Goal: Task Accomplishment & Management: Manage account settings

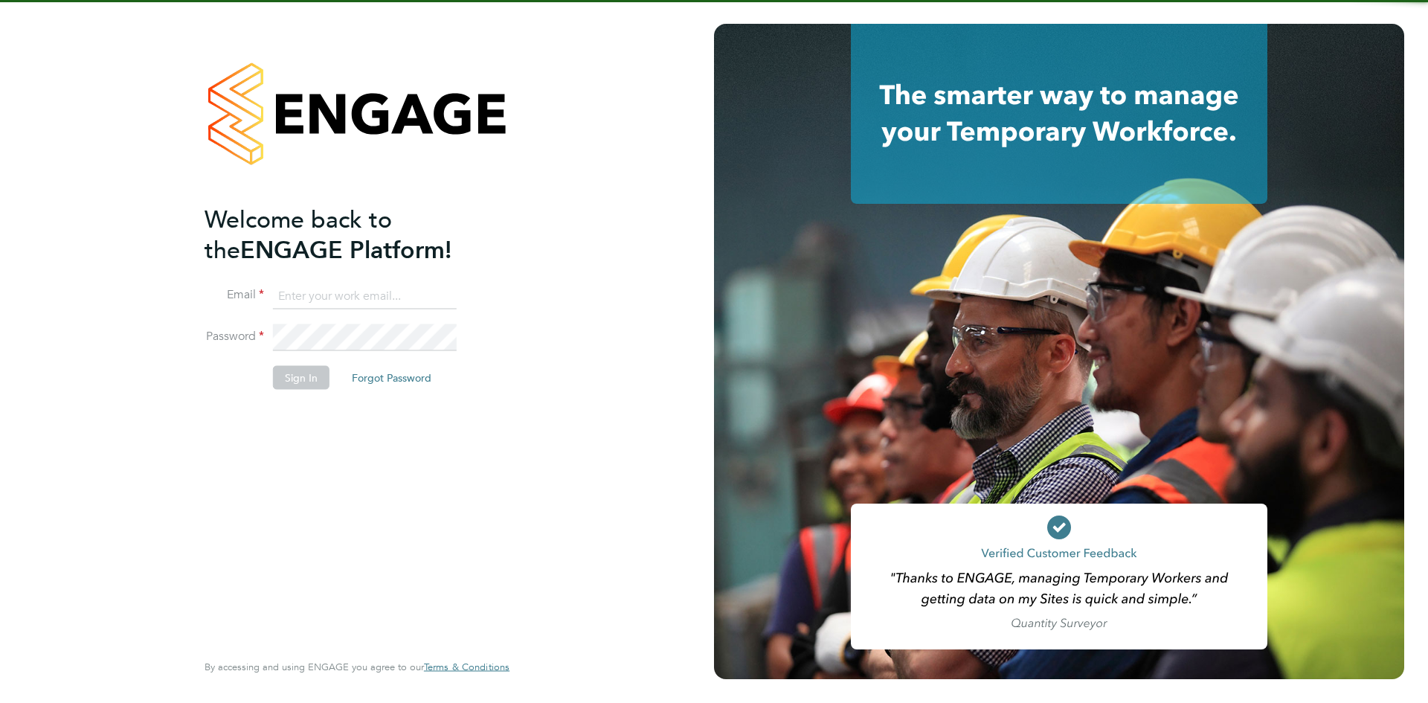
type input "[PERSON_NAME][EMAIL_ADDRESS][DOMAIN_NAME]"
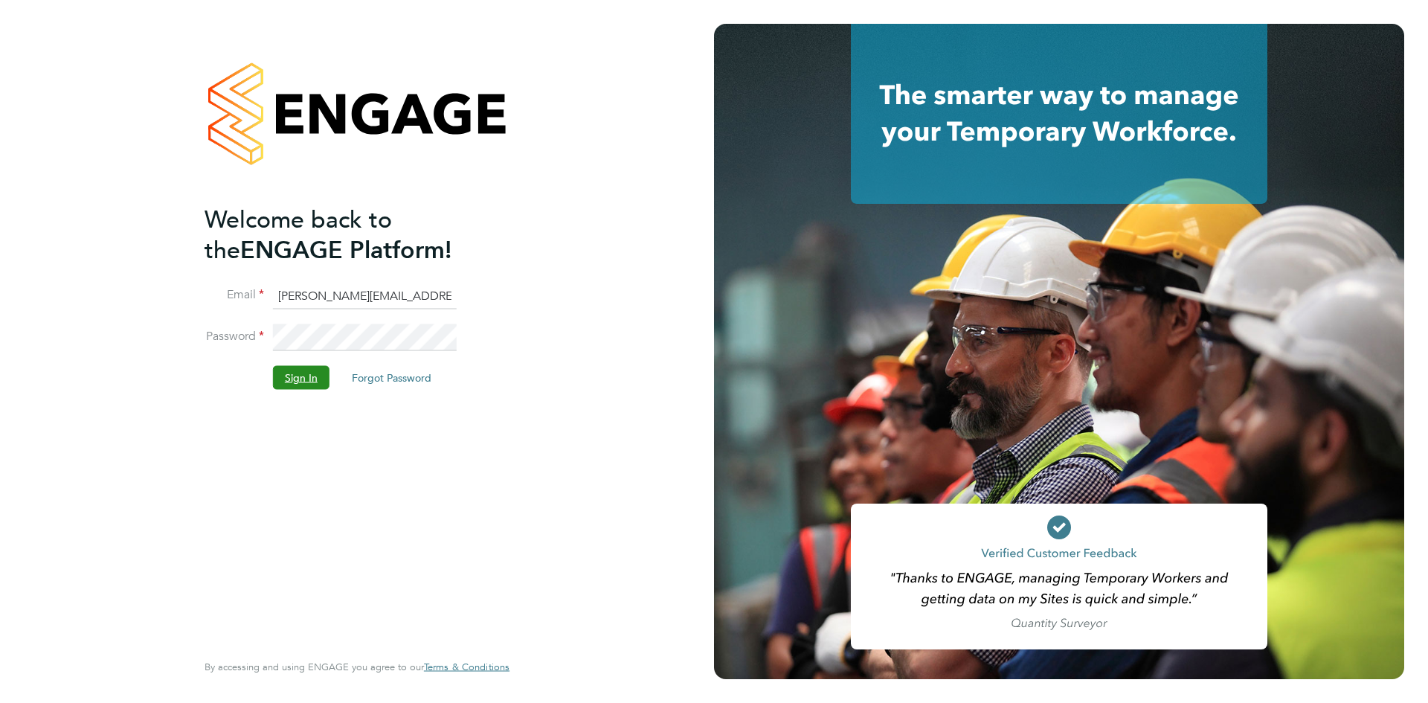
click at [294, 377] on button "Sign In" at bounding box center [301, 377] width 57 height 24
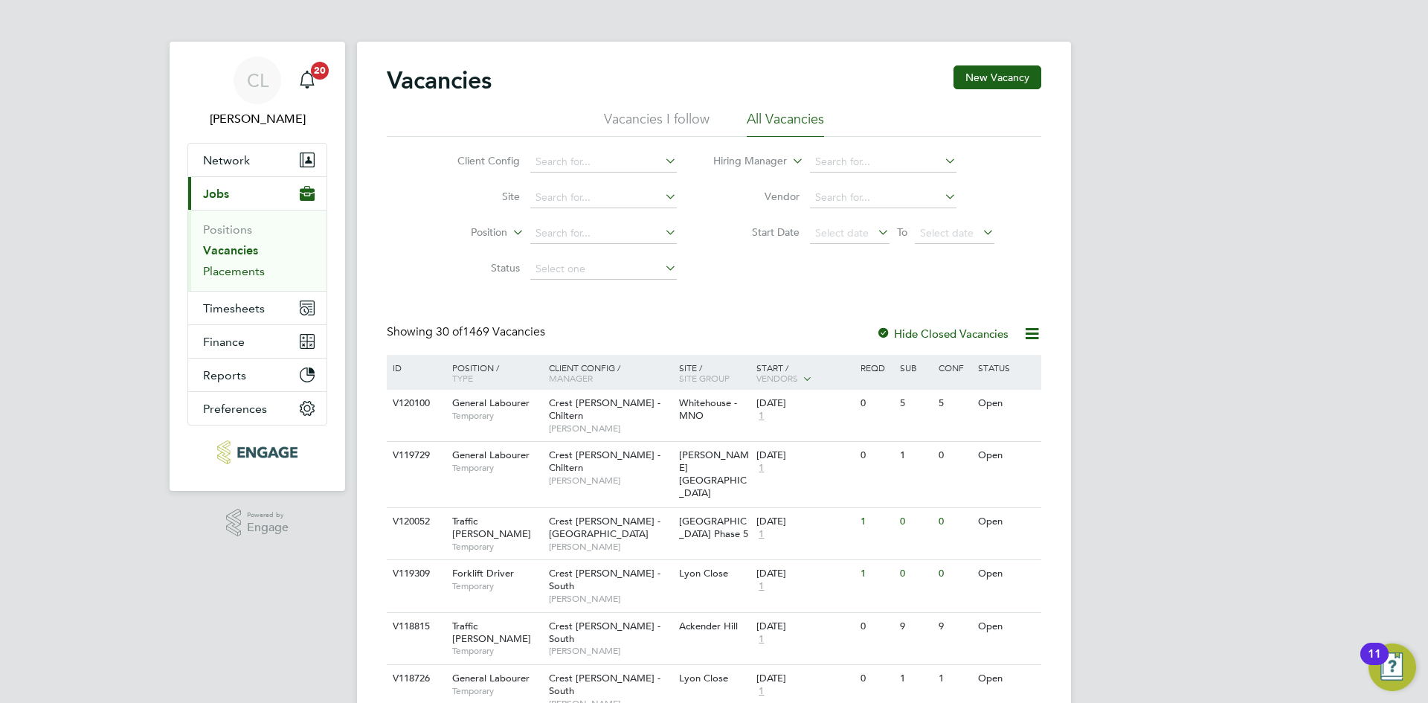
click at [251, 268] on link "Placements" at bounding box center [234, 271] width 62 height 14
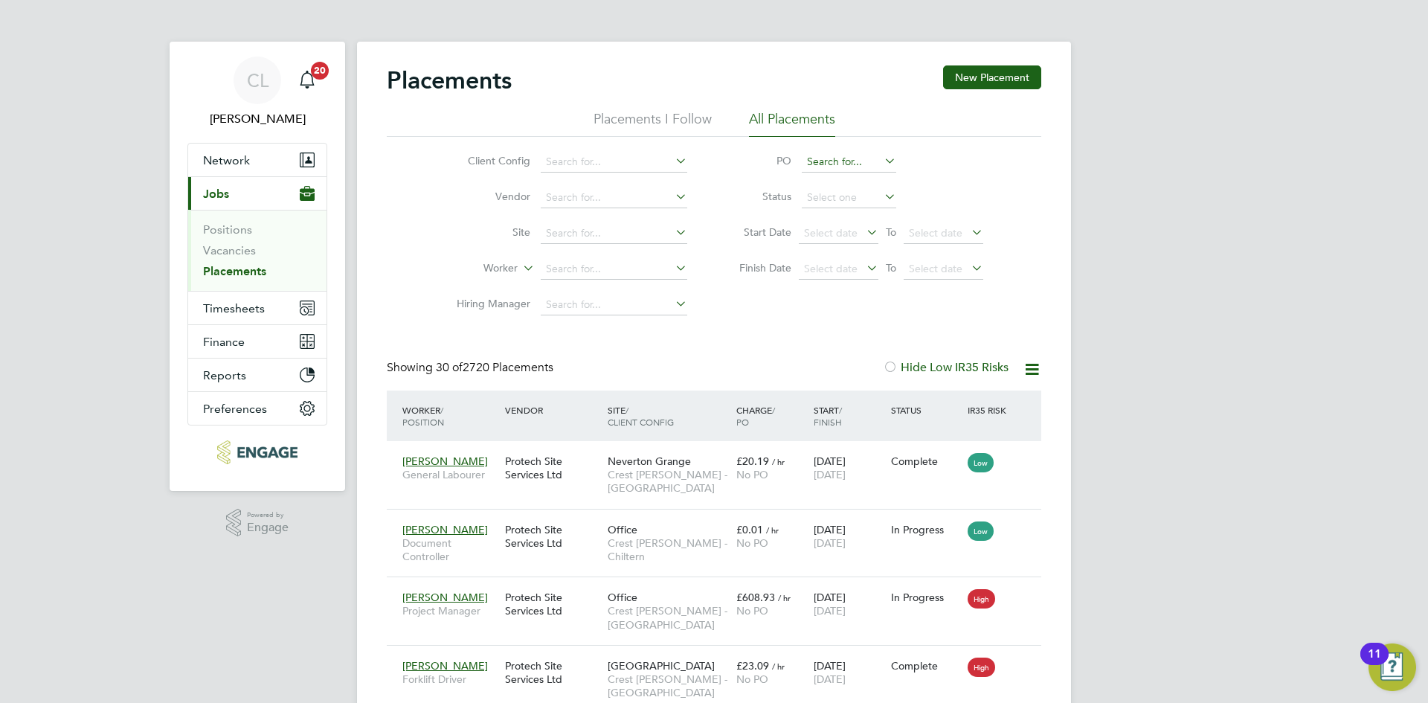
click at [853, 163] on input at bounding box center [849, 162] width 94 height 21
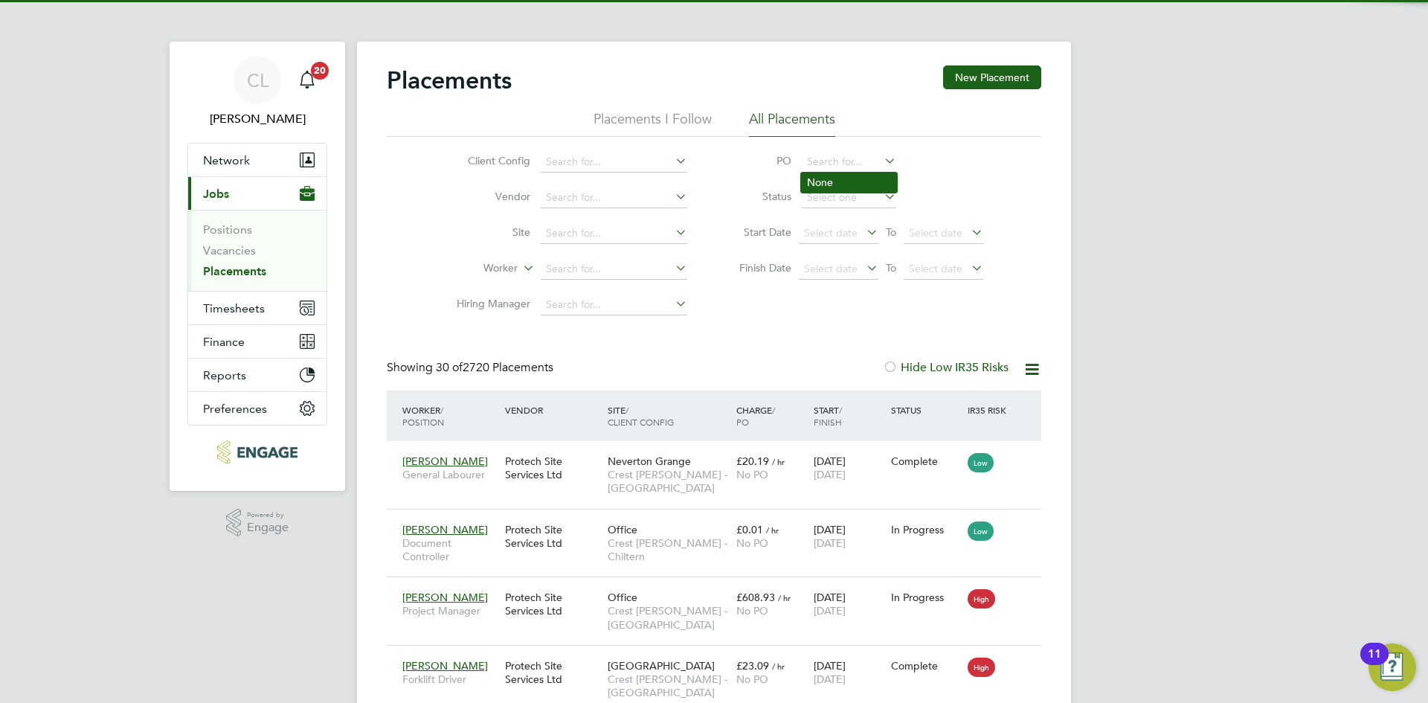
click at [830, 179] on li "None" at bounding box center [849, 183] width 96 height 20
type input "None"
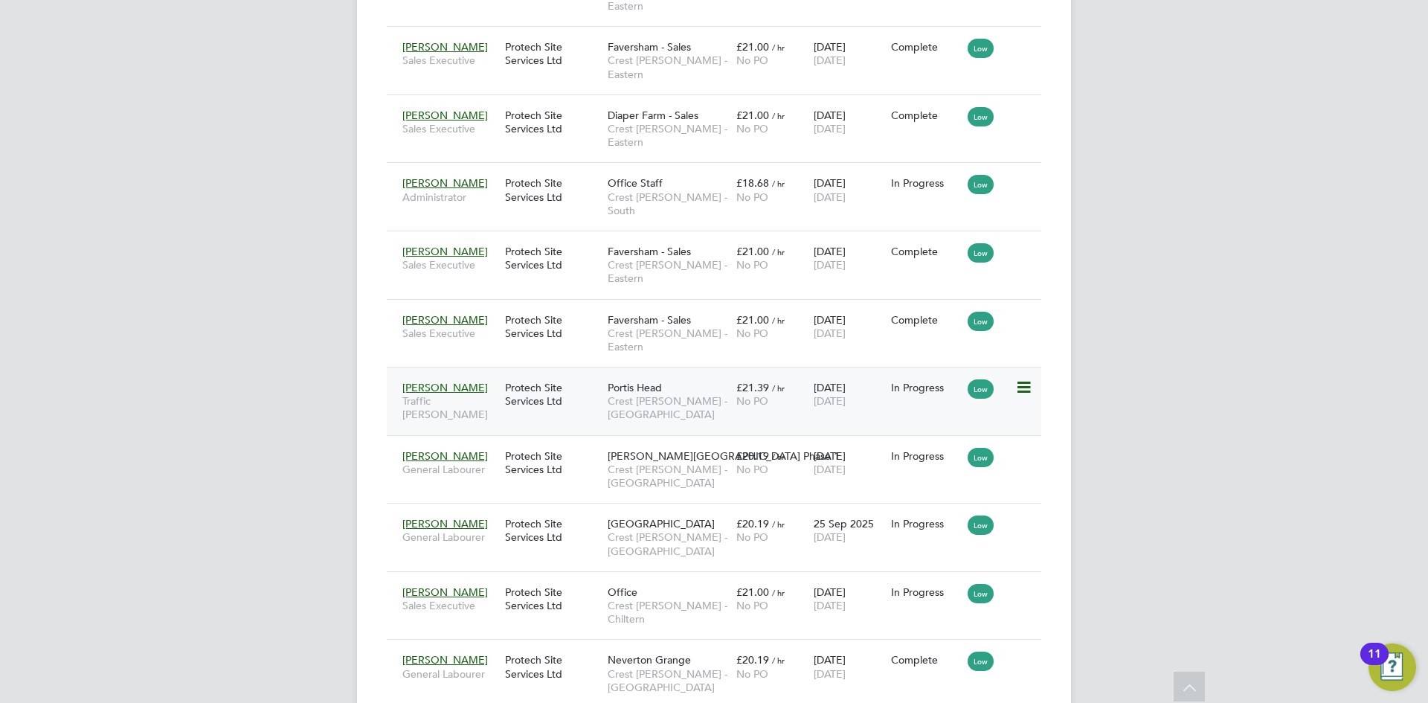
click at [543, 373] on div "Protech Site Services Ltd" at bounding box center [552, 394] width 103 height 42
drag, startPoint x: 443, startPoint y: 332, endPoint x: 429, endPoint y: 311, distance: 24.8
click at [443, 449] on span "Mahammed Martin" at bounding box center [445, 455] width 86 height 13
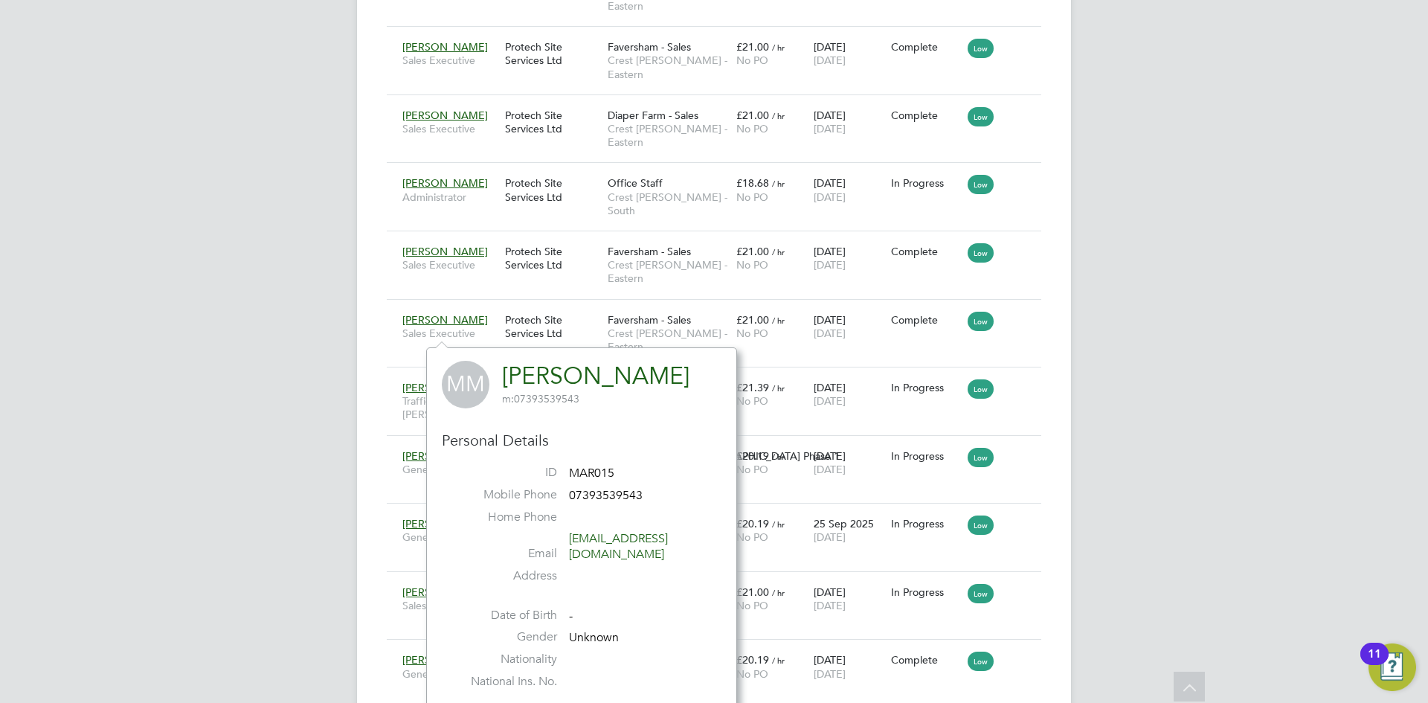
click at [244, 308] on div "CL Chloe Lyons Notifications 20 Applications: Network Team Members Businesses S…" at bounding box center [714, 658] width 1428 height 2689
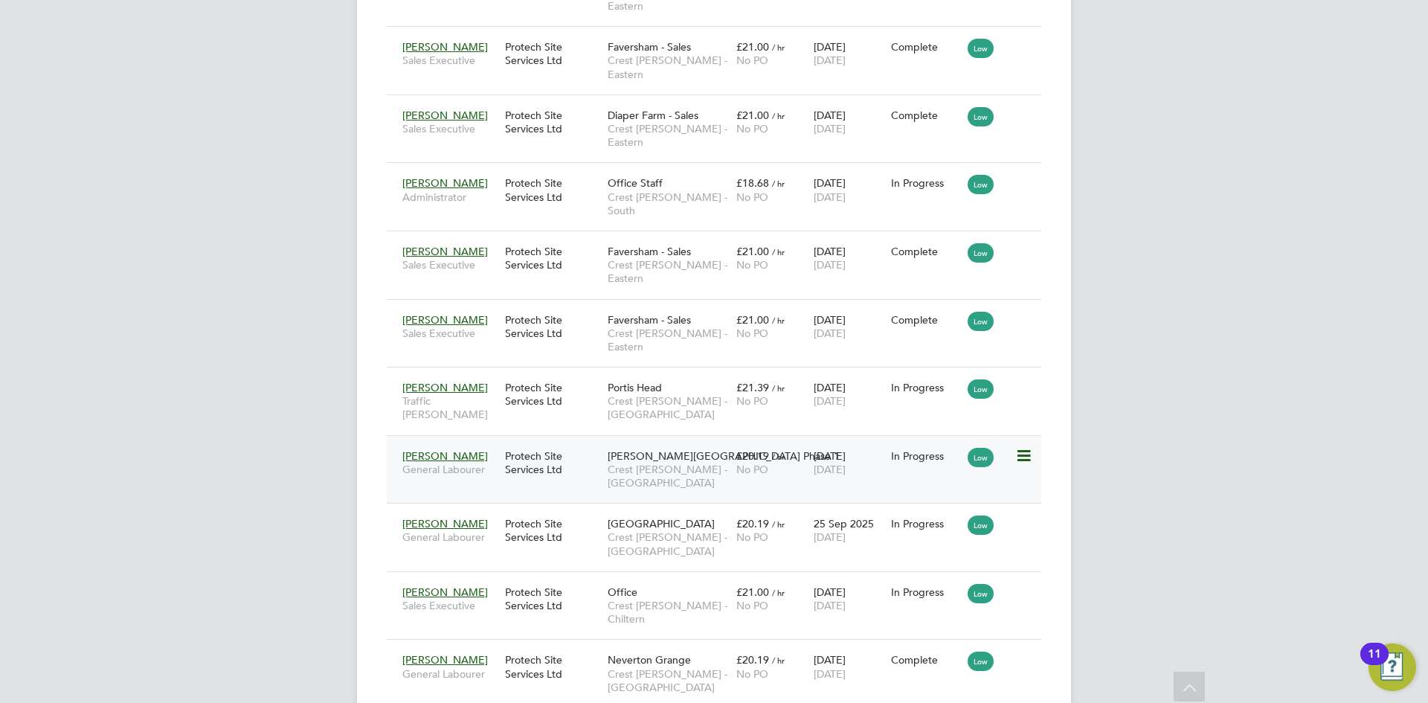
click at [538, 442] on div "Protech Site Services Ltd" at bounding box center [552, 463] width 103 height 42
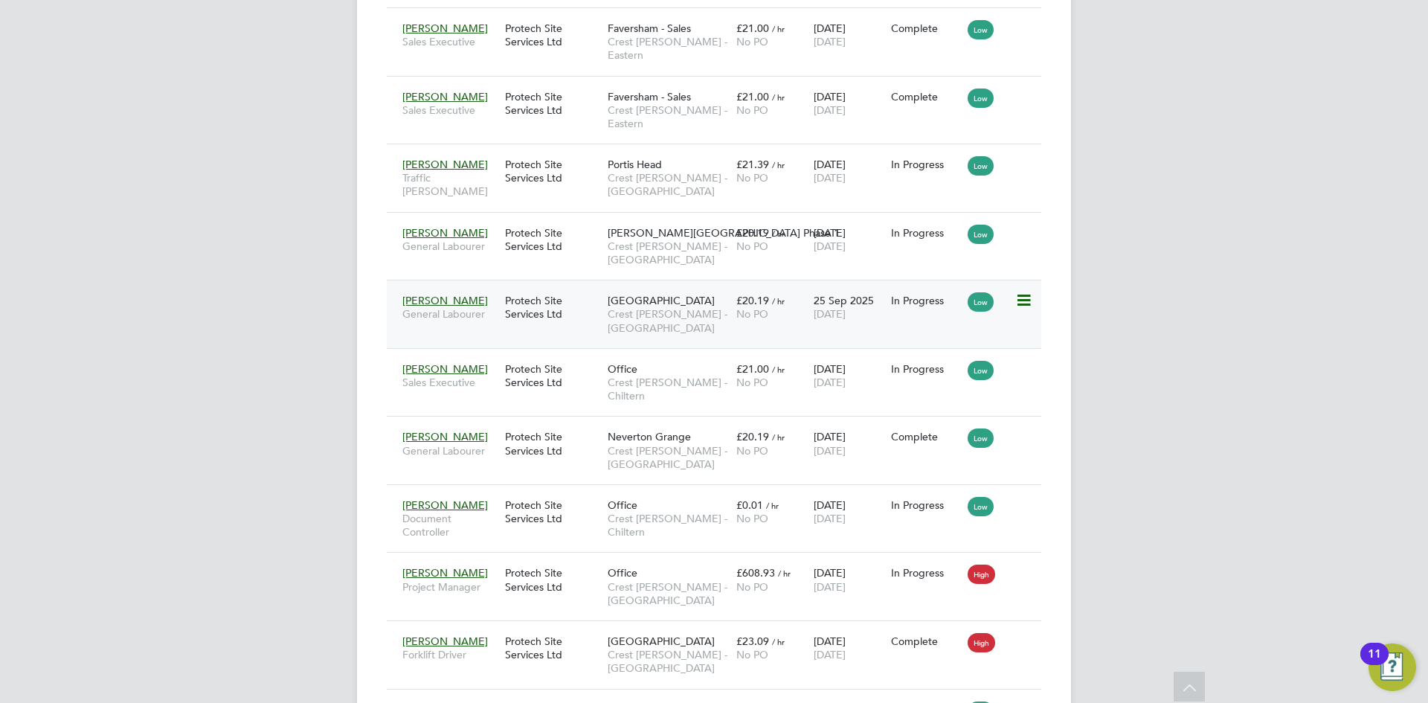
click at [543, 286] on div "Protech Site Services Ltd" at bounding box center [552, 307] width 103 height 42
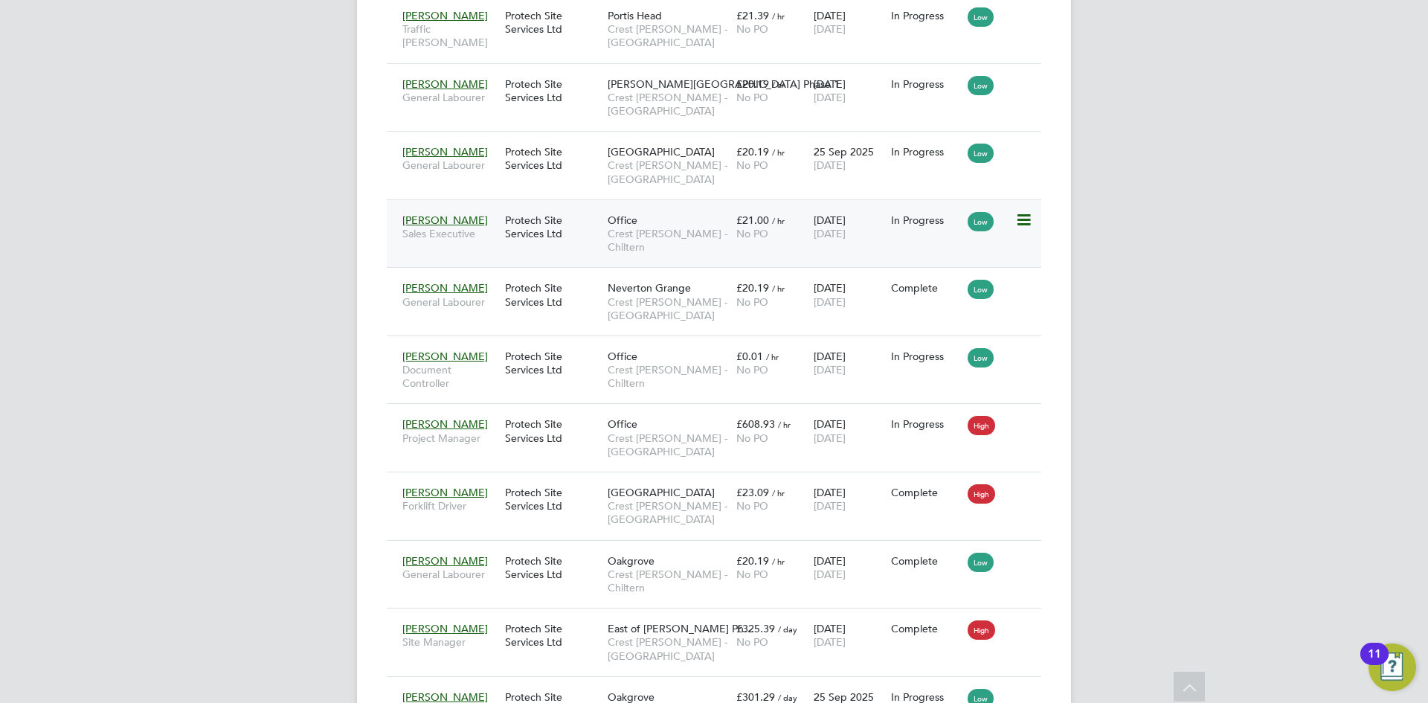
click at [544, 206] on div "Protech Site Services Ltd" at bounding box center [552, 227] width 103 height 42
click at [533, 274] on div "Protech Site Services Ltd" at bounding box center [552, 295] width 103 height 42
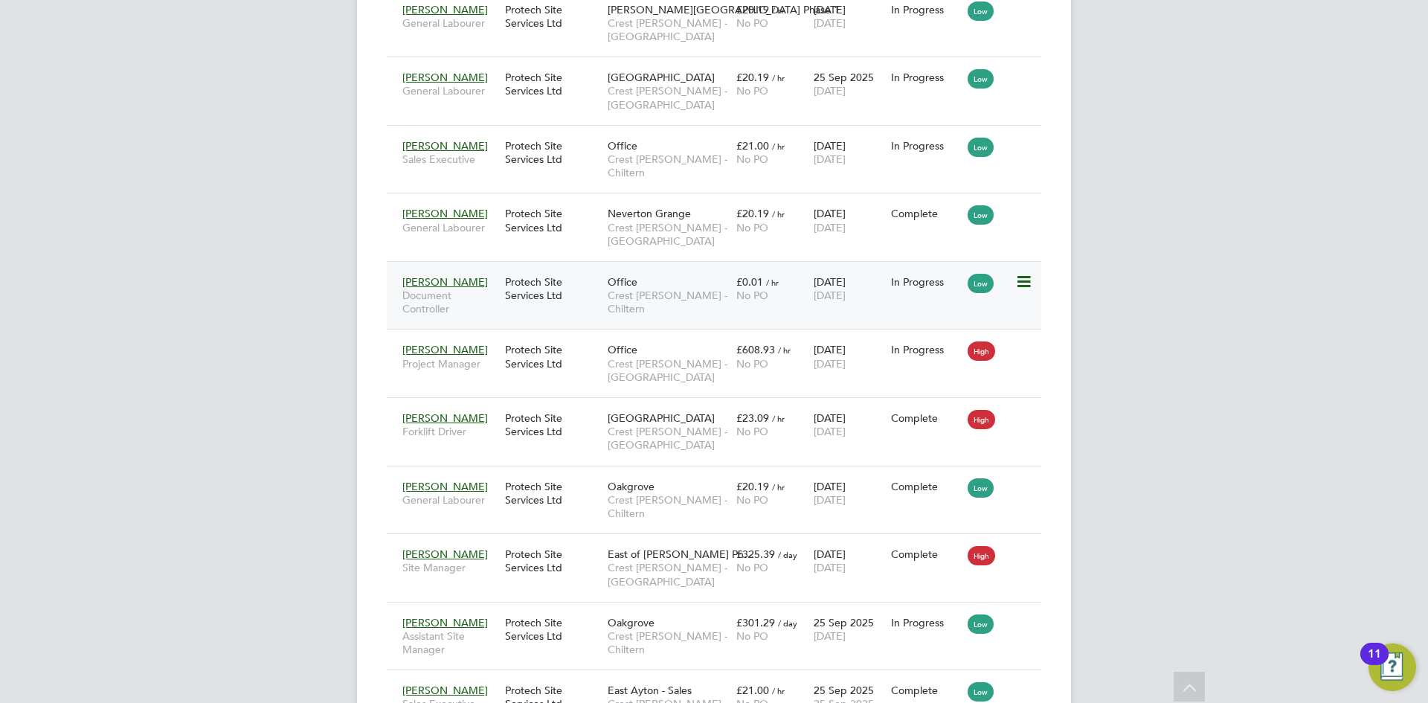
click at [535, 268] on div "Protech Site Services Ltd" at bounding box center [552, 289] width 103 height 42
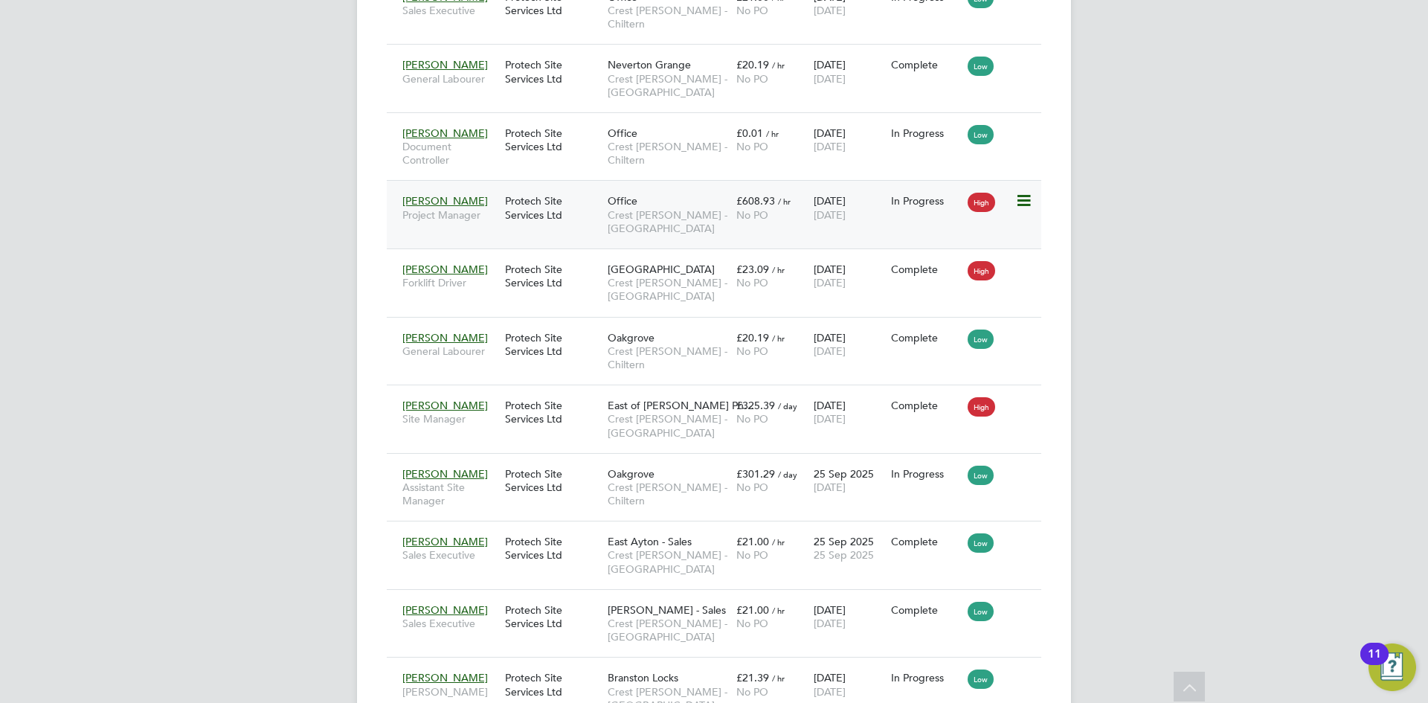
click at [541, 187] on div "Protech Site Services Ltd" at bounding box center [552, 208] width 103 height 42
click at [532, 255] on div "Protech Site Services Ltd" at bounding box center [552, 276] width 103 height 42
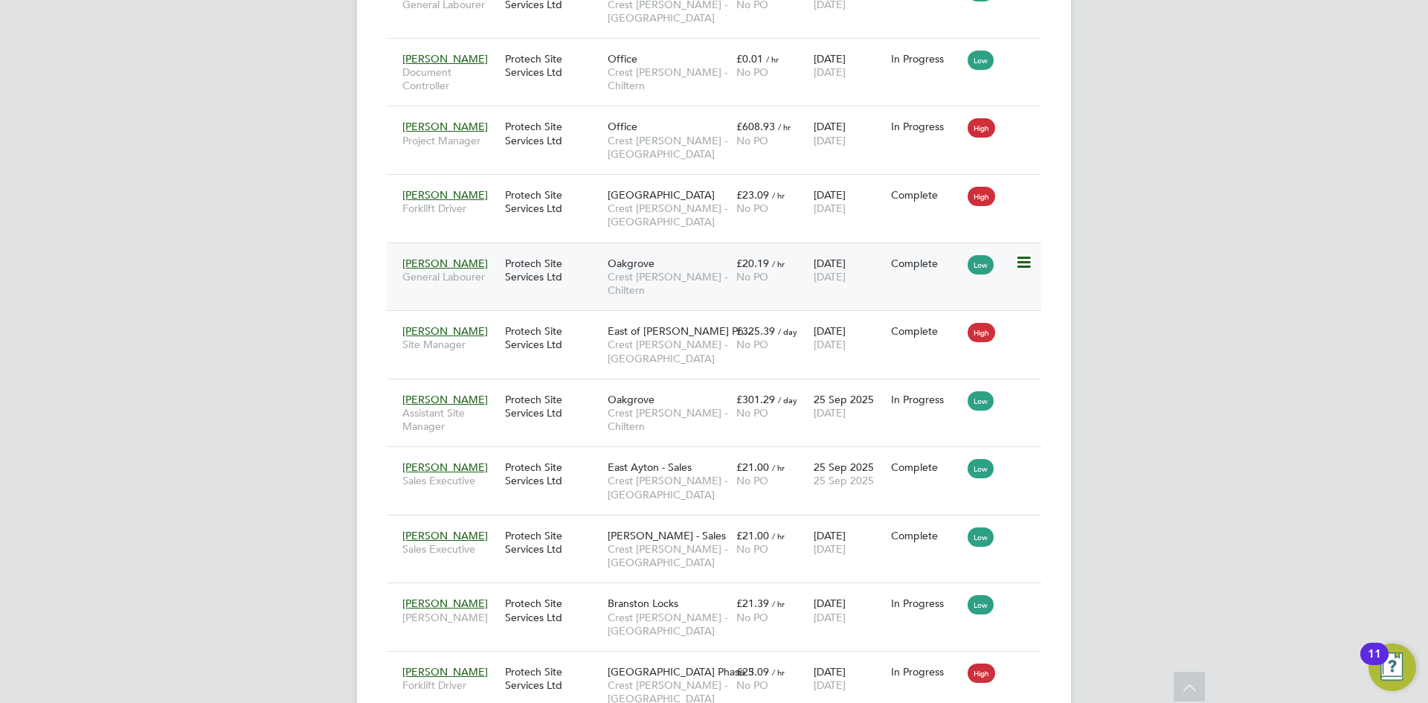
click at [523, 249] on div "Protech Site Services Ltd" at bounding box center [552, 270] width 103 height 42
click at [537, 317] on div "Protech Site Services Ltd" at bounding box center [552, 338] width 103 height 42
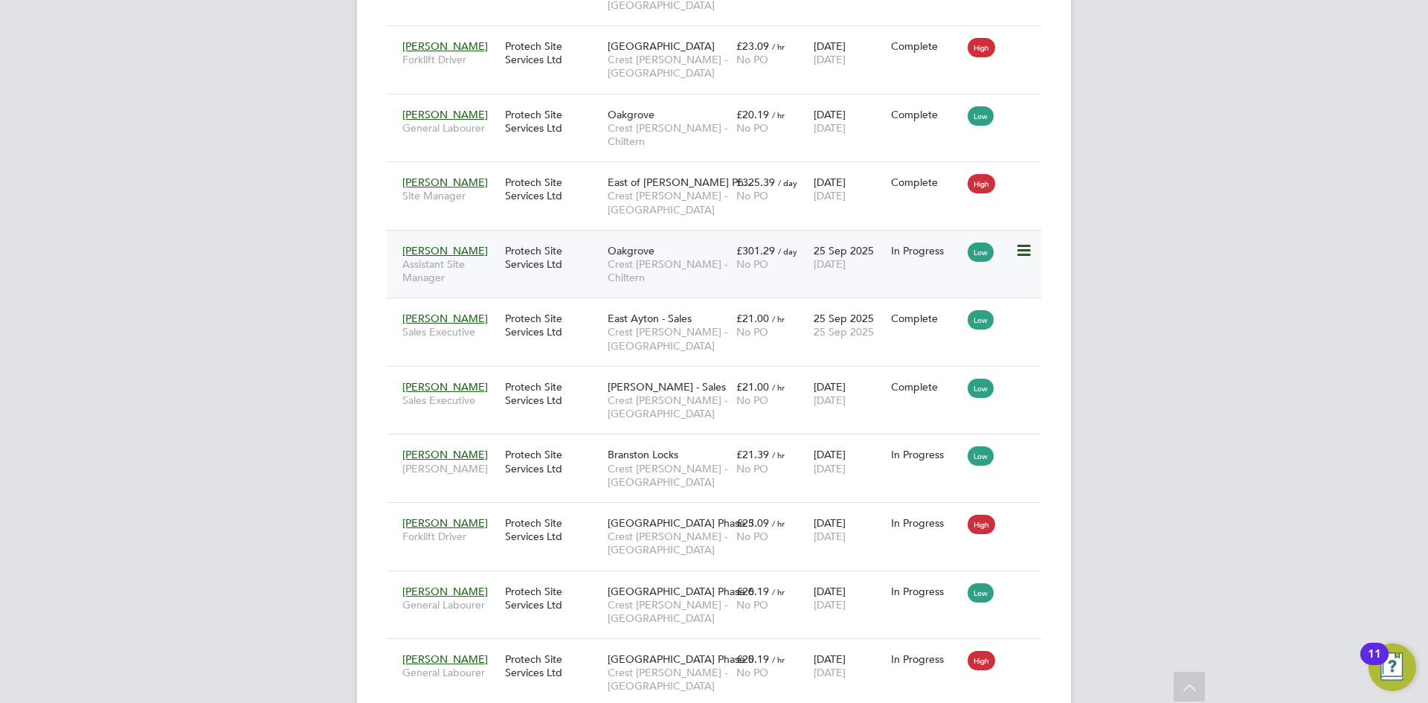
click at [537, 237] on div "Protech Site Services Ltd" at bounding box center [552, 258] width 103 height 42
click at [538, 304] on div "Protech Site Services Ltd" at bounding box center [552, 325] width 103 height 42
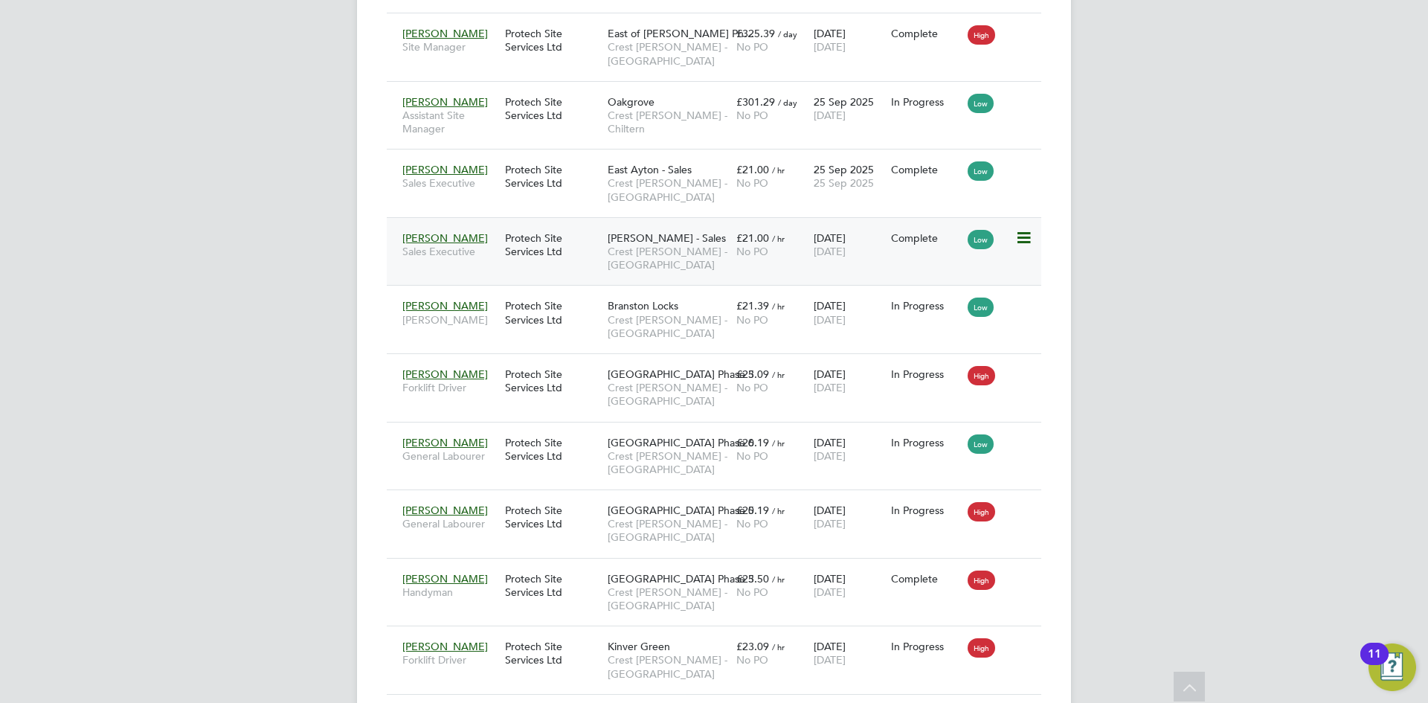
click at [524, 224] on div "Protech Site Services Ltd" at bounding box center [552, 245] width 103 height 42
click at [434, 299] on span "Nicolae Oniga" at bounding box center [445, 305] width 86 height 13
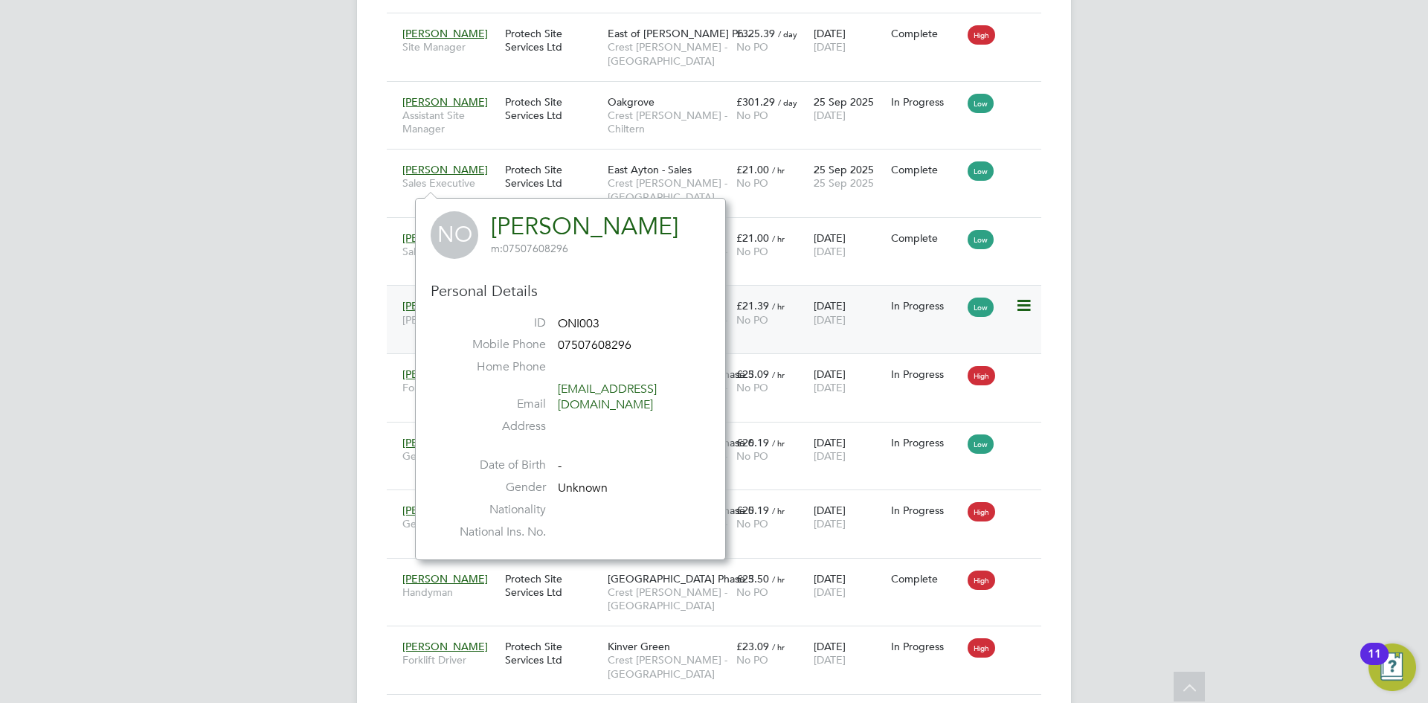
click at [533, 292] on div "Protech Site Services Ltd" at bounding box center [552, 313] width 103 height 42
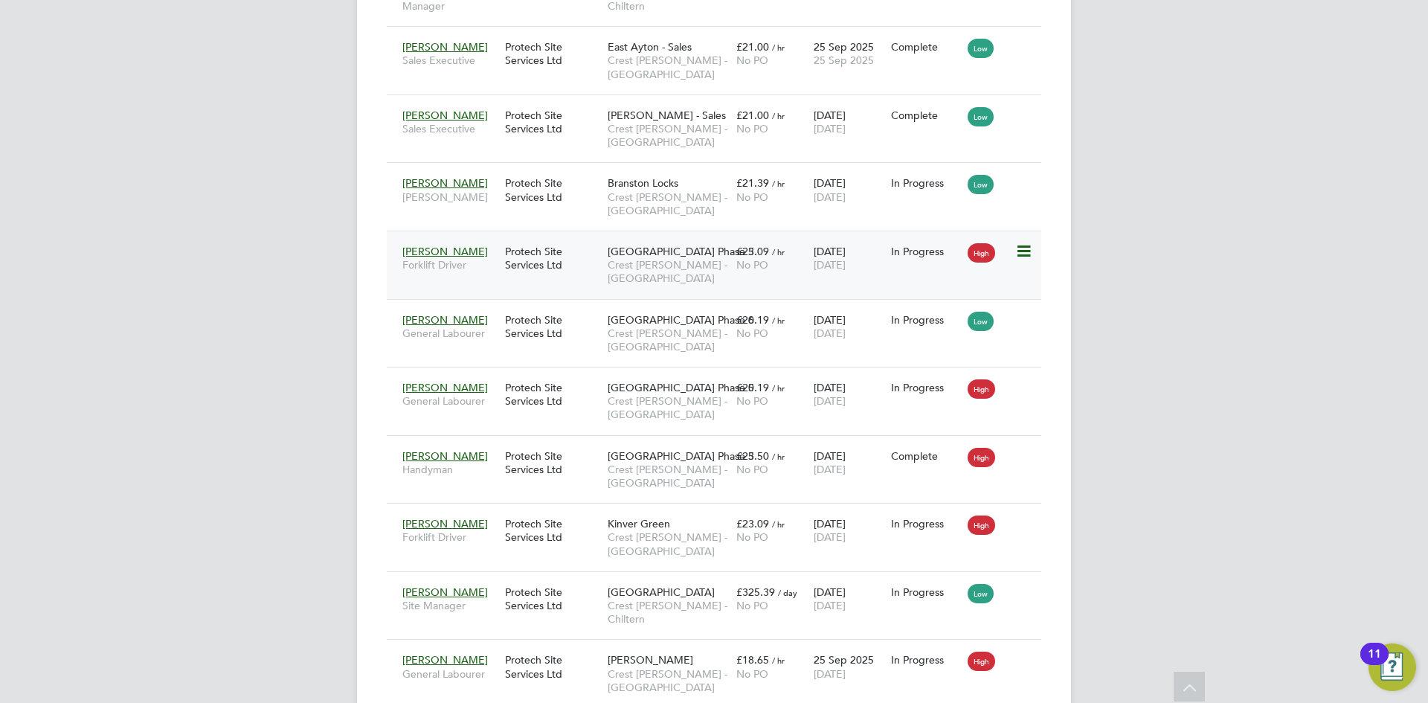
scroll to position [1802, 0]
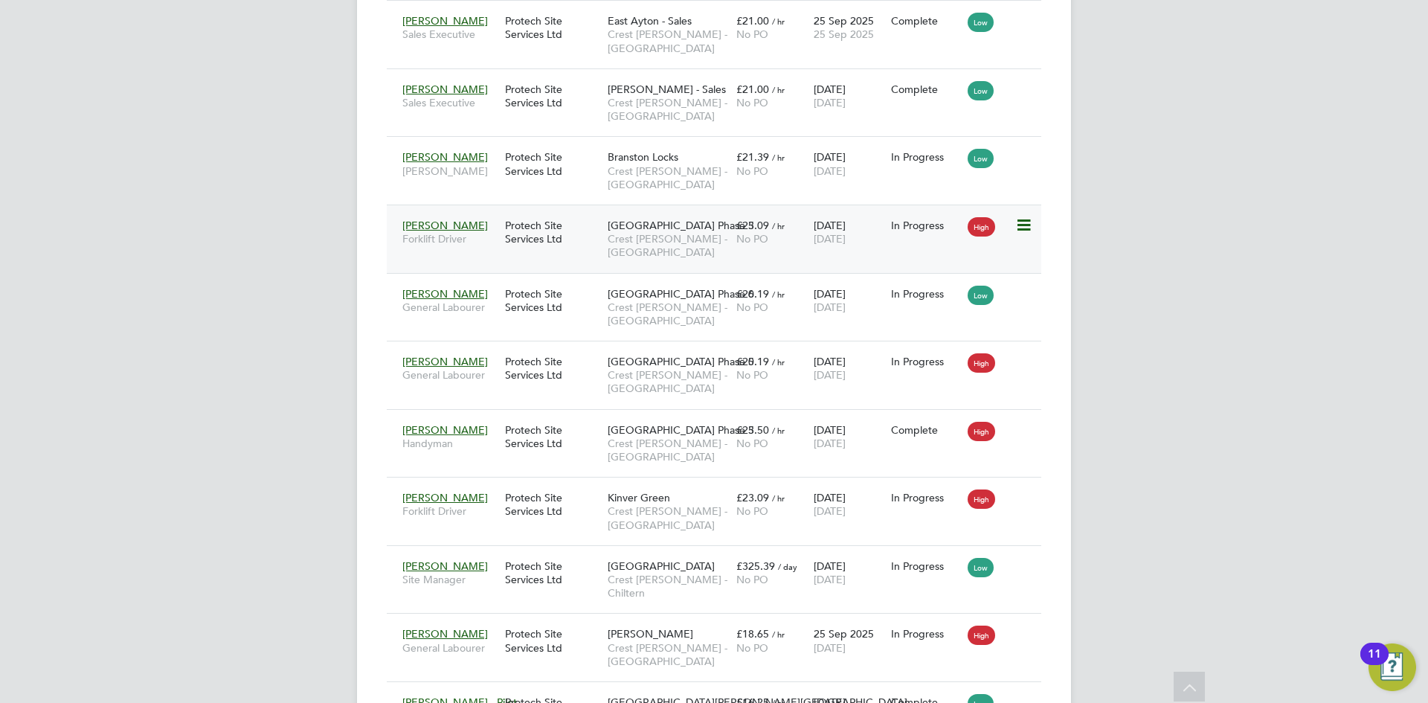
click at [544, 211] on div "Protech Site Services Ltd" at bounding box center [552, 232] width 103 height 42
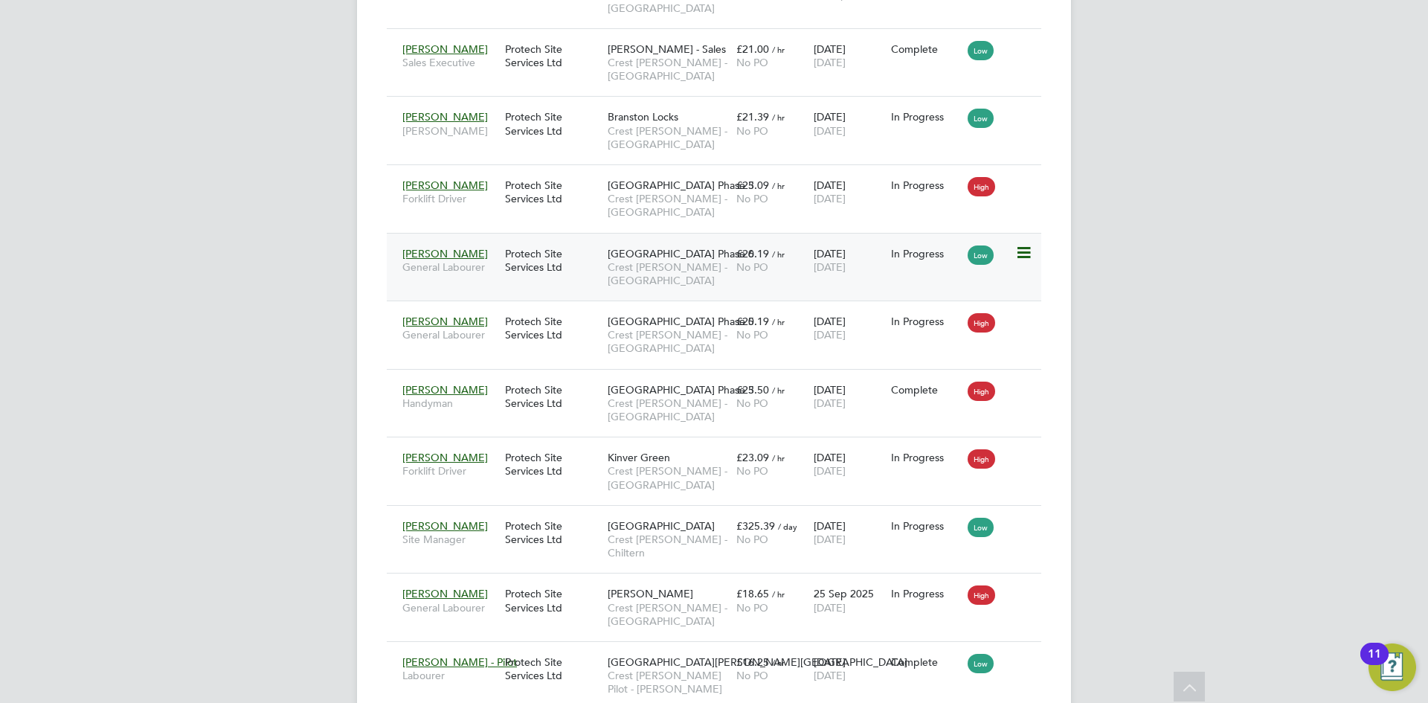
scroll to position [1864, 0]
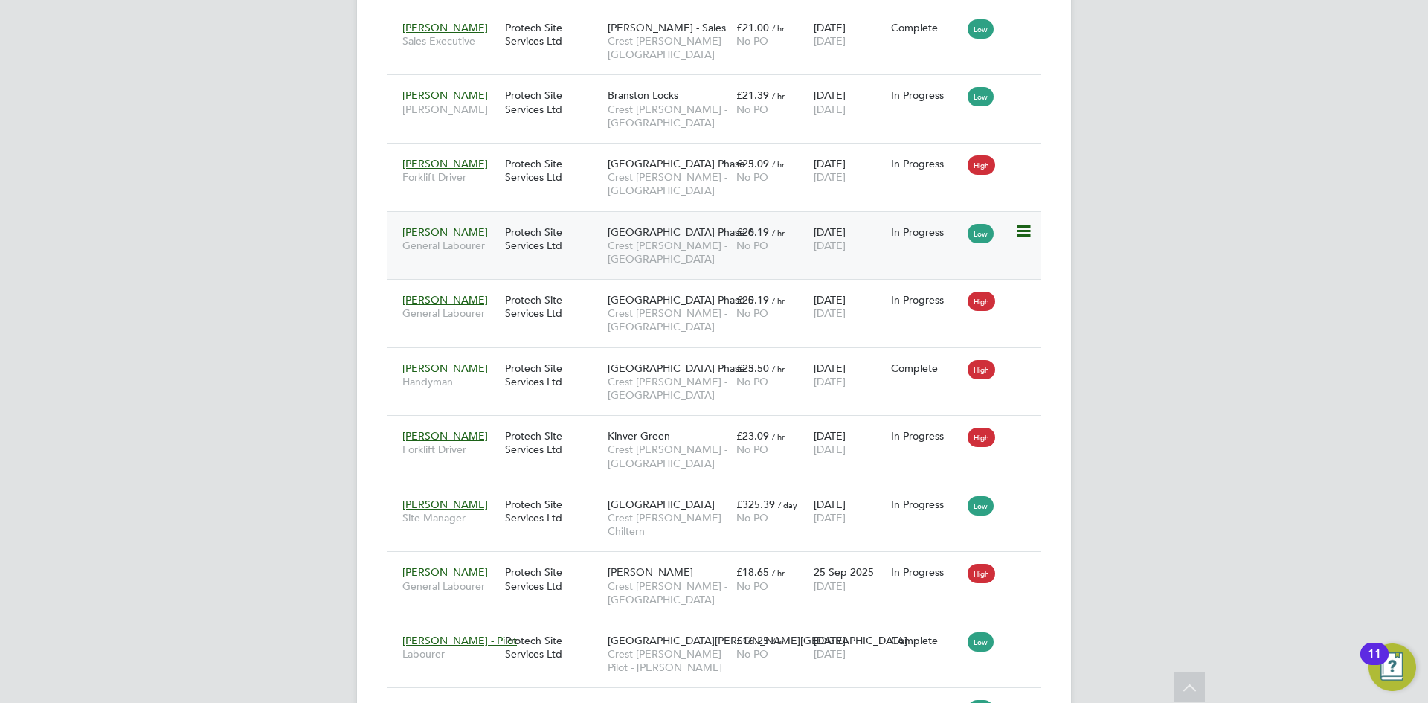
click at [538, 218] on div "Protech Site Services Ltd" at bounding box center [552, 239] width 103 height 42
click at [536, 286] on div "Protech Site Services Ltd" at bounding box center [552, 307] width 103 height 42
click at [550, 354] on div "Protech Site Services Ltd" at bounding box center [552, 375] width 103 height 42
click at [531, 422] on div "Protech Site Services Ltd" at bounding box center [552, 443] width 103 height 42
click at [518, 490] on div "Protech Site Services Ltd" at bounding box center [552, 511] width 103 height 42
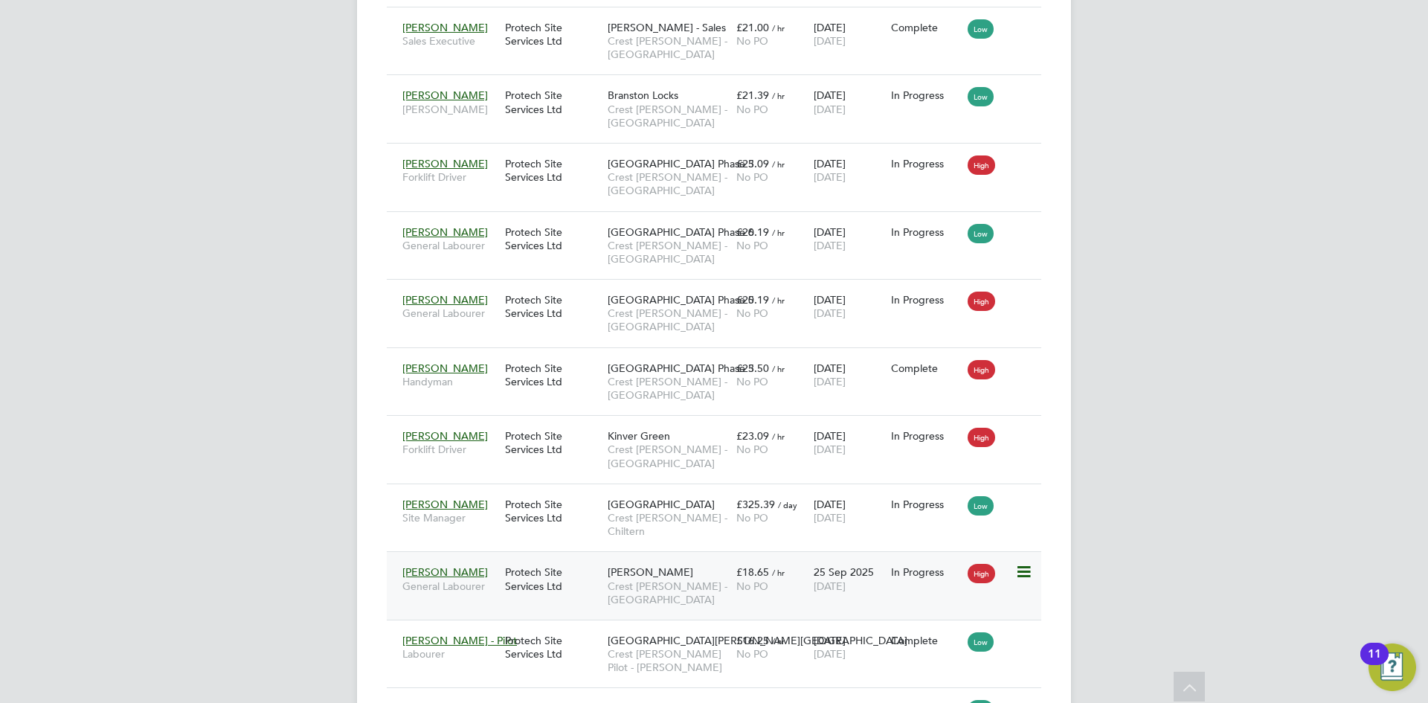
click at [517, 558] on div "Protech Site Services Ltd" at bounding box center [552, 579] width 103 height 42
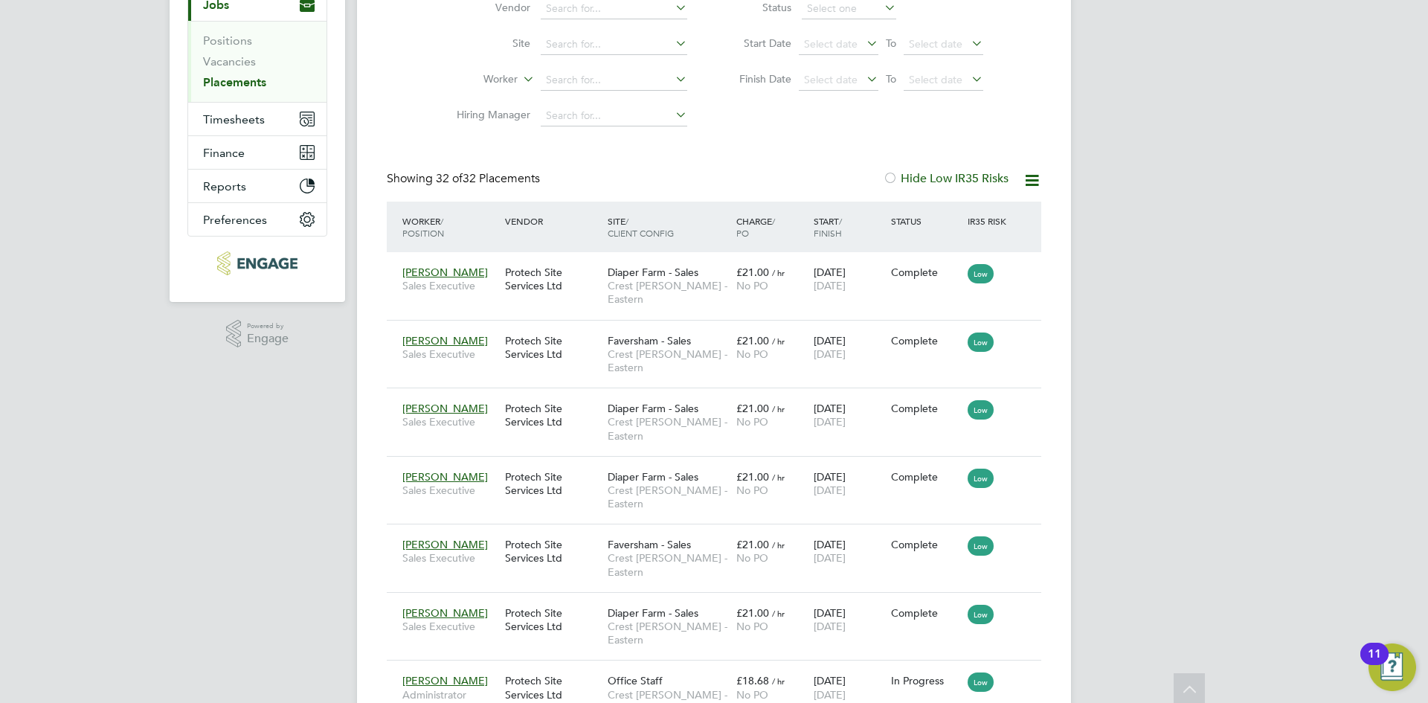
scroll to position [0, 0]
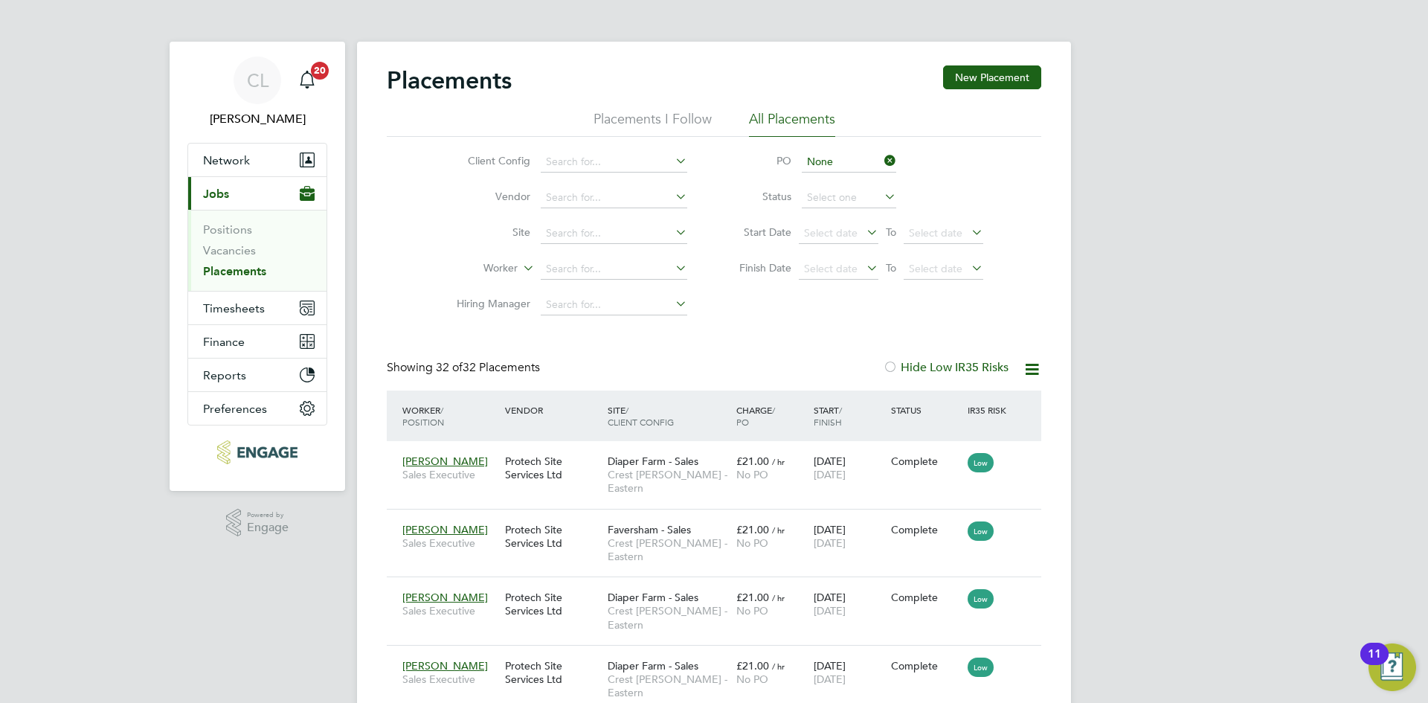
click at [881, 158] on icon at bounding box center [881, 160] width 0 height 21
click at [602, 224] on input at bounding box center [614, 233] width 147 height 21
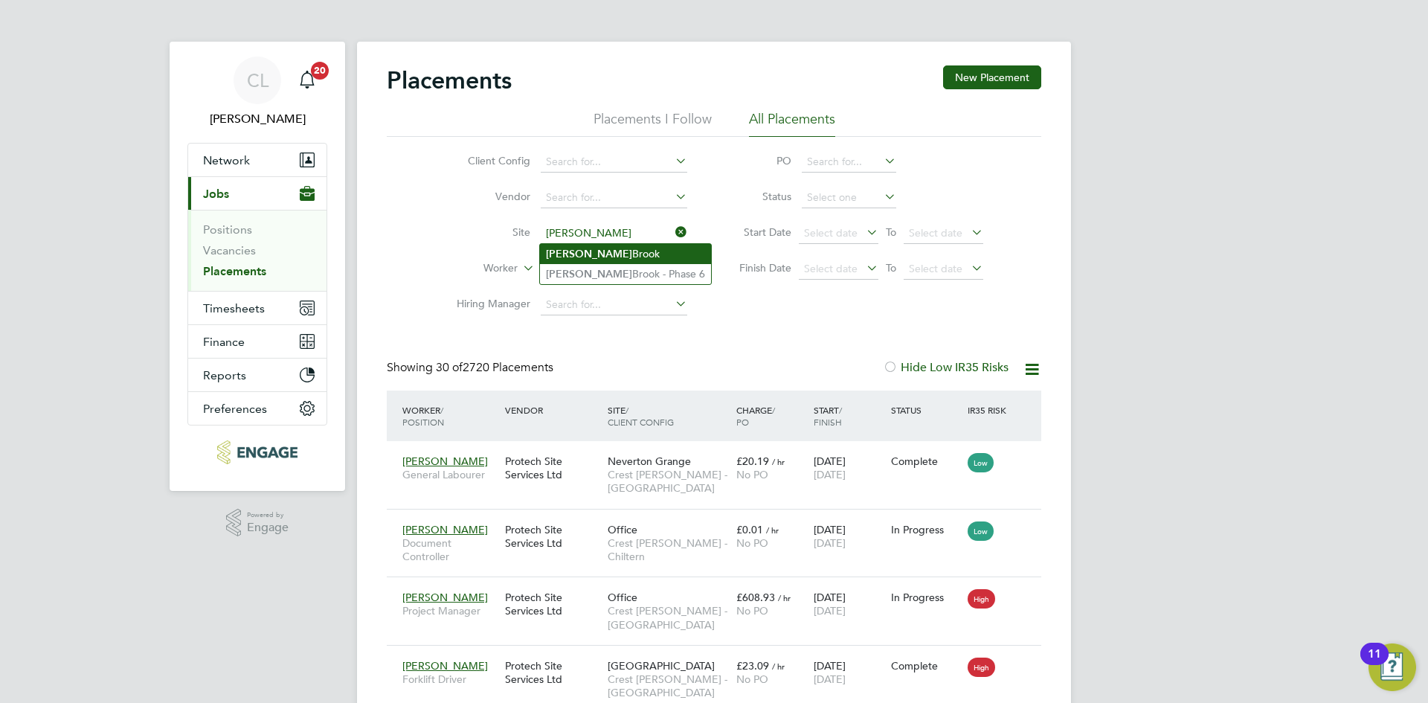
click at [596, 248] on li "Perry Brook" at bounding box center [625, 254] width 171 height 20
type input "Perry Brook"
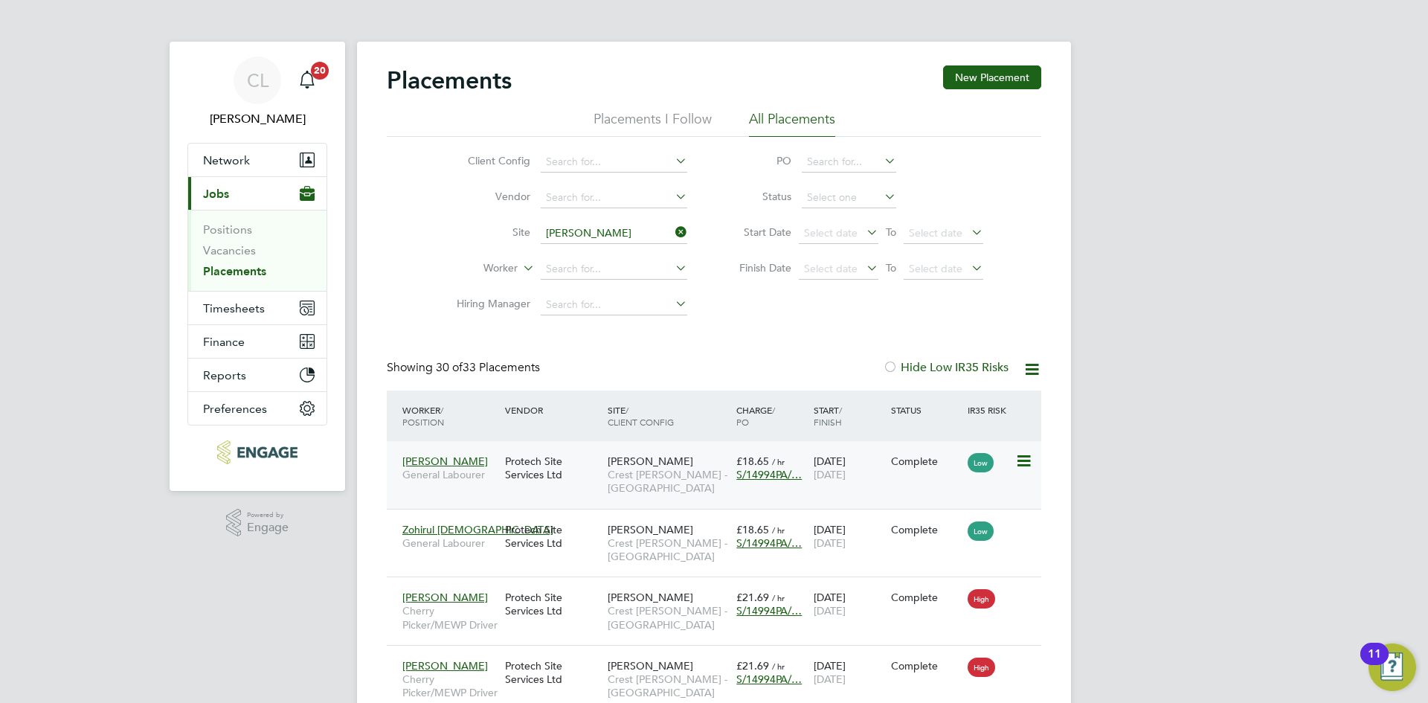
click at [768, 473] on span "S/14994PA/…" at bounding box center [768, 474] width 65 height 13
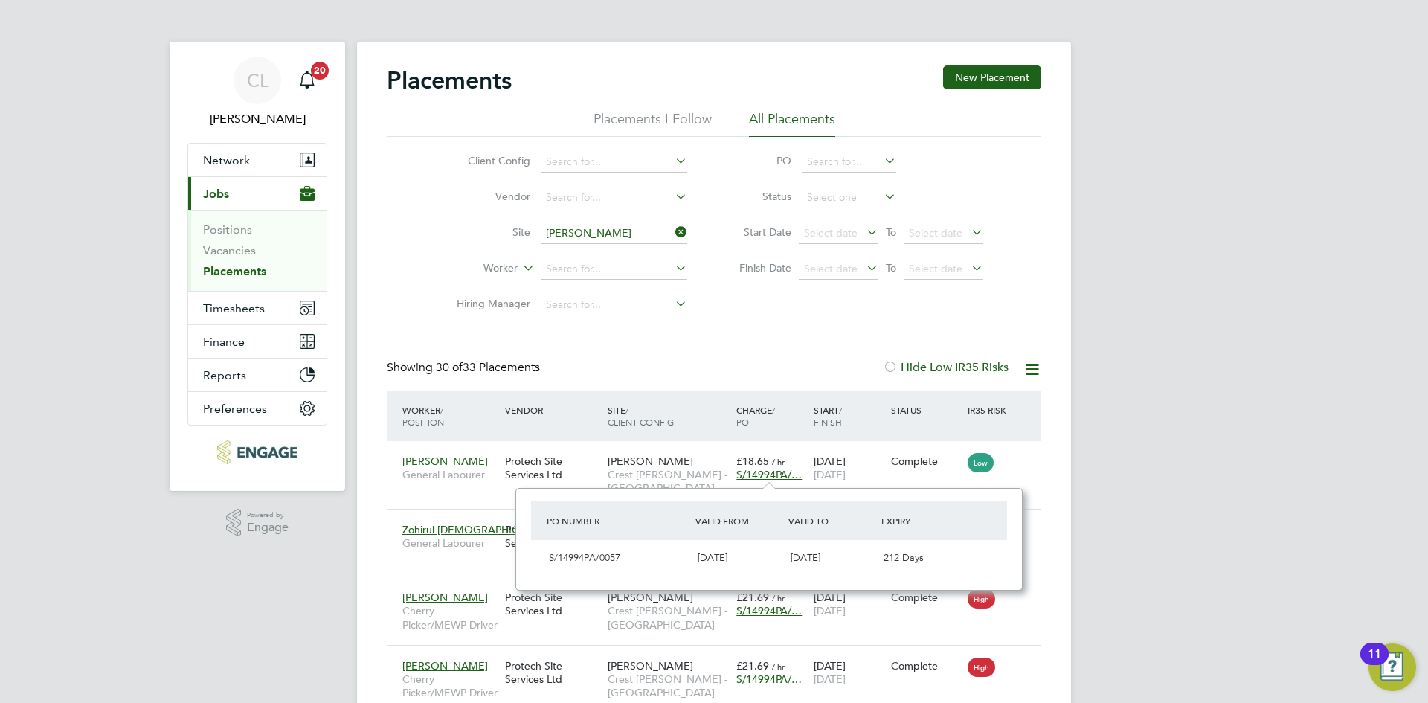
click at [570, 541] on div "S/14994PA/0057 25 Mar 2024 30 Apr 2026 212 Days" at bounding box center [769, 558] width 476 height 36
drag, startPoint x: 643, startPoint y: 557, endPoint x: 540, endPoint y: 561, distance: 102.7
click at [540, 561] on div "S/14994PA/0057 25 Mar 2024 30 Apr 2026 212 Days" at bounding box center [769, 558] width 476 height 36
copy span "S/14994PA/0057"
drag, startPoint x: 677, startPoint y: 224, endPoint x: 641, endPoint y: 229, distance: 36.1
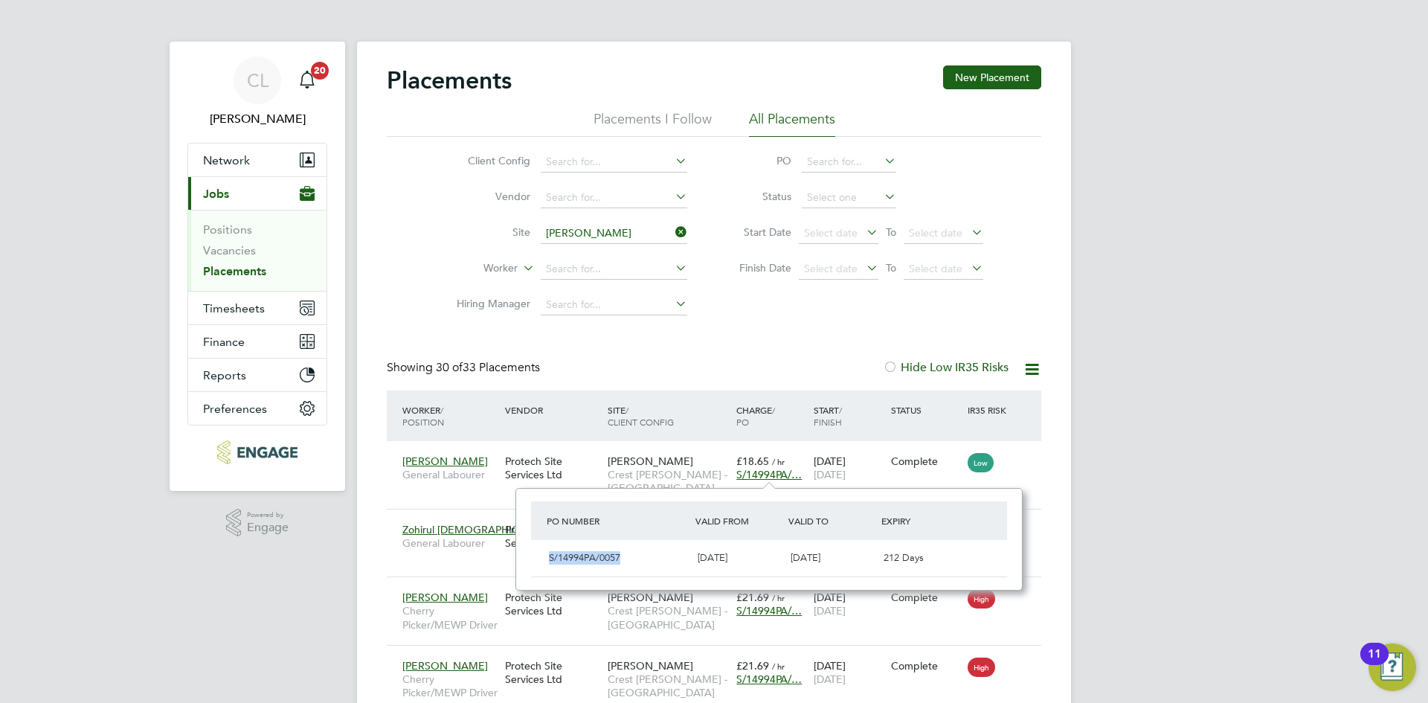
click at [672, 224] on icon at bounding box center [672, 232] width 0 height 21
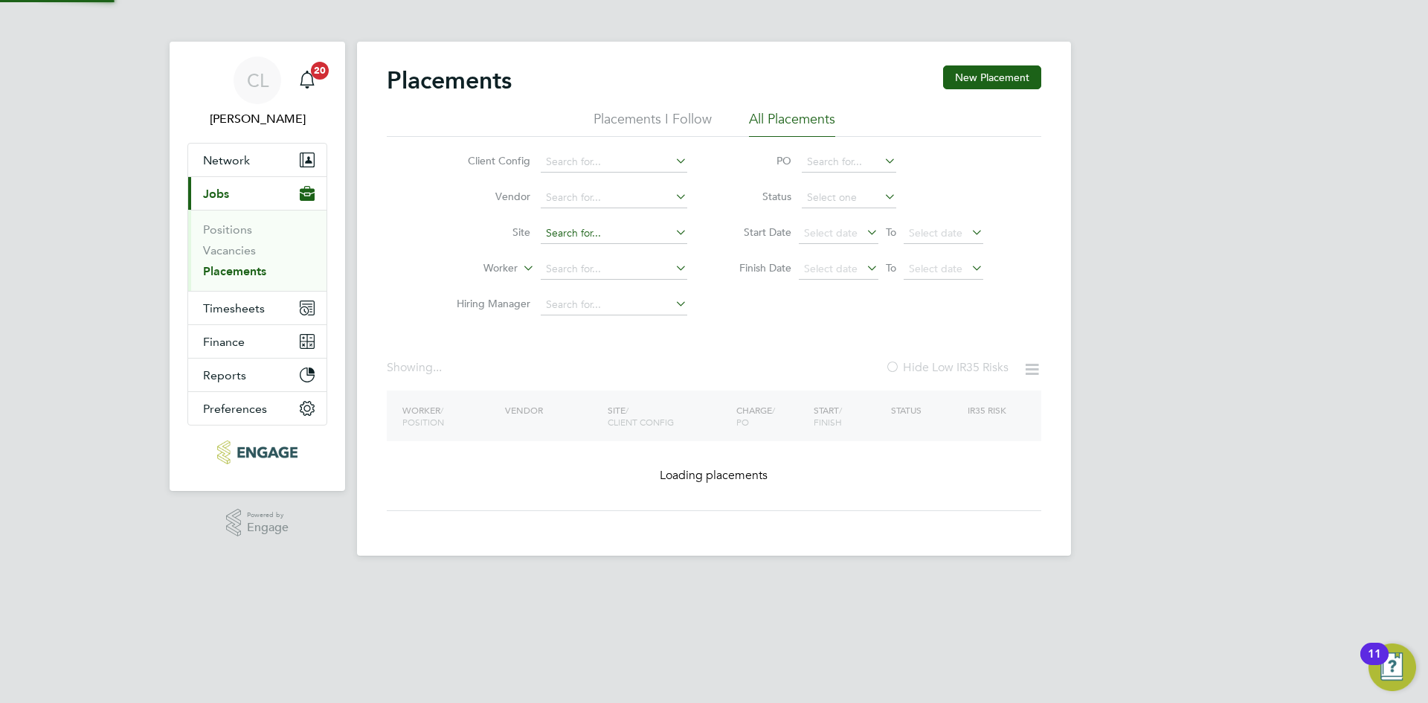
click at [625, 231] on input at bounding box center [614, 233] width 147 height 21
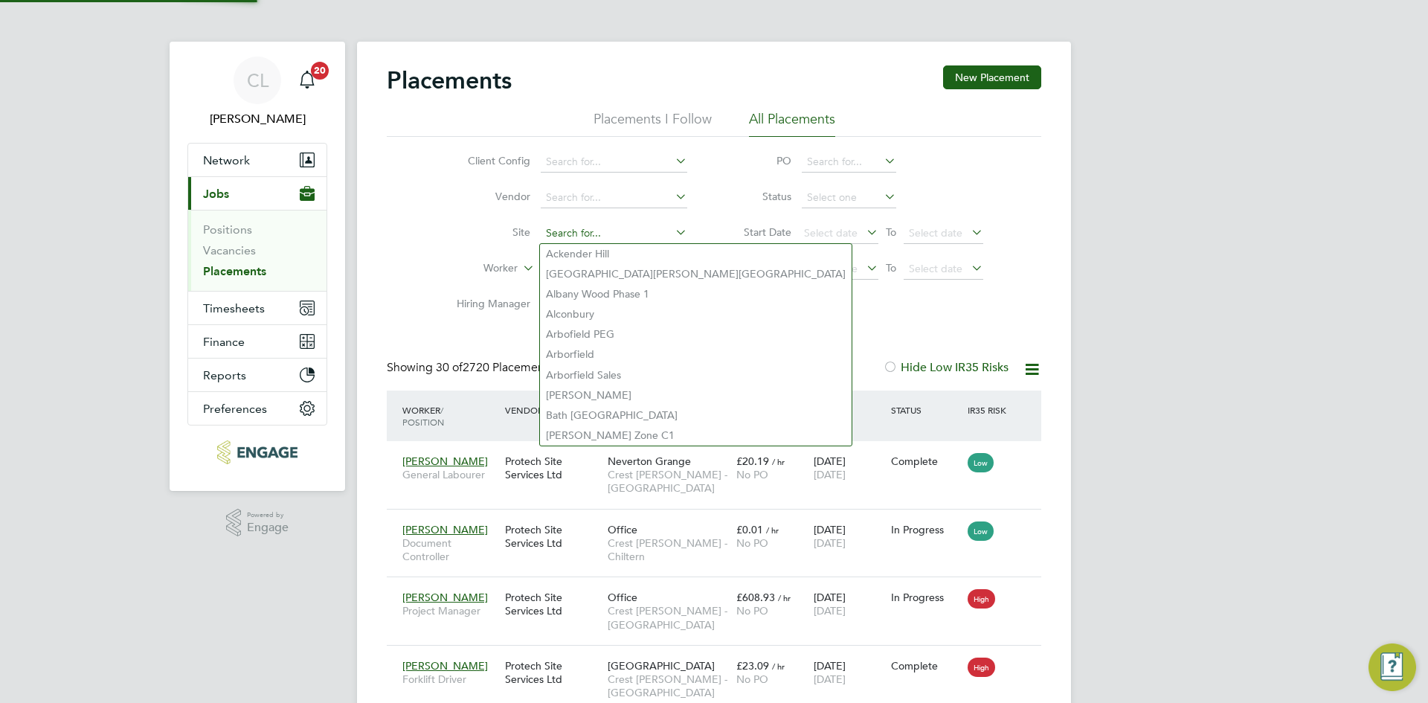
scroll to position [43, 103]
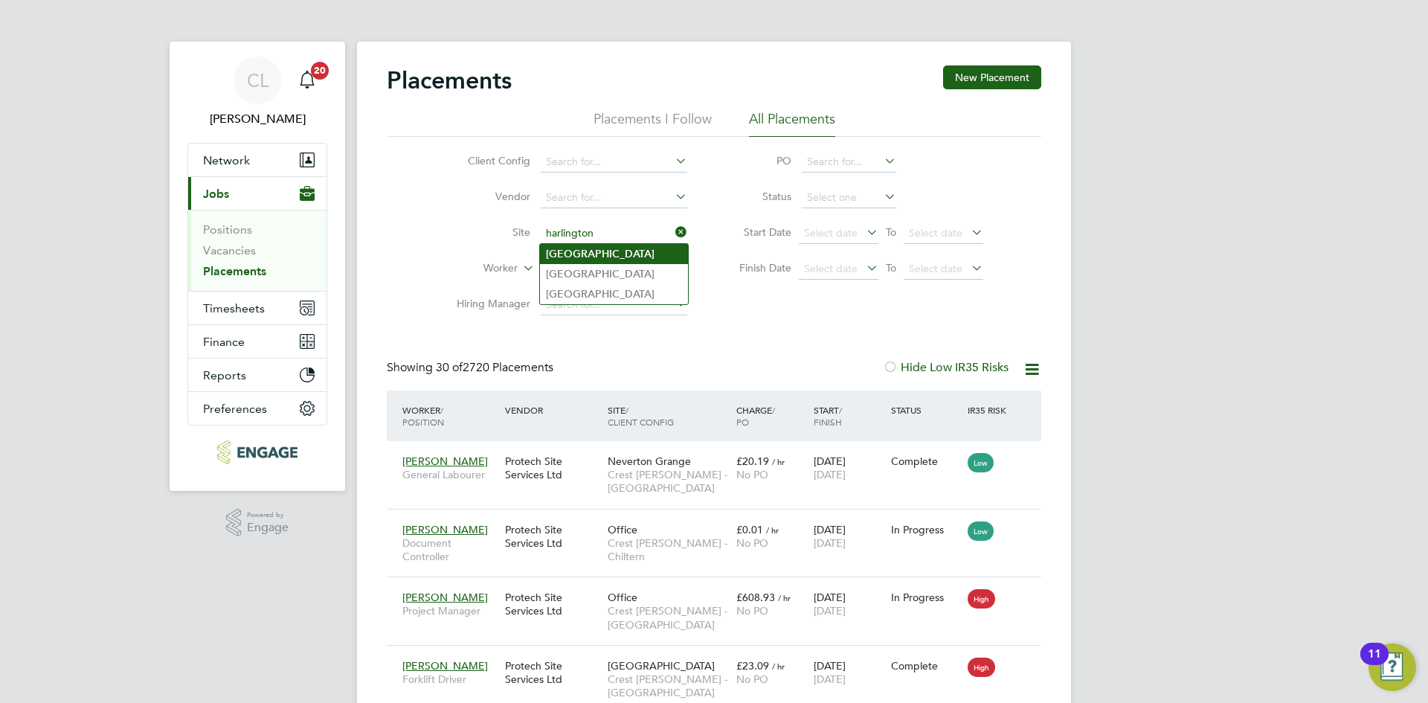
click at [608, 260] on li "Harlington" at bounding box center [614, 254] width 148 height 20
type input "Harlington"
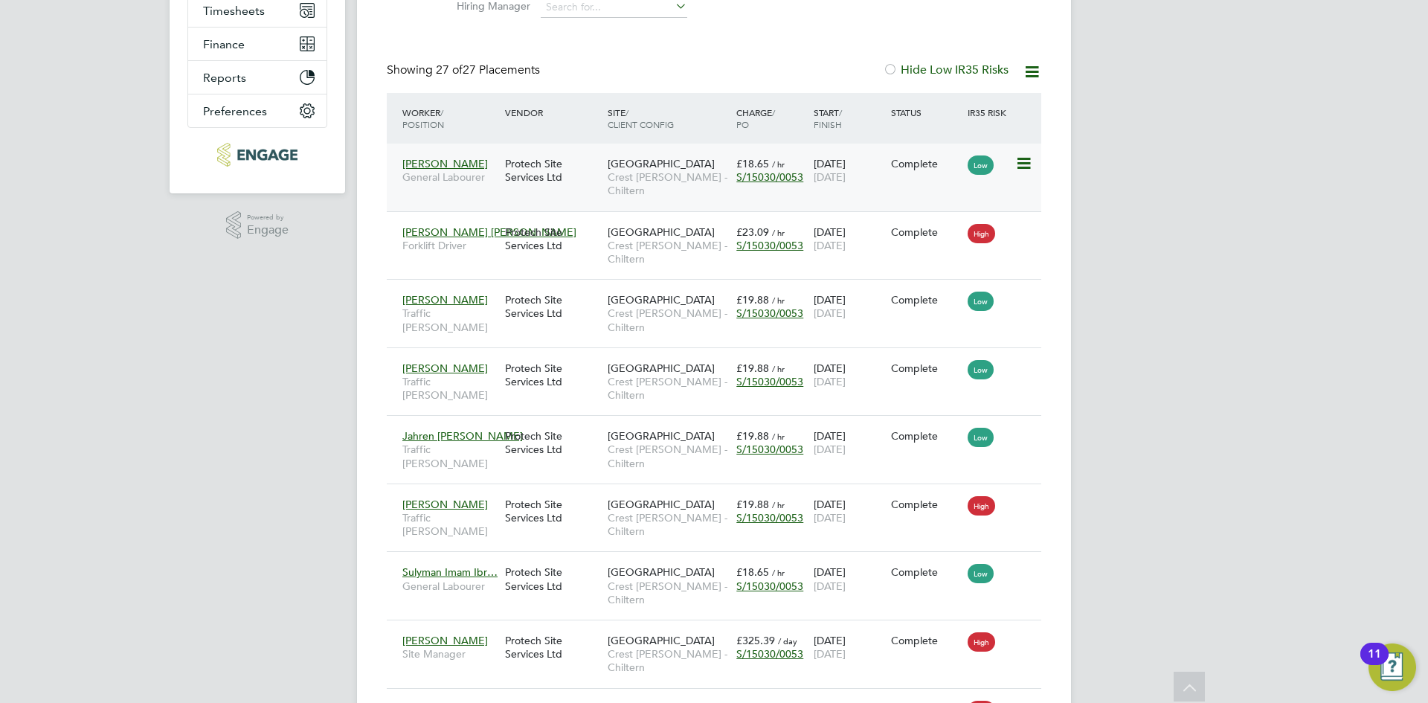
click at [769, 179] on span "S/15030/0053" at bounding box center [769, 176] width 67 height 13
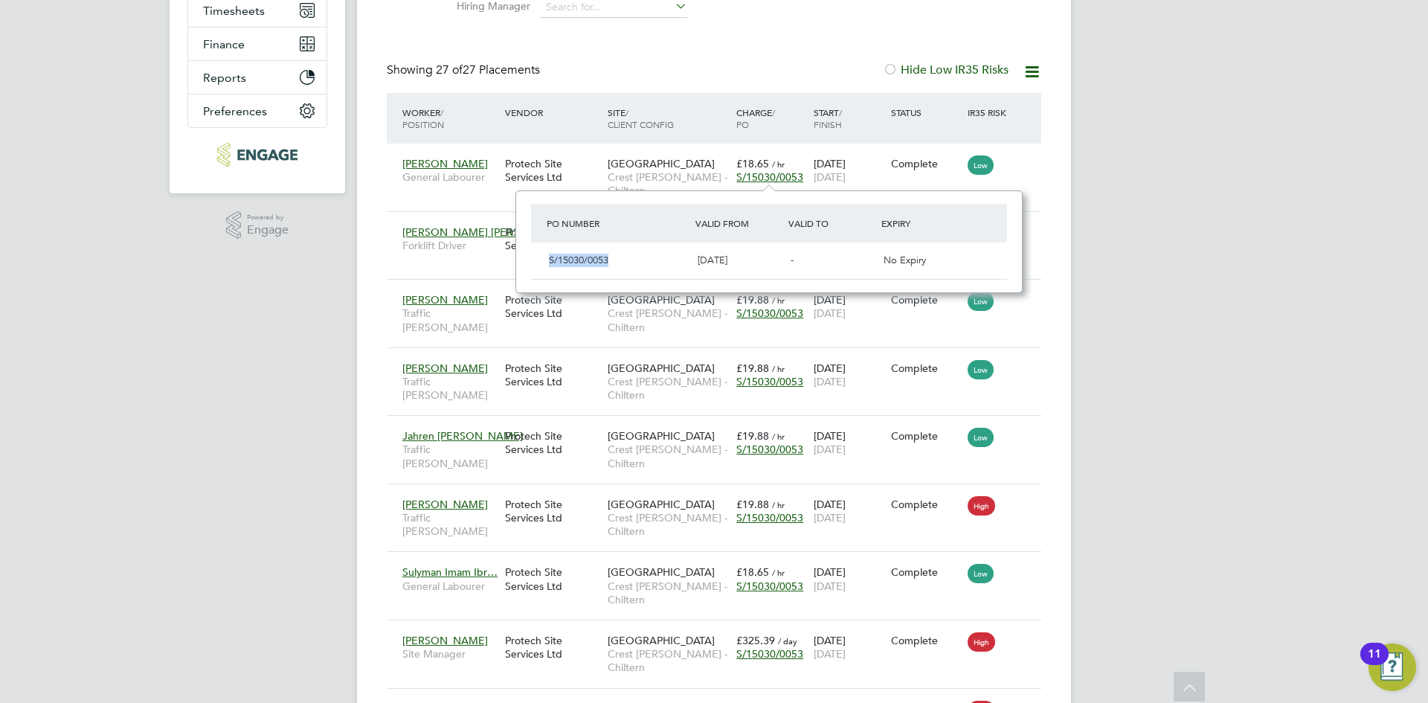
drag, startPoint x: 620, startPoint y: 263, endPoint x: 550, endPoint y: 254, distance: 70.6
click at [550, 254] on div "S/15030/0053" at bounding box center [617, 260] width 149 height 25
copy span "S/15030/0053"
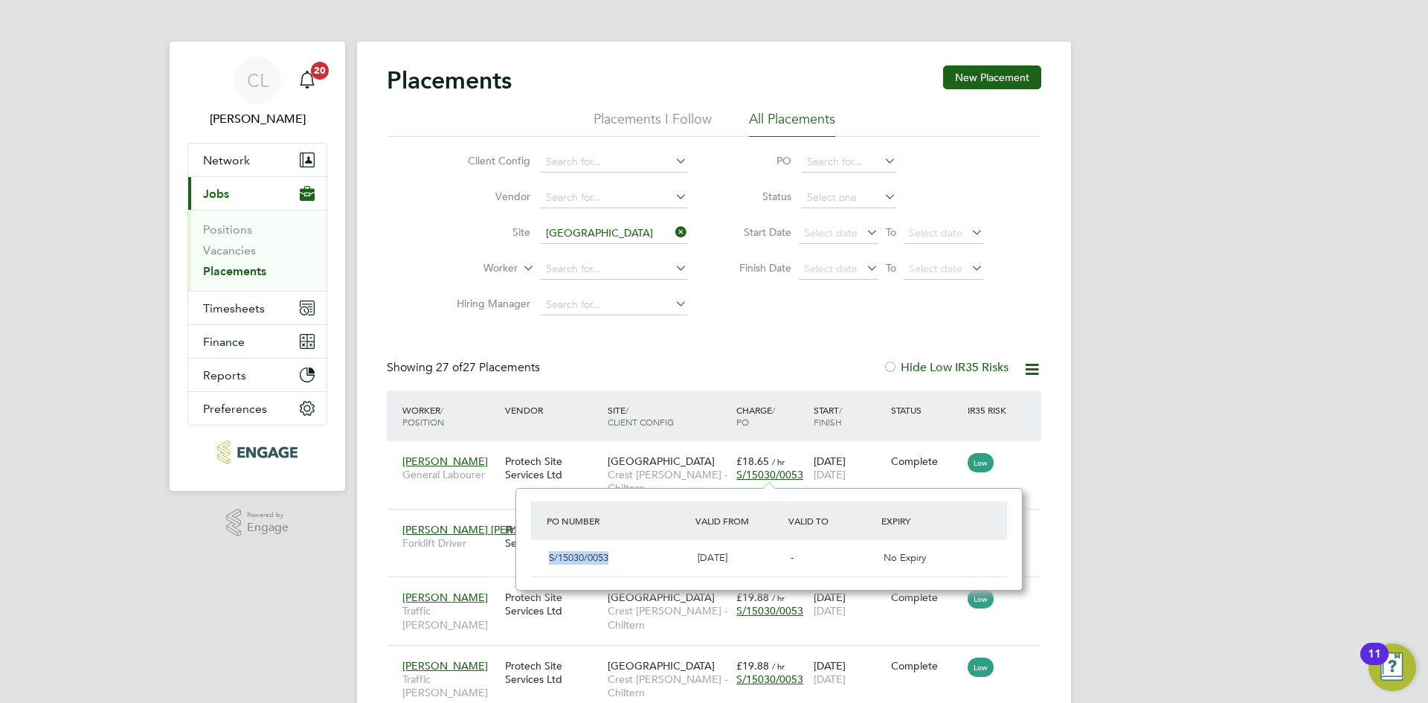
click at [682, 223] on input "Harlington" at bounding box center [614, 233] width 147 height 21
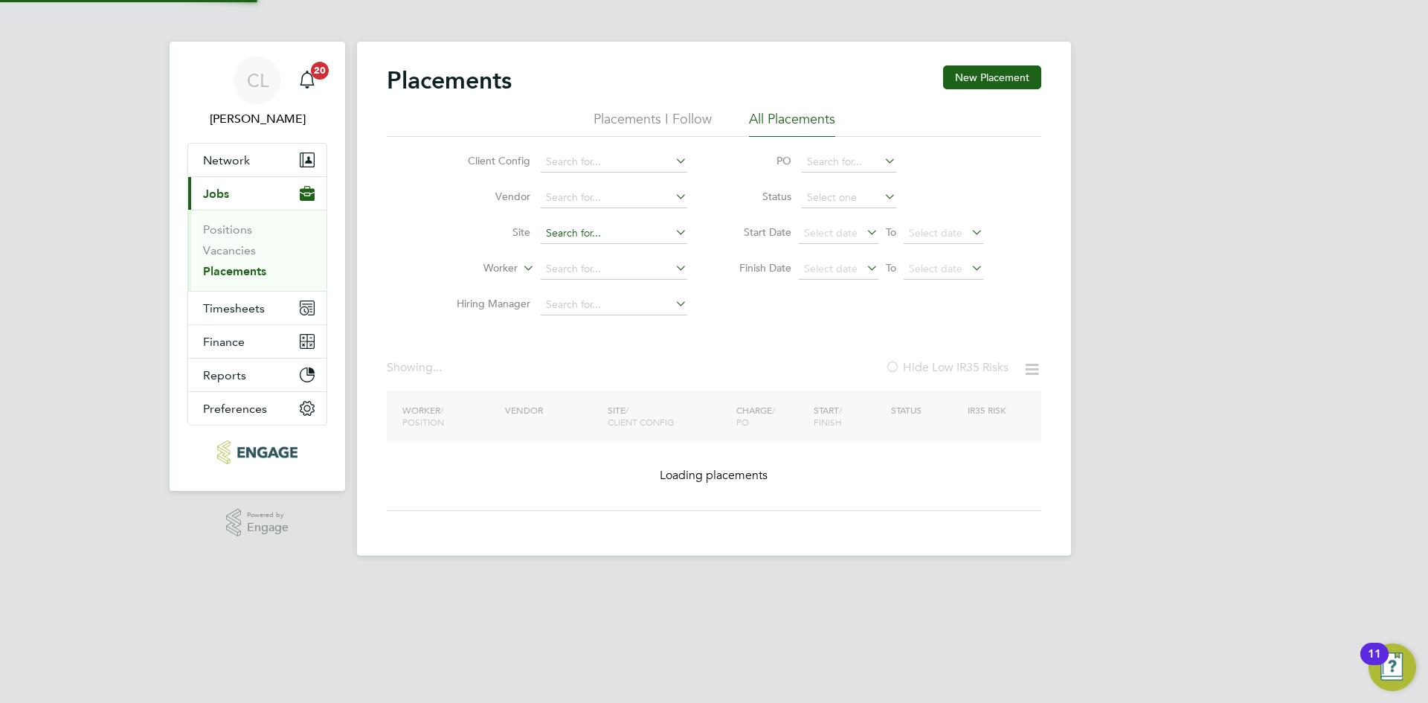
click at [636, 225] on input at bounding box center [614, 233] width 147 height 21
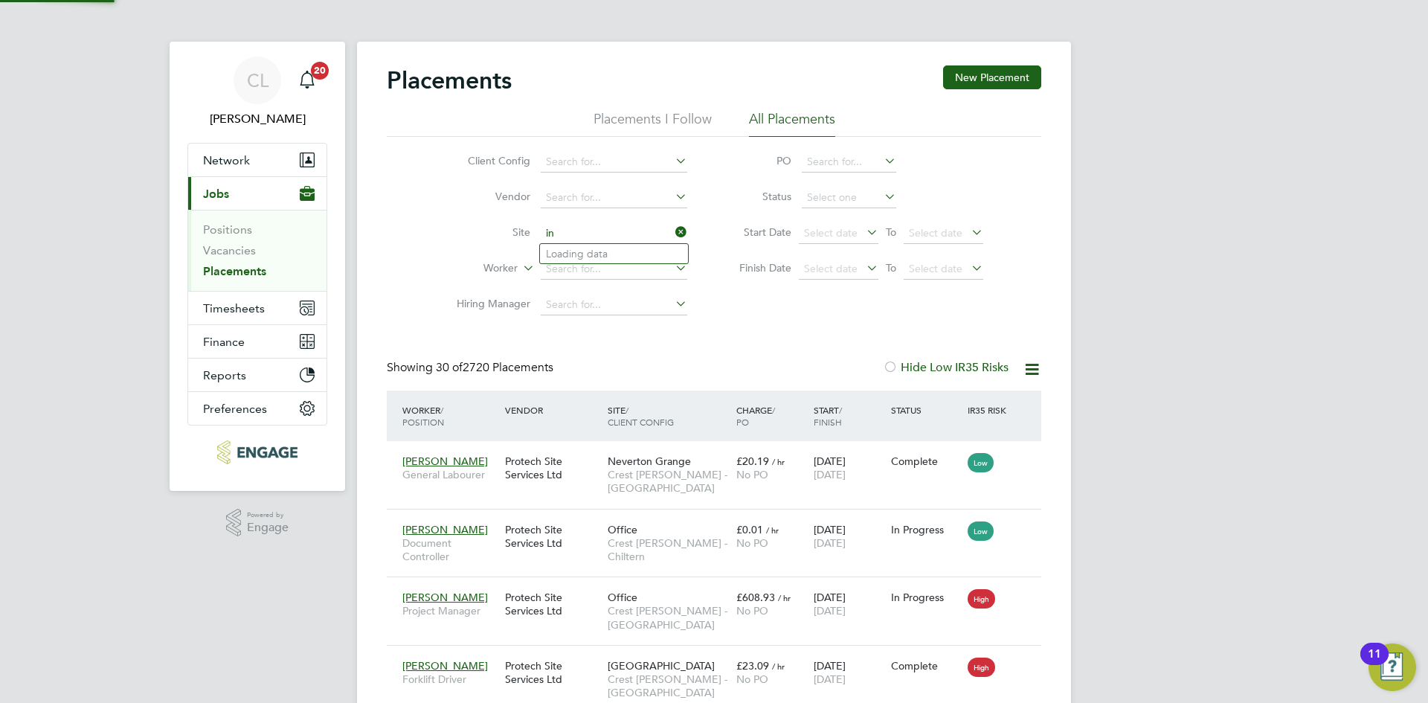
type input "i"
click at [587, 257] on li "Kinver Green" at bounding box center [614, 254] width 148 height 20
type input "Kinver Green"
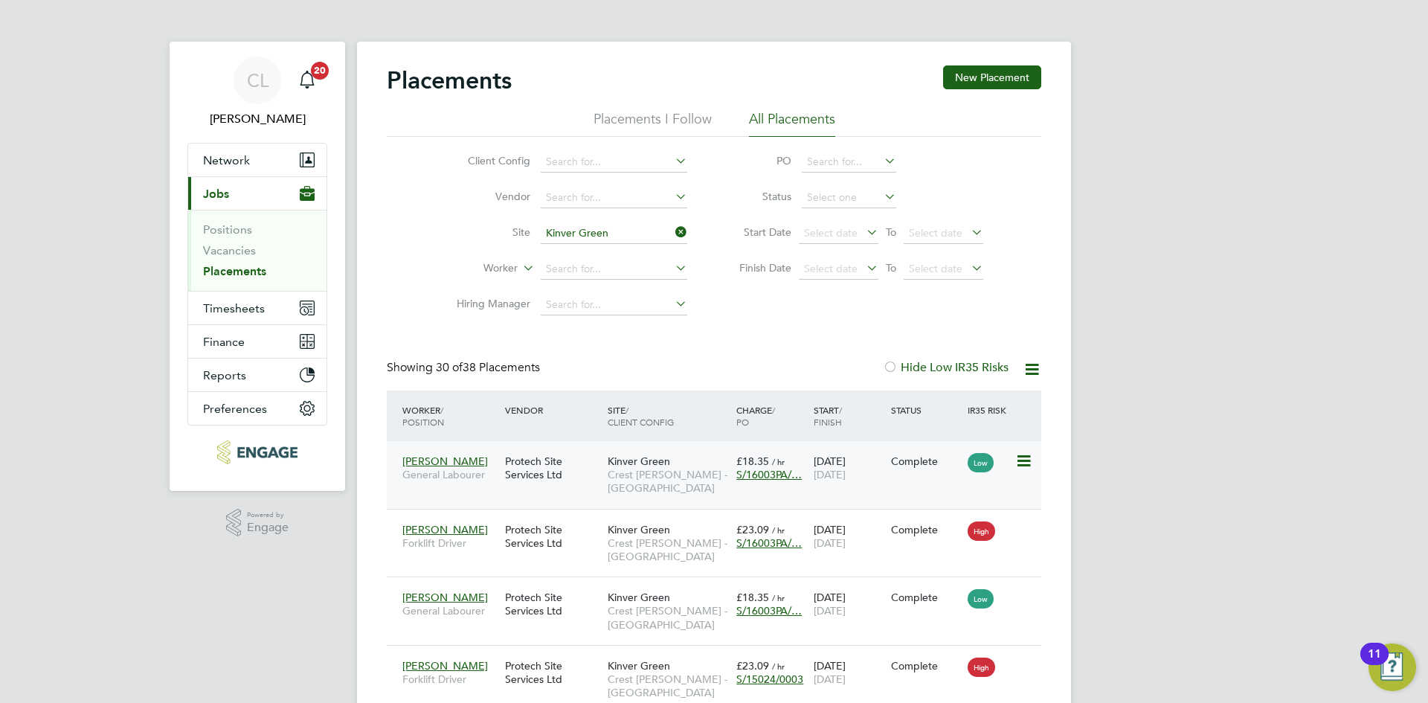
click at [756, 474] on span "S/16003PA/…" at bounding box center [768, 474] width 65 height 13
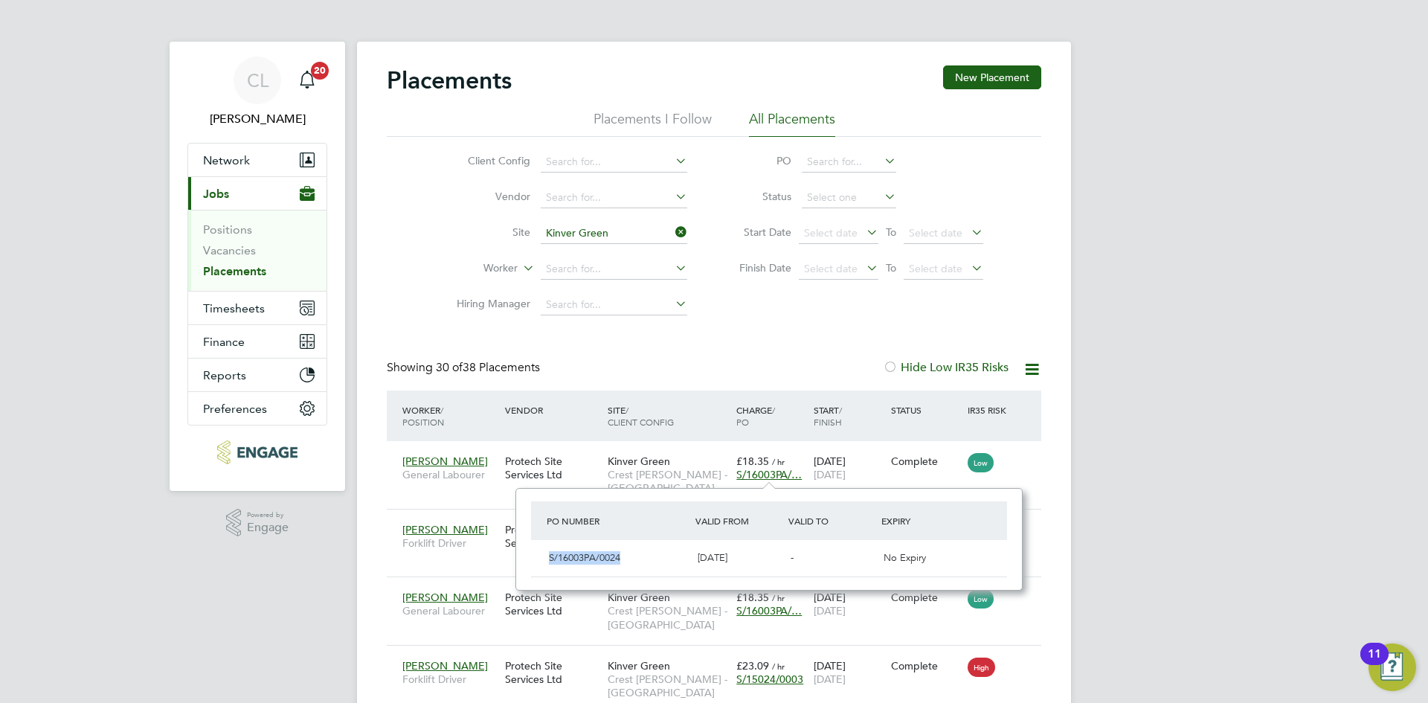
drag, startPoint x: 637, startPoint y: 563, endPoint x: 527, endPoint y: 562, distance: 110.1
click at [527, 562] on div "PO Number Valid From Valid To Expiry S/16003PA/0024 25 Mar 2024 - No Expiry" at bounding box center [768, 539] width 507 height 103
copy span "S/16003PA/0024"
click at [672, 231] on icon at bounding box center [672, 232] width 0 height 21
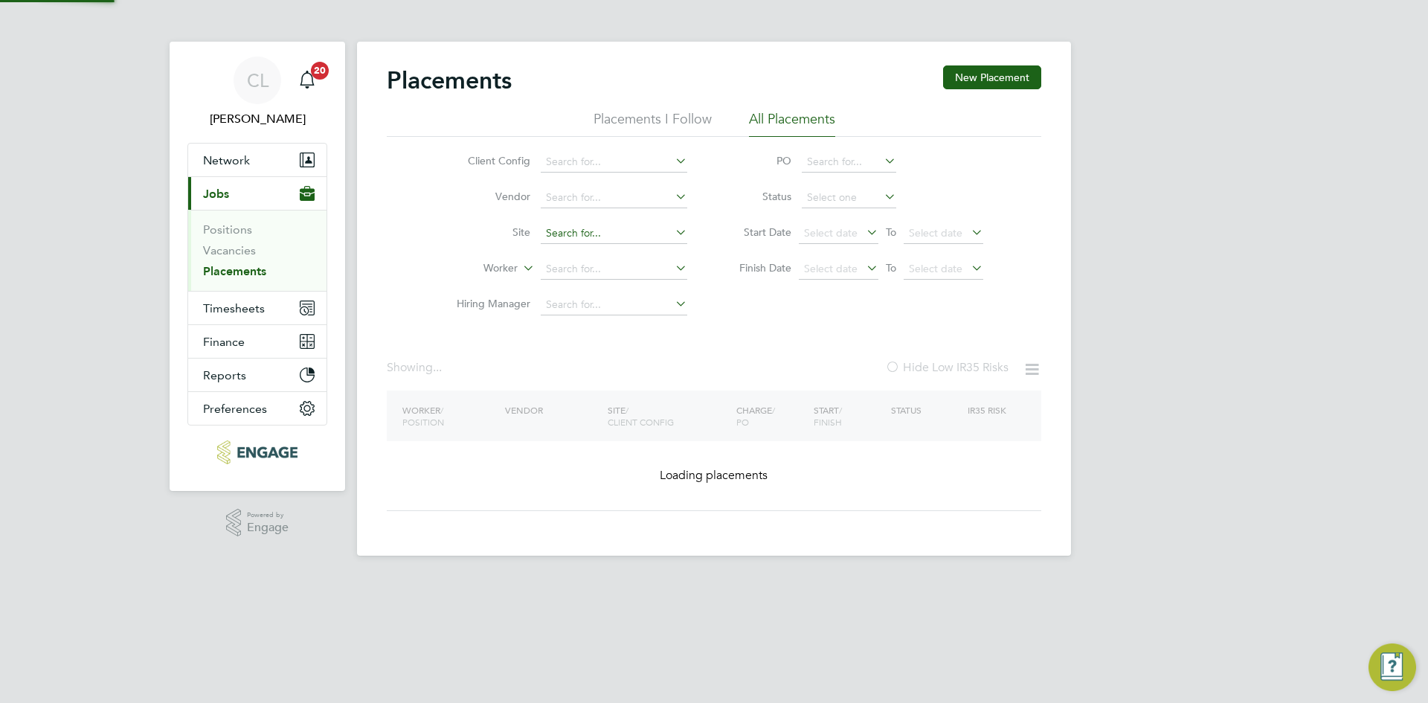
click at [596, 226] on input at bounding box center [614, 233] width 147 height 21
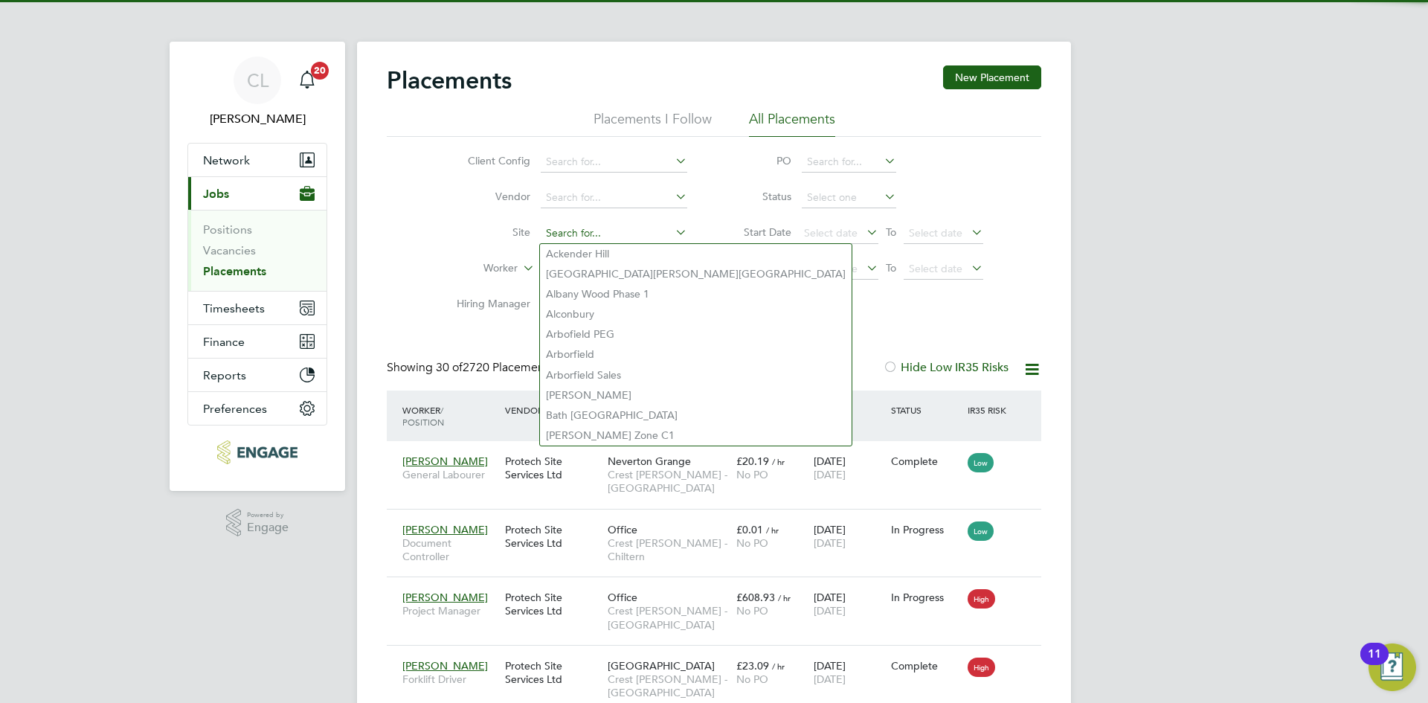
type input "n"
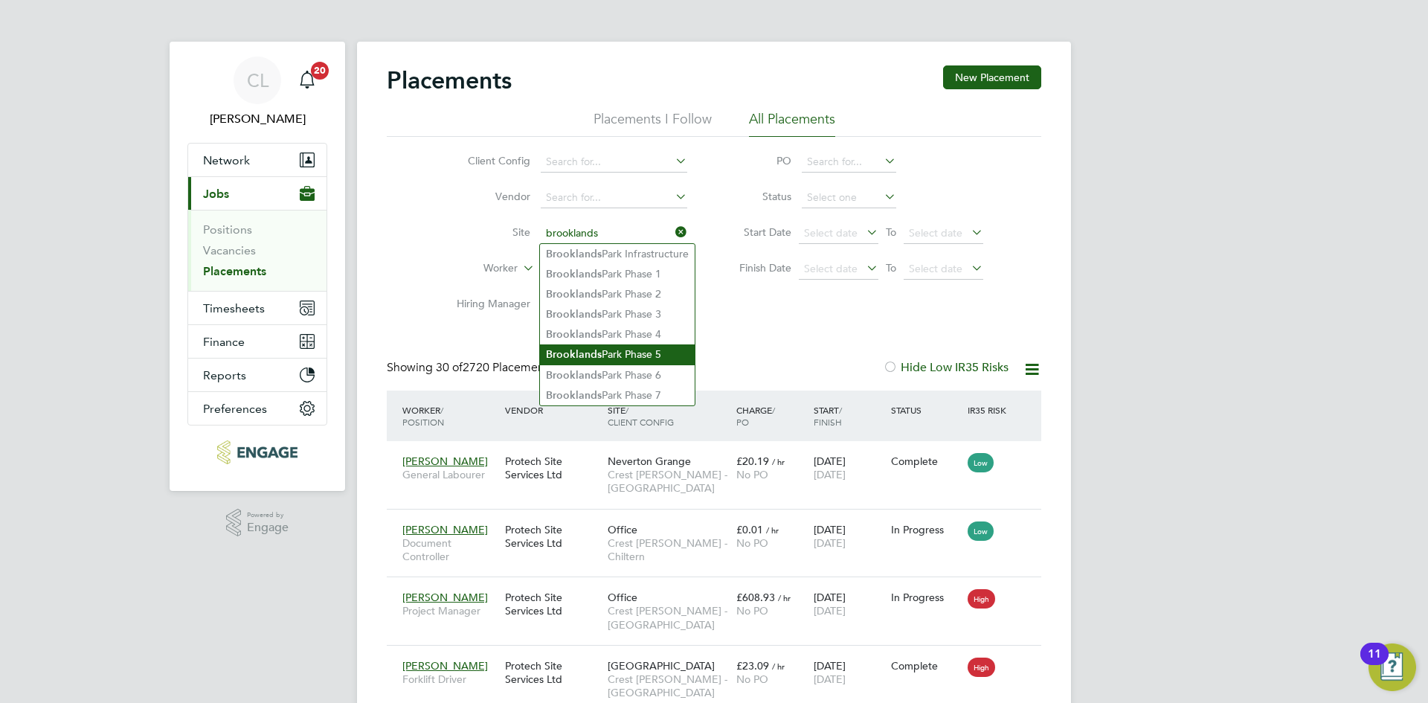
click at [641, 350] on li "Brooklands Park Phase 5" at bounding box center [617, 354] width 155 height 20
type input "Brooklands Park Phase 5"
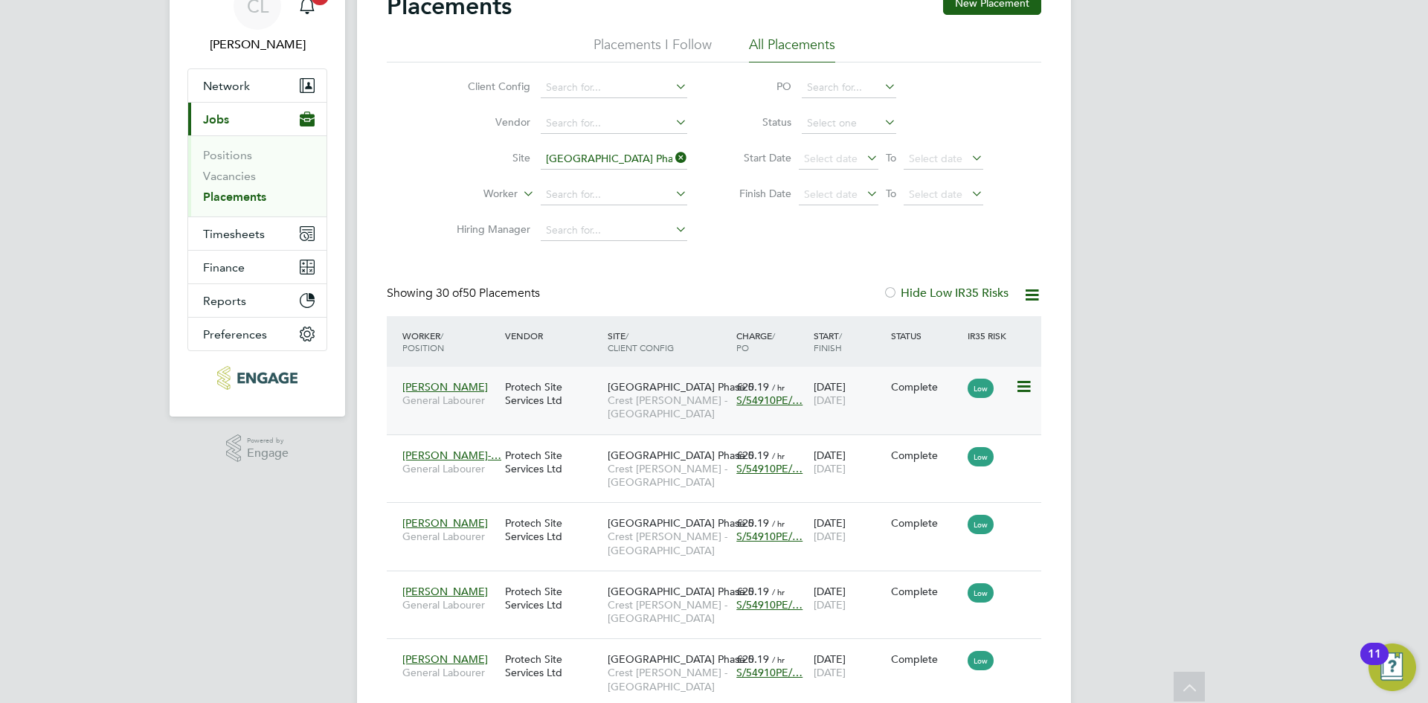
click at [768, 402] on span "S/54910PE/…" at bounding box center [769, 399] width 66 height 13
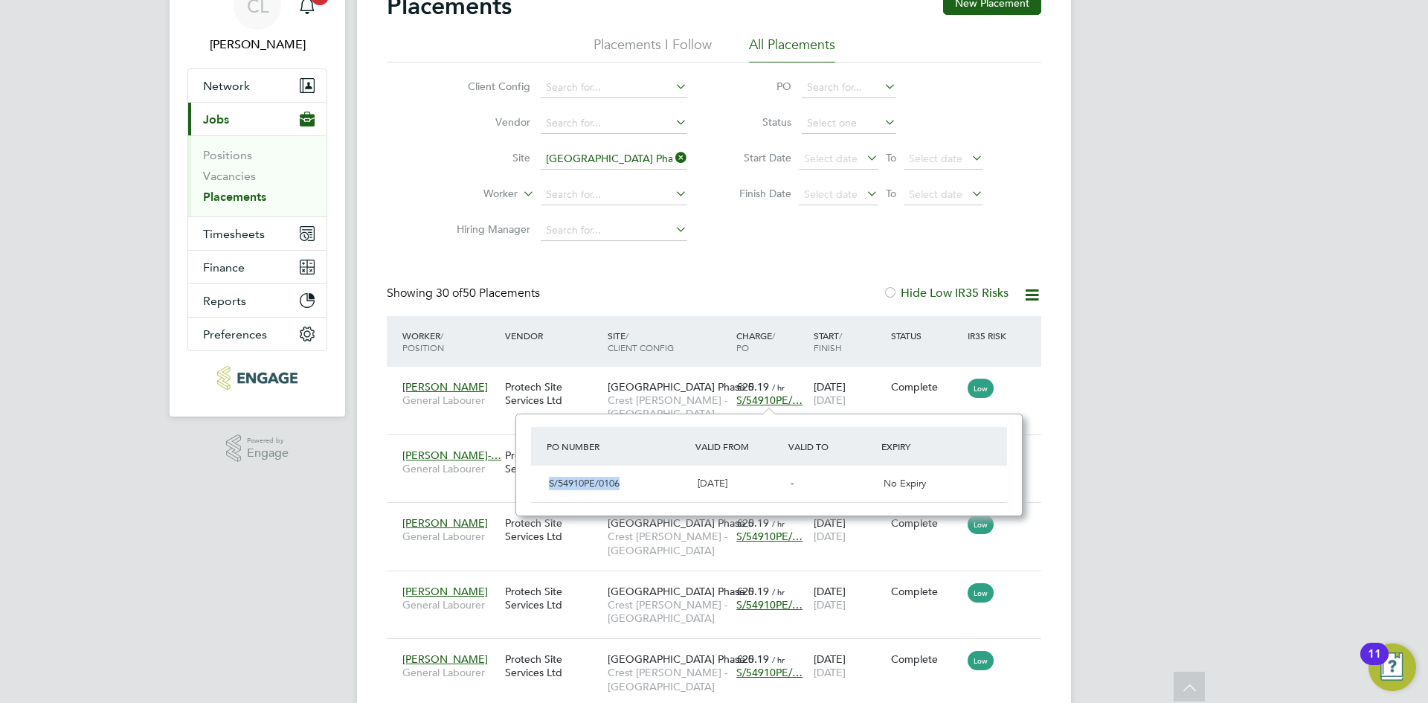
drag, startPoint x: 624, startPoint y: 483, endPoint x: 538, endPoint y: 481, distance: 86.3
click at [538, 481] on div "S/54910PE/0106 28 Apr 2025 - No Expiry" at bounding box center [769, 484] width 476 height 36
copy span "S/54910PE/0106"
drag, startPoint x: 687, startPoint y: 155, endPoint x: 632, endPoint y: 158, distance: 55.2
click at [672, 155] on icon at bounding box center [672, 157] width 0 height 21
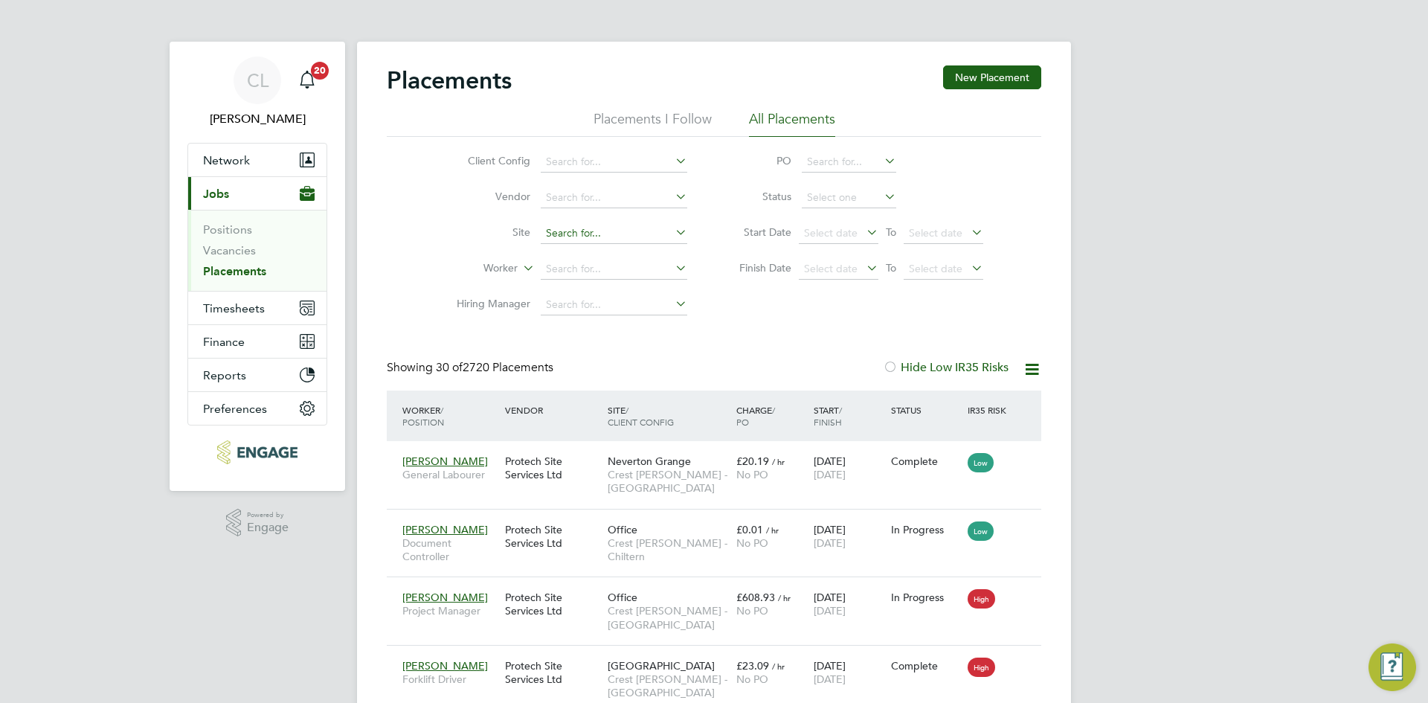
click at [584, 236] on input at bounding box center [614, 233] width 147 height 21
click at [692, 373] on li "Brookl ands Park Phase 6" at bounding box center [618, 375] width 157 height 20
type input "Brooklands Park Phase 6"
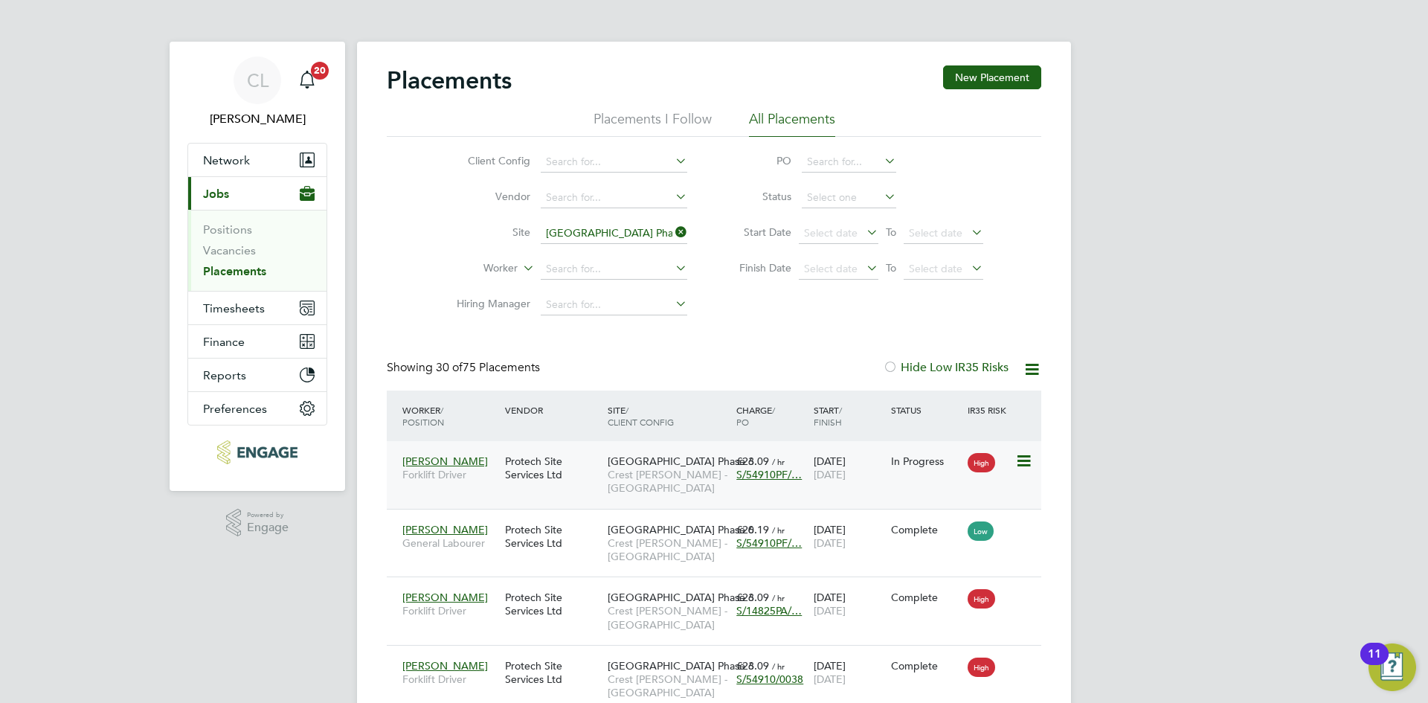
click at [759, 476] on span "S/54910PF/…" at bounding box center [768, 474] width 65 height 13
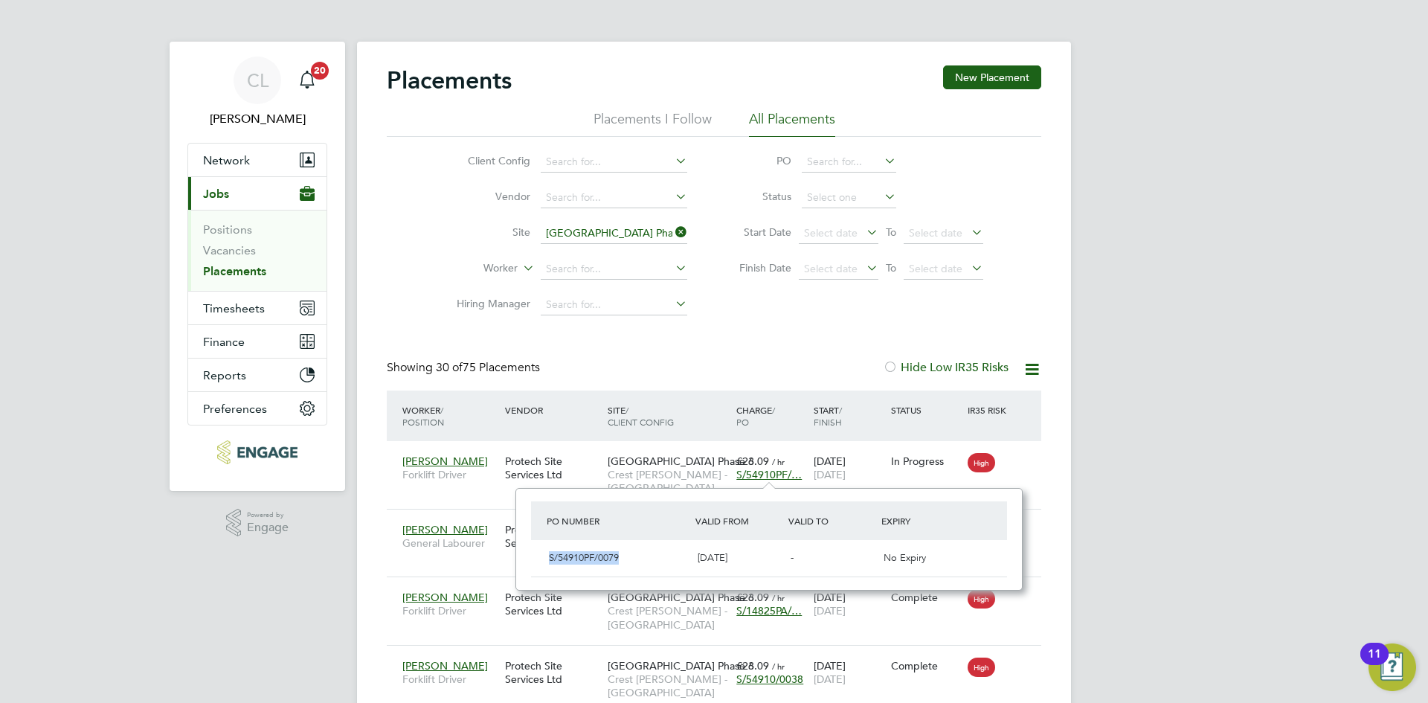
drag, startPoint x: 640, startPoint y: 560, endPoint x: 551, endPoint y: 550, distance: 89.0
click at [551, 550] on div "S/54910PF/0079" at bounding box center [617, 558] width 149 height 25
copy span "S/54910PF/0079"
click at [672, 230] on icon at bounding box center [672, 232] width 0 height 21
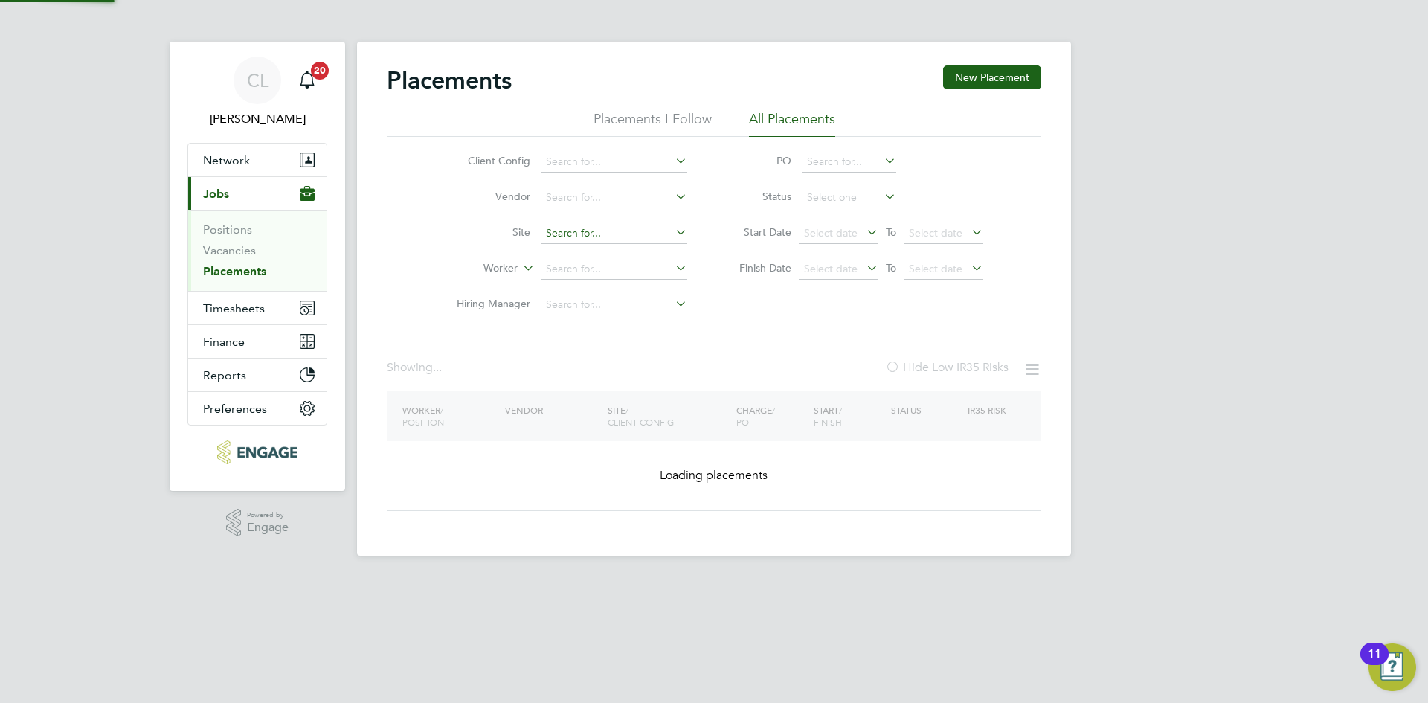
click at [614, 242] on input at bounding box center [614, 233] width 147 height 21
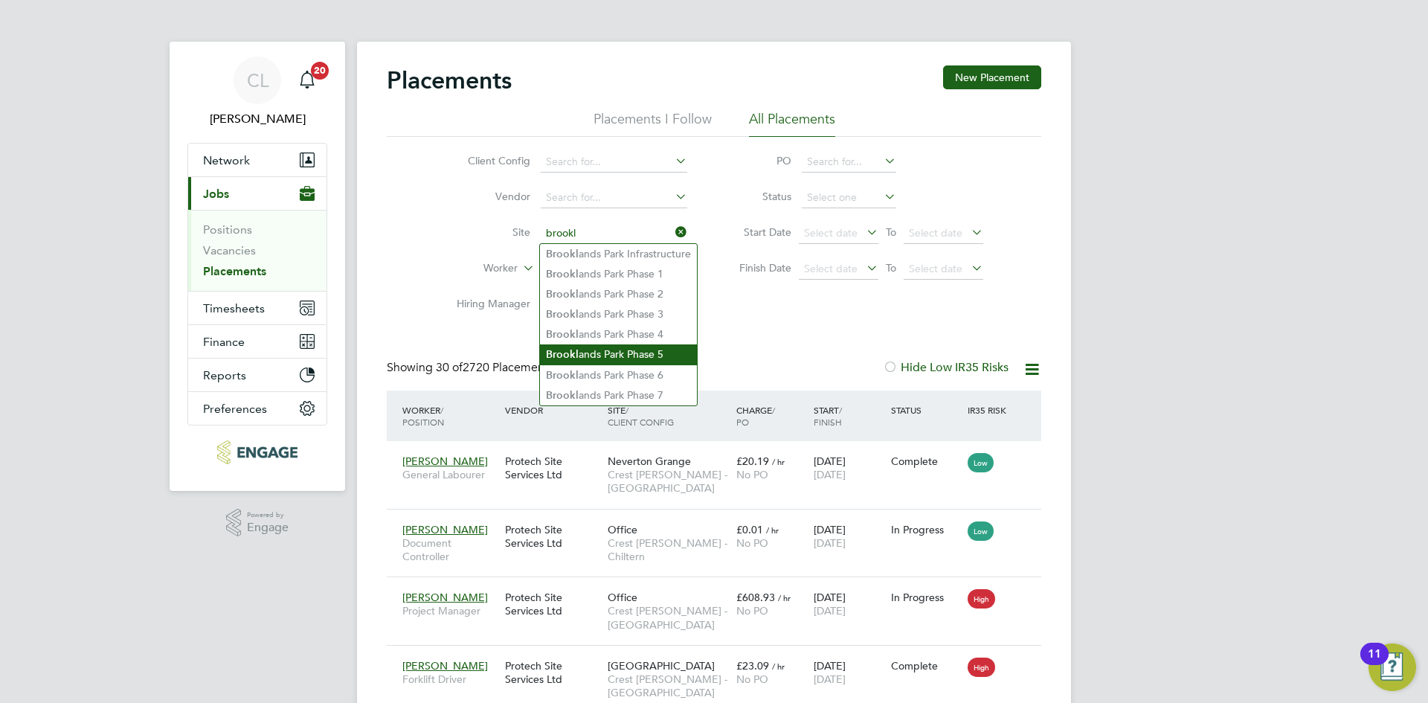
click at [648, 357] on li "Brookl ands Park Phase 5" at bounding box center [618, 354] width 157 height 20
type input "Brooklands Park Phase 5"
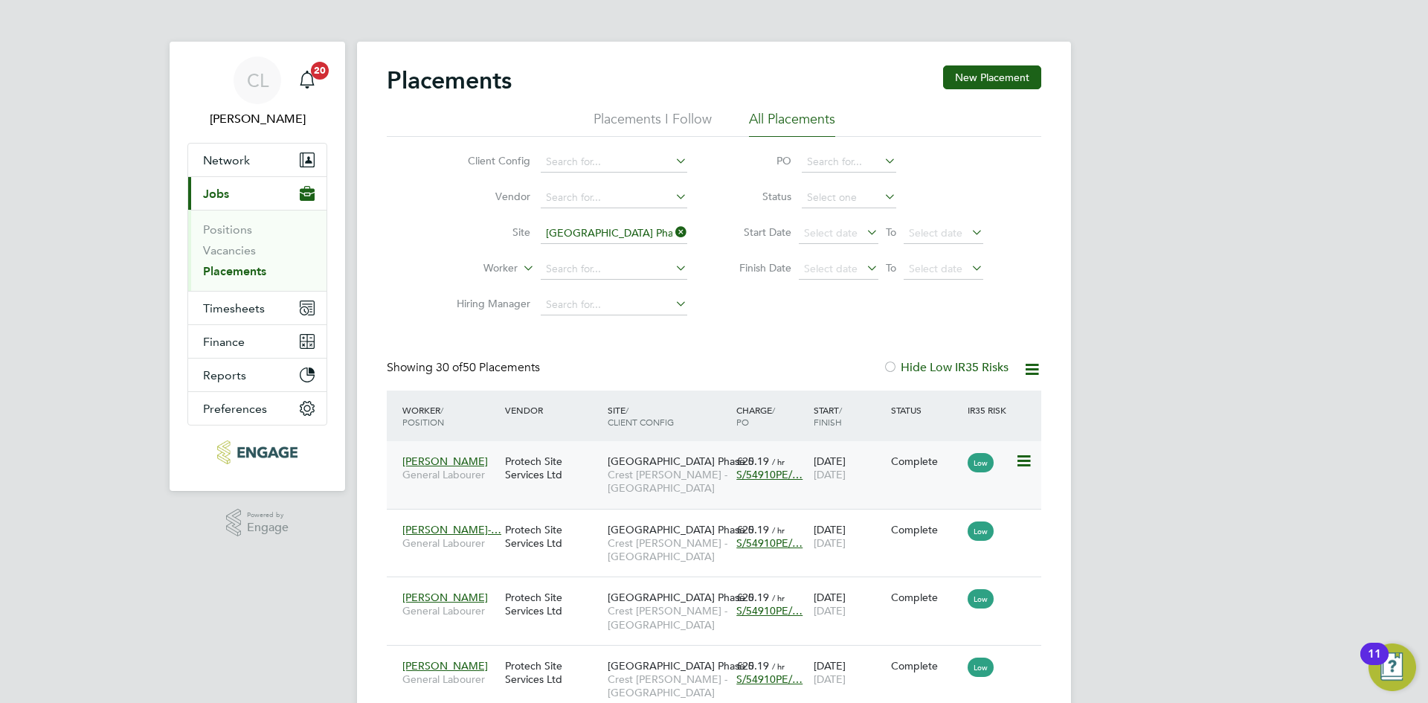
click at [764, 472] on span "S/54910PE/…" at bounding box center [769, 474] width 66 height 13
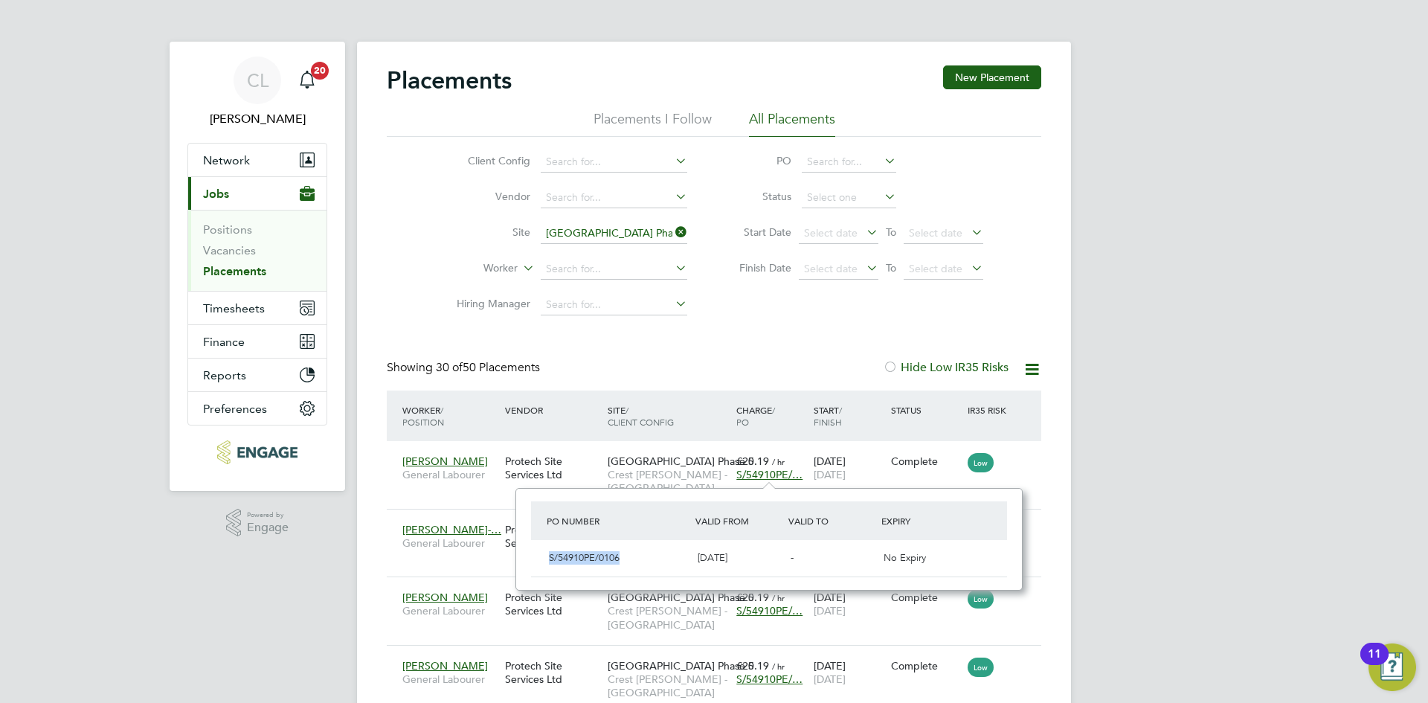
drag, startPoint x: 628, startPoint y: 562, endPoint x: 541, endPoint y: 555, distance: 87.3
click at [541, 555] on div "S/54910PE/0106 28 Apr 2025 - No Expiry" at bounding box center [769, 558] width 476 height 36
copy span "S/54910PE/0106"
drag, startPoint x: 684, startPoint y: 231, endPoint x: 607, endPoint y: 235, distance: 77.5
click at [672, 231] on icon at bounding box center [672, 232] width 0 height 21
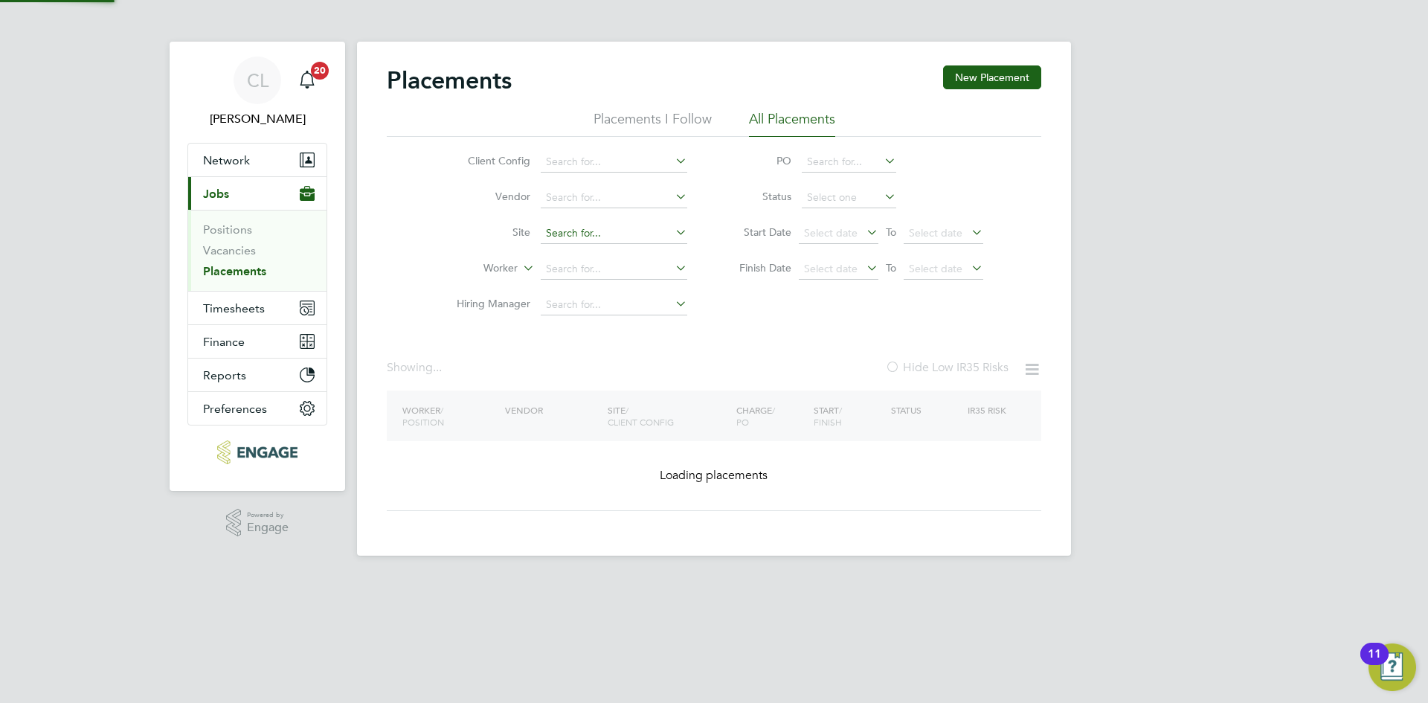
click at [607, 235] on input at bounding box center [614, 233] width 147 height 21
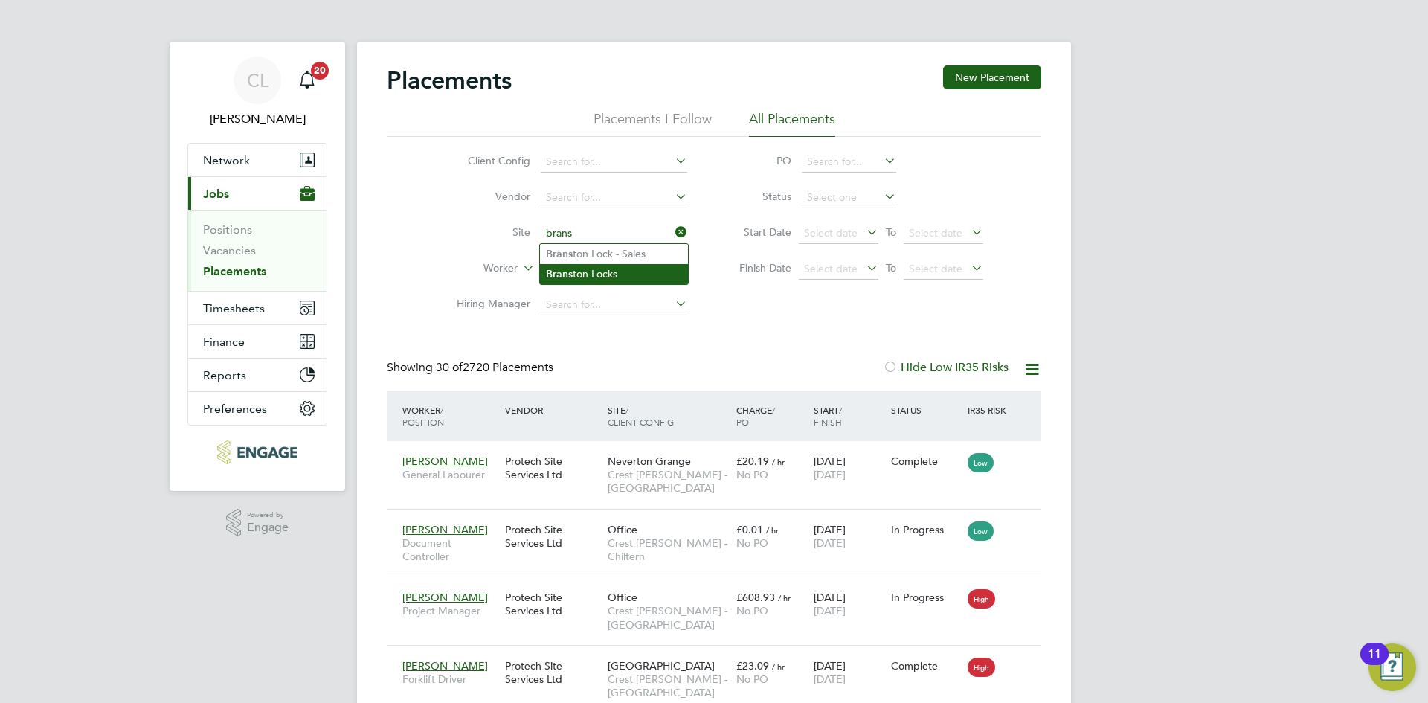
click at [617, 274] on li "Brans ton Locks" at bounding box center [614, 274] width 148 height 20
type input "Branston Locks"
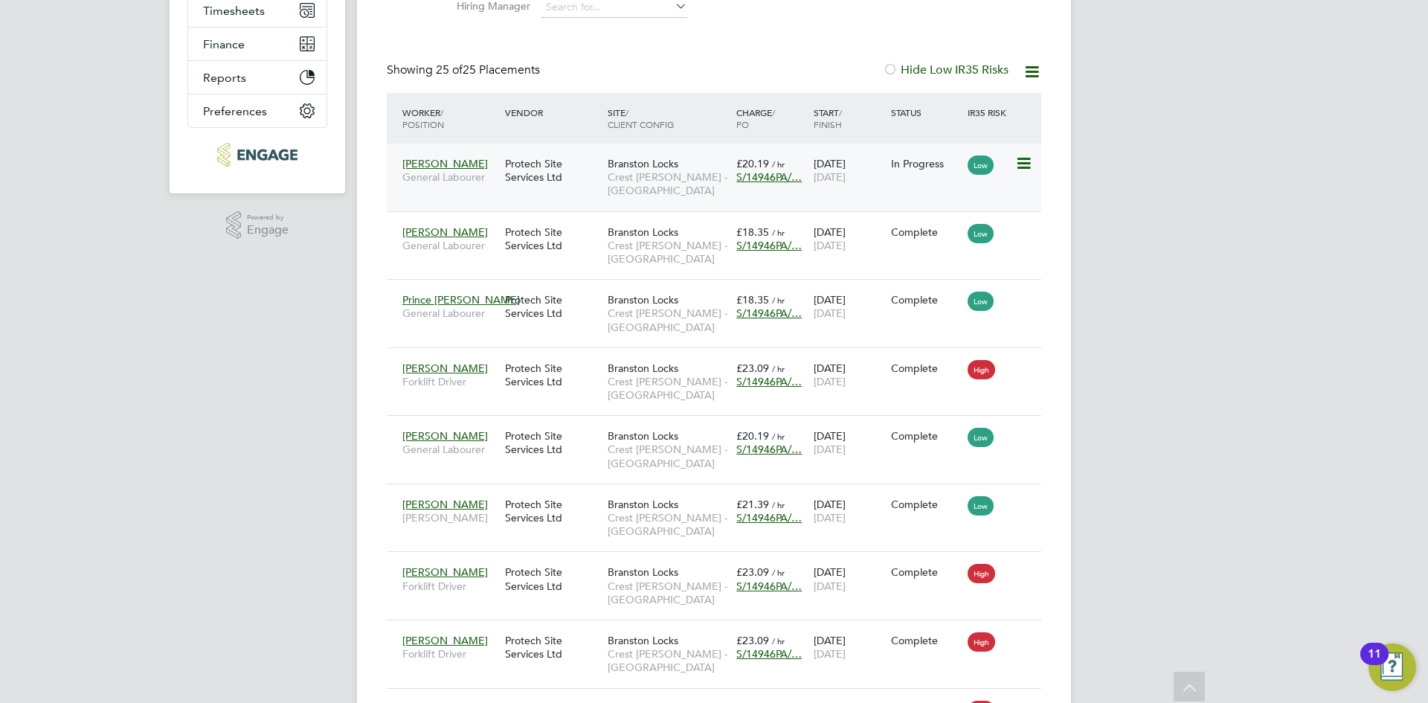
click at [769, 173] on span "S/14946PA/…" at bounding box center [768, 176] width 65 height 13
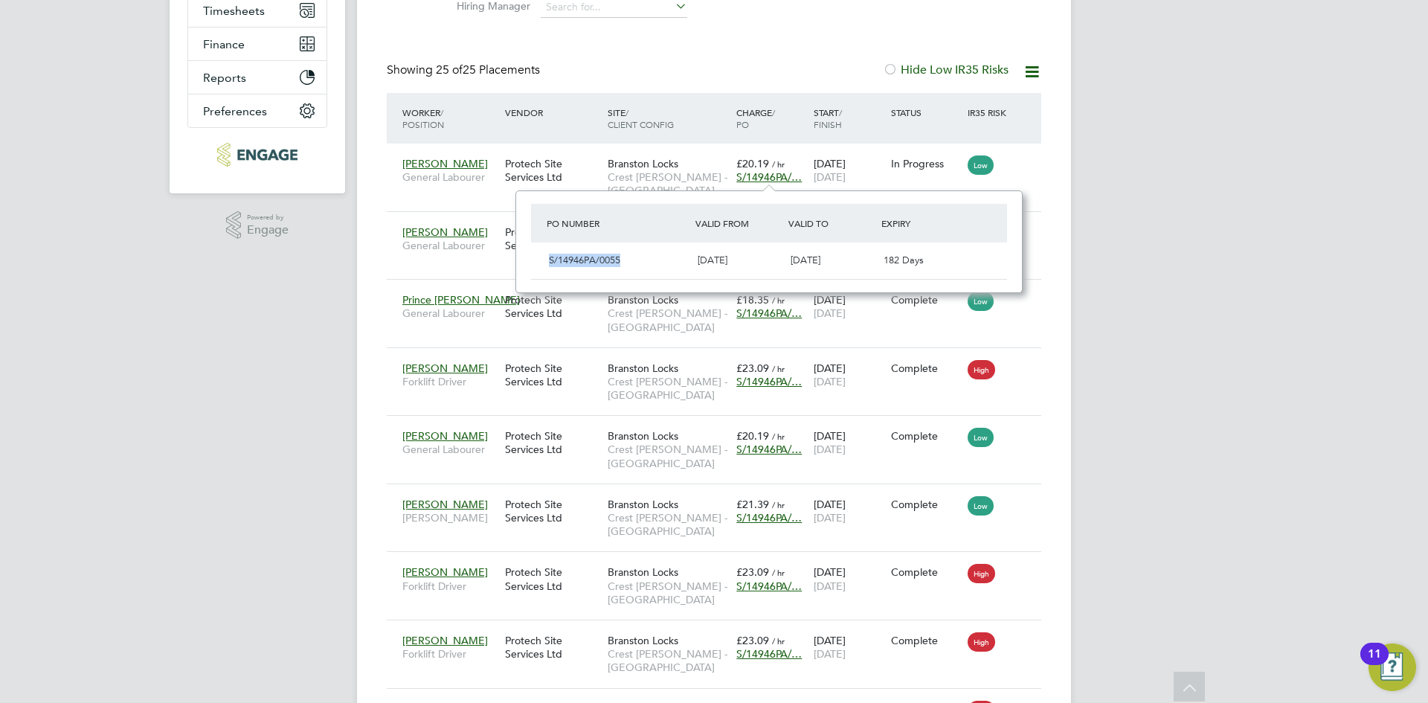
drag, startPoint x: 634, startPoint y: 259, endPoint x: 544, endPoint y: 263, distance: 89.4
click at [538, 265] on div "S/14946PA/0055 10 Jul 2025 31 Mar 2026 182 Days" at bounding box center [769, 260] width 476 height 36
copy span "S/14946PA/0055"
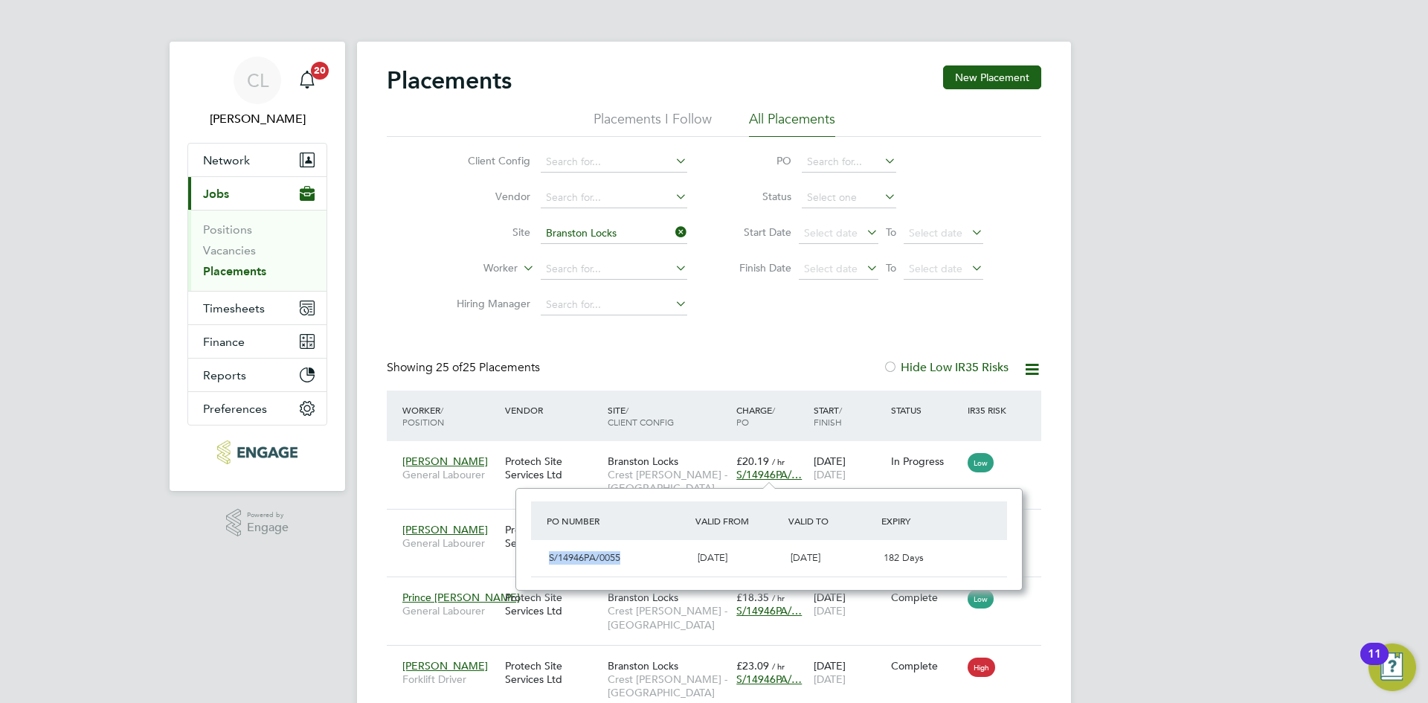
click at [672, 237] on icon at bounding box center [672, 232] width 0 height 21
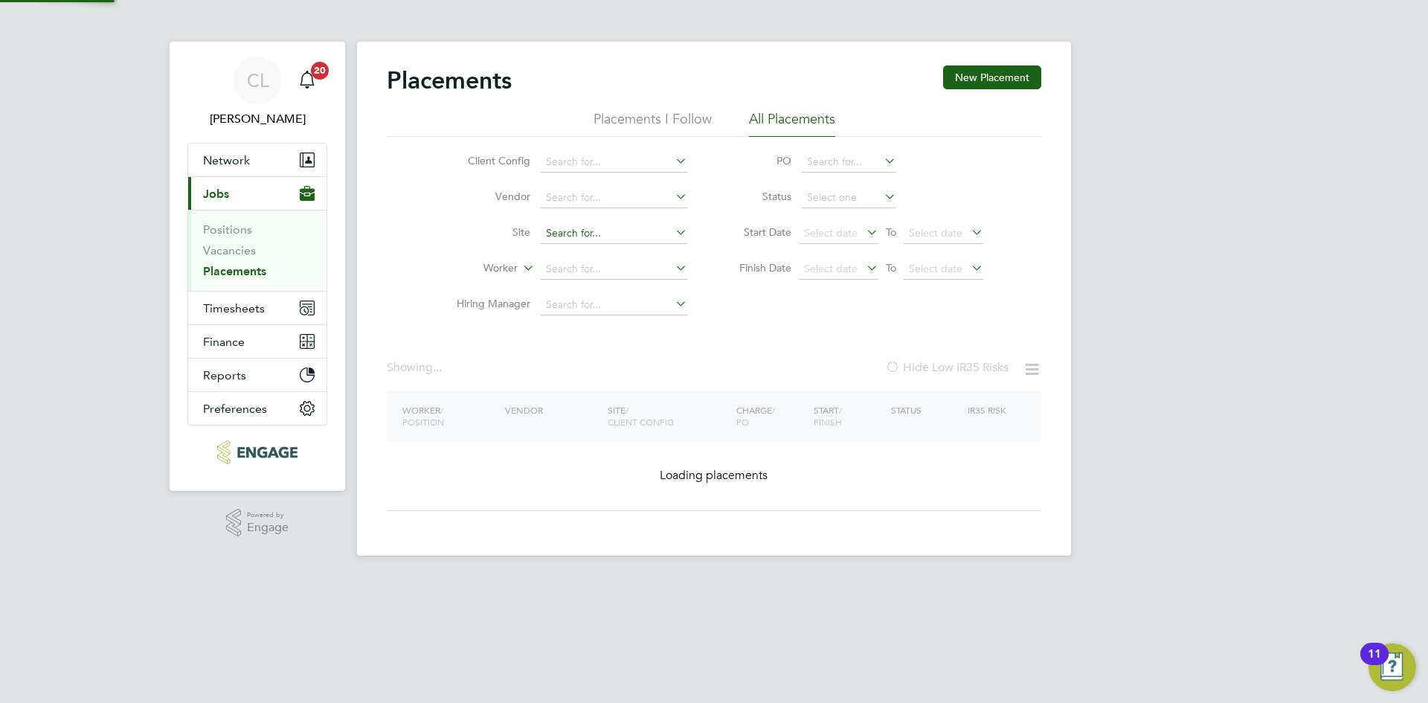
click at [606, 237] on input at bounding box center [614, 233] width 147 height 21
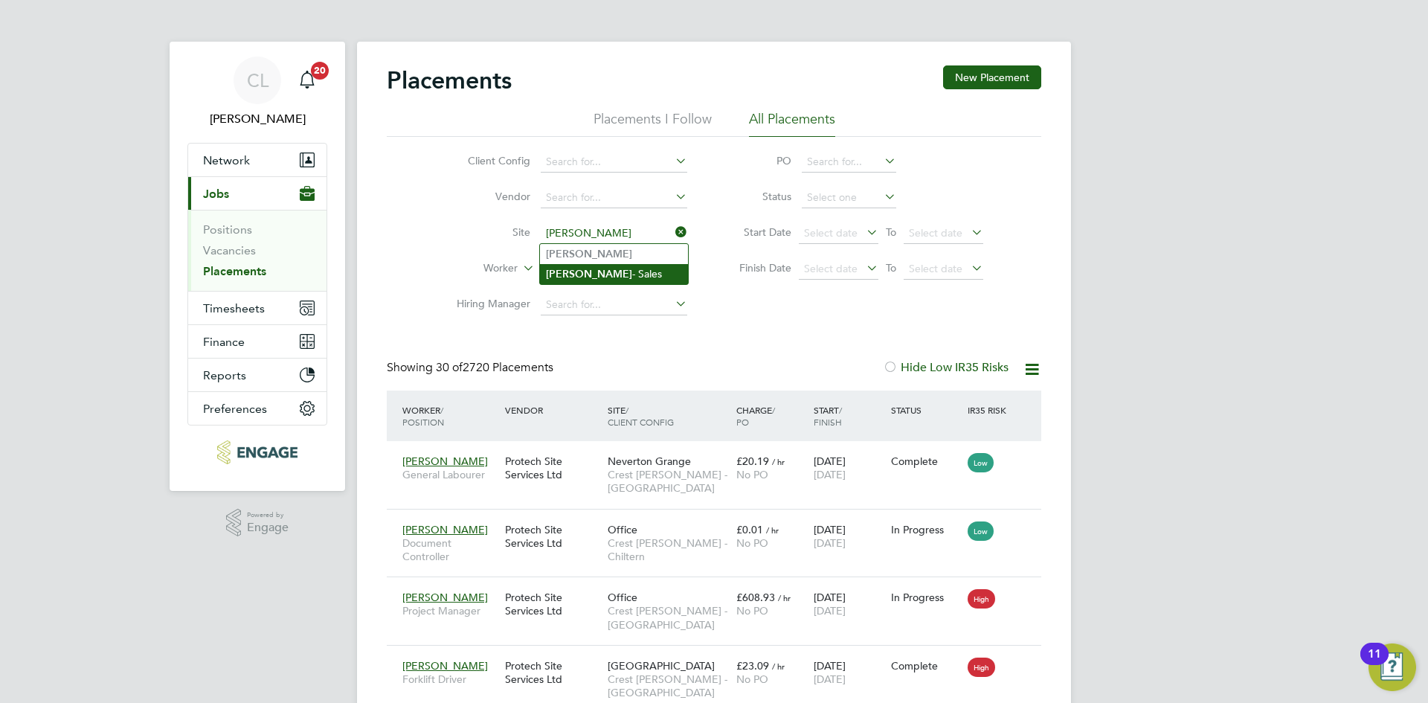
click at [643, 272] on li "Dalton - Sales" at bounding box center [614, 274] width 148 height 20
type input "Dalton - Sales"
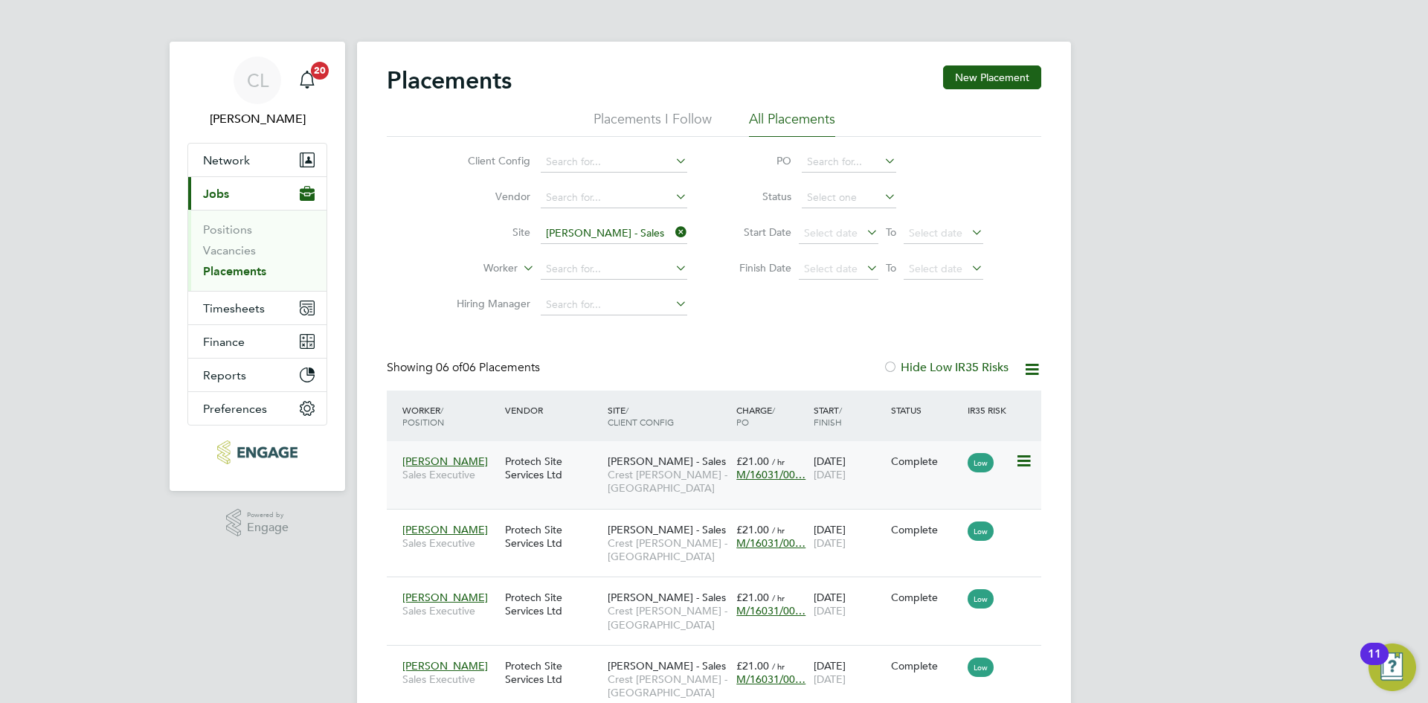
click at [758, 473] on span "M/16031/00…" at bounding box center [770, 474] width 69 height 13
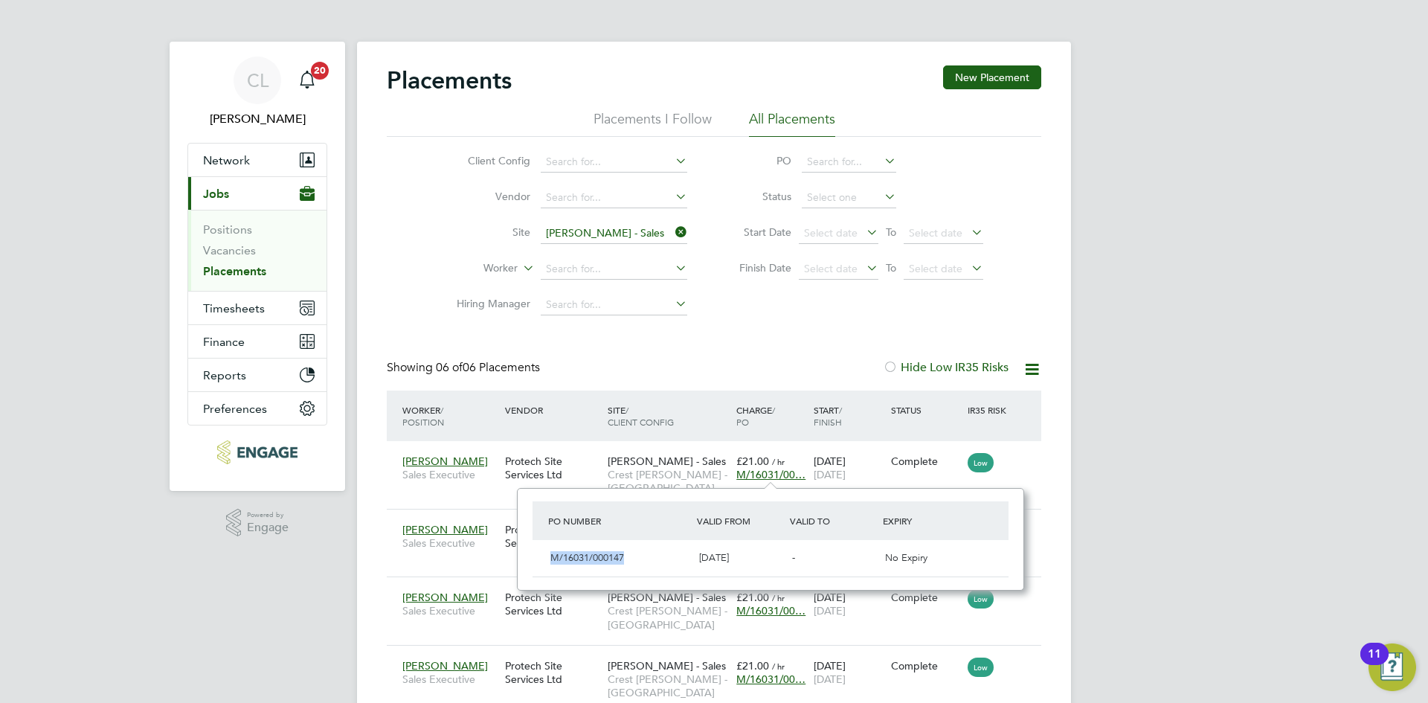
drag, startPoint x: 649, startPoint y: 560, endPoint x: 552, endPoint y: 541, distance: 98.6
click at [552, 541] on div "M/16031/000147 03 Mar 2025 - No Expiry" at bounding box center [771, 558] width 476 height 36
copy span "M/16031/000147"
click at [672, 233] on icon at bounding box center [672, 232] width 0 height 21
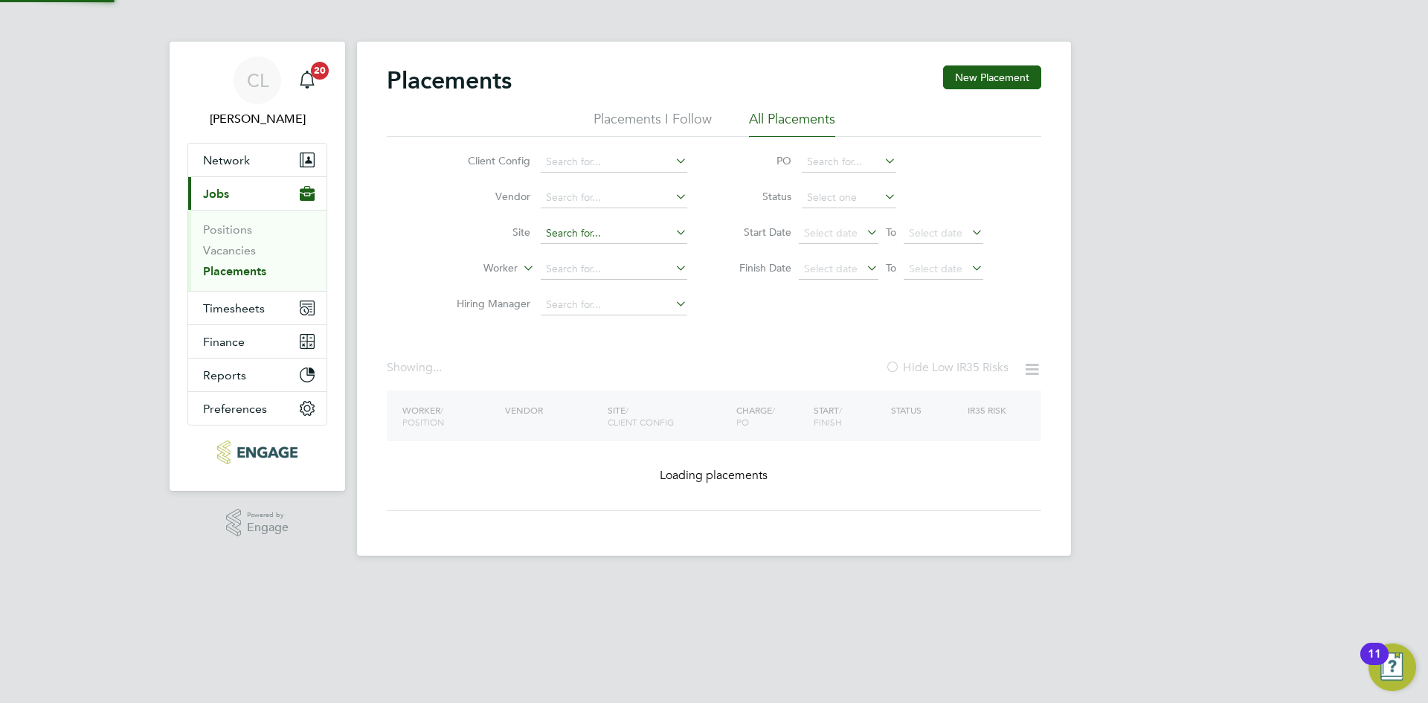
click at [613, 234] on input at bounding box center [614, 233] width 147 height 21
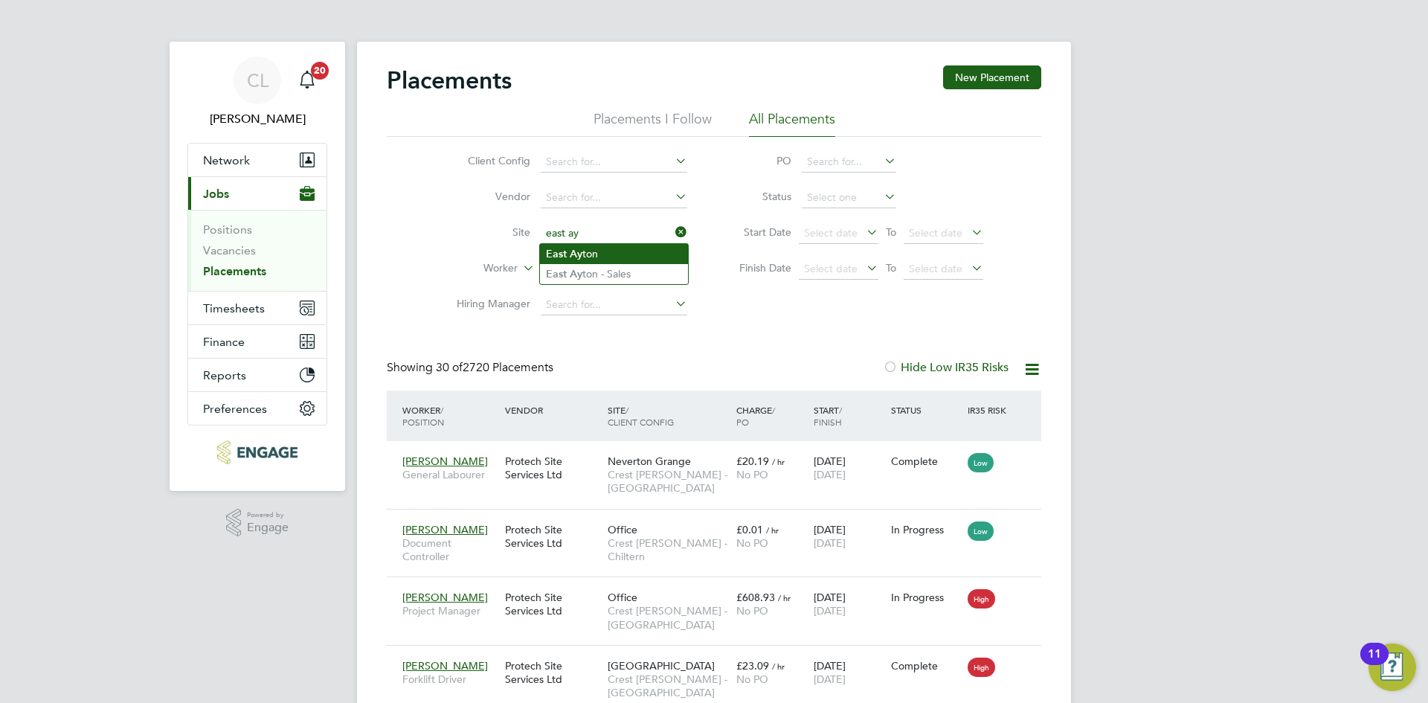
click at [605, 245] on li "East Ay ton" at bounding box center [614, 254] width 148 height 20
type input "East Ayton"
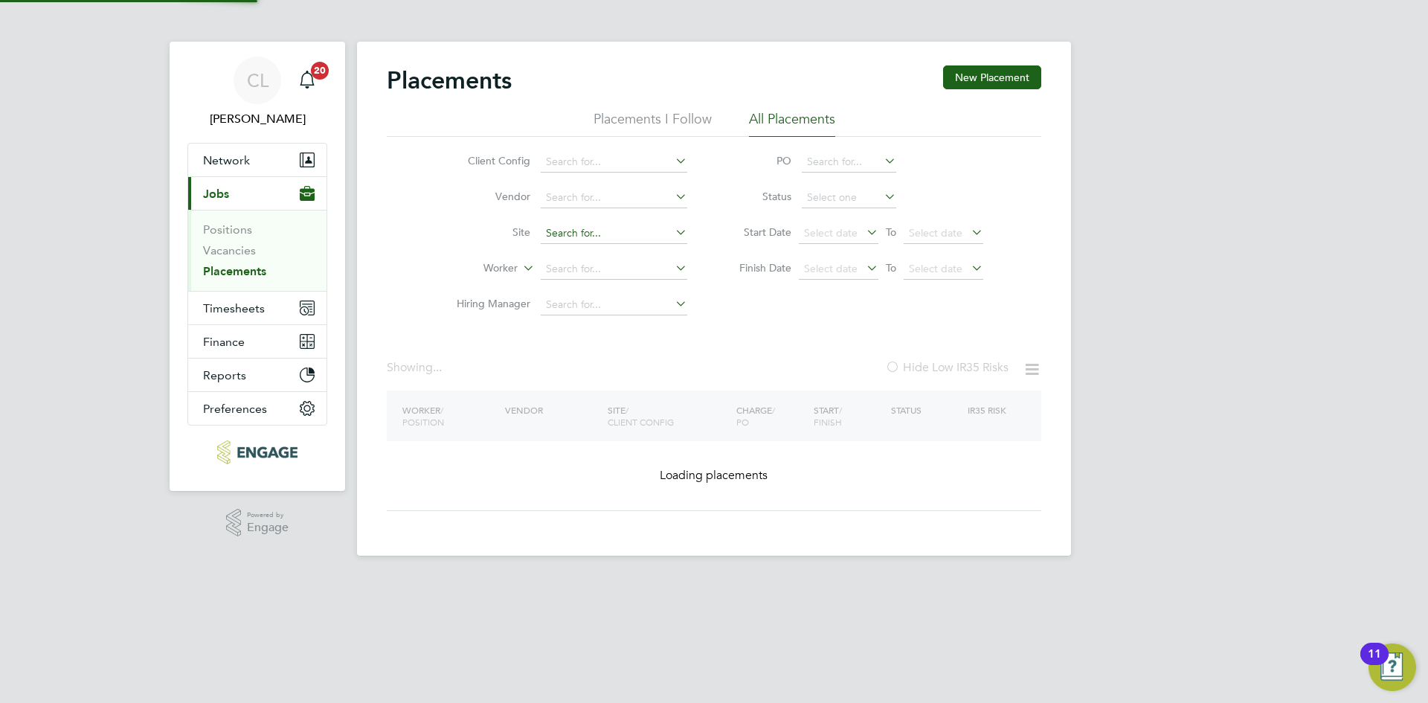
click at [620, 231] on input at bounding box center [614, 233] width 147 height 21
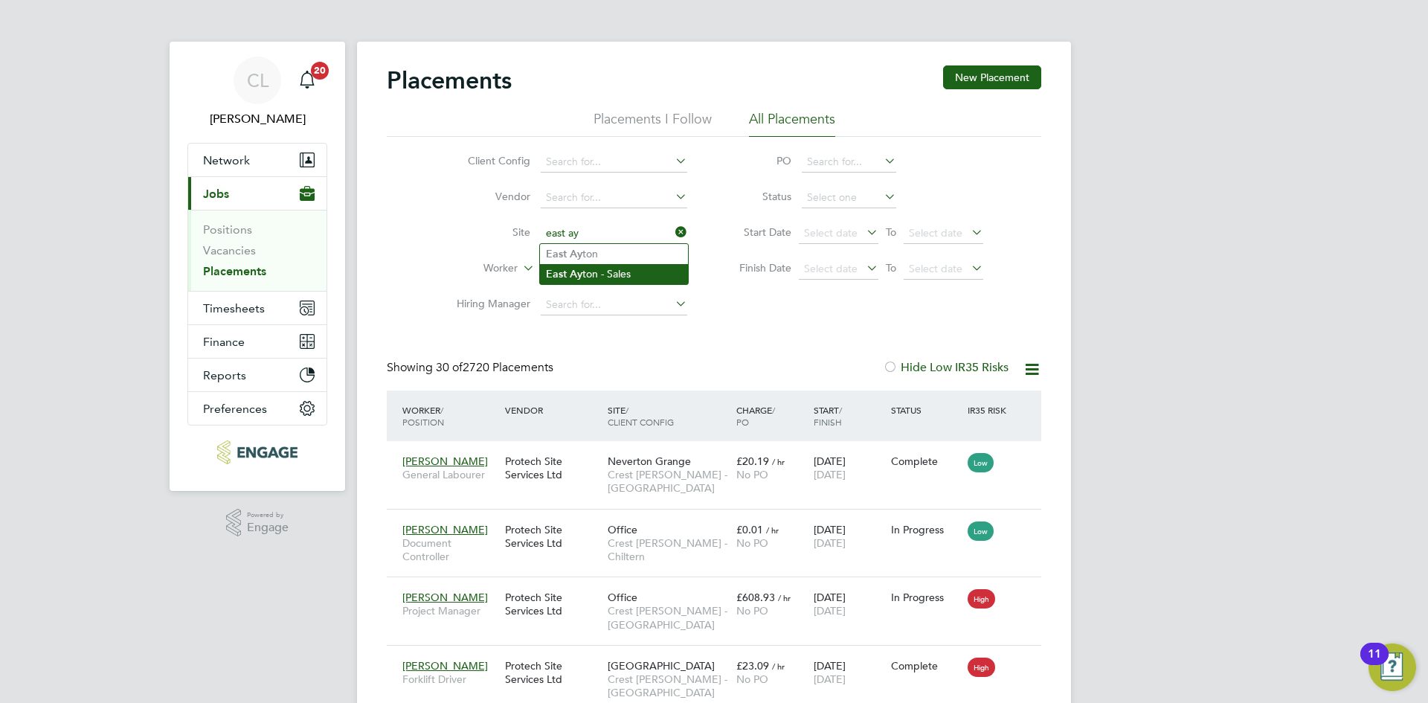
click at [621, 278] on li "East Ay ton - Sales" at bounding box center [614, 274] width 148 height 20
type input "East Ayton - Sales"
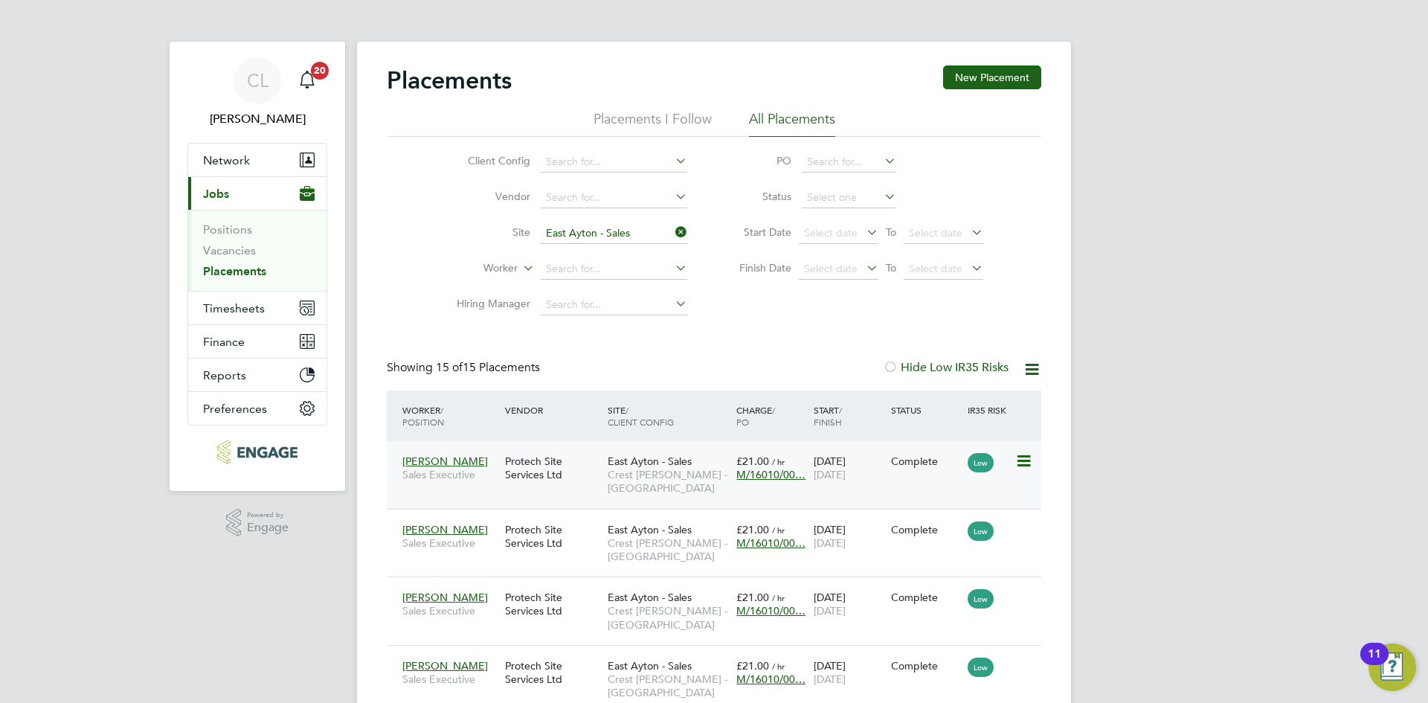
click at [784, 475] on span "M/16010/00…" at bounding box center [770, 474] width 69 height 13
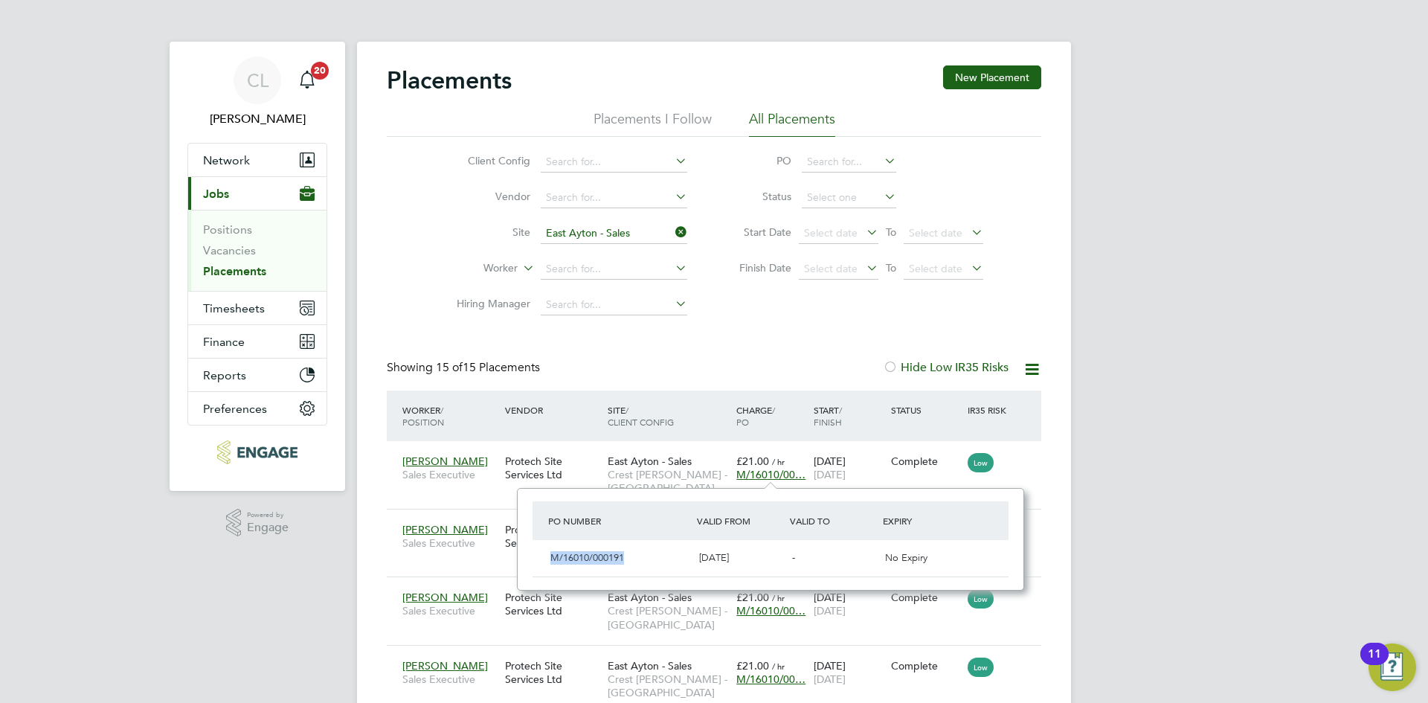
drag, startPoint x: 634, startPoint y: 562, endPoint x: 552, endPoint y: 565, distance: 81.9
click at [552, 565] on div "M/16010/000191" at bounding box center [618, 558] width 149 height 25
copy span "M/16010/000191"
click at [680, 219] on li "Site East Ayton - Sales" at bounding box center [566, 234] width 280 height 36
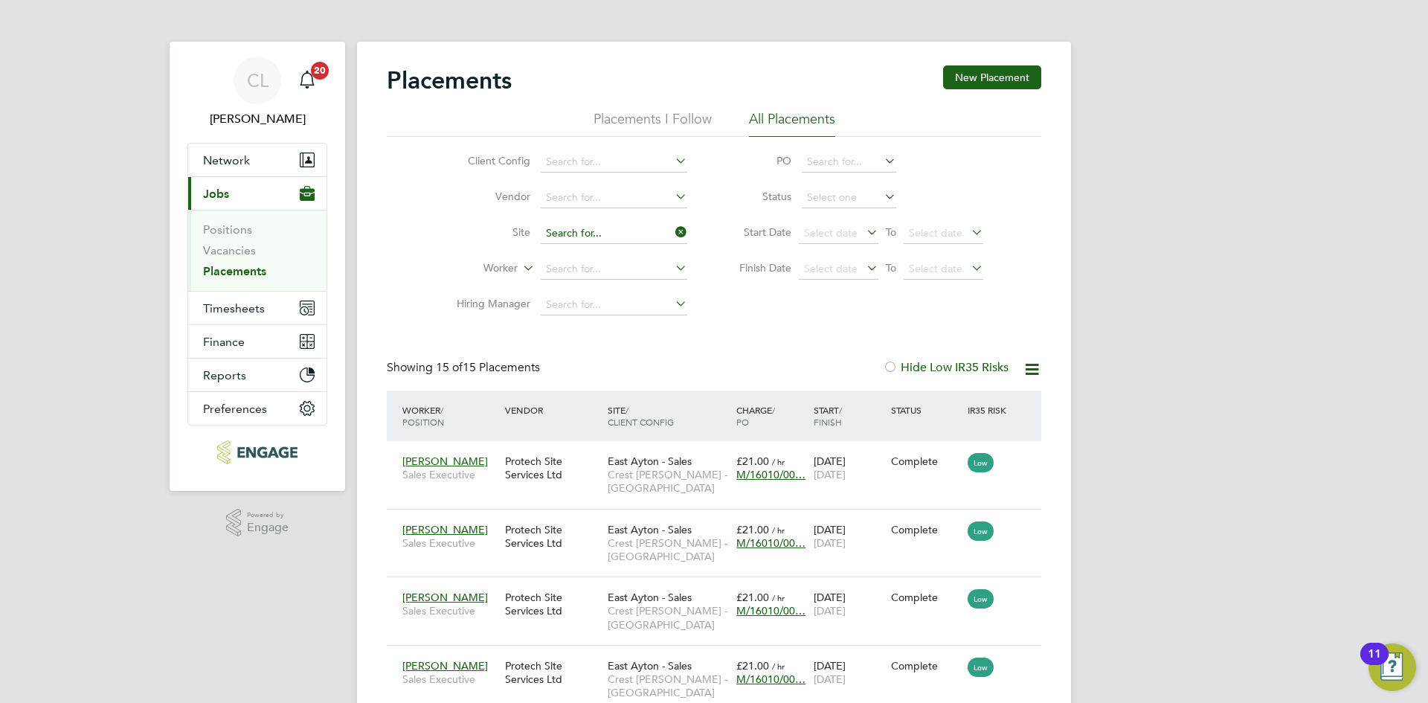
click at [666, 229] on input at bounding box center [614, 233] width 147 height 21
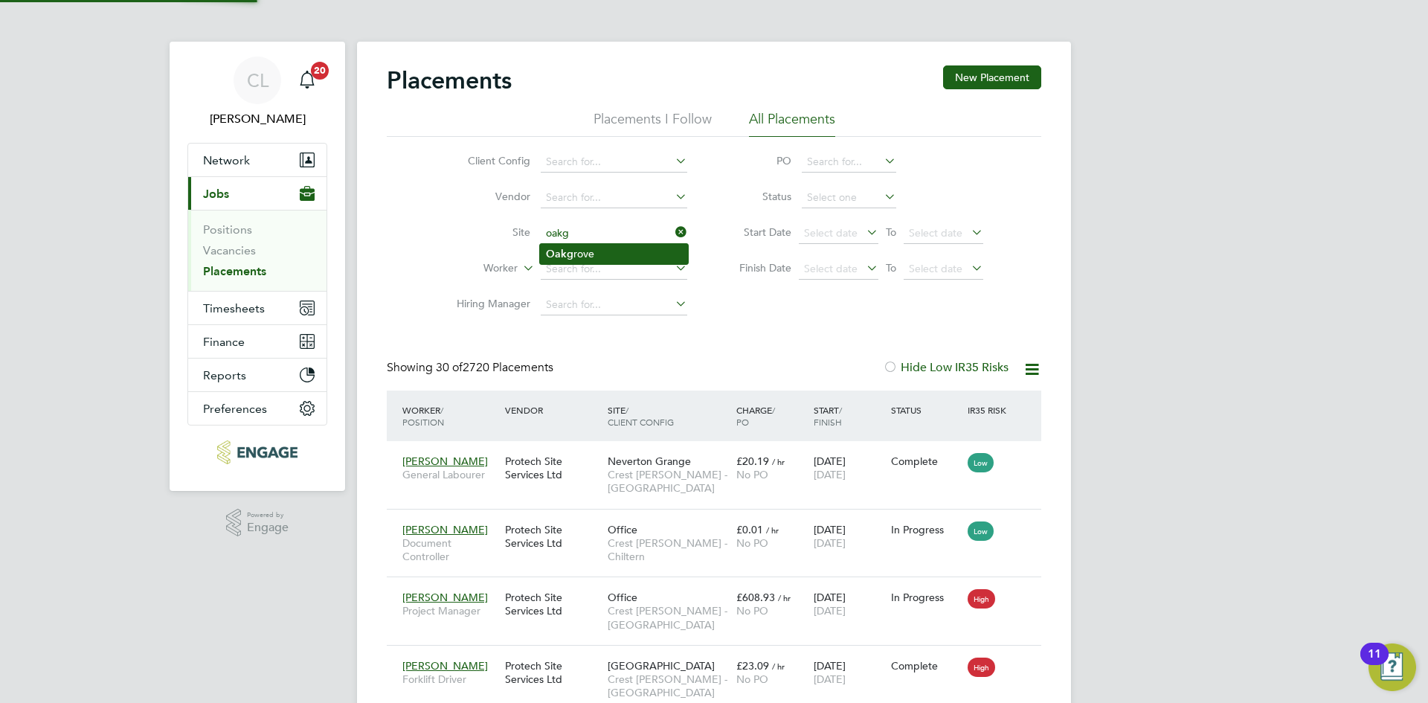
click at [631, 244] on li "Oakg rove" at bounding box center [614, 254] width 148 height 20
type input "Oakgrove"
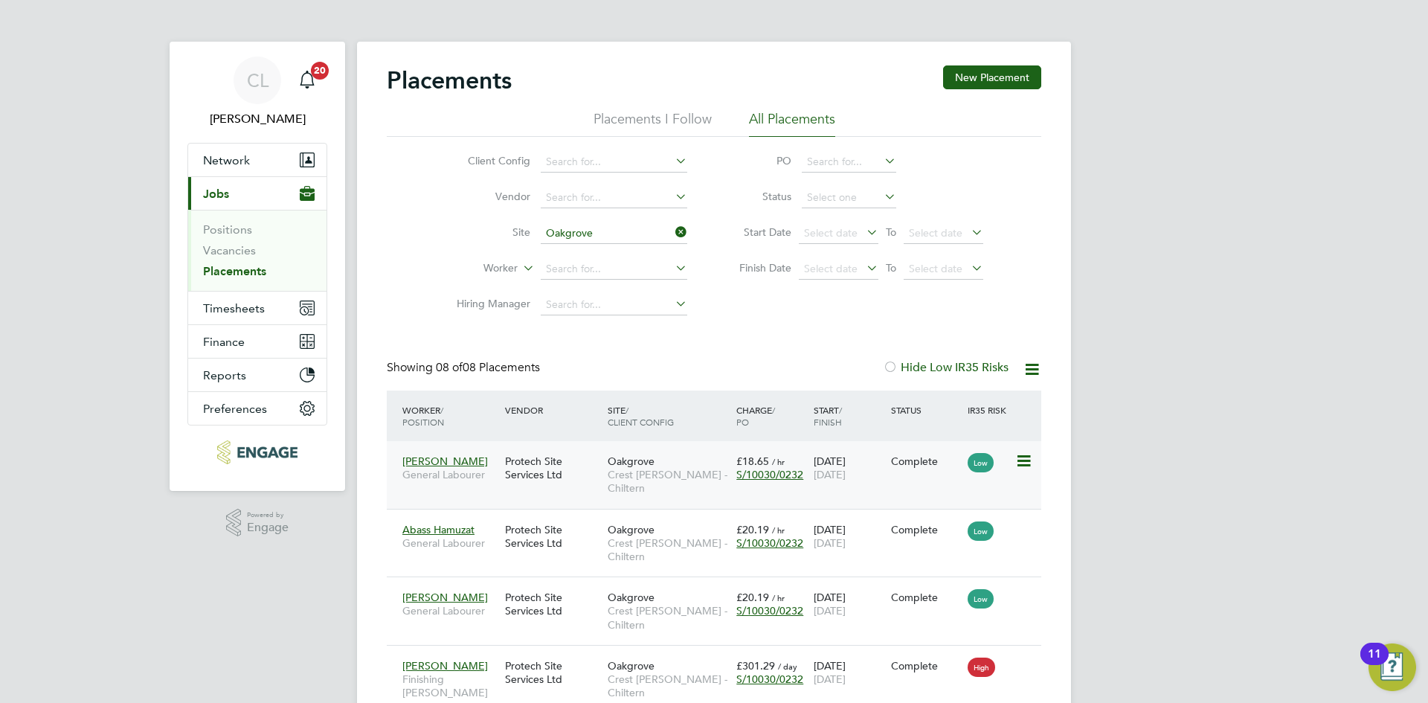
click at [786, 468] on span "S/10030/0232" at bounding box center [769, 474] width 67 height 13
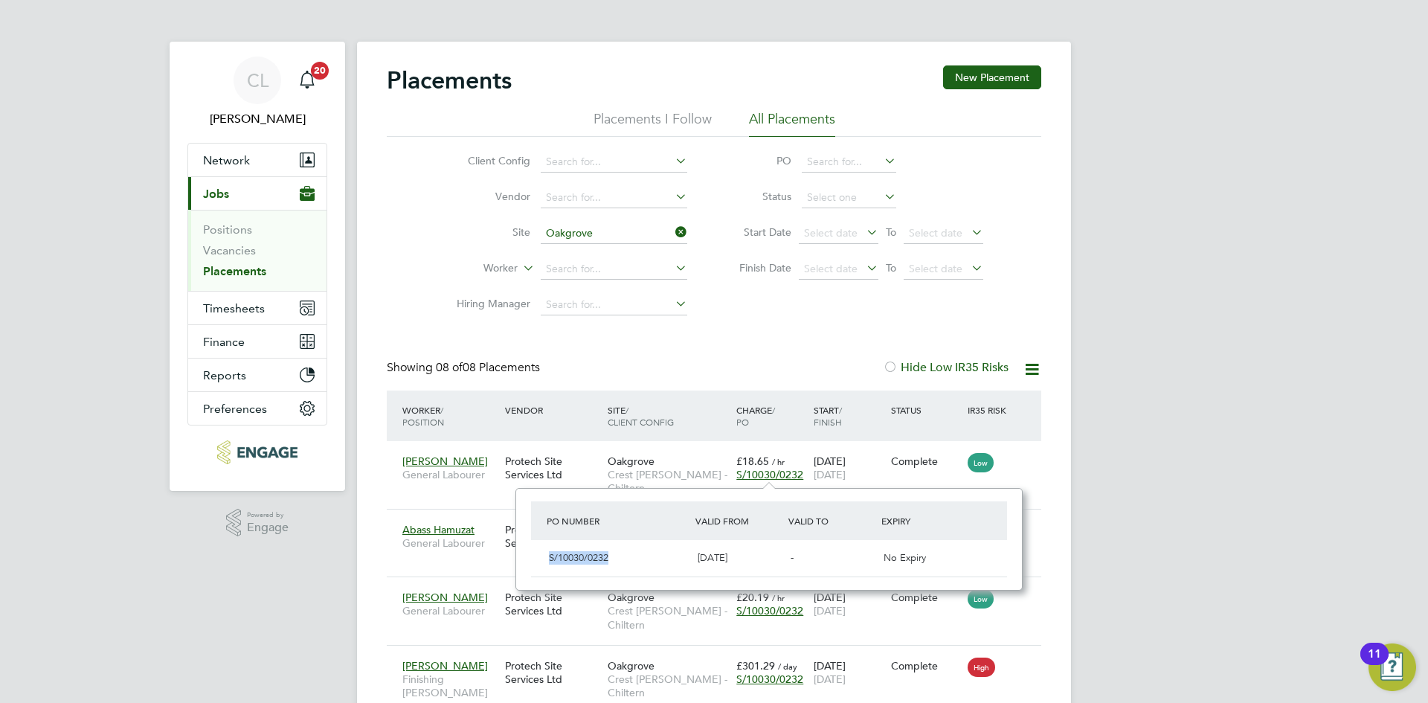
drag, startPoint x: 617, startPoint y: 565, endPoint x: 545, endPoint y: 548, distance: 74.0
click at [545, 548] on div "S/10030/0232" at bounding box center [617, 558] width 149 height 25
copy span "S/10030/0232"
click at [672, 236] on icon at bounding box center [672, 232] width 0 height 21
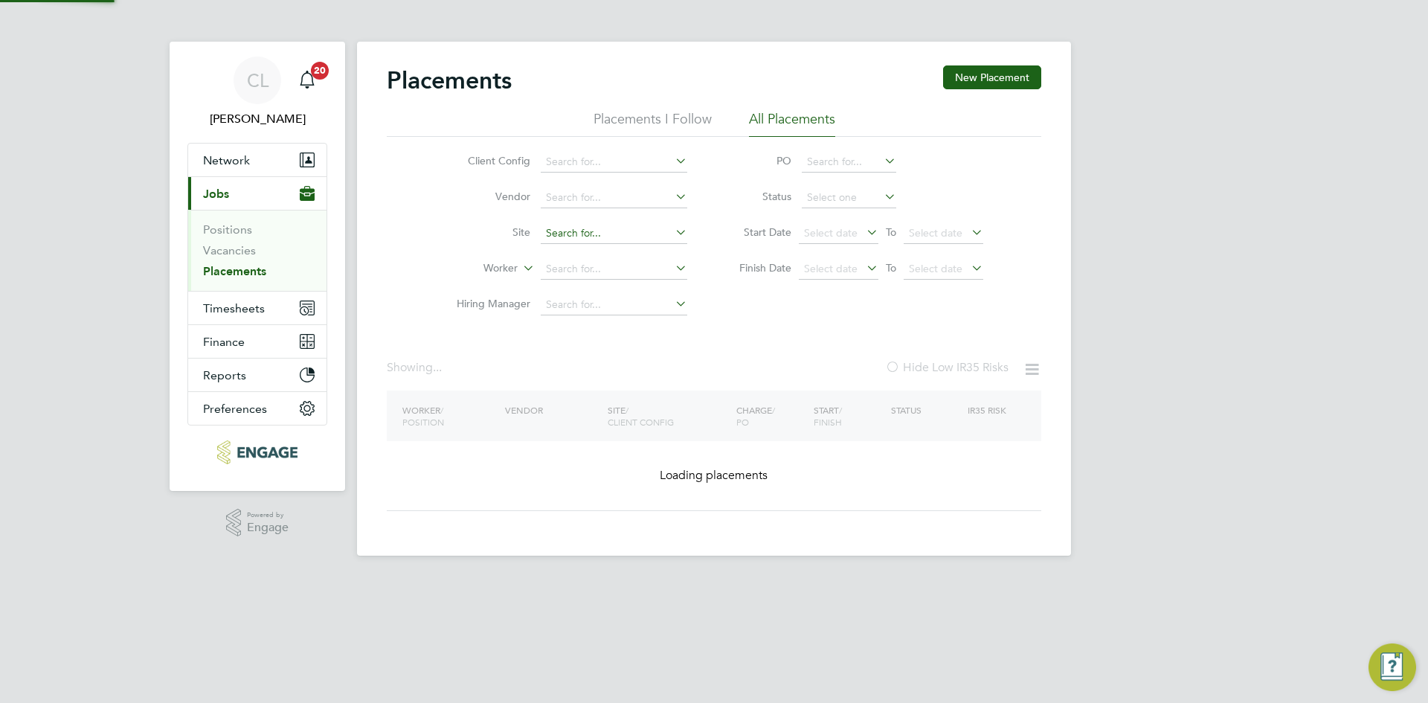
click at [631, 231] on input at bounding box center [614, 233] width 147 height 21
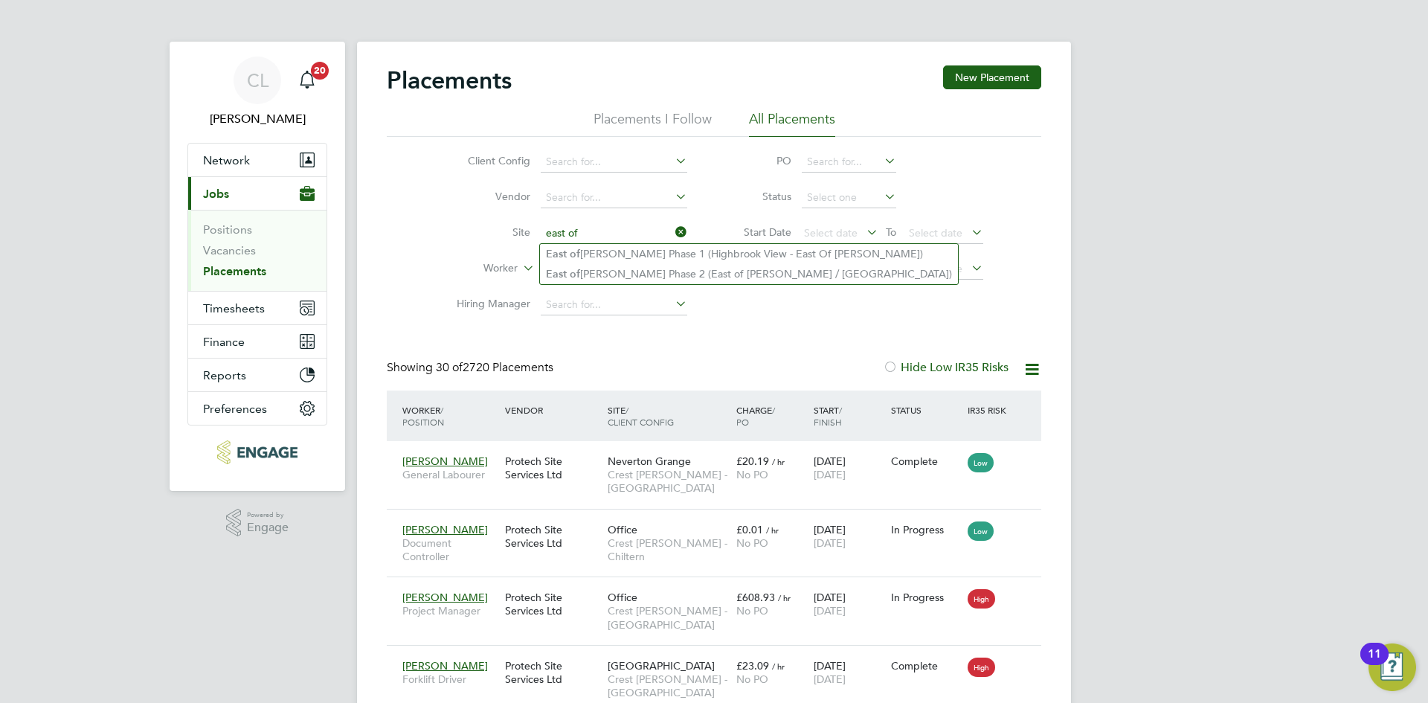
type input "east of"
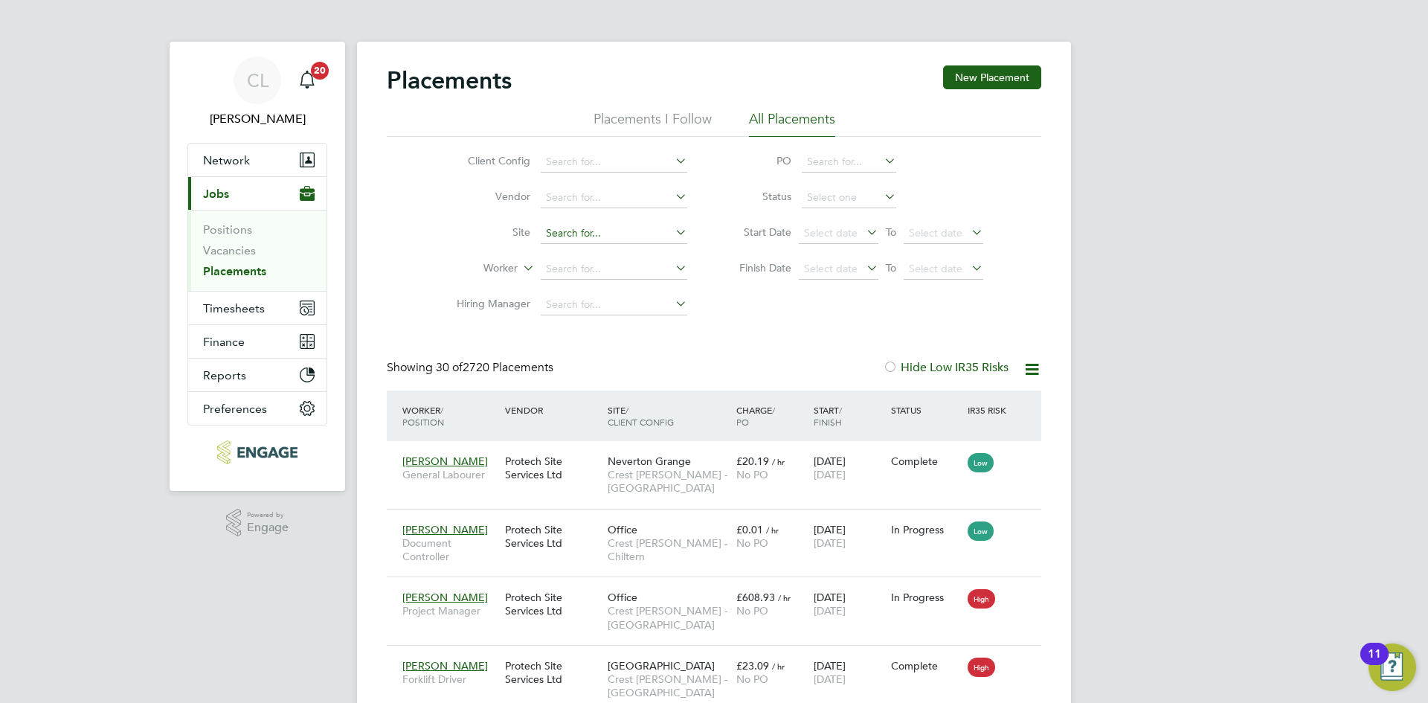
click at [588, 234] on input at bounding box center [614, 233] width 147 height 21
click at [605, 269] on li "East o f Harry Stoke Phase 2 (East of Harry Stoke / Lower Hambrook)" at bounding box center [750, 274] width 421 height 20
type input "East of Harry Stoke Phase 2 (East of Harry Stoke / Lower Hambrook)"
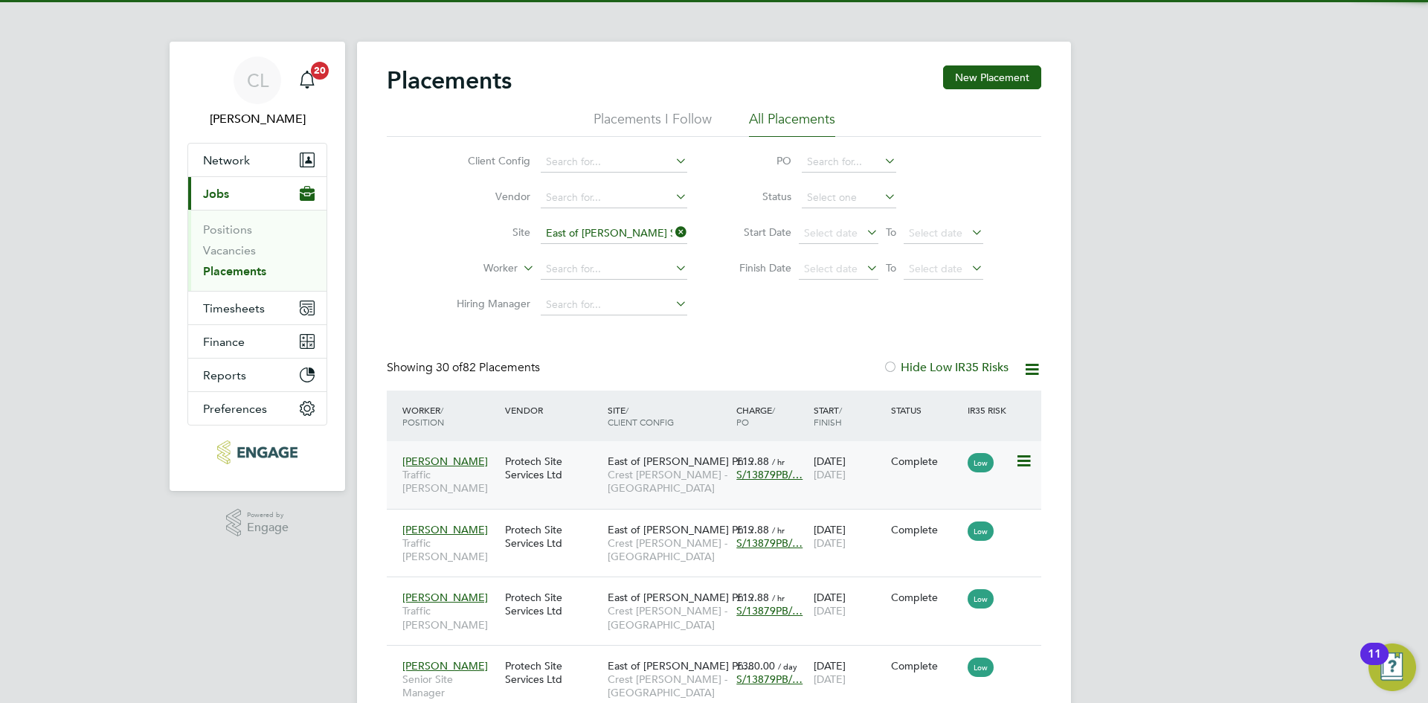
click at [757, 473] on span "S/13879PB/…" at bounding box center [769, 474] width 66 height 13
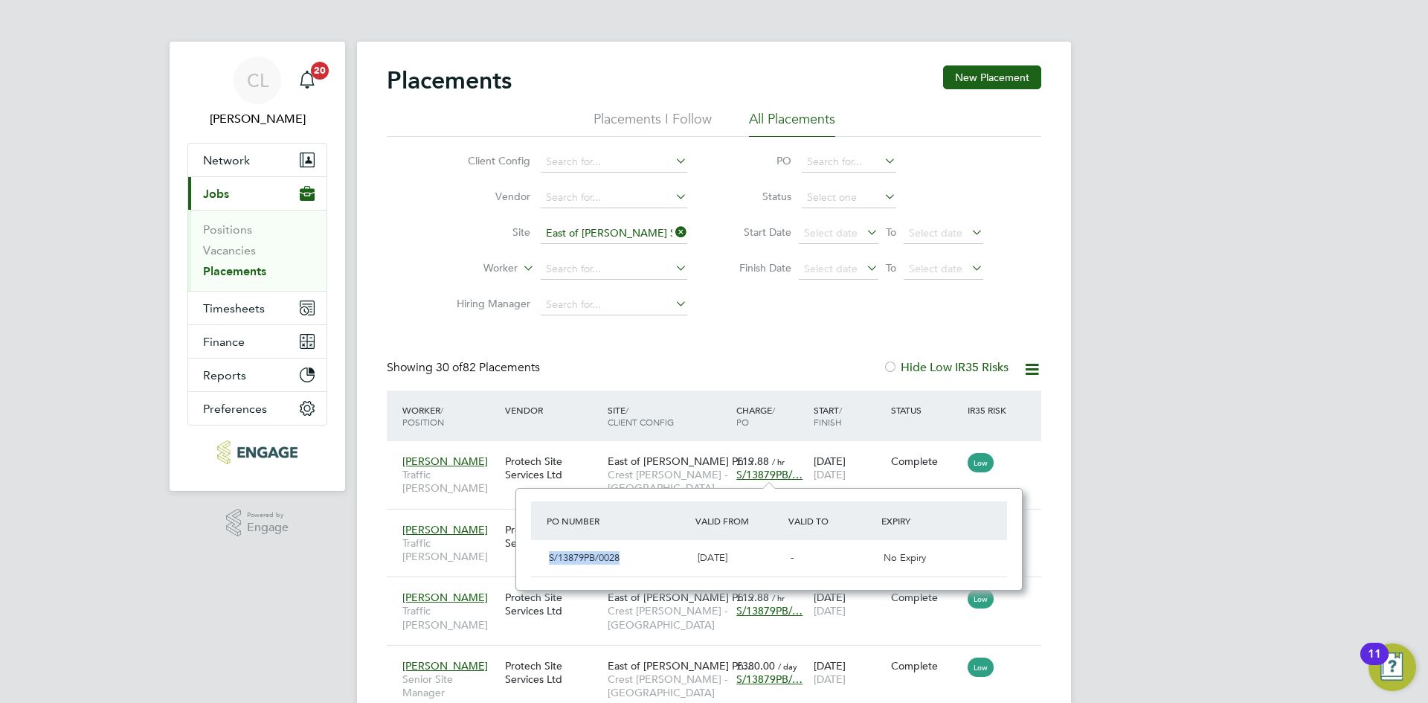
drag, startPoint x: 625, startPoint y: 556, endPoint x: 538, endPoint y: 551, distance: 87.2
click at [536, 550] on div "S/13879PB/0028 22 Apr 2024 - No Expiry" at bounding box center [769, 558] width 476 height 36
click at [672, 230] on icon at bounding box center [672, 232] width 0 height 21
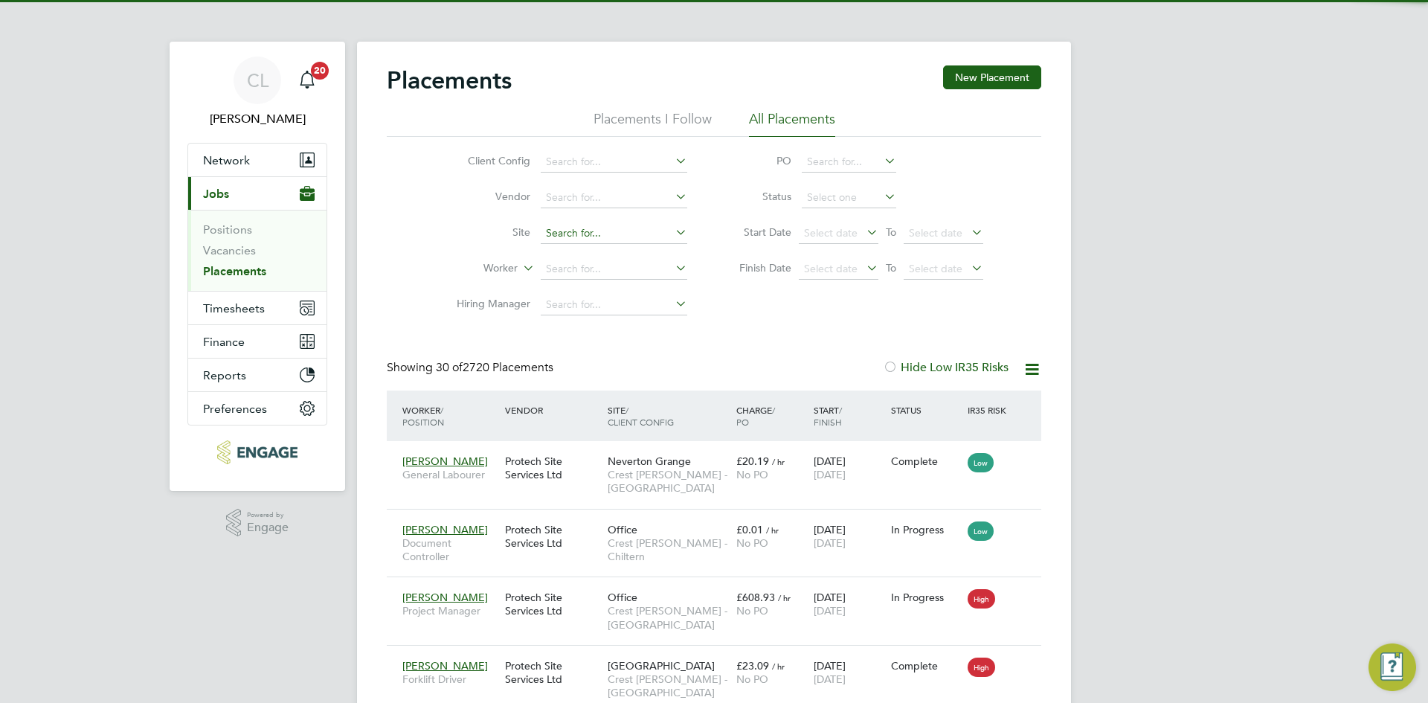
click at [583, 235] on input at bounding box center [614, 233] width 147 height 21
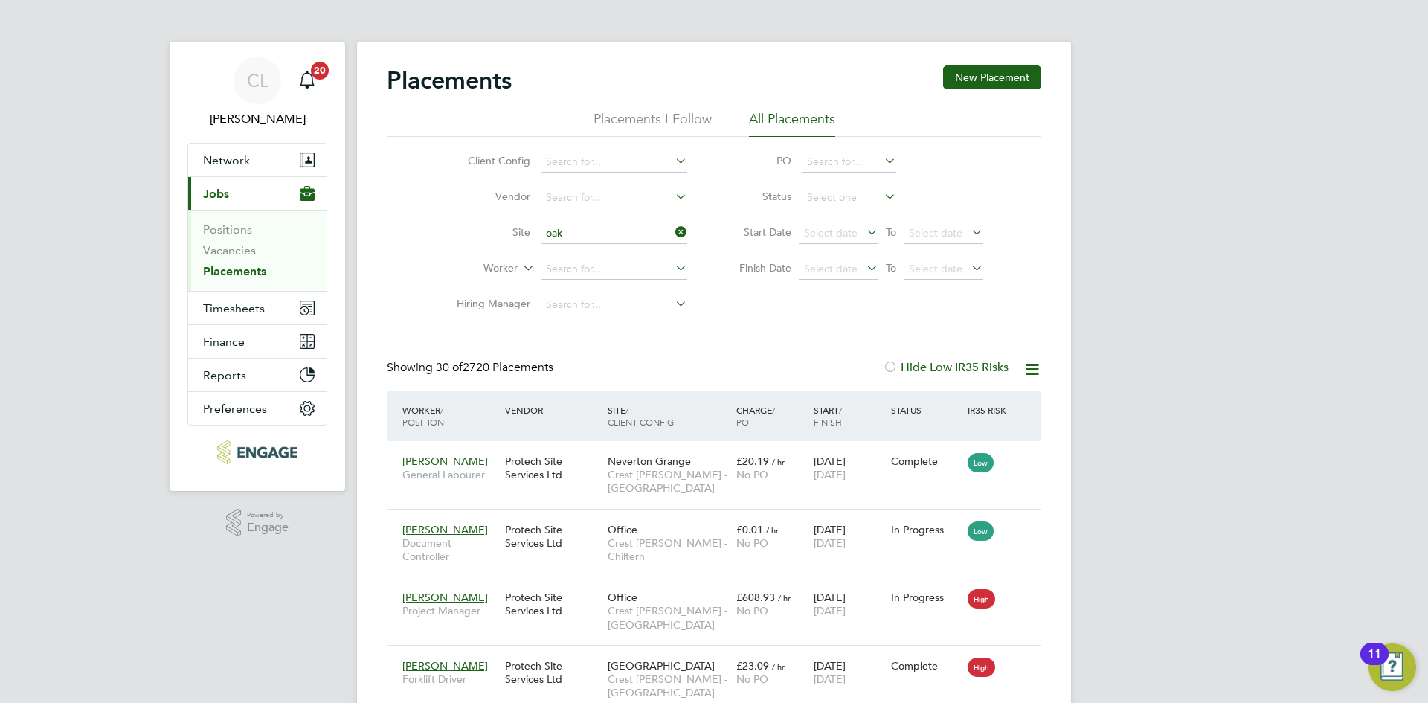
click at [622, 274] on li "Oak grove" at bounding box center [614, 274] width 148 height 20
type input "Oakgrove"
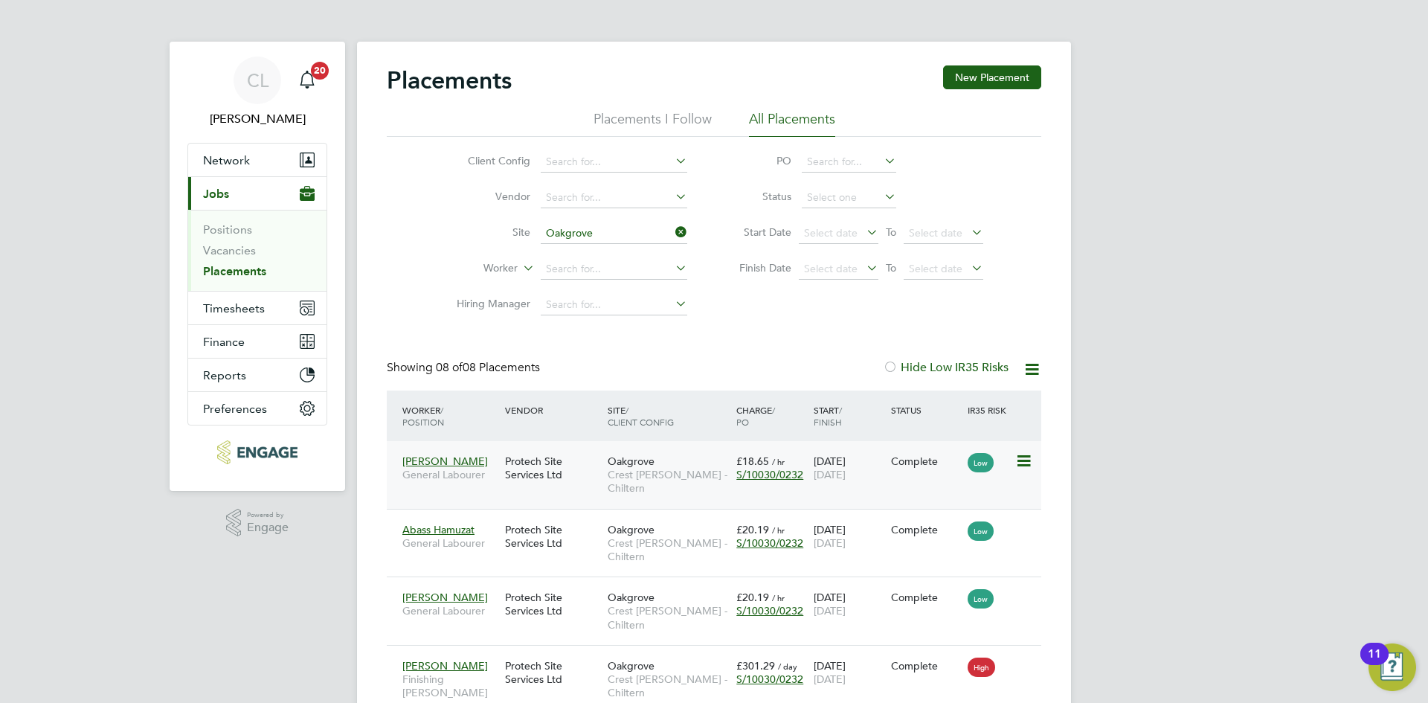
click at [773, 472] on span "S/10030/0232" at bounding box center [769, 474] width 67 height 13
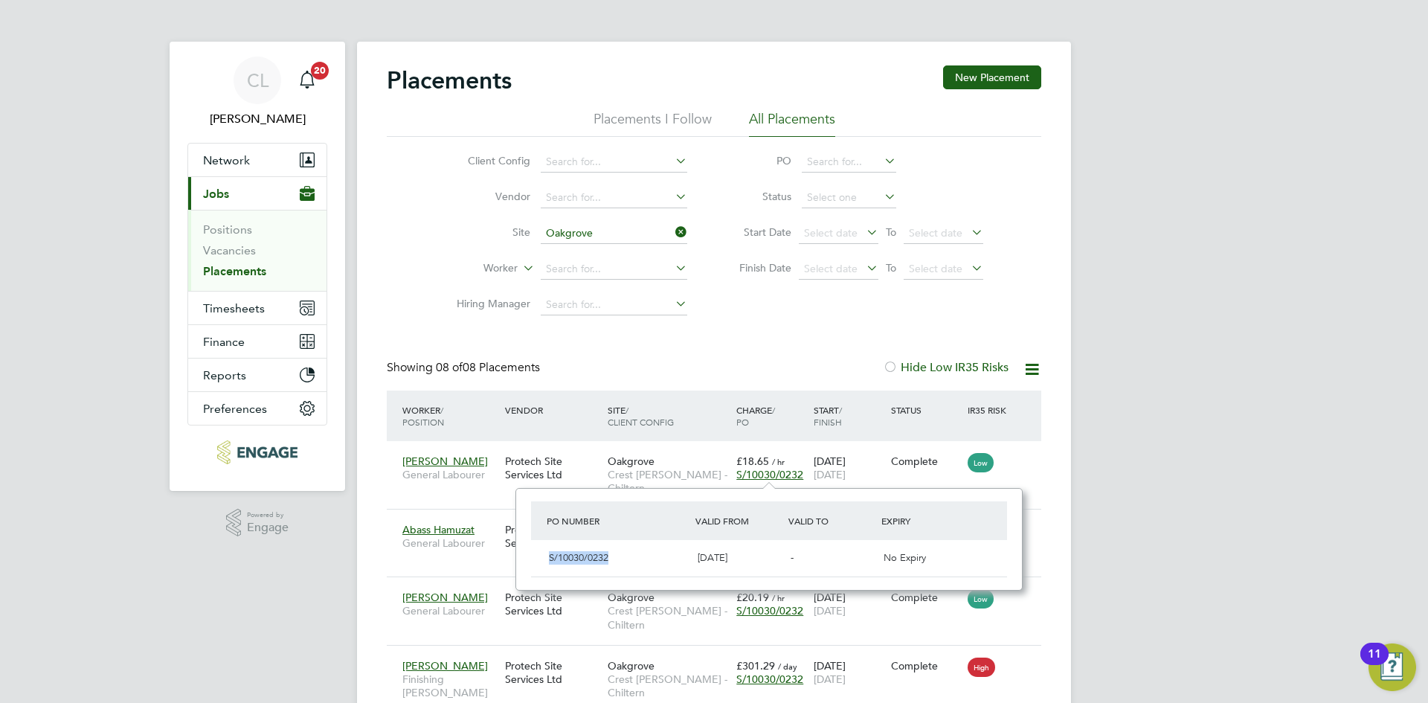
drag, startPoint x: 634, startPoint y: 559, endPoint x: 546, endPoint y: 562, distance: 88.6
click at [546, 562] on div "S/10030/0232" at bounding box center [617, 558] width 149 height 25
click at [672, 237] on icon at bounding box center [672, 232] width 0 height 21
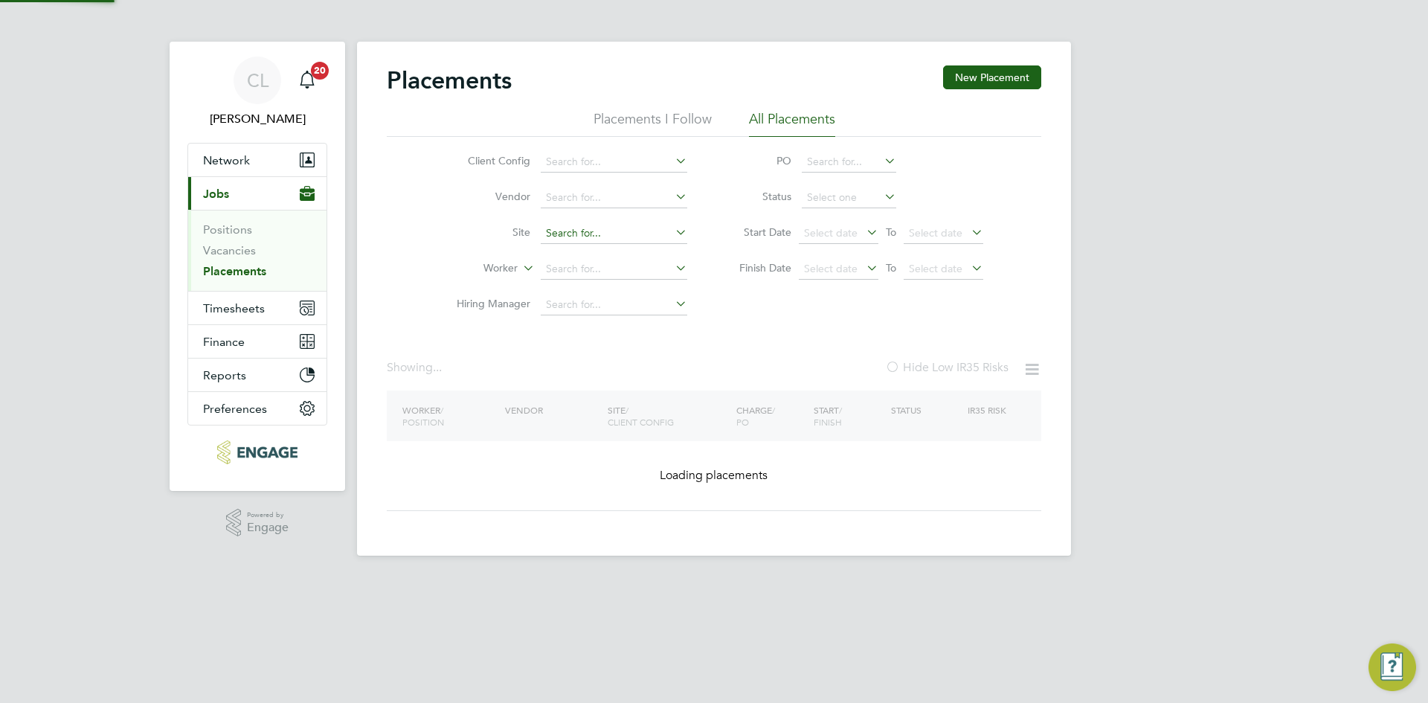
click at [639, 234] on input at bounding box center [614, 233] width 147 height 21
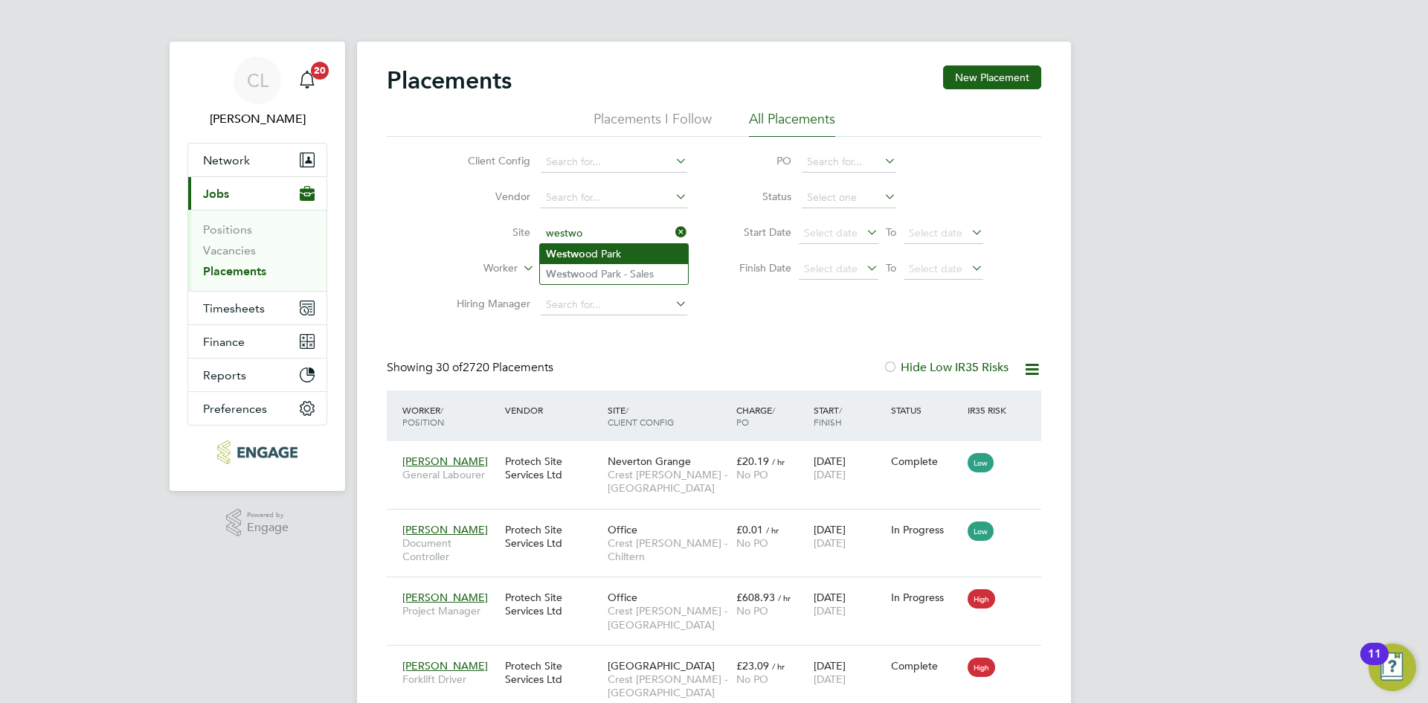
click at [664, 254] on li "Westwo od Park" at bounding box center [614, 254] width 148 height 20
type input "Westwood Park"
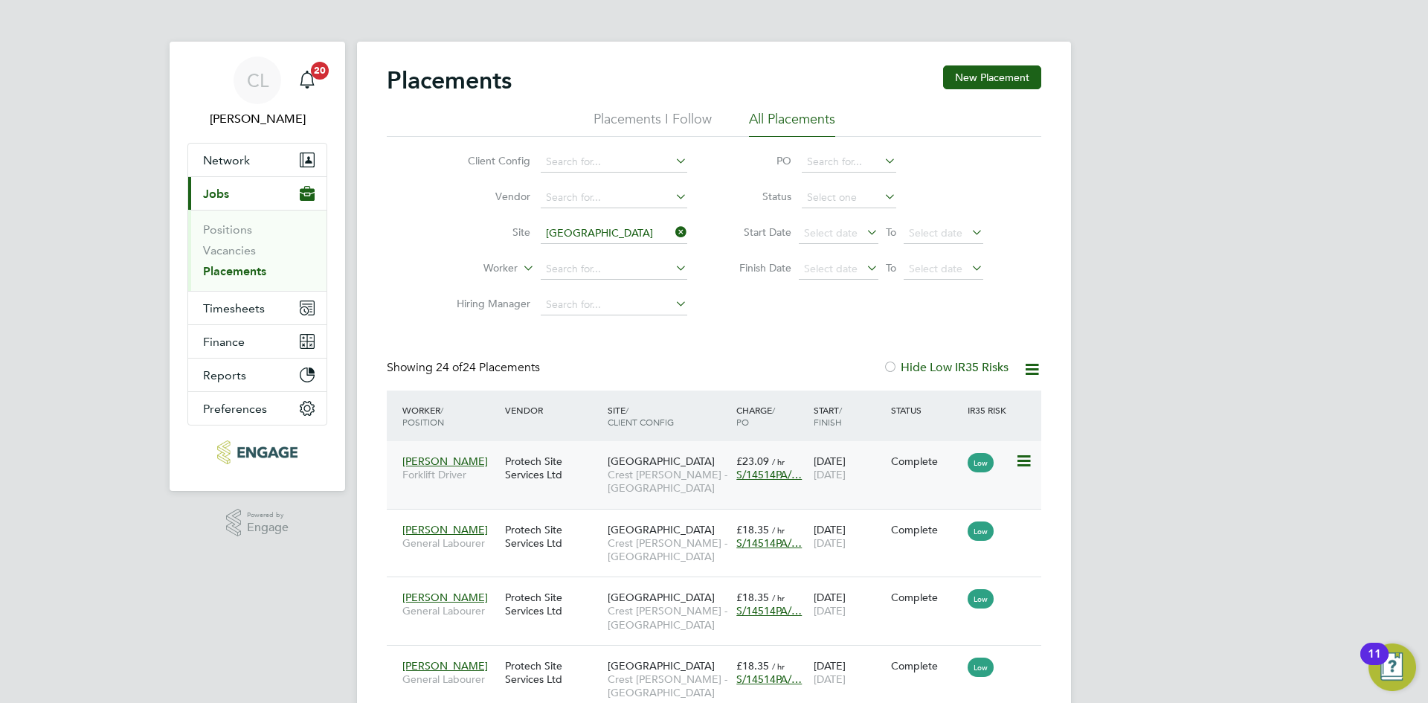
click at [778, 474] on span "S/14514PA/…" at bounding box center [768, 474] width 65 height 13
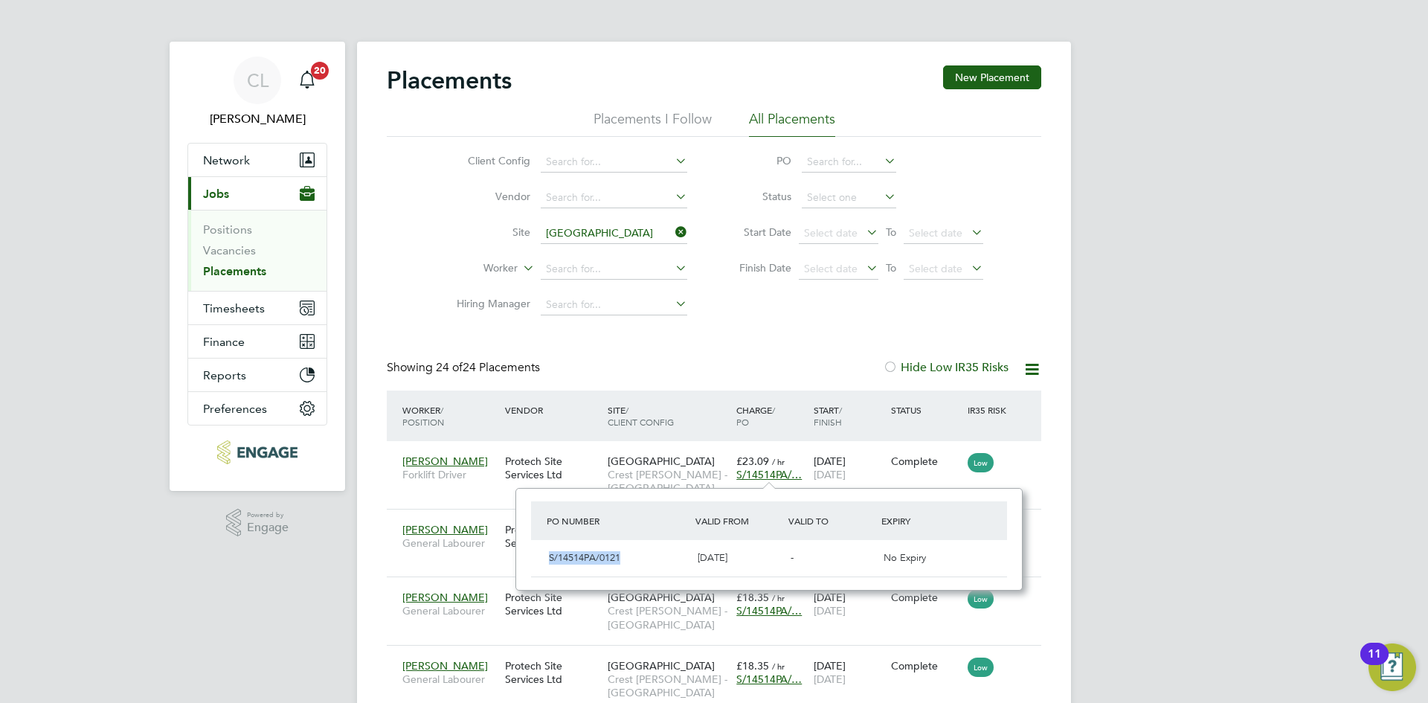
drag, startPoint x: 630, startPoint y: 559, endPoint x: 544, endPoint y: 552, distance: 85.9
click at [544, 550] on div "S/14514PA/0121" at bounding box center [617, 558] width 149 height 25
click at [672, 232] on icon at bounding box center [672, 232] width 0 height 21
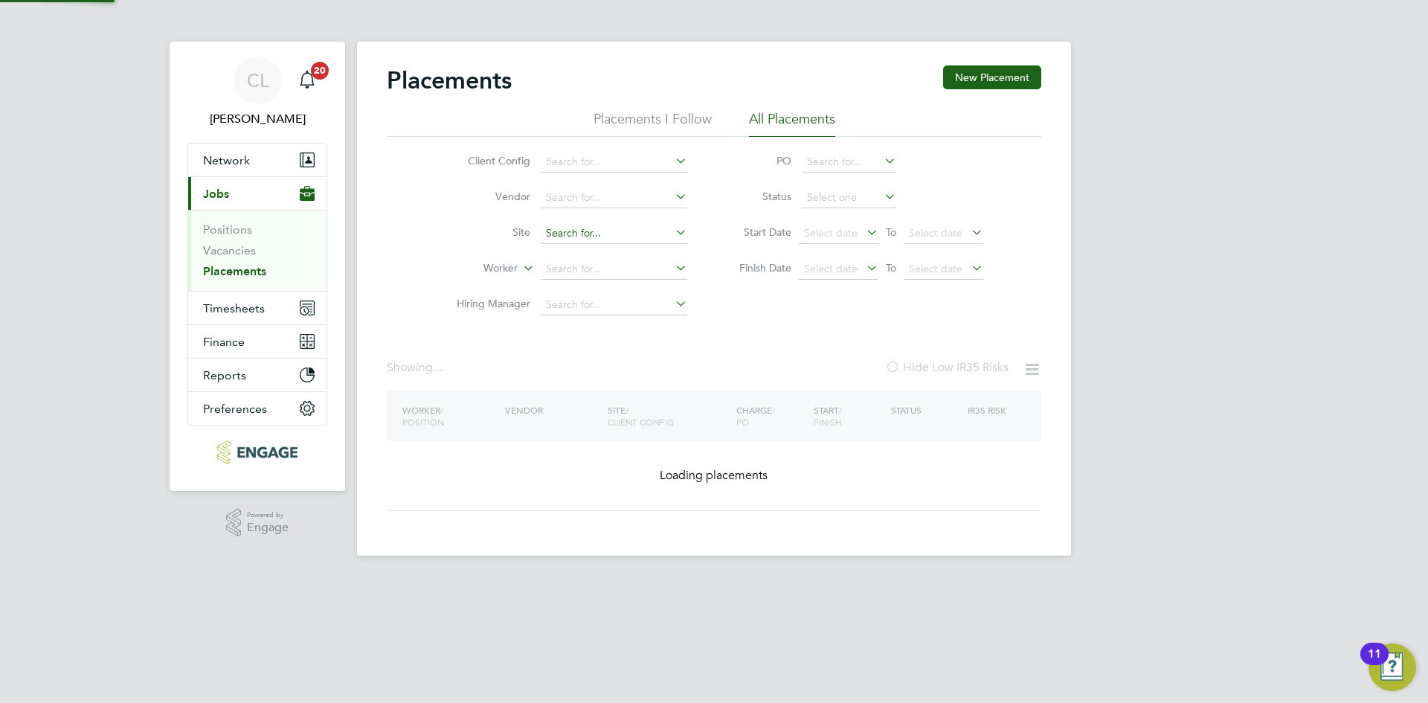
click at [623, 231] on input at bounding box center [614, 233] width 147 height 21
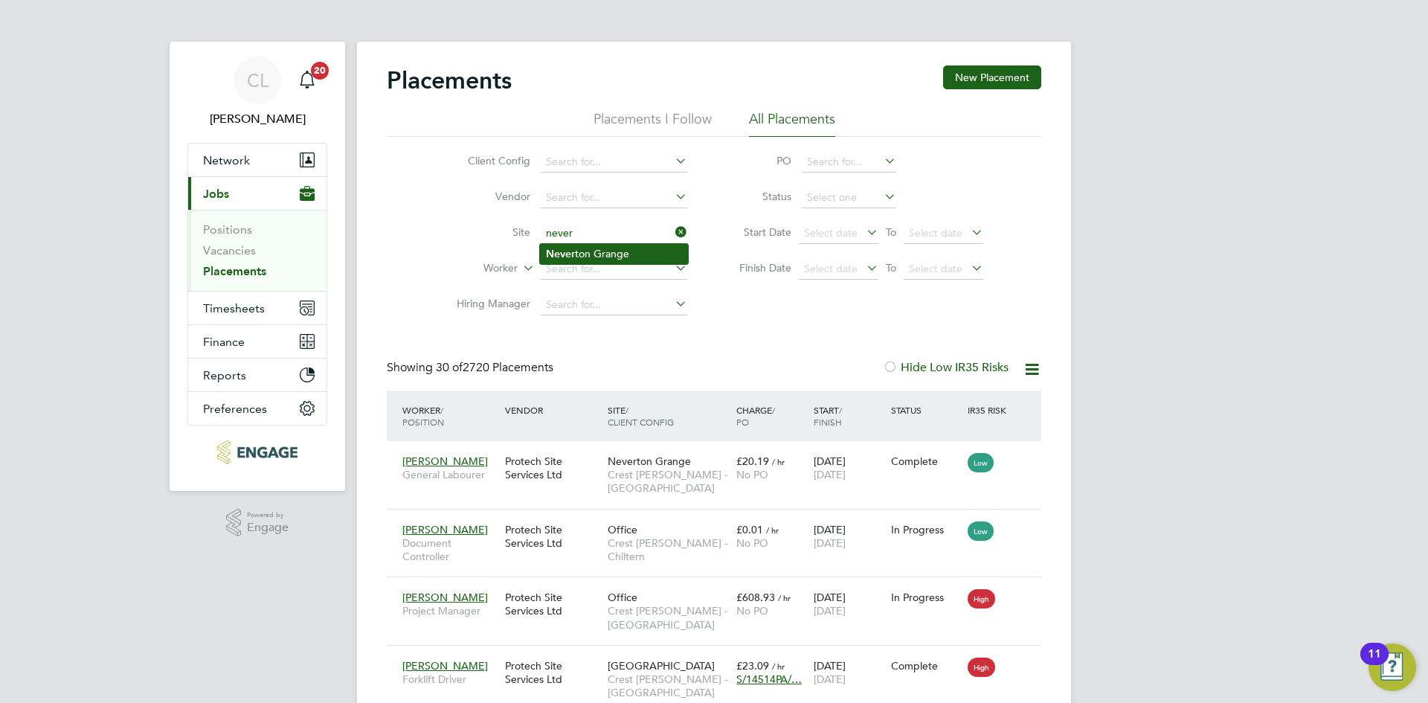
click at [617, 245] on li "Never ton Grange" at bounding box center [614, 254] width 148 height 20
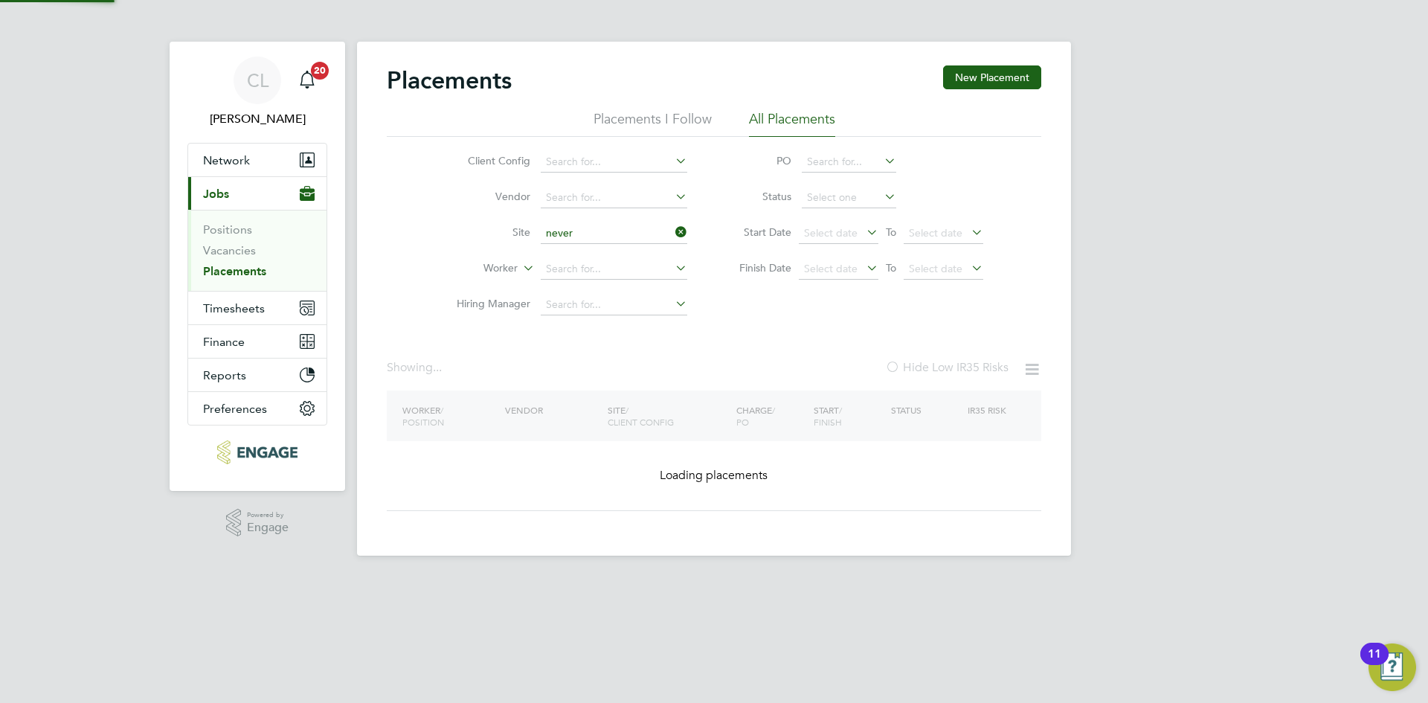
type input "Neverton Grange"
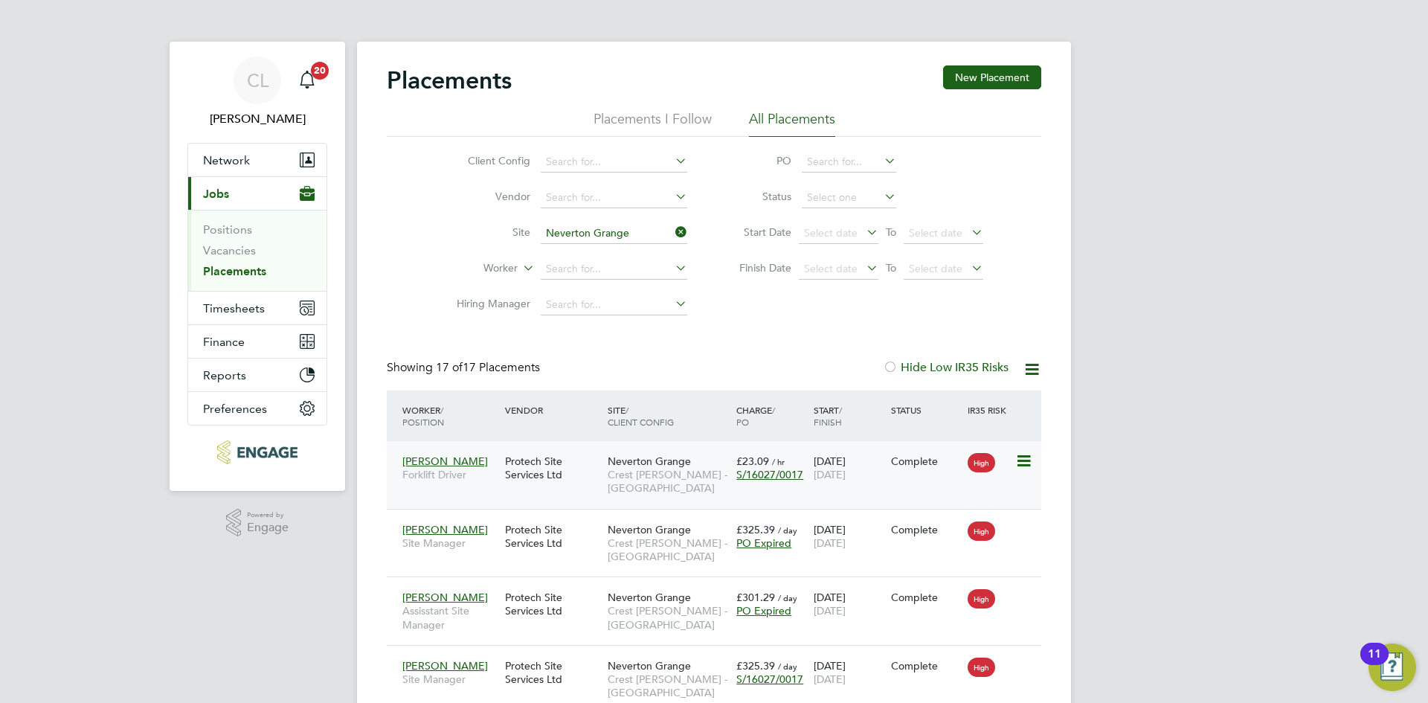
click at [788, 475] on span "S/16027/0017" at bounding box center [769, 474] width 67 height 13
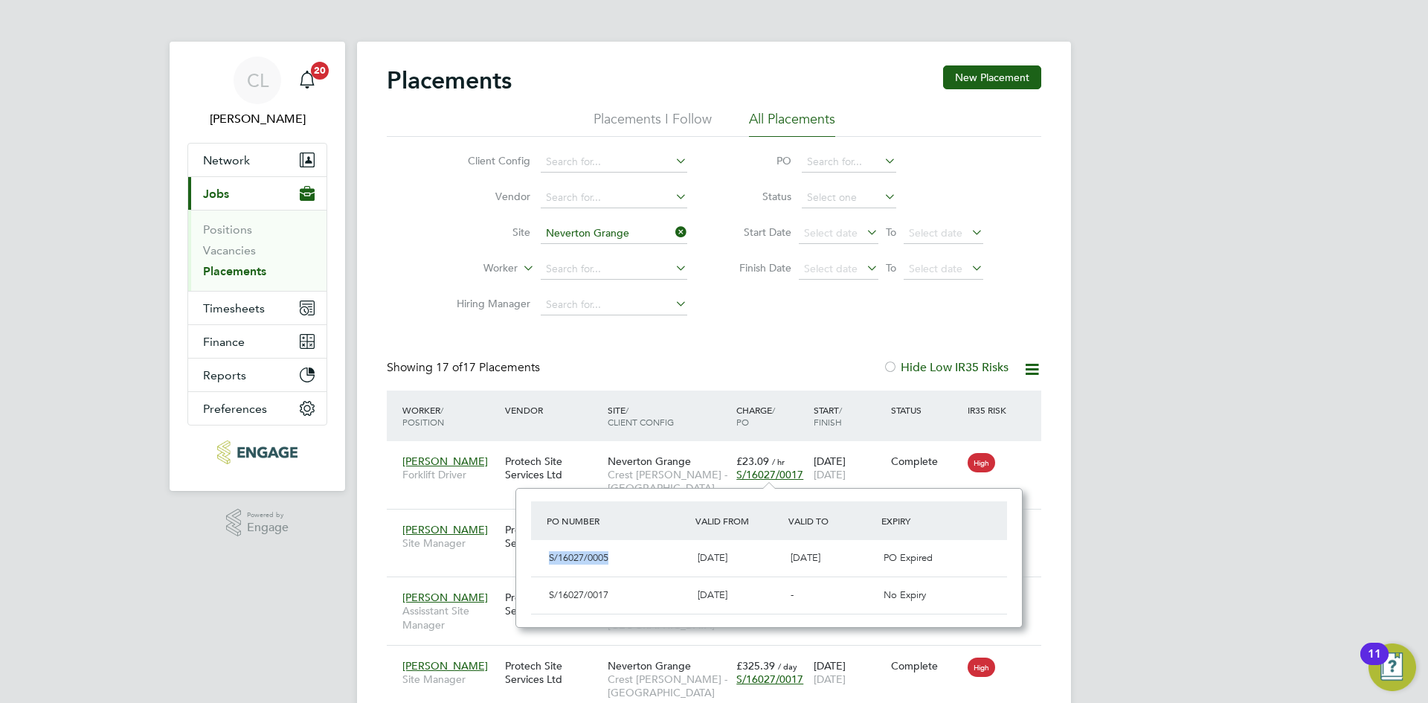
drag, startPoint x: 614, startPoint y: 565, endPoint x: 535, endPoint y: 556, distance: 79.3
click at [535, 556] on div "S/16027/0005 17 Feb 2025 04 May 2025 PO Expired" at bounding box center [769, 558] width 476 height 36
drag, startPoint x: 632, startPoint y: 601, endPoint x: 545, endPoint y: 589, distance: 87.8
click at [545, 589] on div "S/16027/0017" at bounding box center [617, 595] width 149 height 25
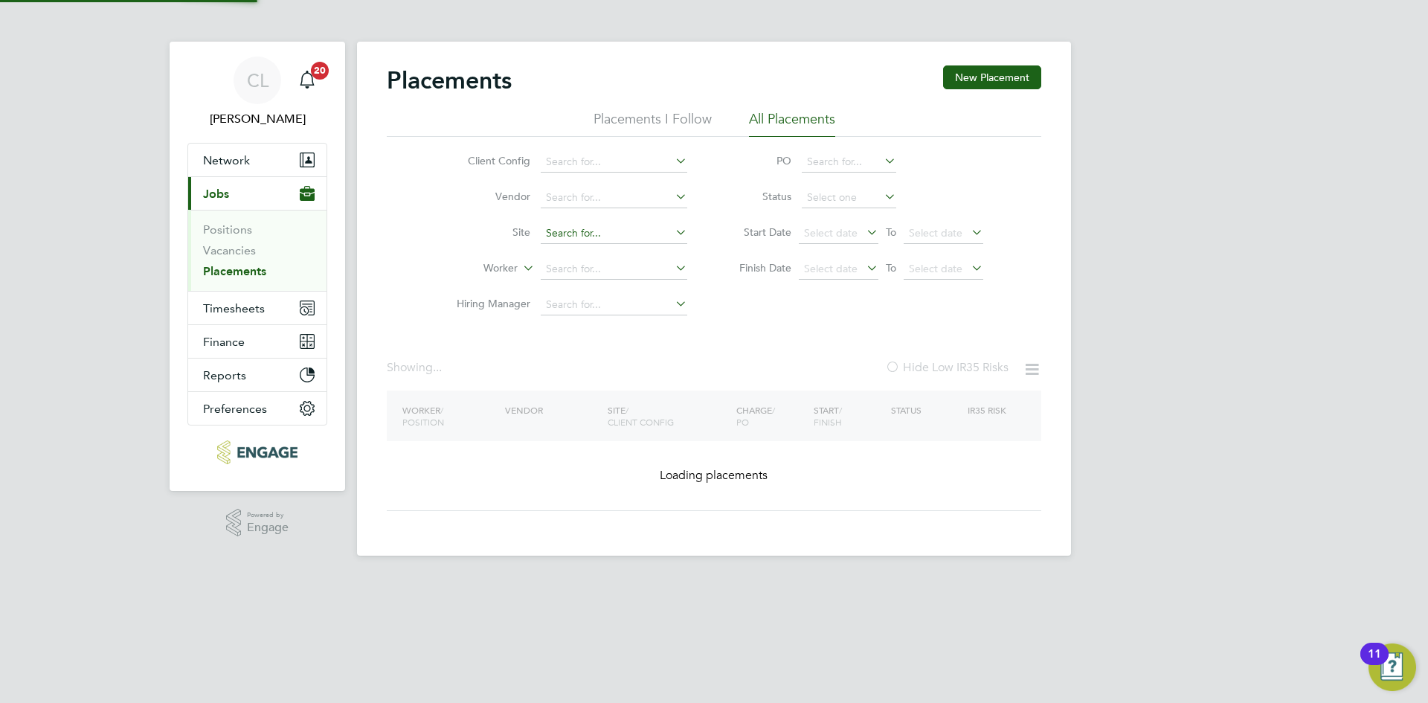
click at [681, 241] on input at bounding box center [614, 233] width 147 height 21
click at [605, 234] on input at bounding box center [614, 233] width 147 height 21
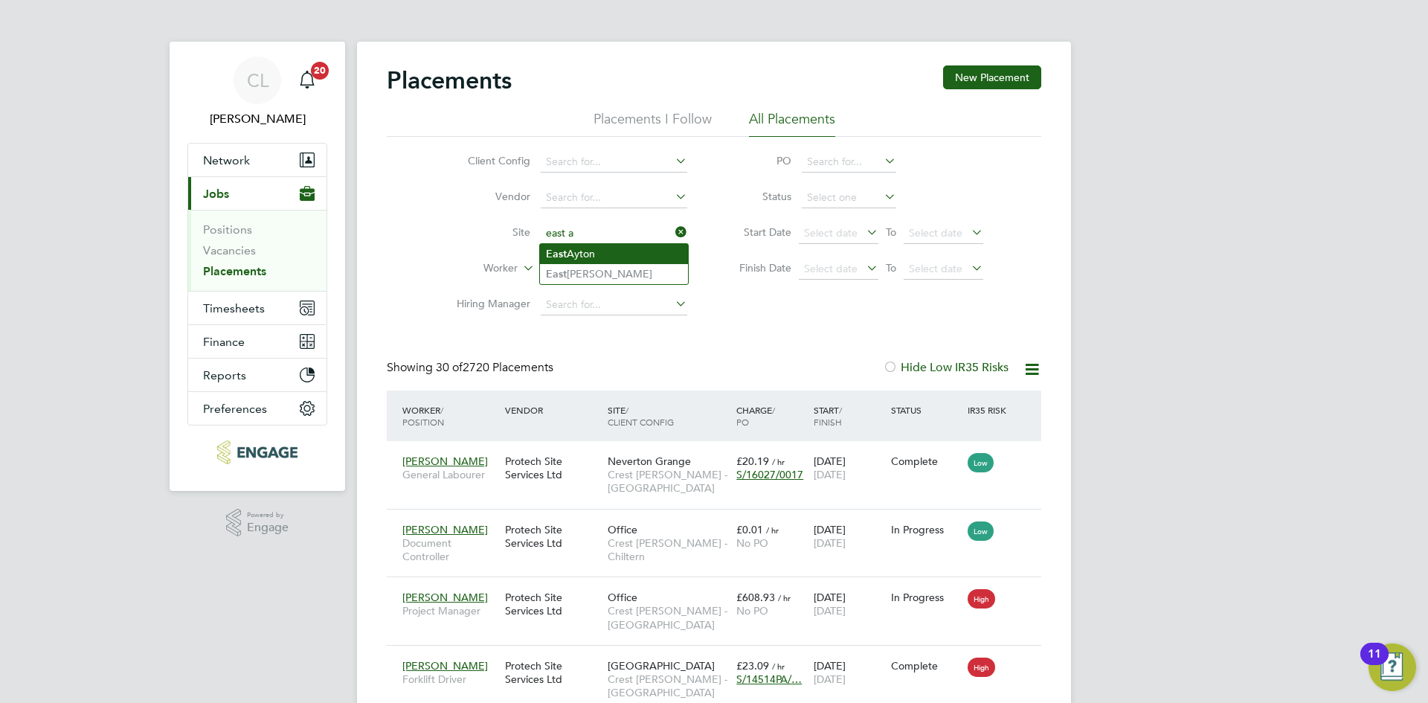
click at [598, 246] on li "E a st Ayton" at bounding box center [614, 254] width 148 height 20
type input "East Ayton"
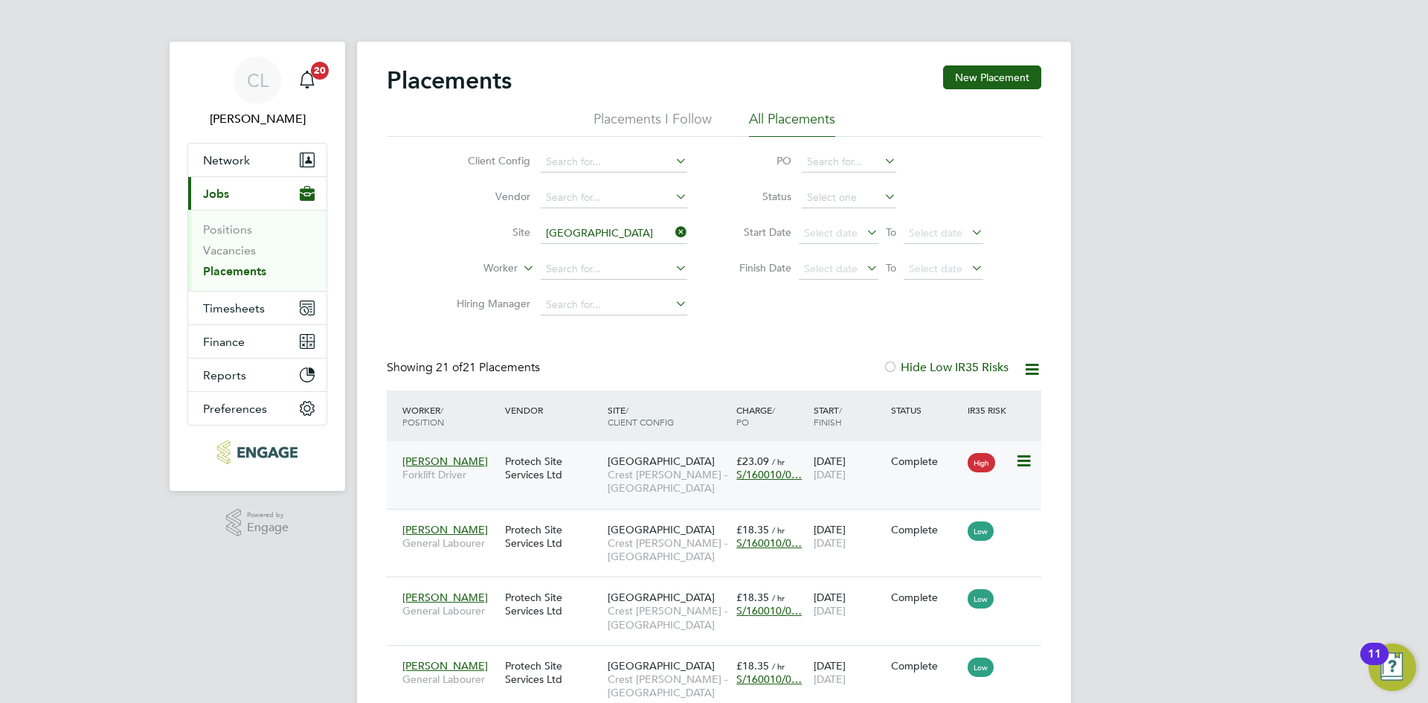
click at [771, 473] on span "S/160010/0…" at bounding box center [768, 474] width 65 height 13
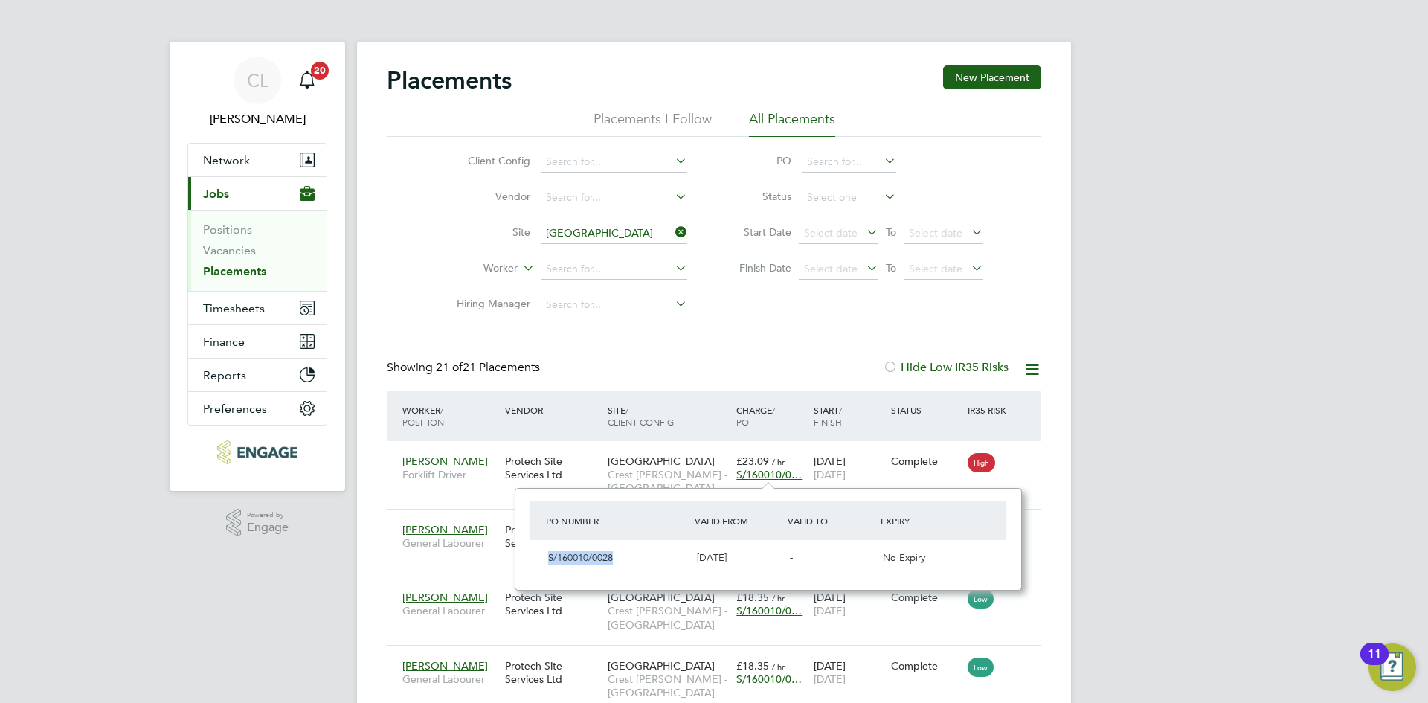
drag, startPoint x: 613, startPoint y: 555, endPoint x: 516, endPoint y: 554, distance: 96.7
click at [516, 554] on div "PO Number Valid From Valid To Expiry S/160010/0028 25 Oct 2024 - No Expiry" at bounding box center [768, 539] width 507 height 103
click at [672, 236] on icon at bounding box center [672, 232] width 0 height 21
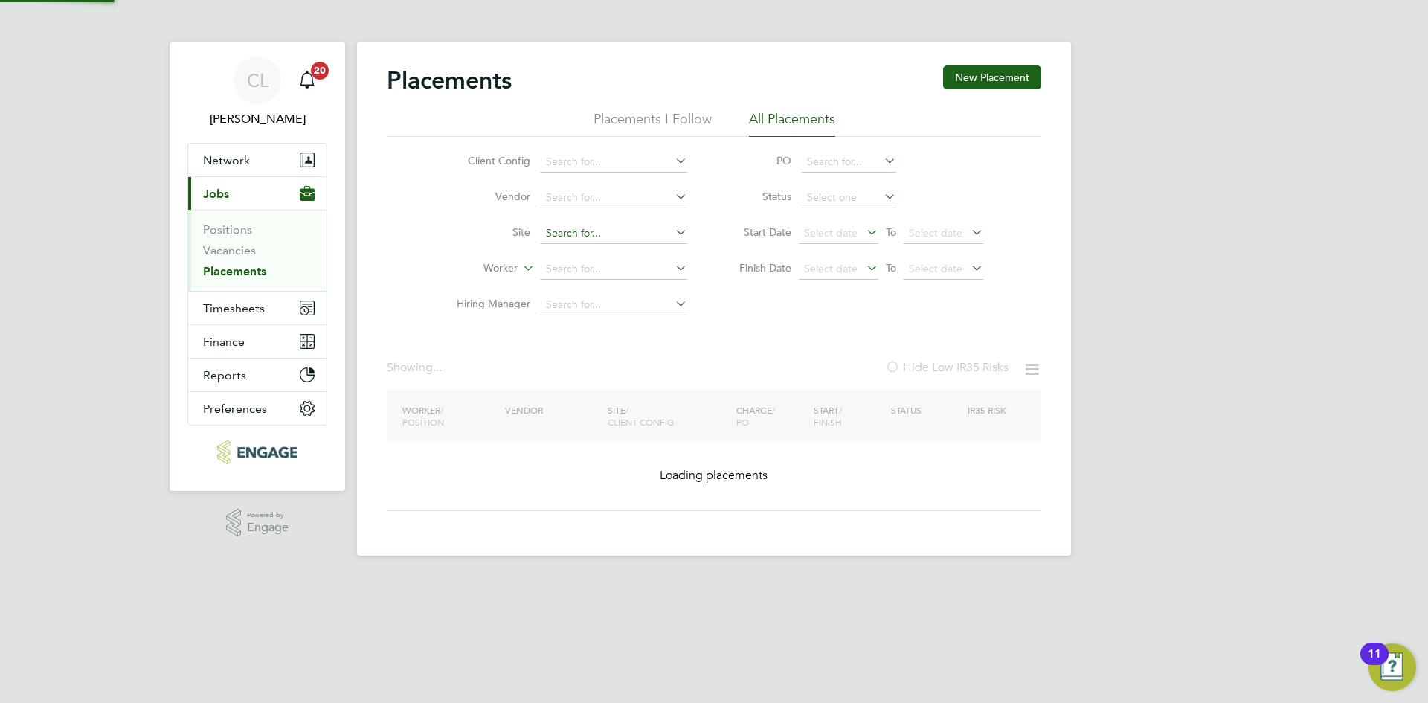
click at [620, 237] on input at bounding box center [614, 233] width 147 height 21
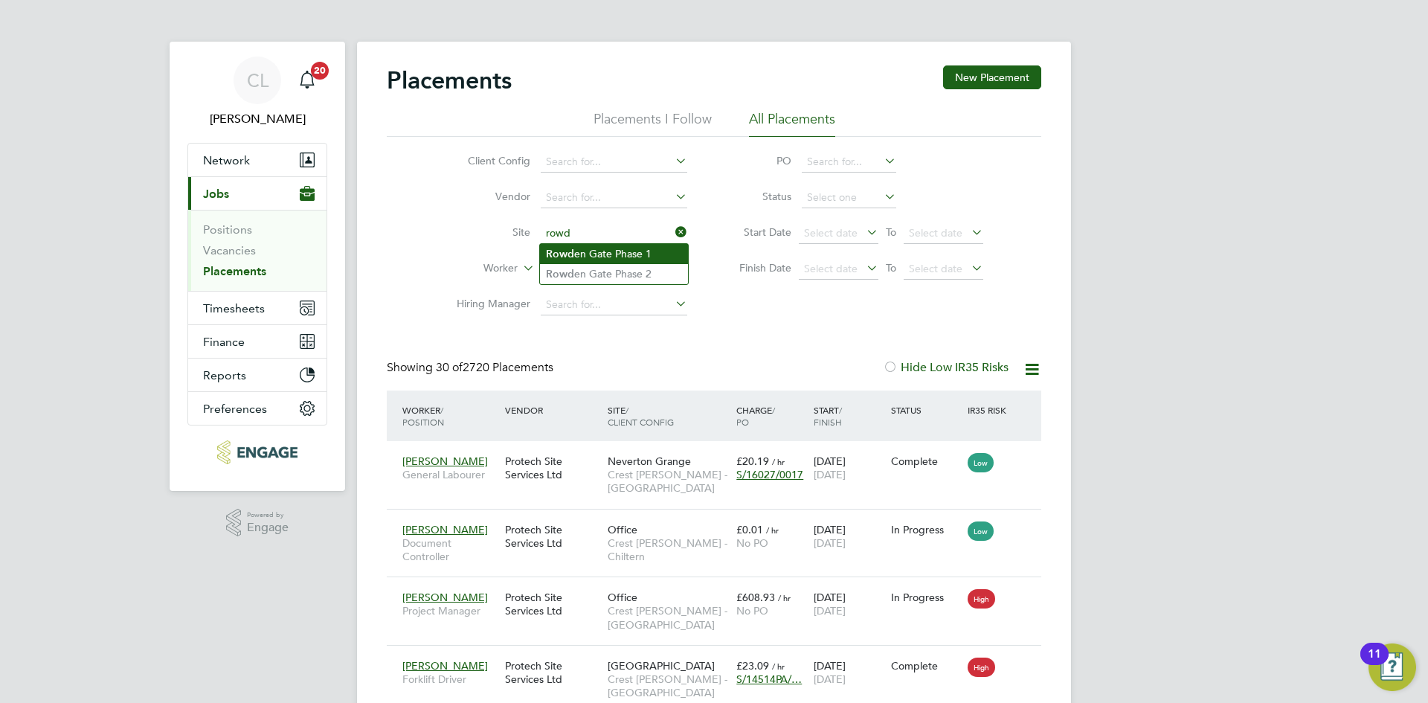
click at [671, 257] on li "Rowd en Gate Phase 1" at bounding box center [614, 254] width 148 height 20
type input "Rowden Gate Phase 1"
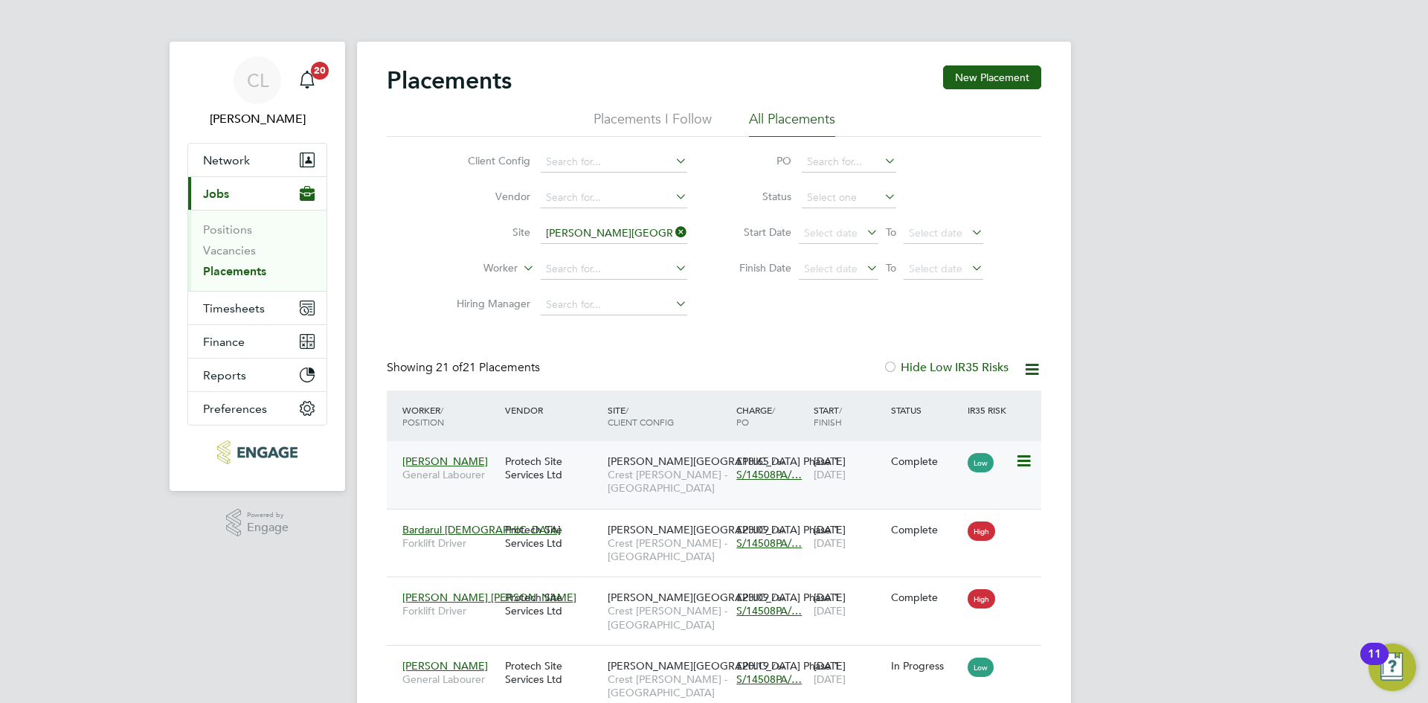
click at [747, 471] on span "S/14508PA/…" at bounding box center [768, 474] width 65 height 13
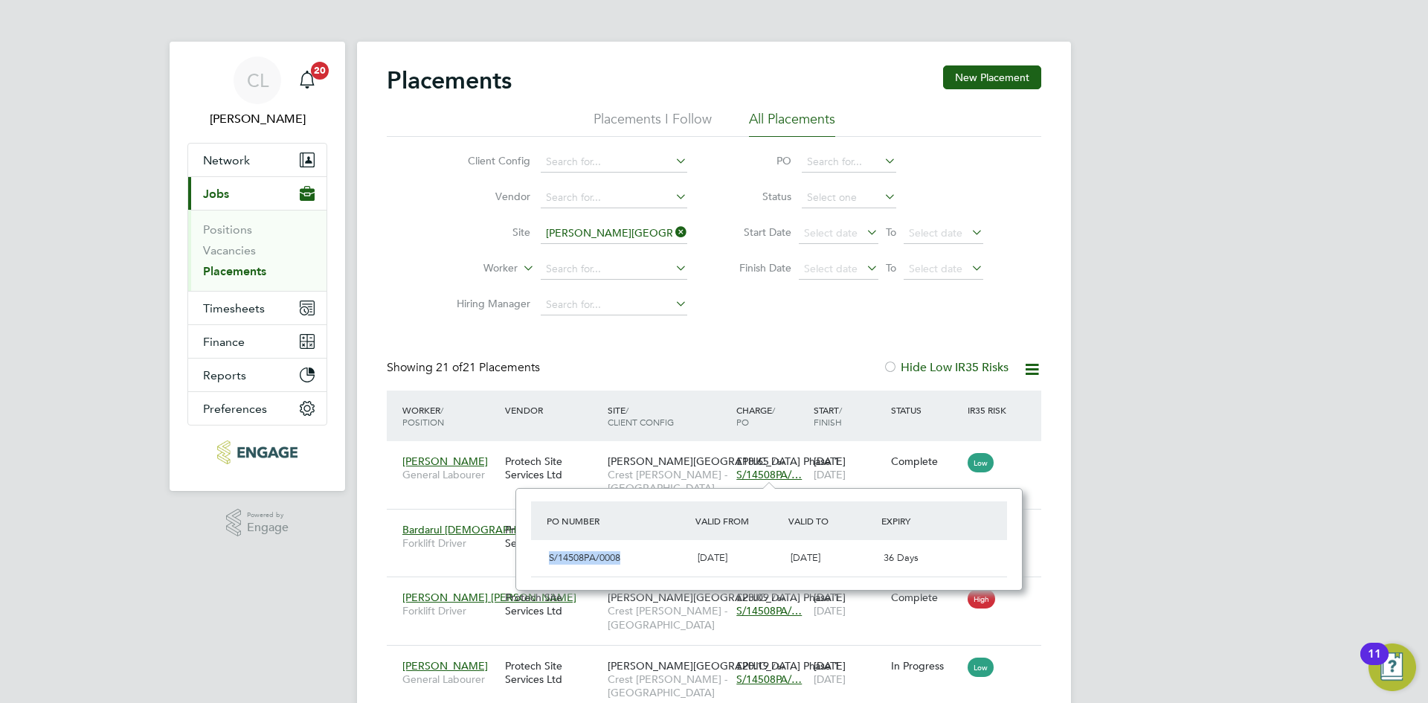
drag, startPoint x: 631, startPoint y: 559, endPoint x: 537, endPoint y: 553, distance: 94.6
click at [537, 553] on div "S/14508PA/0008 26 Jun 2024 05 Nov 2025 36 Days" at bounding box center [769, 558] width 476 height 36
click at [672, 231] on icon at bounding box center [672, 232] width 0 height 21
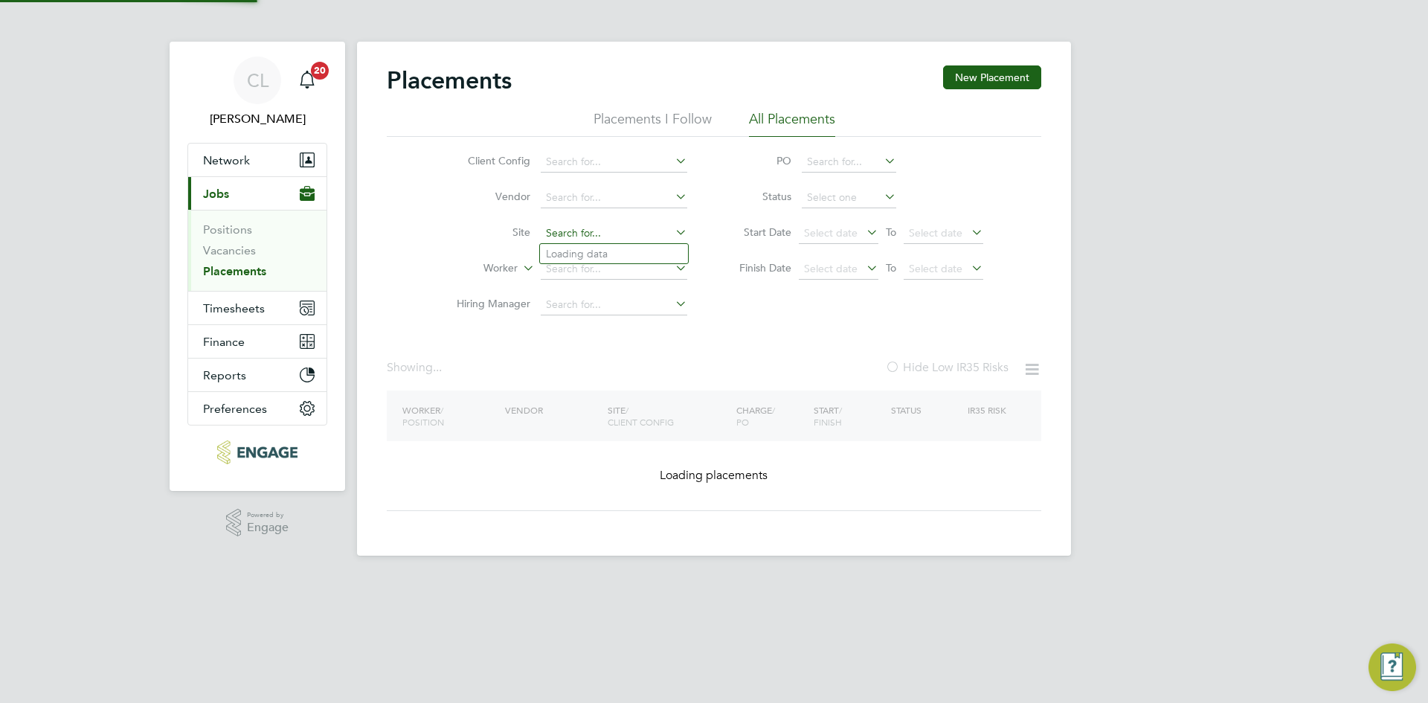
click at [599, 233] on input at bounding box center [614, 233] width 147 height 21
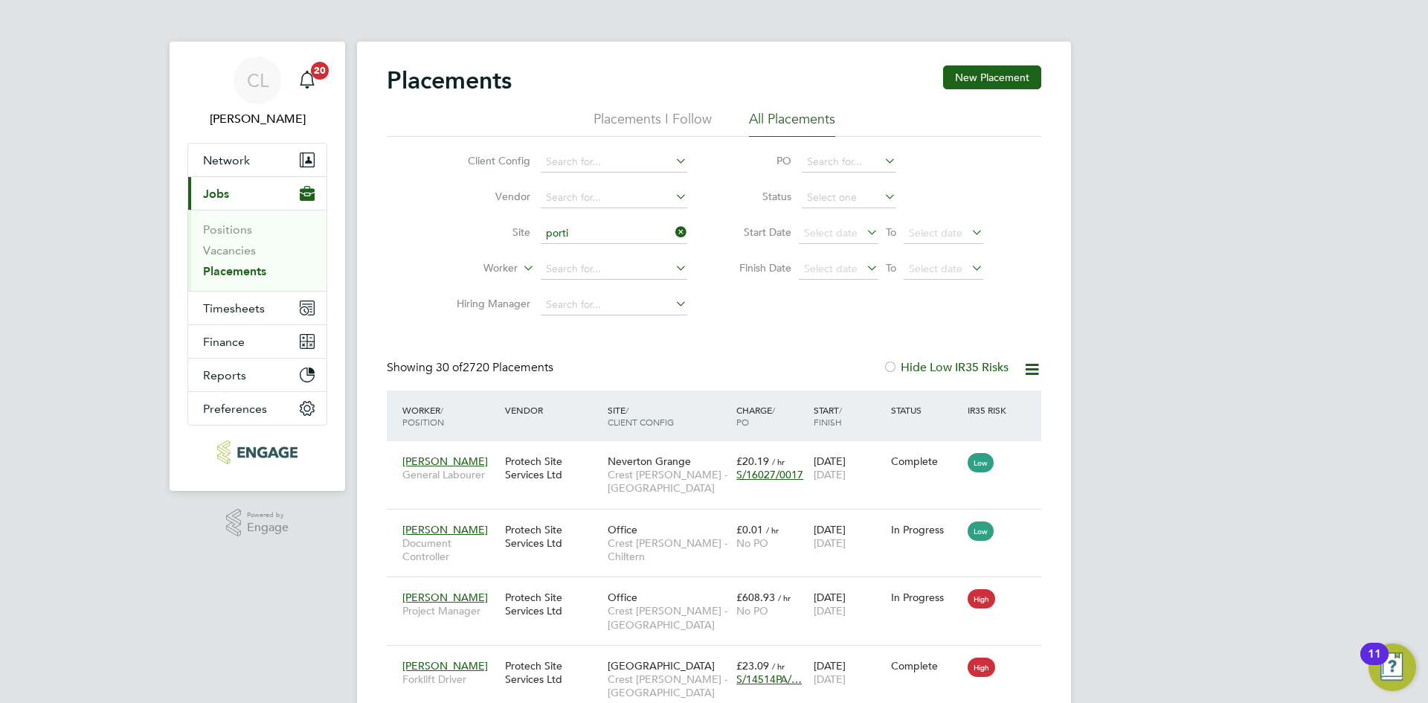
click at [589, 249] on li "Porti s Head" at bounding box center [614, 254] width 148 height 20
type input "Portis Head"
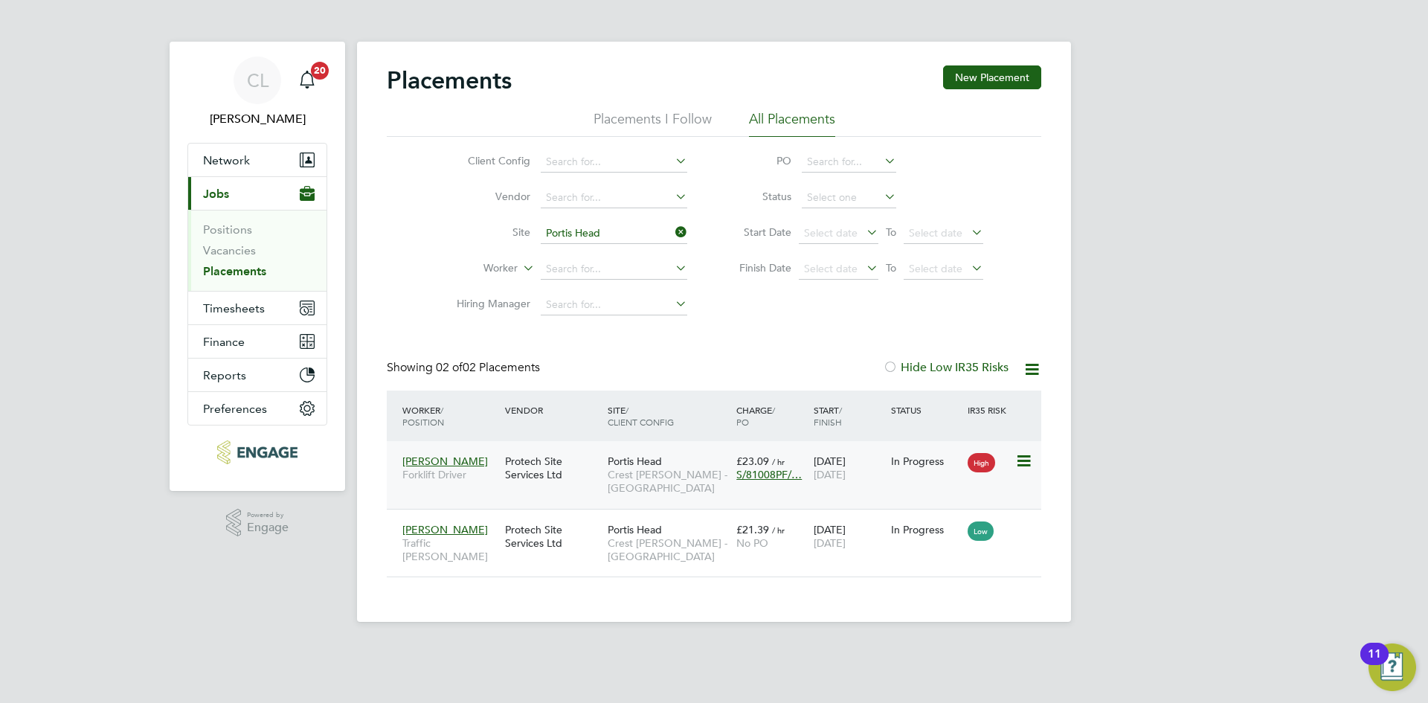
click at [753, 475] on span "S/81008PF/…" at bounding box center [768, 474] width 65 height 13
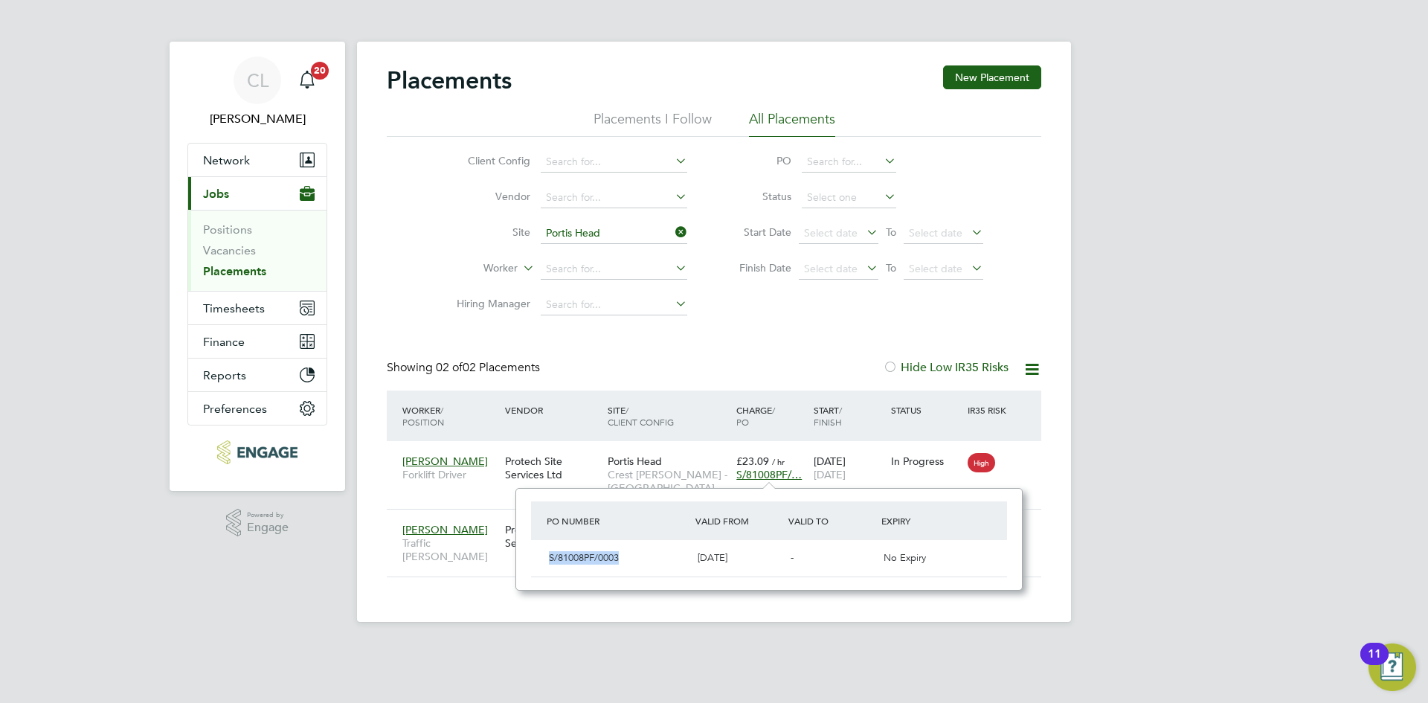
drag, startPoint x: 619, startPoint y: 562, endPoint x: 544, endPoint y: 550, distance: 75.9
click at [544, 550] on div "S/81008PF/0003" at bounding box center [617, 558] width 149 height 25
click at [722, 353] on div "Placements New Placement Placements I Follow All Placements Client Config Vendo…" at bounding box center [714, 321] width 655 height 512
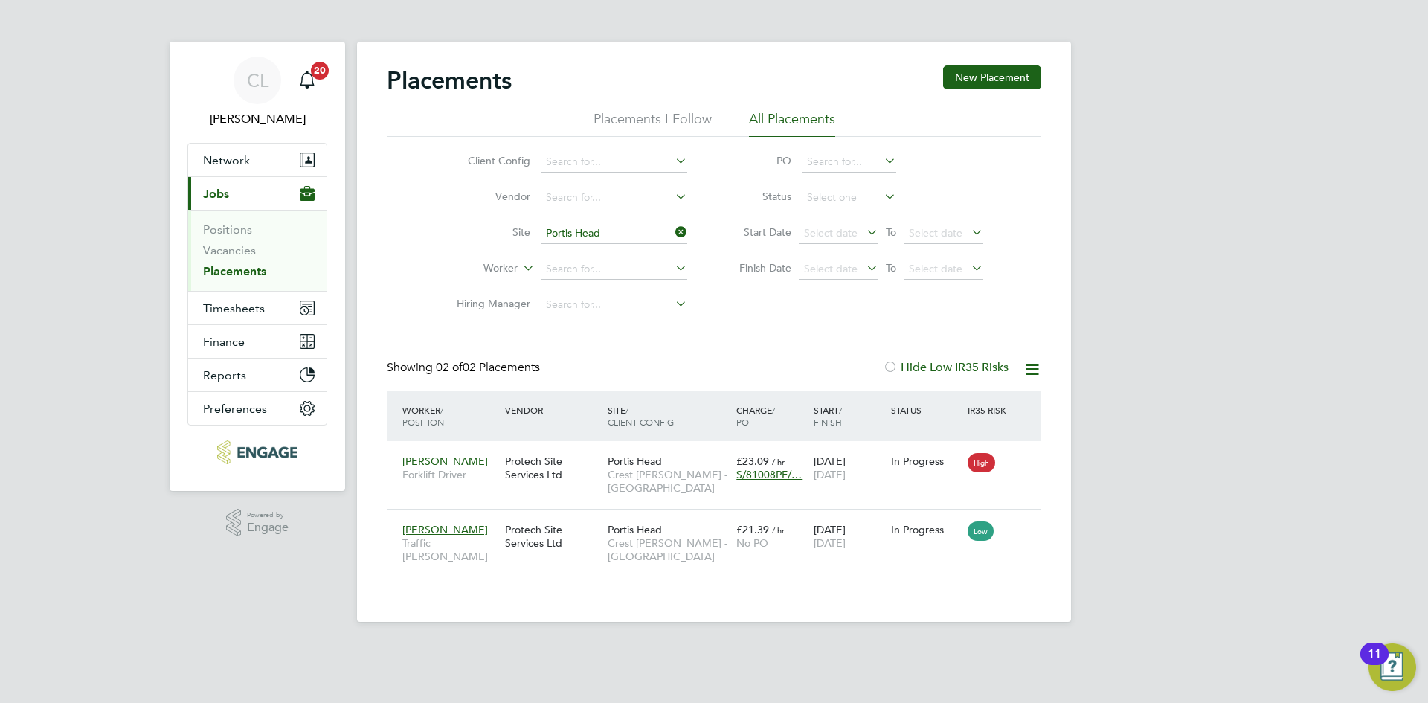
click at [672, 238] on icon at bounding box center [672, 232] width 0 height 21
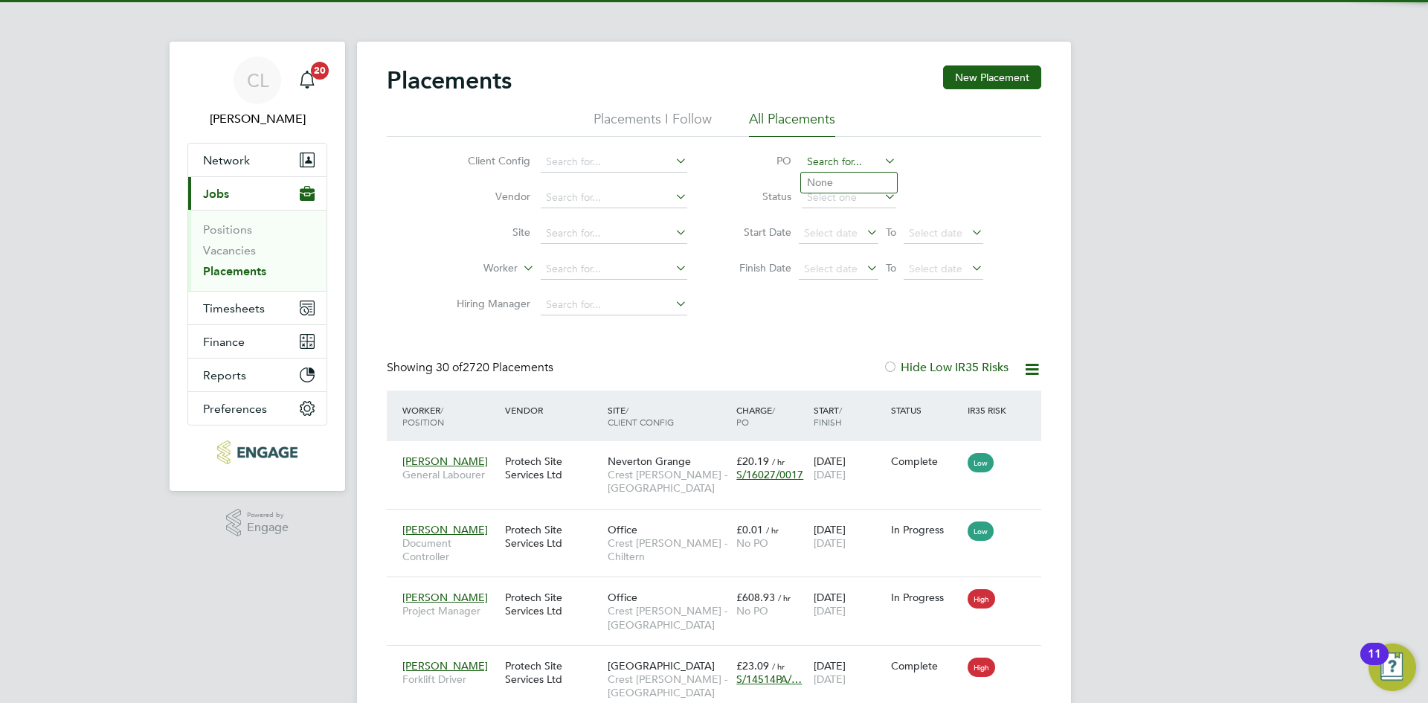
click at [840, 161] on input at bounding box center [849, 162] width 94 height 21
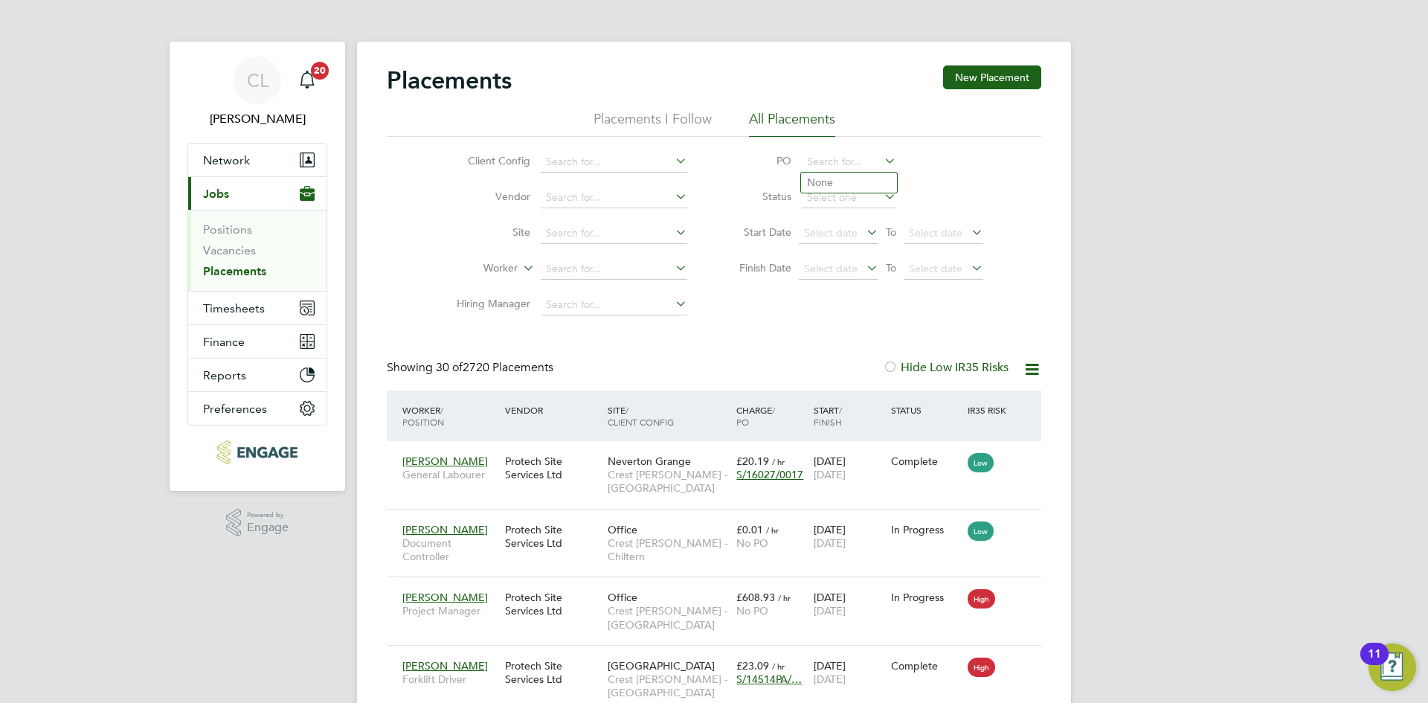
click at [849, 172] on ul "None" at bounding box center [848, 183] width 97 height 22
click at [855, 182] on li "Status" at bounding box center [854, 198] width 296 height 36
click at [875, 163] on input at bounding box center [849, 162] width 94 height 21
click at [854, 173] on li "None" at bounding box center [849, 183] width 96 height 20
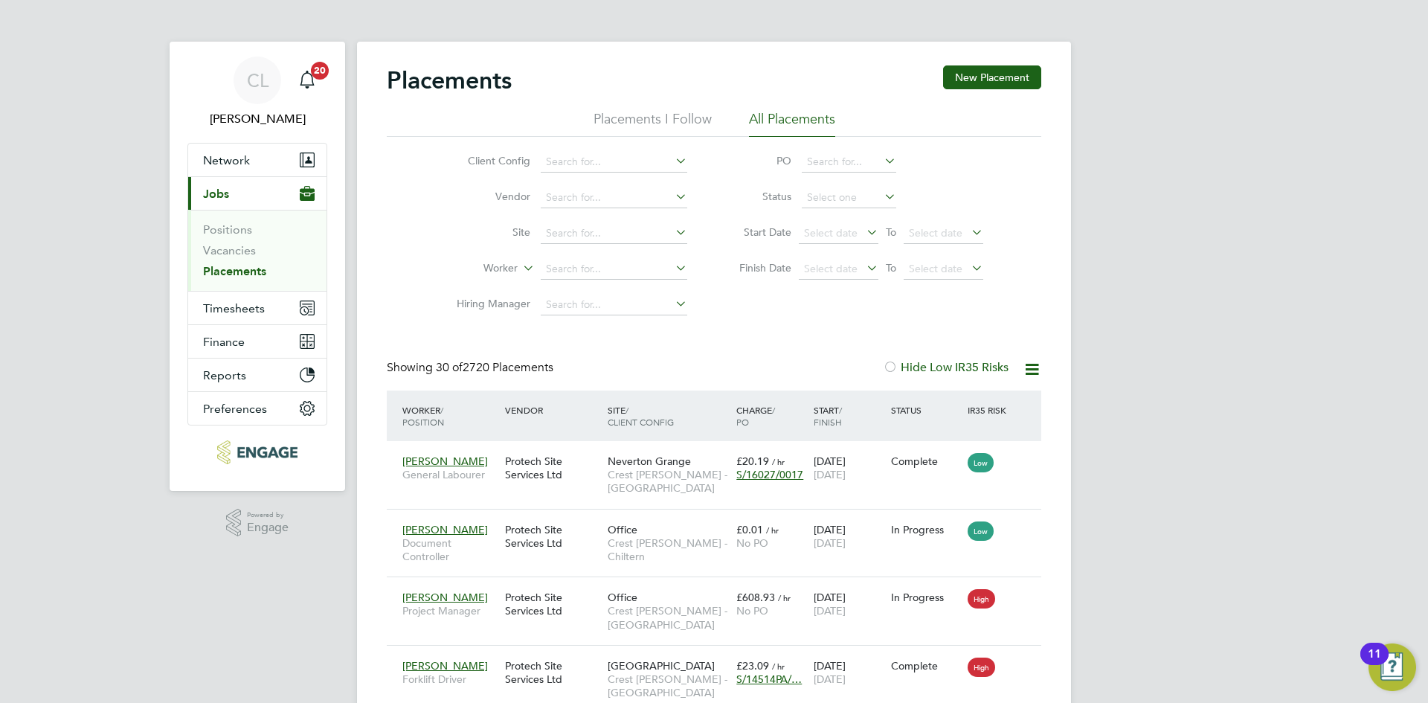
type input "None"
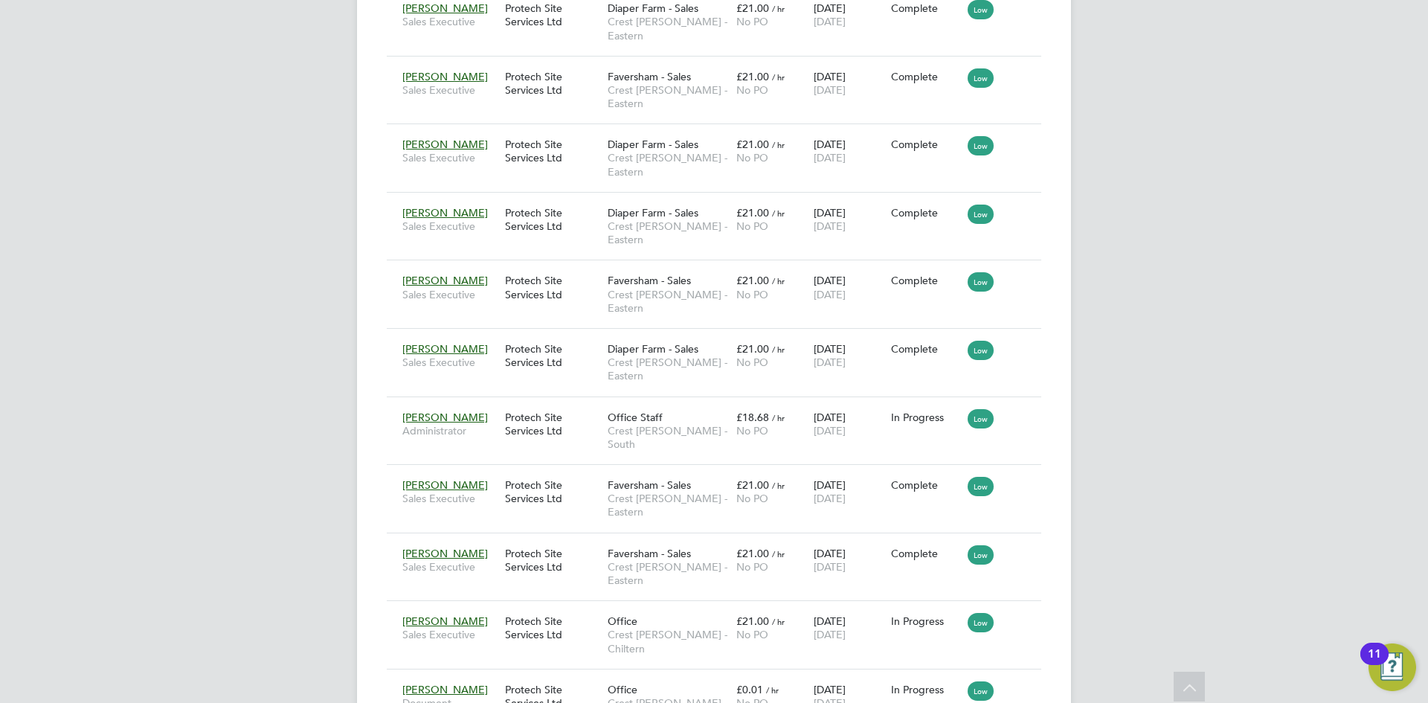
scroll to position [638, 0]
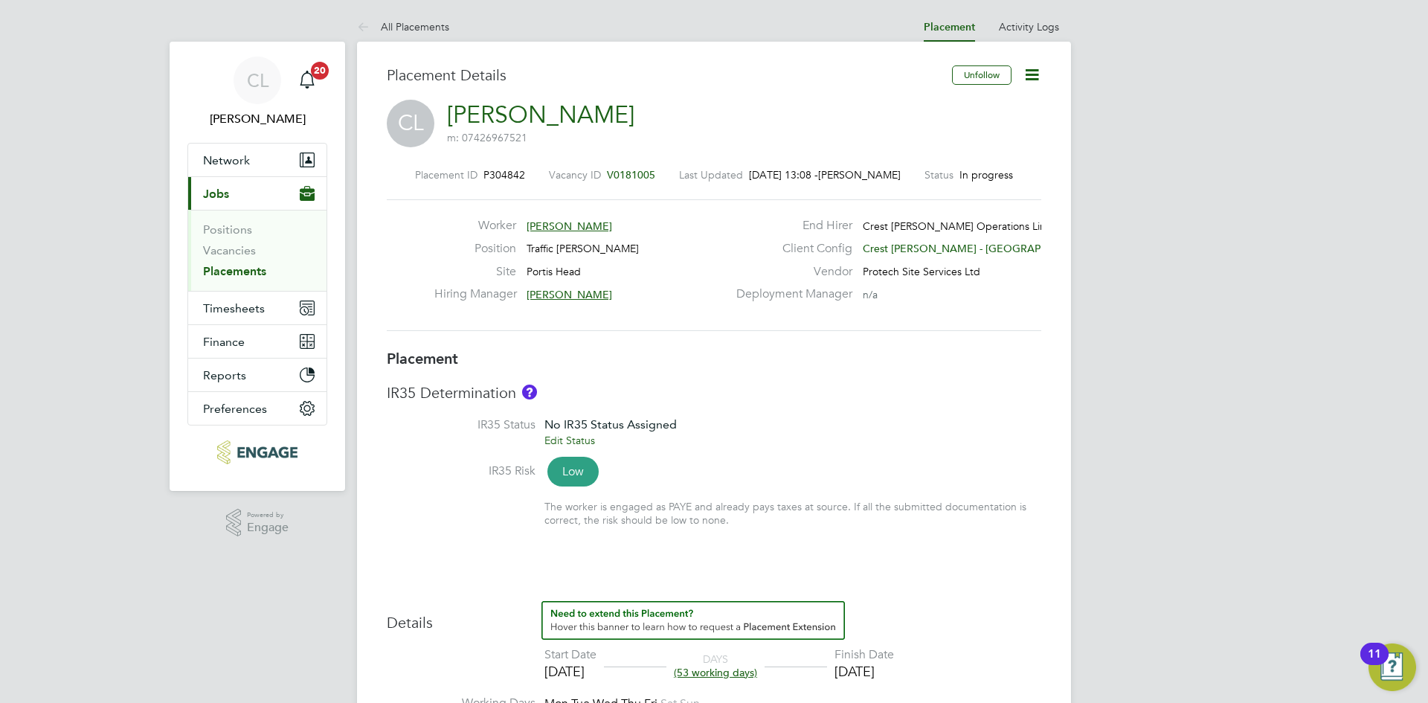
click at [1041, 72] on icon at bounding box center [1032, 74] width 19 height 19
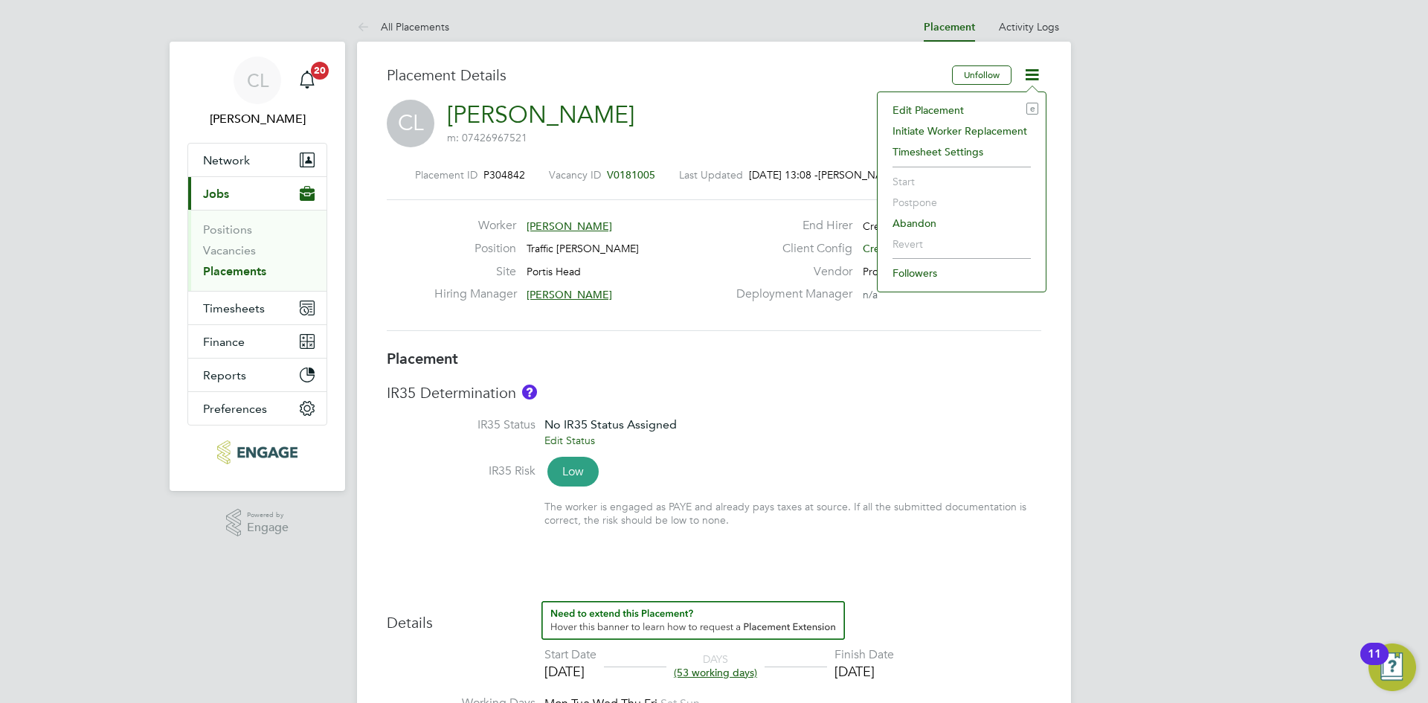
click at [943, 107] on li "Edit Placement e" at bounding box center [961, 110] width 153 height 21
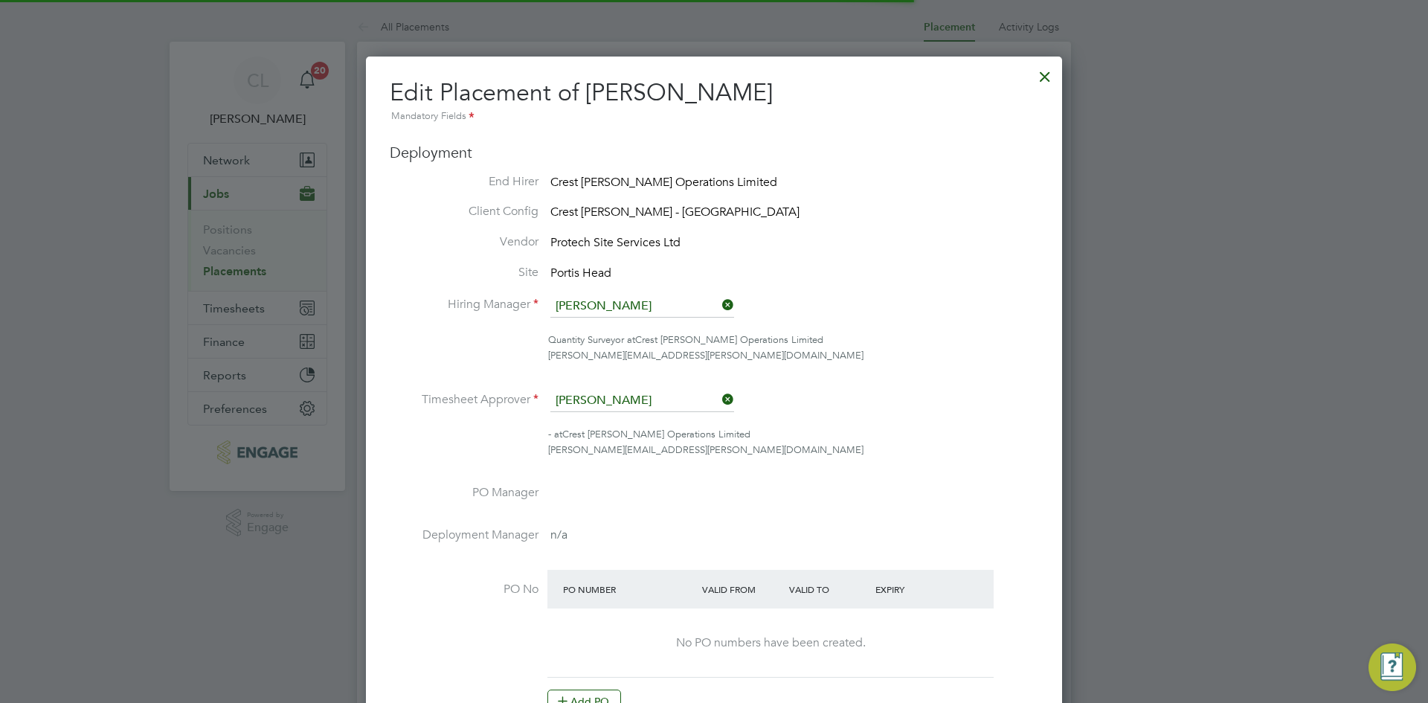
scroll to position [19, 649]
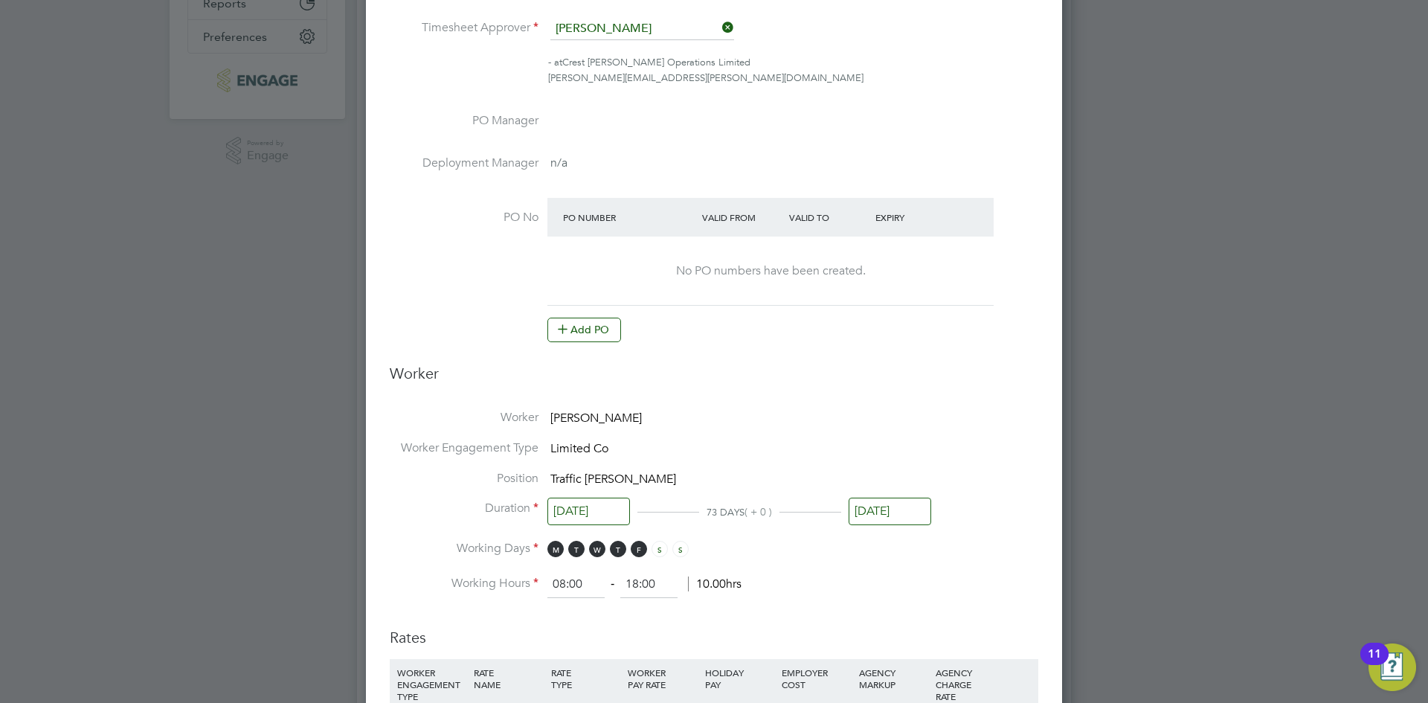
click at [592, 342] on li "PO No PO Number Valid From Valid To Expiry No PO numbers have been created. Add…" at bounding box center [714, 278] width 649 height 160
click at [585, 331] on button "Add PO" at bounding box center [584, 330] width 74 height 24
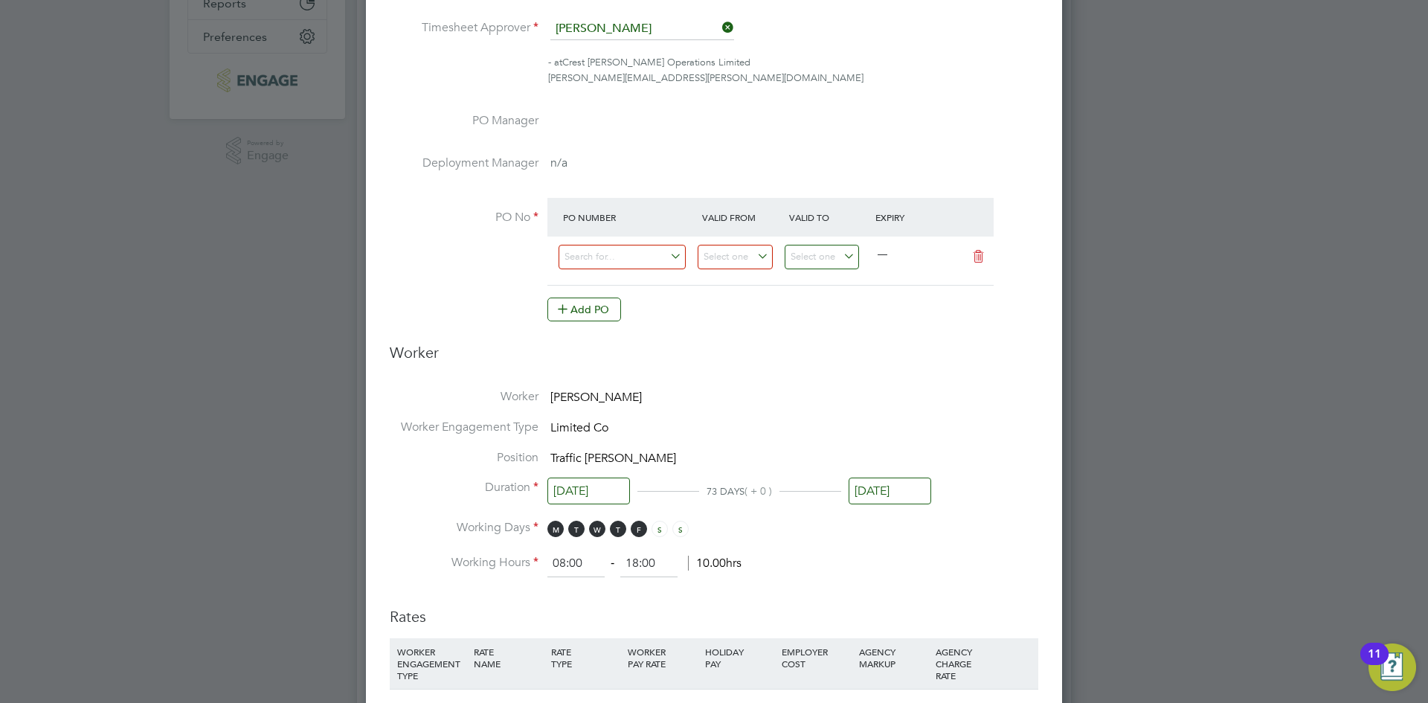
scroll to position [1621, 697]
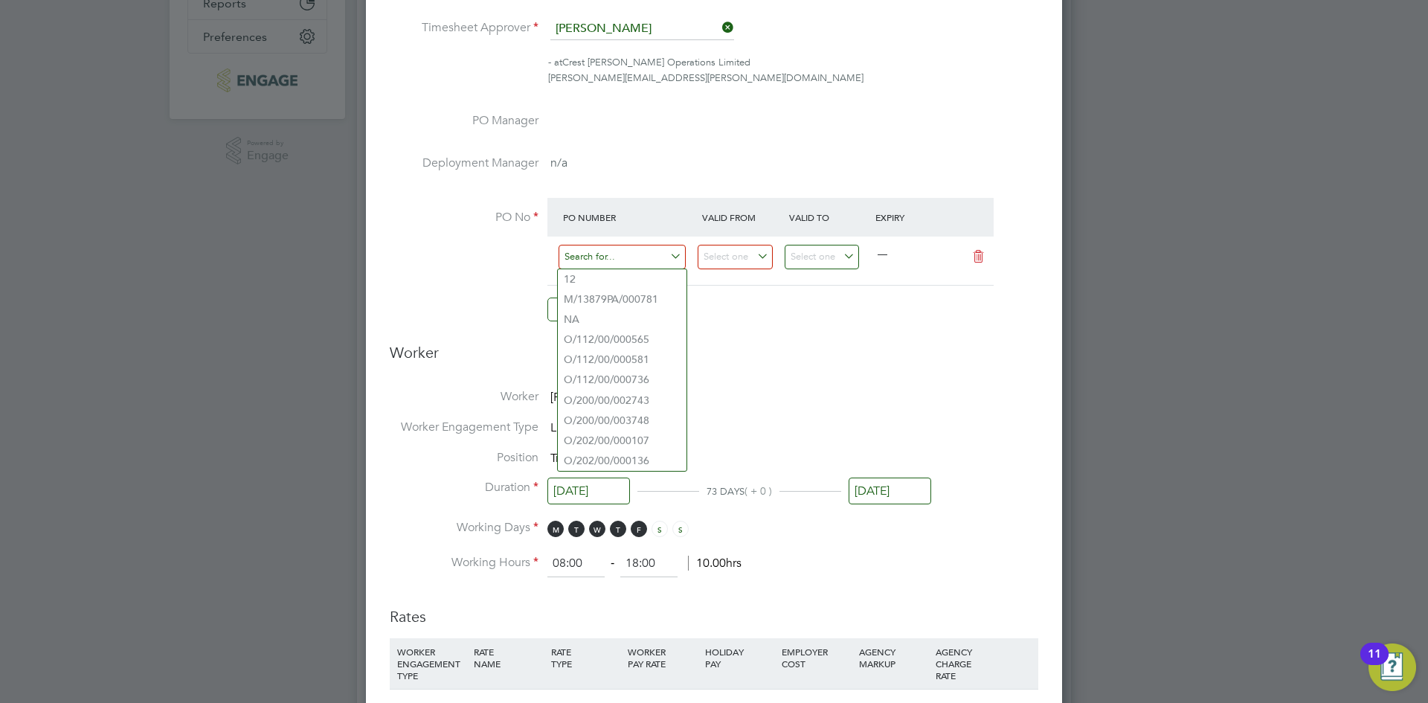
paste input "S/81008PF/0003"
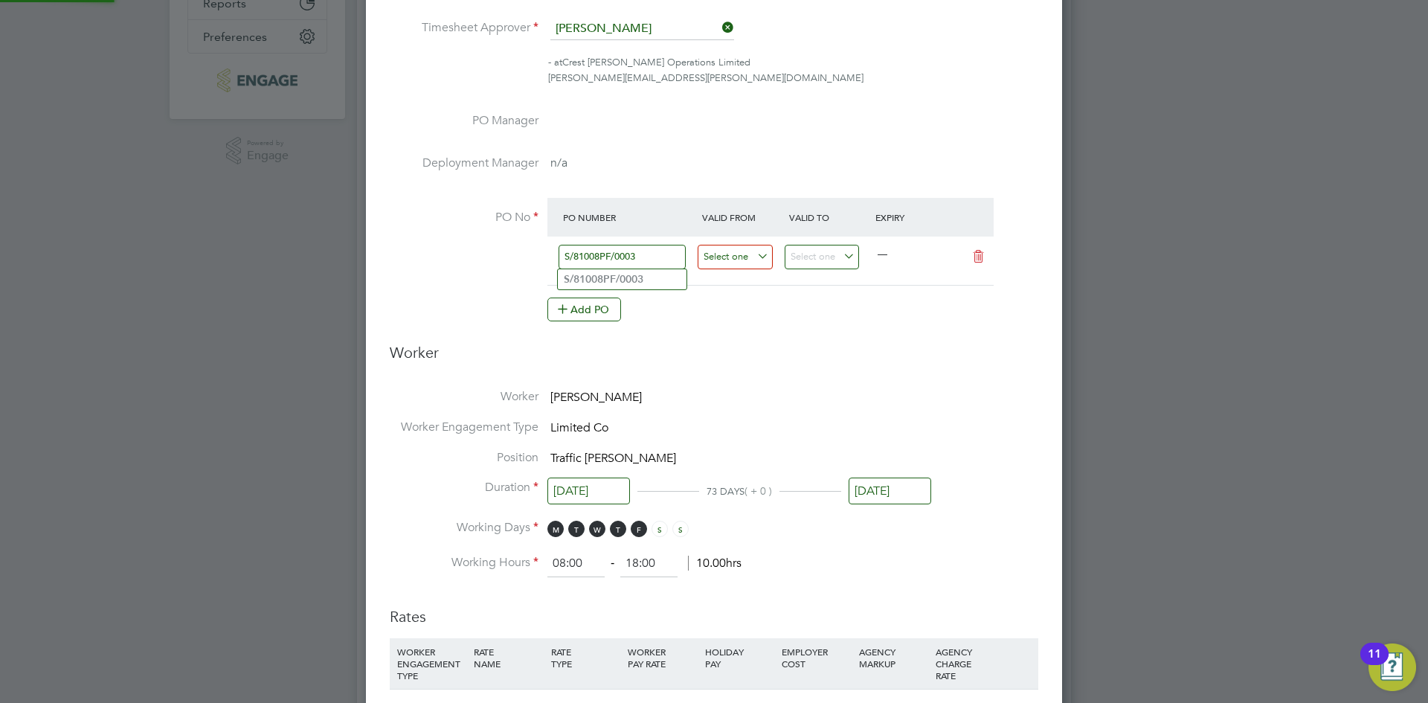
type input "S/81008PF/0003"
click at [747, 263] on input at bounding box center [735, 257] width 75 height 25
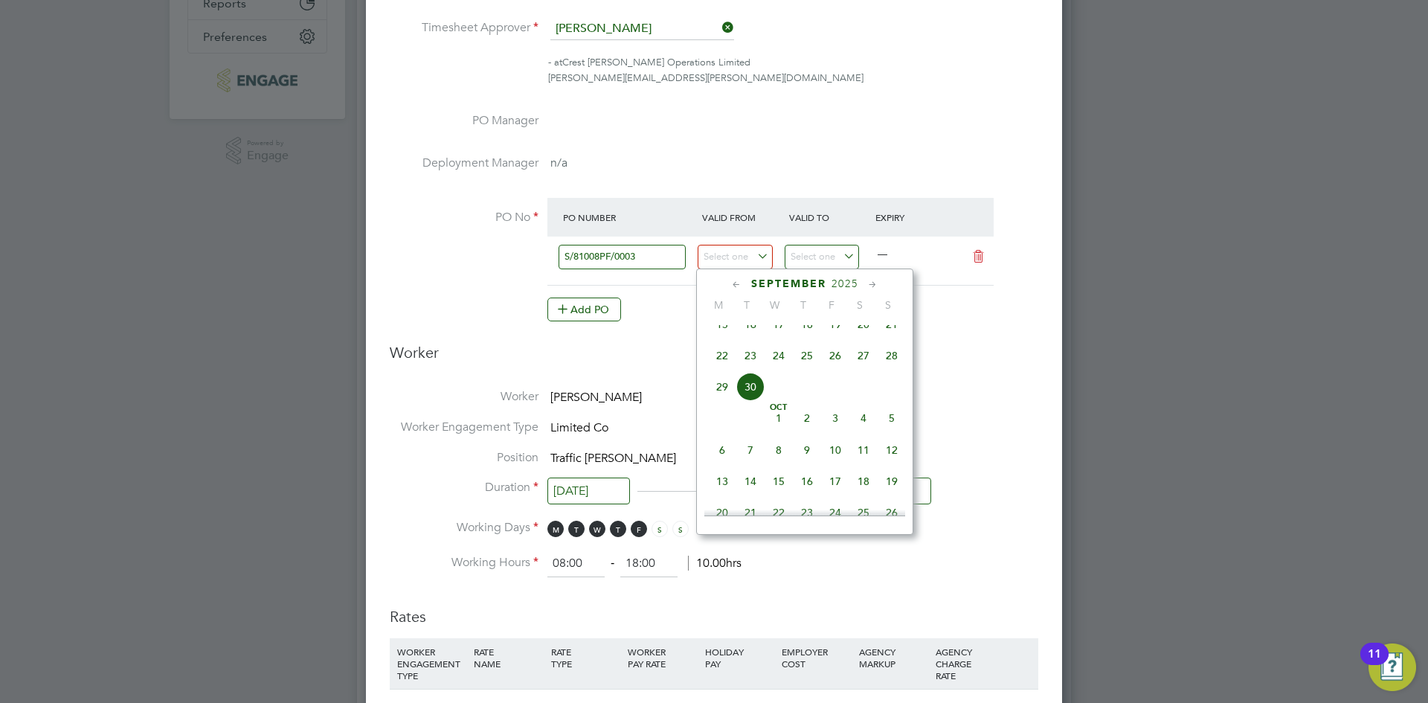
click at [743, 287] on icon at bounding box center [737, 285] width 14 height 16
click at [743, 285] on icon at bounding box center [737, 285] width 14 height 16
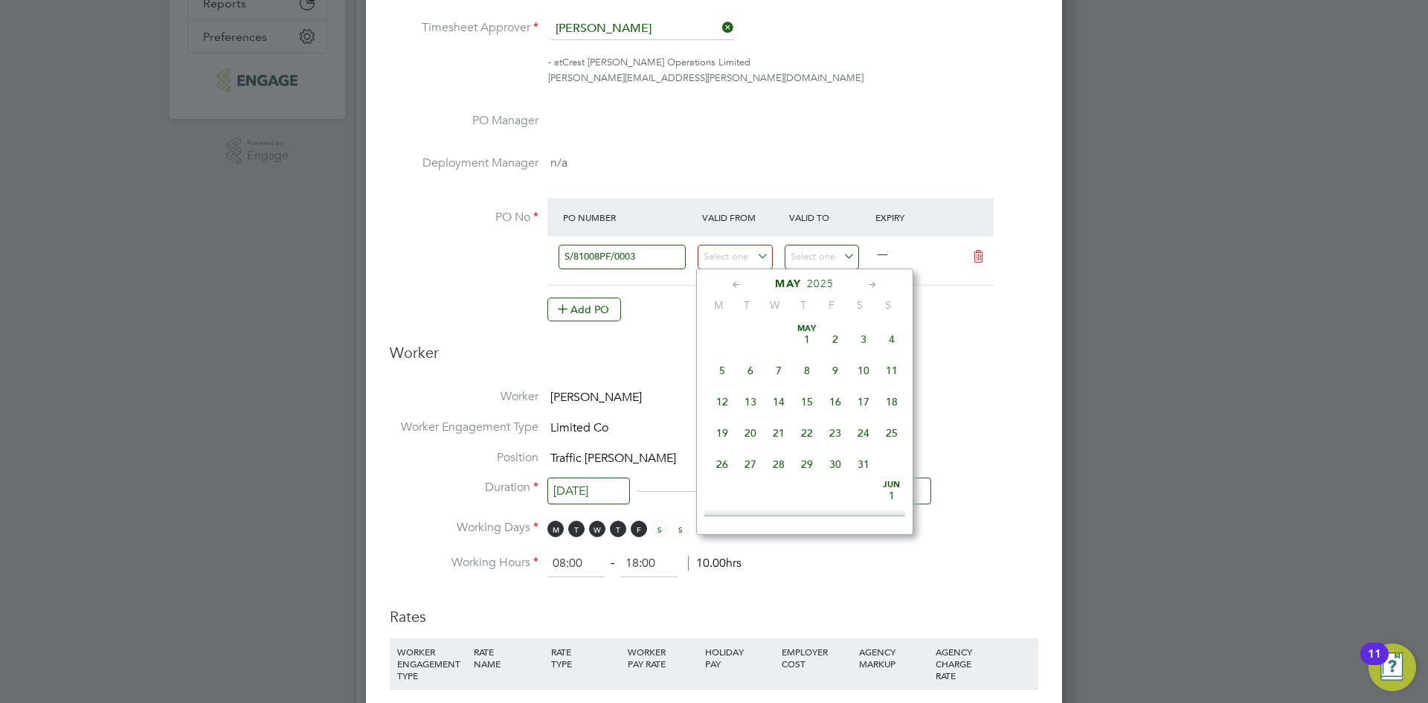
click at [858, 467] on span "31" at bounding box center [863, 464] width 28 height 28
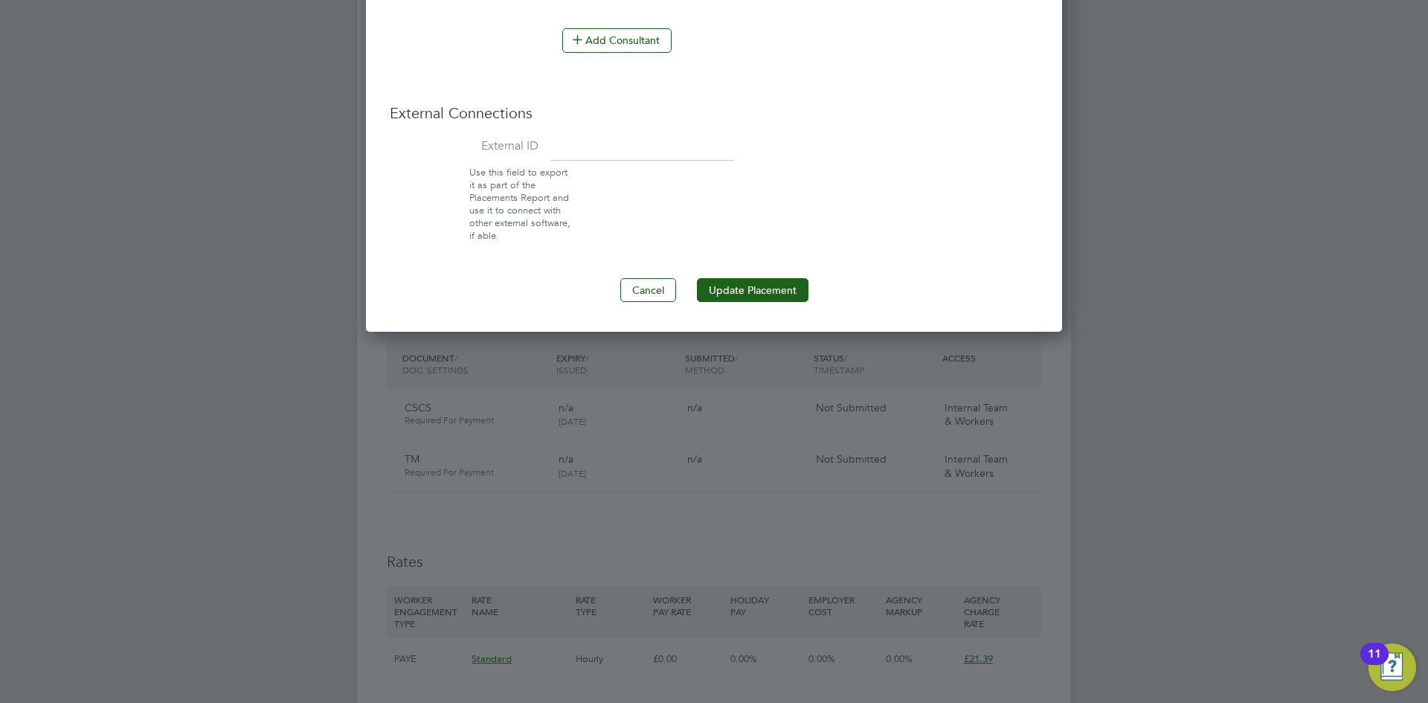
scroll to position [1413, 0]
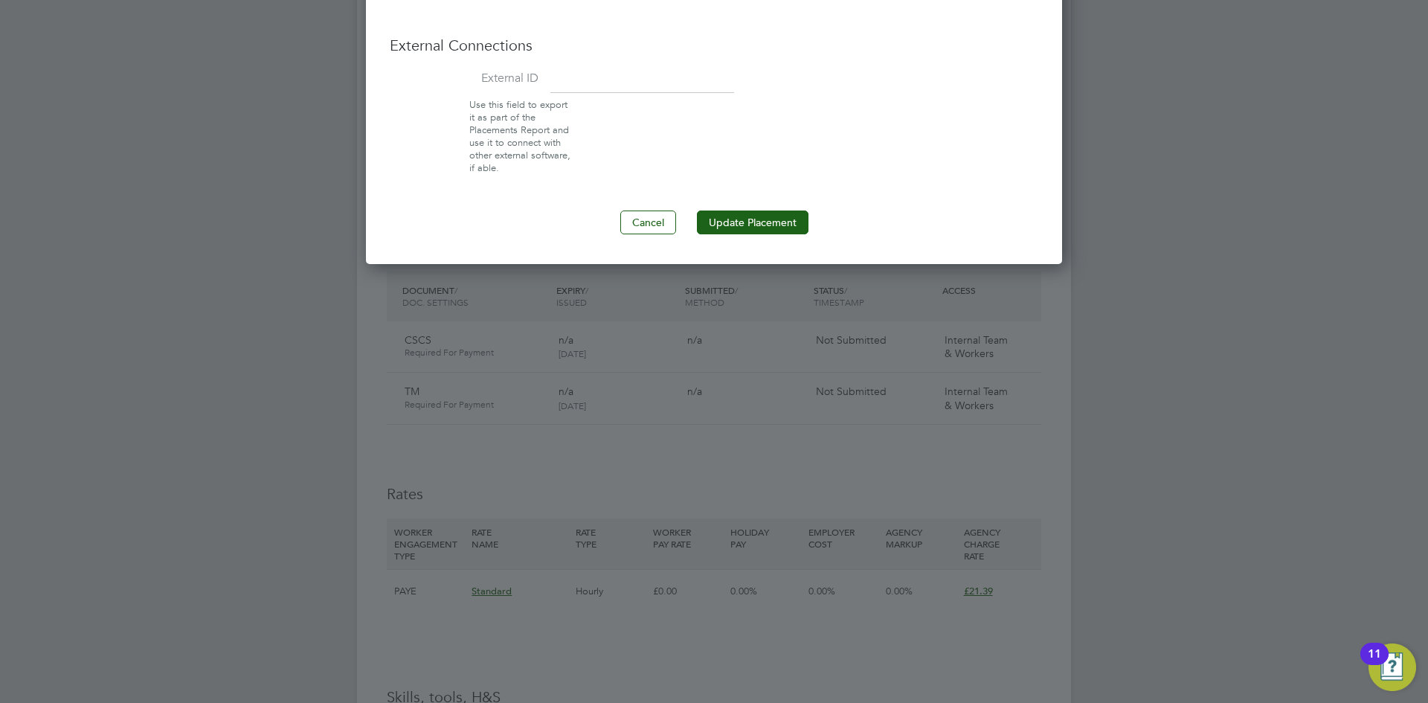
click at [754, 221] on button "Update Placement" at bounding box center [753, 222] width 112 height 24
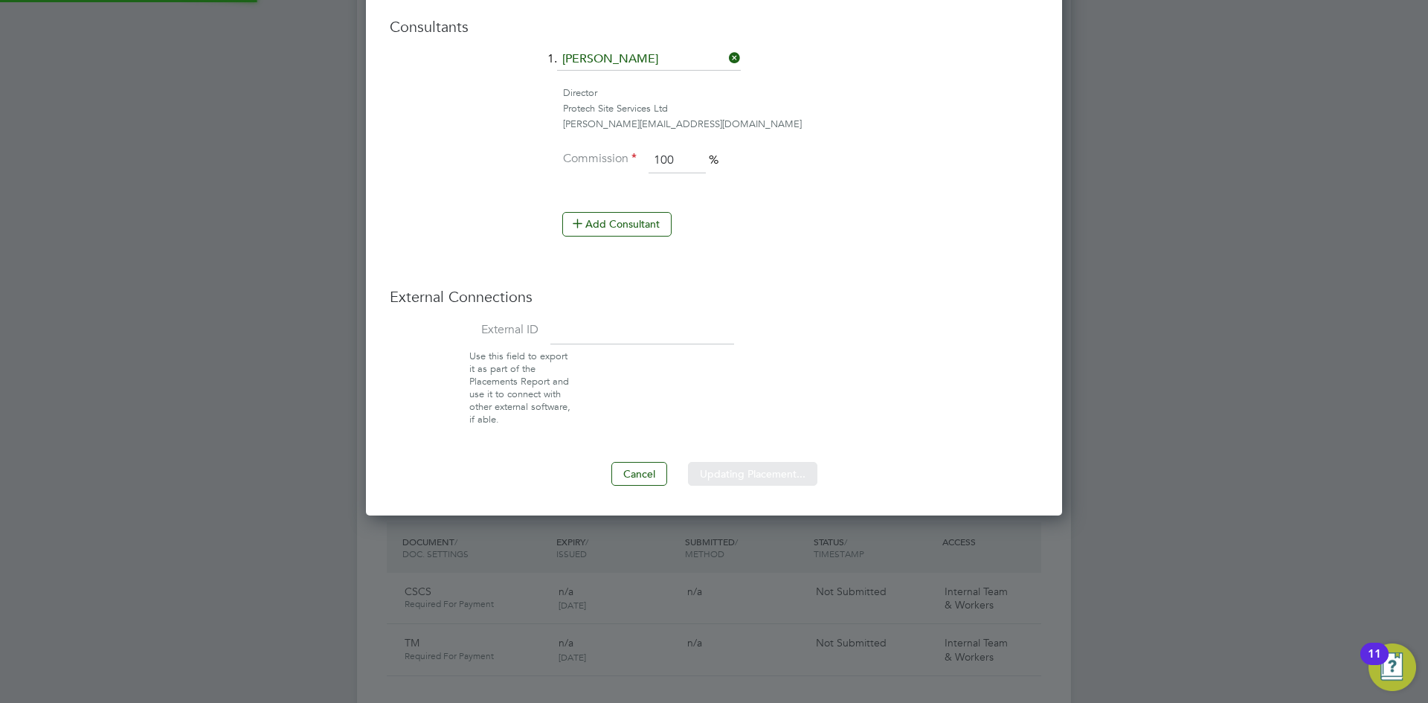
type input "04 Nov 2024"
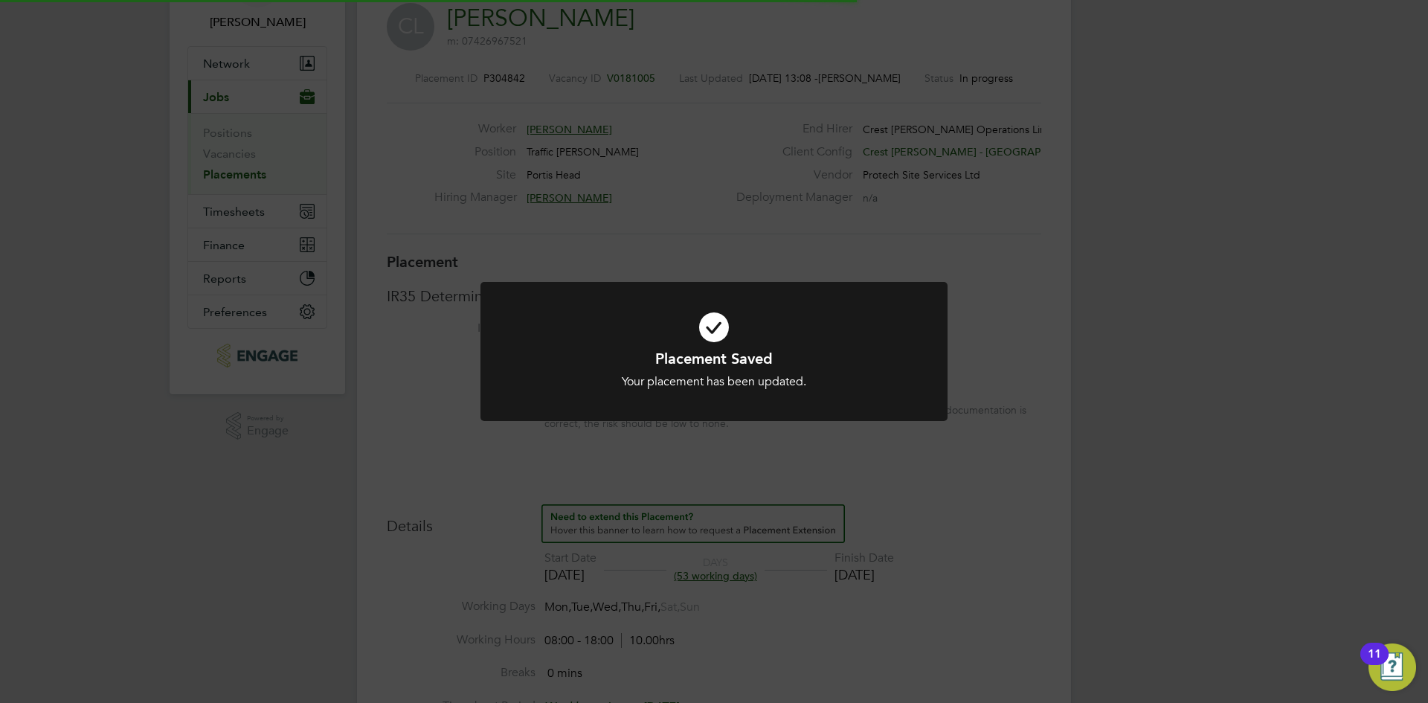
scroll to position [44, 104]
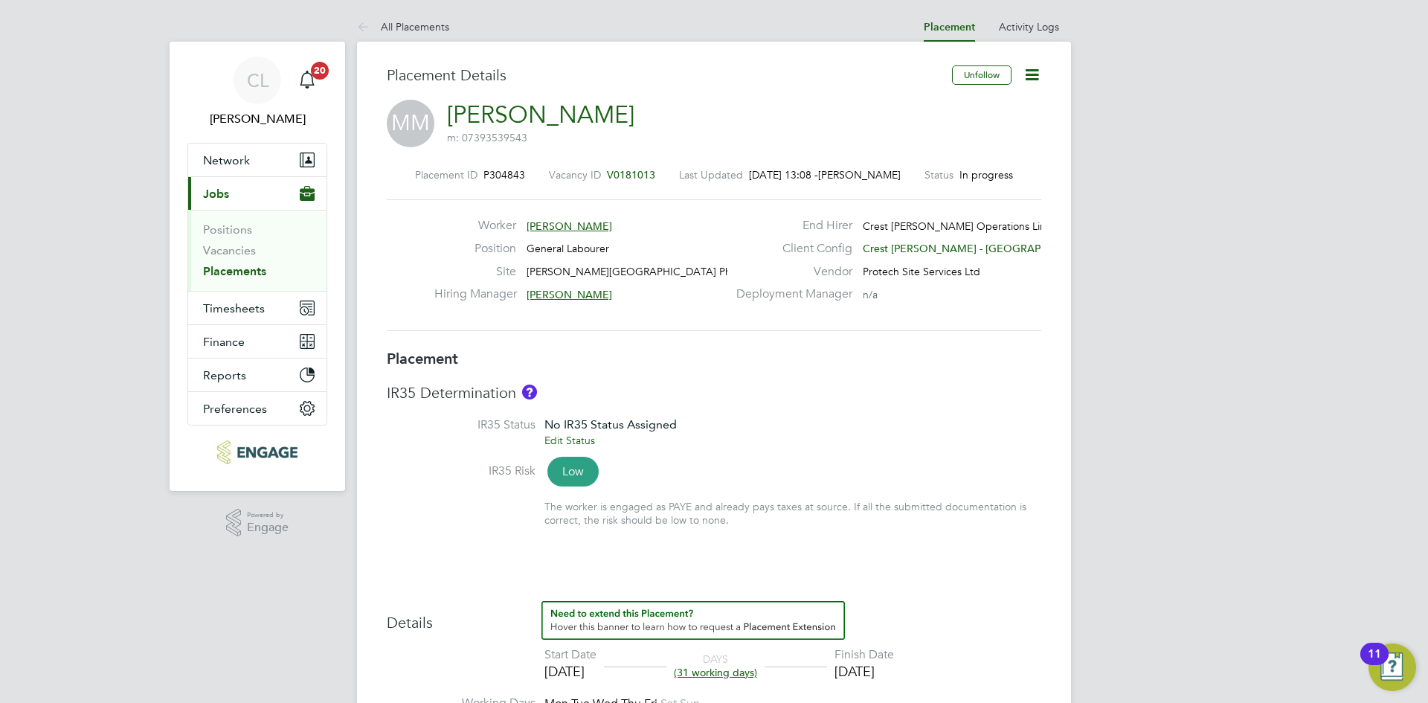
click at [1041, 71] on icon at bounding box center [1032, 74] width 19 height 19
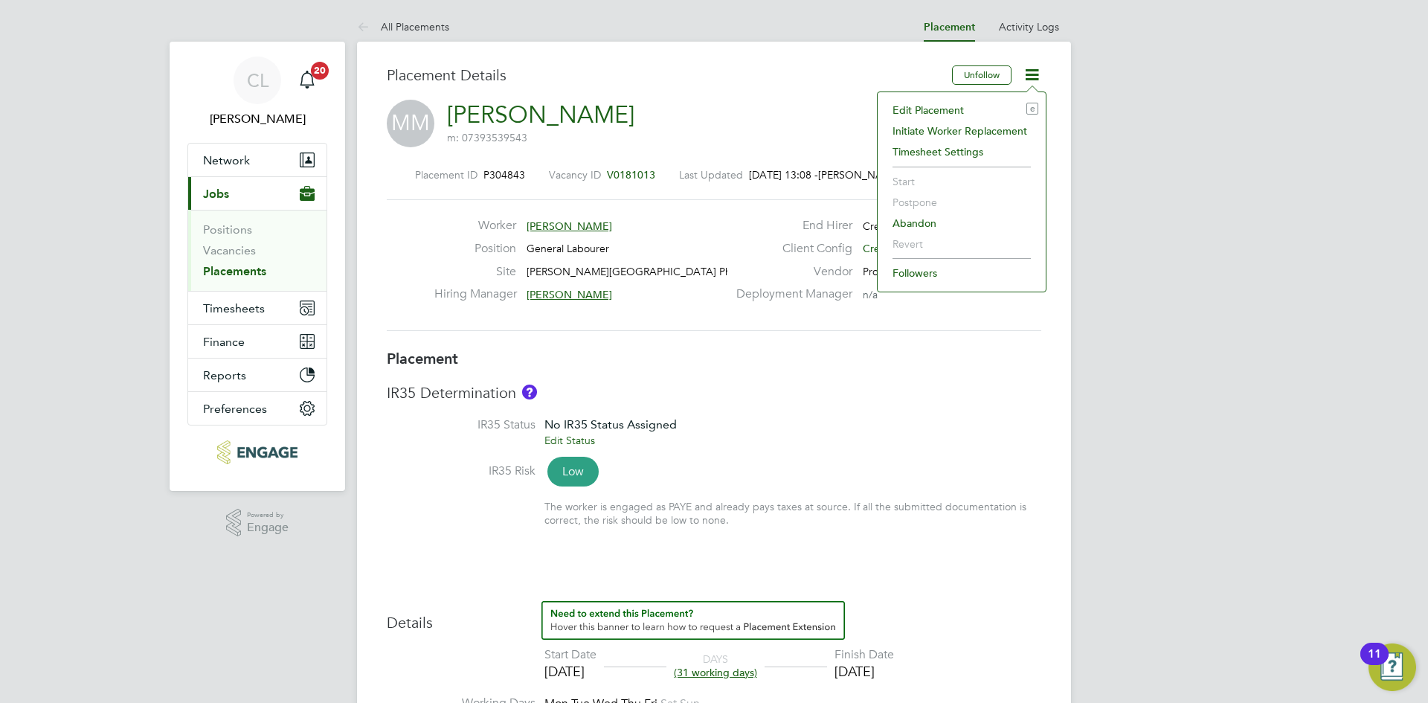
click at [927, 106] on li "Edit Placement e" at bounding box center [961, 110] width 153 height 21
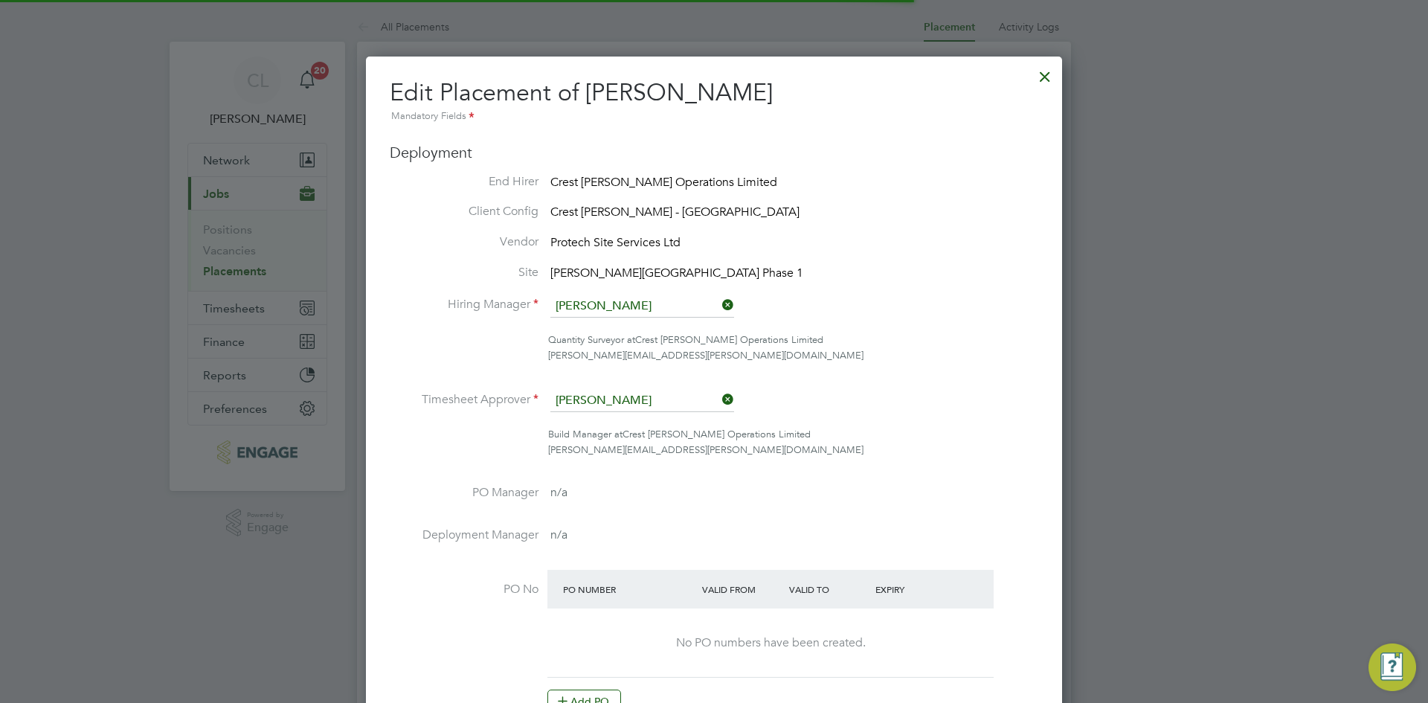
scroll to position [7, 7]
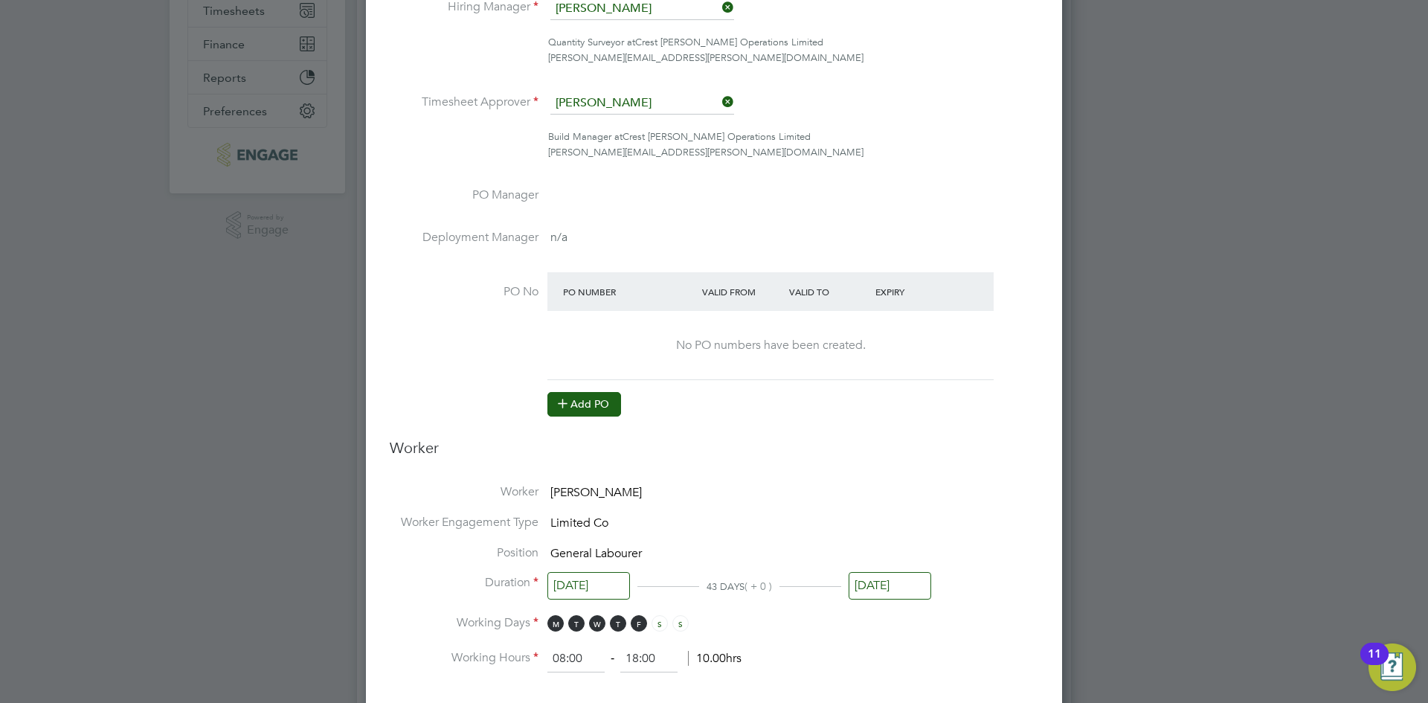
click at [599, 409] on button "Add PO" at bounding box center [584, 404] width 74 height 24
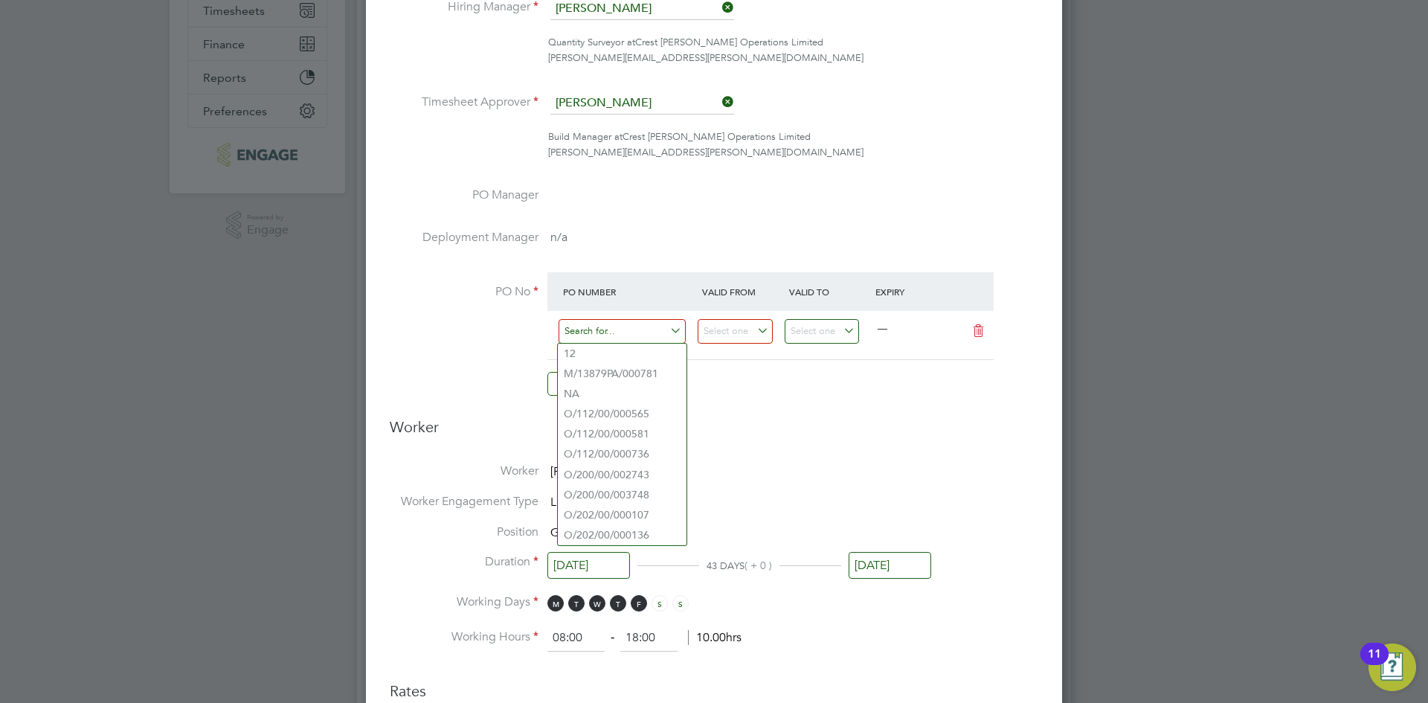
paste input "S/14508PA/0008"
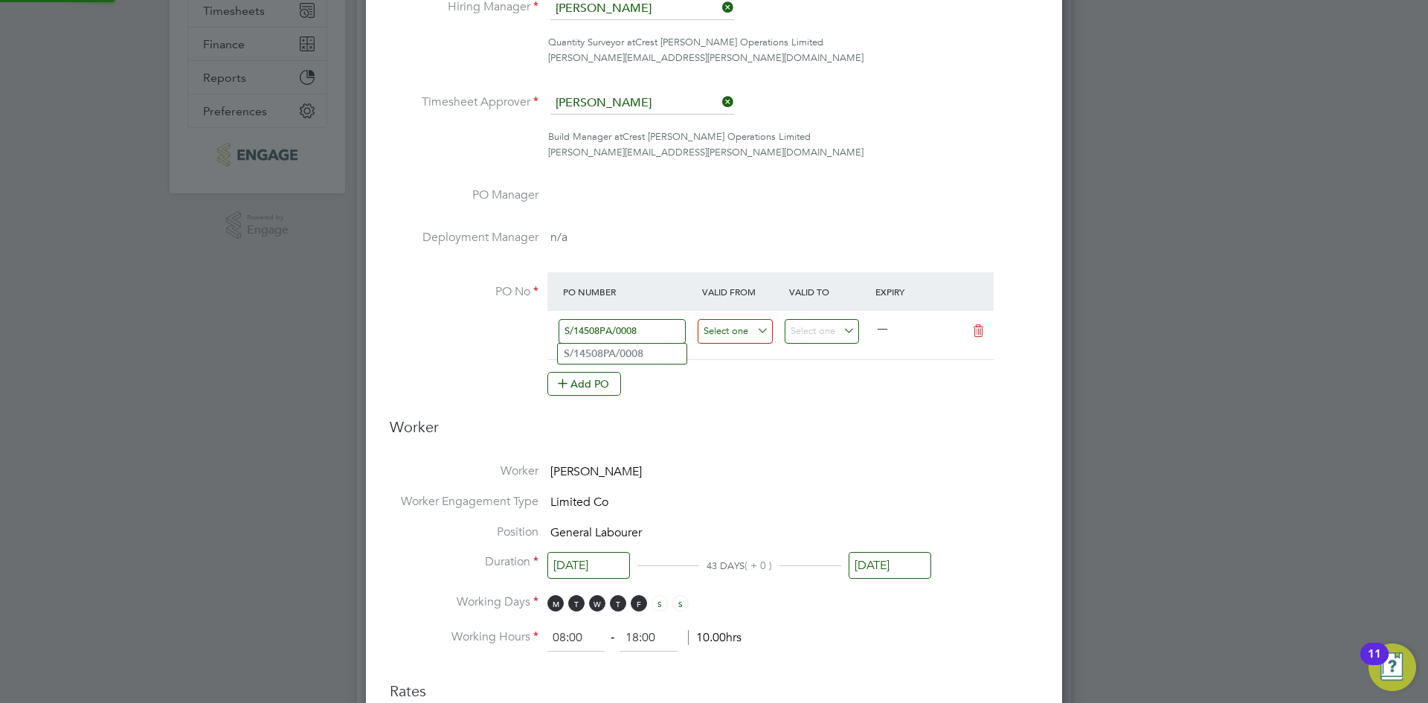
type input "S/14508PA/0008"
click at [727, 319] on input at bounding box center [735, 331] width 75 height 25
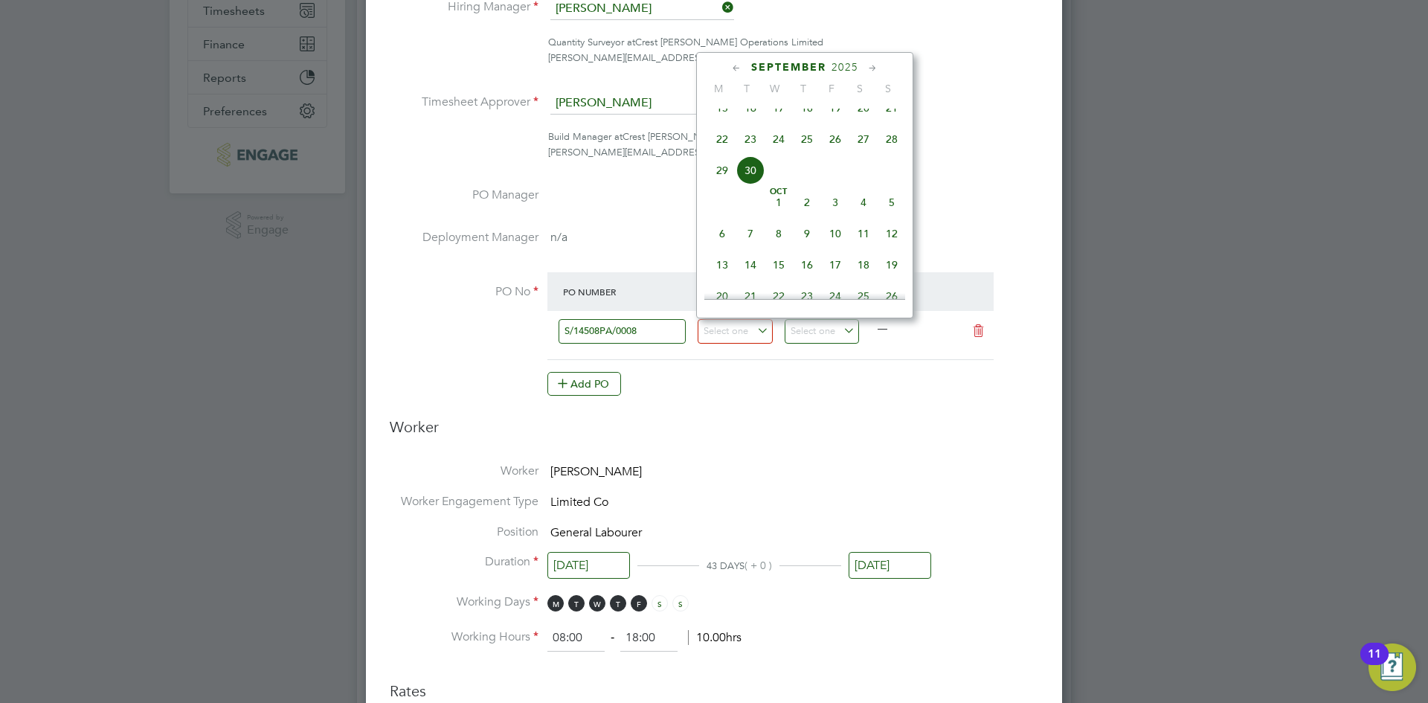
click at [756, 70] on span "September" at bounding box center [788, 67] width 75 height 13
click at [742, 67] on icon at bounding box center [737, 68] width 14 height 16
click at [747, 66] on div "August 2025" at bounding box center [804, 67] width 201 height 14
click at [747, 65] on div "August 2025" at bounding box center [804, 67] width 201 height 14
click at [737, 63] on icon at bounding box center [737, 68] width 14 height 16
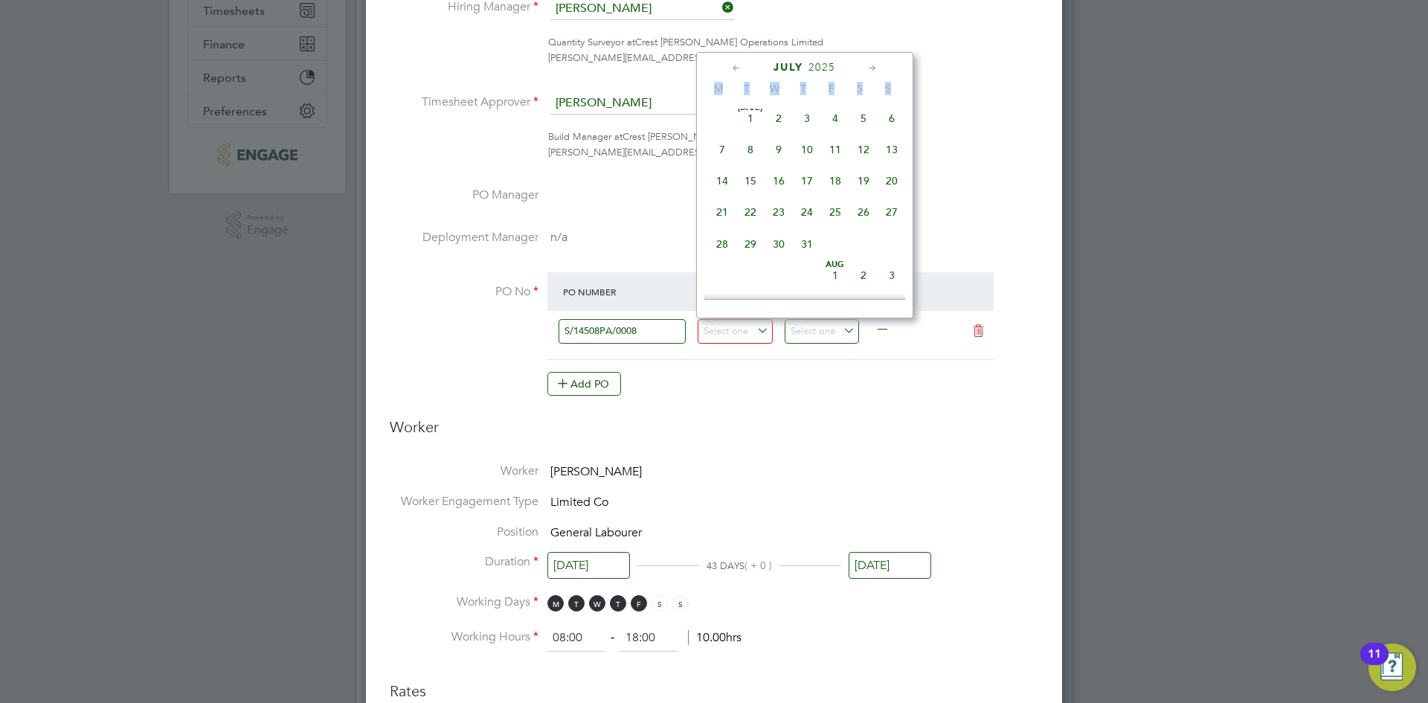
click at [737, 64] on icon at bounding box center [737, 68] width 14 height 16
click at [866, 252] on span "31" at bounding box center [863, 248] width 28 height 28
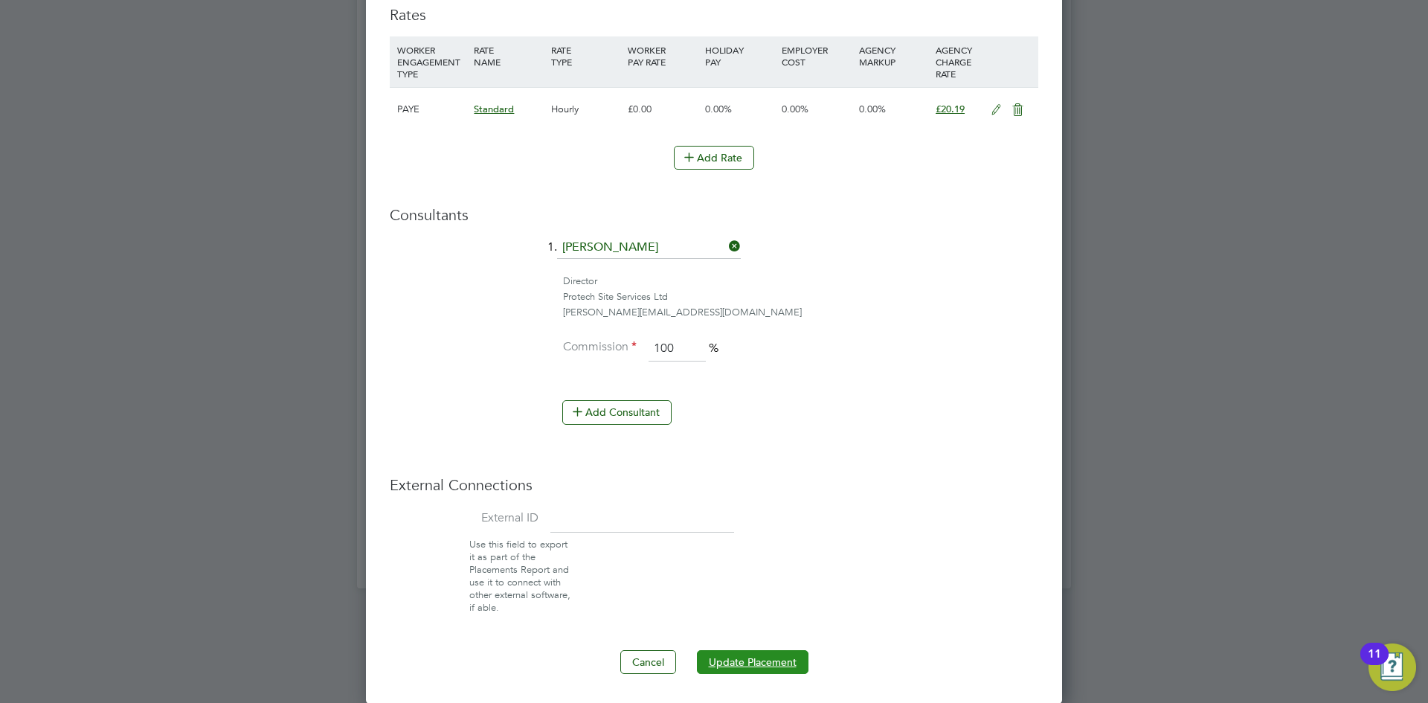
click at [756, 662] on button "Update Placement" at bounding box center [753, 662] width 112 height 24
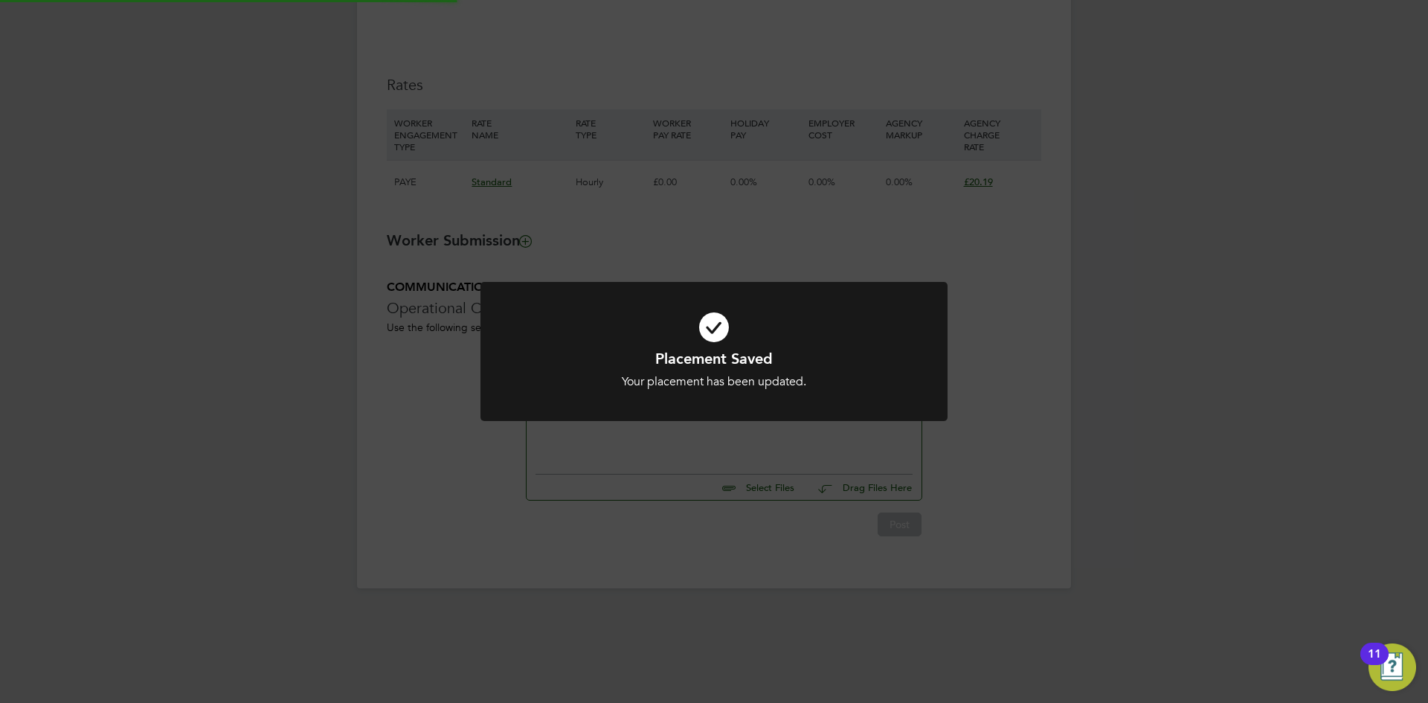
type input "26 Jun 2024"
type input "05 Nov 2025"
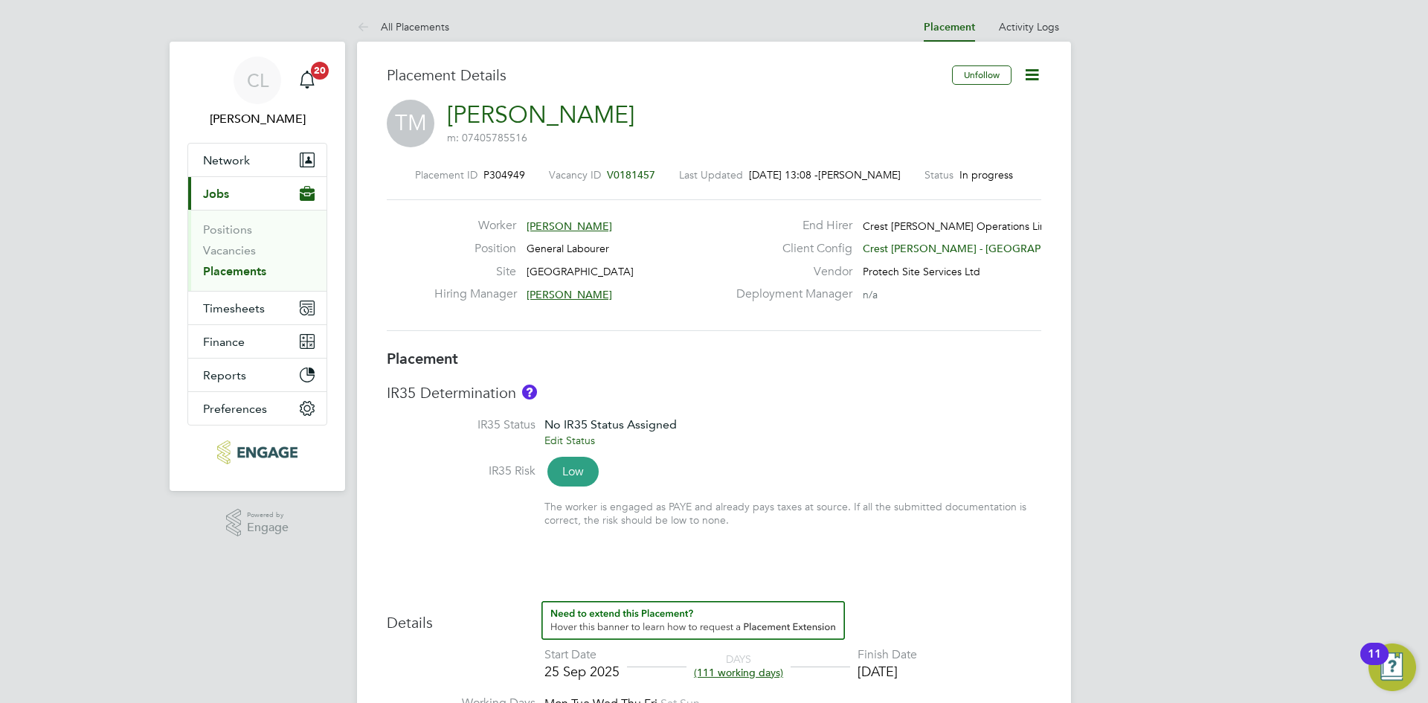
click at [1038, 73] on icon at bounding box center [1032, 74] width 19 height 19
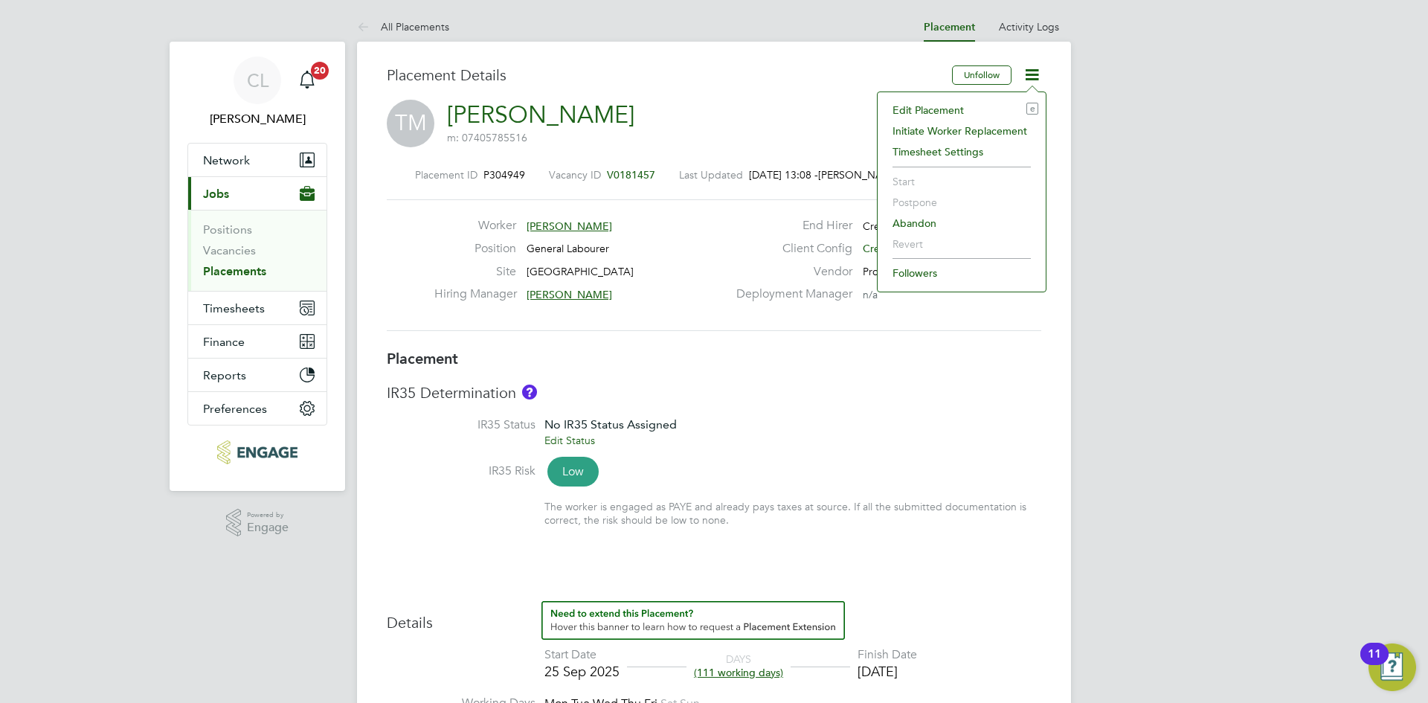
click at [965, 108] on li "Edit Placement e" at bounding box center [961, 110] width 153 height 21
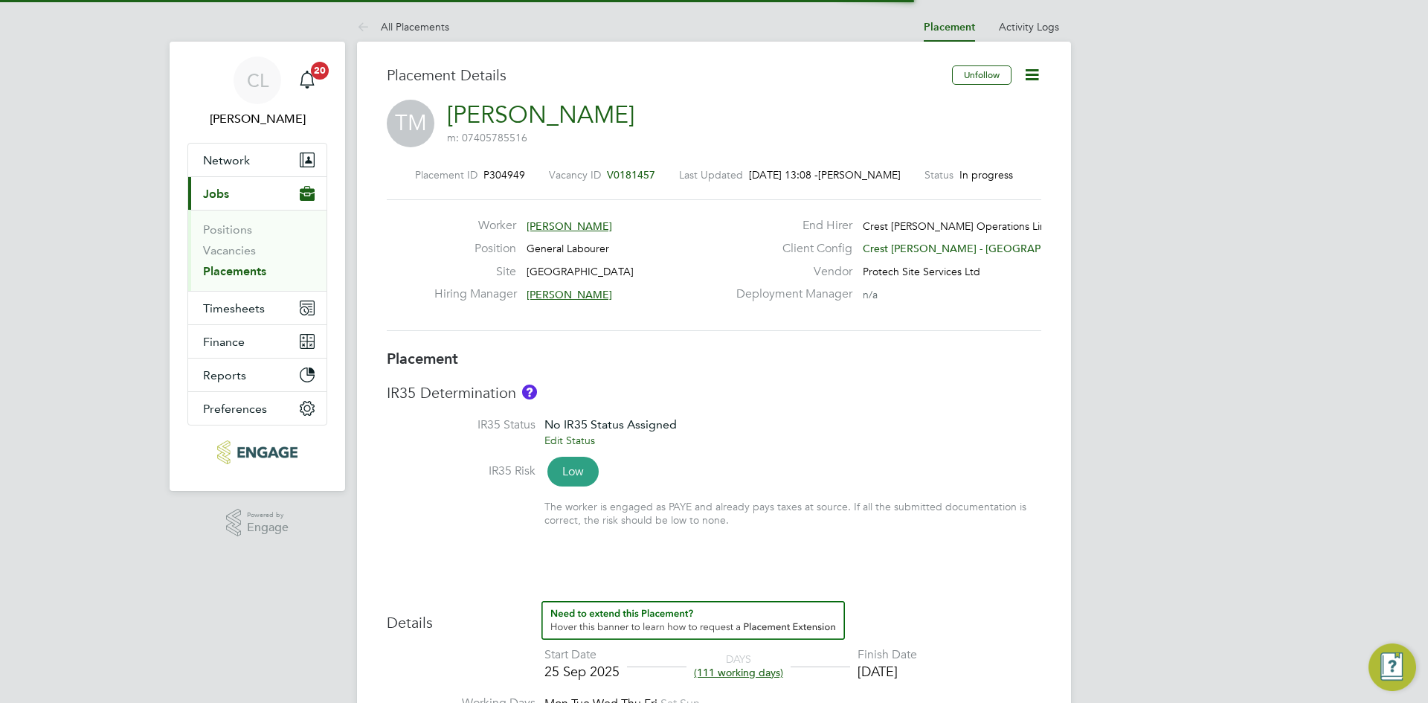
scroll to position [7, 7]
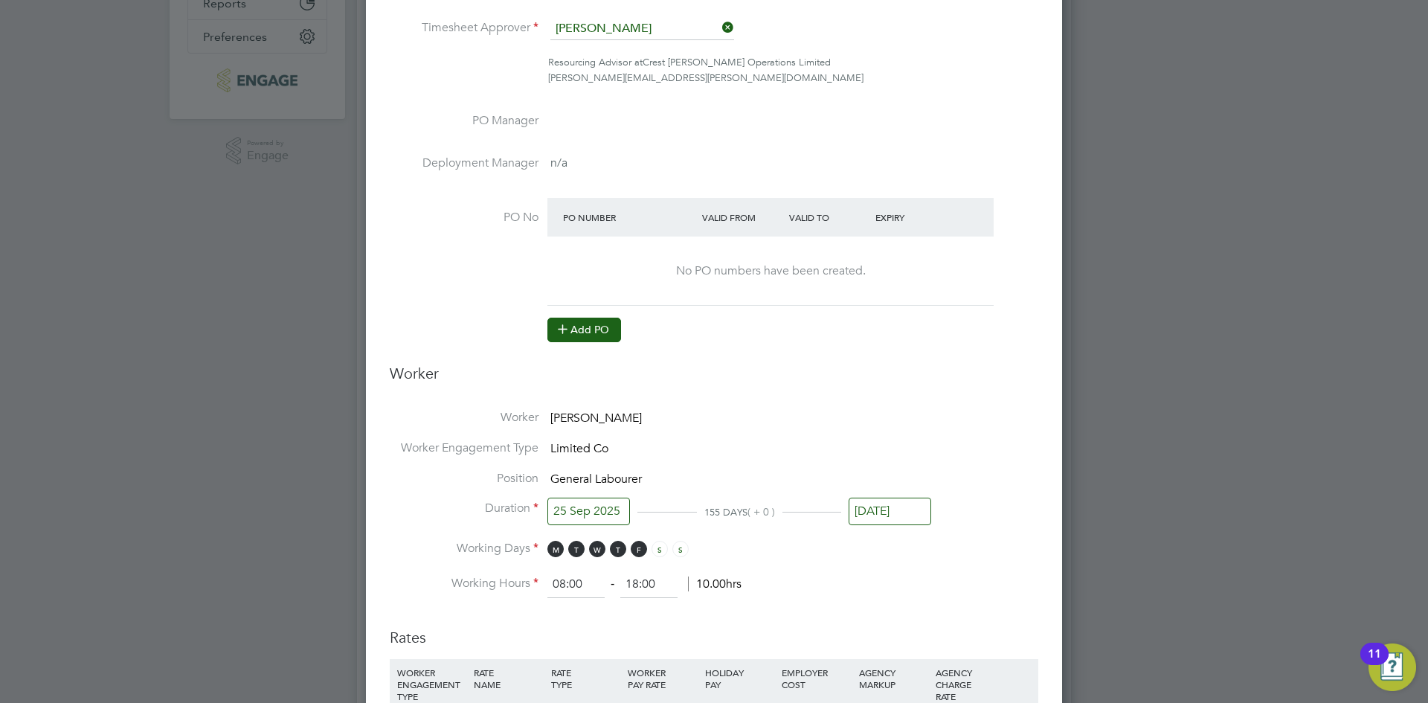
click at [568, 327] on icon at bounding box center [562, 328] width 11 height 11
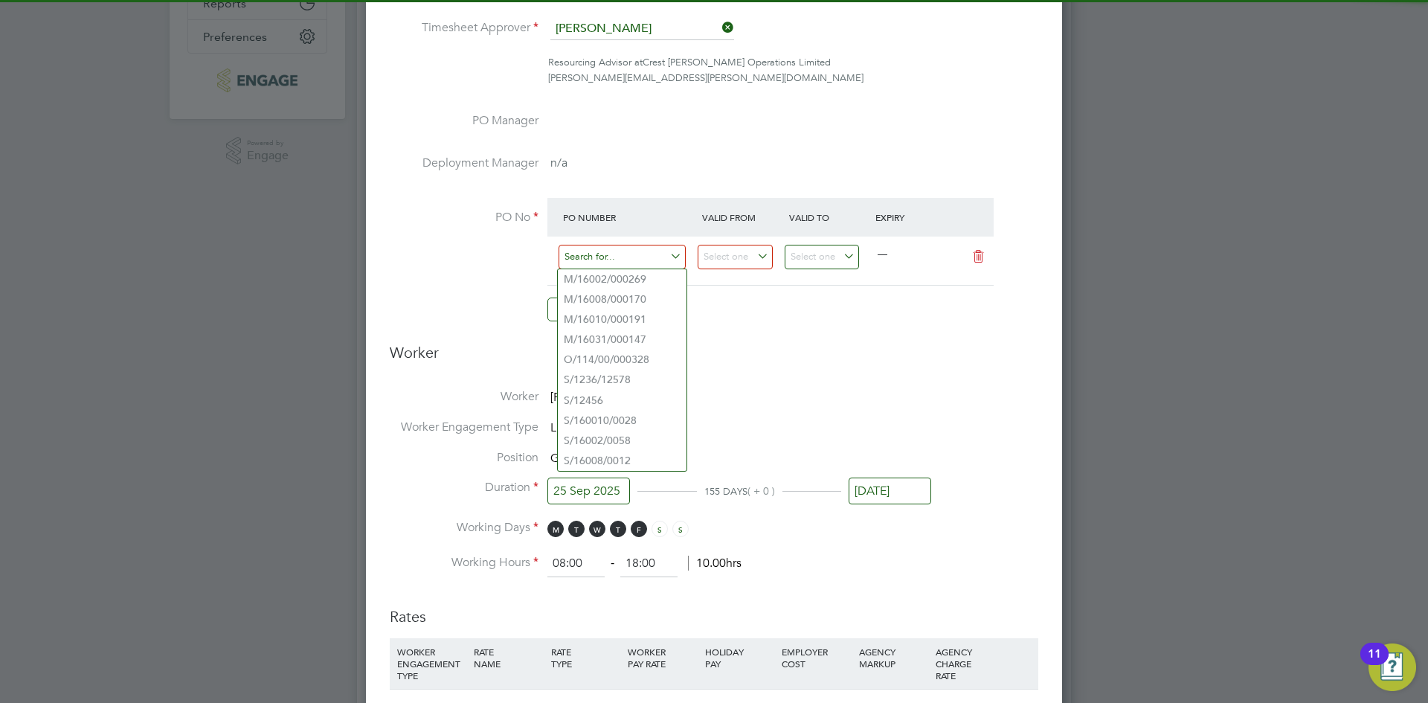
paste input "S/160010/0028"
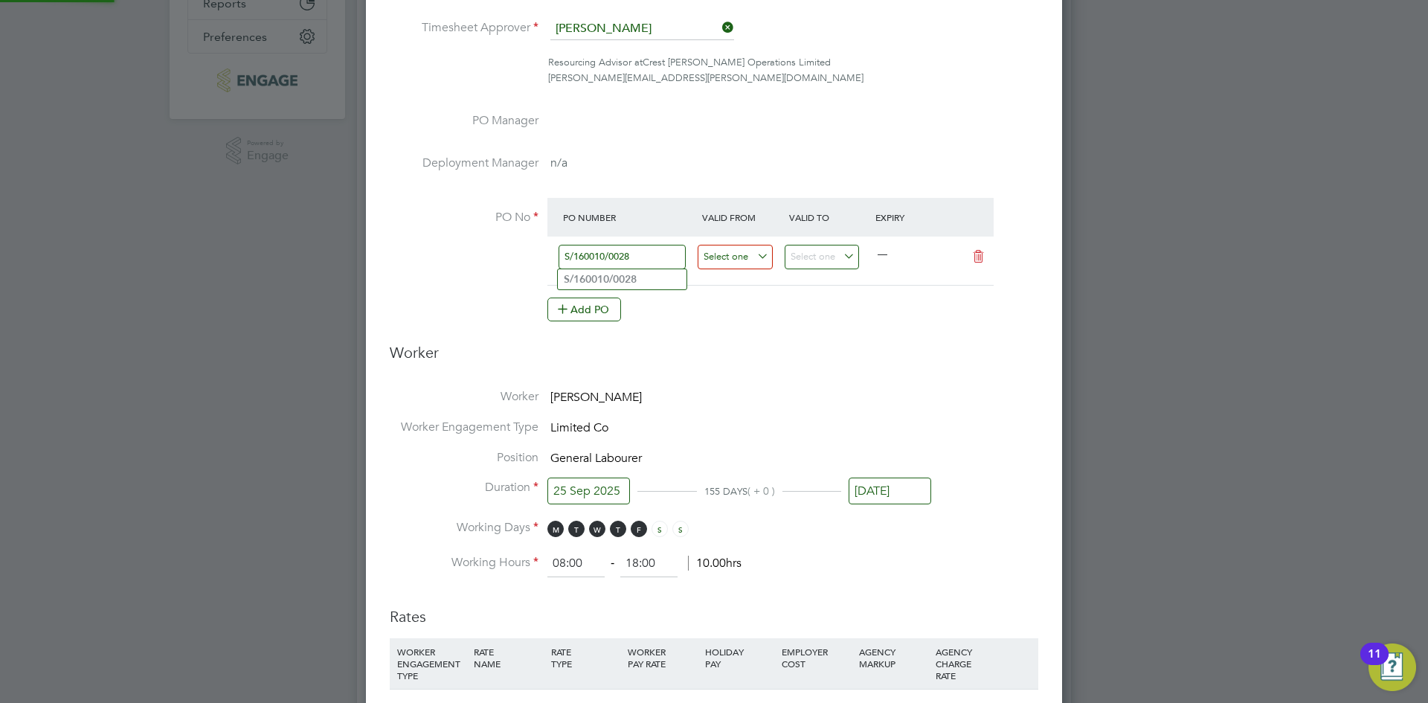
type input "S/160010/0028"
click at [744, 257] on input at bounding box center [735, 257] width 75 height 25
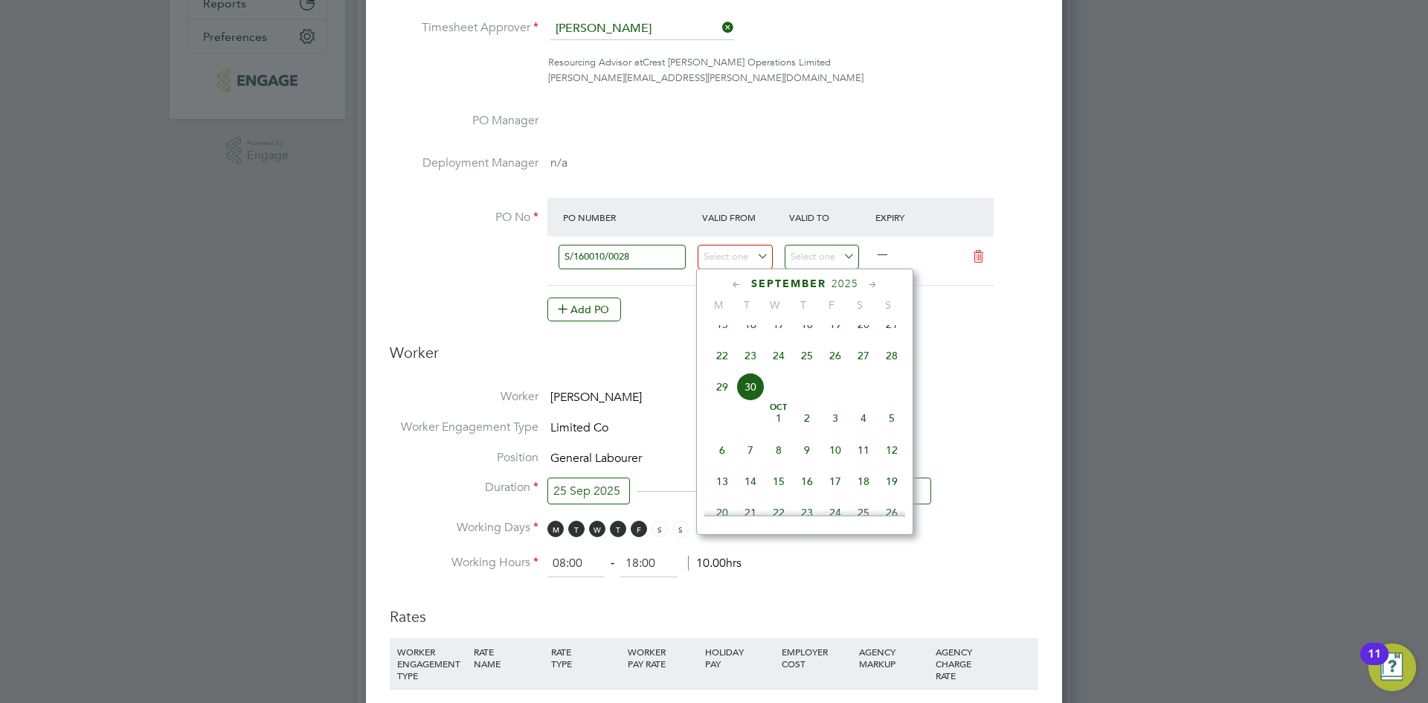
click at [745, 284] on div "[DATE]" at bounding box center [804, 284] width 201 height 14
click at [741, 283] on icon at bounding box center [737, 285] width 14 height 16
click at [741, 282] on icon at bounding box center [737, 285] width 14 height 16
click at [875, 469] on span "31" at bounding box center [863, 464] width 28 height 28
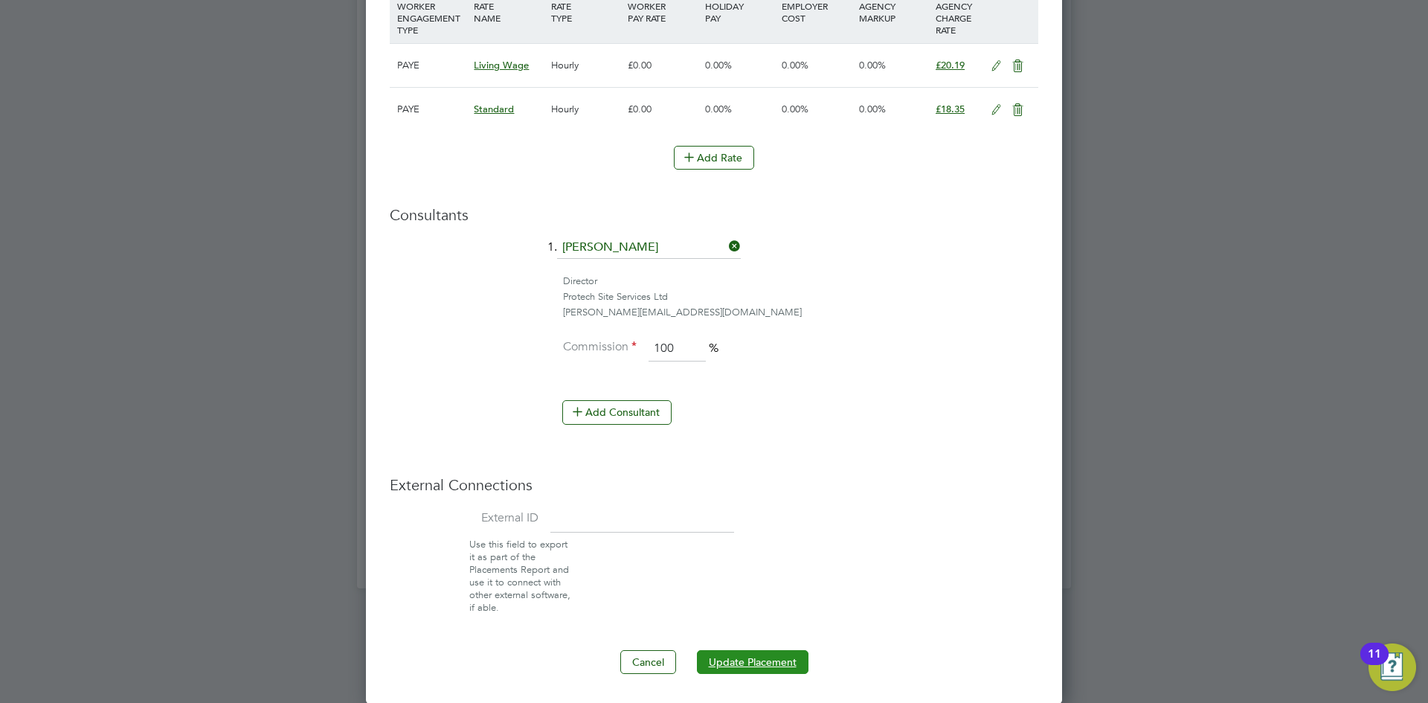
click at [742, 656] on button "Update Placement" at bounding box center [753, 662] width 112 height 24
type input "25 Oct 2024"
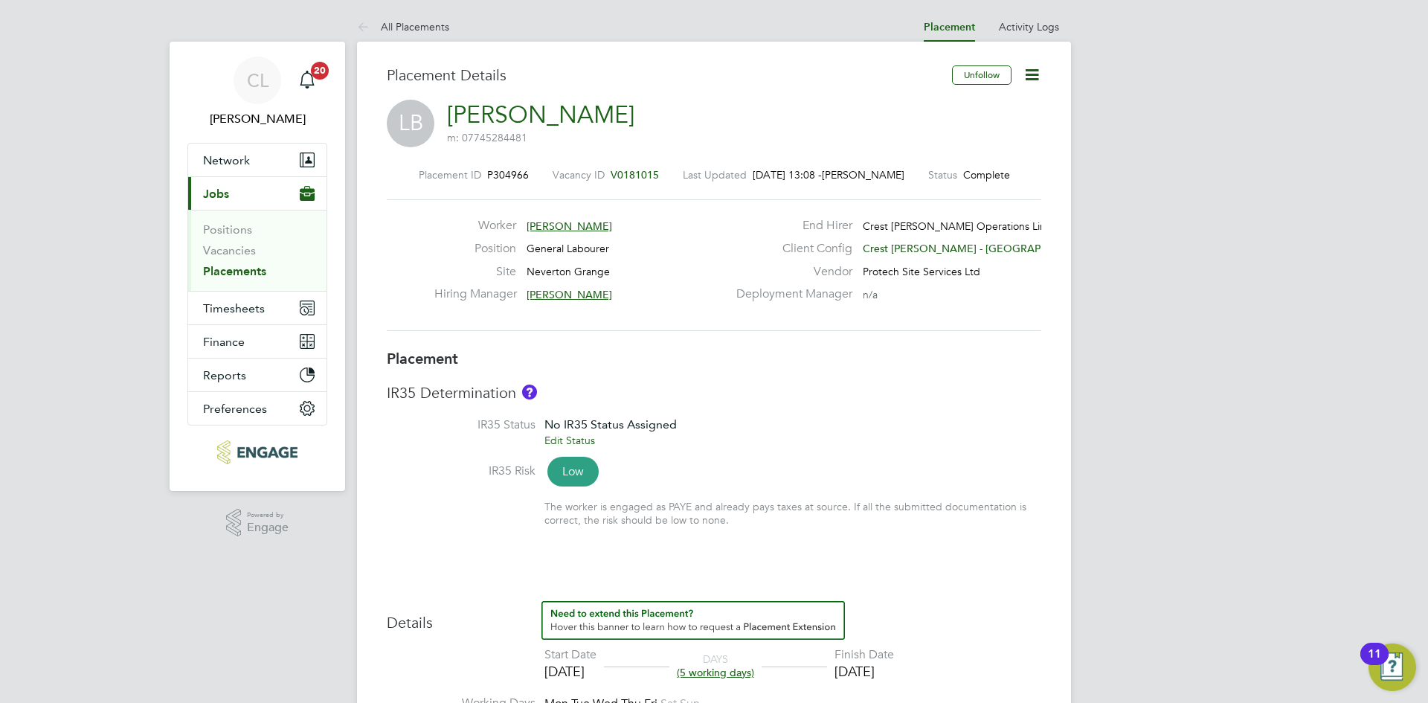
click at [1023, 67] on icon at bounding box center [1032, 74] width 19 height 19
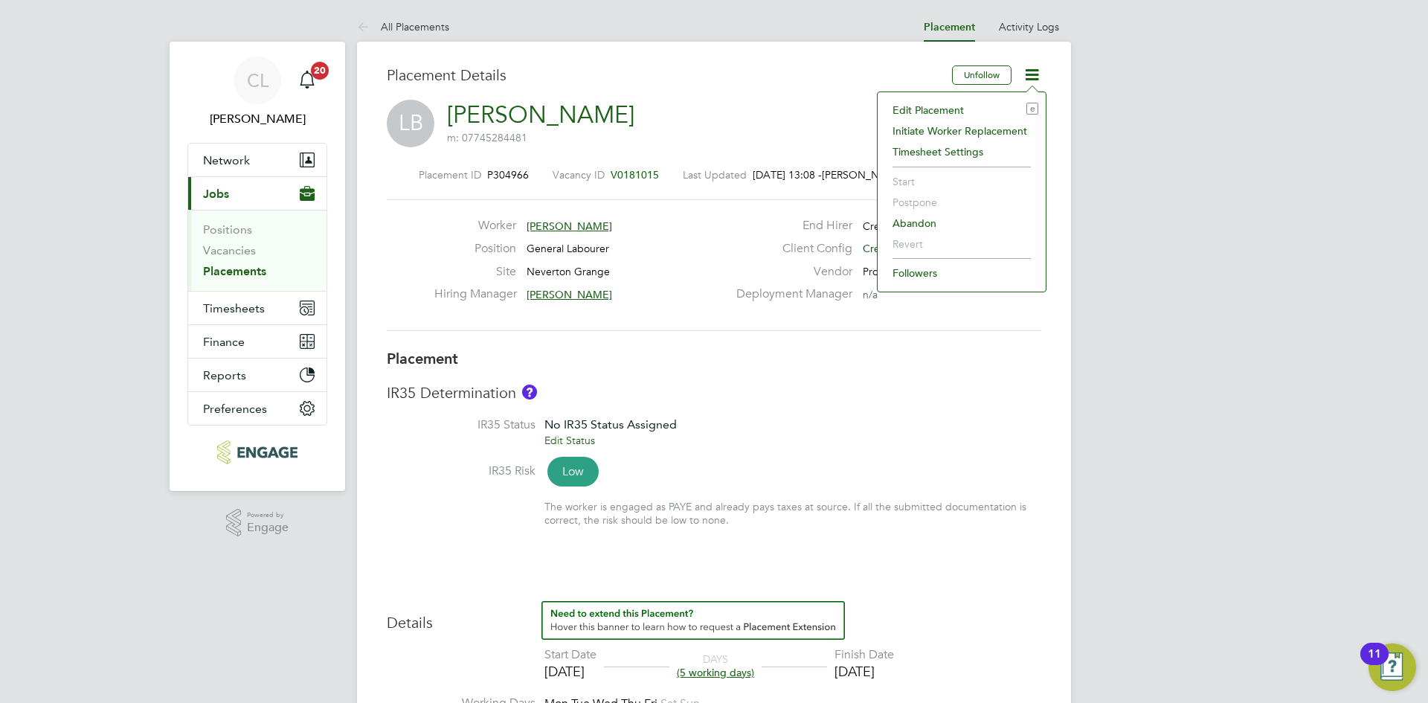
click at [956, 110] on li "Edit Placement e" at bounding box center [961, 110] width 153 height 21
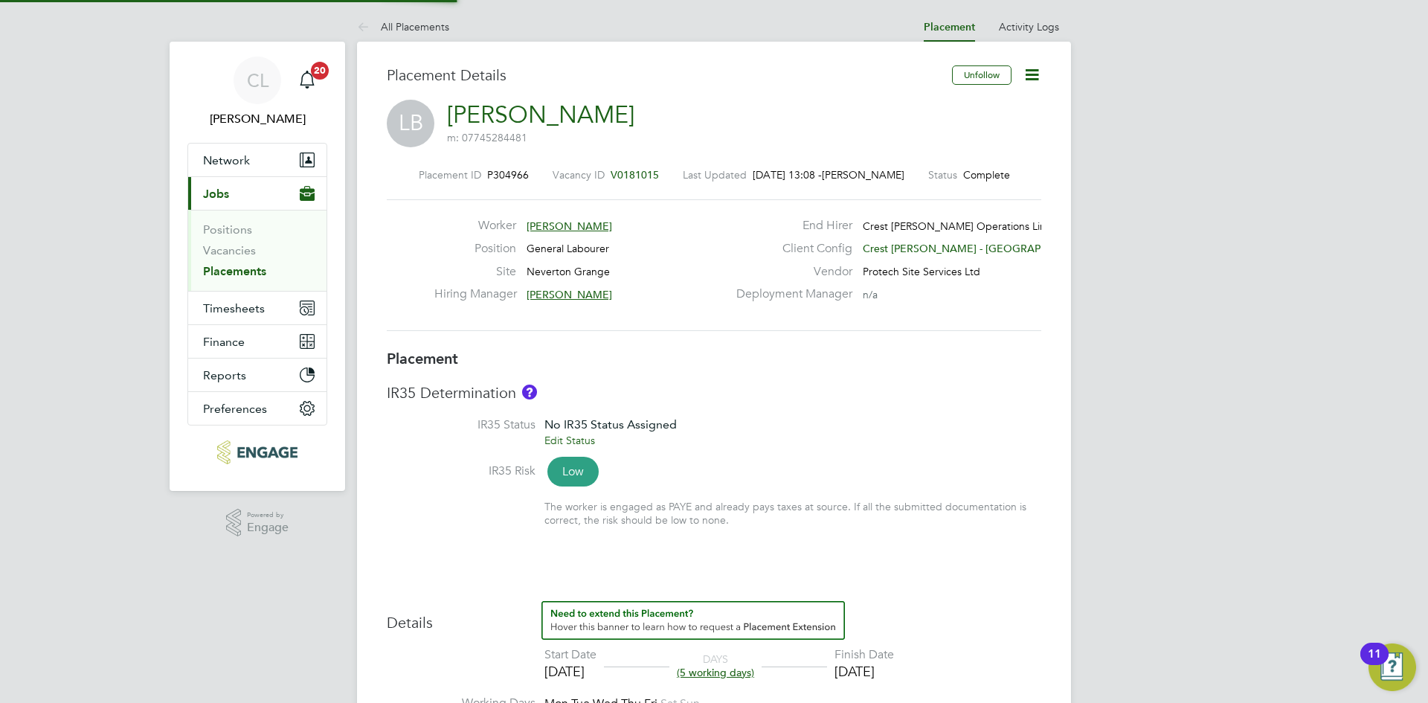
type input "Chris Jones"
type input "Joseph Davies"
type input "[DATE]"
type input "26 Sep 2025"
type input "08:00"
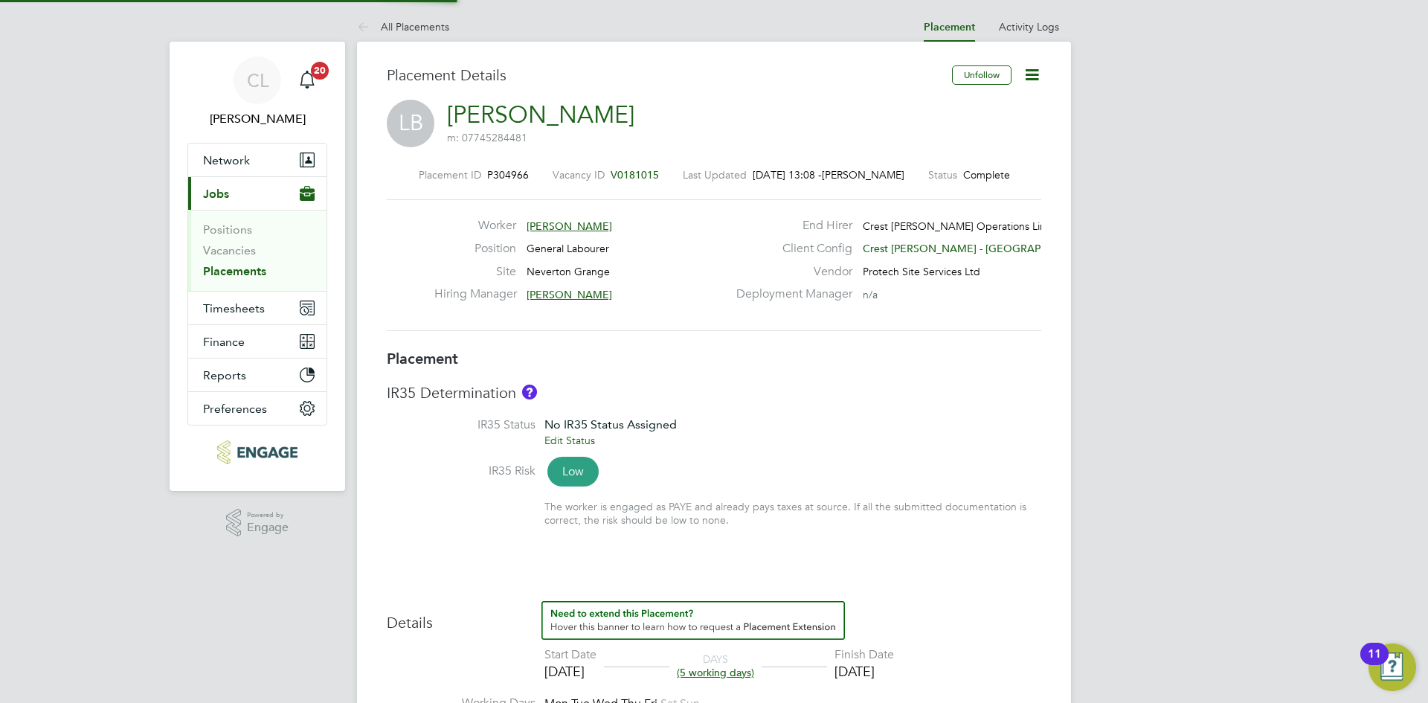
type input "18:00"
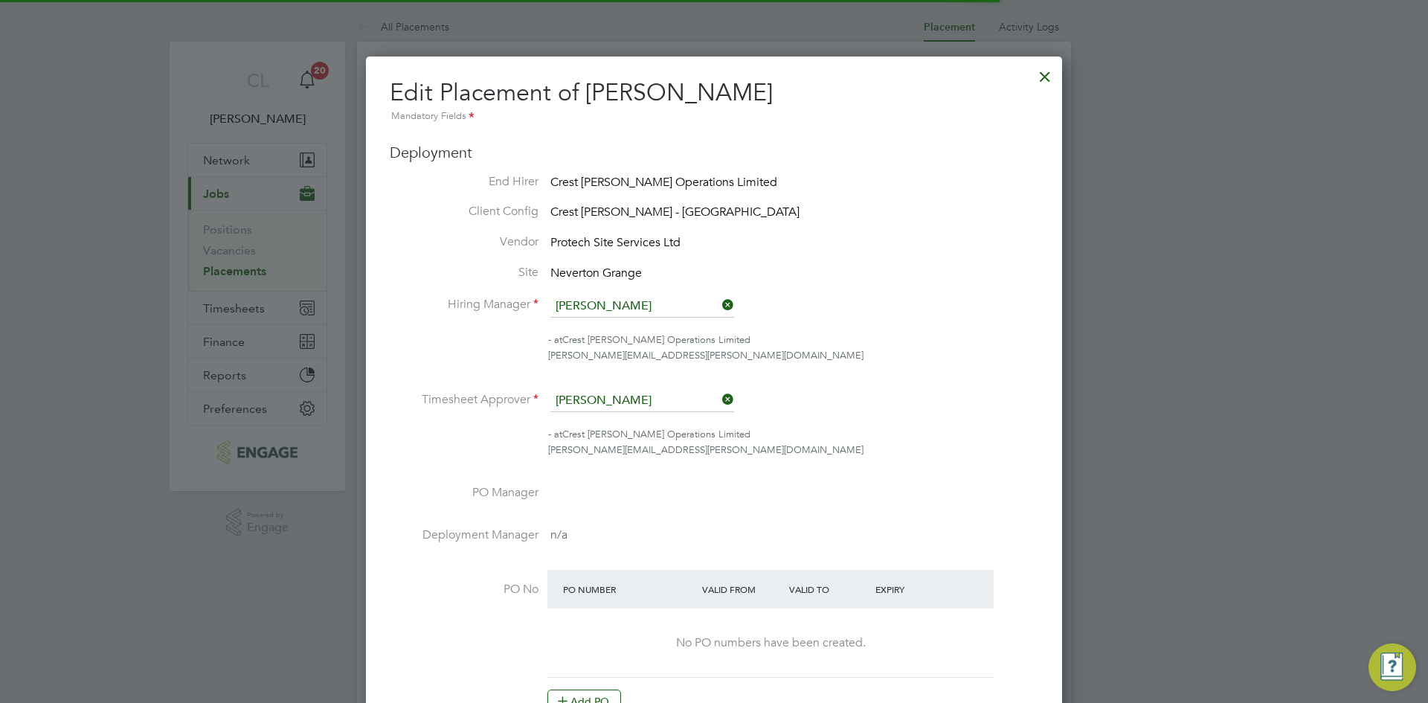
scroll to position [7, 7]
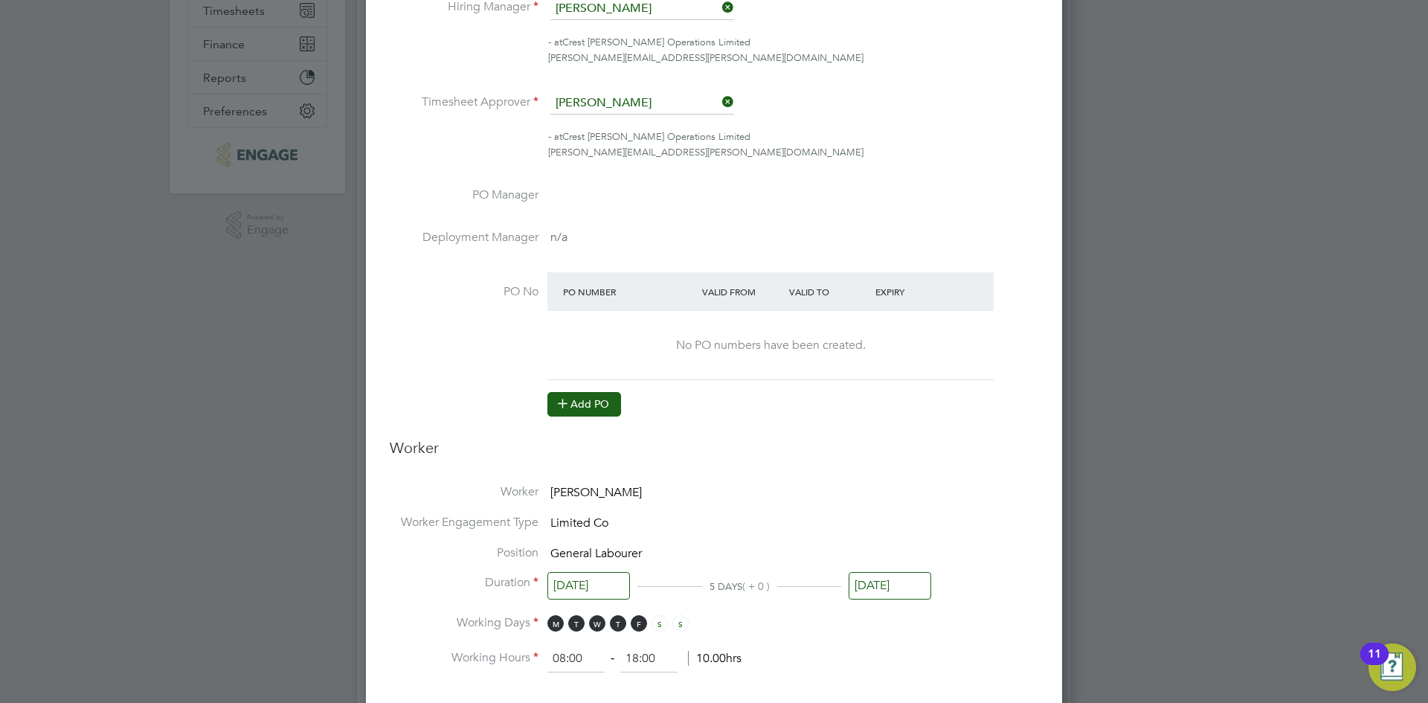
click at [582, 410] on button "Add PO" at bounding box center [584, 404] width 74 height 24
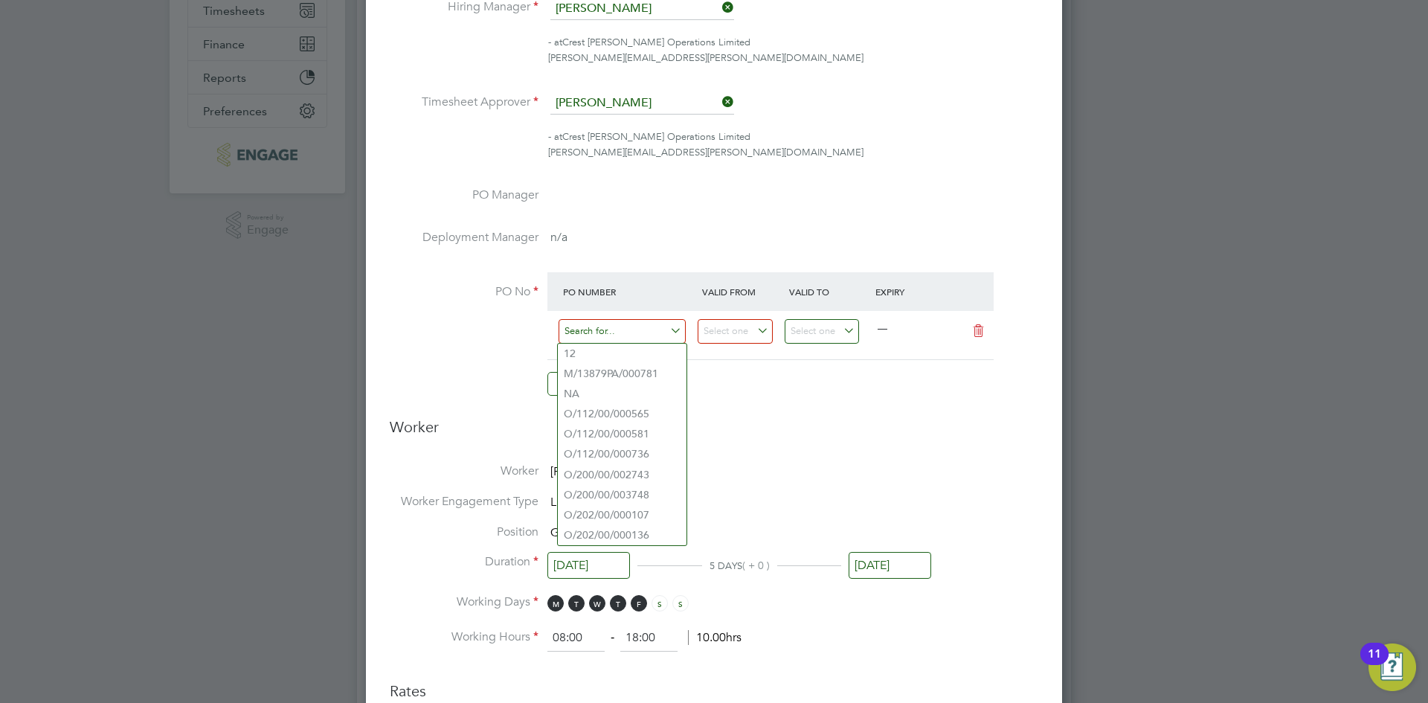
paste input "S/16027/0017"
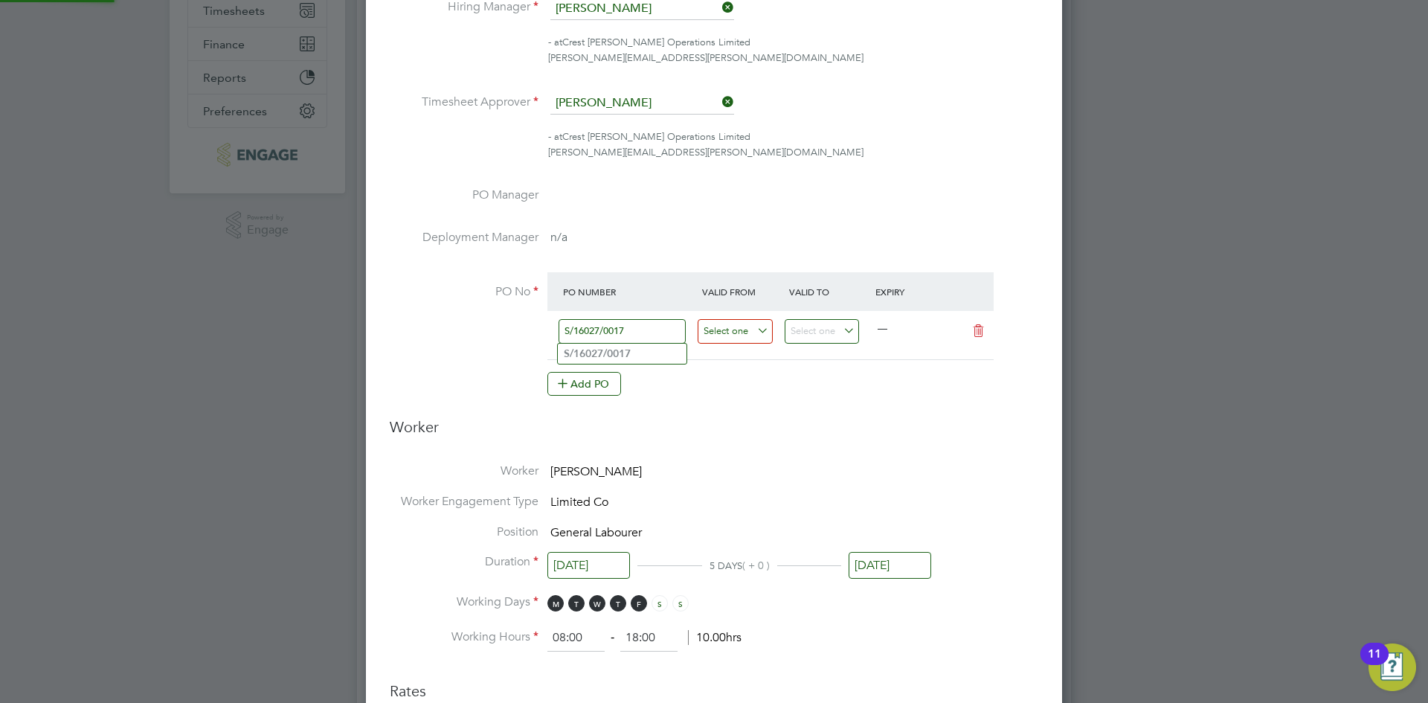
type input "S/16027/0017"
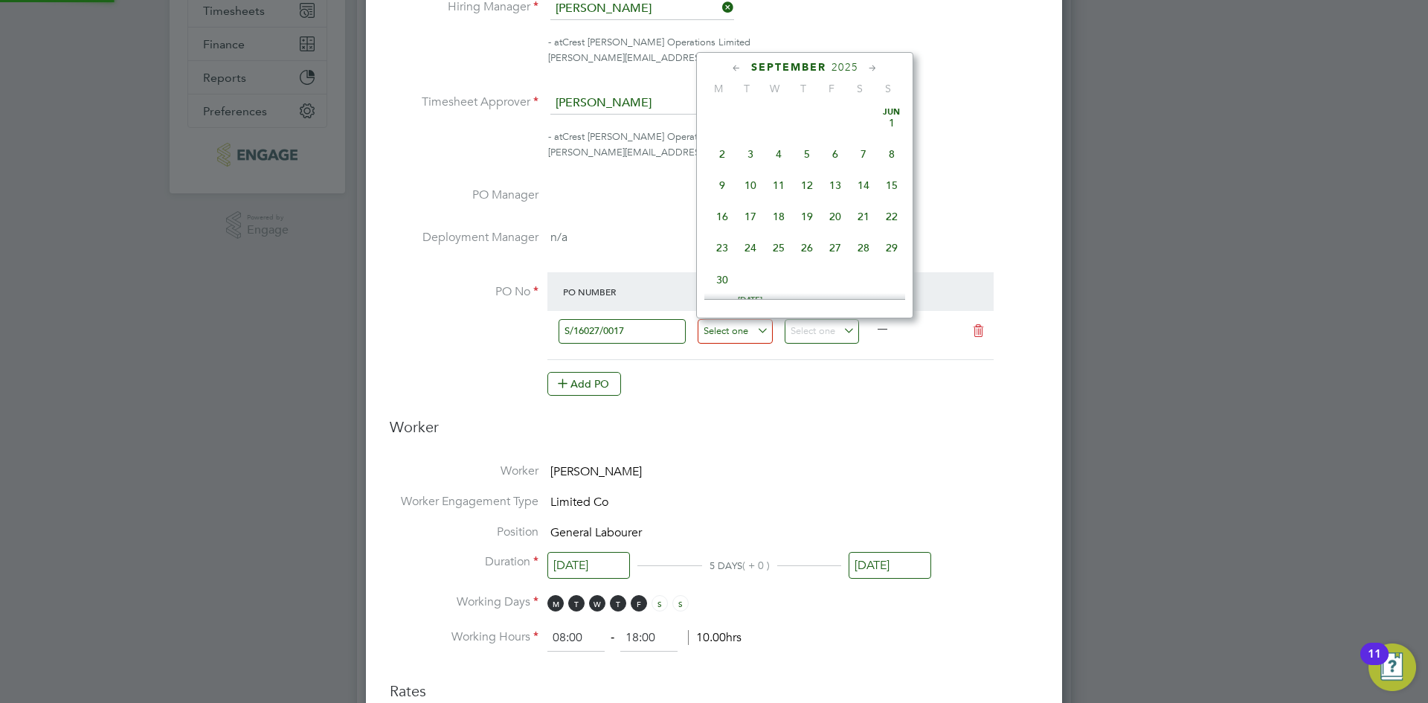
click at [756, 327] on input at bounding box center [735, 331] width 75 height 25
click at [742, 62] on icon at bounding box center [737, 68] width 14 height 16
click at [736, 68] on icon at bounding box center [737, 68] width 14 height 16
click at [867, 243] on span "31" at bounding box center [863, 248] width 28 height 28
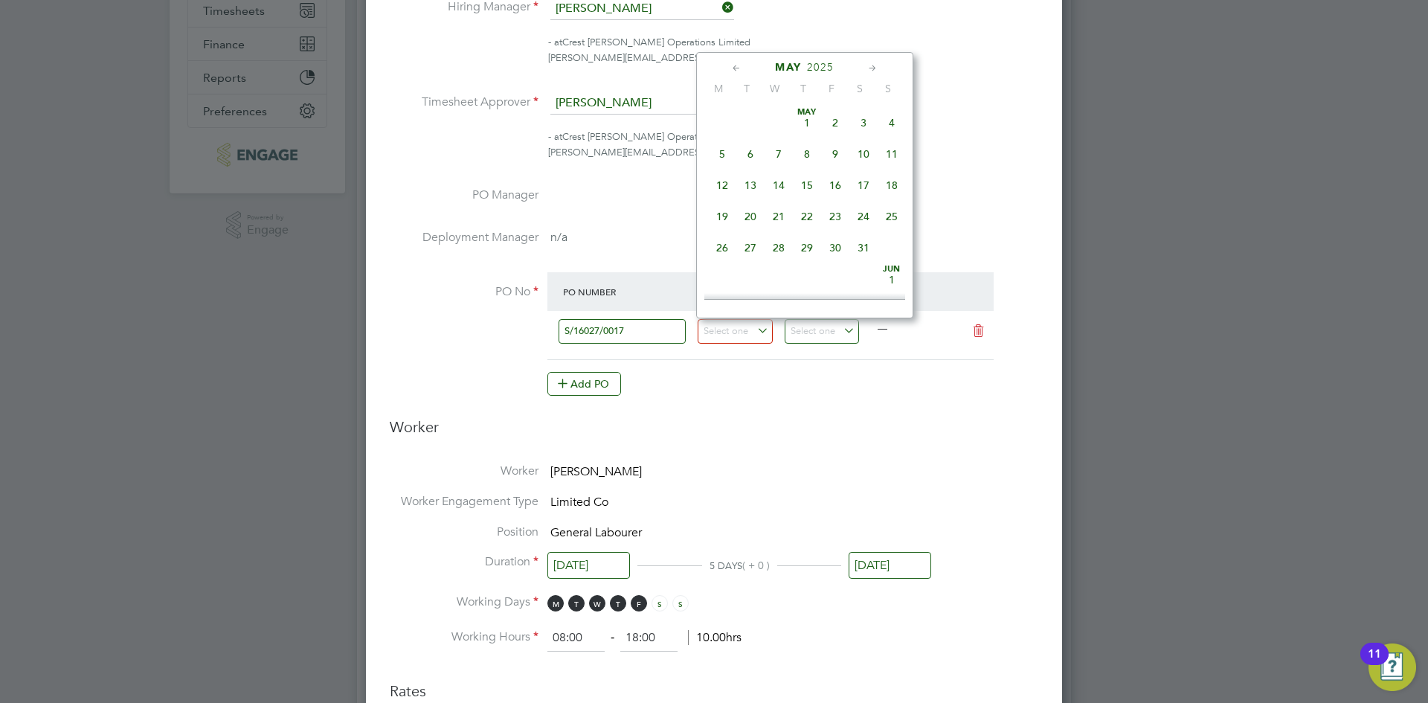
type input "[DATE]"
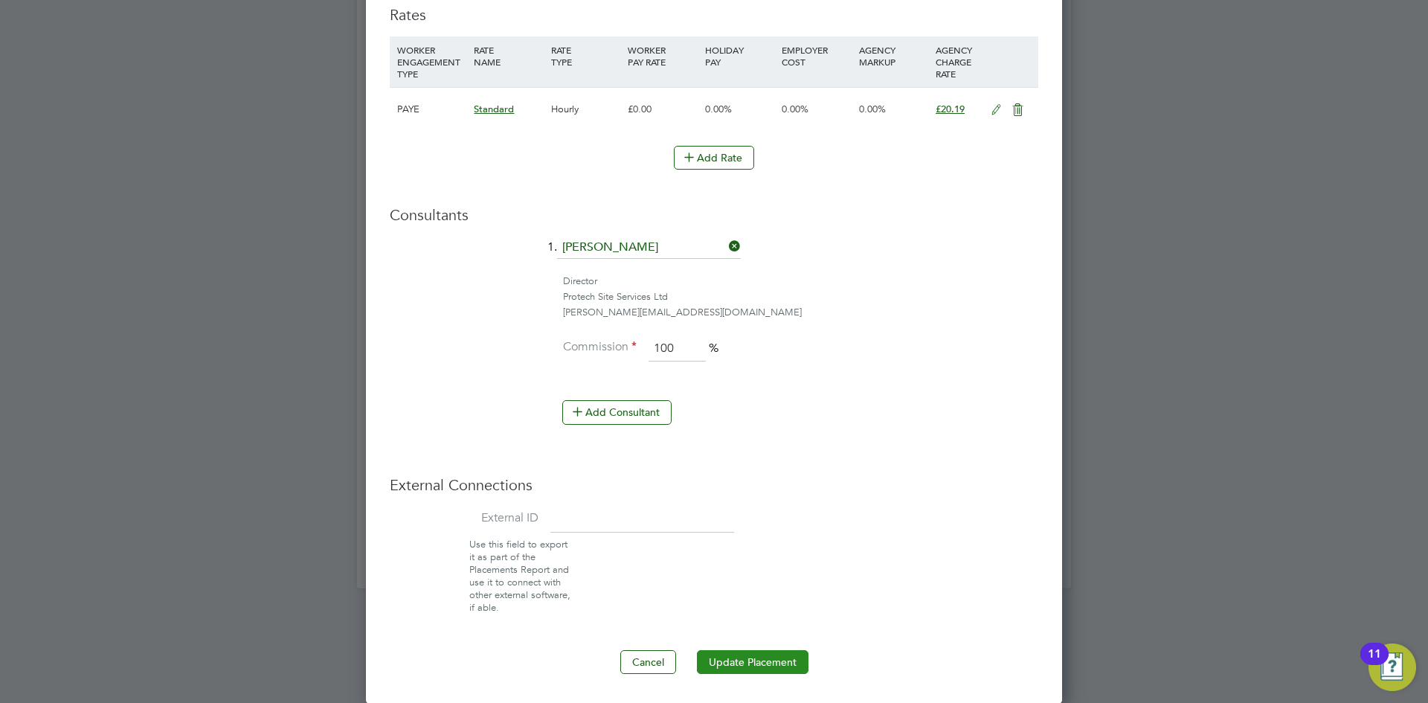
click at [784, 654] on button "Update Placement" at bounding box center [753, 662] width 112 height 24
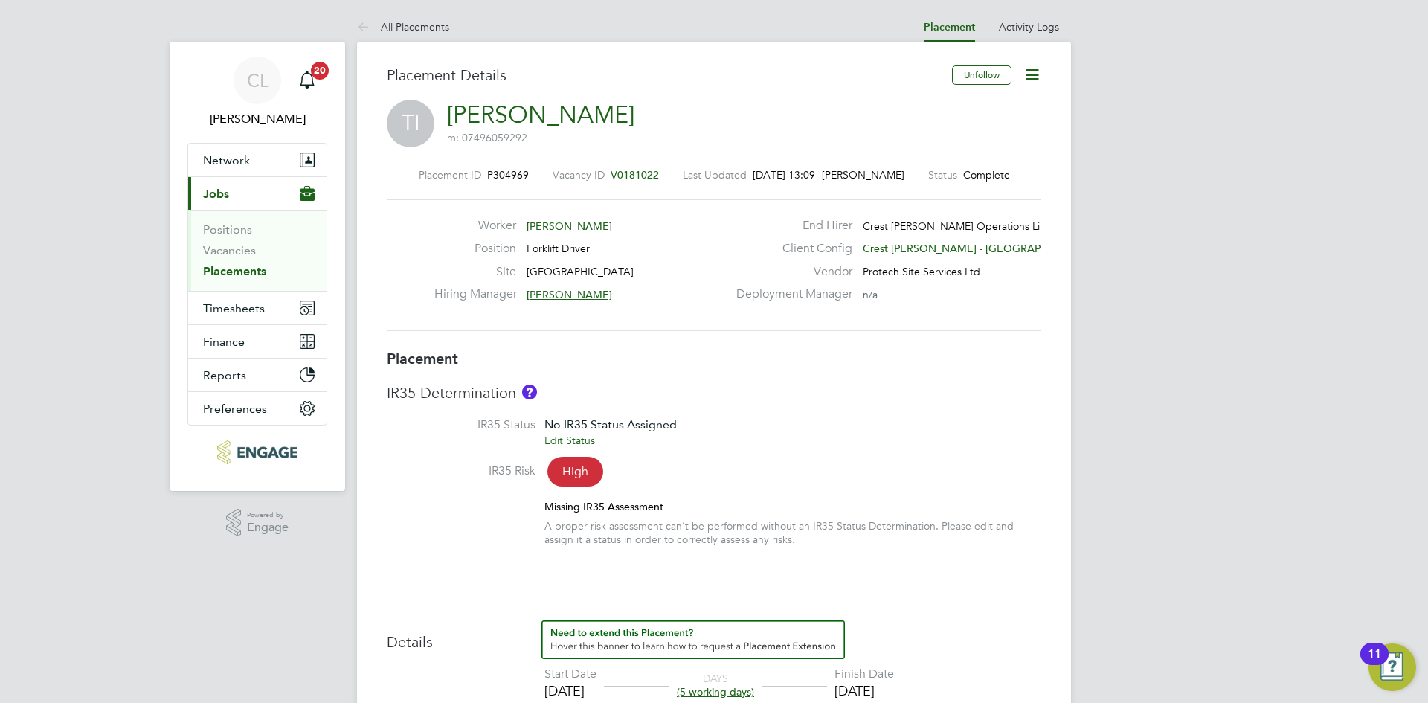
click at [1032, 71] on icon at bounding box center [1032, 74] width 19 height 19
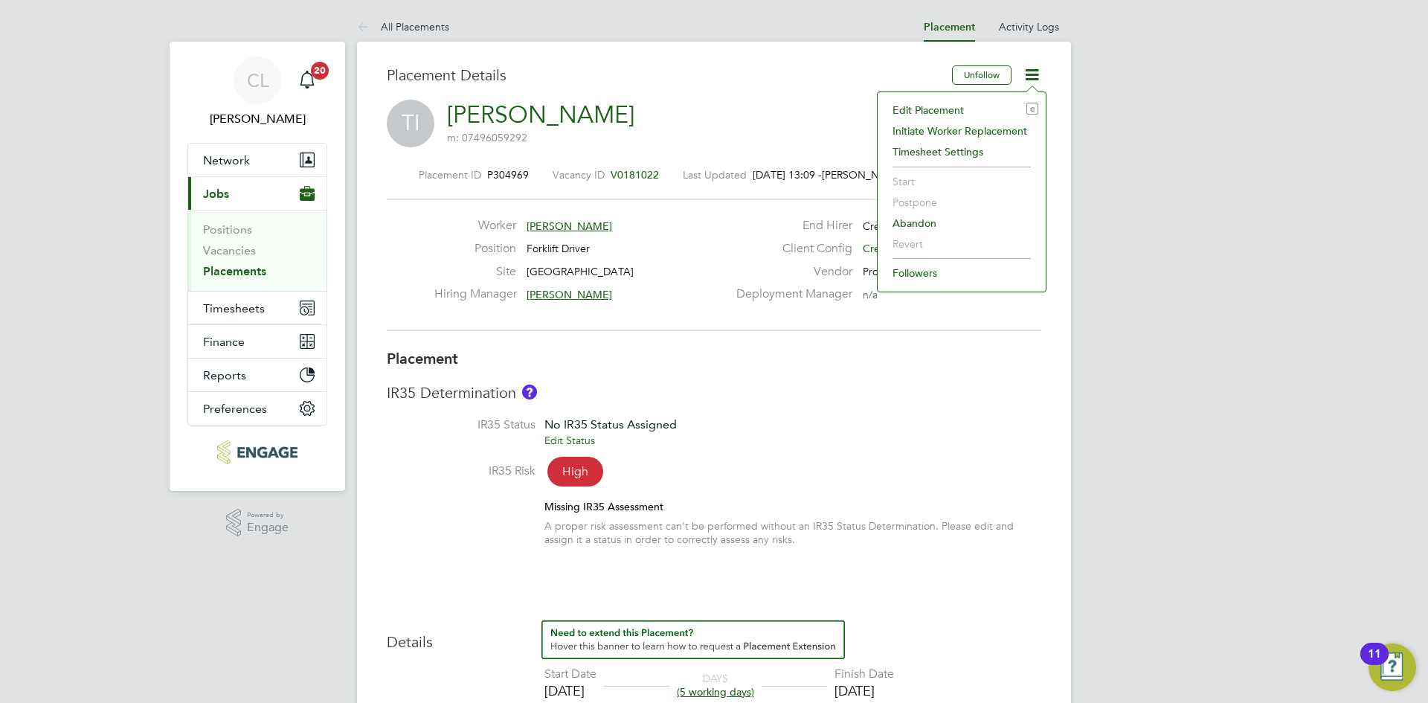
click at [927, 108] on li "Edit Placement e" at bounding box center [961, 110] width 153 height 21
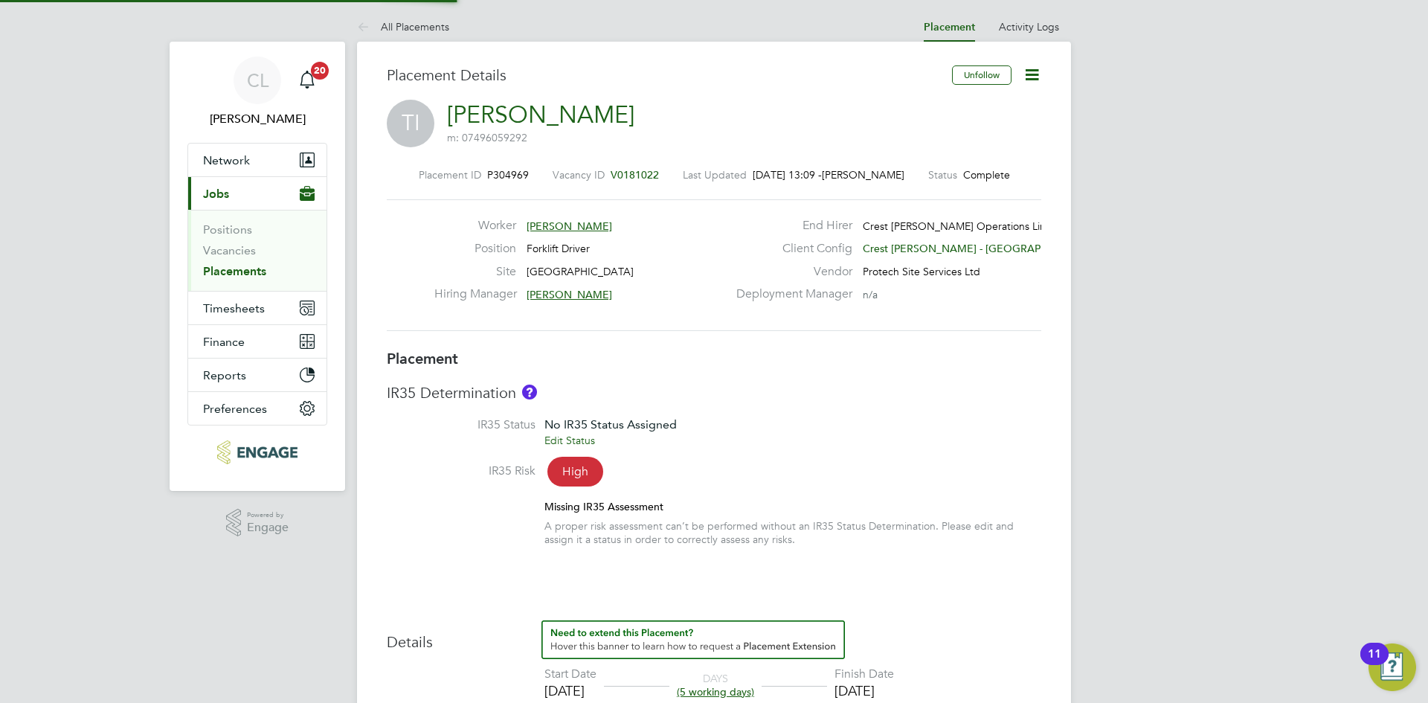
type input "[PERSON_NAME]"
type input "[DATE]"
type input "26 Sep 2025"
type input "09:00"
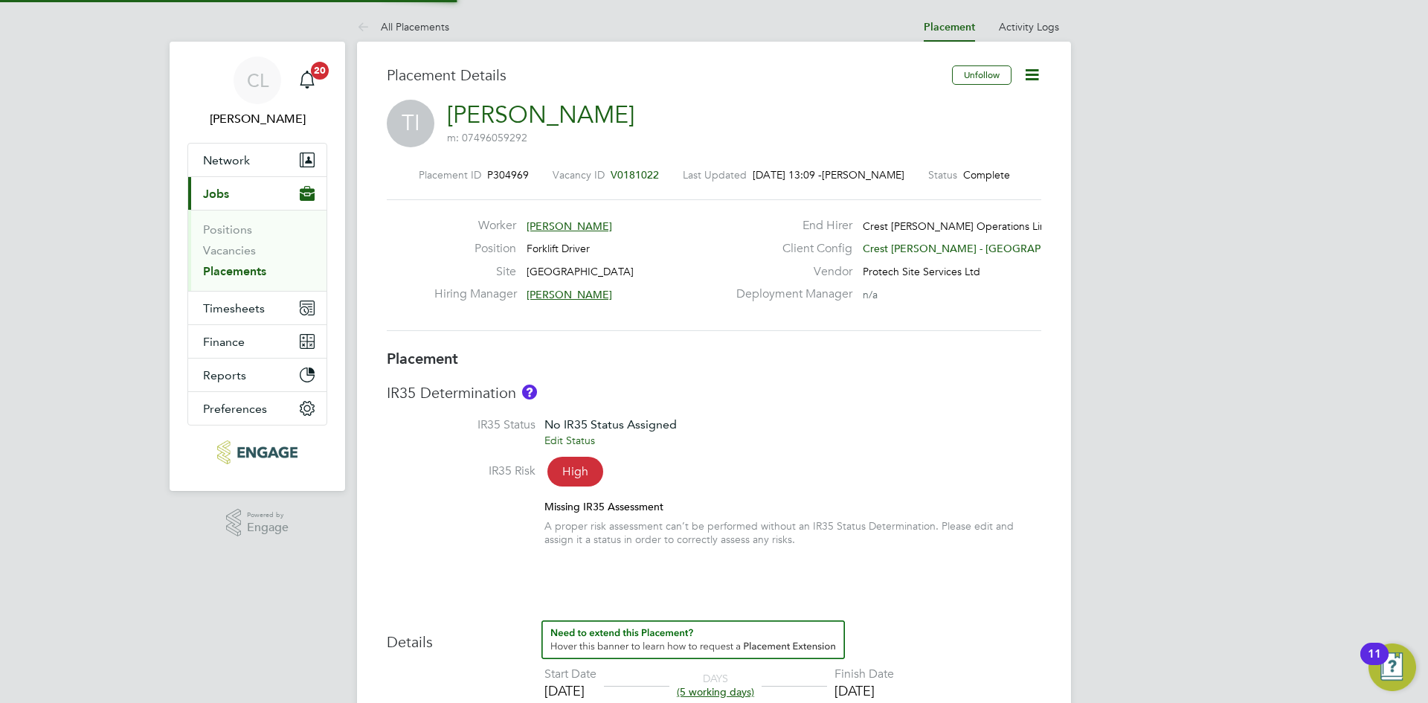
type input "17:00"
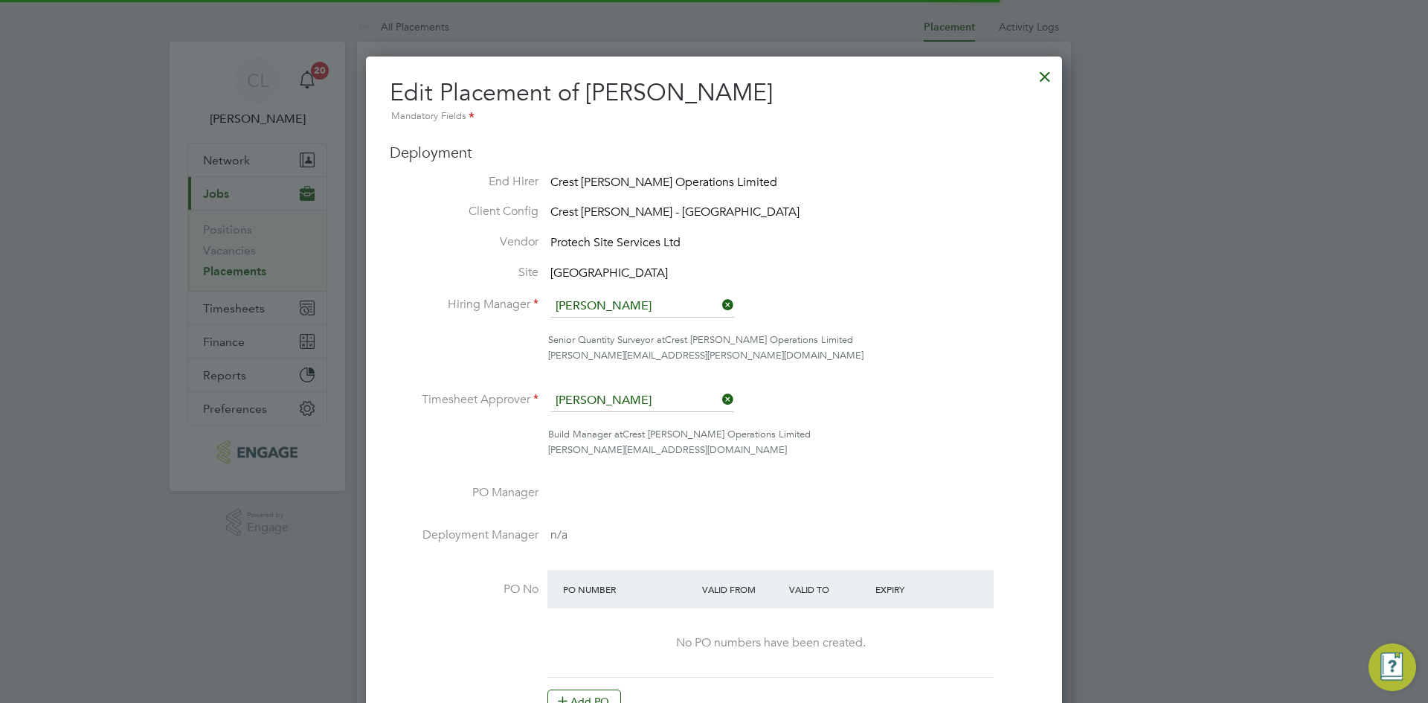
scroll to position [7, 7]
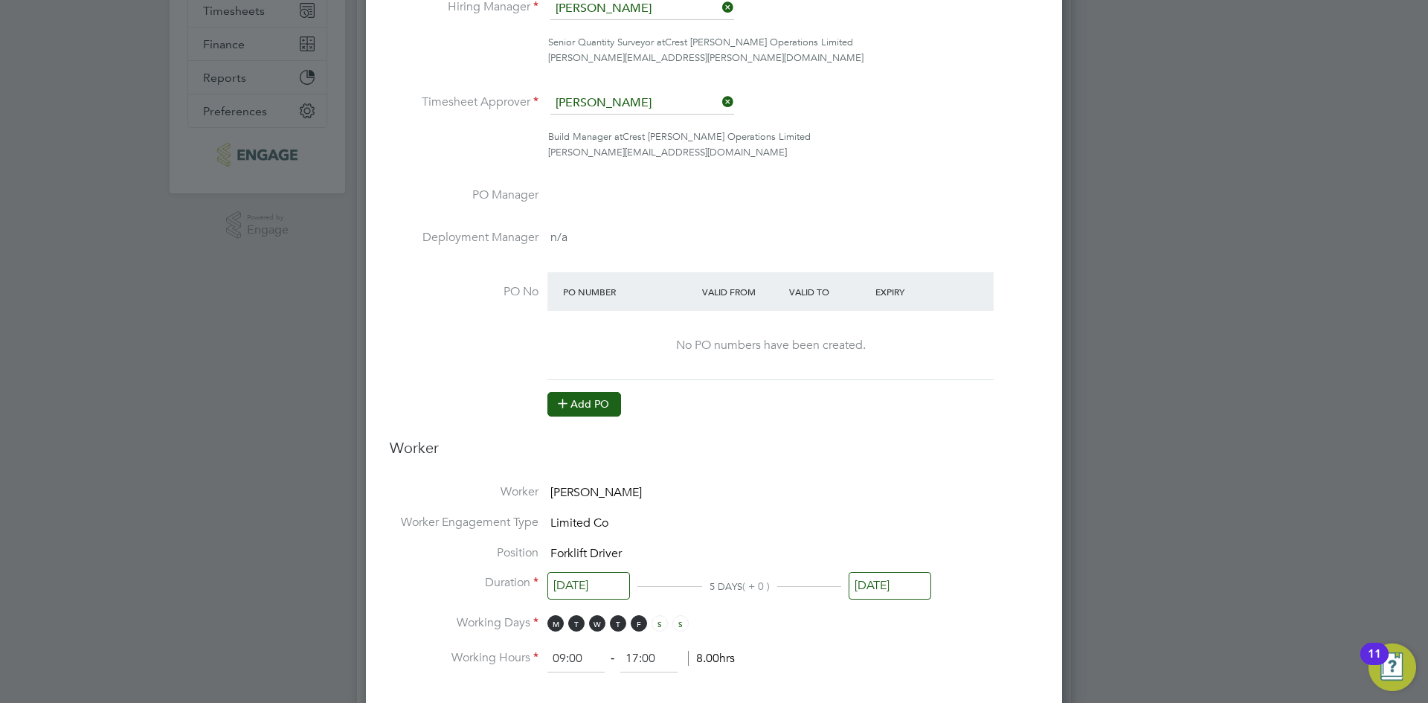
click at [591, 396] on button "Add PO" at bounding box center [584, 404] width 74 height 24
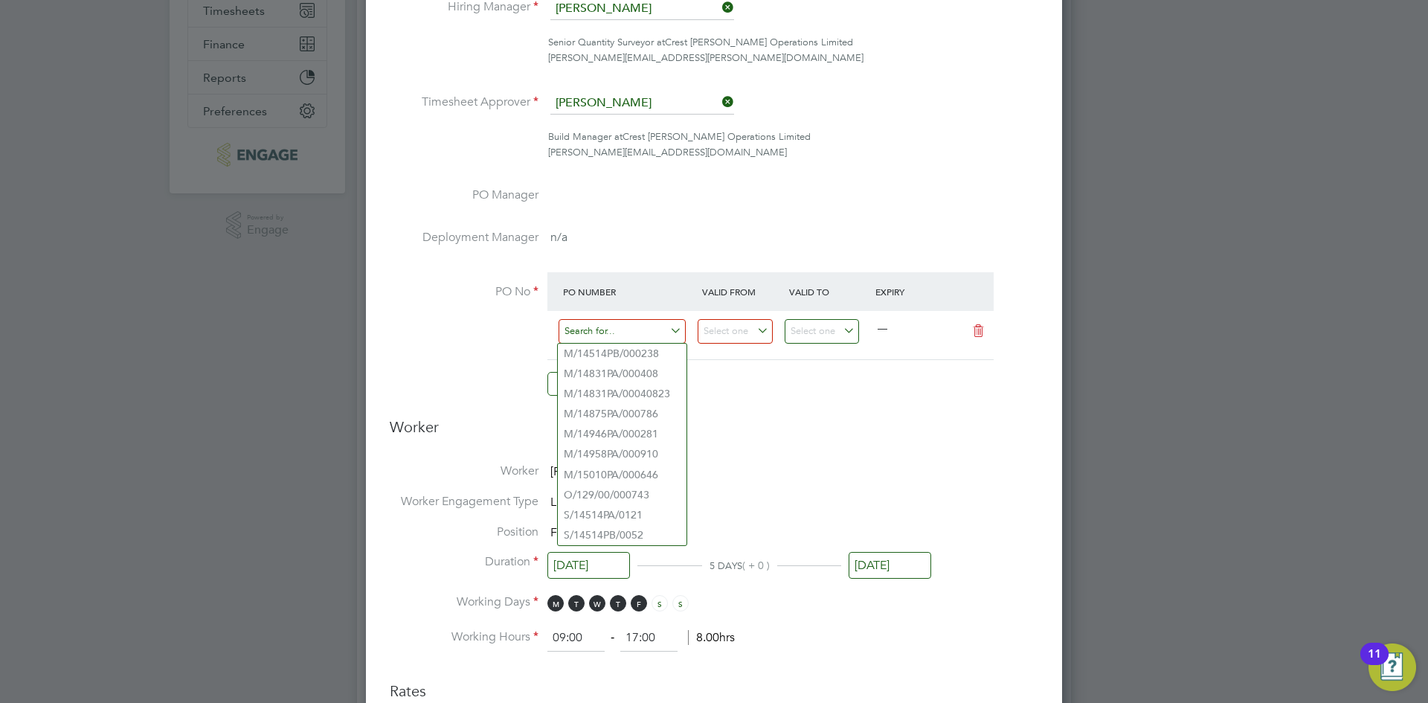
paste input "S/14514PA/0121"
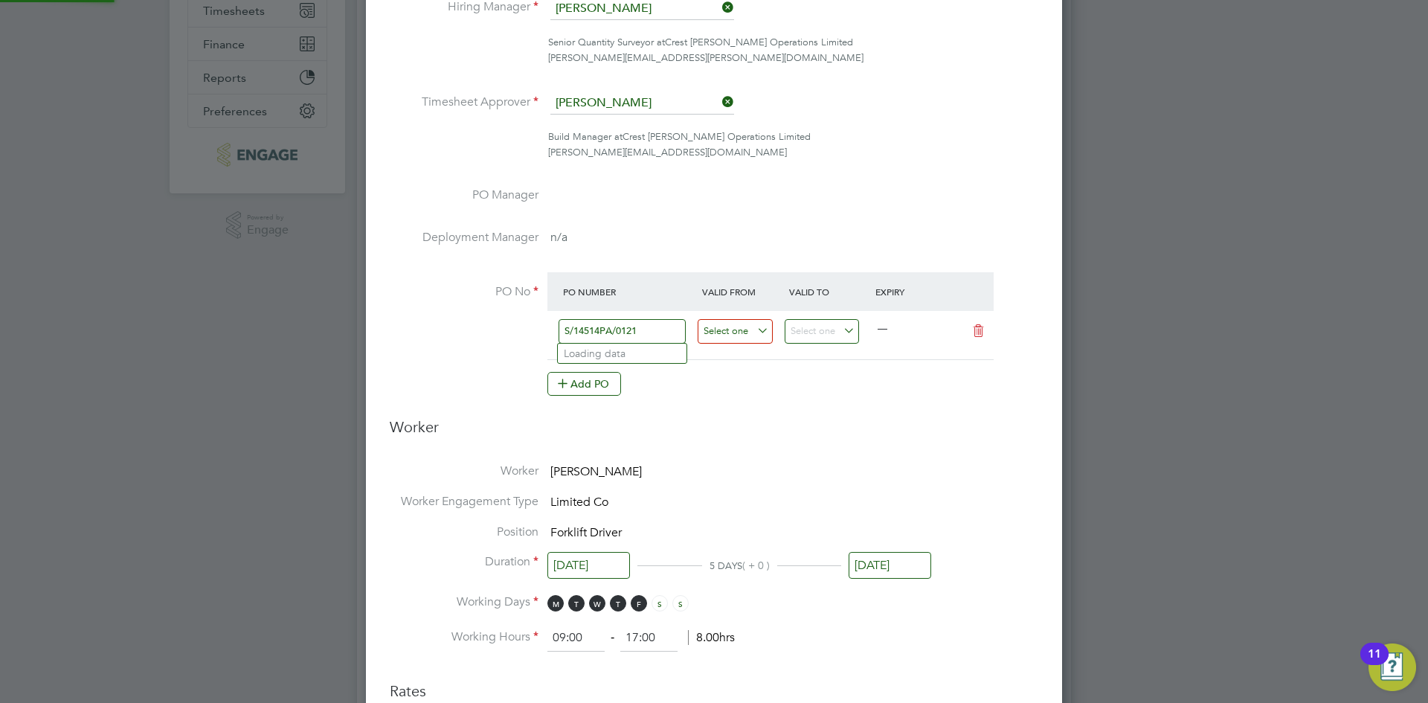
type input "S/14514PA/0121"
click at [753, 334] on input at bounding box center [735, 331] width 75 height 25
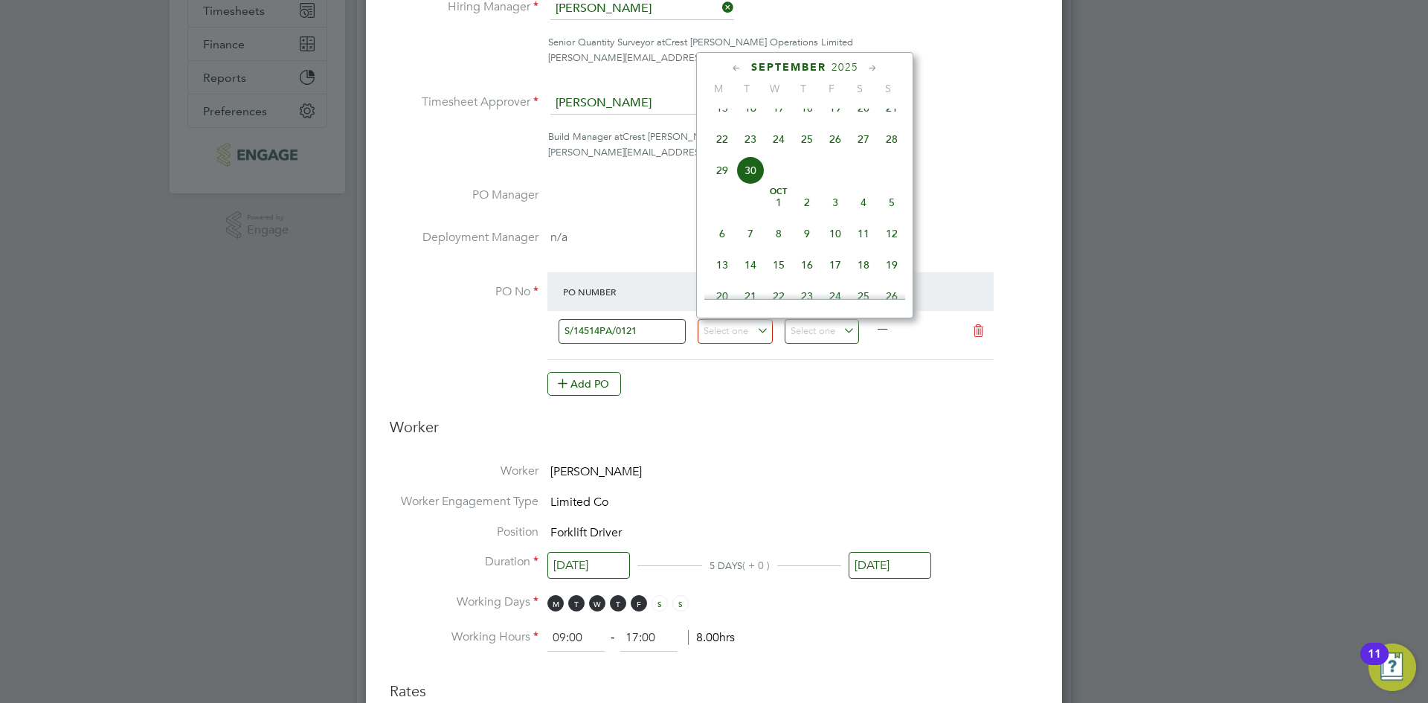
click at [734, 67] on icon at bounding box center [737, 68] width 14 height 16
click at [856, 248] on span "31" at bounding box center [863, 248] width 28 height 28
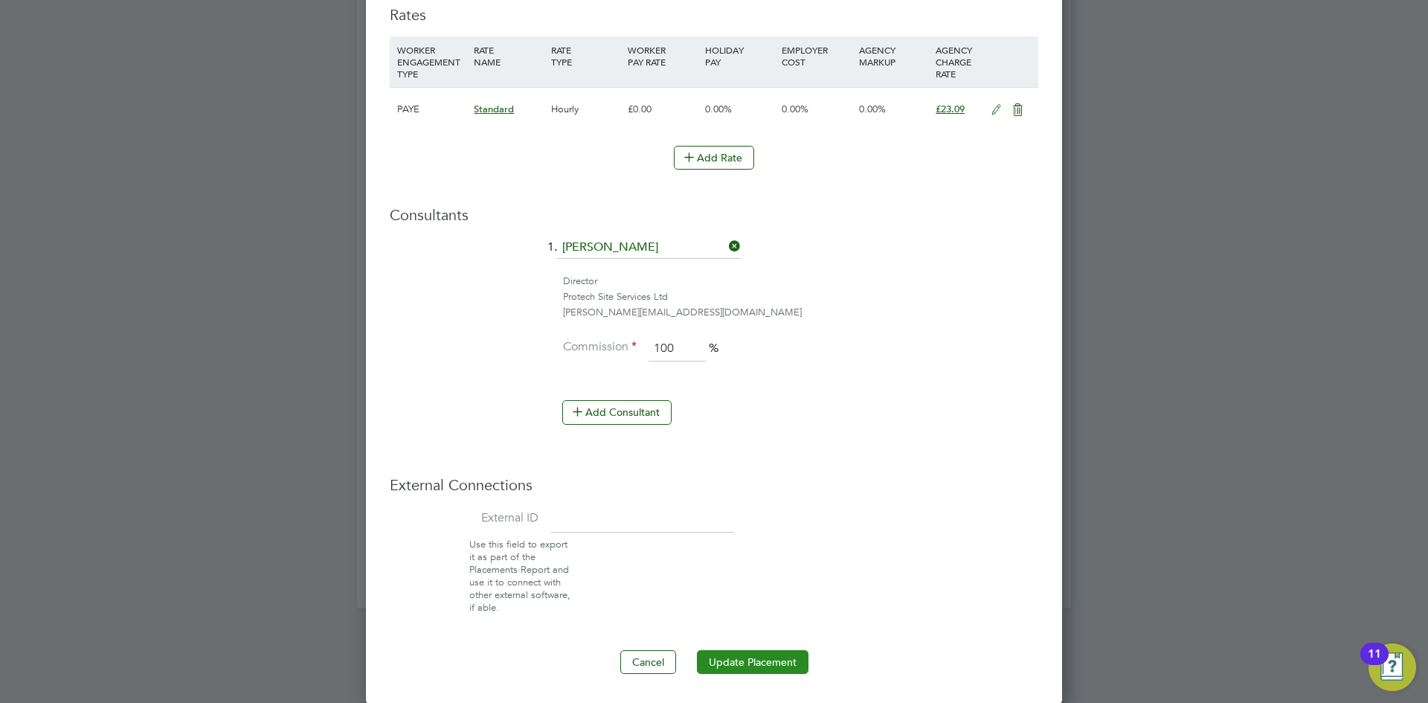
click at [795, 655] on button "Update Placement" at bounding box center [753, 662] width 112 height 24
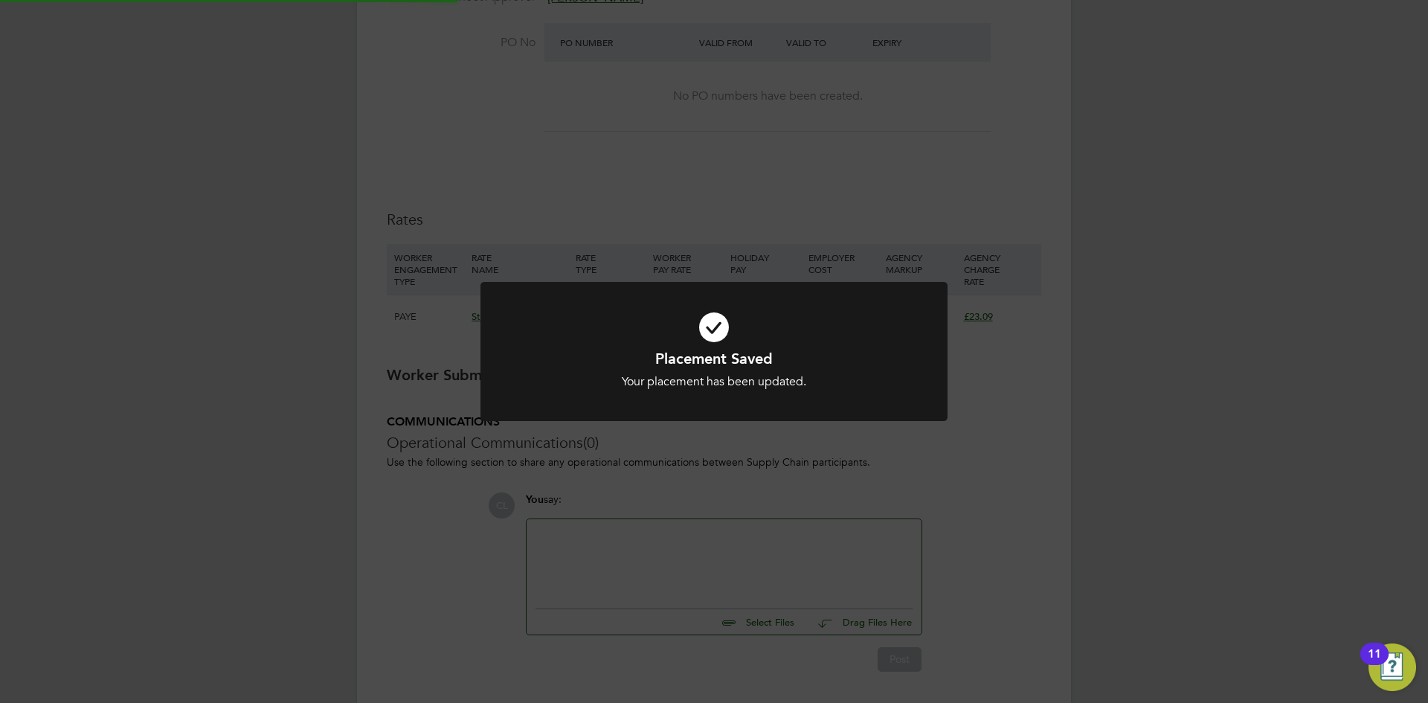
type input "25 Mar 2024"
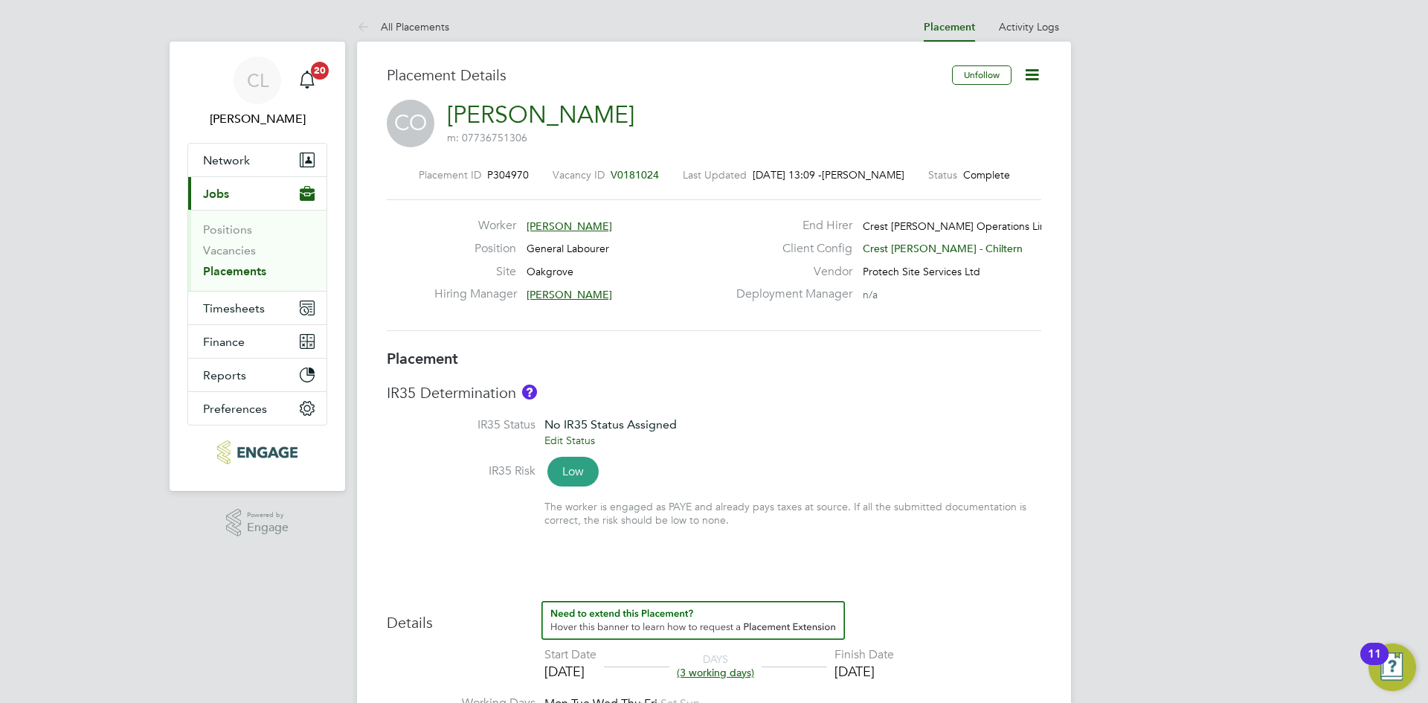
click at [1041, 77] on icon at bounding box center [1032, 74] width 19 height 19
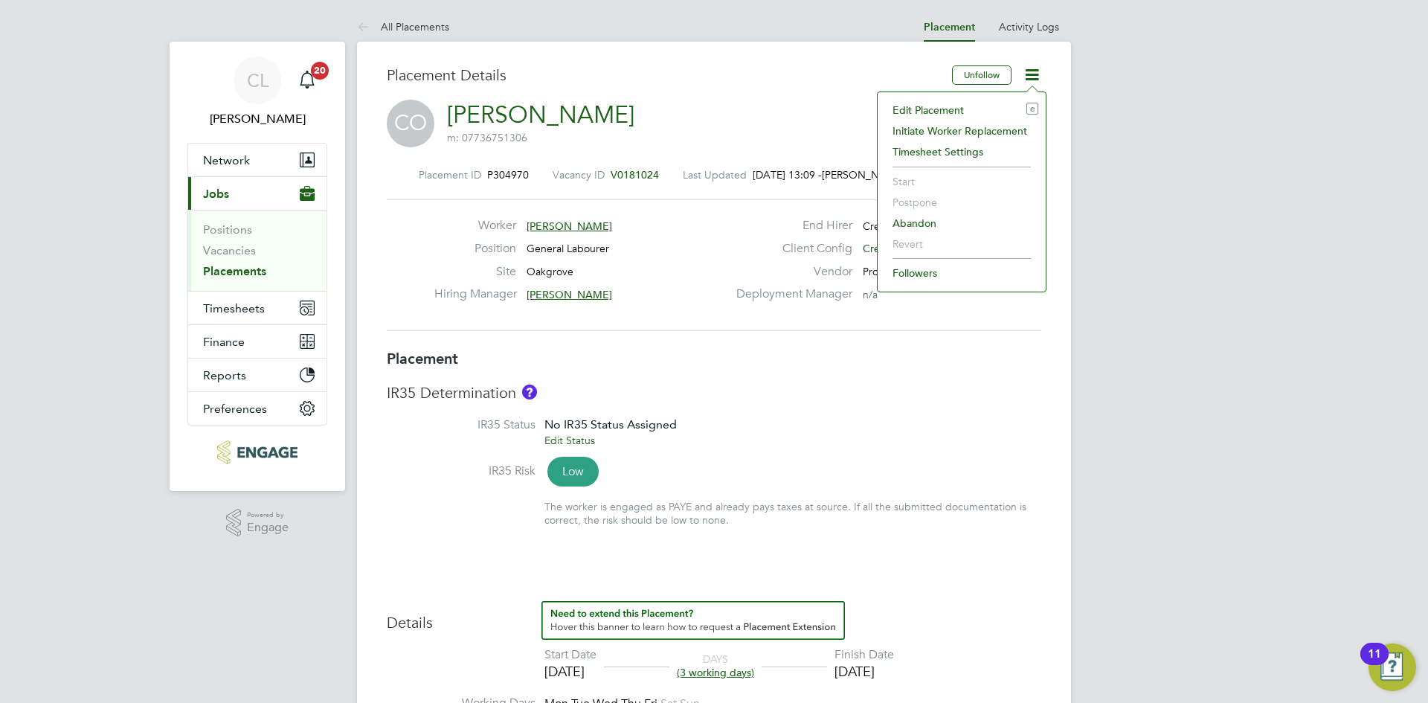
click at [974, 102] on li "Edit Placement e" at bounding box center [961, 110] width 153 height 21
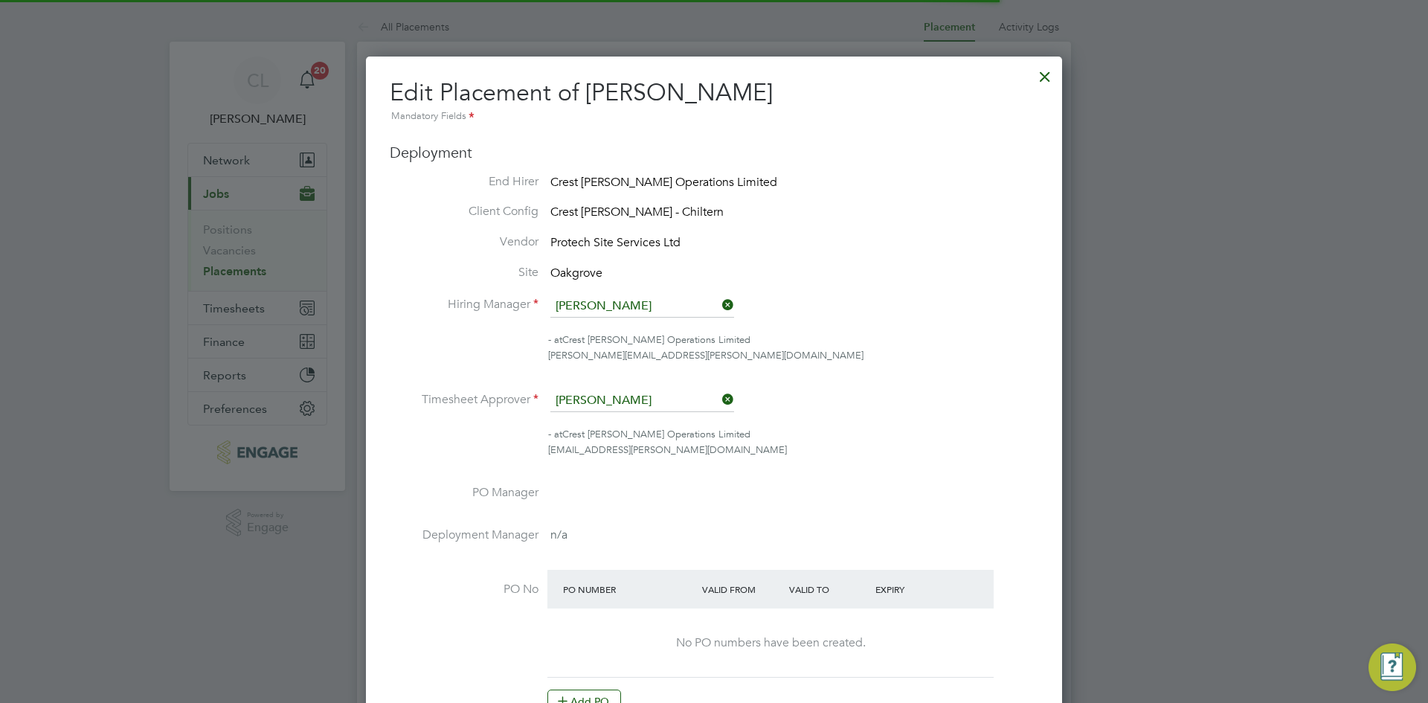
scroll to position [7, 7]
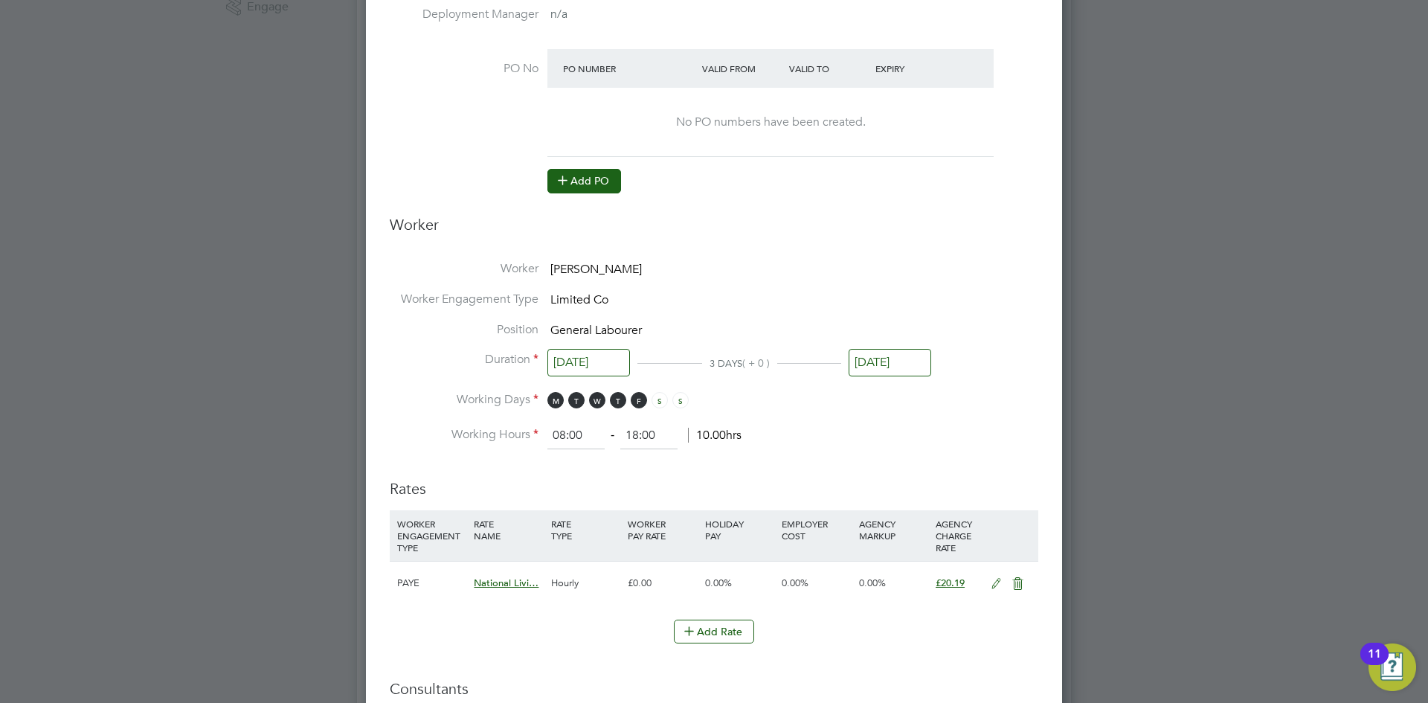
click at [581, 184] on button "Add PO" at bounding box center [584, 181] width 74 height 24
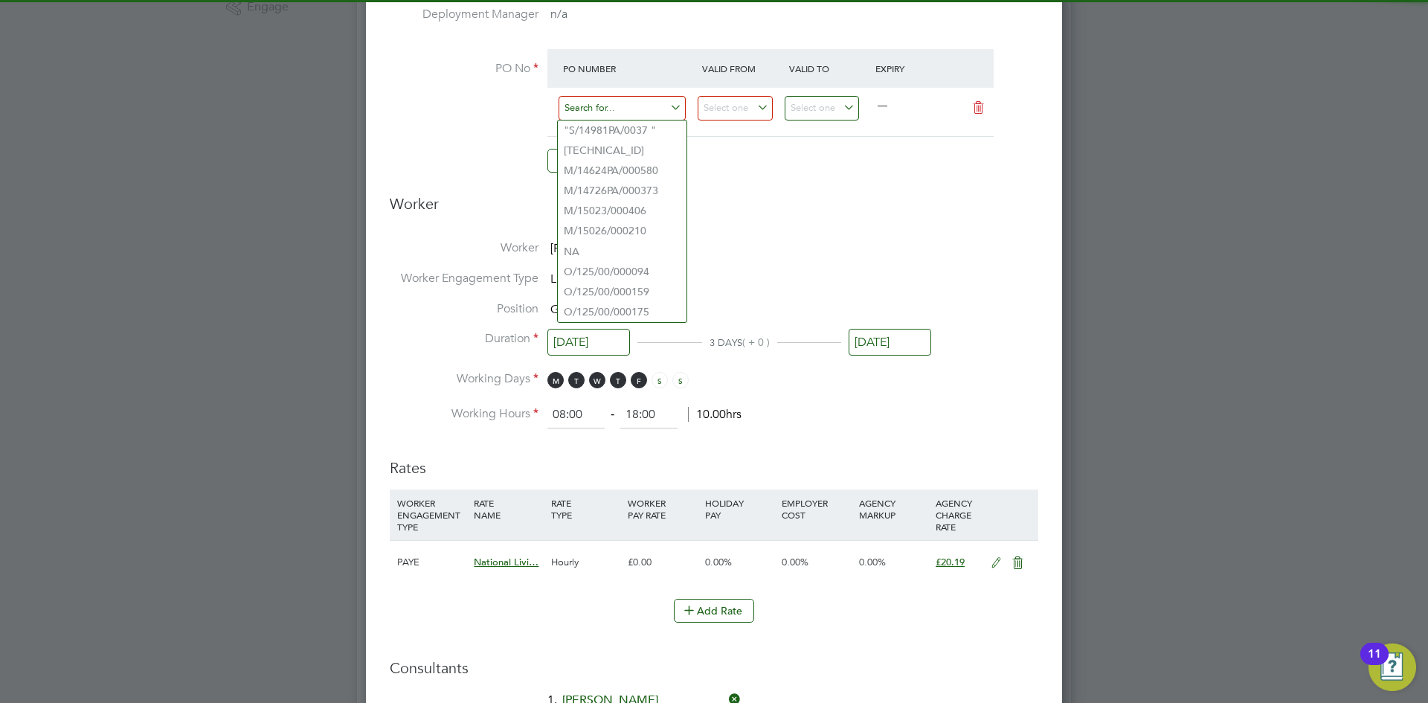
paste input "S/10030/0232"
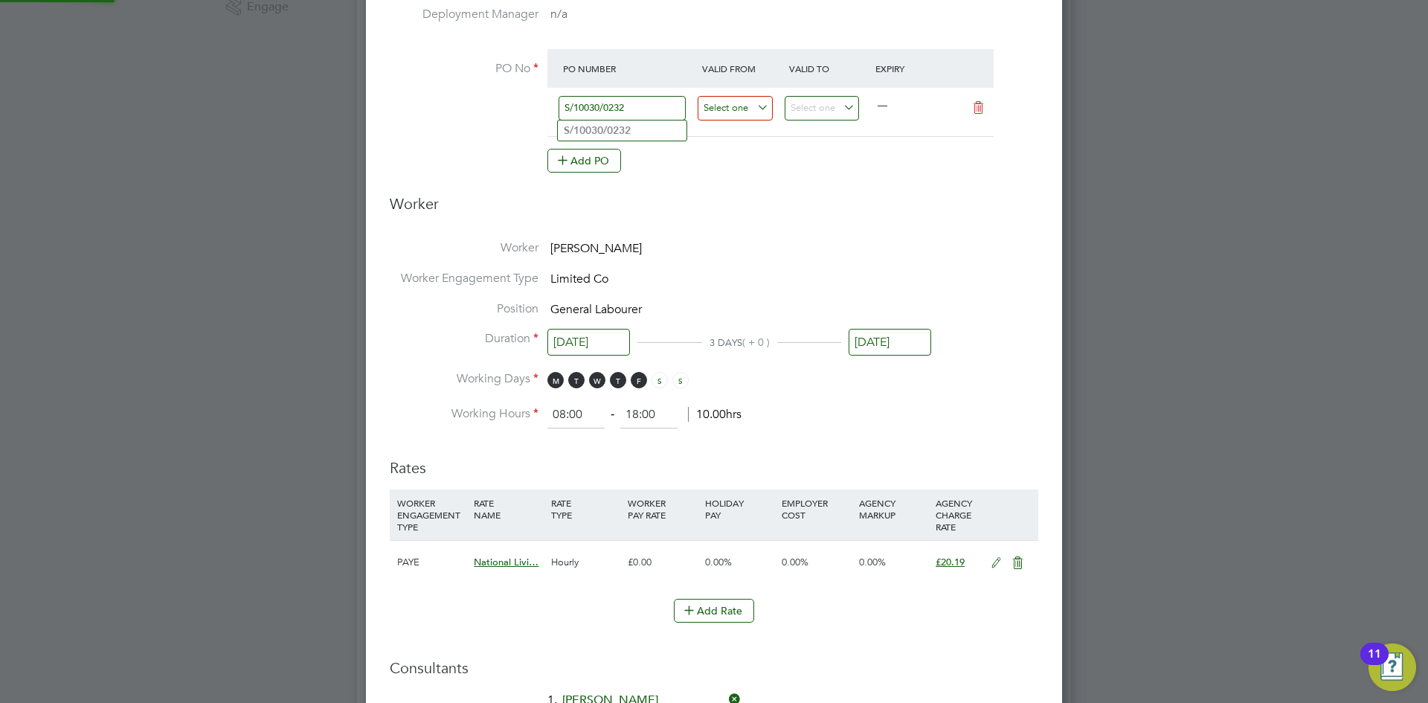
type input "S/10030/0232"
click at [729, 108] on input at bounding box center [735, 108] width 75 height 25
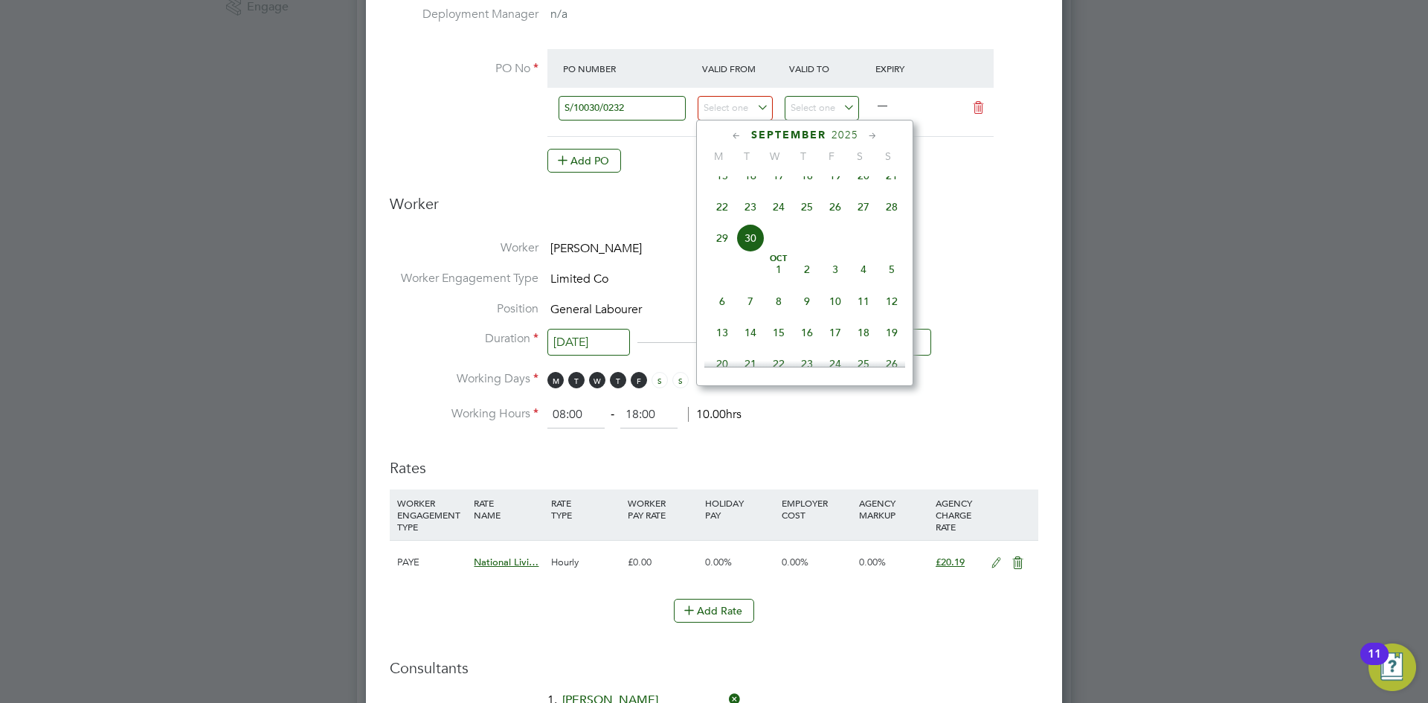
click at [736, 138] on icon at bounding box center [737, 136] width 14 height 16
click at [861, 310] on span "31" at bounding box center [863, 315] width 28 height 28
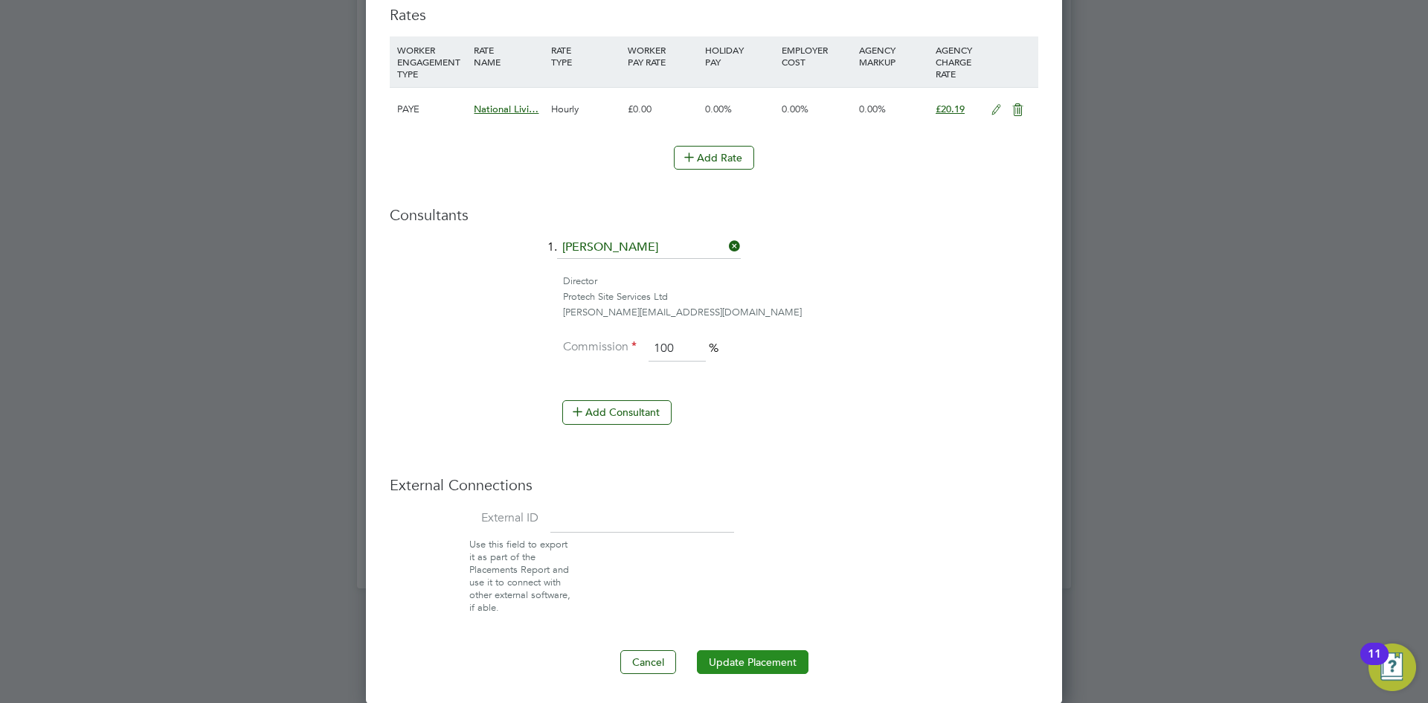
click at [749, 662] on button "Update Placement" at bounding box center [753, 662] width 112 height 24
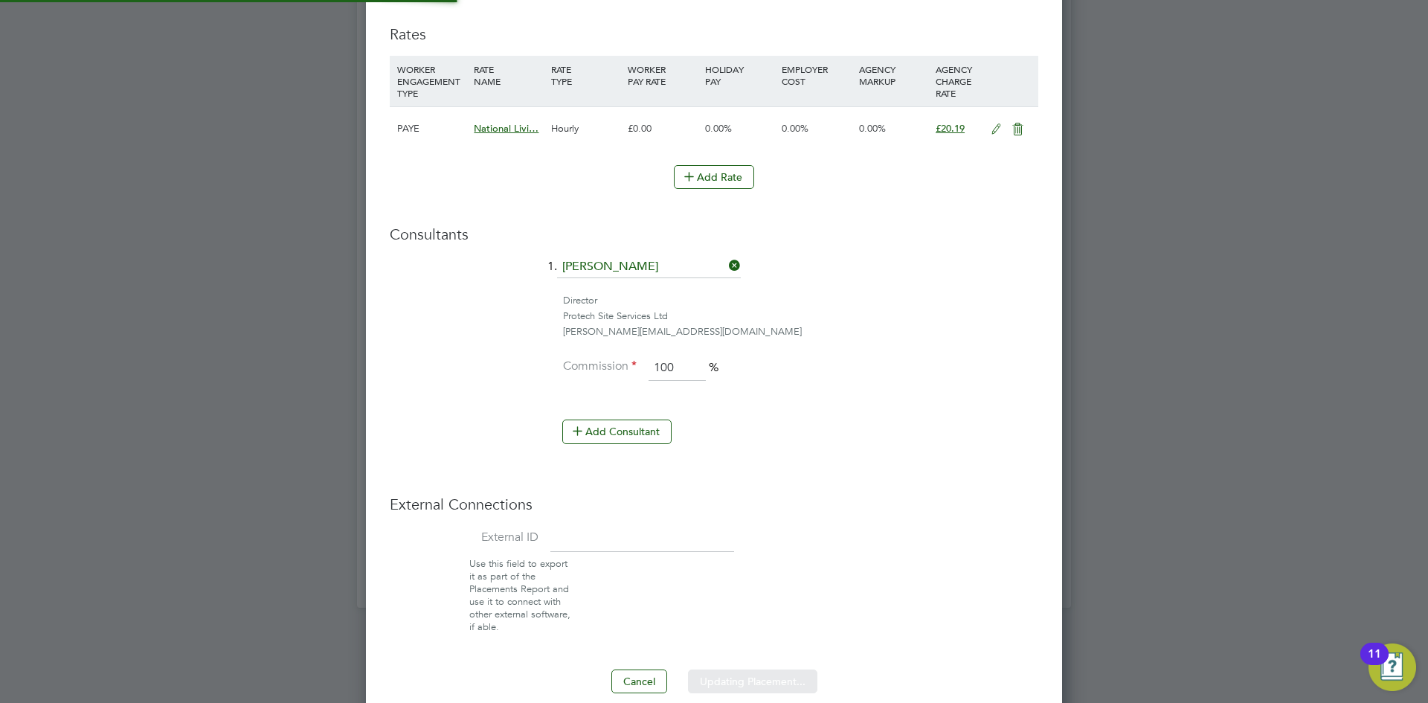
type input "[DATE]"
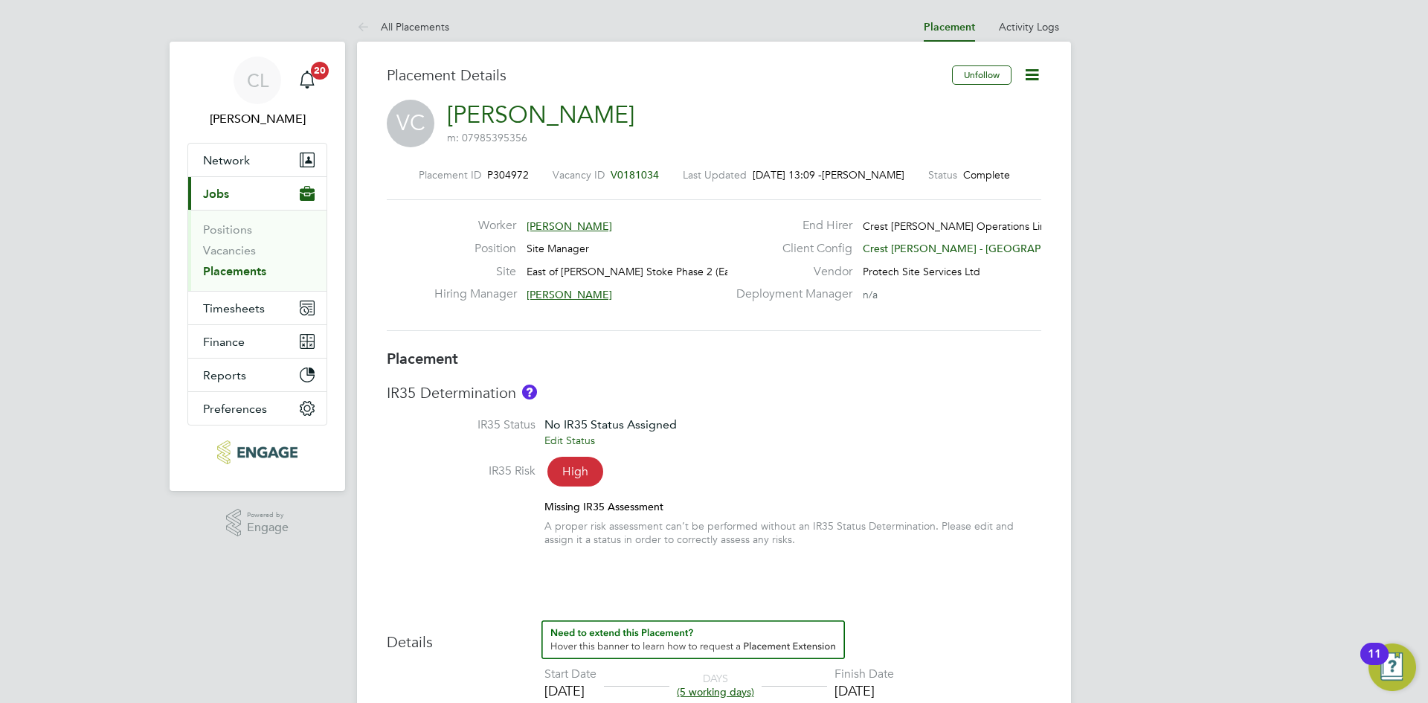
click at [1034, 72] on icon at bounding box center [1032, 74] width 19 height 19
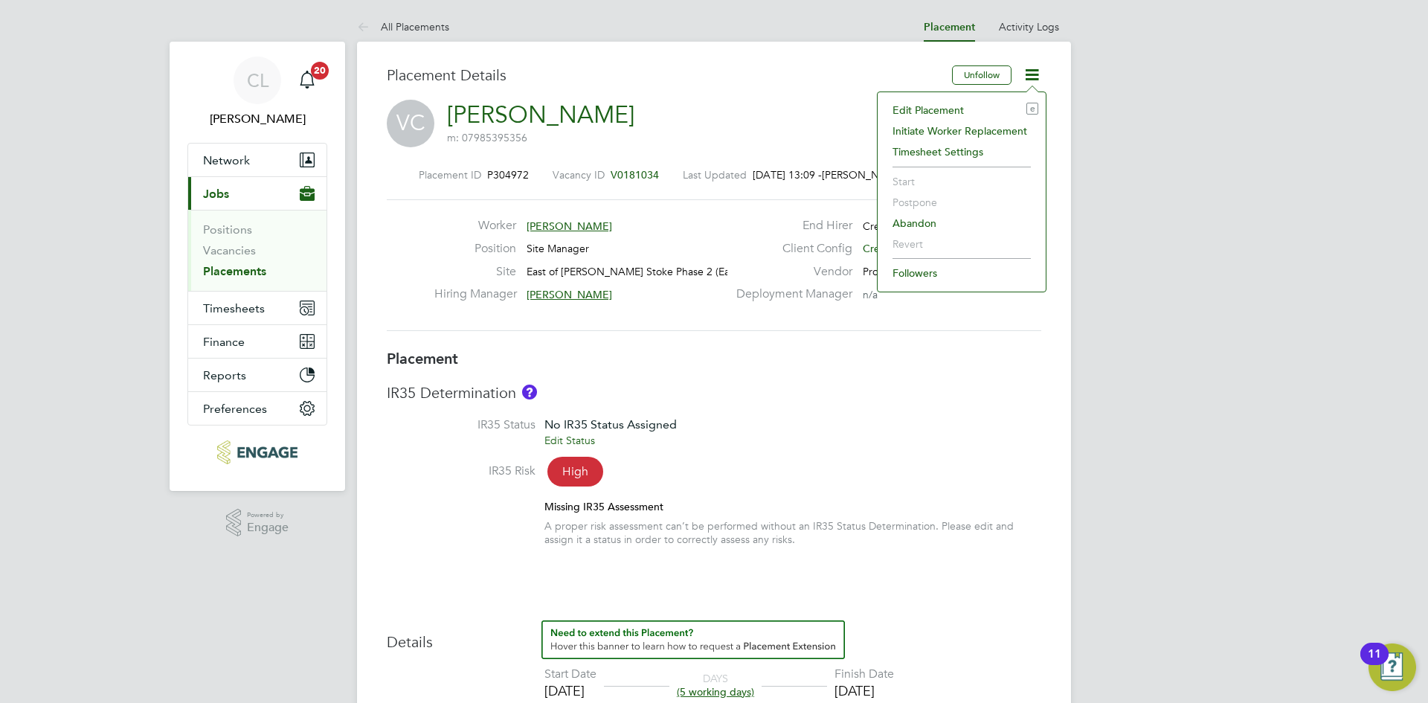
click at [949, 107] on li "Edit Placement e" at bounding box center [961, 110] width 153 height 21
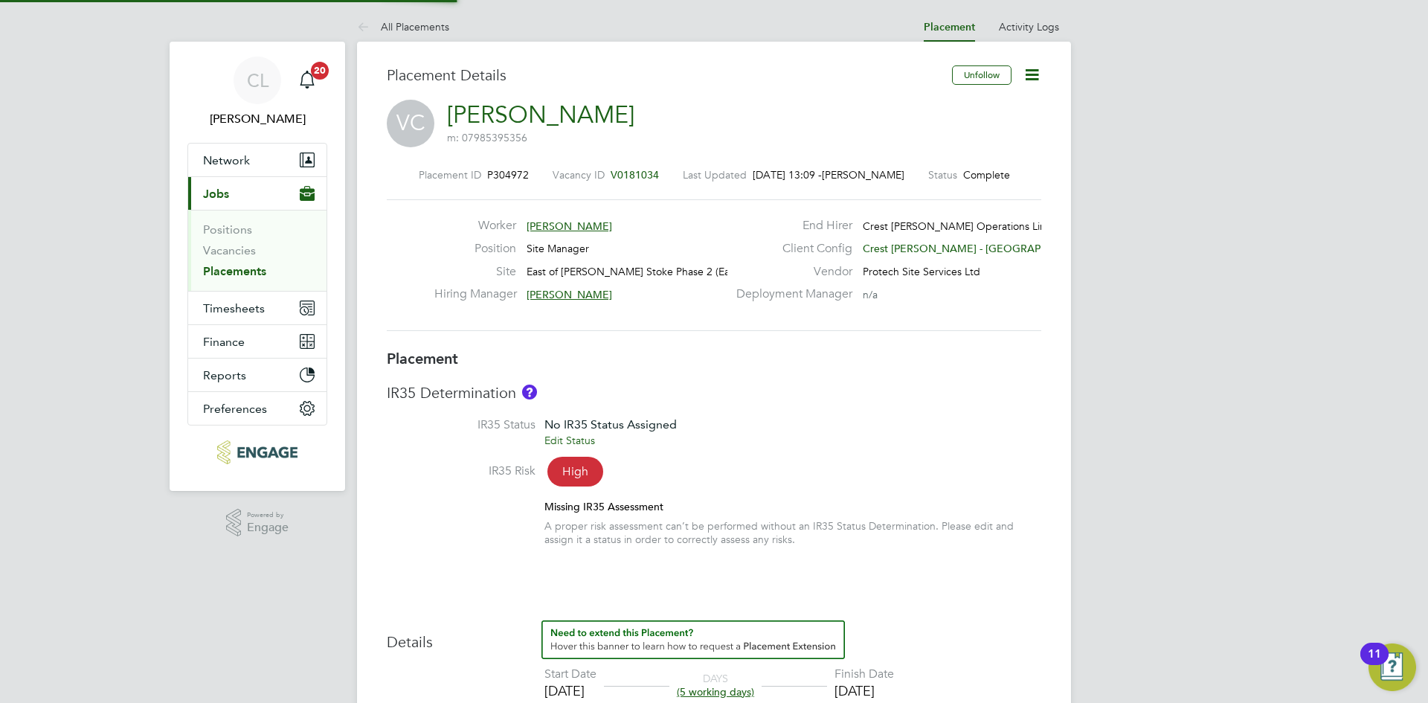
type input "Chris Jones"
type input "Lewis Faulkner"
type input "22 Sep 2025"
type input "26 Sep 2025"
type input "09:00"
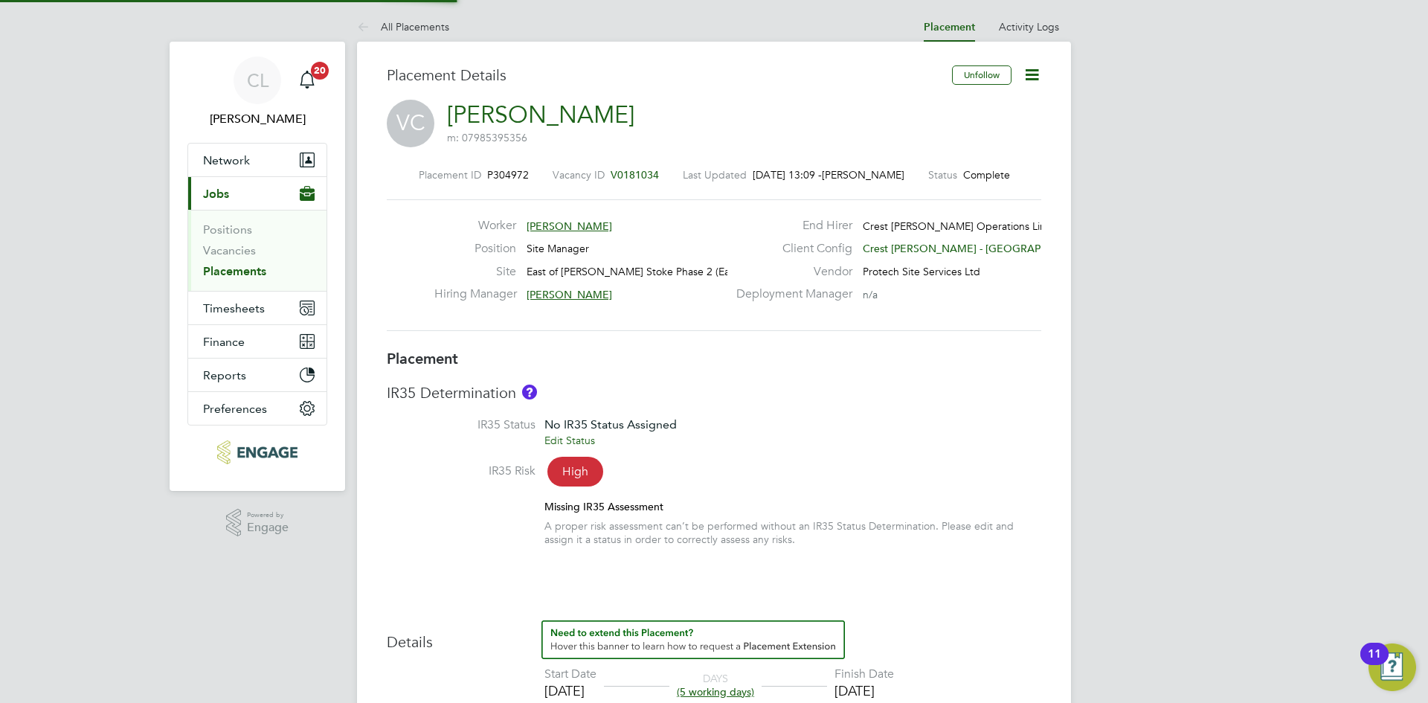
type input "17:00"
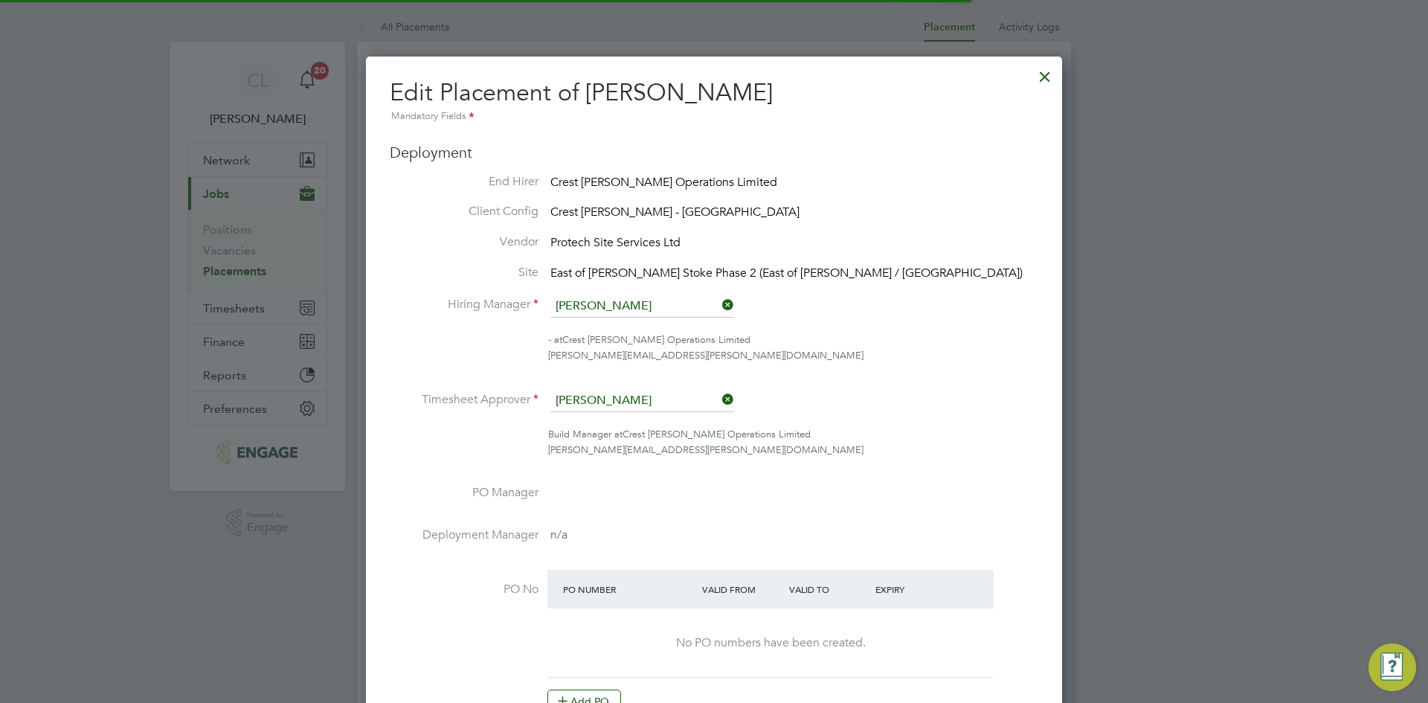
scroll to position [7, 7]
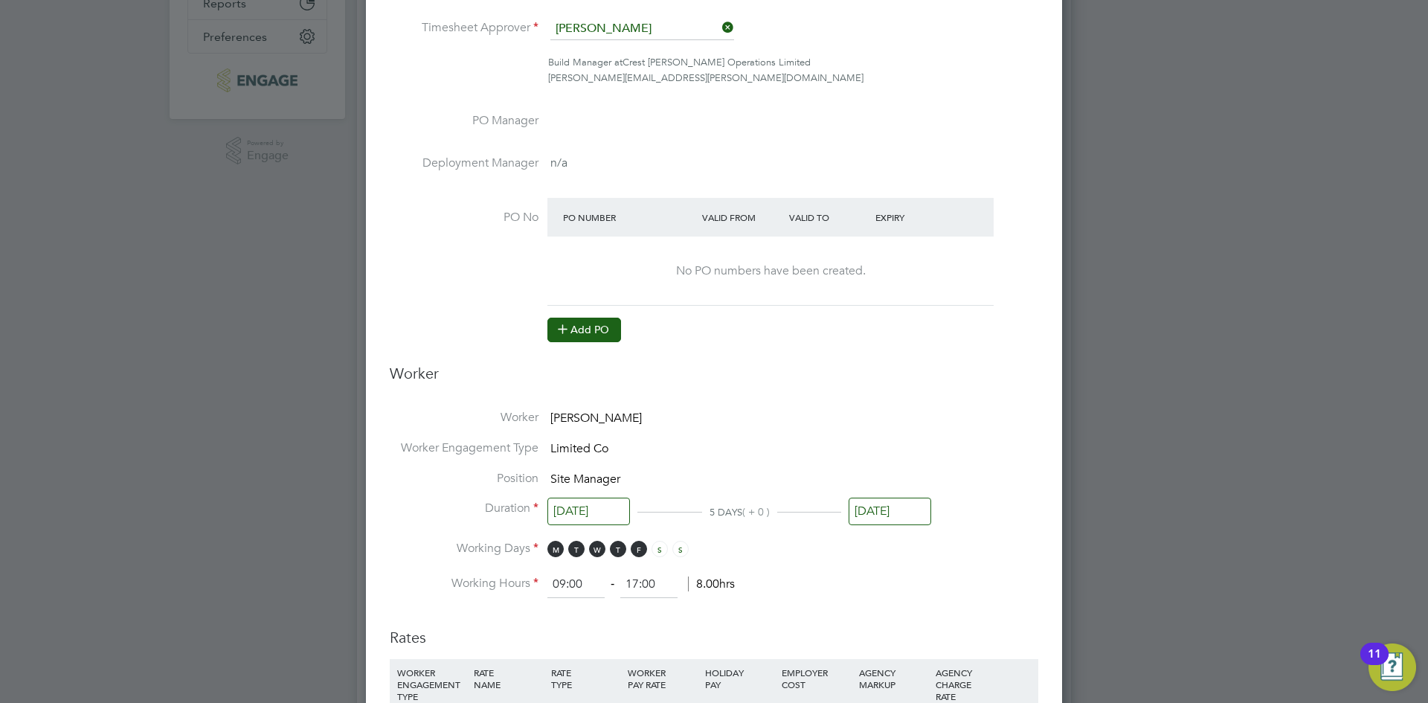
click at [592, 333] on button "Add PO" at bounding box center [584, 330] width 74 height 24
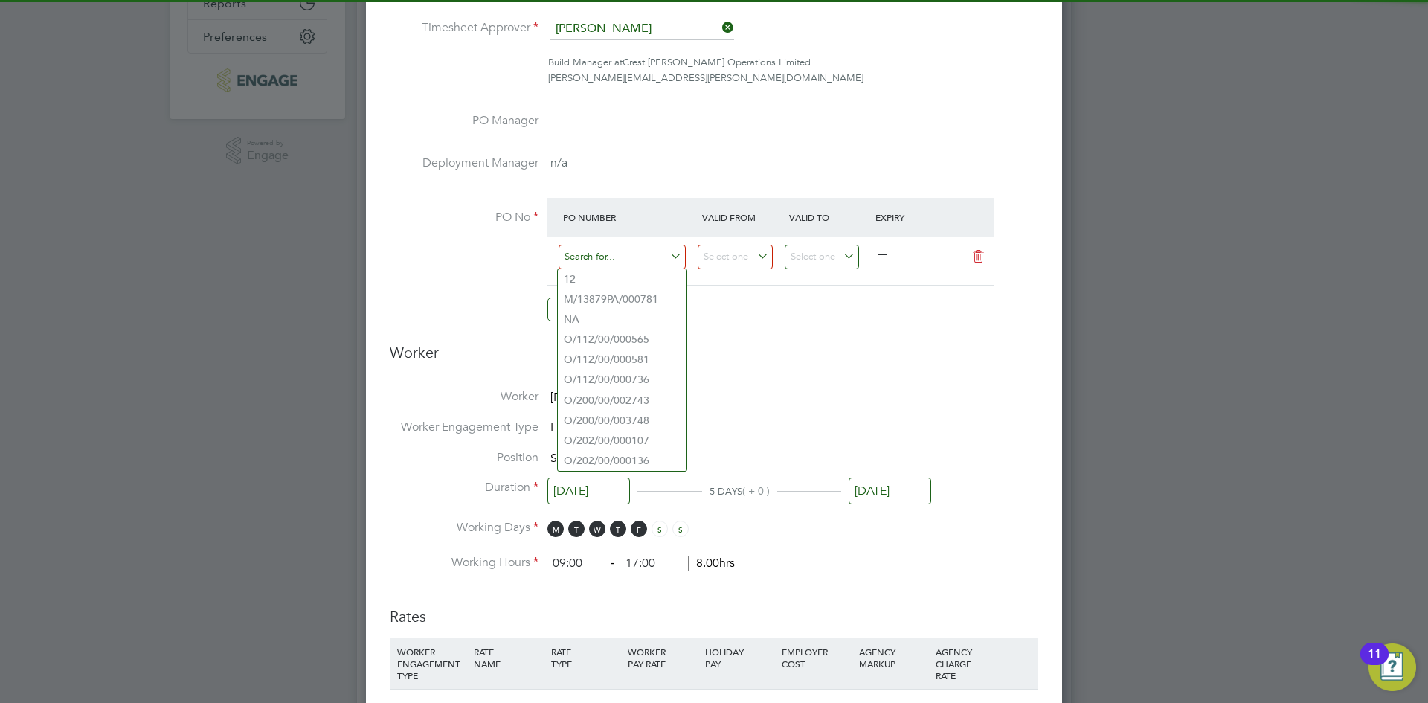
paste input "S/13879PB/0028"
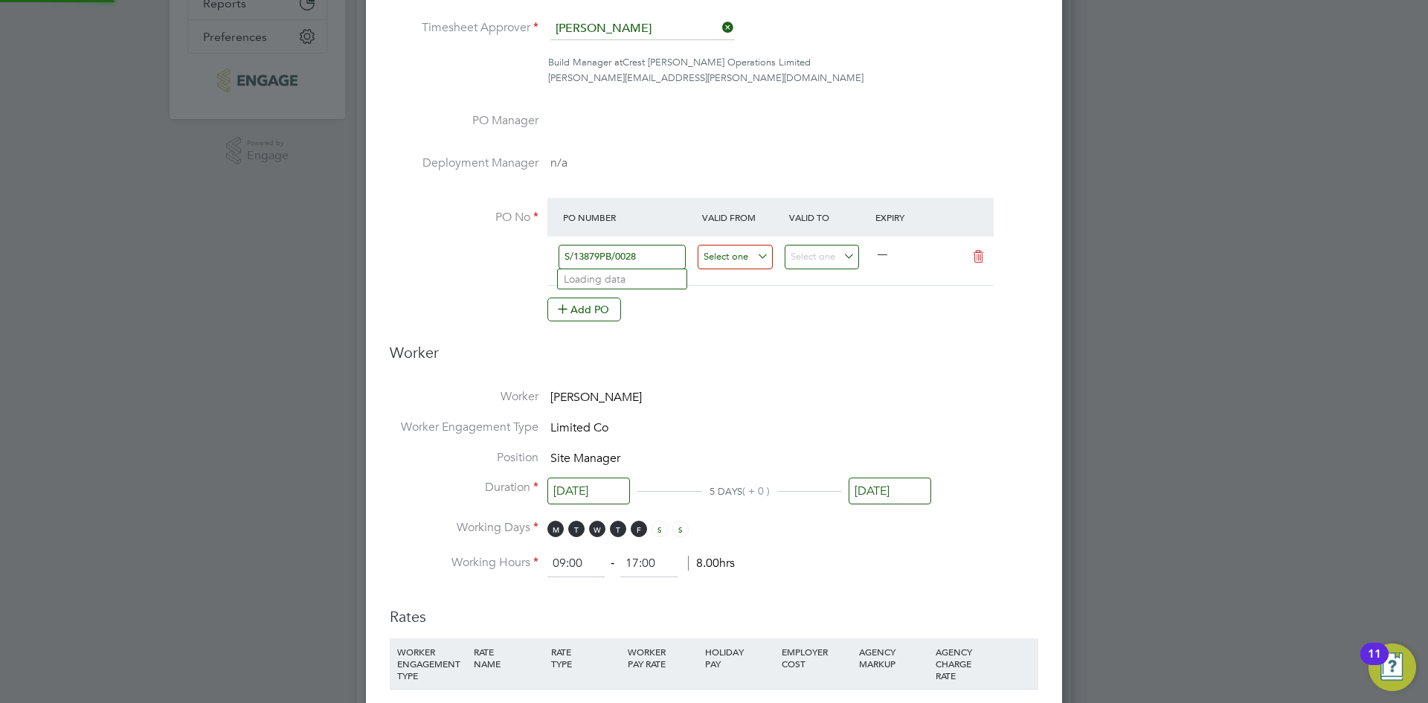
type input "S/13879PB/0028"
click at [753, 255] on input at bounding box center [735, 257] width 75 height 25
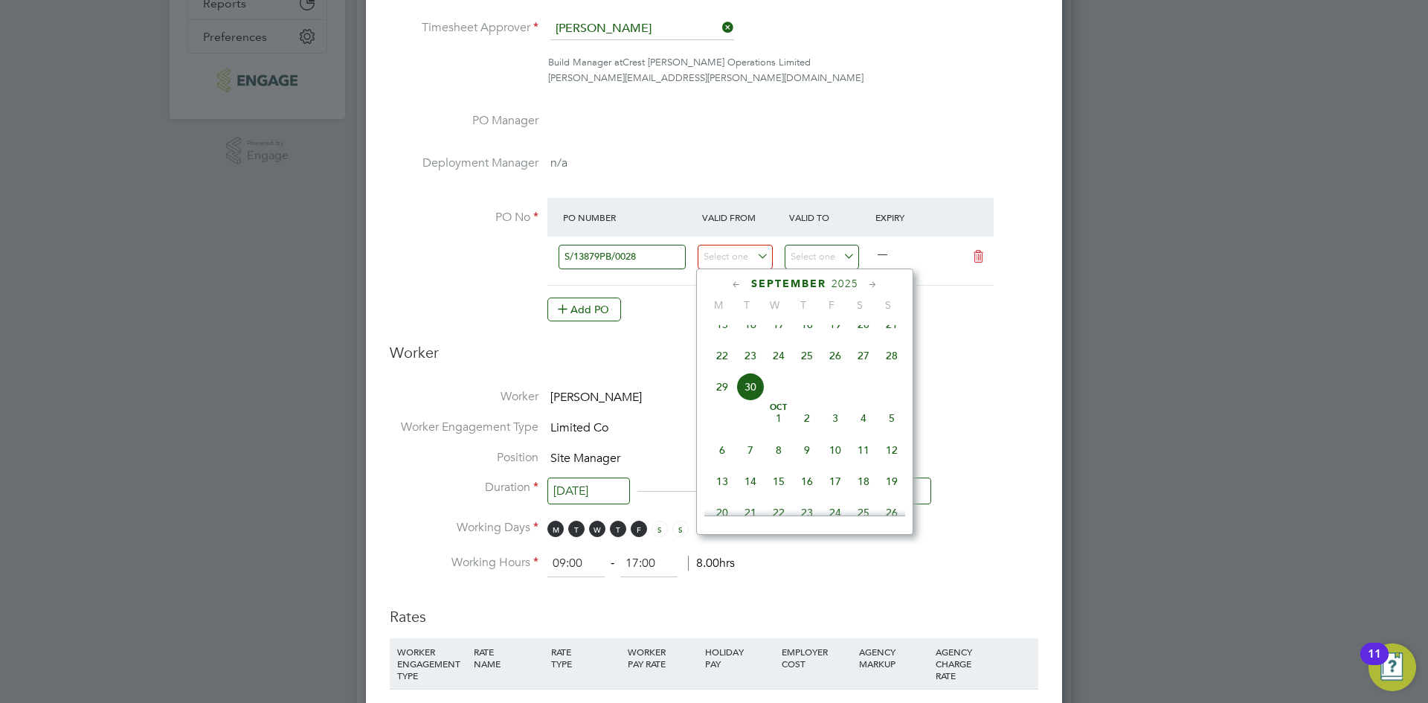
click at [745, 290] on div "September 2025" at bounding box center [804, 284] width 201 height 14
click at [733, 280] on icon at bounding box center [737, 285] width 14 height 16
click at [870, 471] on span "31" at bounding box center [863, 464] width 28 height 28
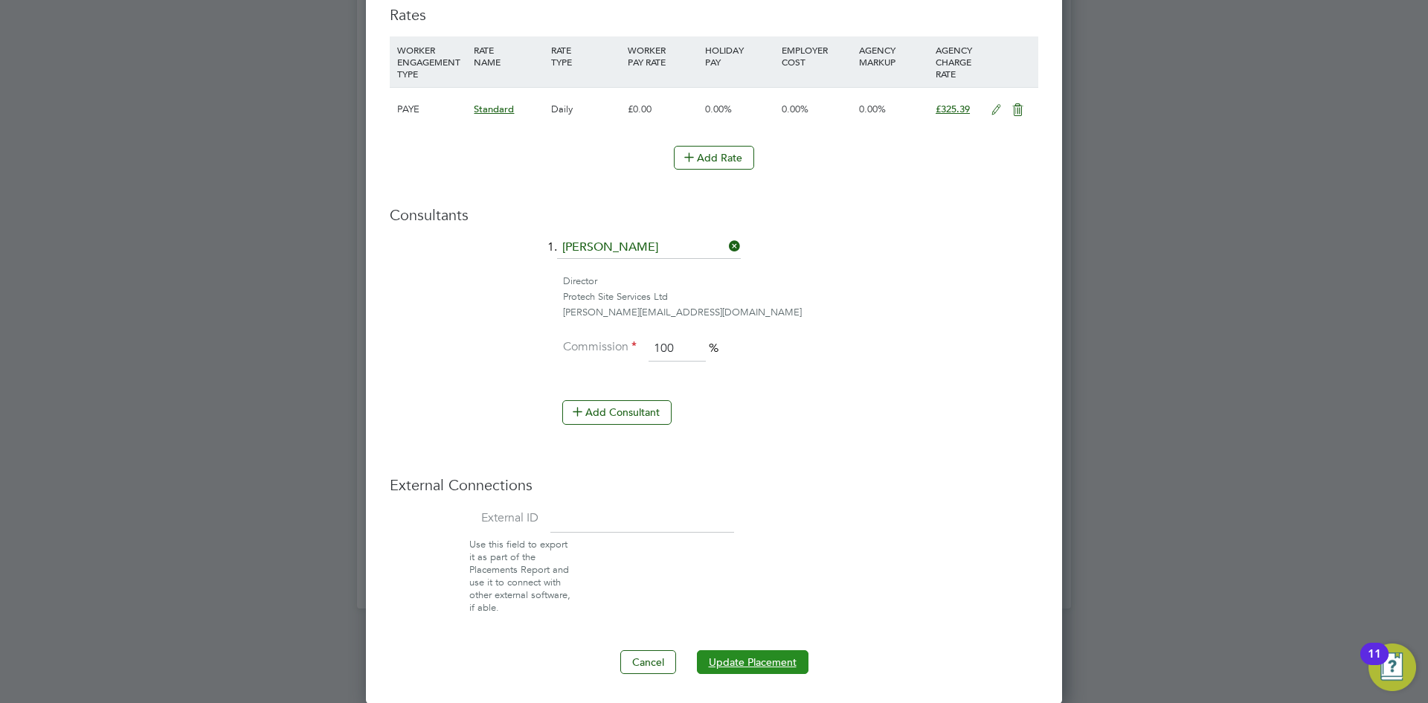
click at [755, 656] on button "Update Placement" at bounding box center [753, 662] width 112 height 24
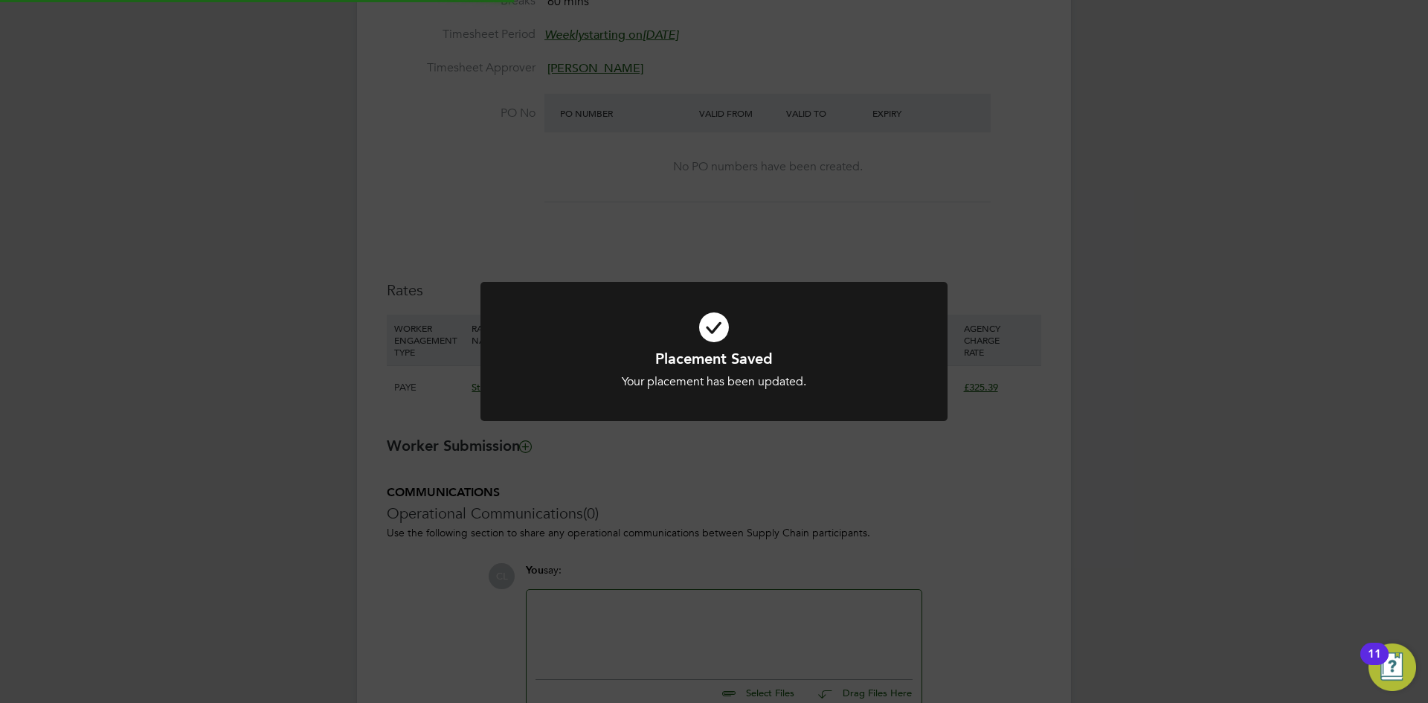
type input "22 Apr 2024"
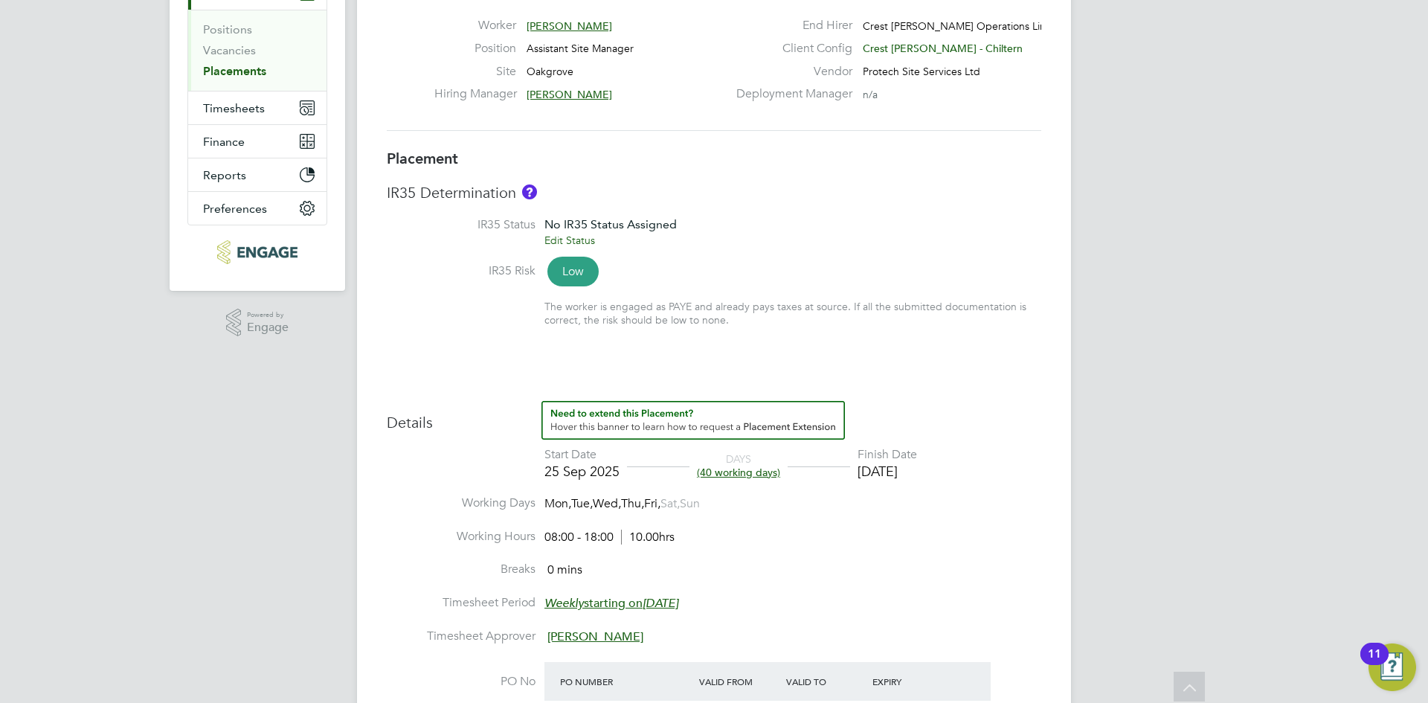
scroll to position [74, 0]
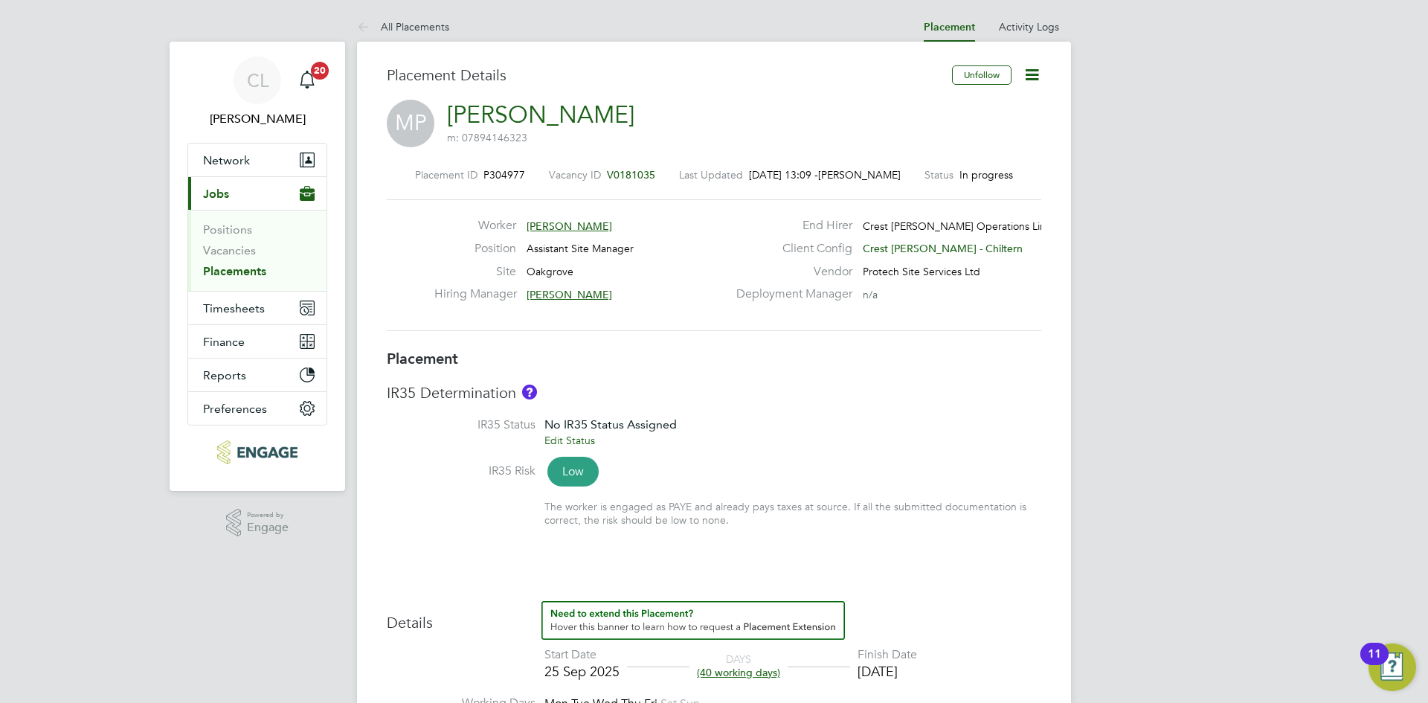
click at [1030, 69] on icon at bounding box center [1032, 74] width 19 height 19
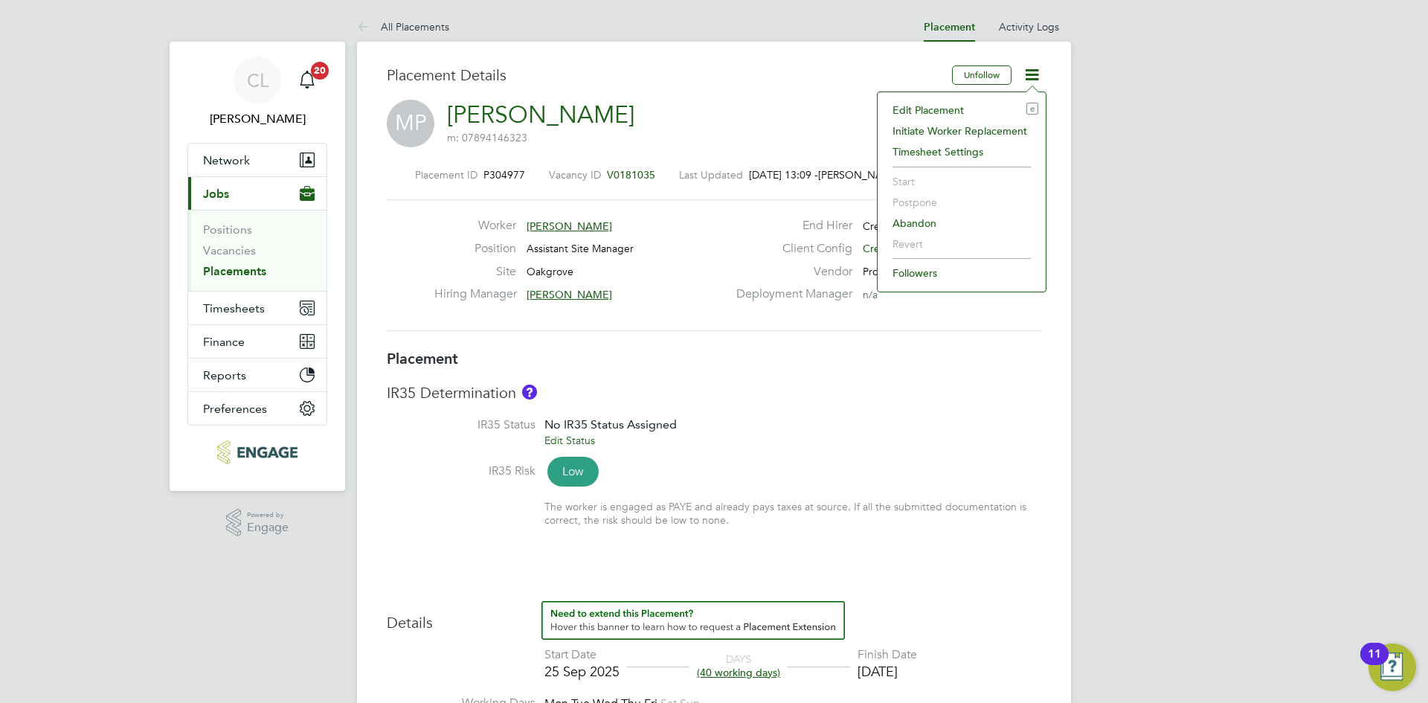
click at [981, 100] on li "Edit Placement e" at bounding box center [961, 110] width 153 height 21
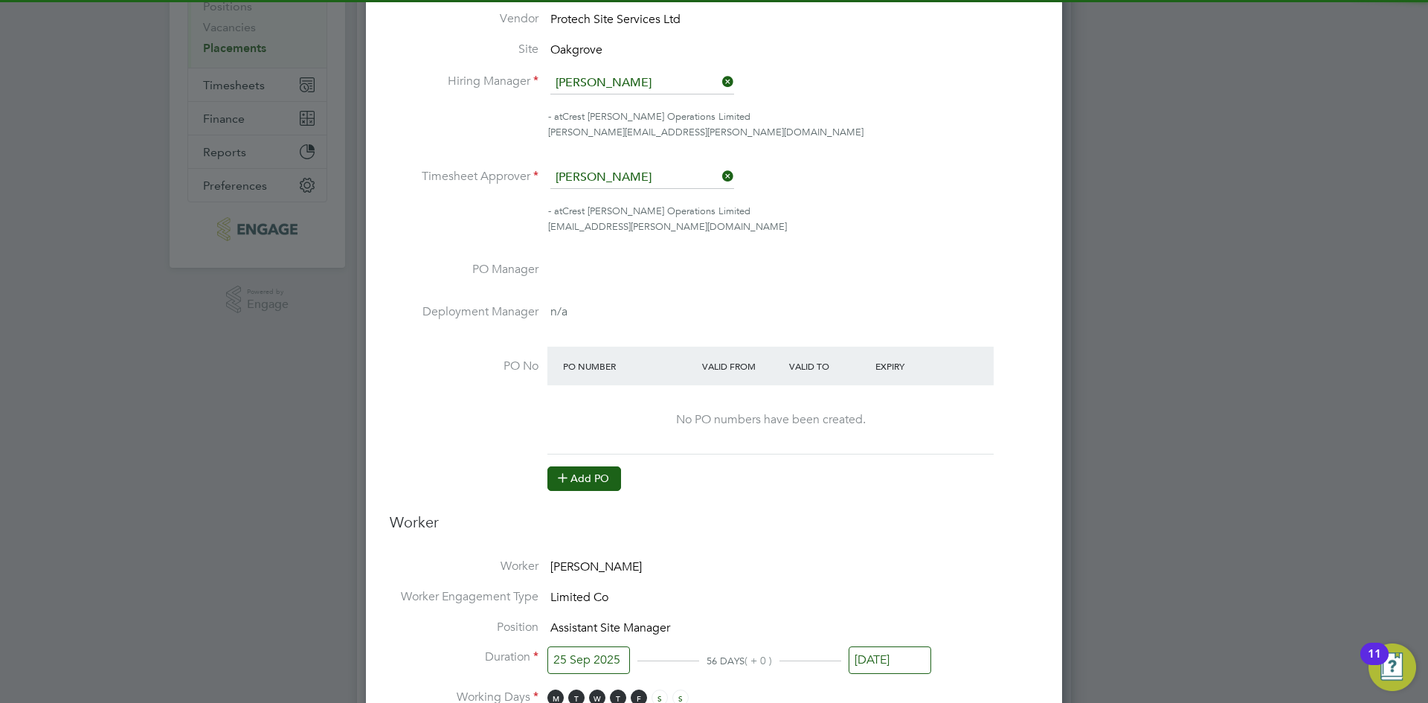
click at [603, 487] on button "Add PO" at bounding box center [584, 478] width 74 height 24
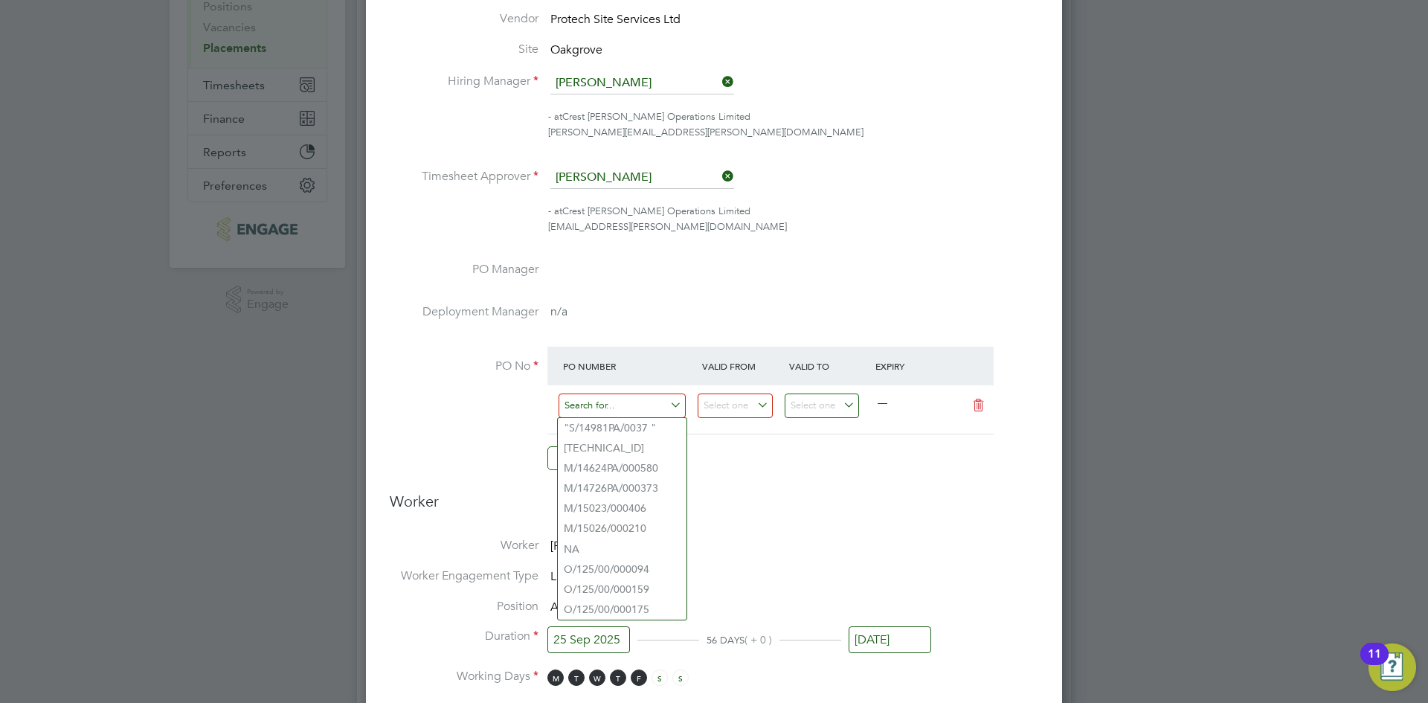
paste input "S/10030/0232"
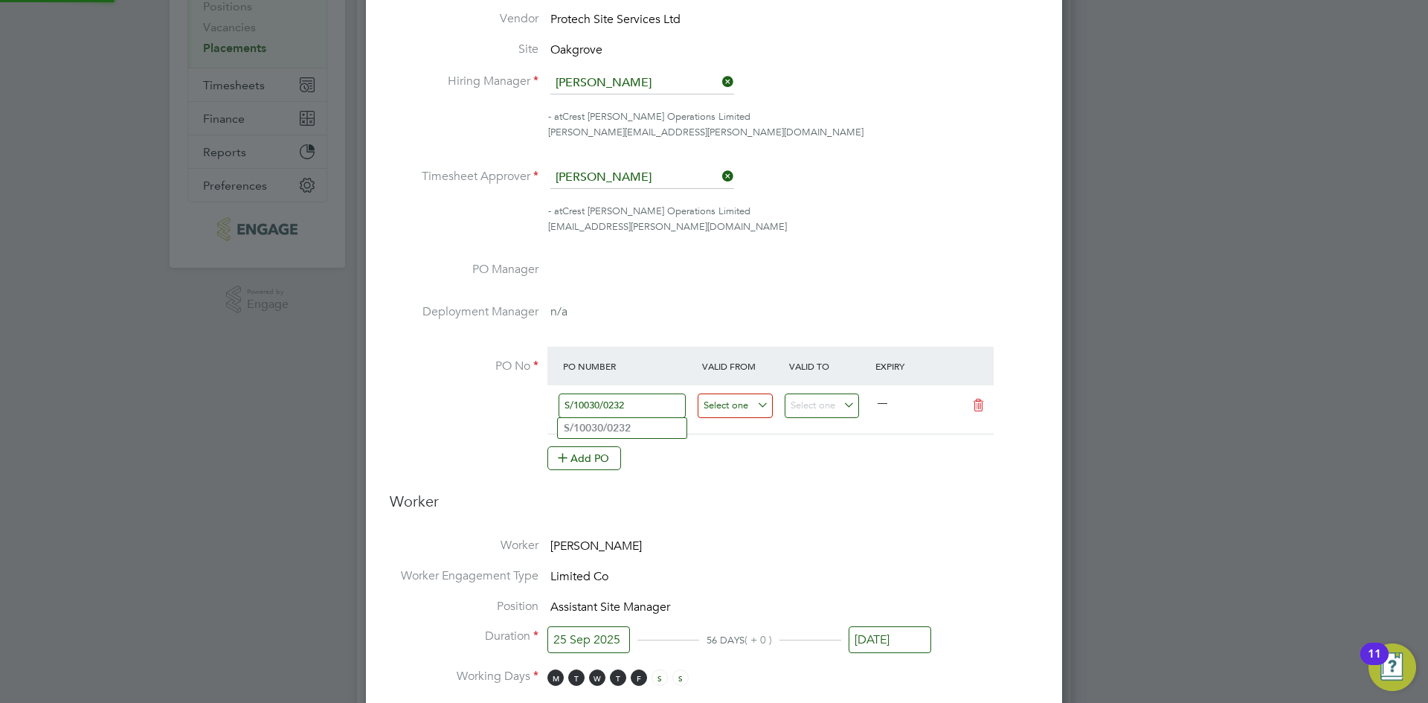
type input "S/10030/0232"
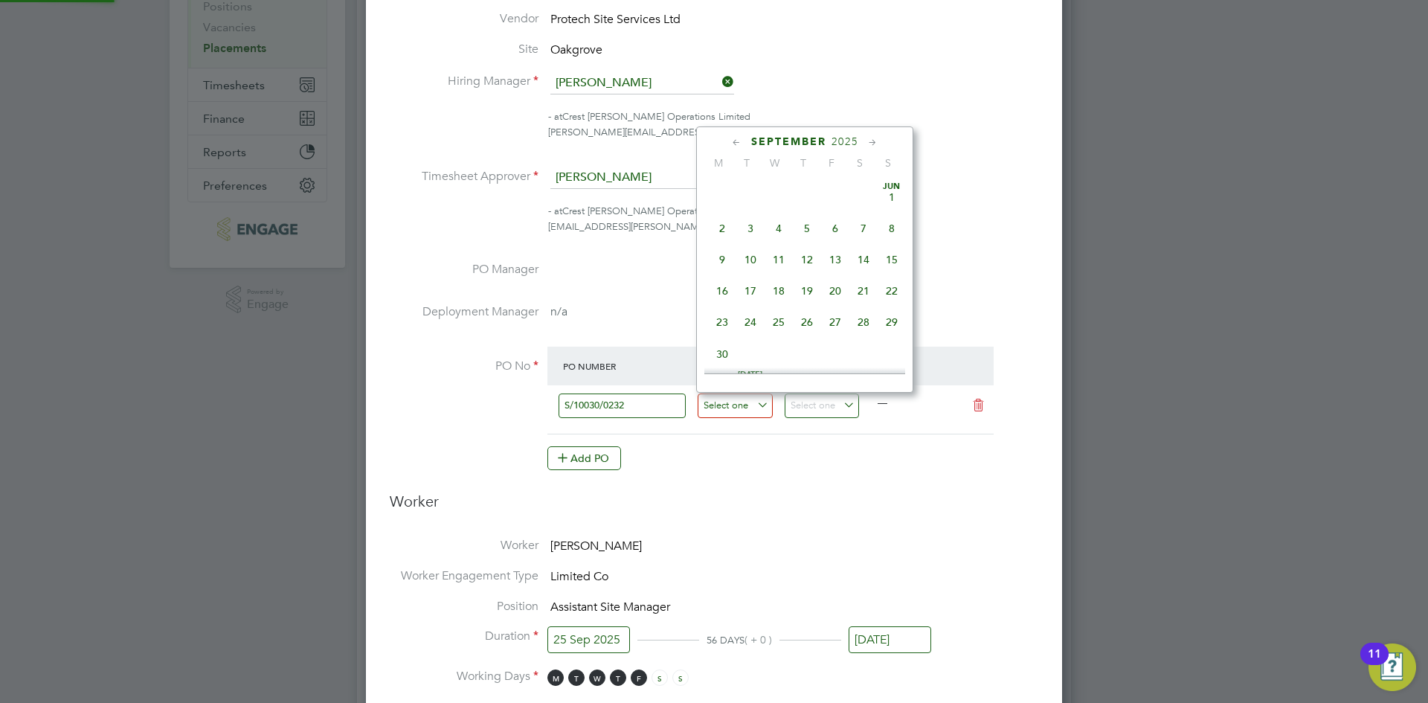
click at [745, 403] on input at bounding box center [735, 405] width 75 height 25
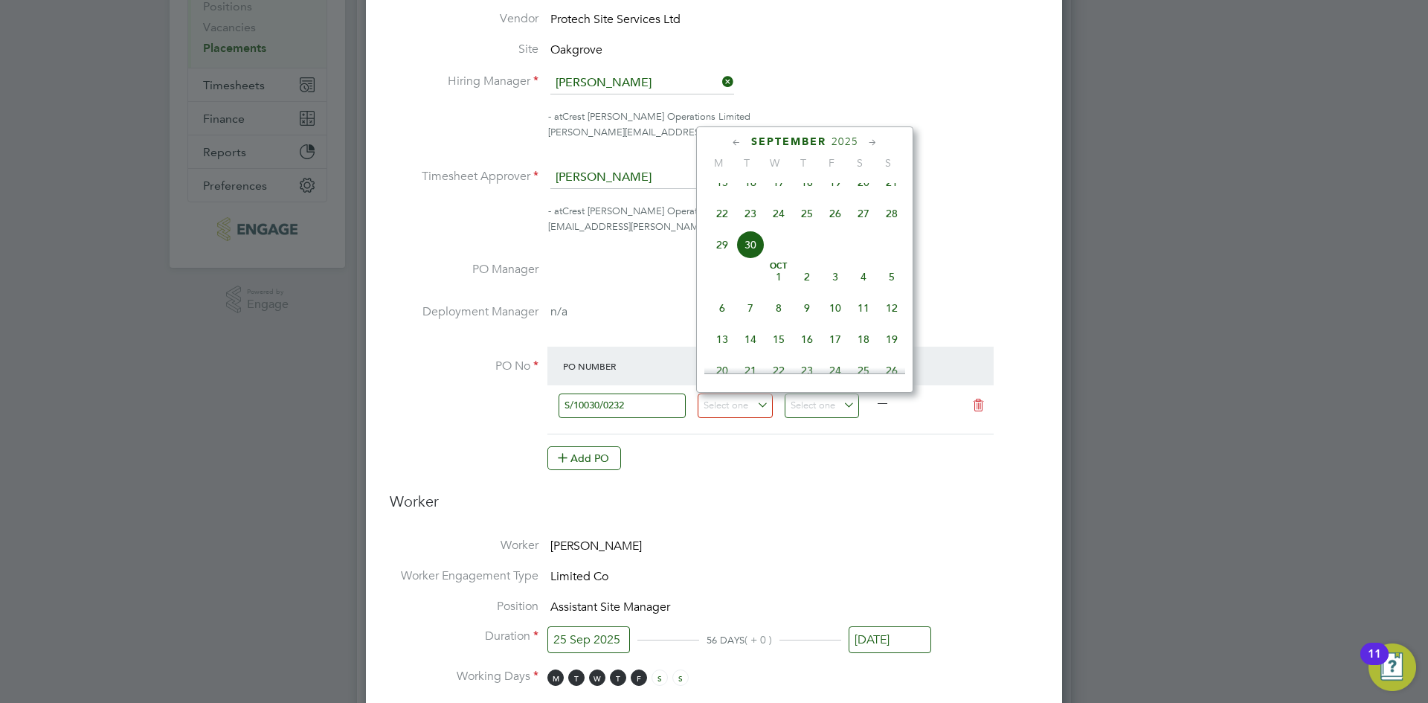
click at [742, 143] on icon at bounding box center [737, 143] width 14 height 16
click at [858, 317] on span "31" at bounding box center [863, 322] width 28 height 28
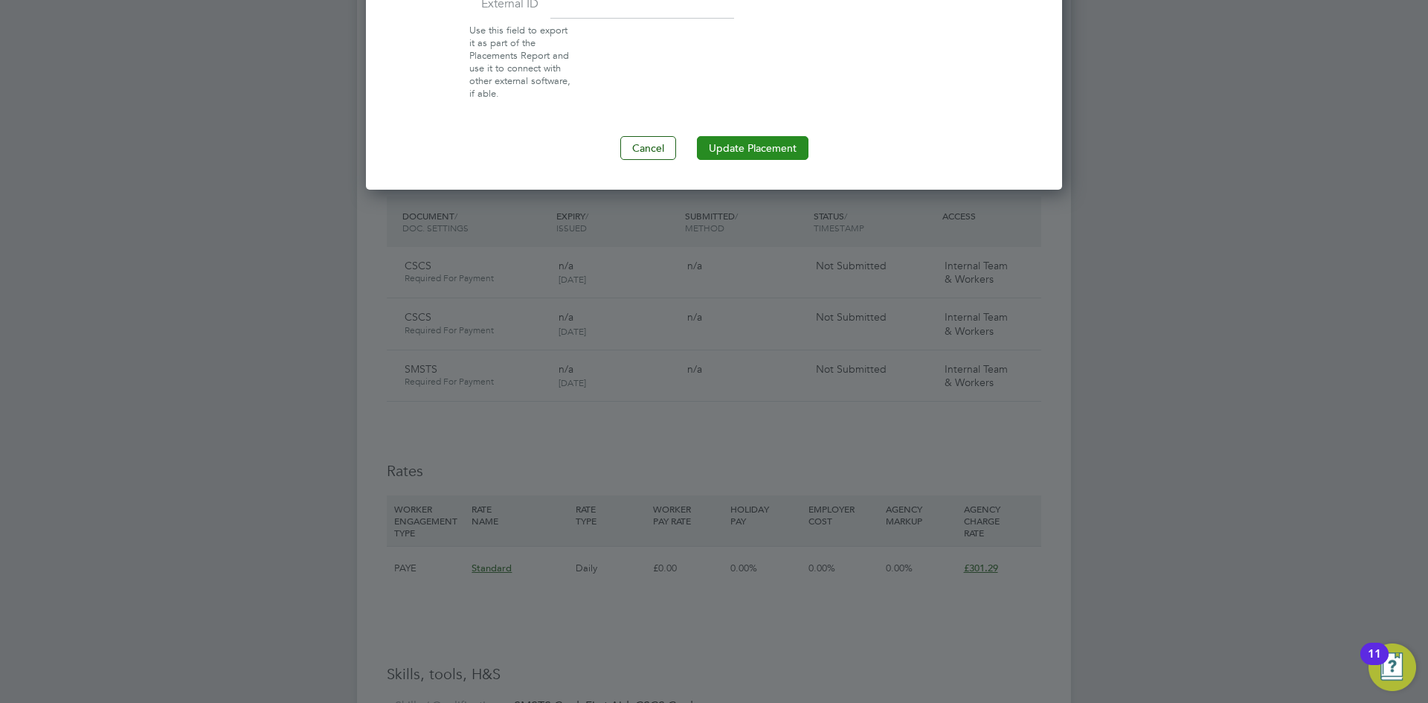
click at [794, 138] on button "Update Placement" at bounding box center [753, 148] width 112 height 24
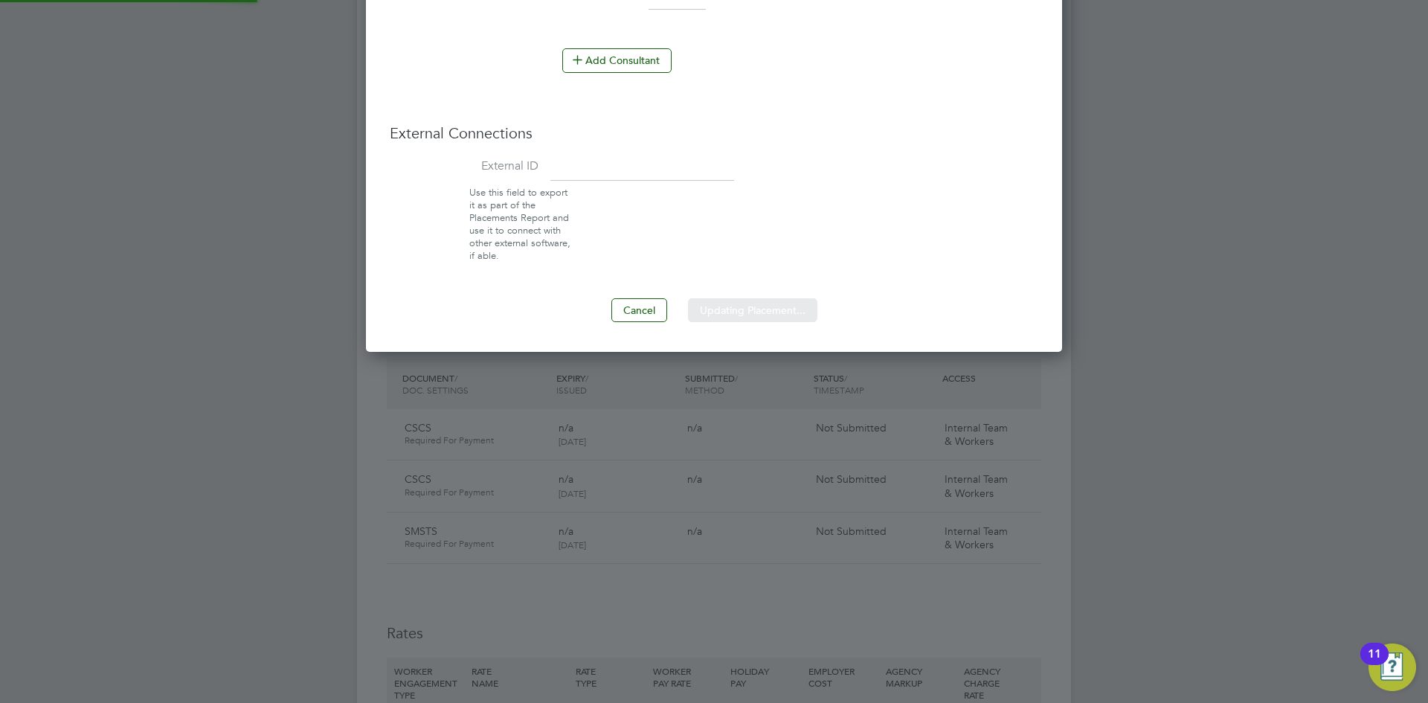
type input "03 Feb 2025"
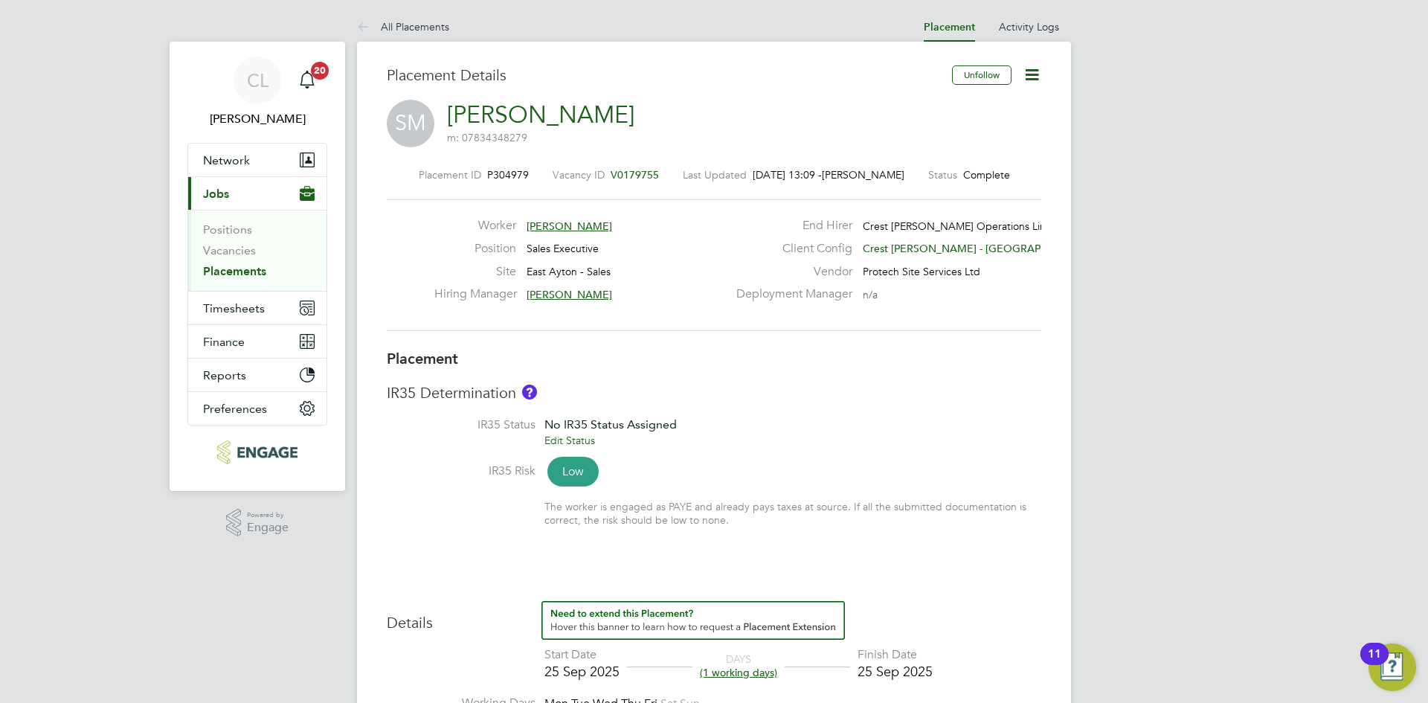
click at [1024, 80] on icon at bounding box center [1032, 74] width 19 height 19
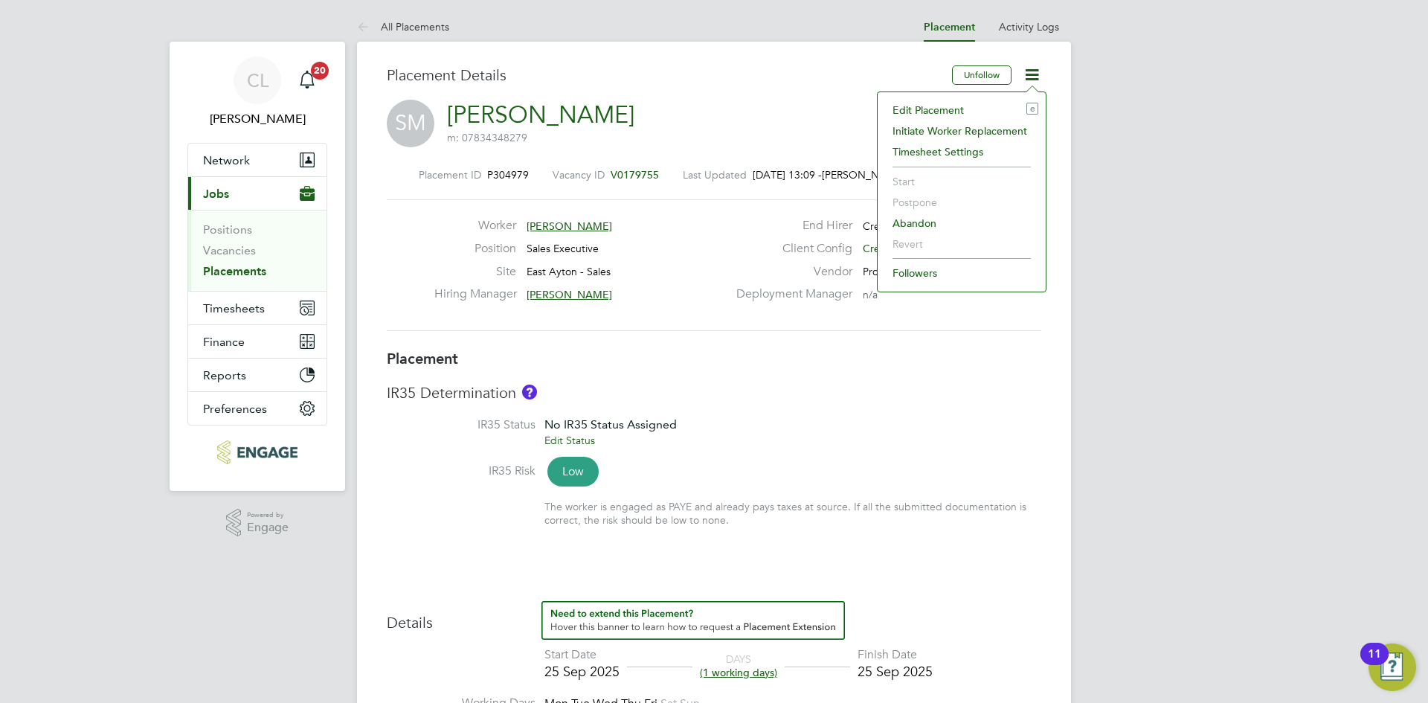
click at [983, 110] on li "Edit Placement e" at bounding box center [961, 110] width 153 height 21
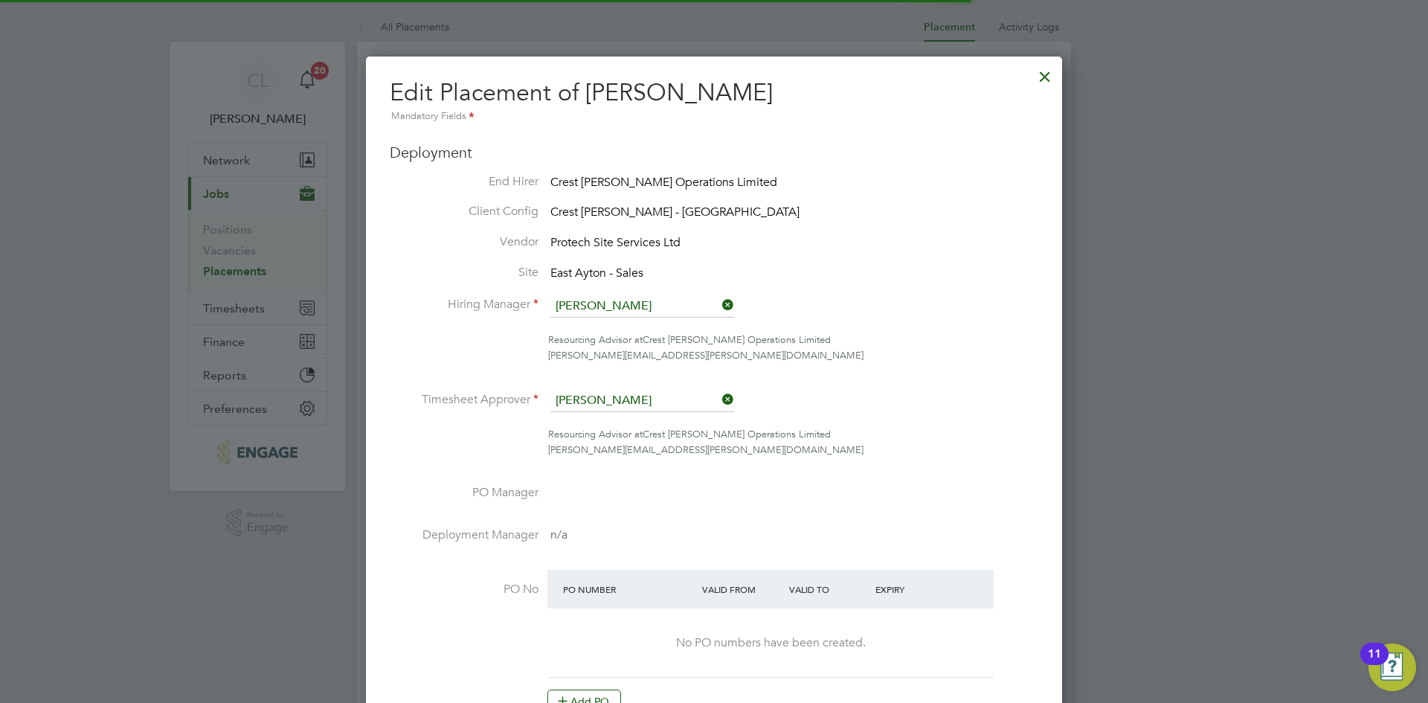
scroll to position [7, 7]
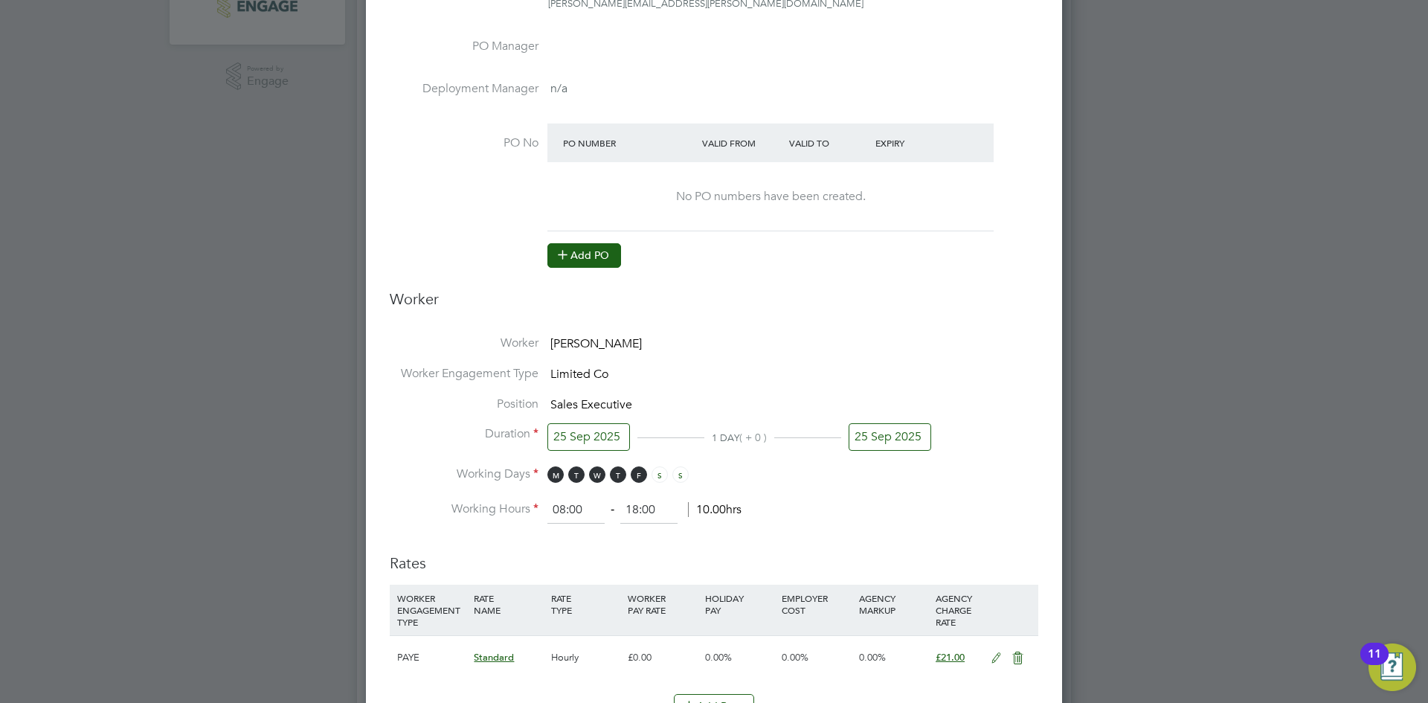
click at [597, 245] on button "Add PO" at bounding box center [584, 255] width 74 height 24
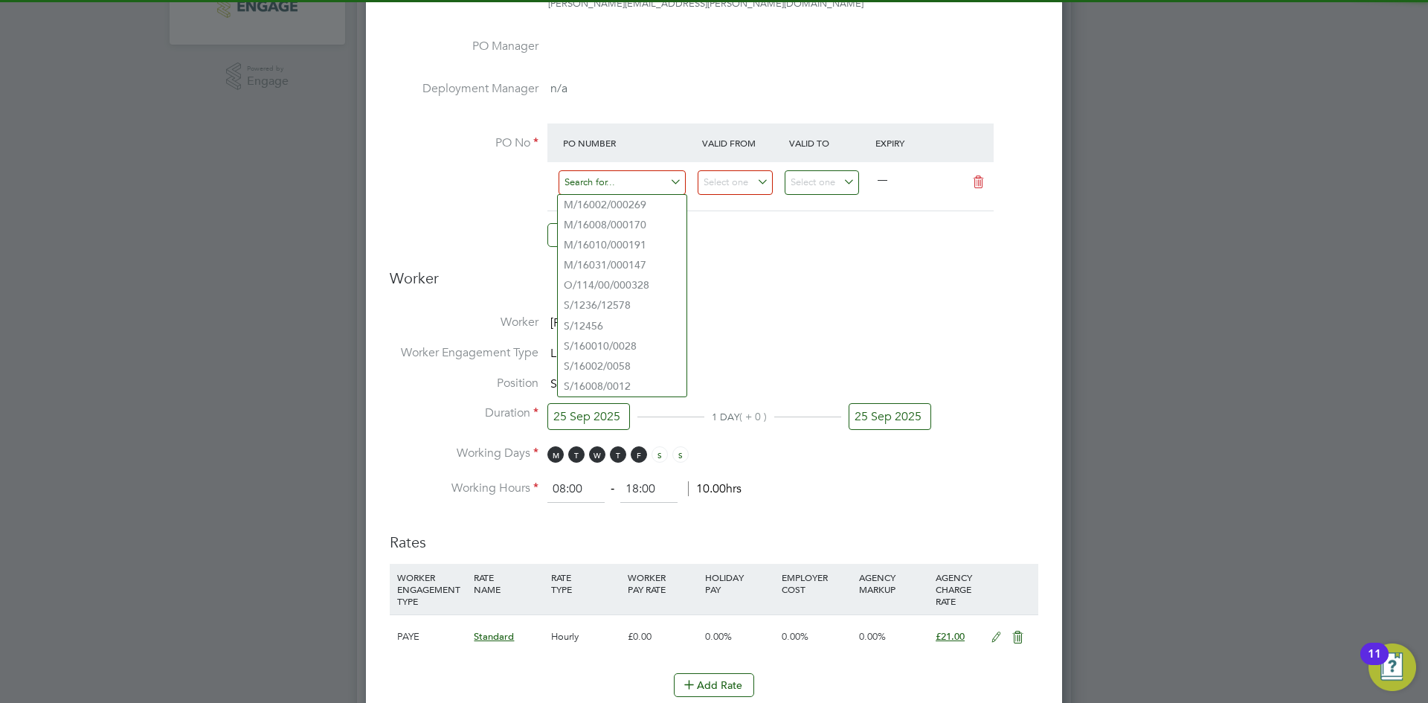
paste input "M/16010/000191"
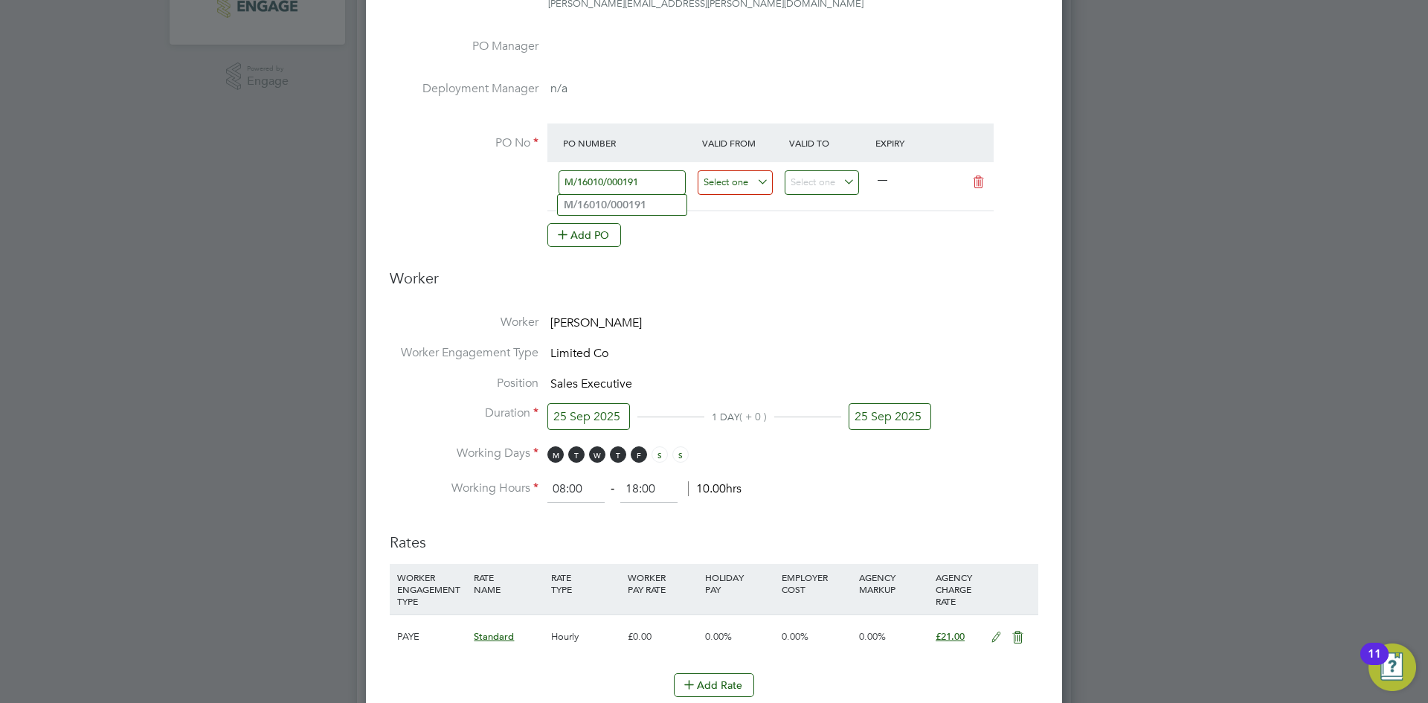
type input "M/16010/000191"
click at [731, 184] on input at bounding box center [735, 182] width 75 height 25
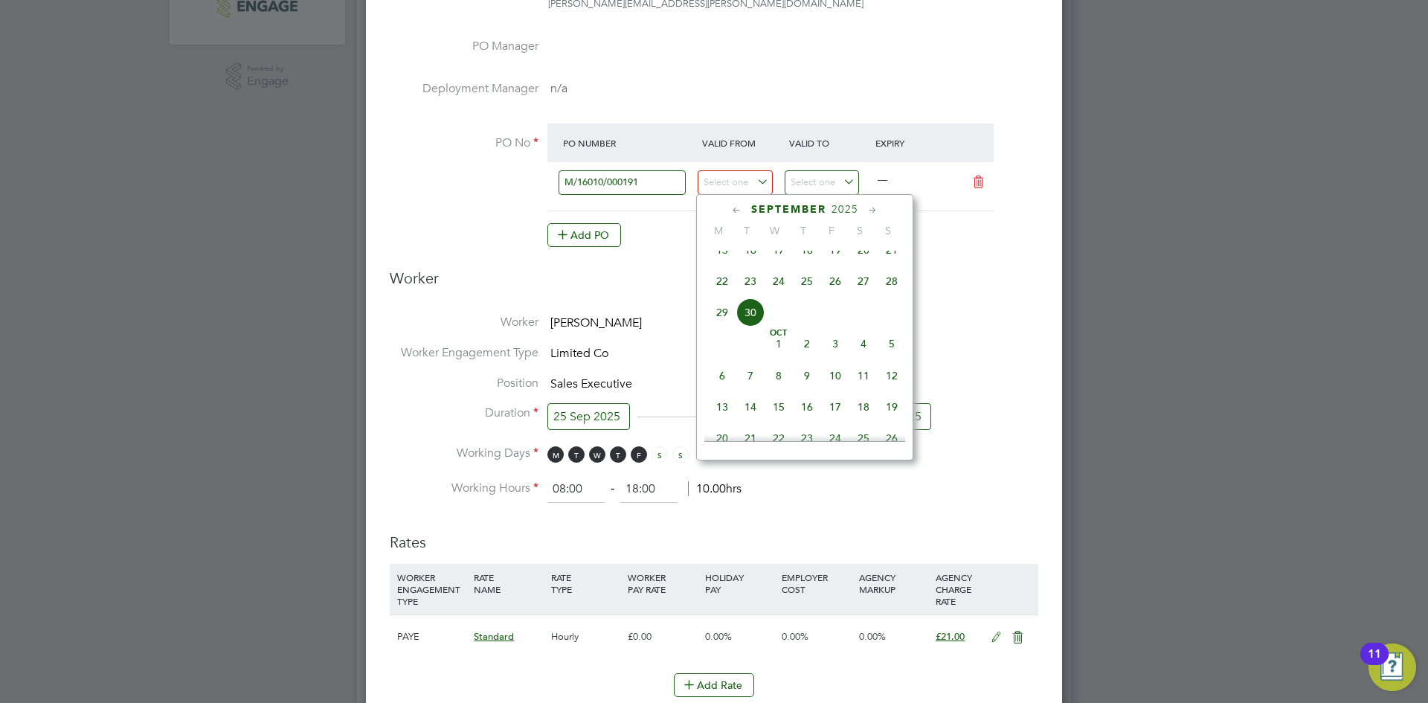
click at [747, 208] on div "September 2025" at bounding box center [804, 209] width 201 height 14
click at [739, 207] on icon at bounding box center [737, 210] width 14 height 16
click at [866, 386] on span "31" at bounding box center [863, 390] width 28 height 28
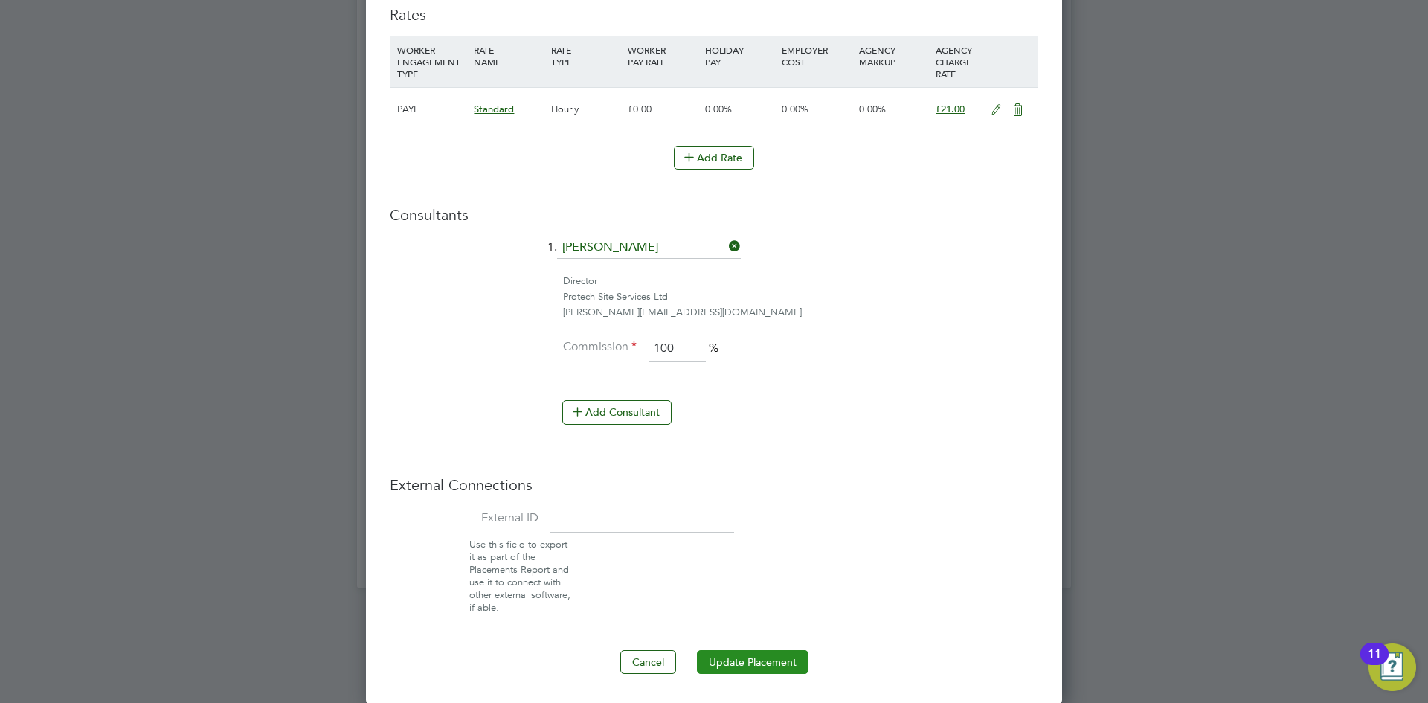
click at [773, 656] on button "Update Placement" at bounding box center [753, 662] width 112 height 24
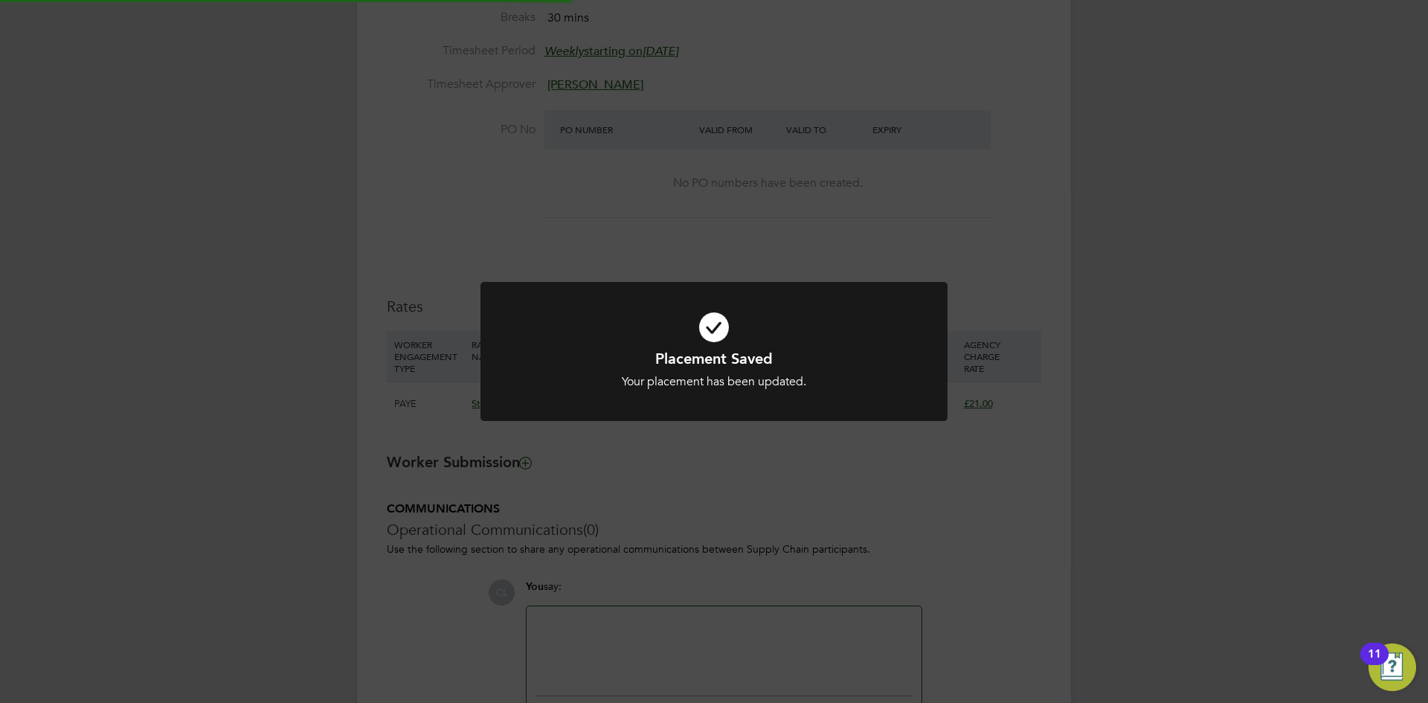
type input "17 Mar 2025"
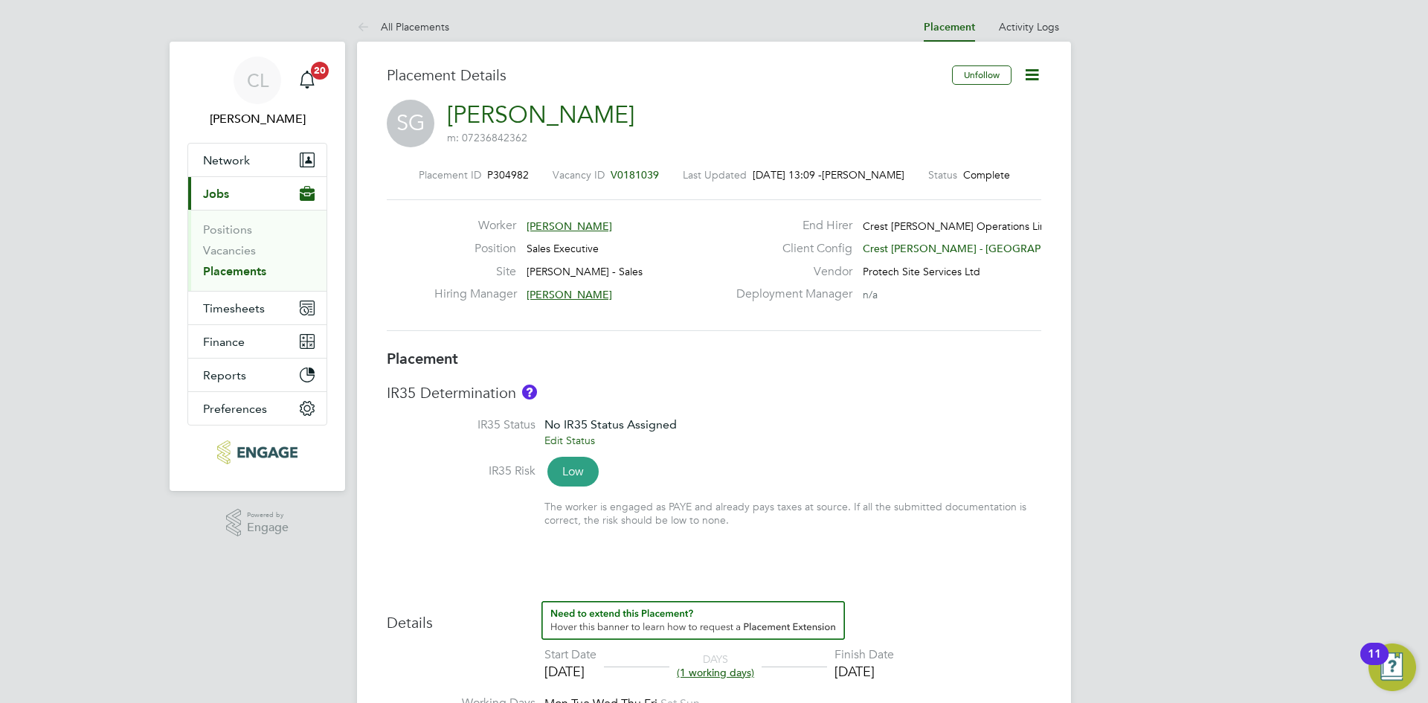
click at [1032, 74] on icon at bounding box center [1032, 74] width 19 height 19
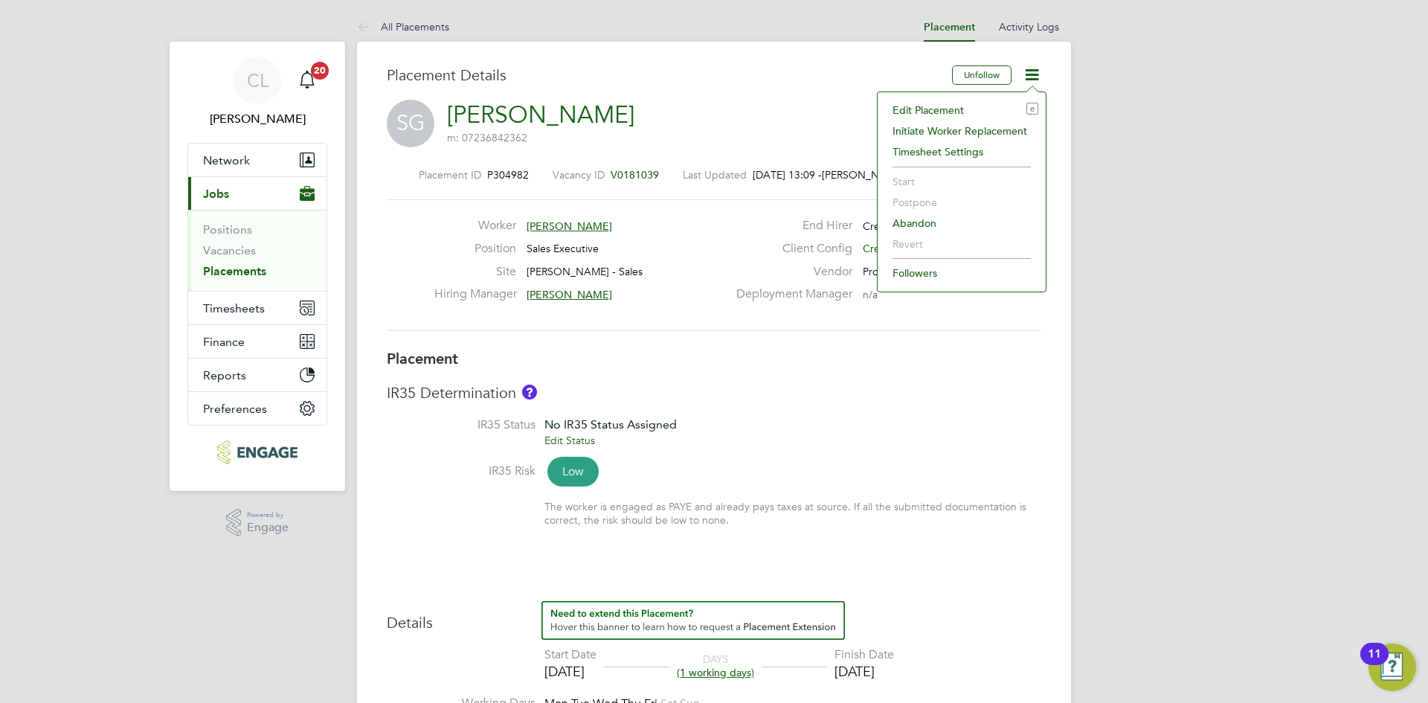
click at [945, 103] on li "Edit Placement e" at bounding box center [961, 110] width 153 height 21
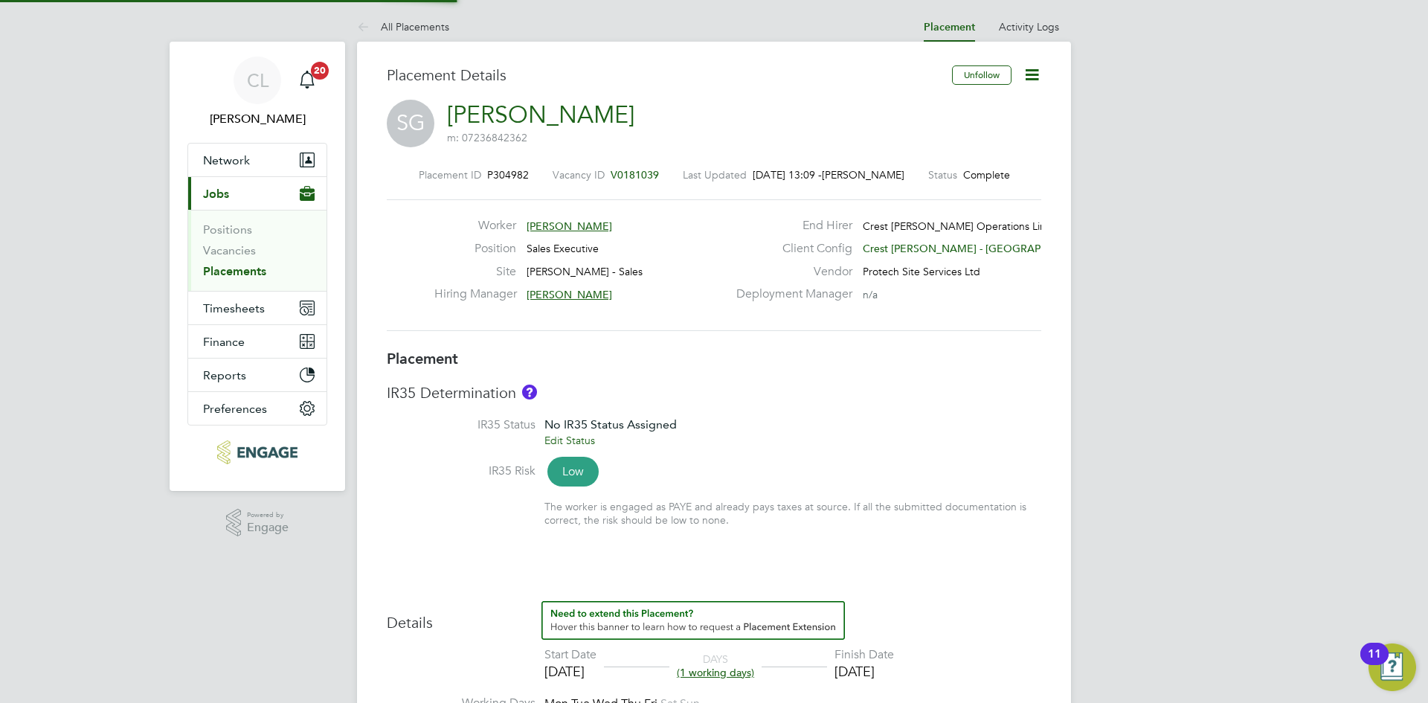
type input "[PERSON_NAME]"
type input "[DATE]"
type input "08:00"
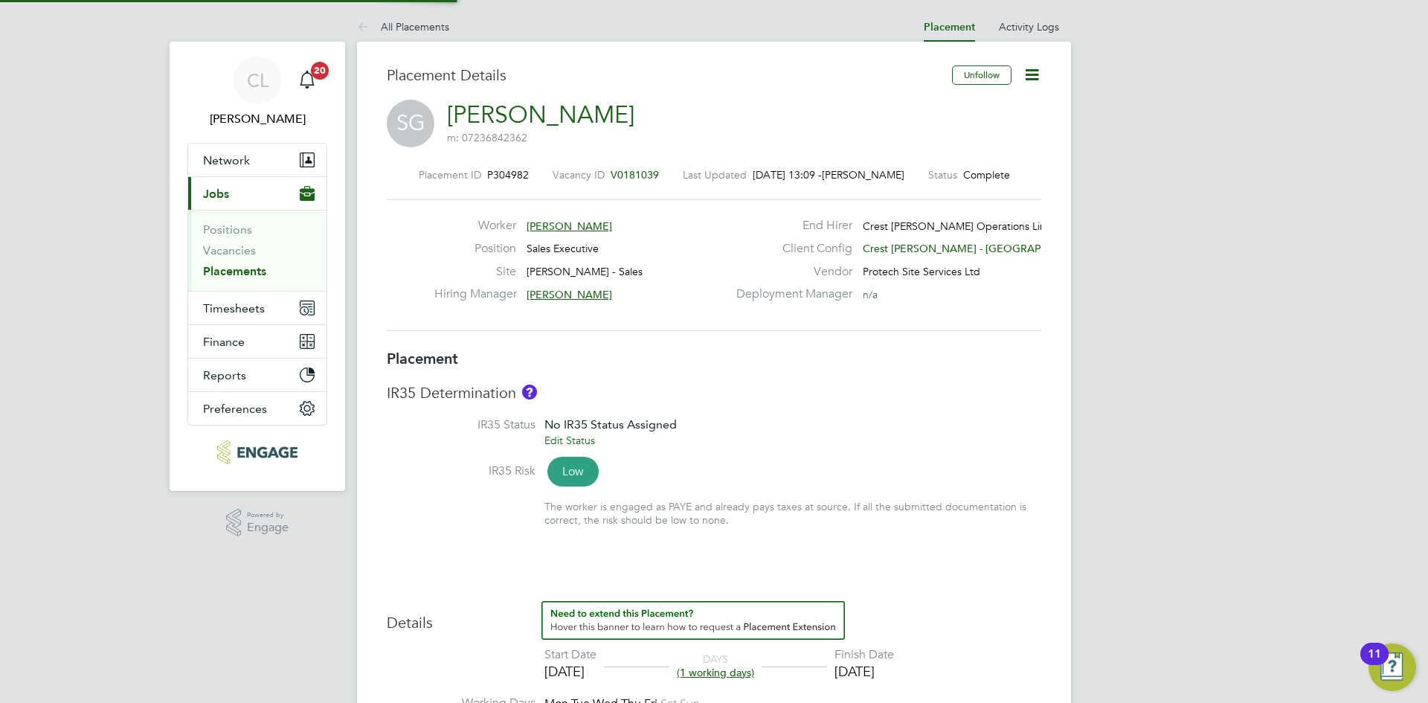
type input "18:00"
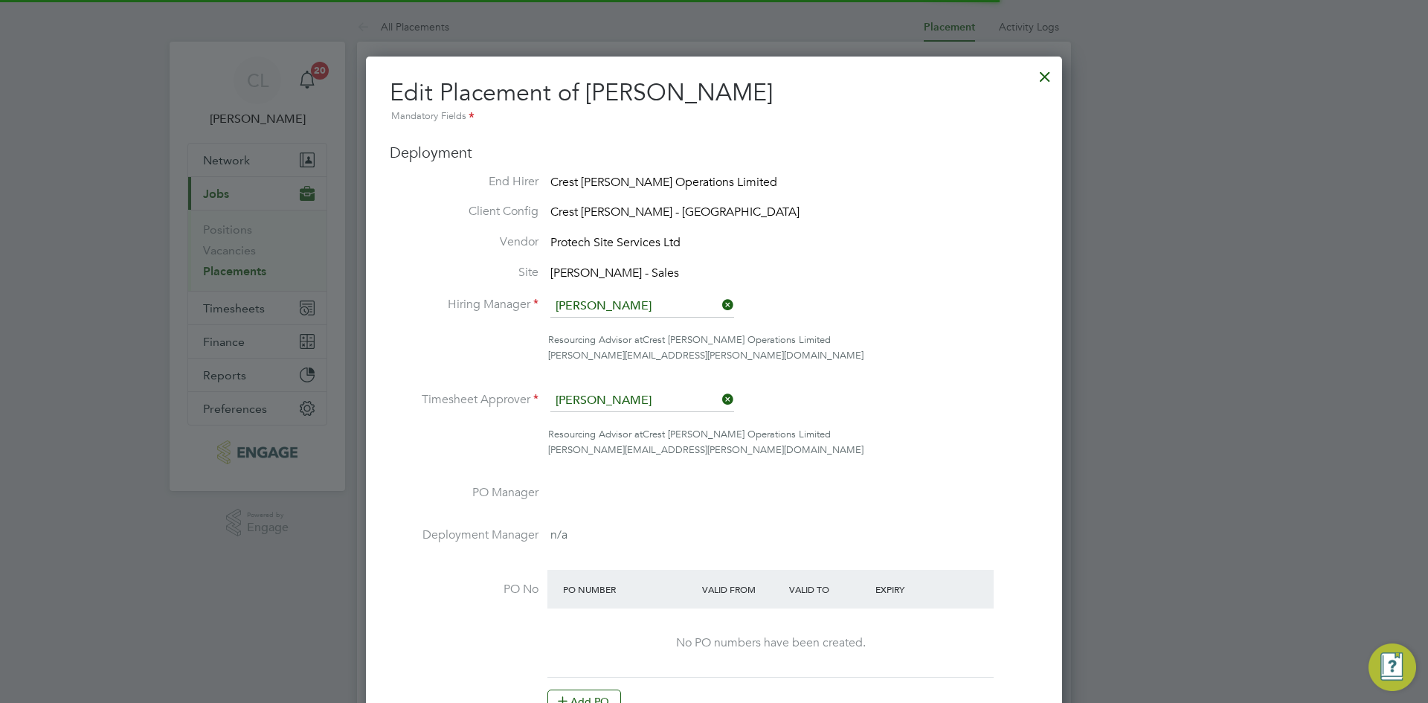
scroll to position [31, 649]
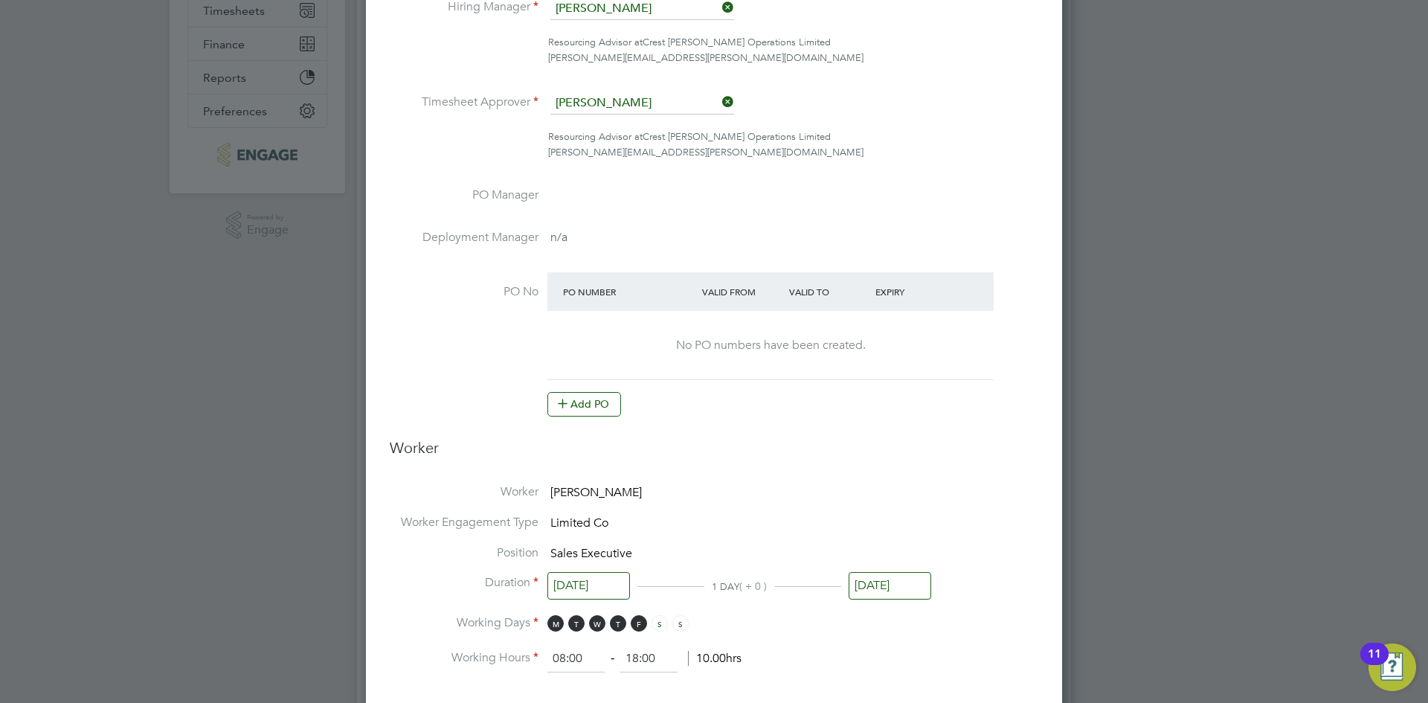
click at [593, 419] on li "PO No PO Number Valid From Valid To Expiry No PO numbers have been created. Add…" at bounding box center [714, 352] width 649 height 160
click at [593, 399] on button "Add PO" at bounding box center [584, 404] width 74 height 24
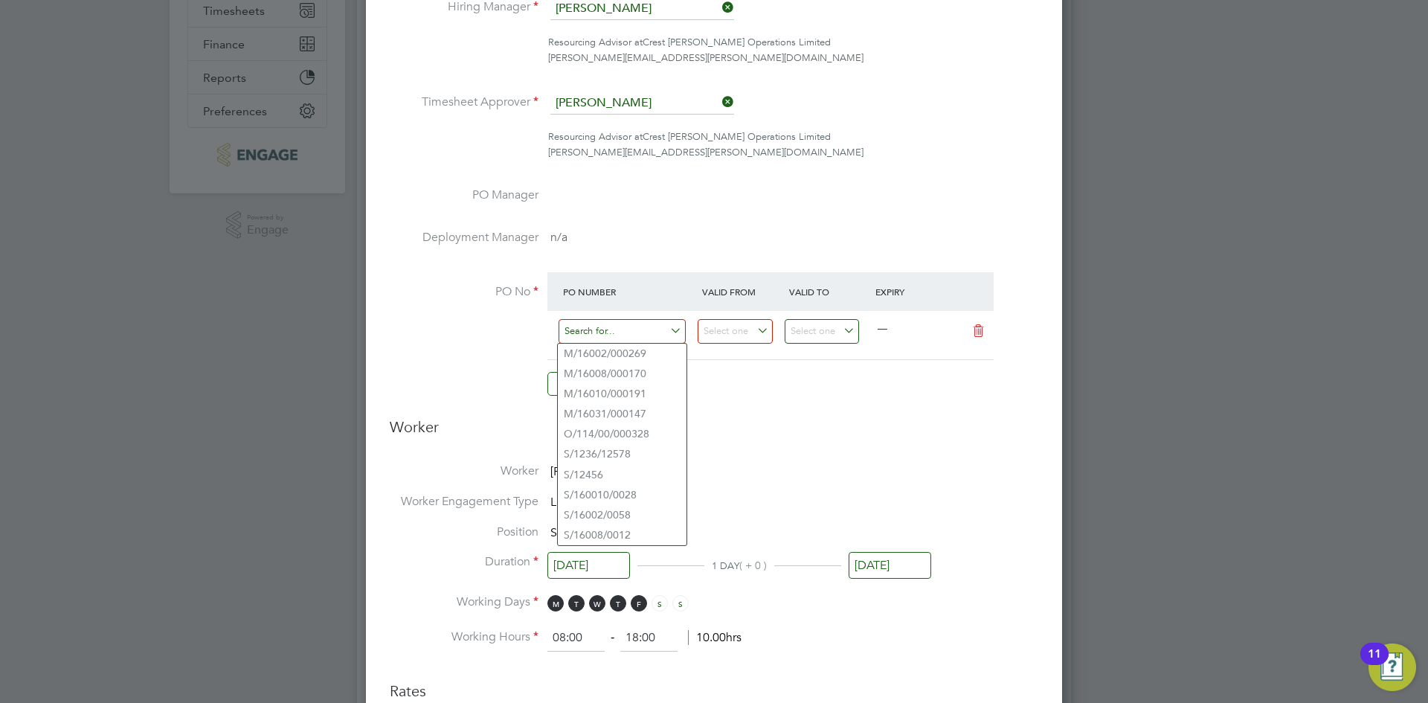
drag, startPoint x: 584, startPoint y: 342, endPoint x: 591, endPoint y: 327, distance: 16.6
click at [603, 322] on input at bounding box center [622, 331] width 127 height 25
paste input "M/16031/000147"
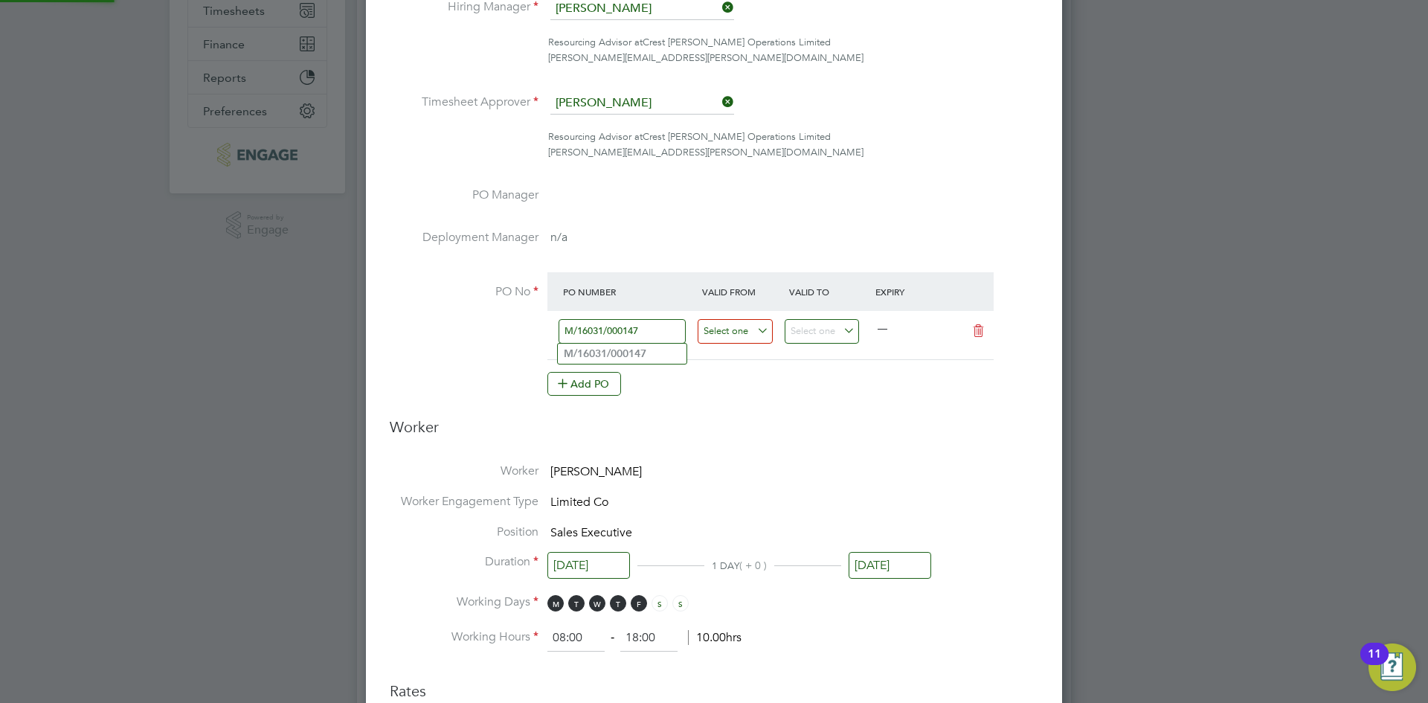
type input "M/16031/000147"
click at [753, 341] on input at bounding box center [735, 331] width 75 height 25
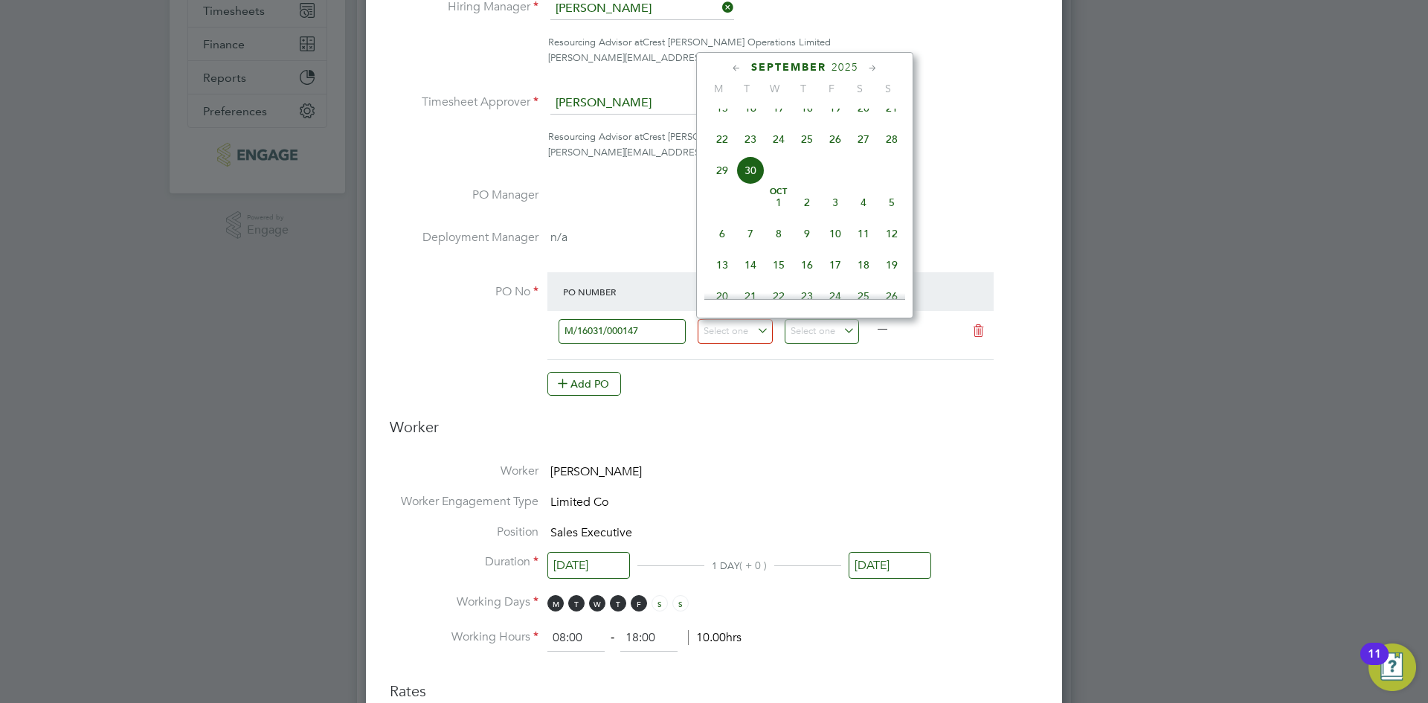
click at [736, 71] on icon at bounding box center [737, 68] width 14 height 16
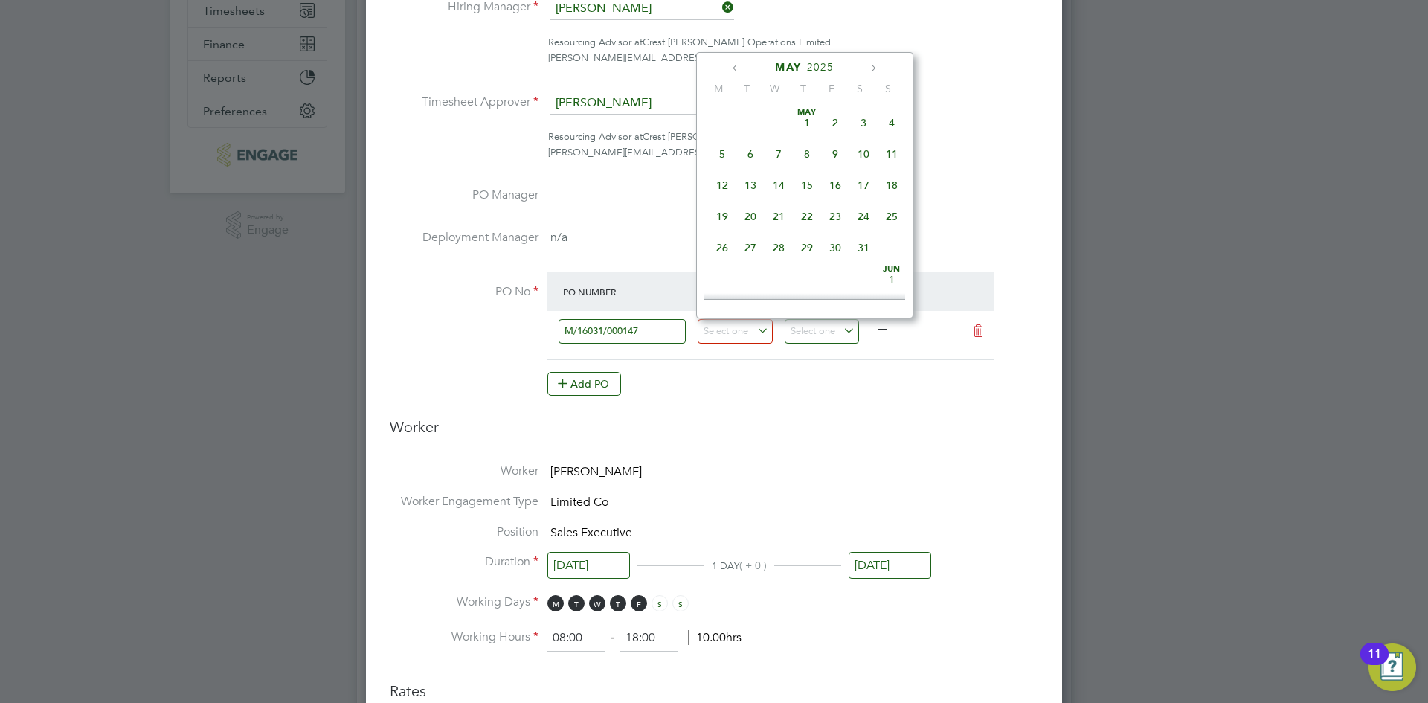
click at [866, 250] on span "31" at bounding box center [863, 248] width 28 height 28
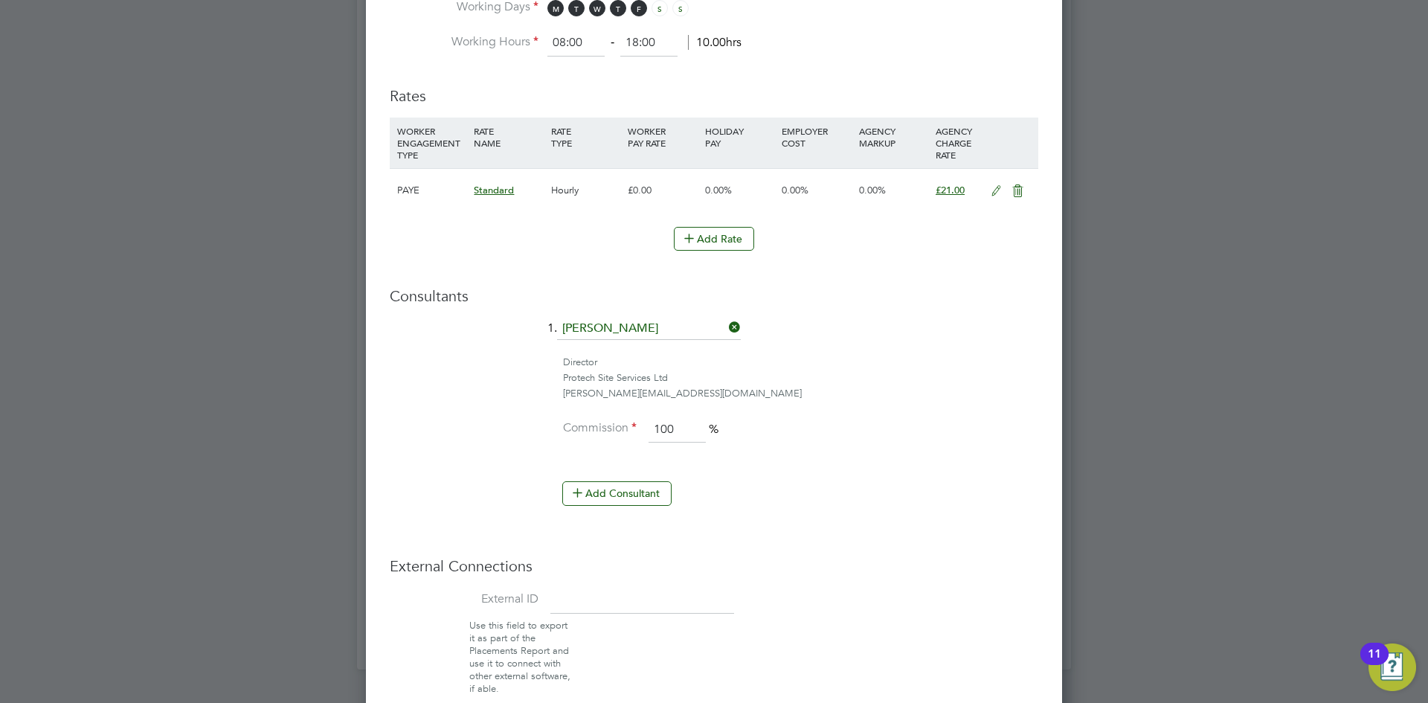
scroll to position [974, 0]
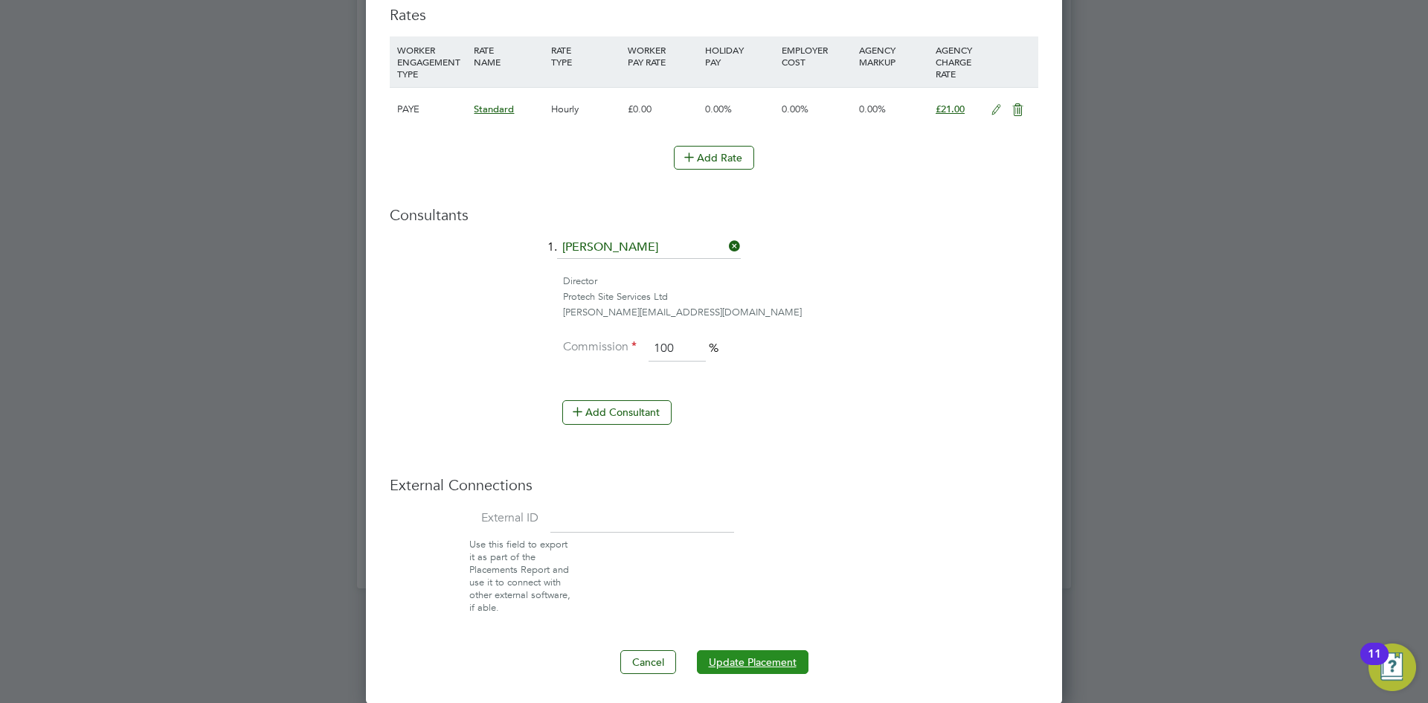
click at [768, 663] on button "Update Placement" at bounding box center [753, 662] width 112 height 24
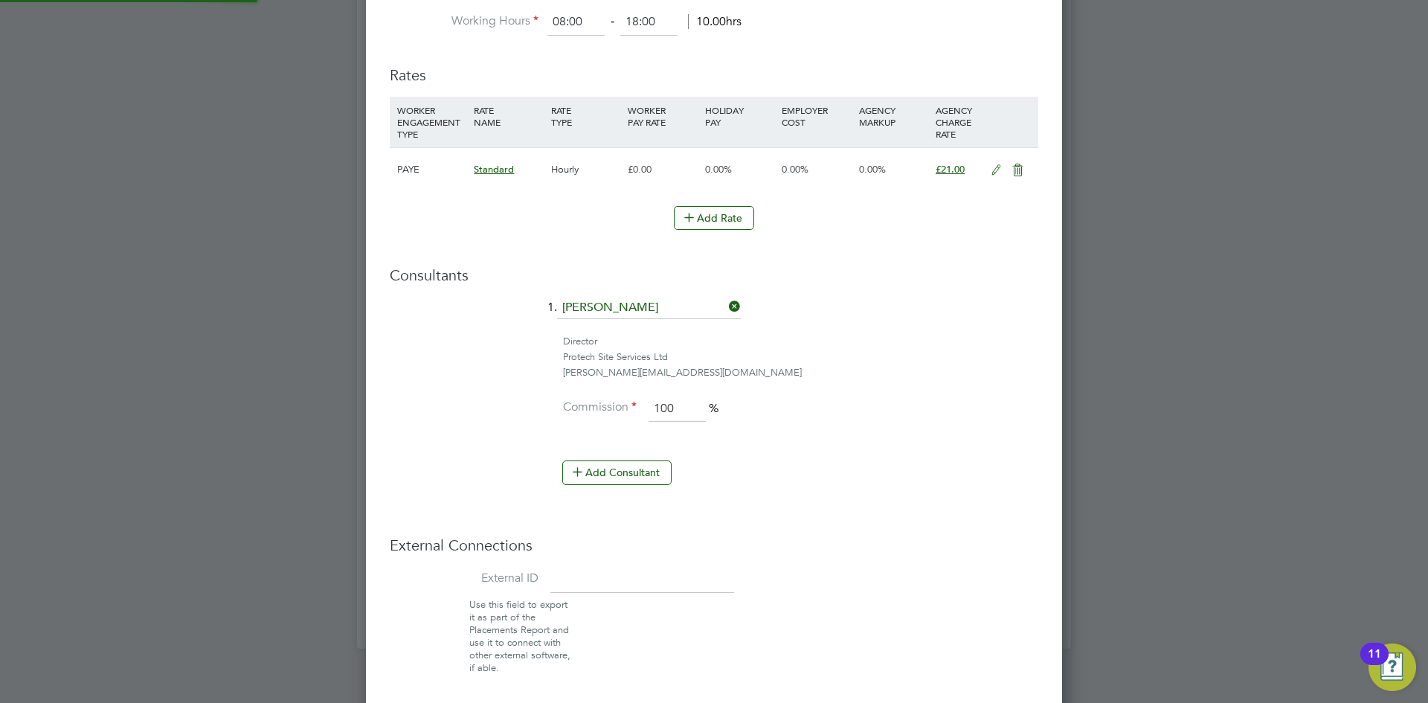
type input "03 Mar 2025"
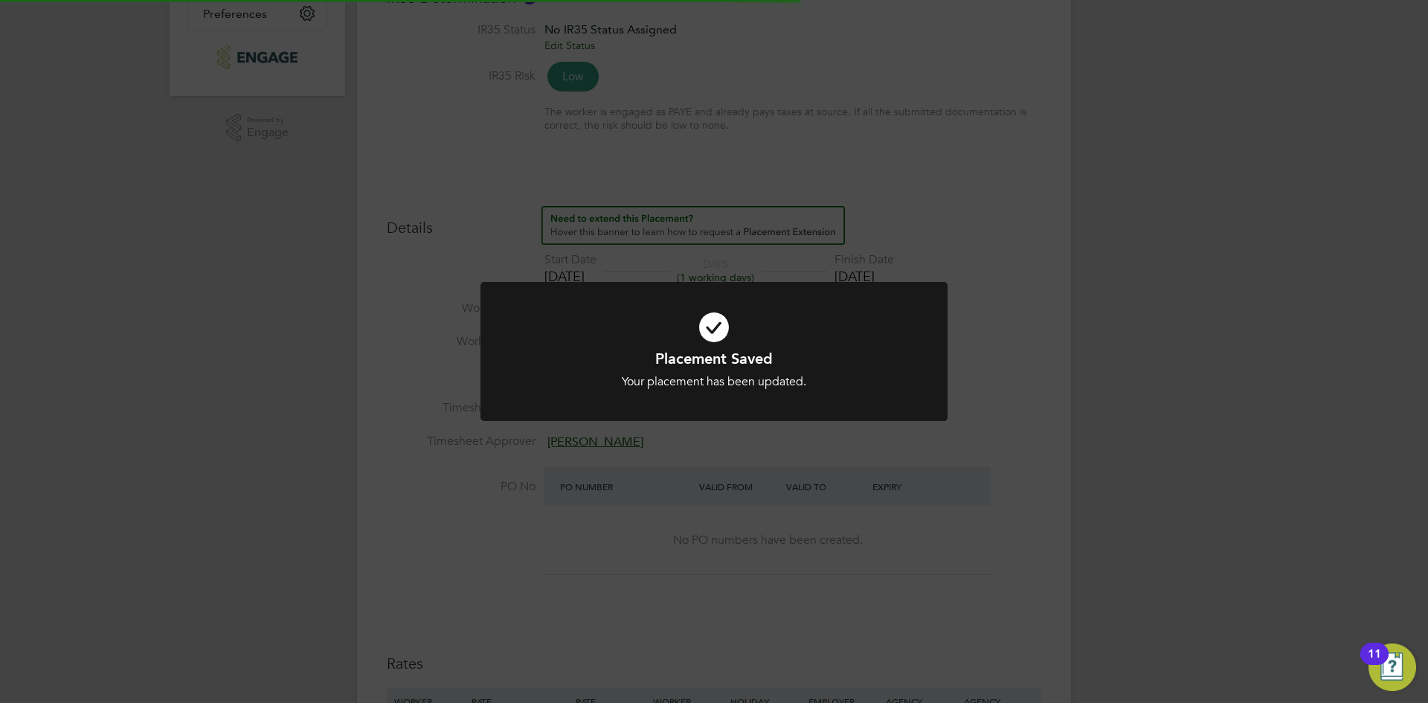
scroll to position [0, 0]
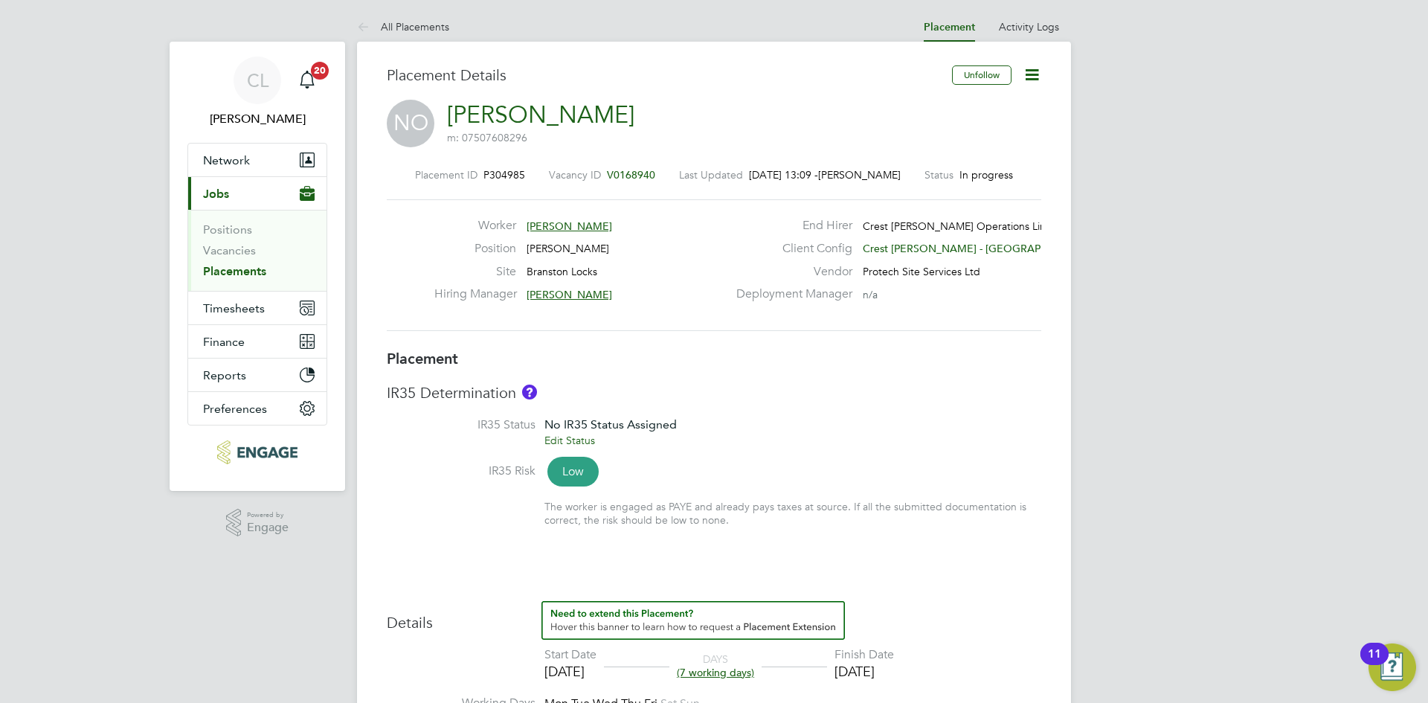
click at [1034, 76] on icon at bounding box center [1032, 74] width 19 height 19
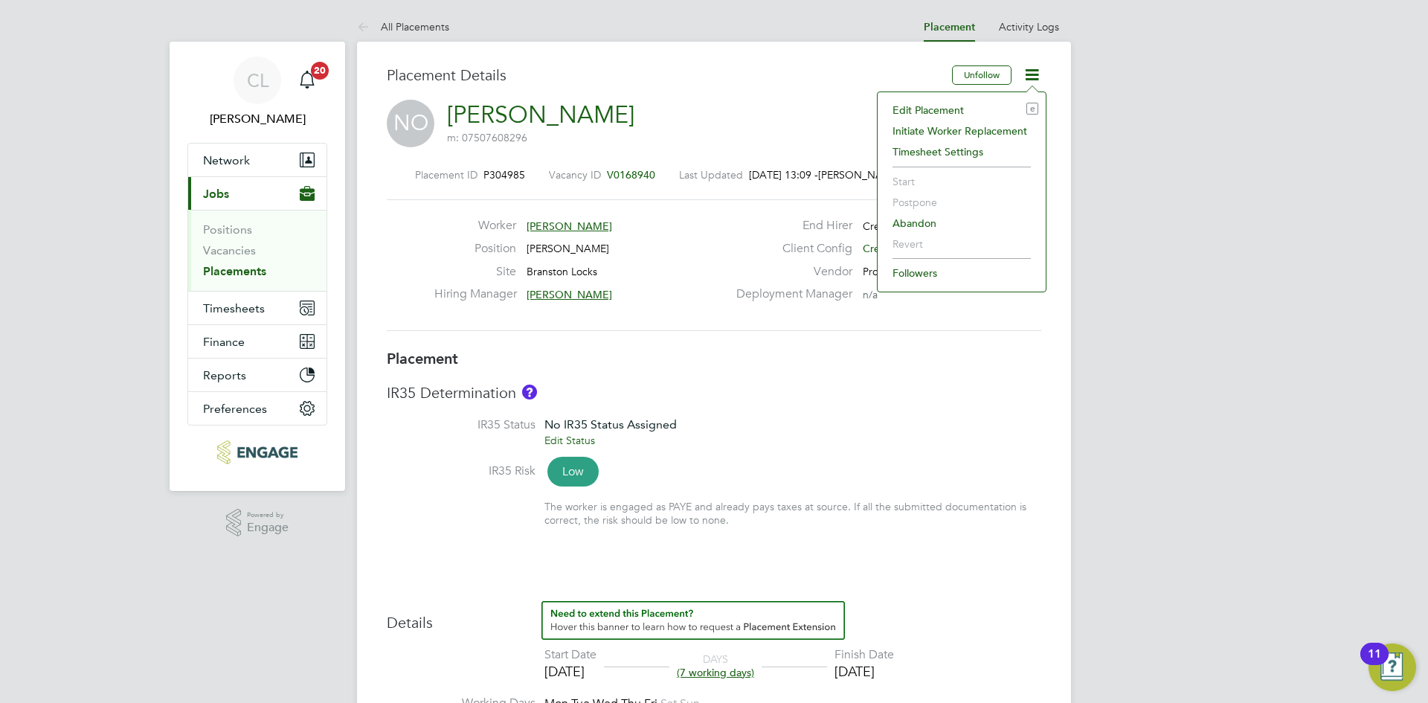
click at [930, 110] on li "Edit Placement e" at bounding box center [961, 110] width 153 height 21
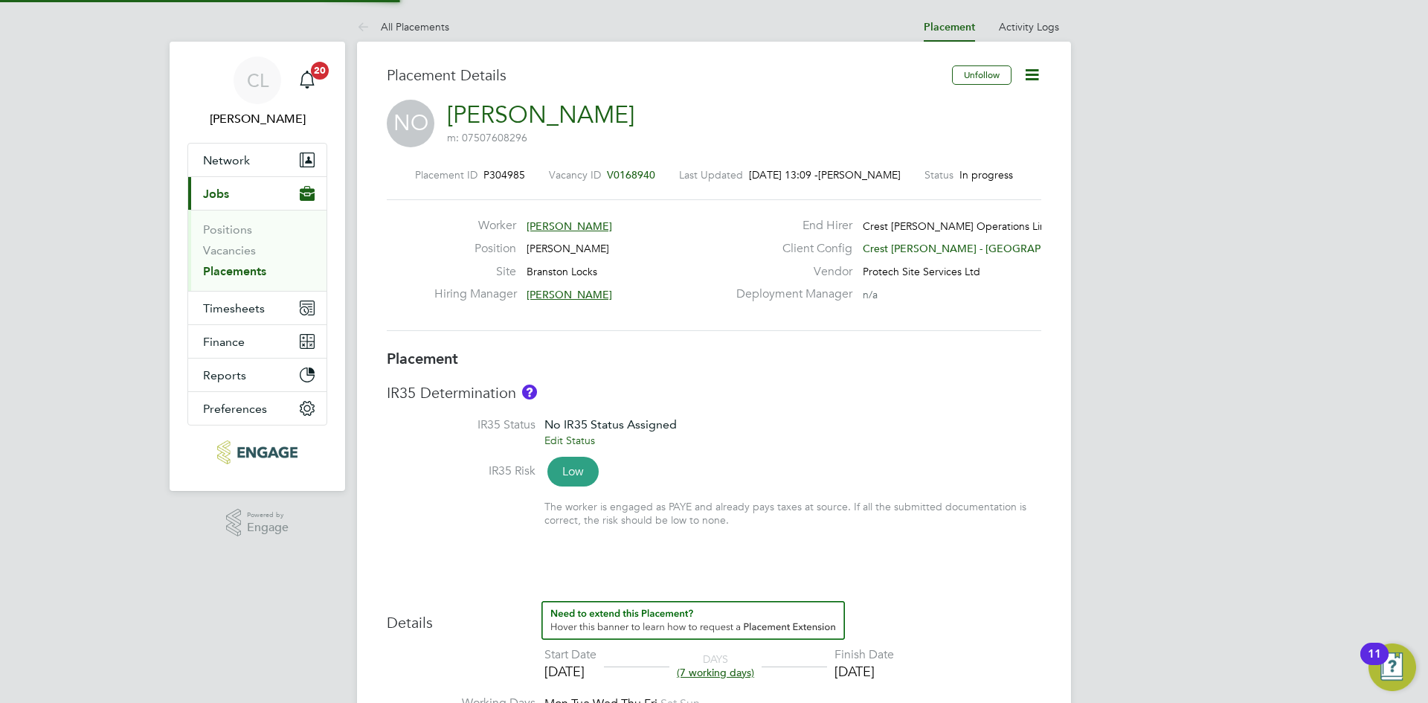
type input "[PERSON_NAME]"
type input "[DATE]"
type input "08:00"
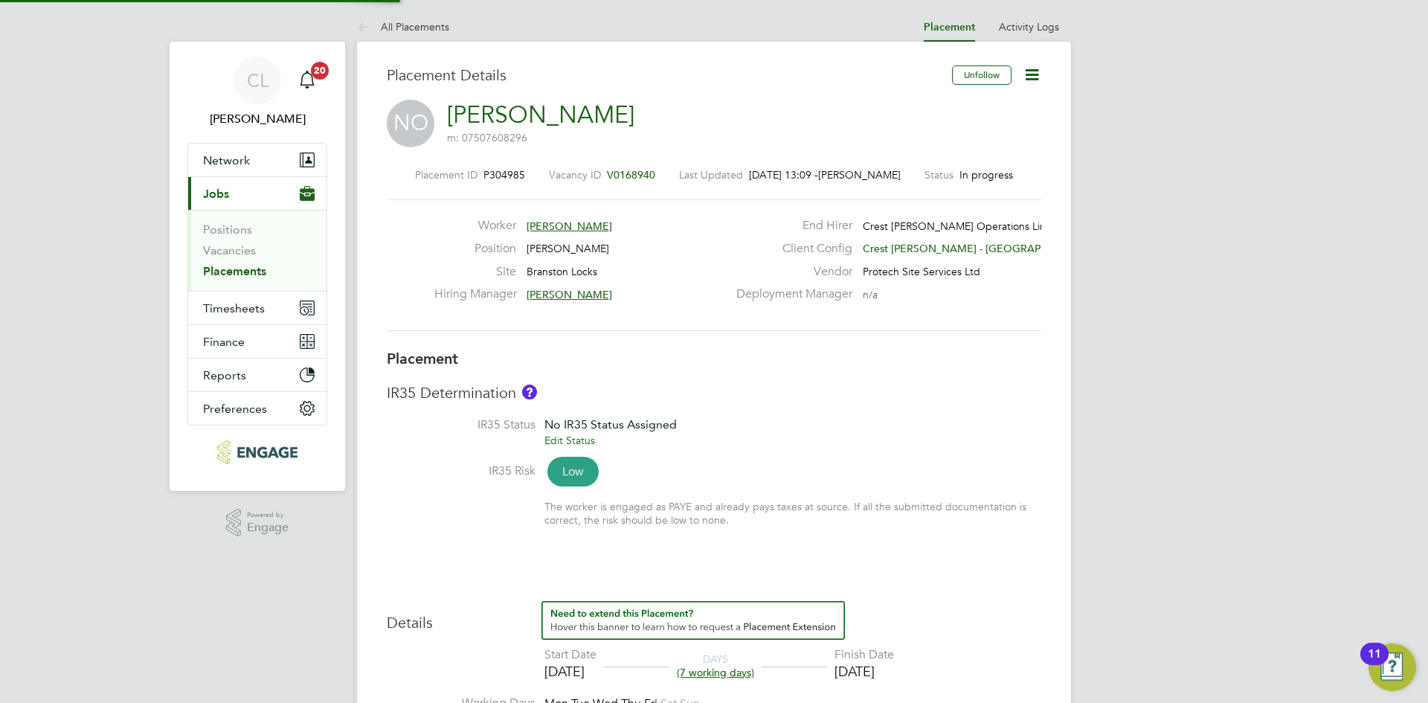
type input "17:00"
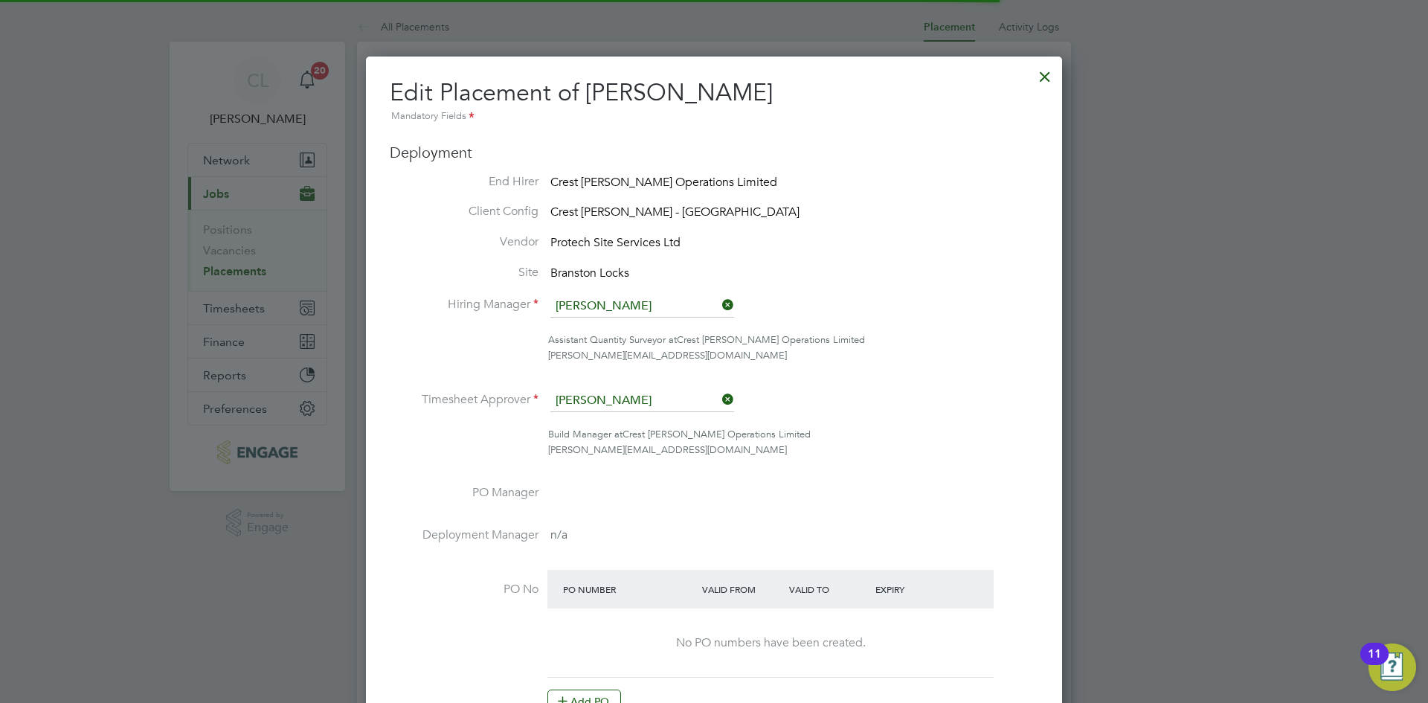
scroll to position [44, 78]
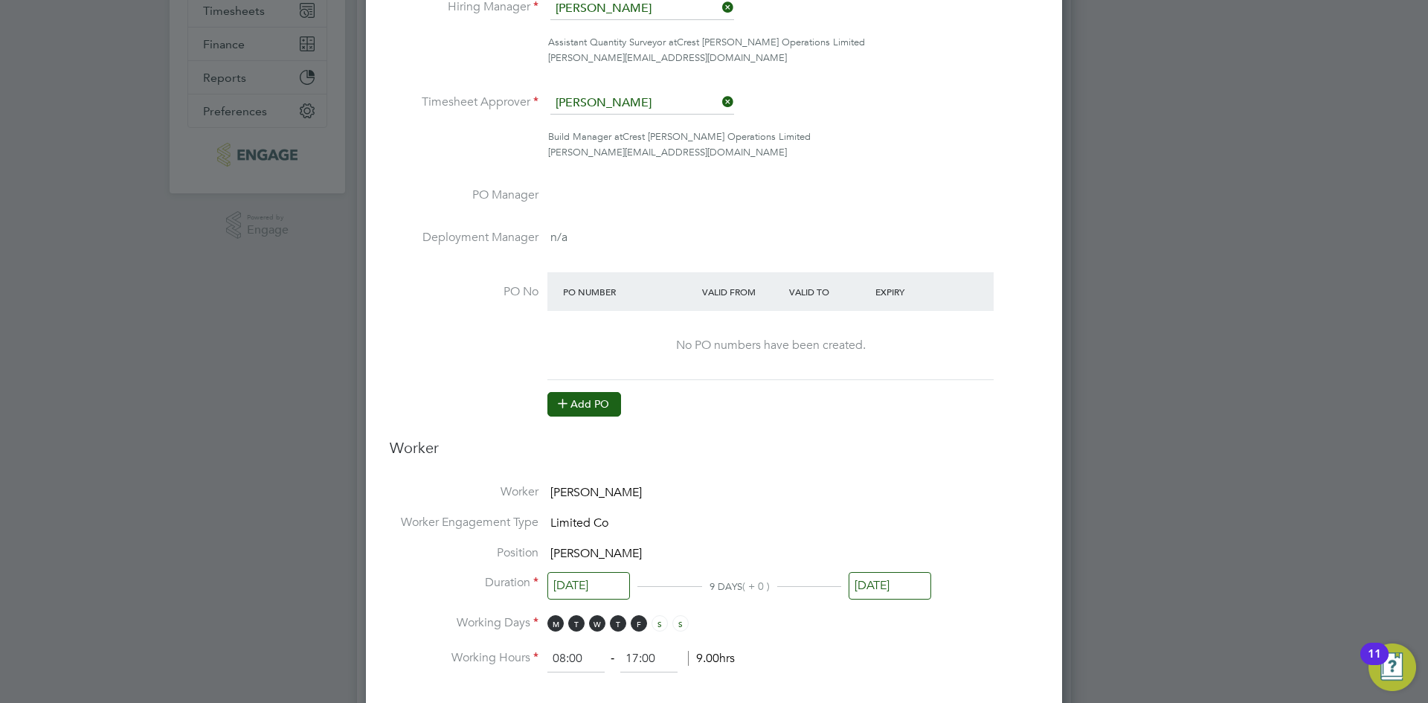
click at [608, 401] on button "Add PO" at bounding box center [584, 404] width 74 height 24
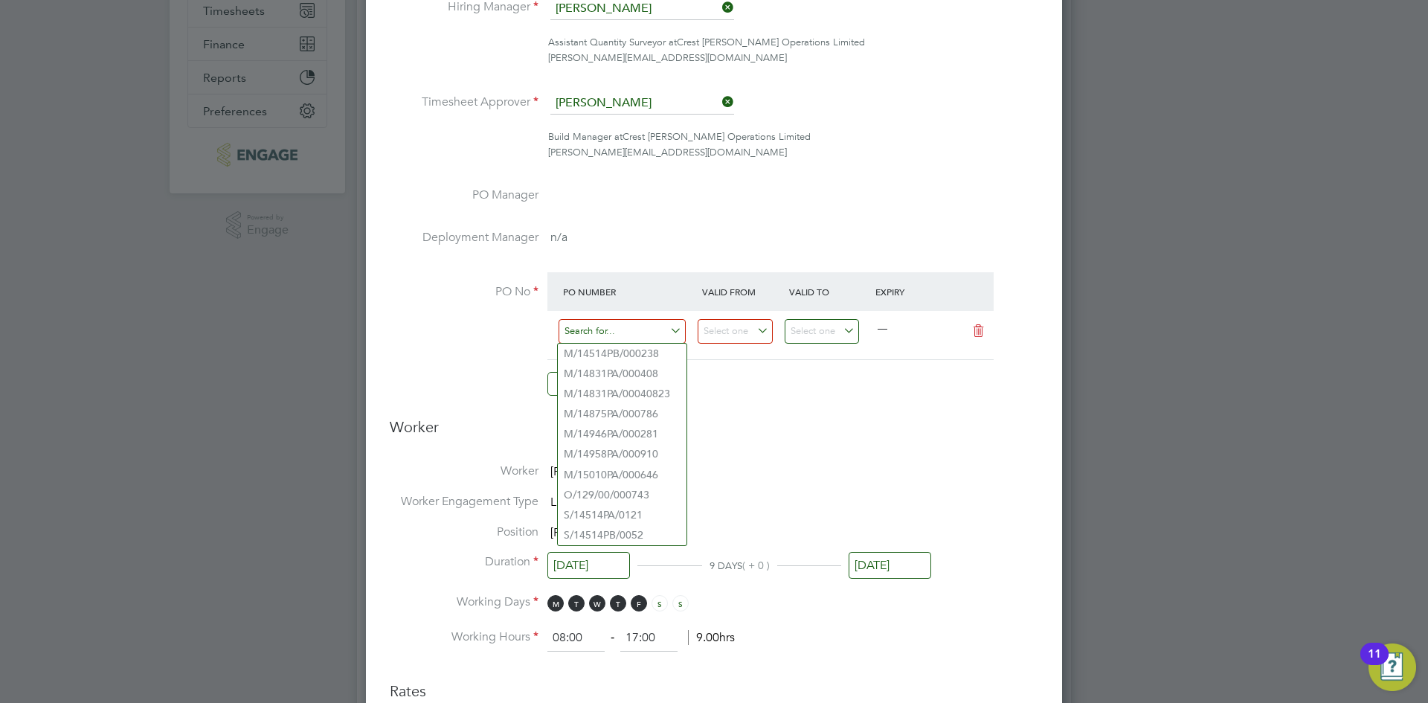
paste input "S/14946PA/0055"
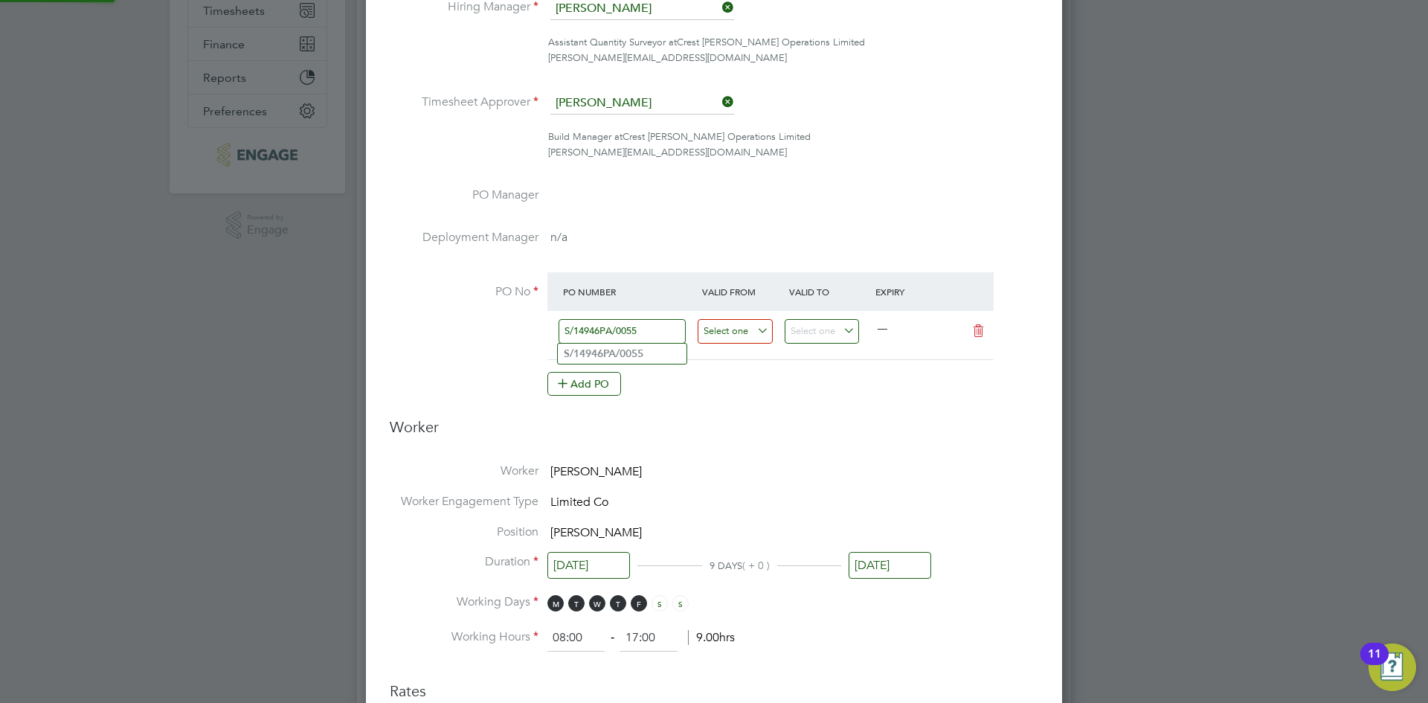
type input "S/14946PA/0055"
click at [719, 333] on input at bounding box center [735, 331] width 75 height 25
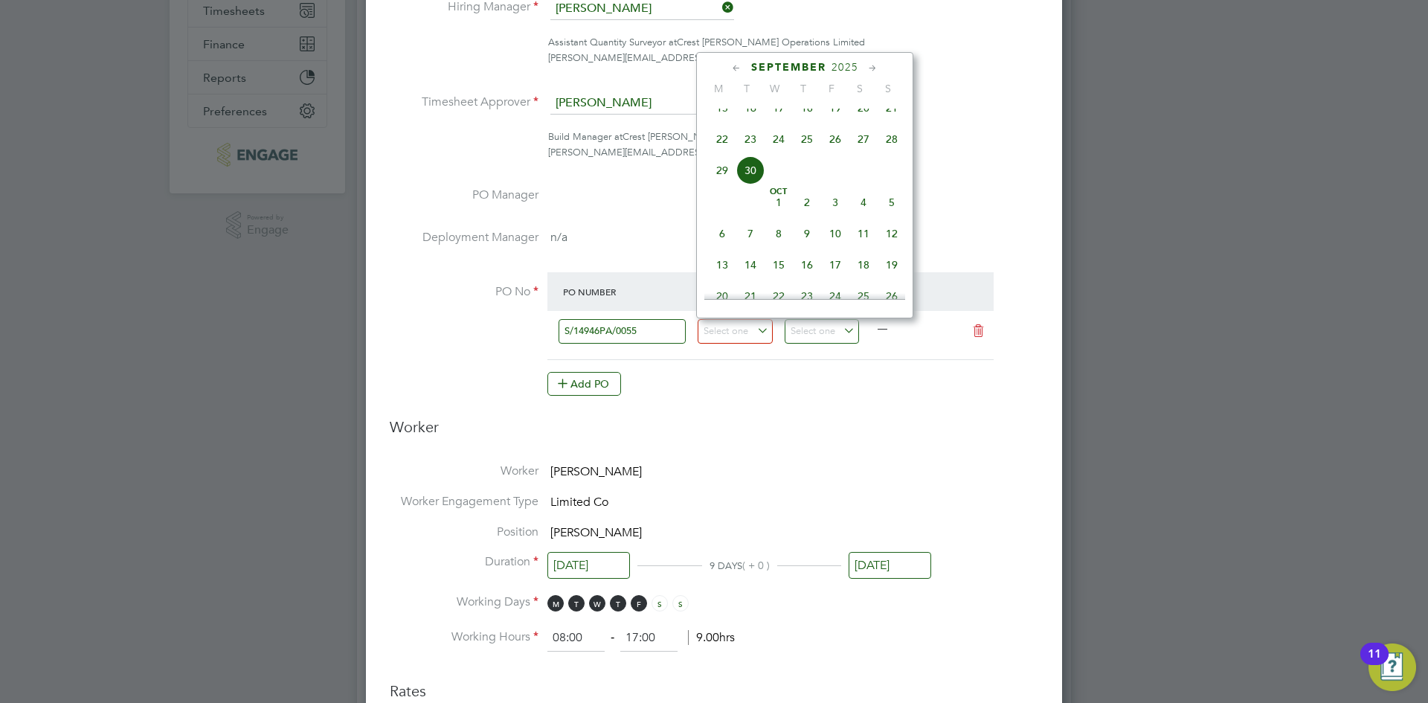
click at [734, 61] on icon at bounding box center [737, 68] width 14 height 16
click at [864, 250] on span "31" at bounding box center [863, 248] width 28 height 28
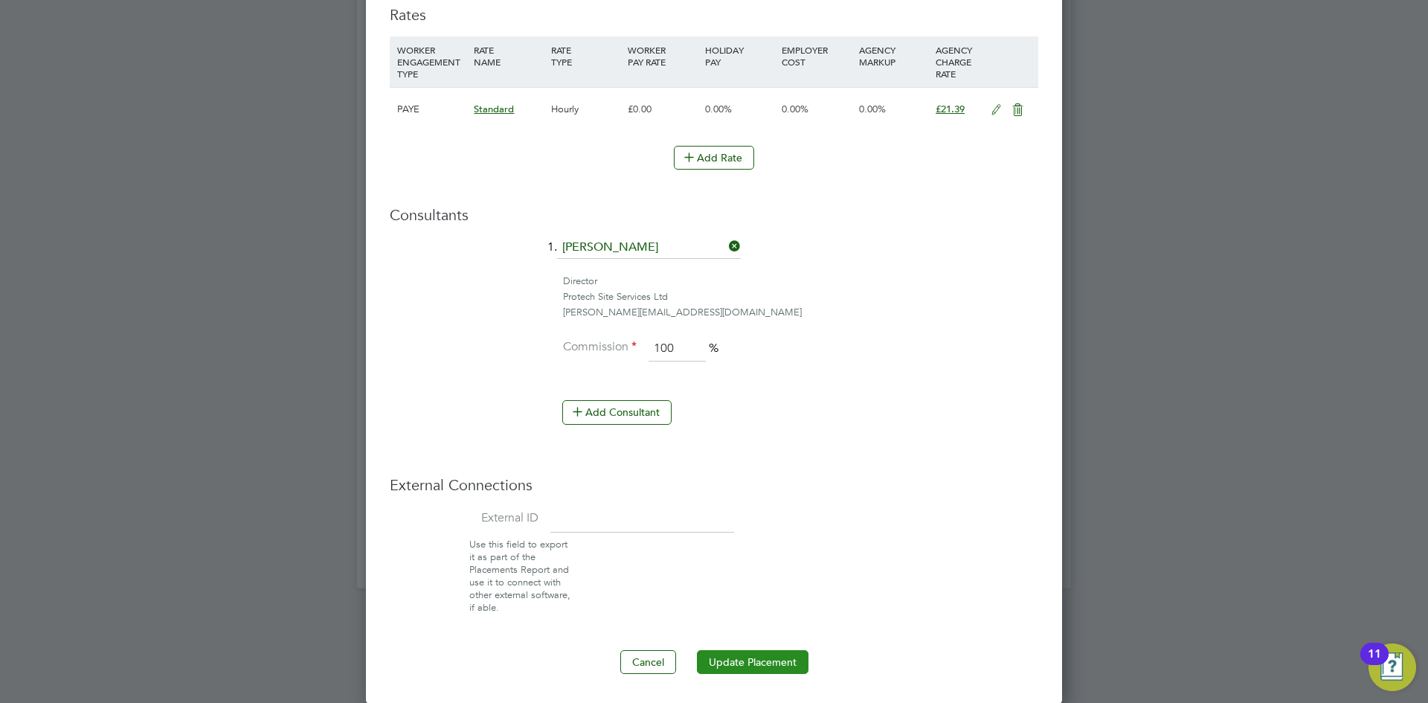
click at [777, 660] on button "Update Placement" at bounding box center [753, 662] width 112 height 24
type input "[DATE]"
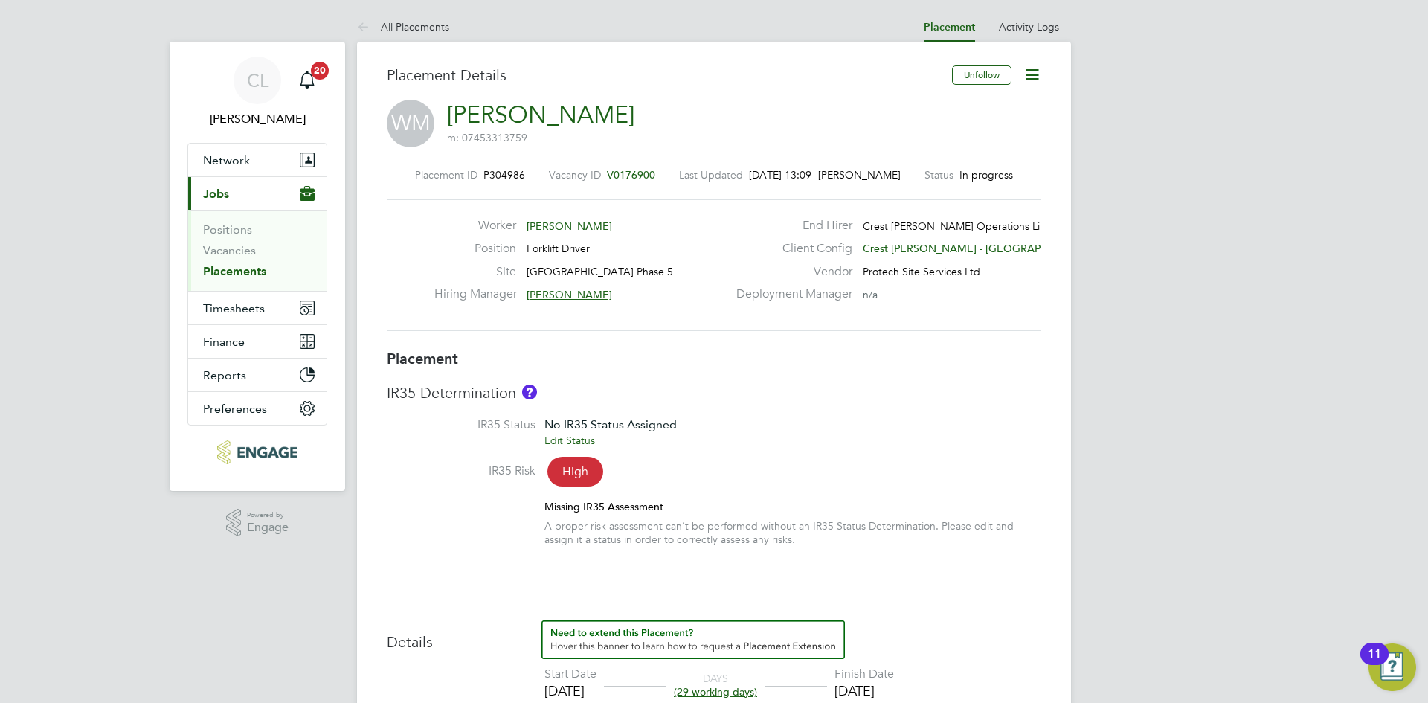
click at [1039, 80] on icon at bounding box center [1032, 74] width 19 height 19
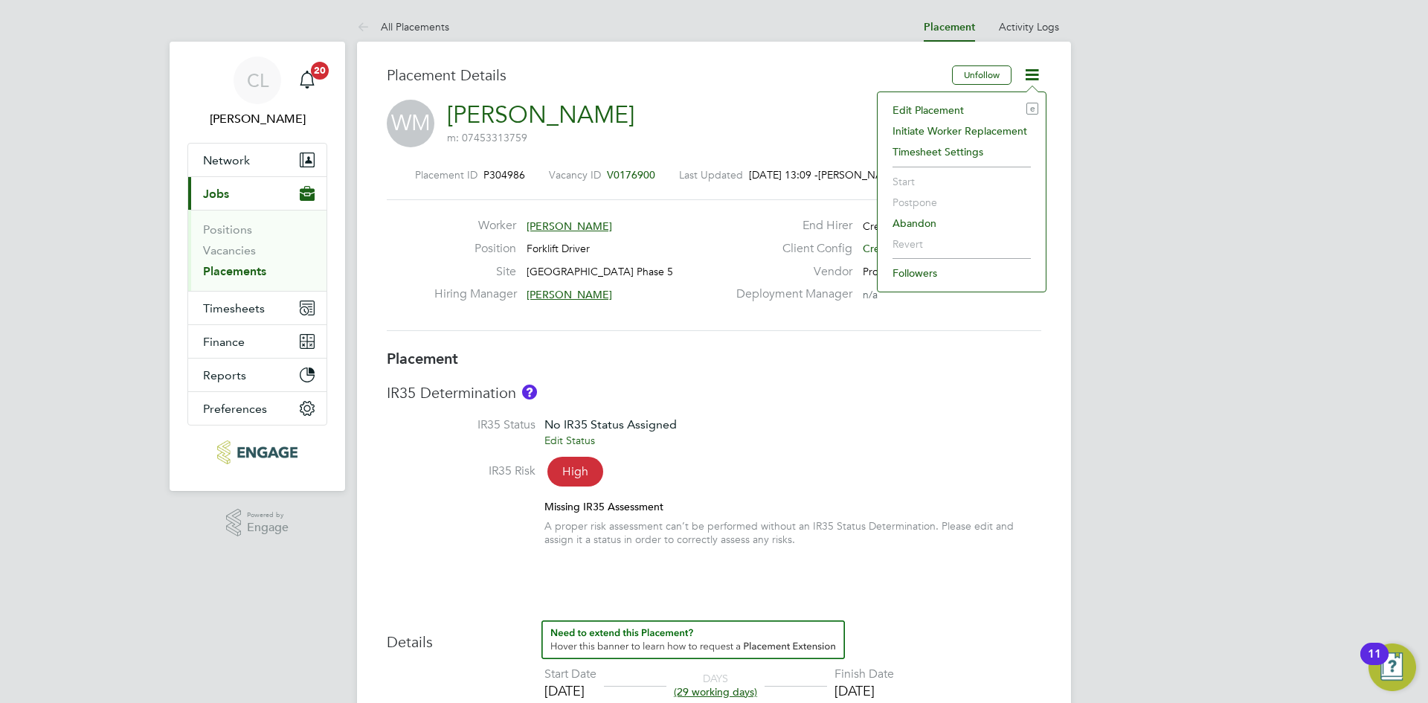
click at [959, 107] on li "Edit Placement e" at bounding box center [961, 110] width 153 height 21
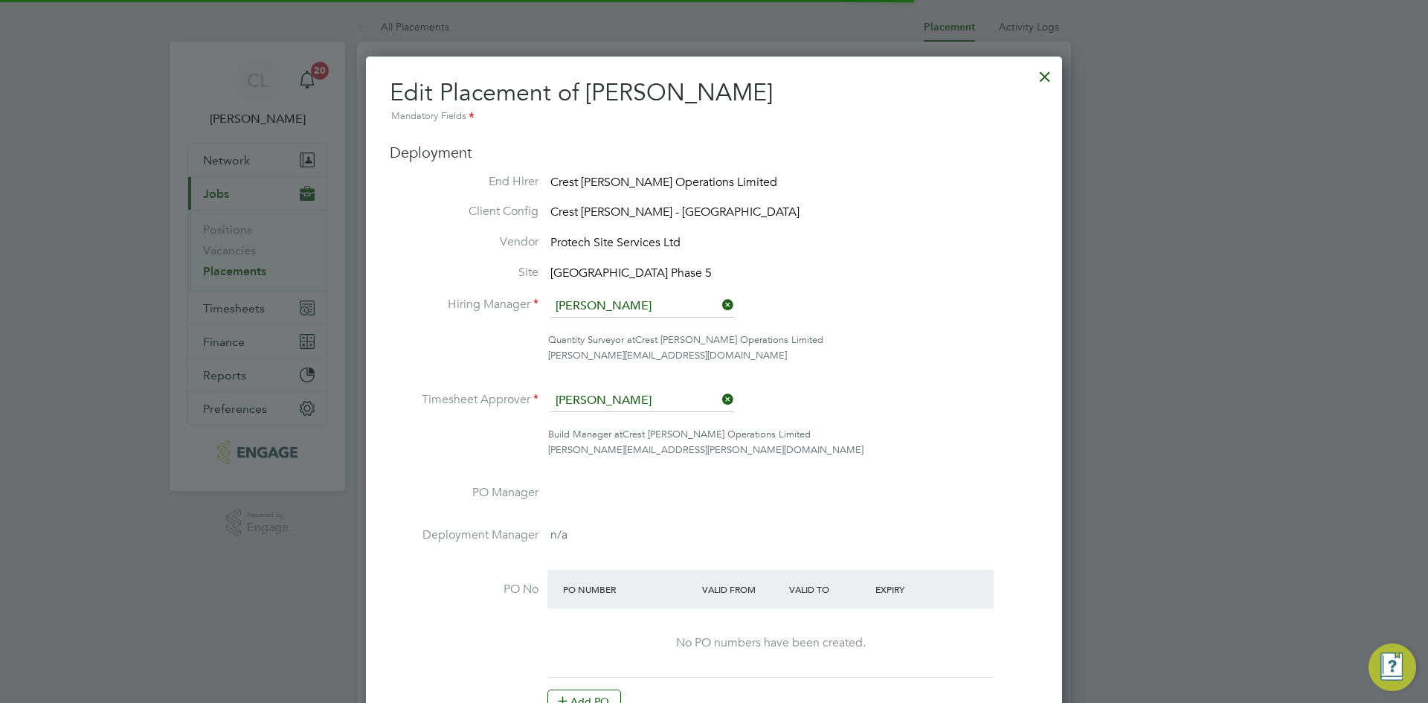
scroll to position [7, 7]
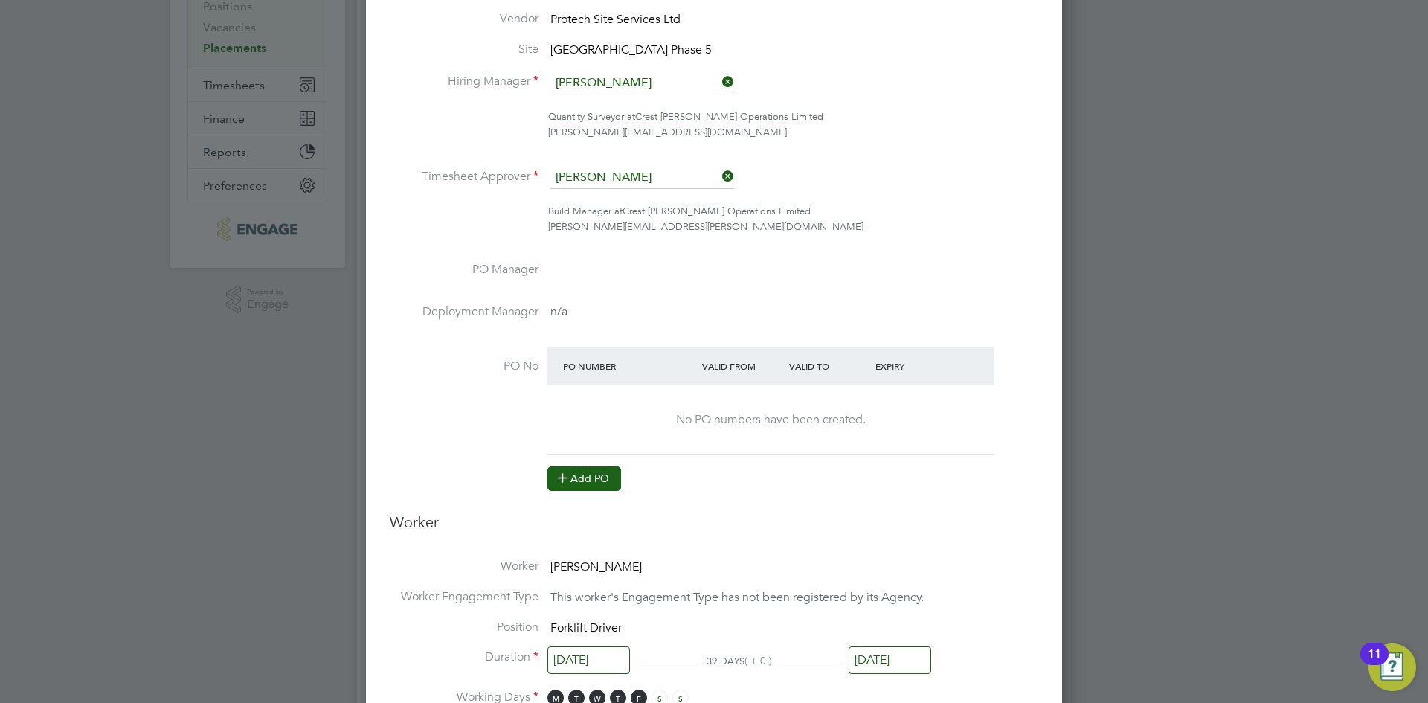
click at [576, 480] on button "Add PO" at bounding box center [584, 478] width 74 height 24
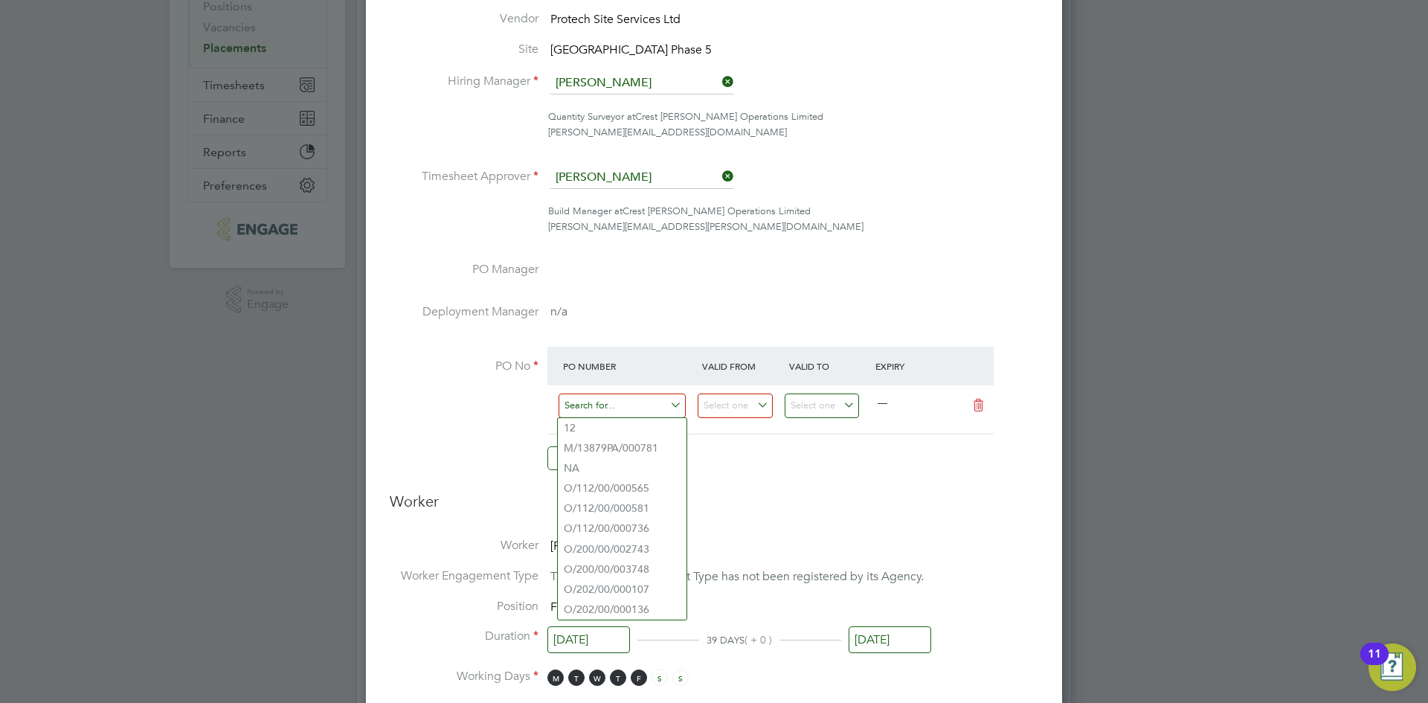
paste input "S/54910PE/0106"
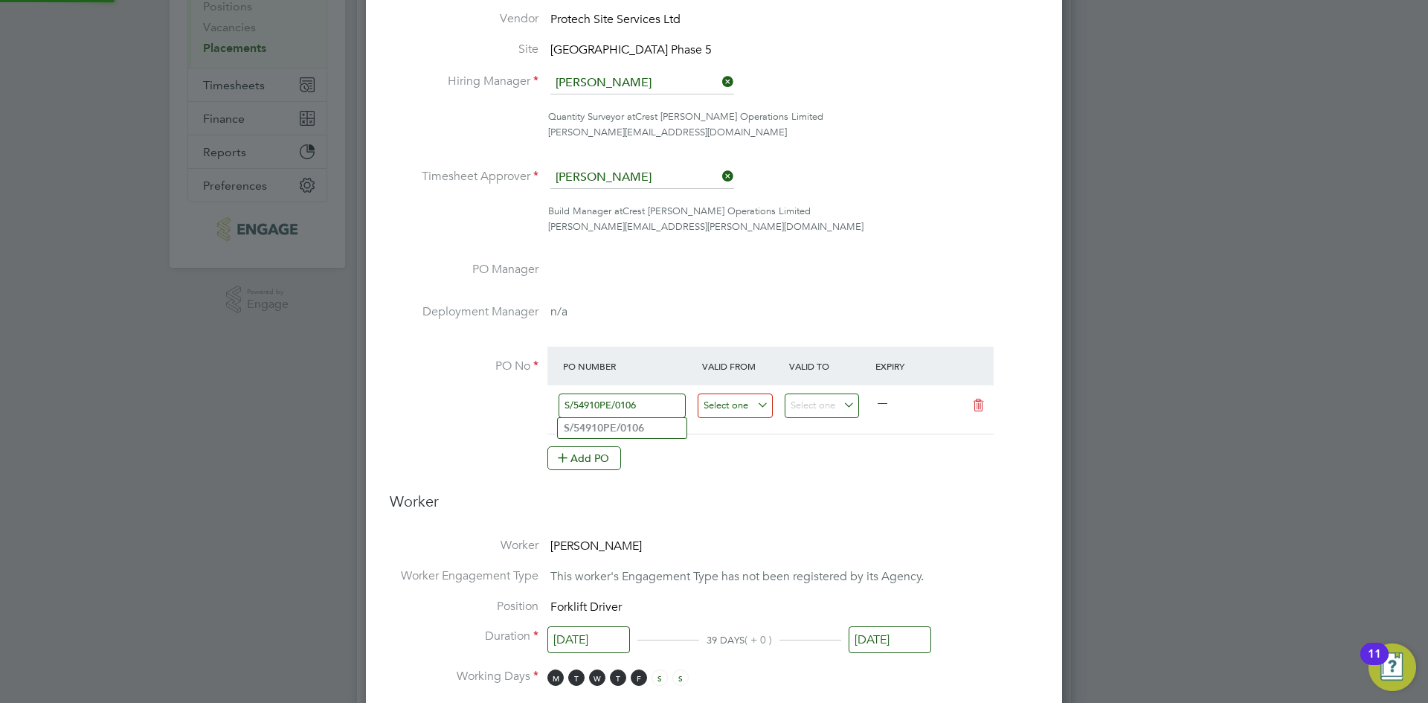
type input "S/54910PE/0106"
click at [749, 405] on input at bounding box center [735, 405] width 75 height 25
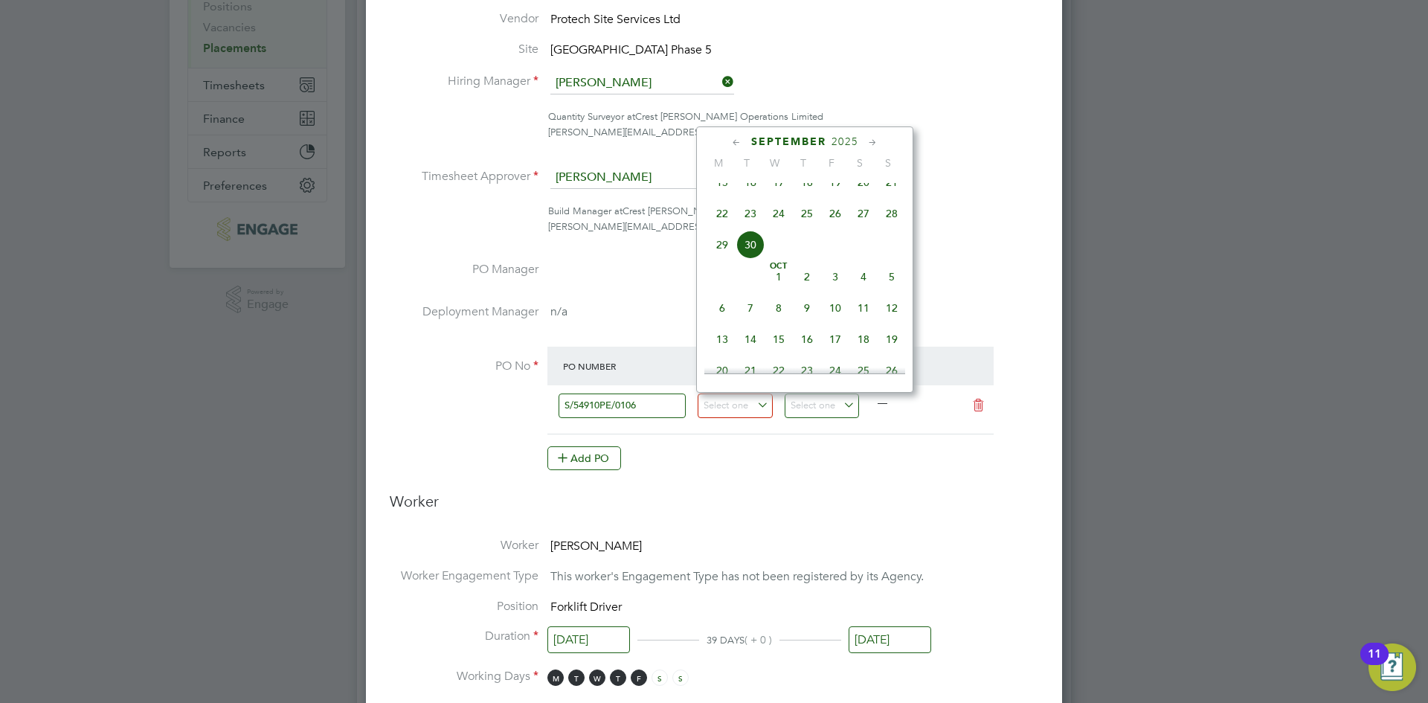
click at [733, 141] on icon at bounding box center [737, 143] width 14 height 16
click at [866, 326] on span "31" at bounding box center [863, 322] width 28 height 28
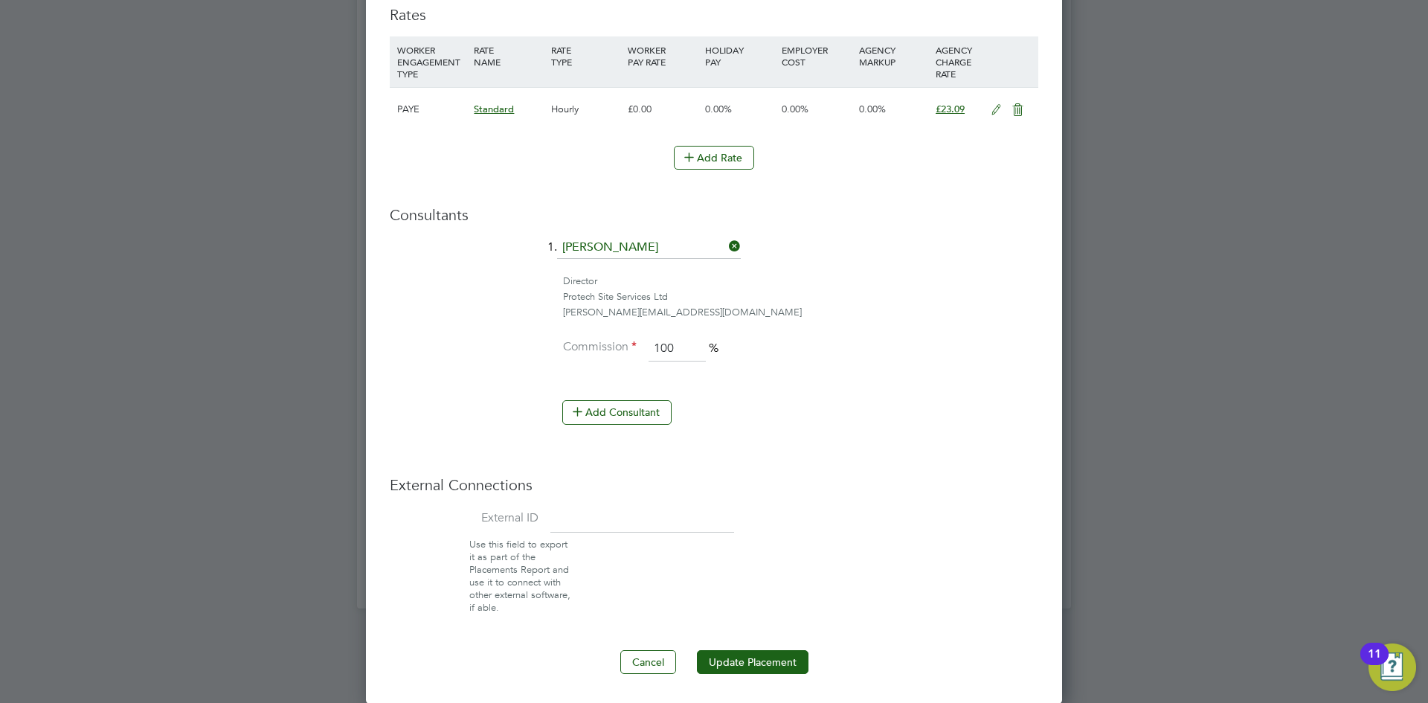
click at [740, 654] on button "Update Placement" at bounding box center [753, 662] width 112 height 24
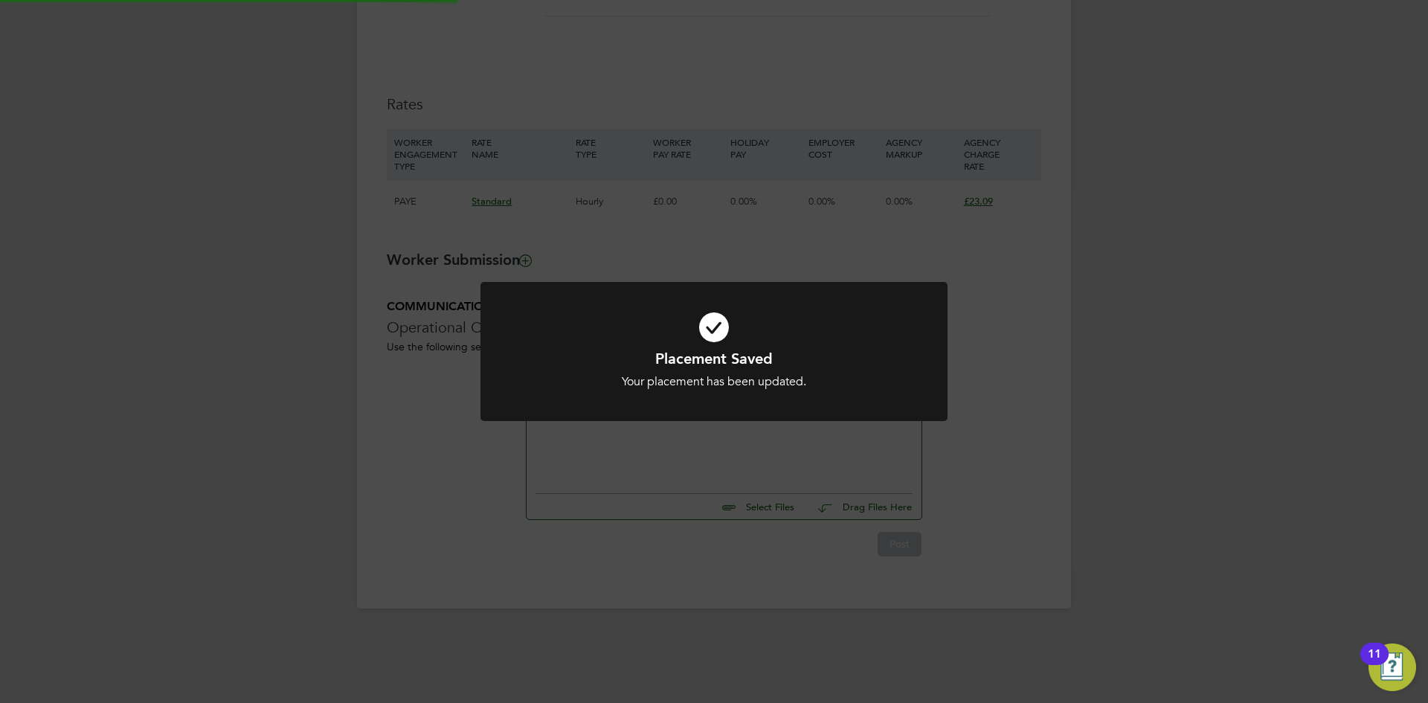
type input "[DATE]"
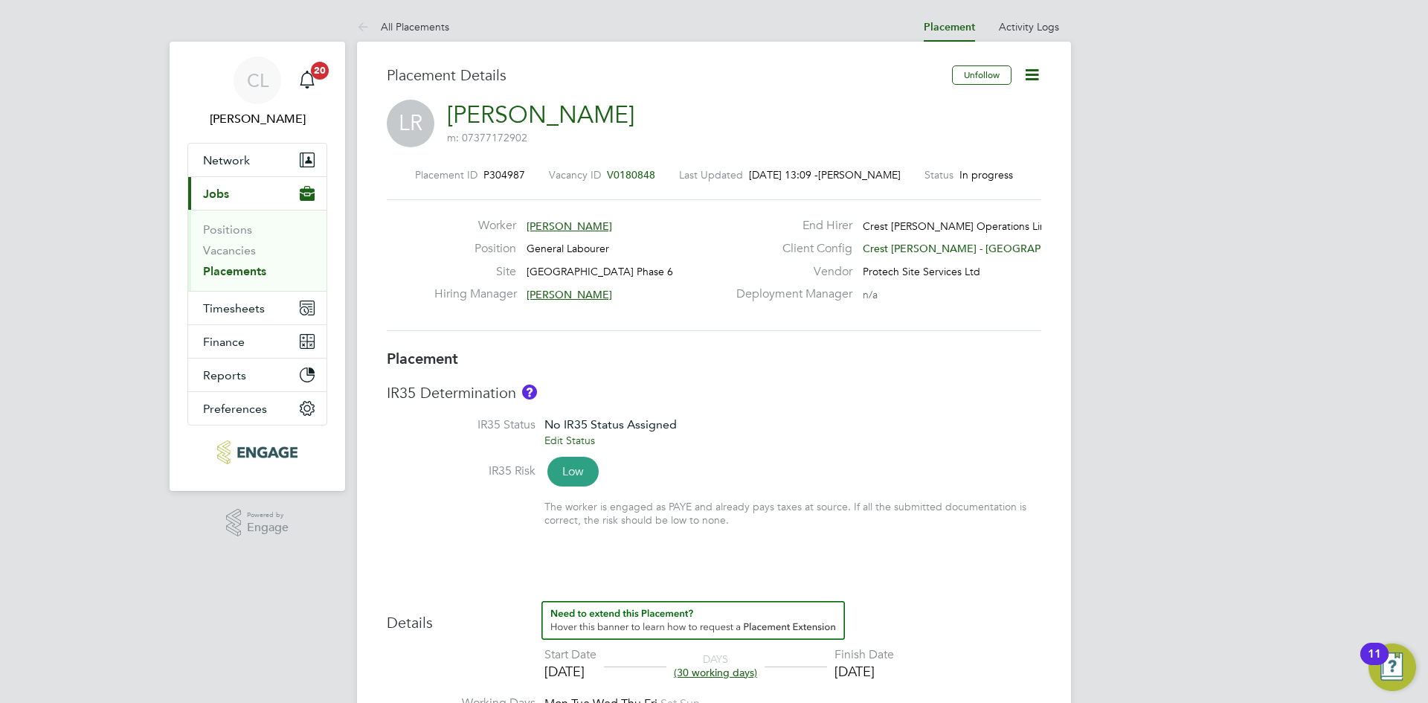
click at [1035, 77] on icon at bounding box center [1032, 74] width 19 height 19
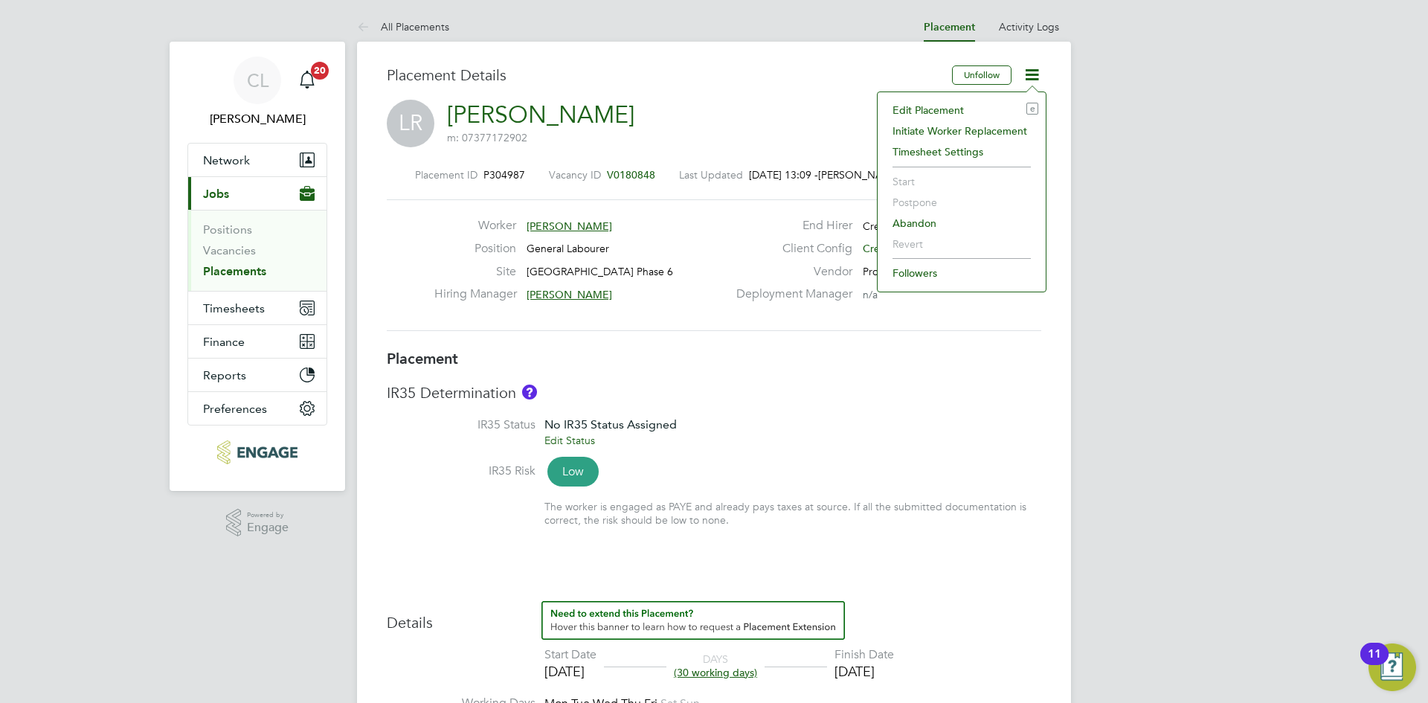
click at [945, 104] on li "Edit Placement e" at bounding box center [961, 110] width 153 height 21
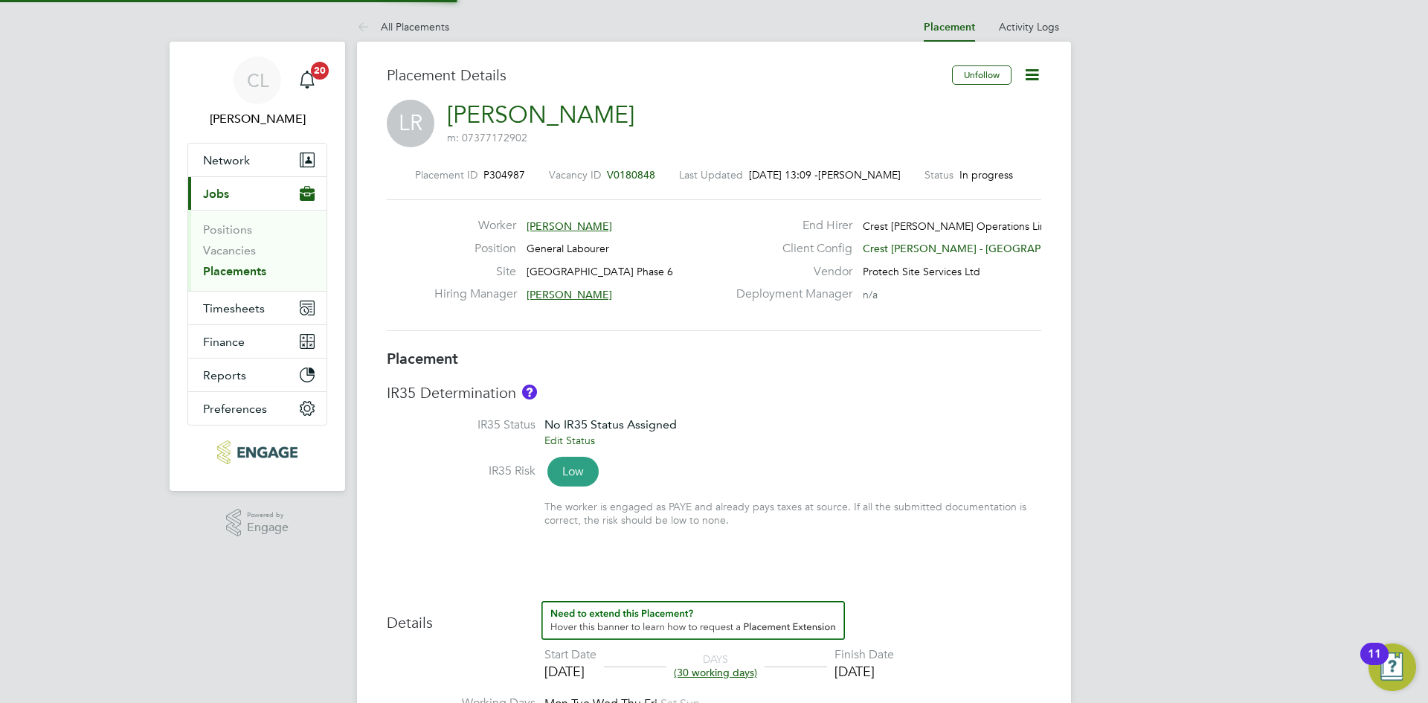
type input "George Gitsham"
type input "Peter Currie"
type input "22 Sep 2025"
type input "[DATE]"
type input "09:00"
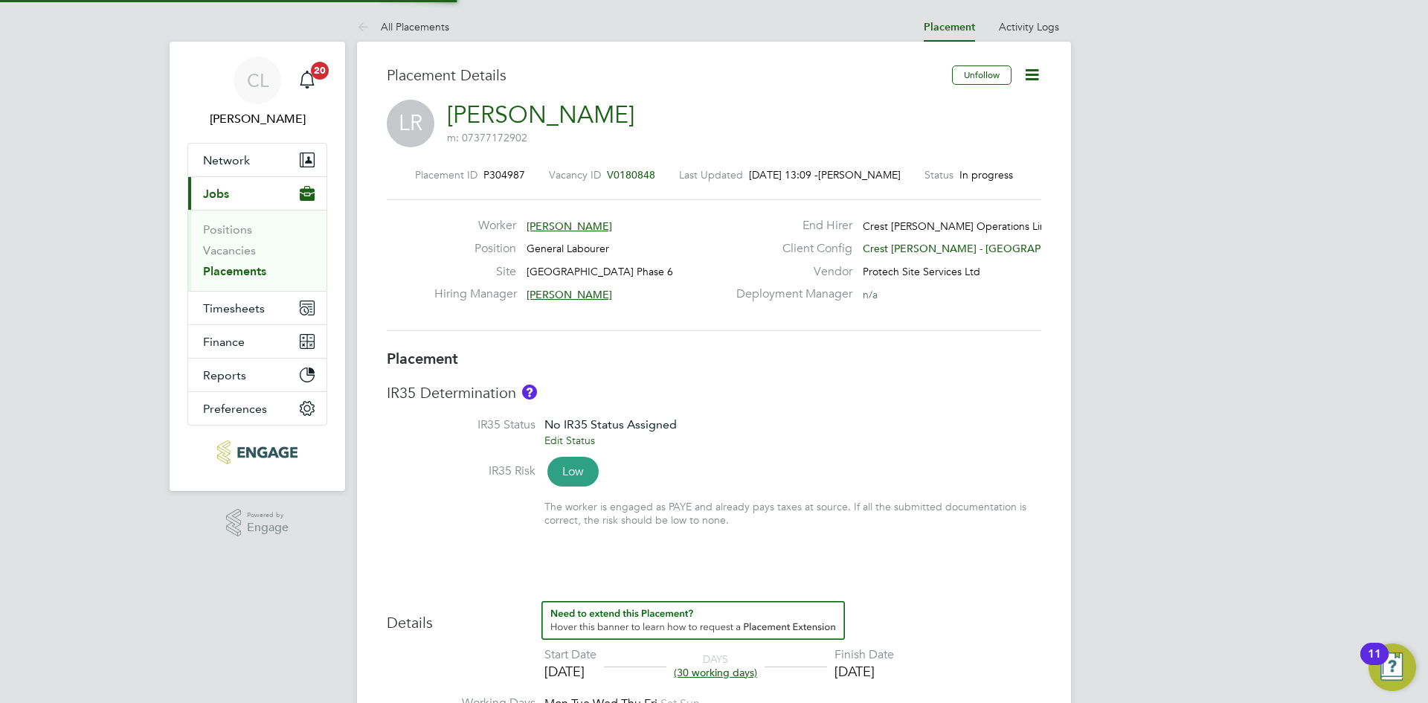
type input "17:00"
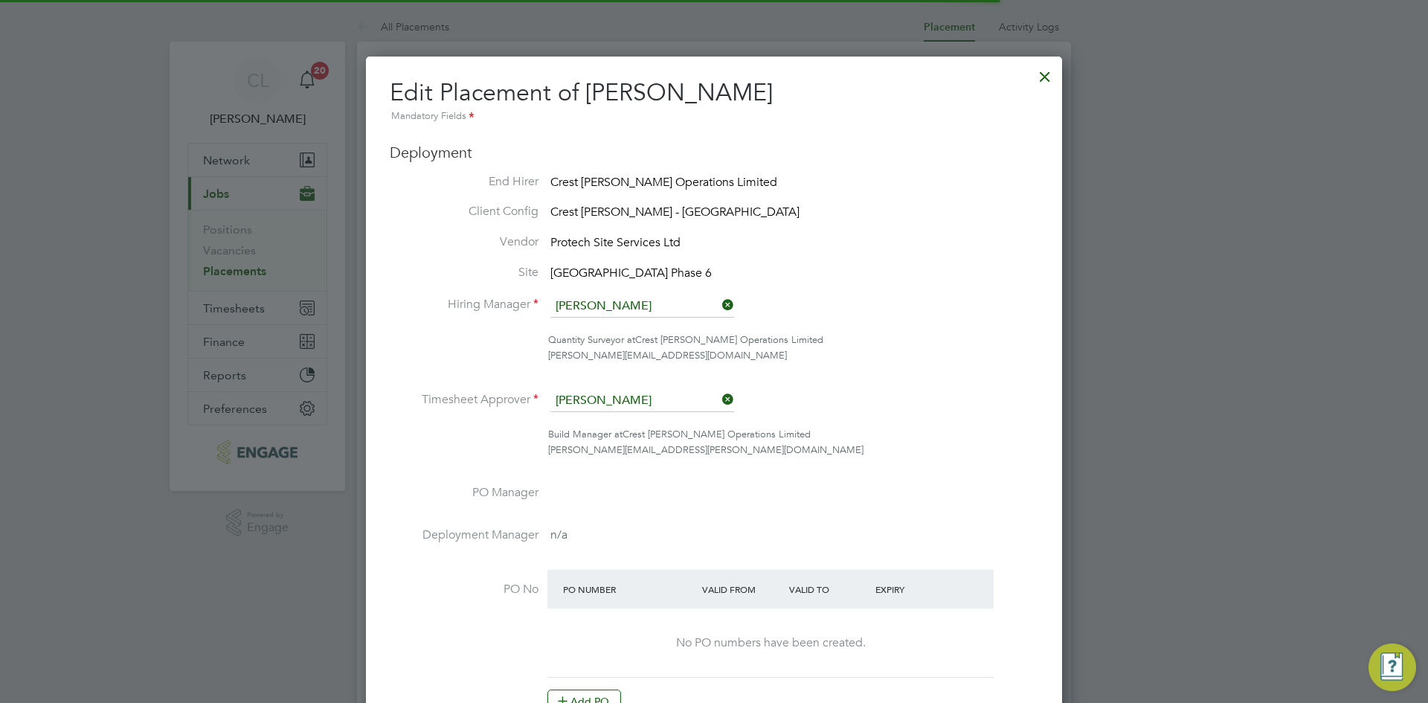
scroll to position [7, 7]
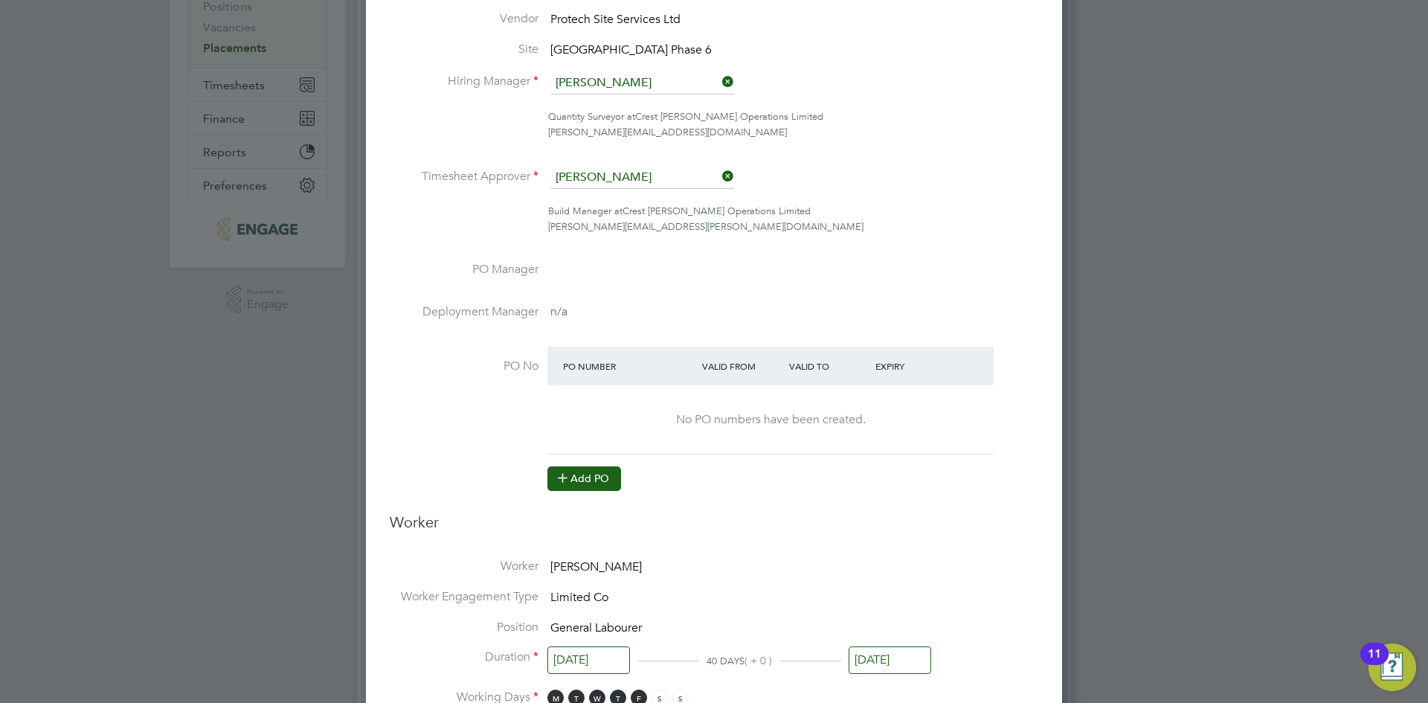
click at [599, 472] on button "Add PO" at bounding box center [584, 478] width 74 height 24
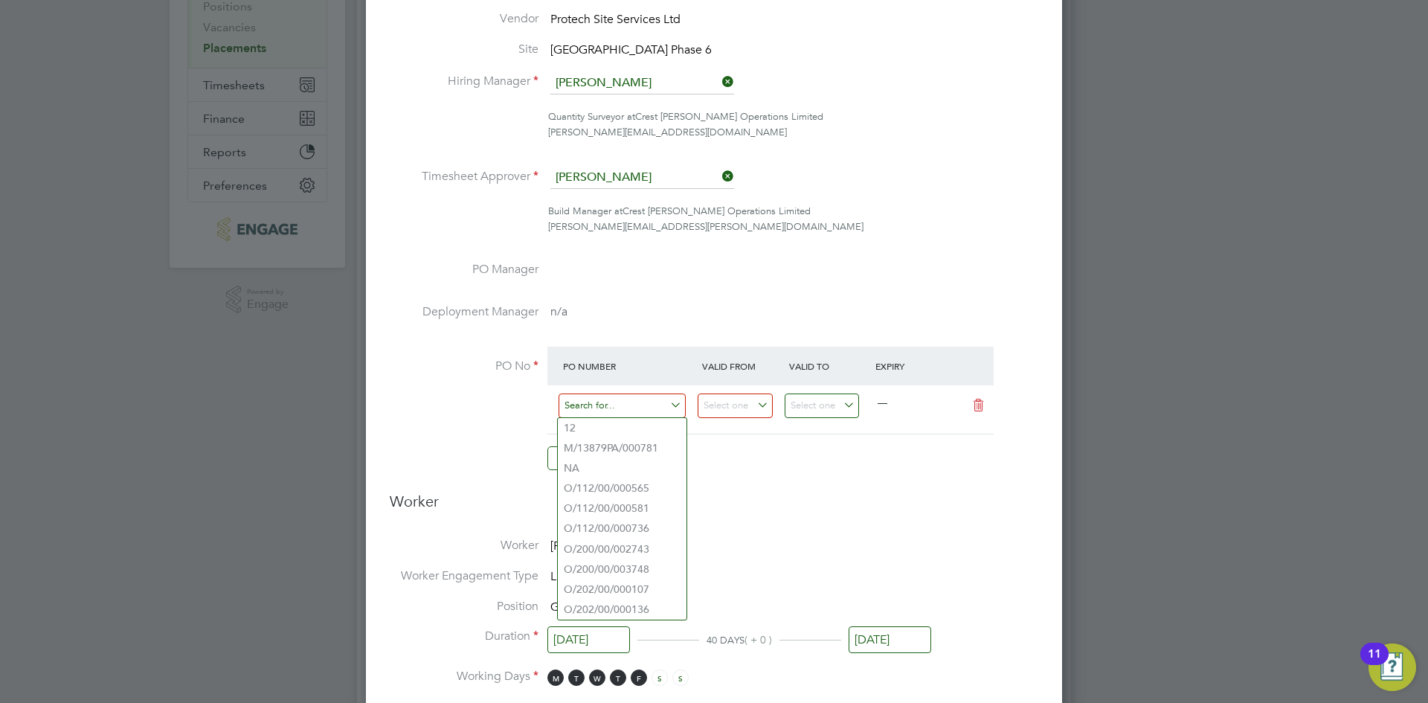
paste input "S/54910PF/0079"
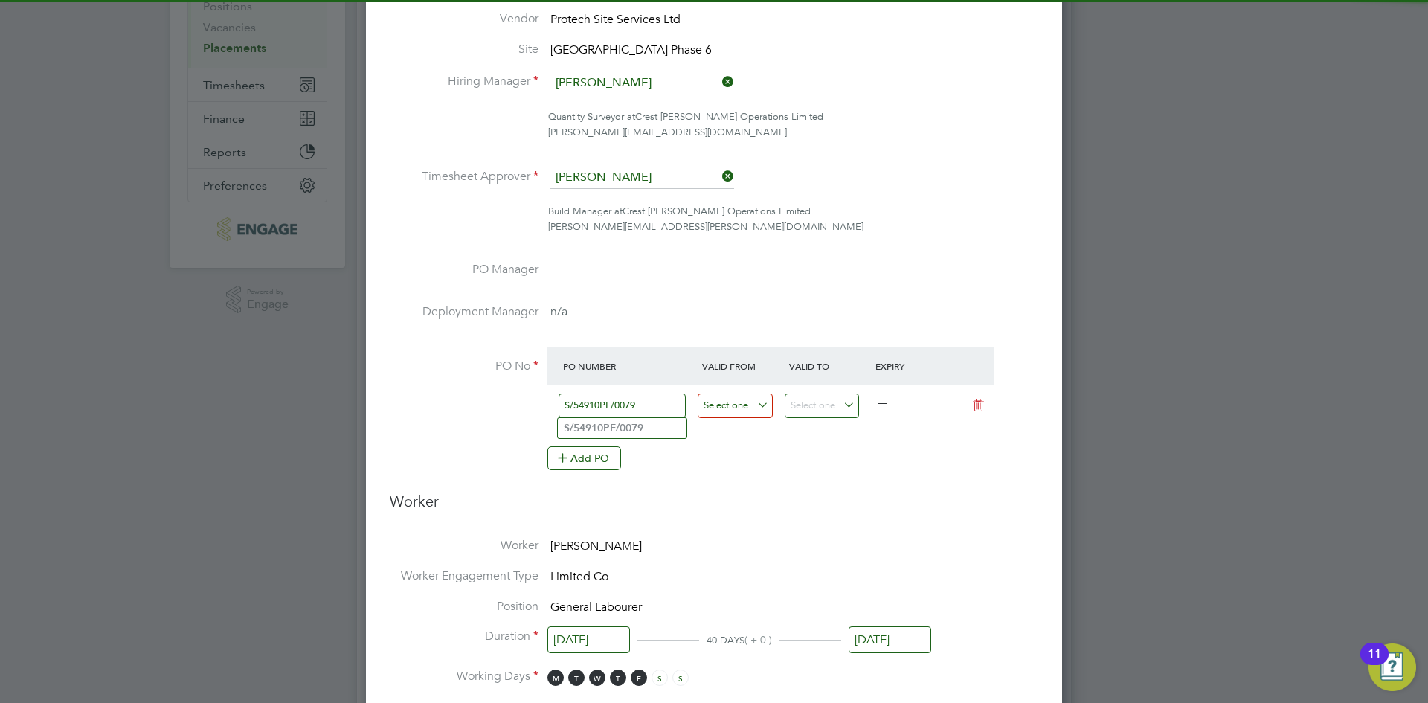
type input "S/54910PF/0079"
click at [747, 411] on input at bounding box center [735, 405] width 75 height 25
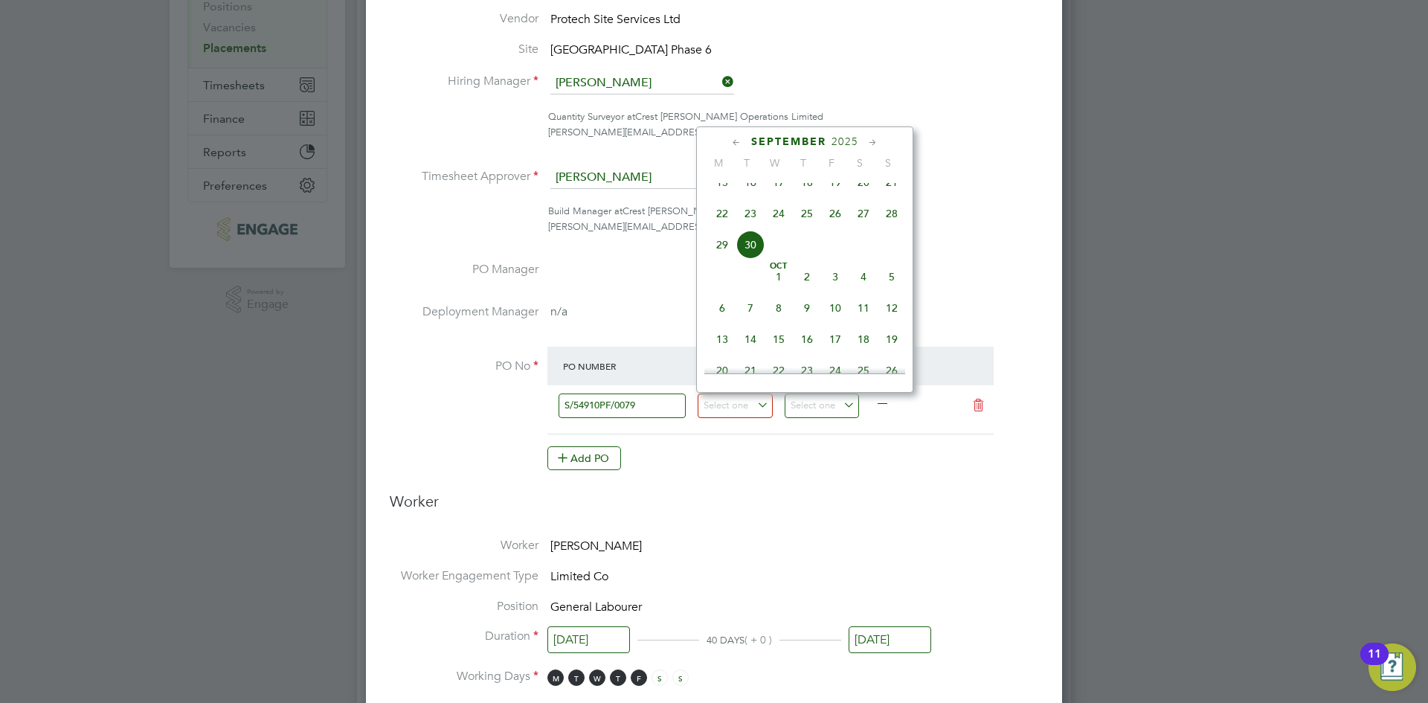
click at [736, 144] on icon at bounding box center [737, 143] width 14 height 16
click at [866, 321] on span "31" at bounding box center [863, 322] width 28 height 28
type input "[DATE]"
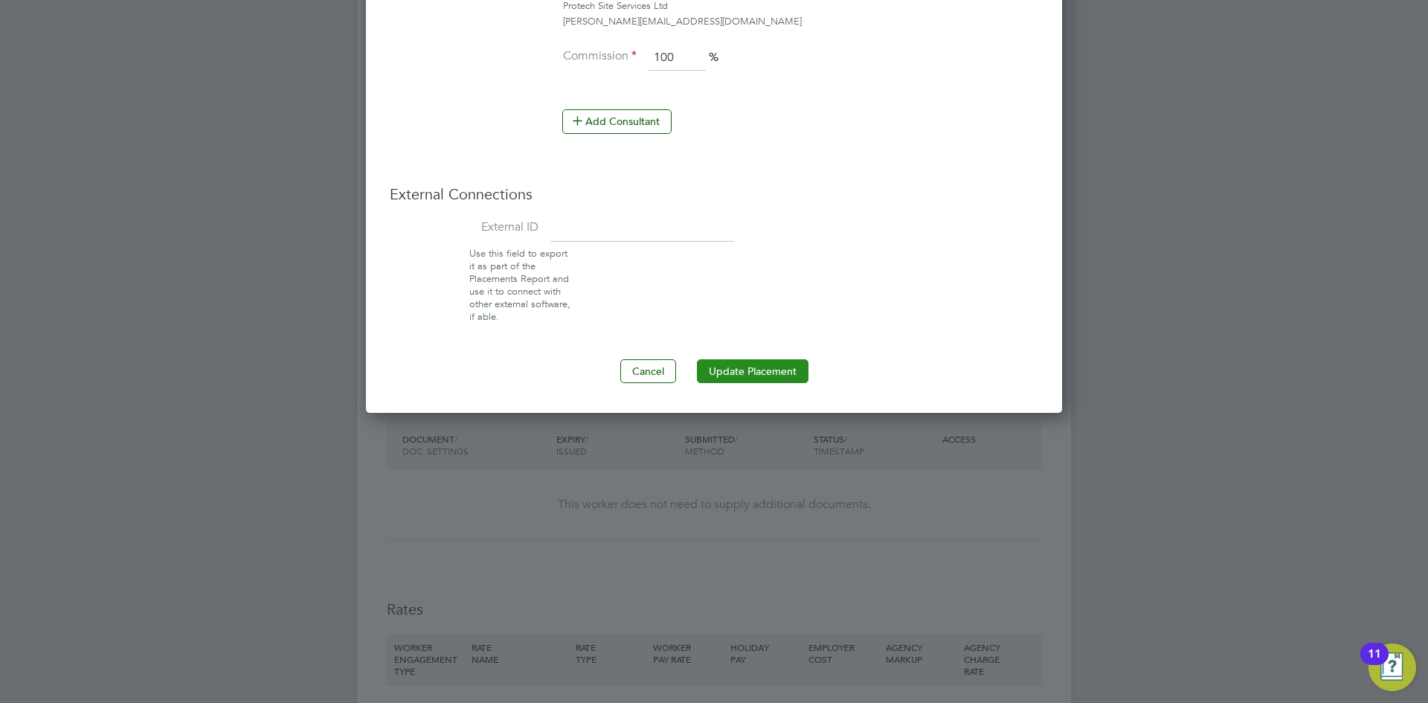
click at [743, 369] on button "Update Placement" at bounding box center [753, 371] width 112 height 24
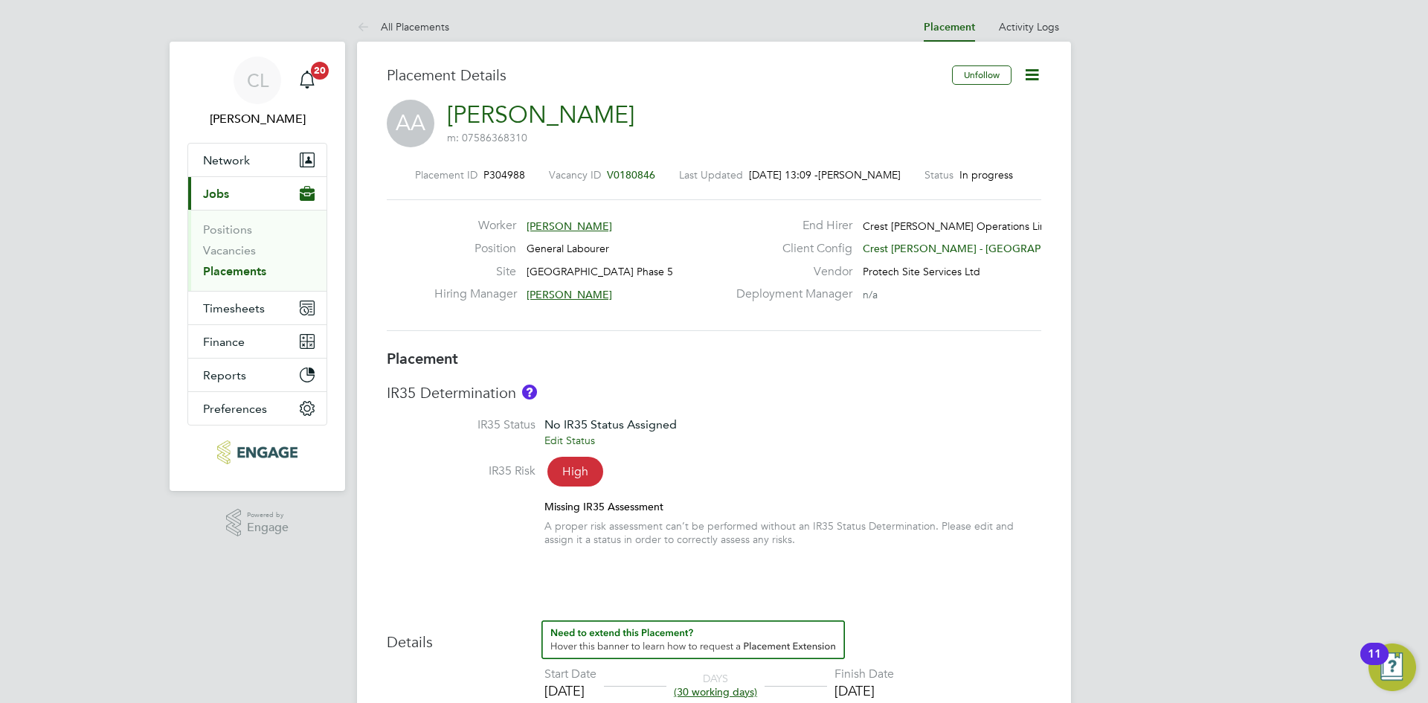
scroll to position [24, 294]
click at [1033, 68] on icon at bounding box center [1032, 74] width 19 height 19
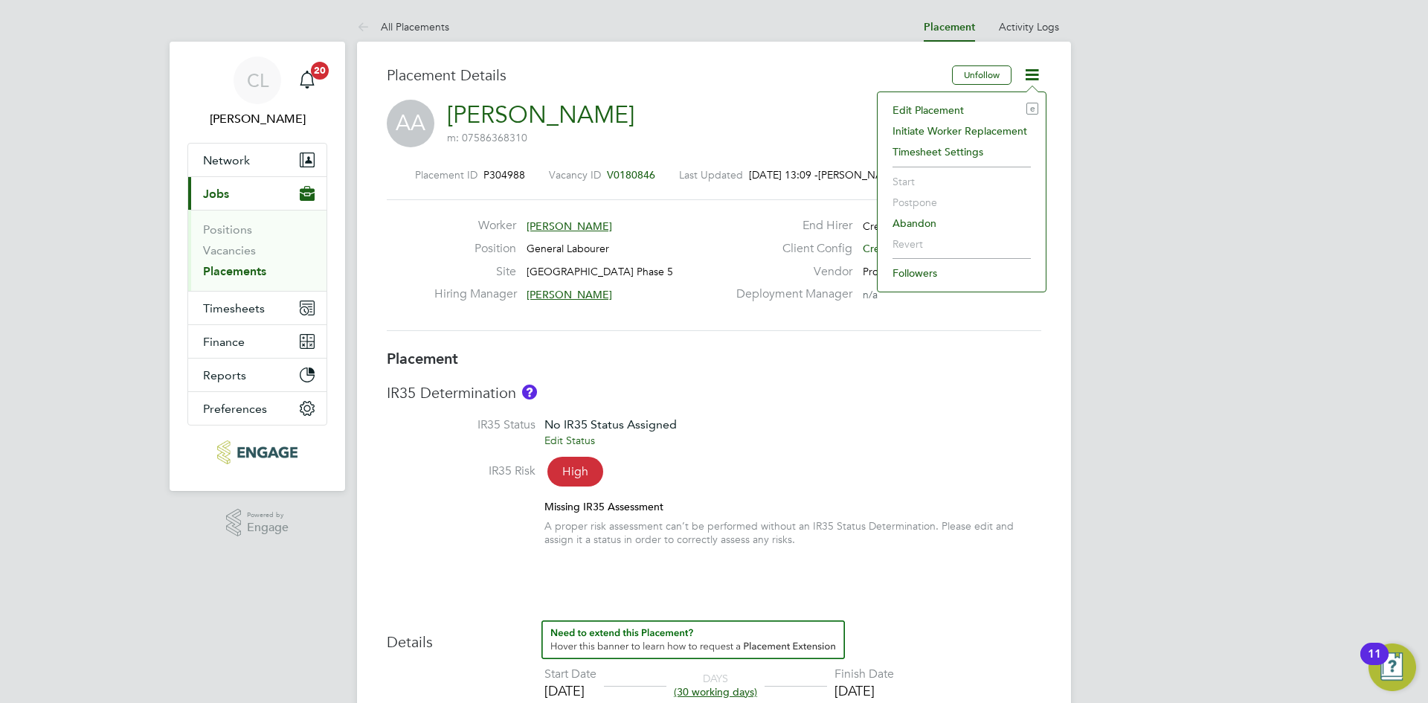
click at [976, 98] on div "Edit Placement e Initiate Worker Replacement Timesheet Settings Start Postpone …" at bounding box center [962, 191] width 170 height 201
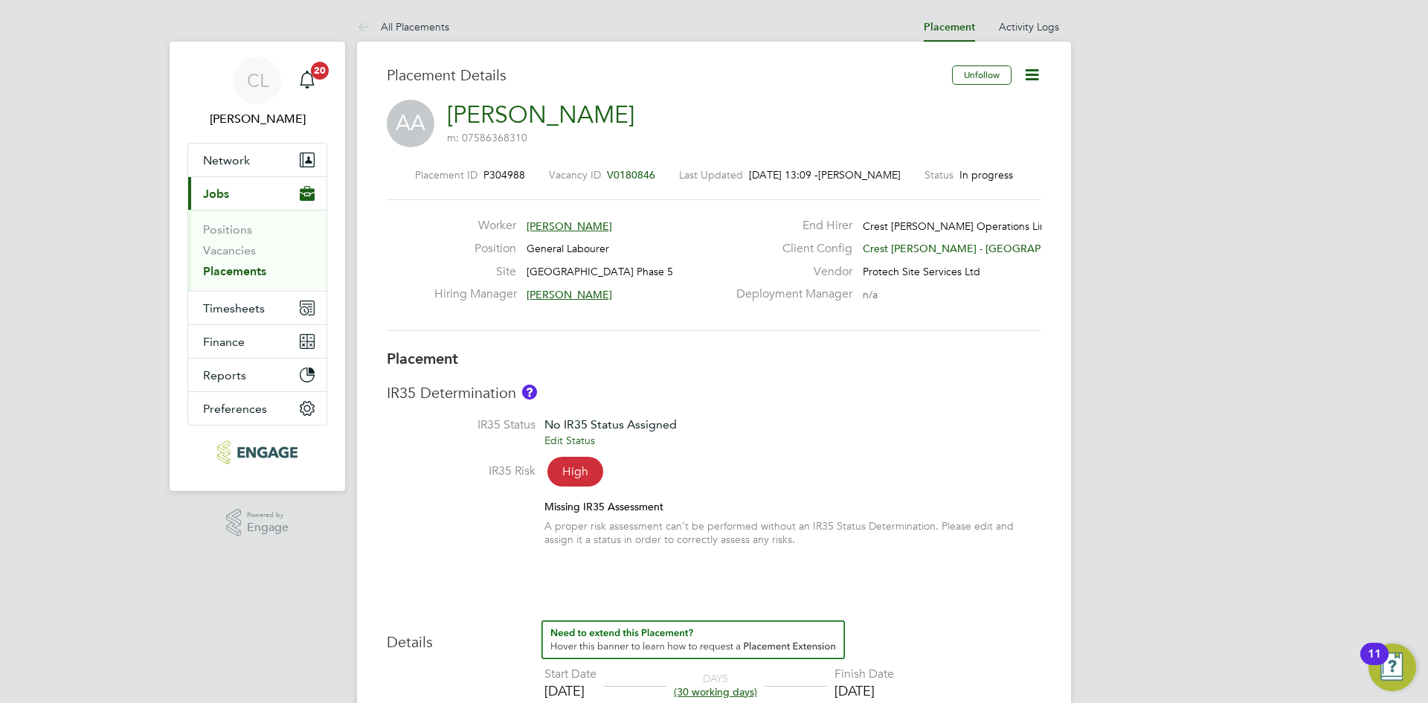
click at [1034, 83] on icon at bounding box center [1032, 74] width 19 height 19
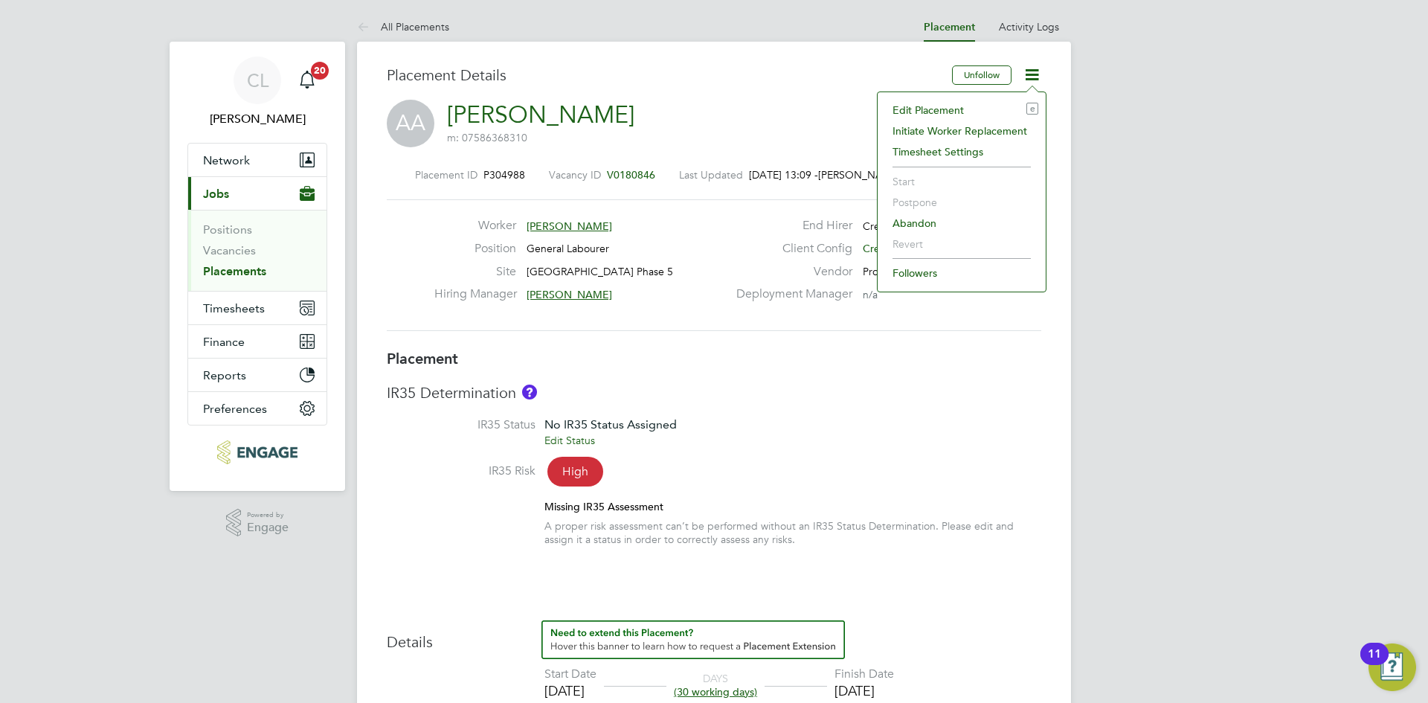
click at [936, 107] on li "Edit Placement e" at bounding box center [961, 110] width 153 height 21
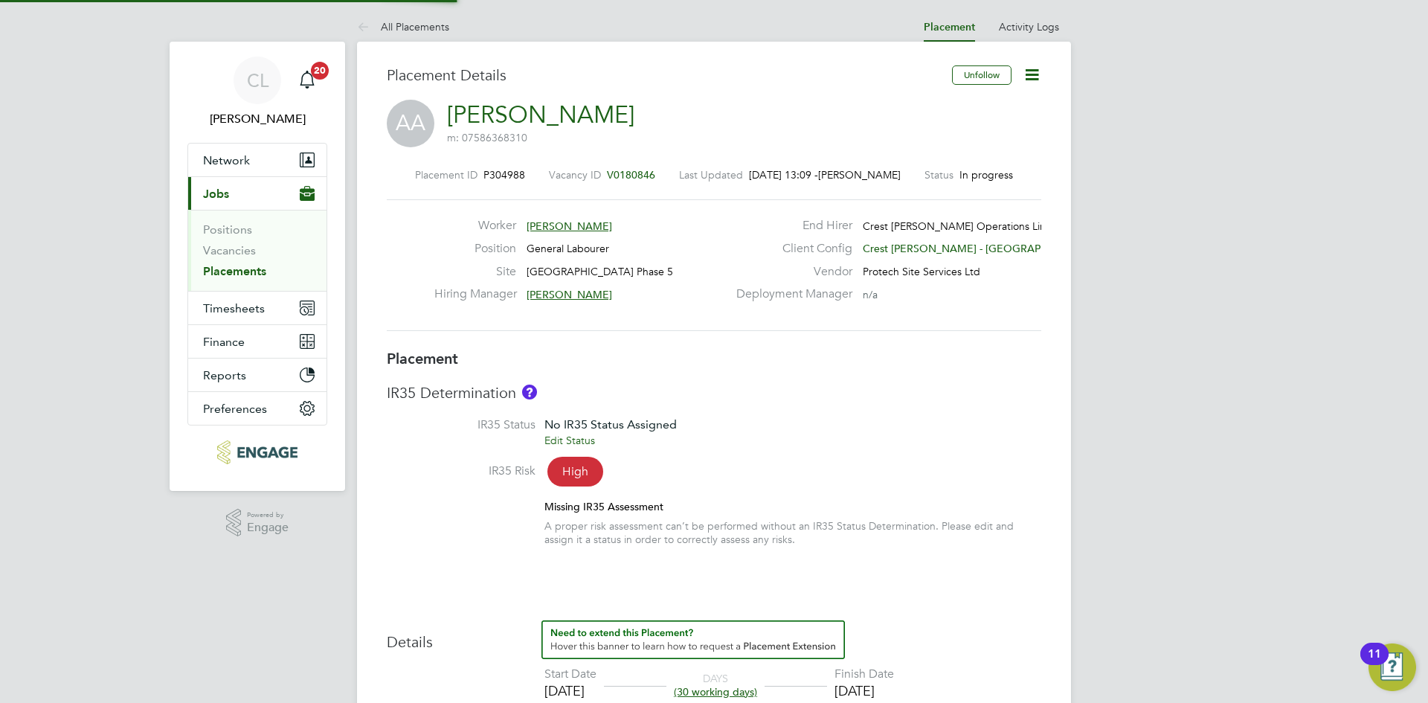
type input "[PERSON_NAME]"
type input "[DATE]"
type input "09:00"
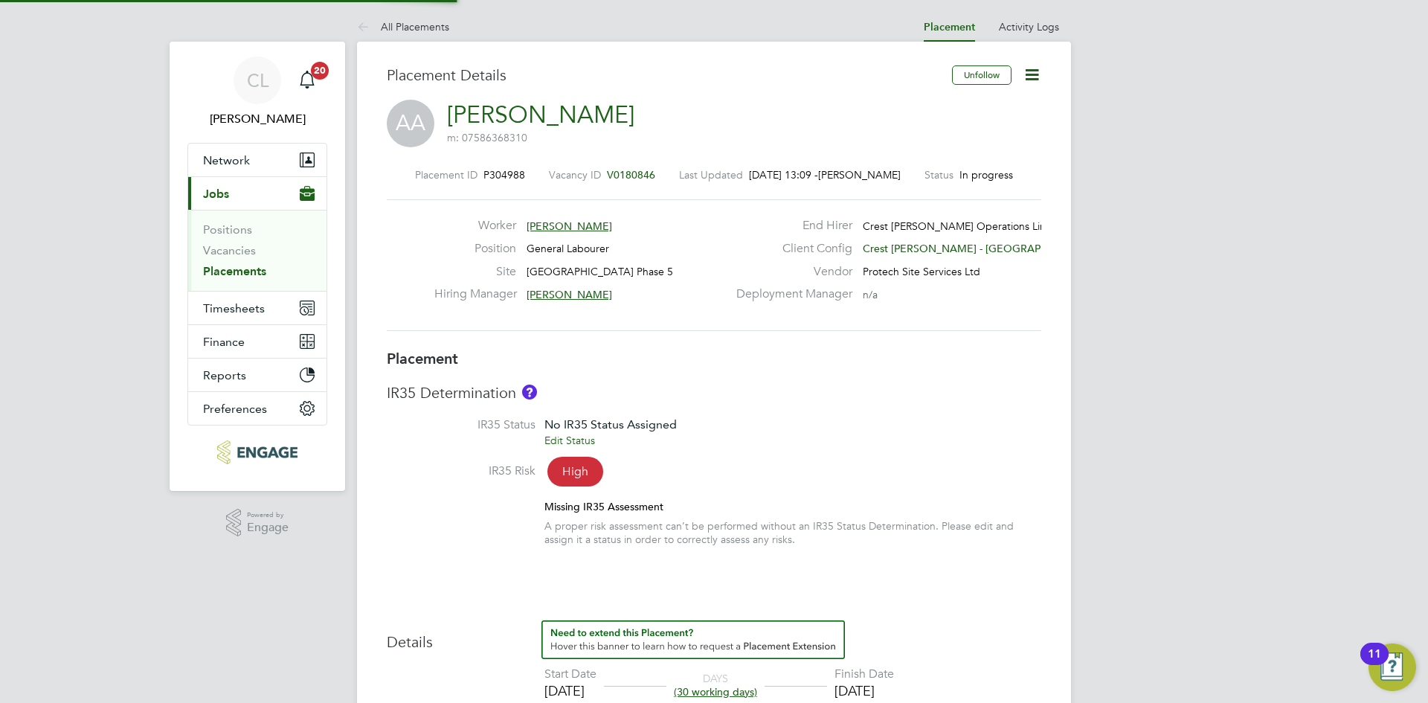
type input "17:00"
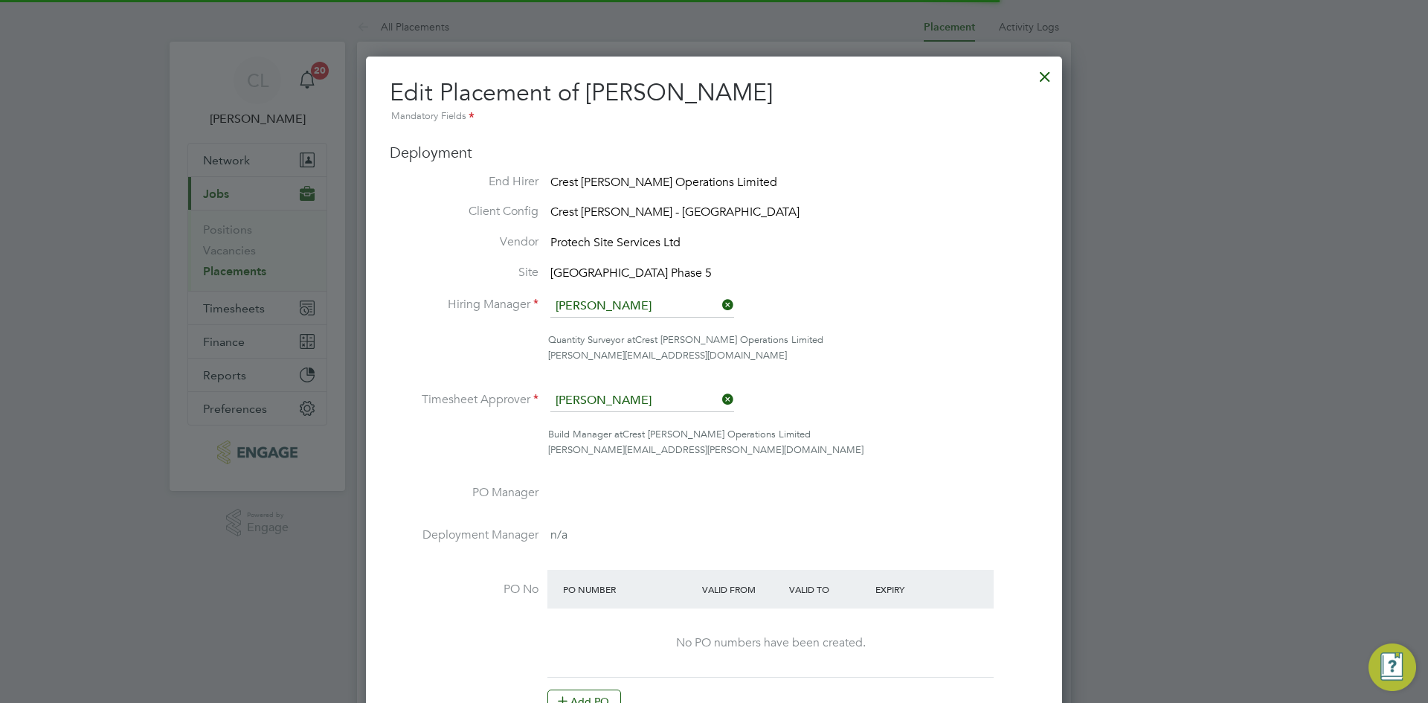
scroll to position [31, 649]
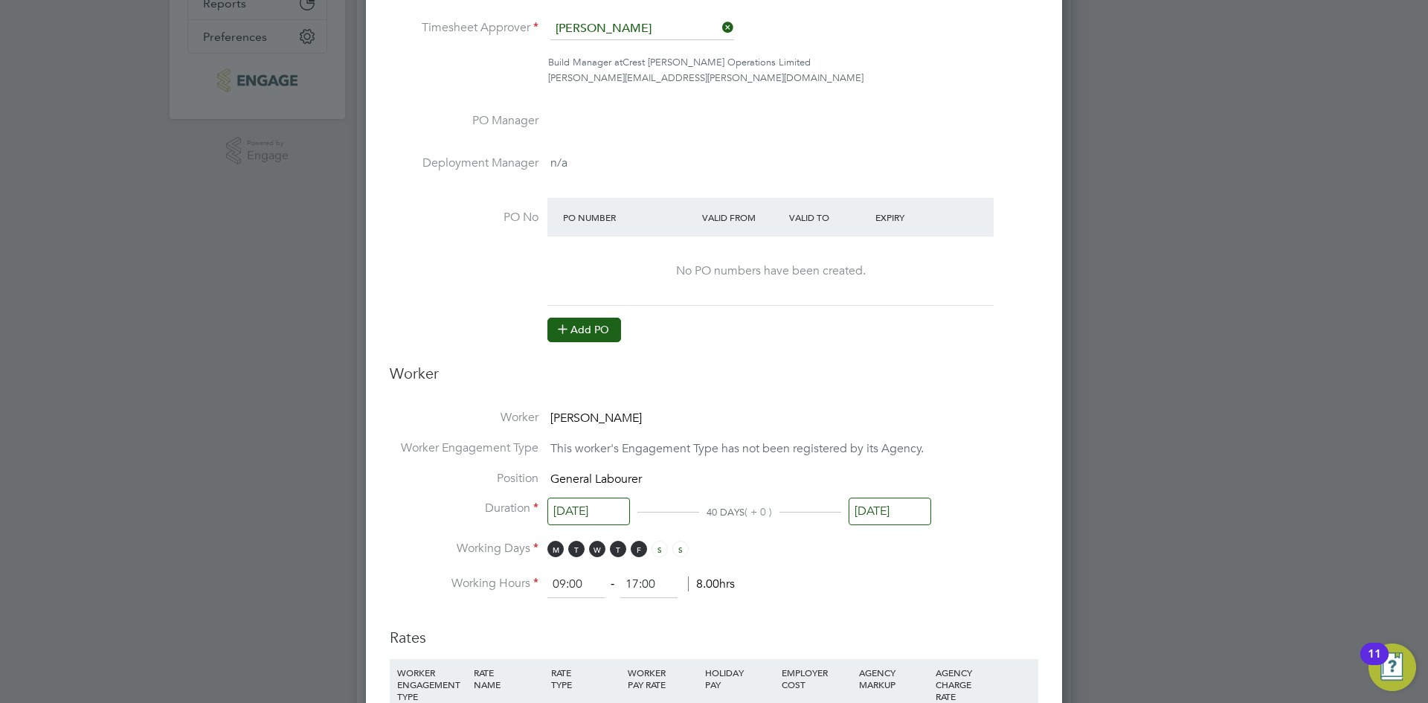
click at [584, 323] on button "Add PO" at bounding box center [584, 330] width 74 height 24
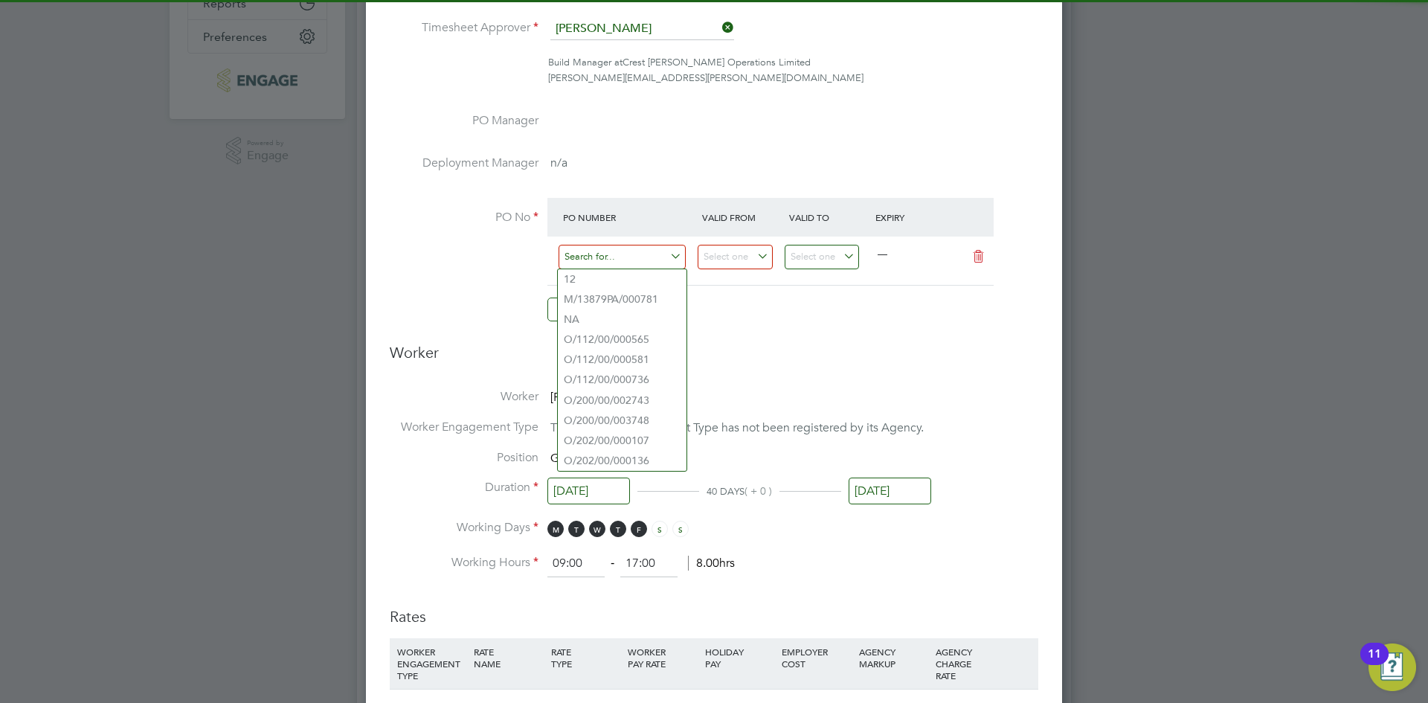
paste input "S/54910PE/0106"
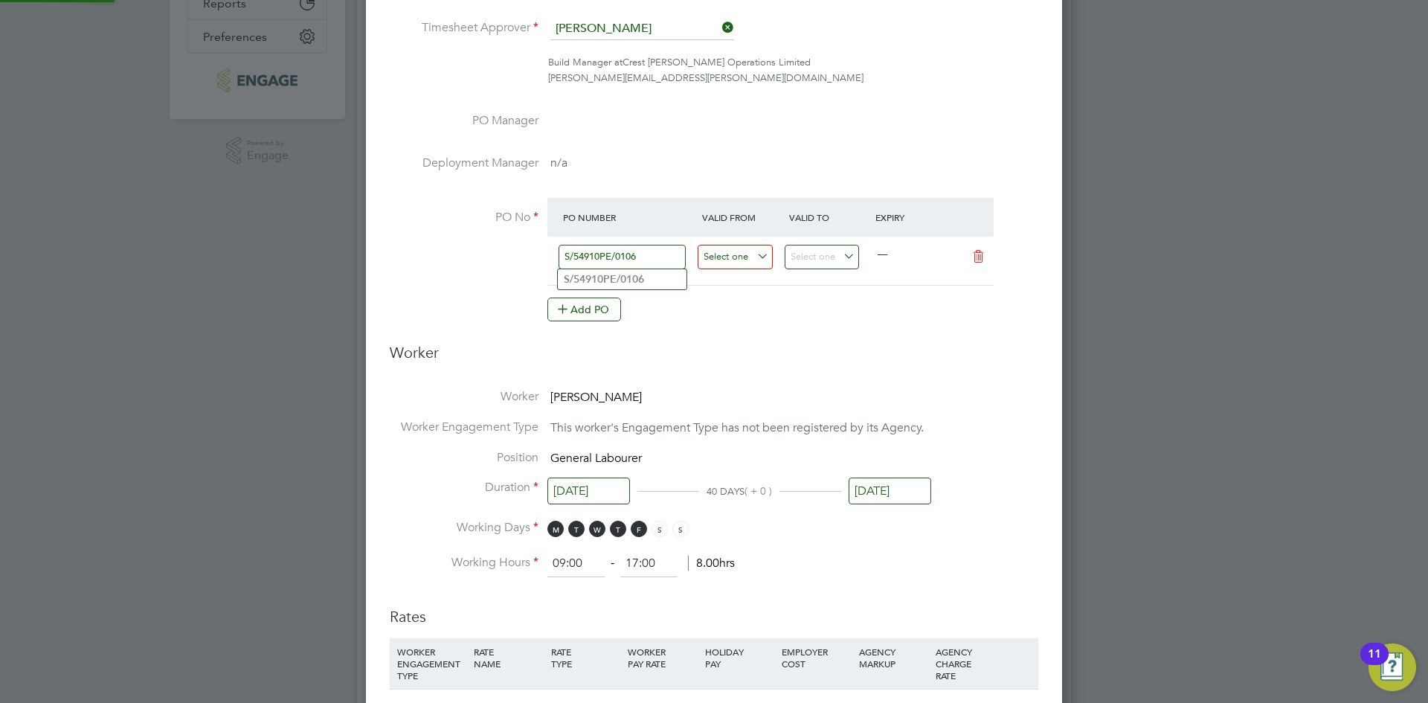
type input "S/54910PE/0106"
click at [759, 262] on input at bounding box center [735, 257] width 75 height 25
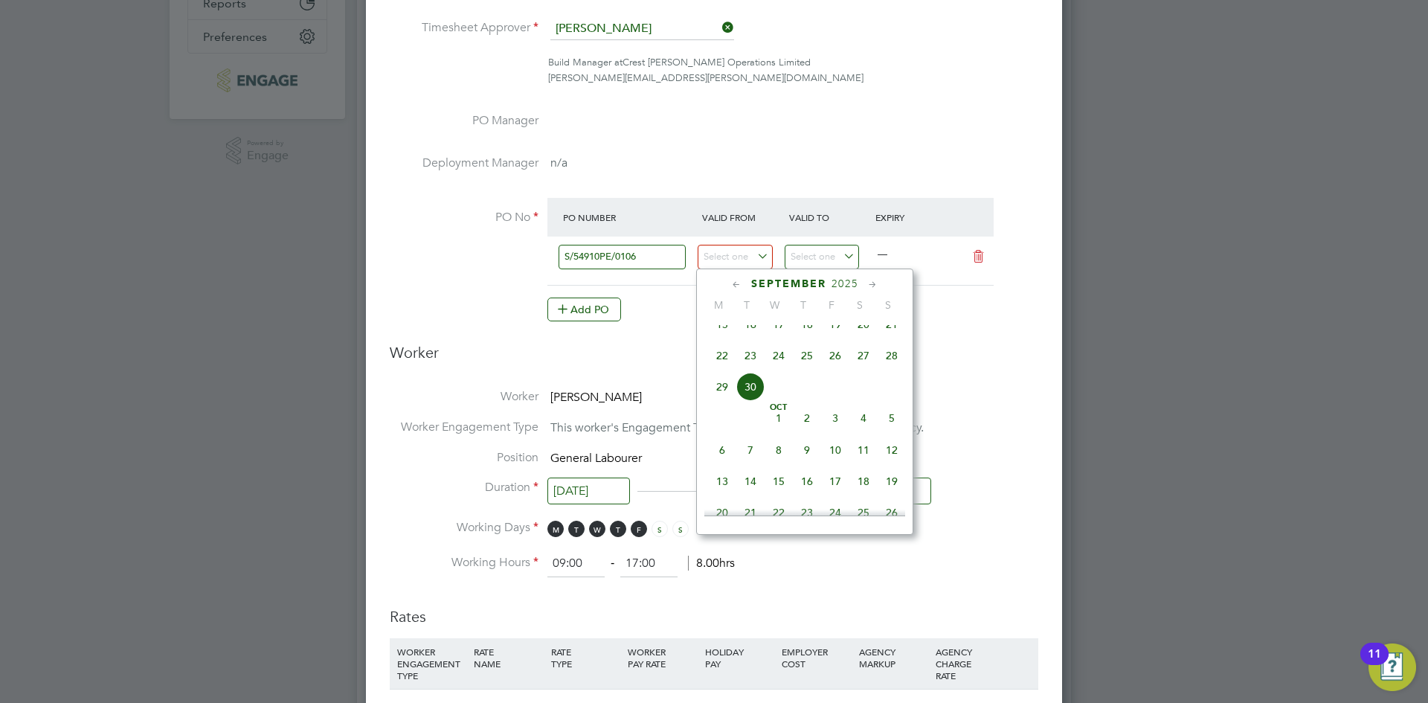
click at [730, 285] on icon at bounding box center [737, 285] width 14 height 16
click at [853, 468] on span "31" at bounding box center [863, 464] width 28 height 28
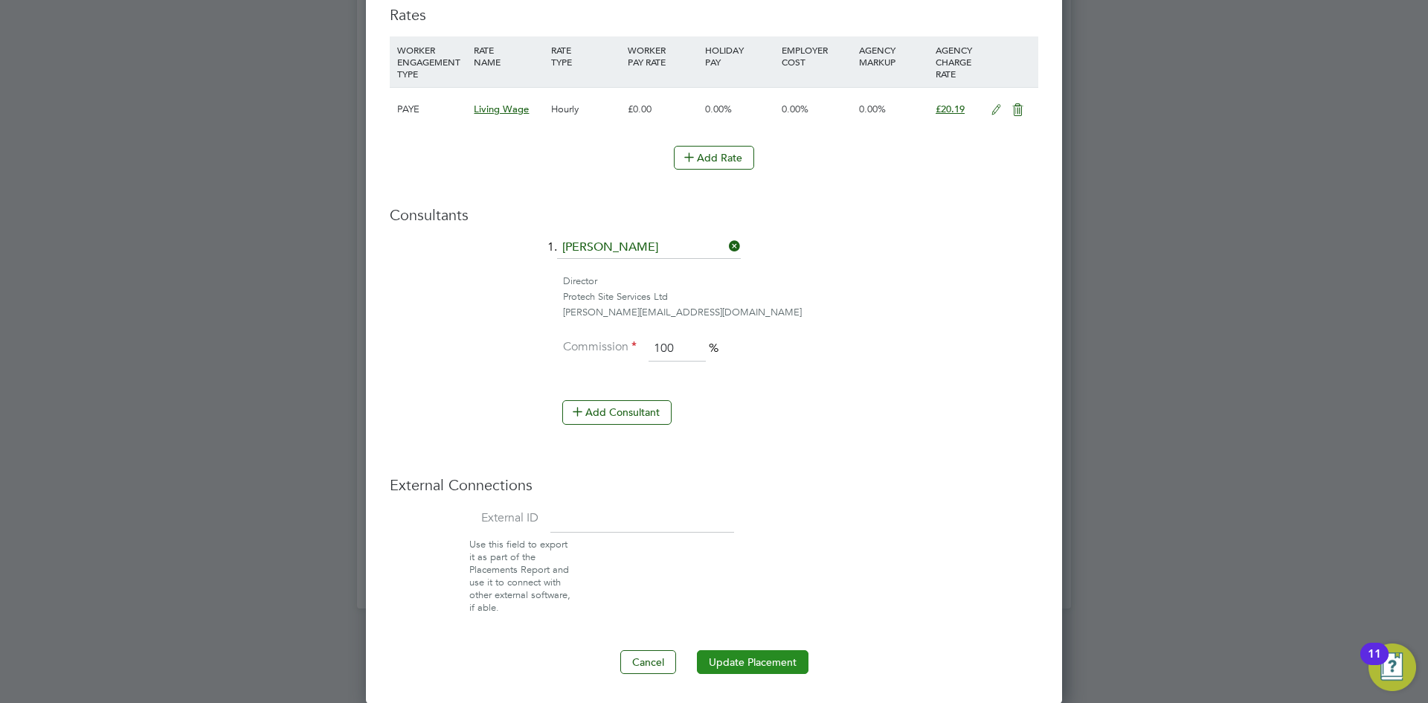
click at [771, 664] on button "Update Placement" at bounding box center [753, 662] width 112 height 24
type input "[DATE]"
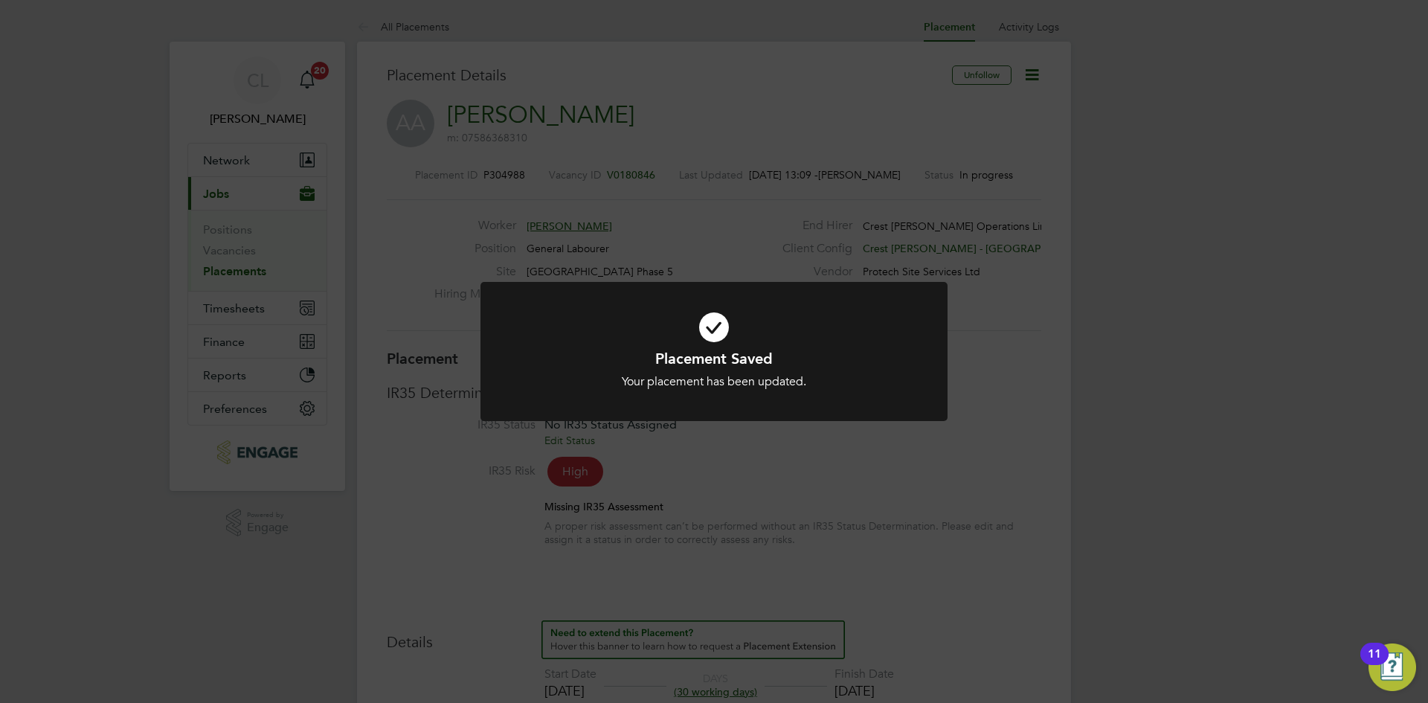
click at [740, 238] on div "Placement Saved Your placement has been updated. Cancel Okay" at bounding box center [714, 351] width 1428 height 703
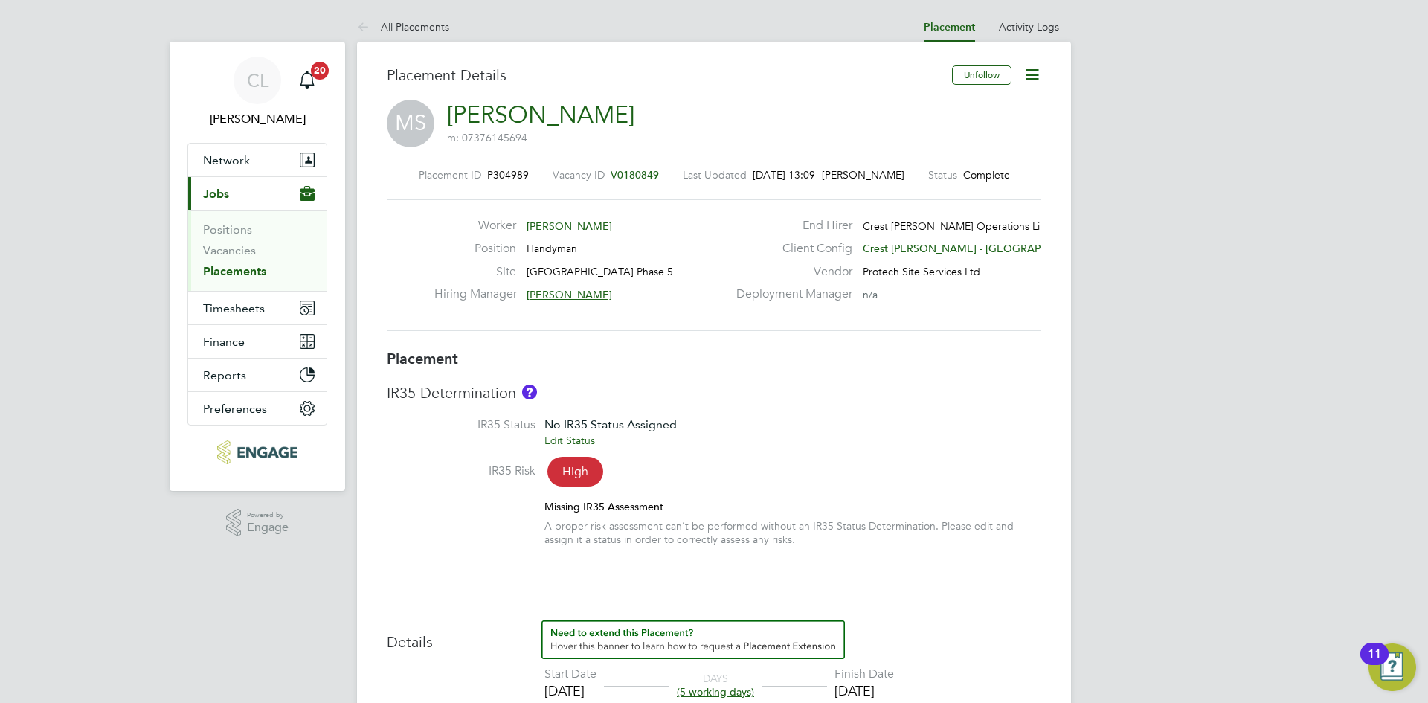
click at [1029, 74] on icon at bounding box center [1032, 74] width 19 height 19
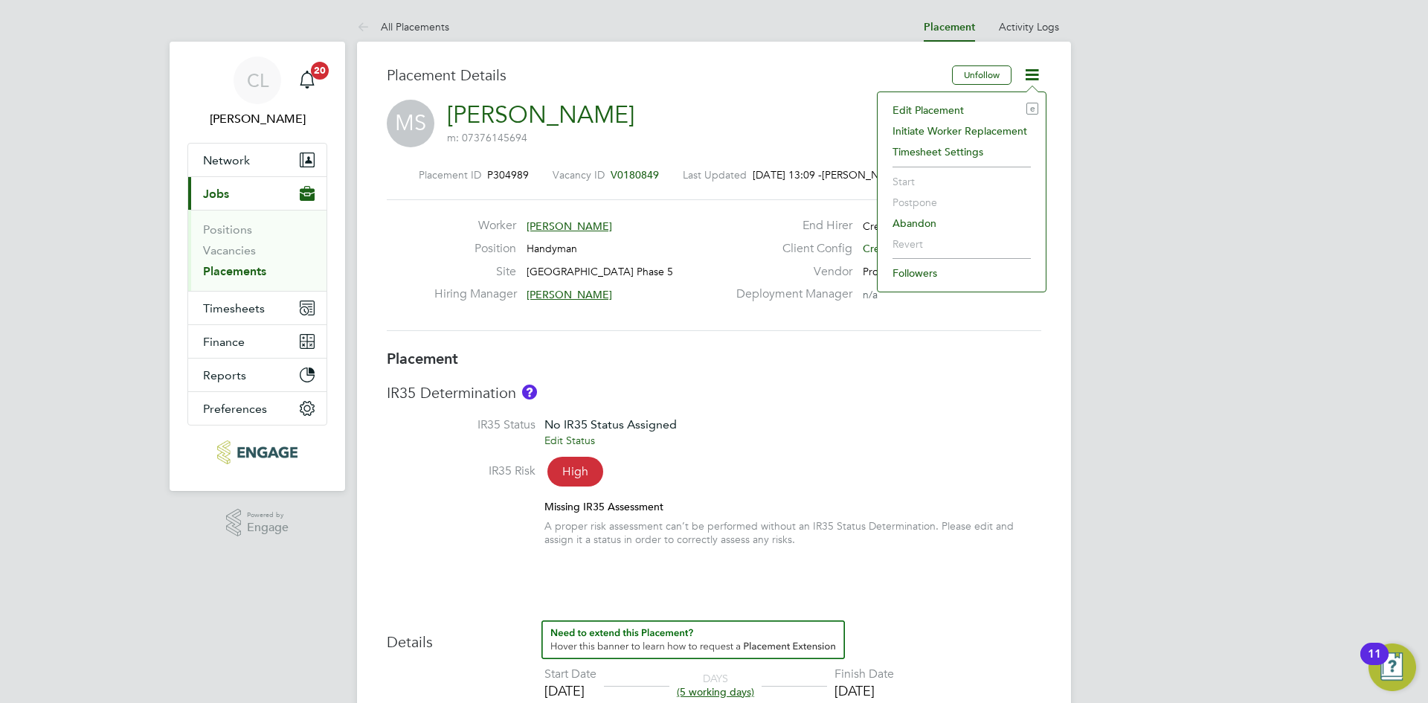
click at [924, 103] on li "Edit Placement e" at bounding box center [961, 110] width 153 height 21
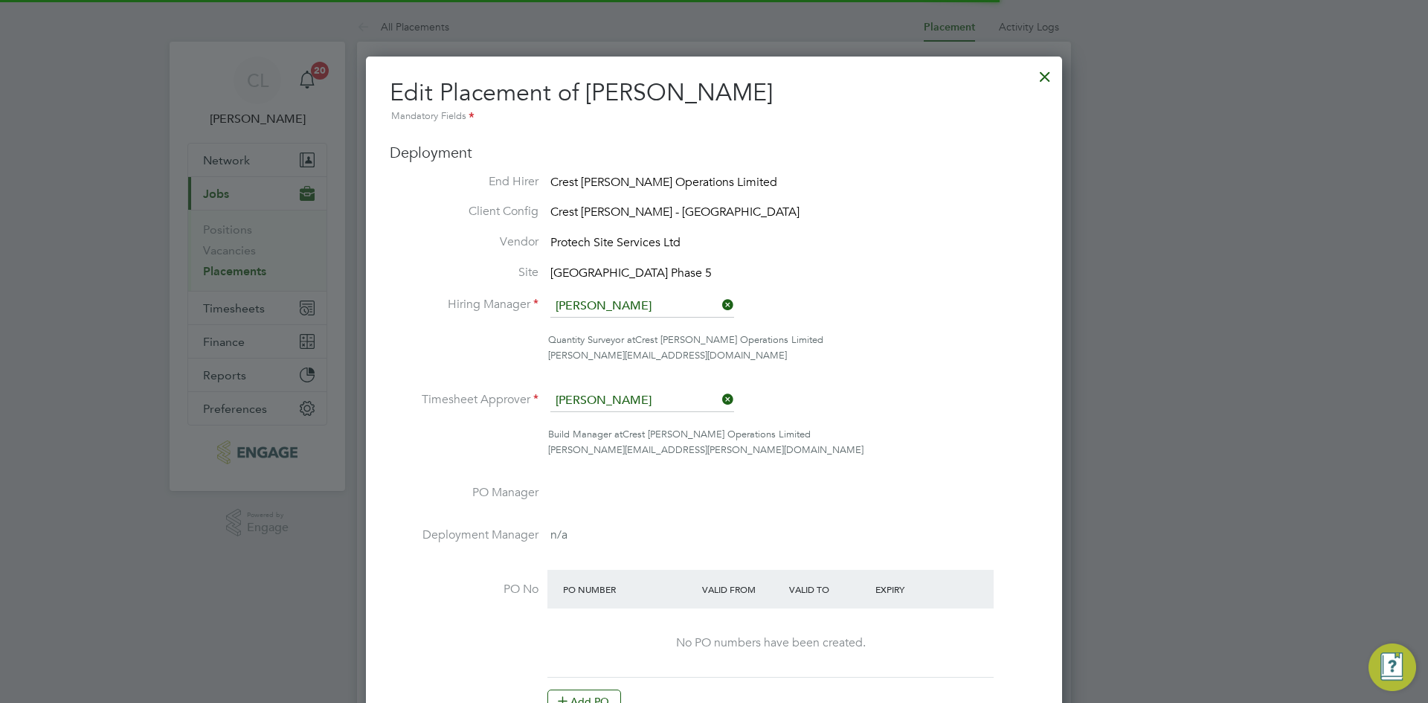
scroll to position [7, 7]
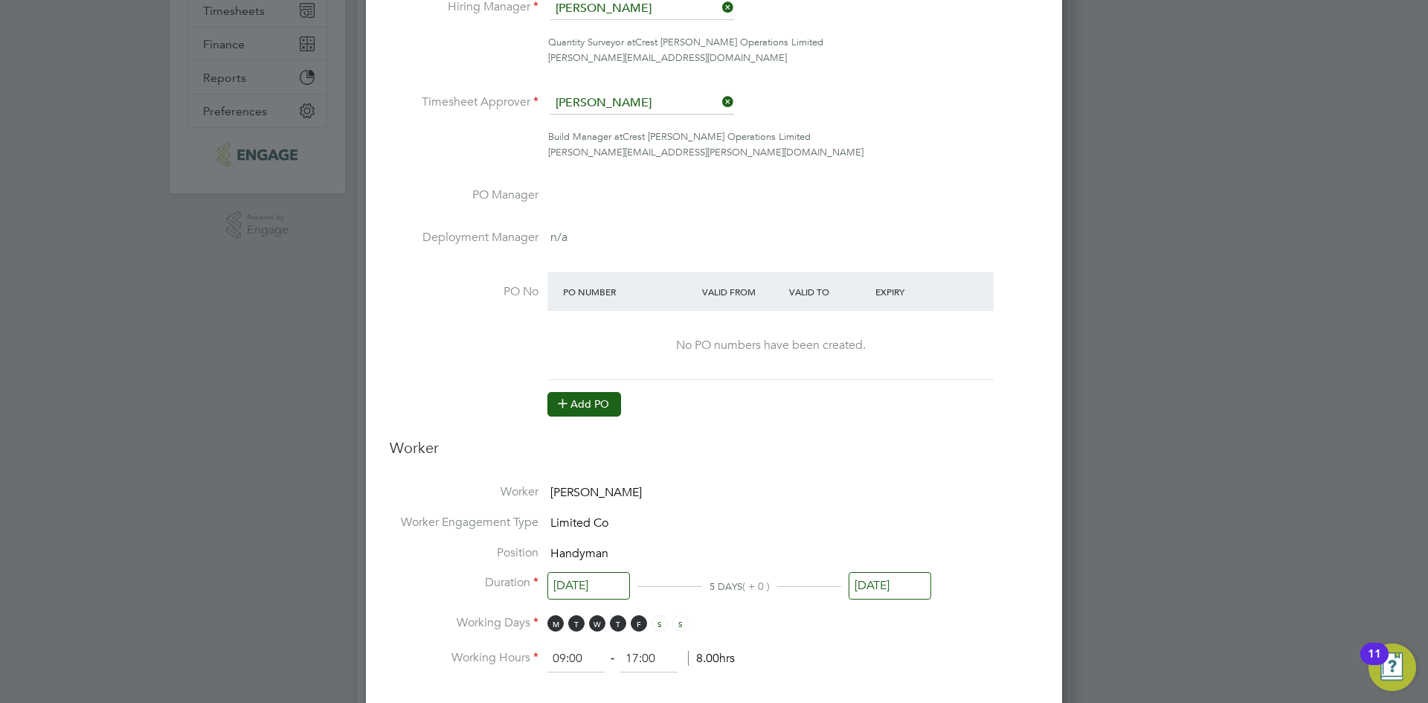
click at [584, 412] on button "Add PO" at bounding box center [584, 404] width 74 height 24
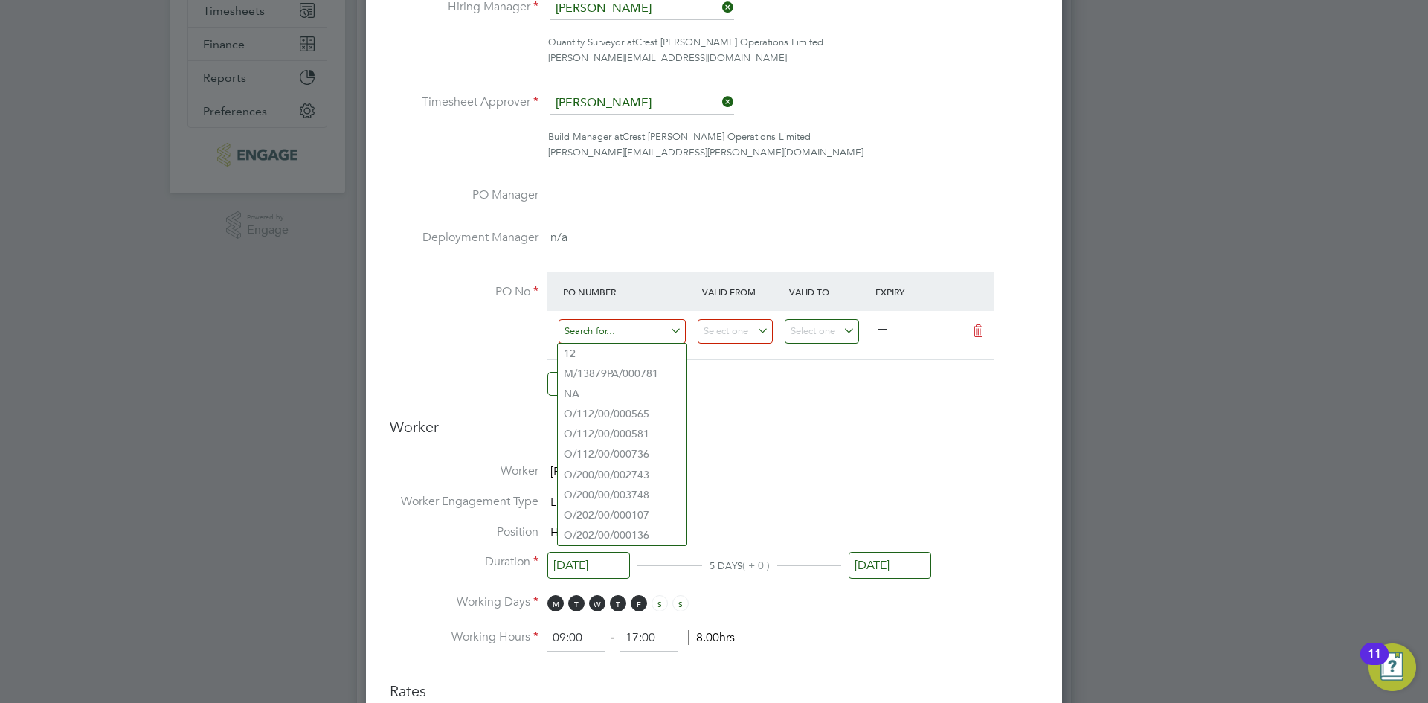
paste input "S/54910PE/0106"
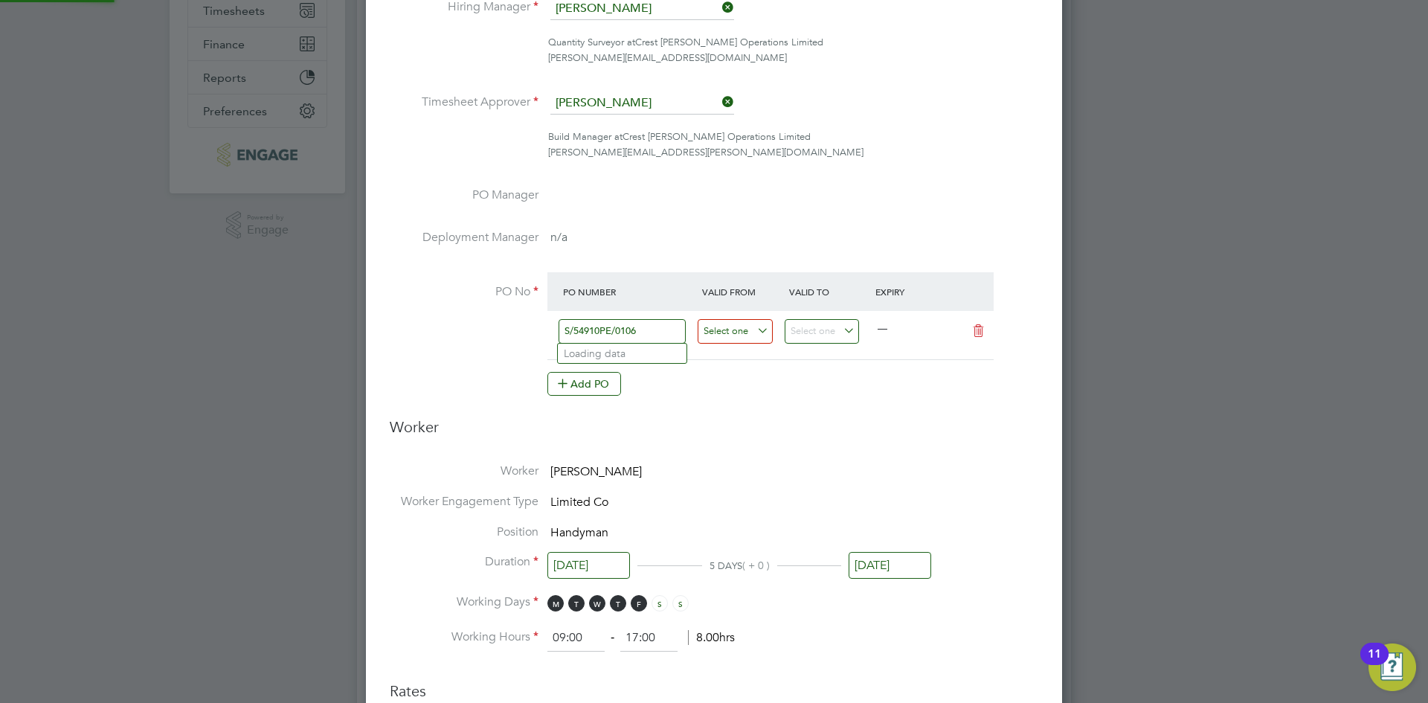
type input "S/54910PE/0106"
click at [756, 339] on input at bounding box center [735, 331] width 75 height 25
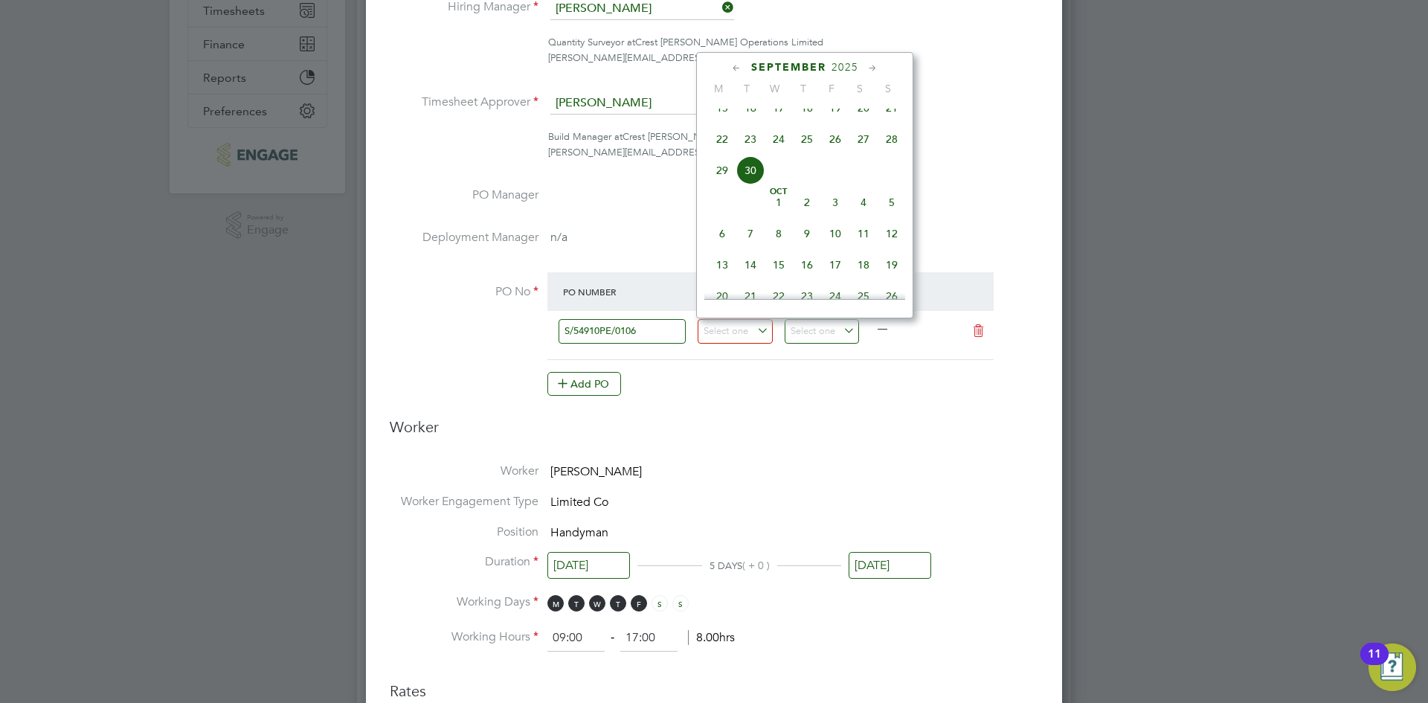
click at [734, 62] on icon at bounding box center [737, 68] width 14 height 16
click at [870, 251] on span "31" at bounding box center [863, 248] width 28 height 28
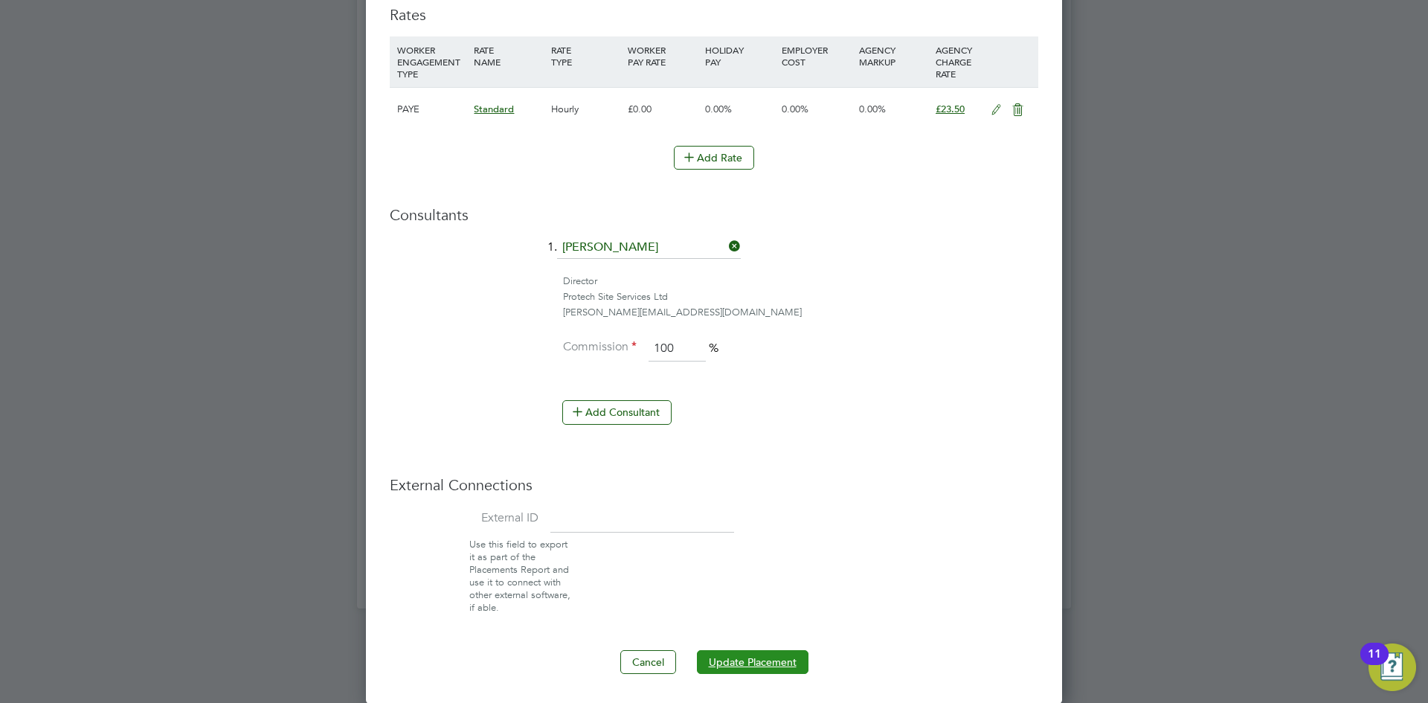
click at [728, 665] on button "Update Placement" at bounding box center [753, 662] width 112 height 24
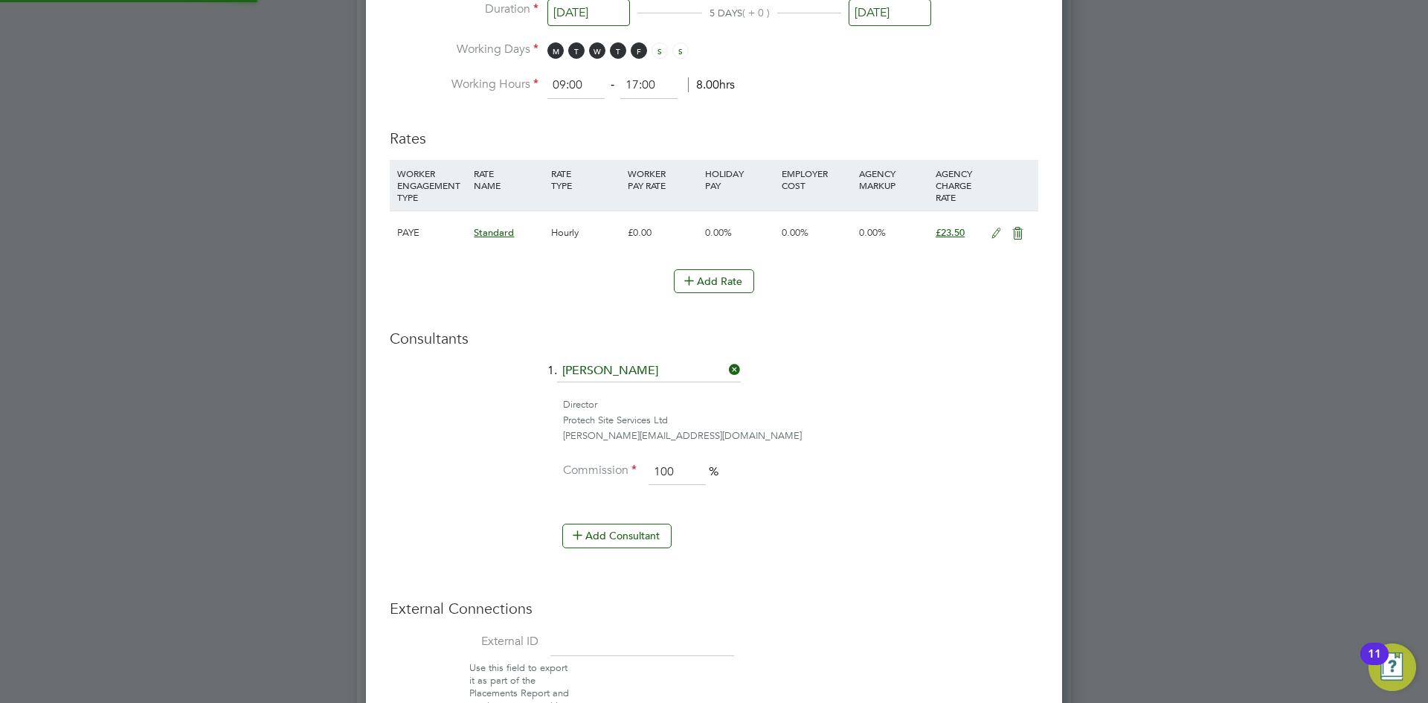
type input "28 Apr 2025"
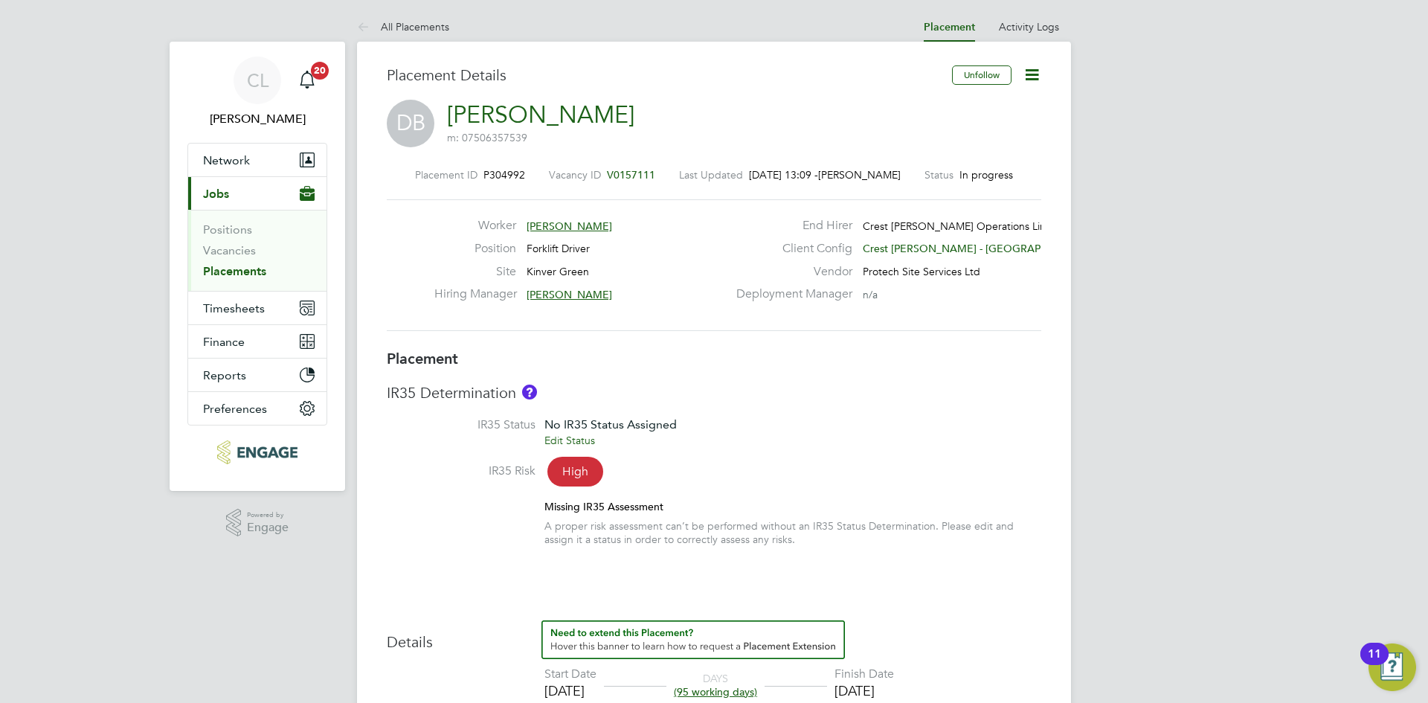
click at [1030, 71] on icon at bounding box center [1032, 74] width 19 height 19
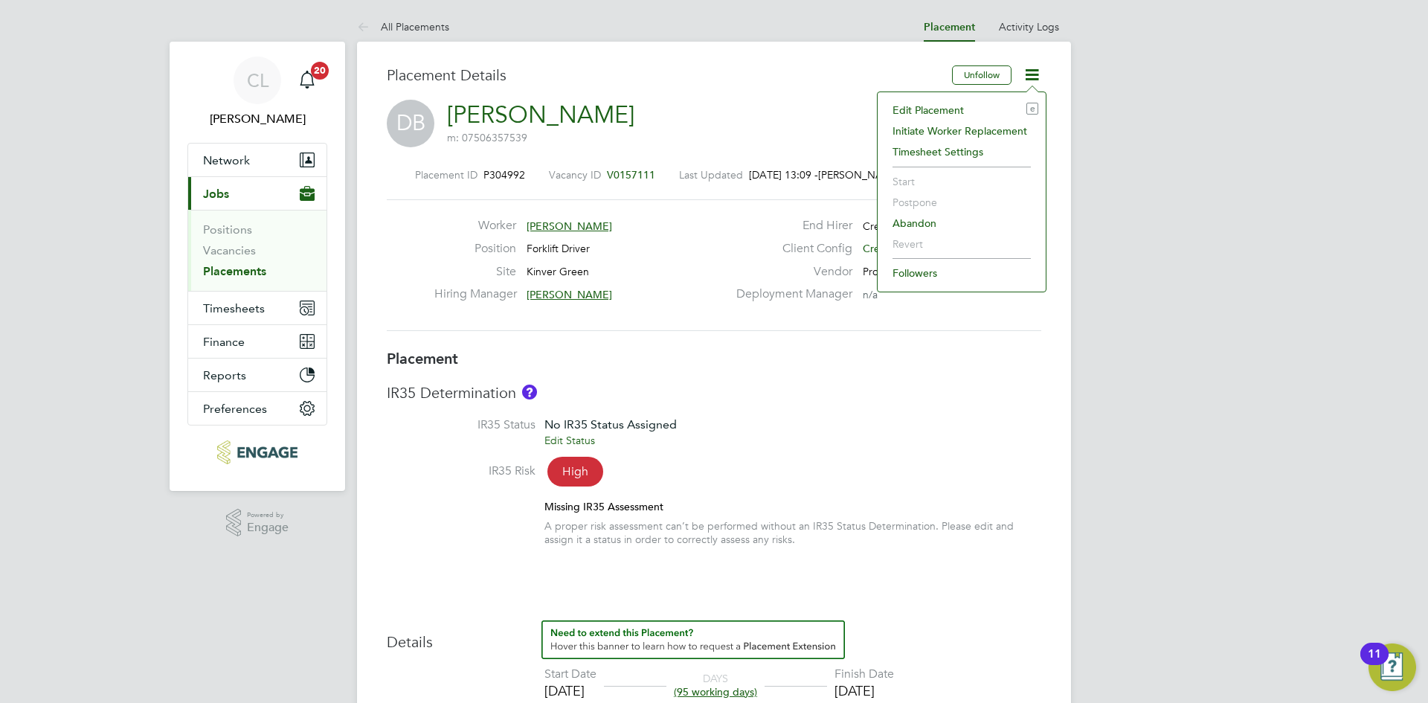
click at [962, 107] on li "Edit Placement e" at bounding box center [961, 110] width 153 height 21
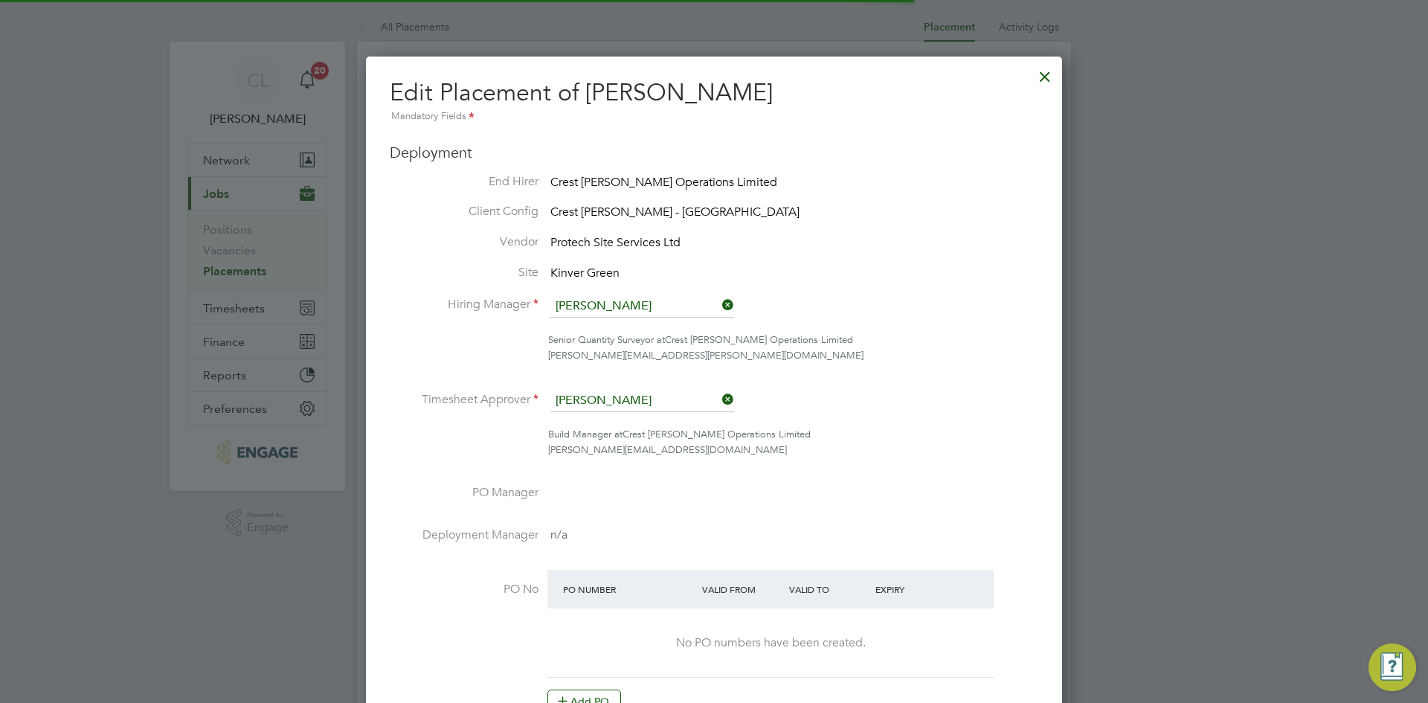
scroll to position [7, 7]
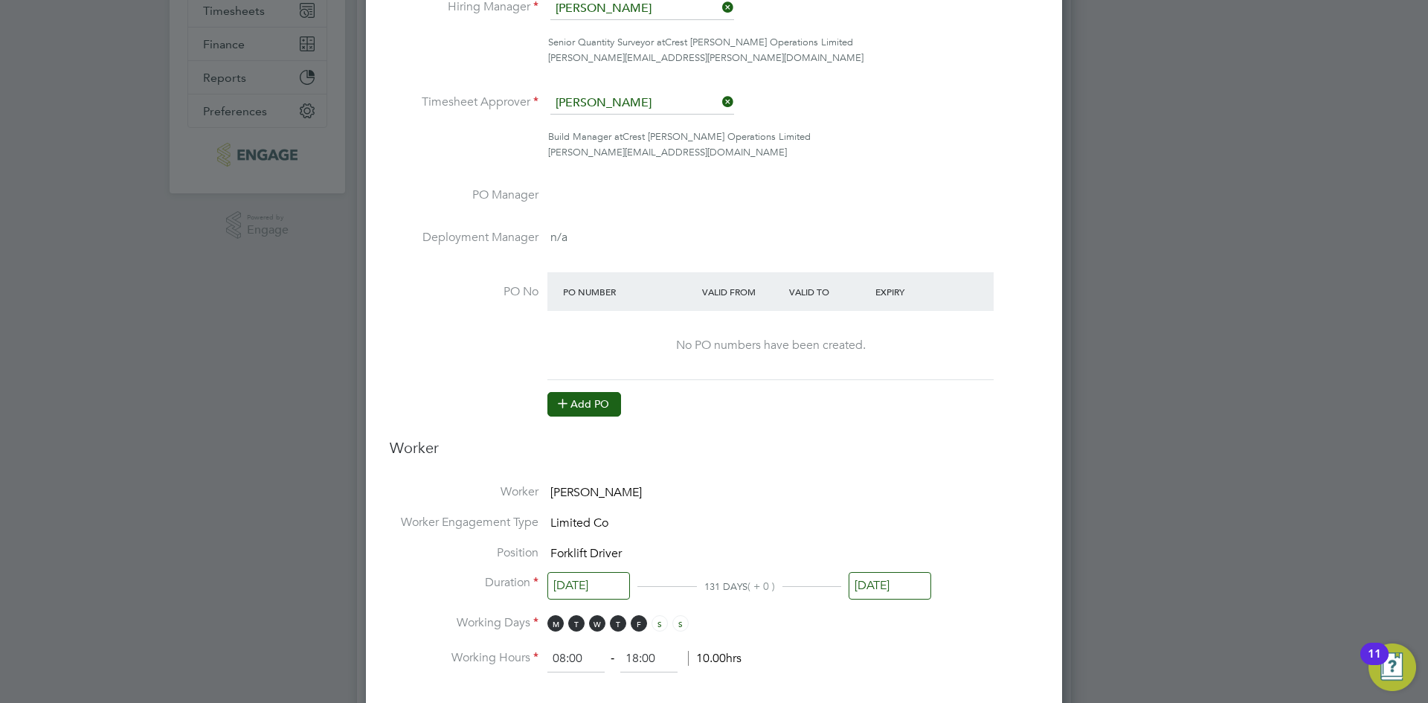
click at [610, 408] on button "Add PO" at bounding box center [584, 404] width 74 height 24
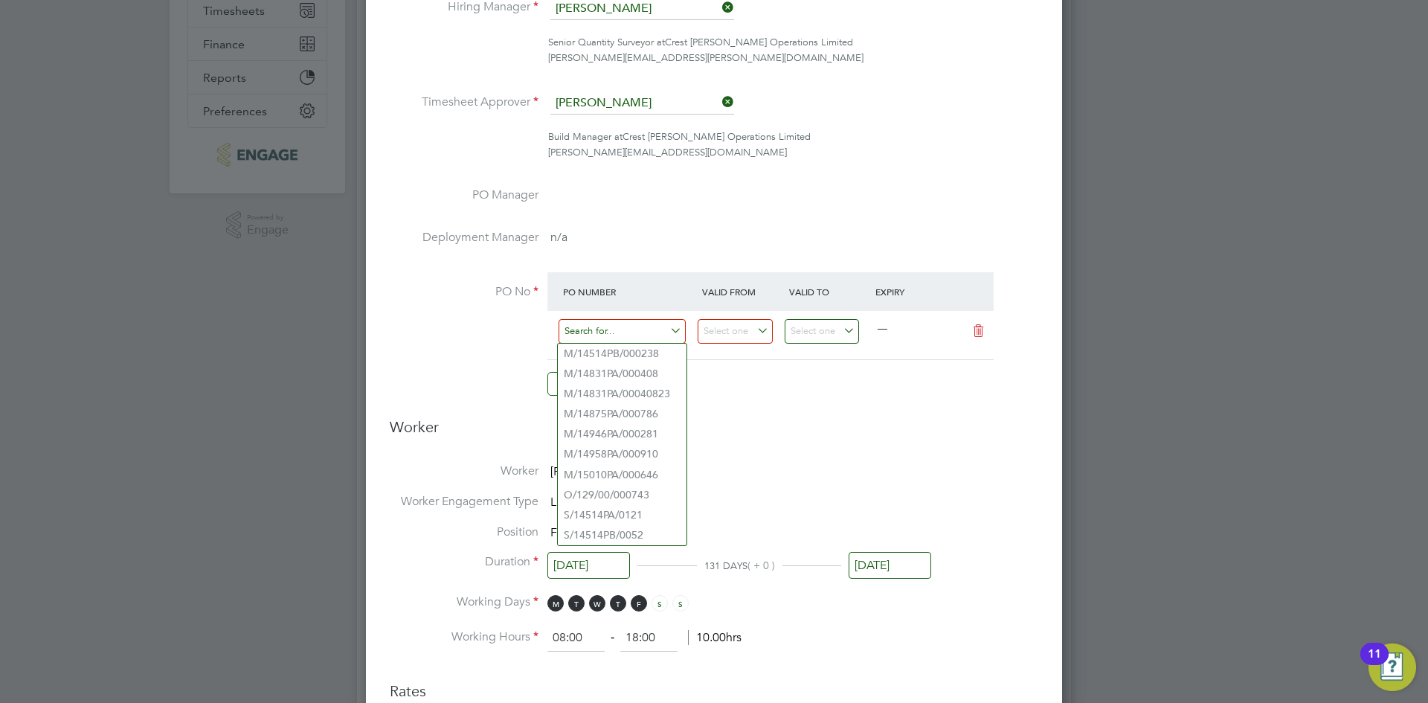
paste input "S/16003PA/0024"
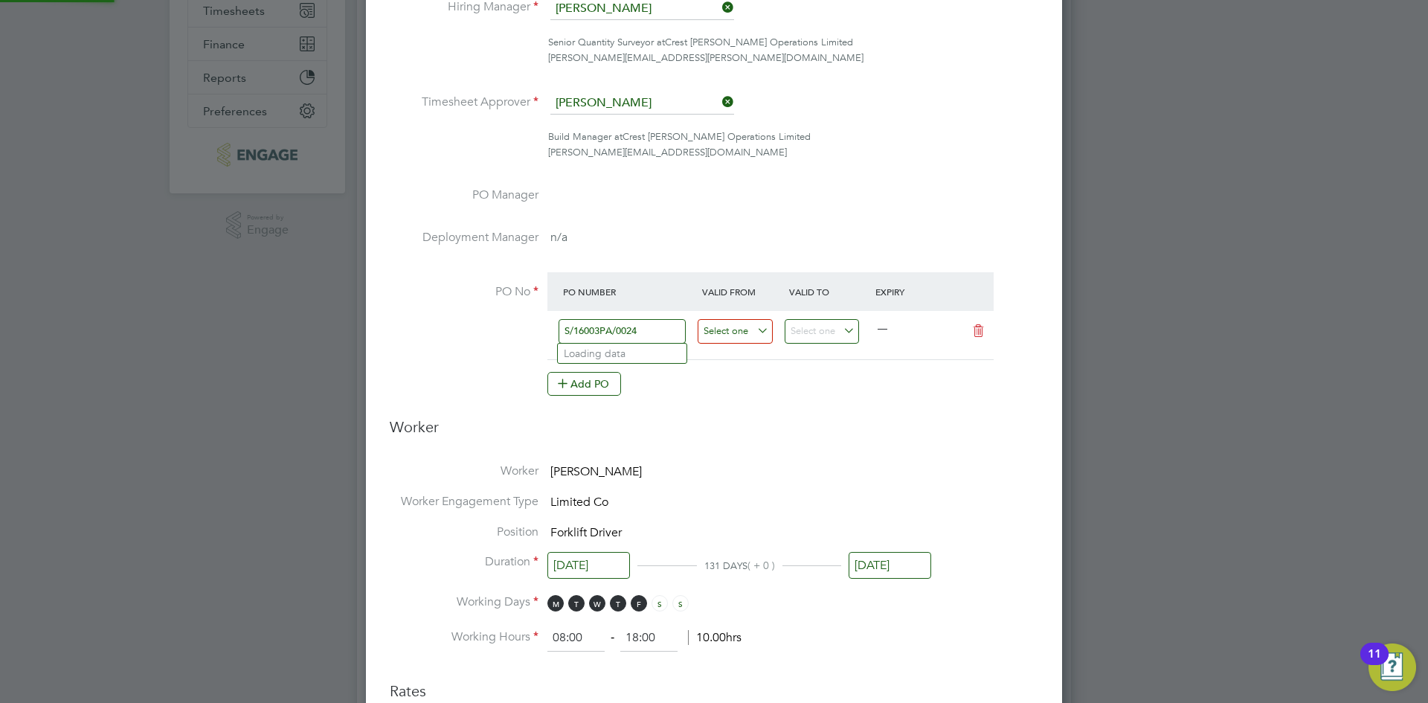
type input "S/16003PA/0024"
click at [758, 329] on input at bounding box center [735, 331] width 75 height 25
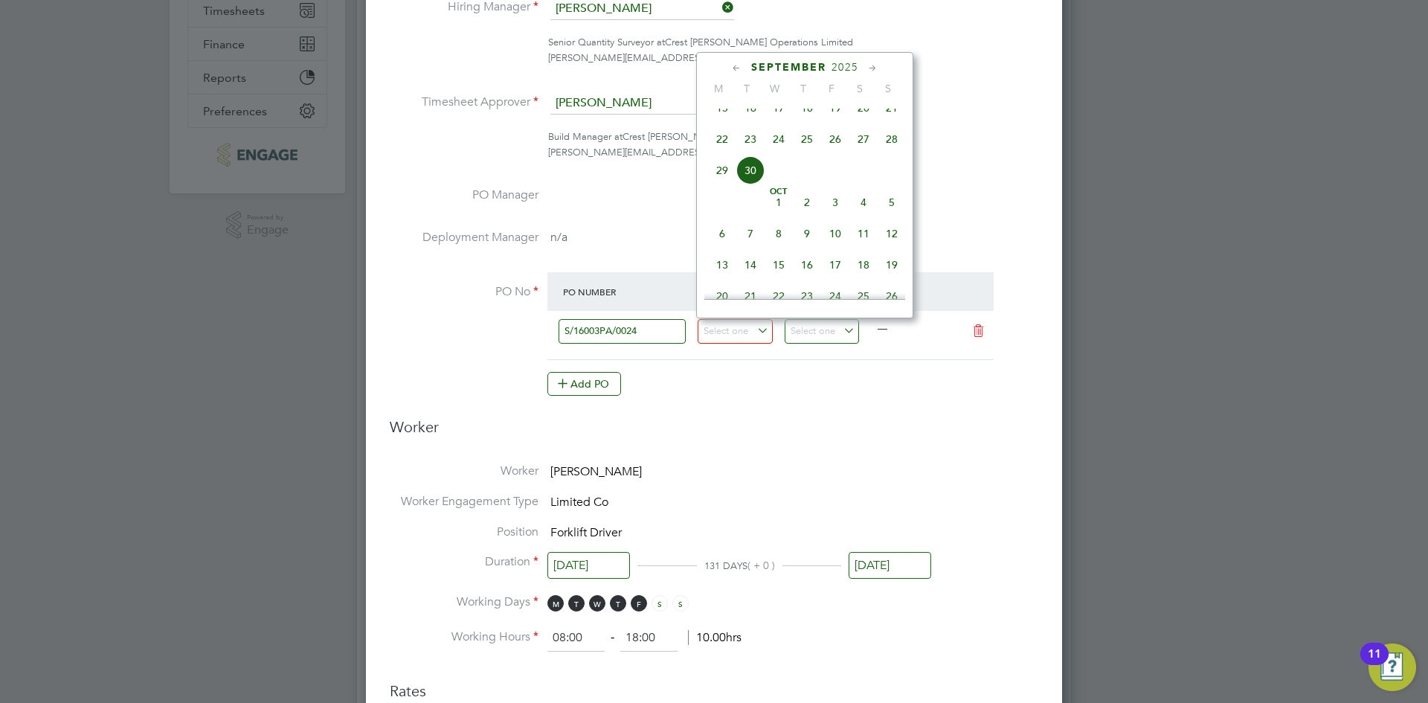
click at [742, 67] on icon at bounding box center [737, 68] width 14 height 16
click at [865, 249] on span "31" at bounding box center [863, 248] width 28 height 28
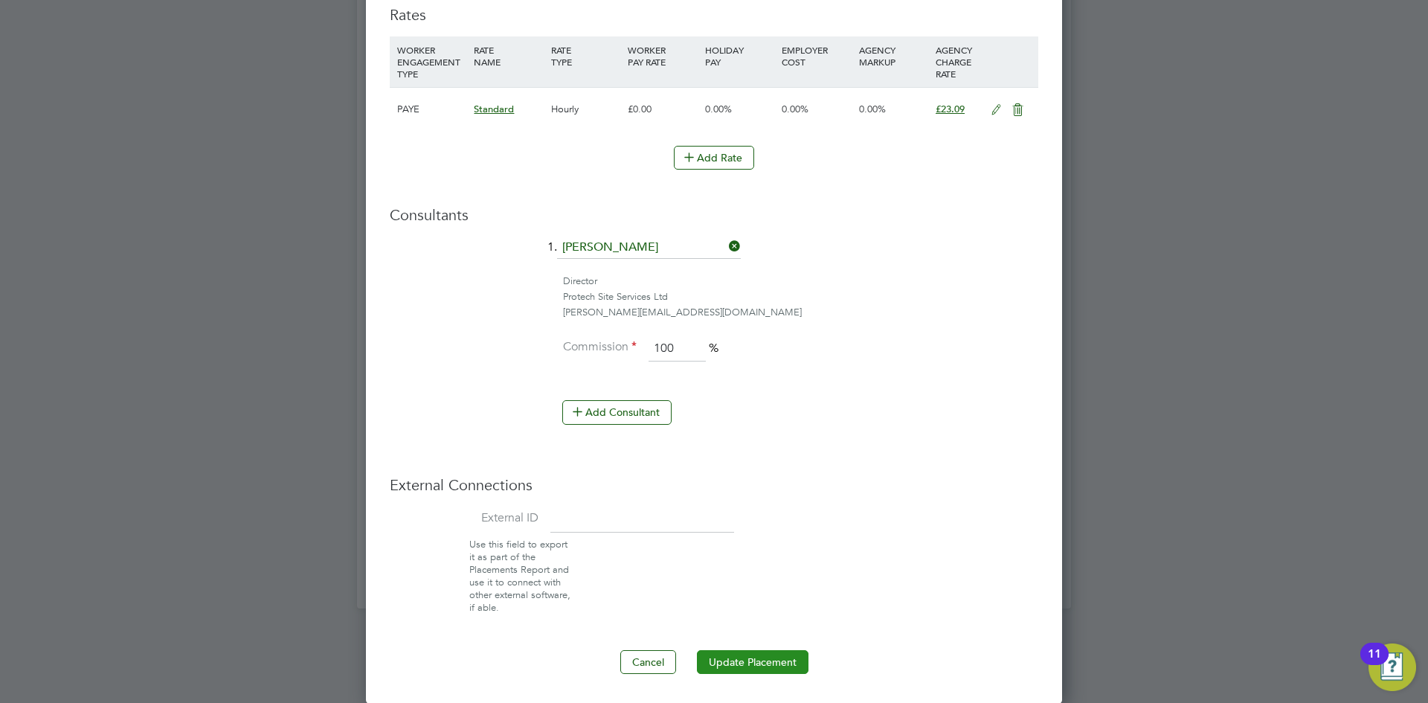
click at [738, 666] on button "Update Placement" at bounding box center [753, 662] width 112 height 24
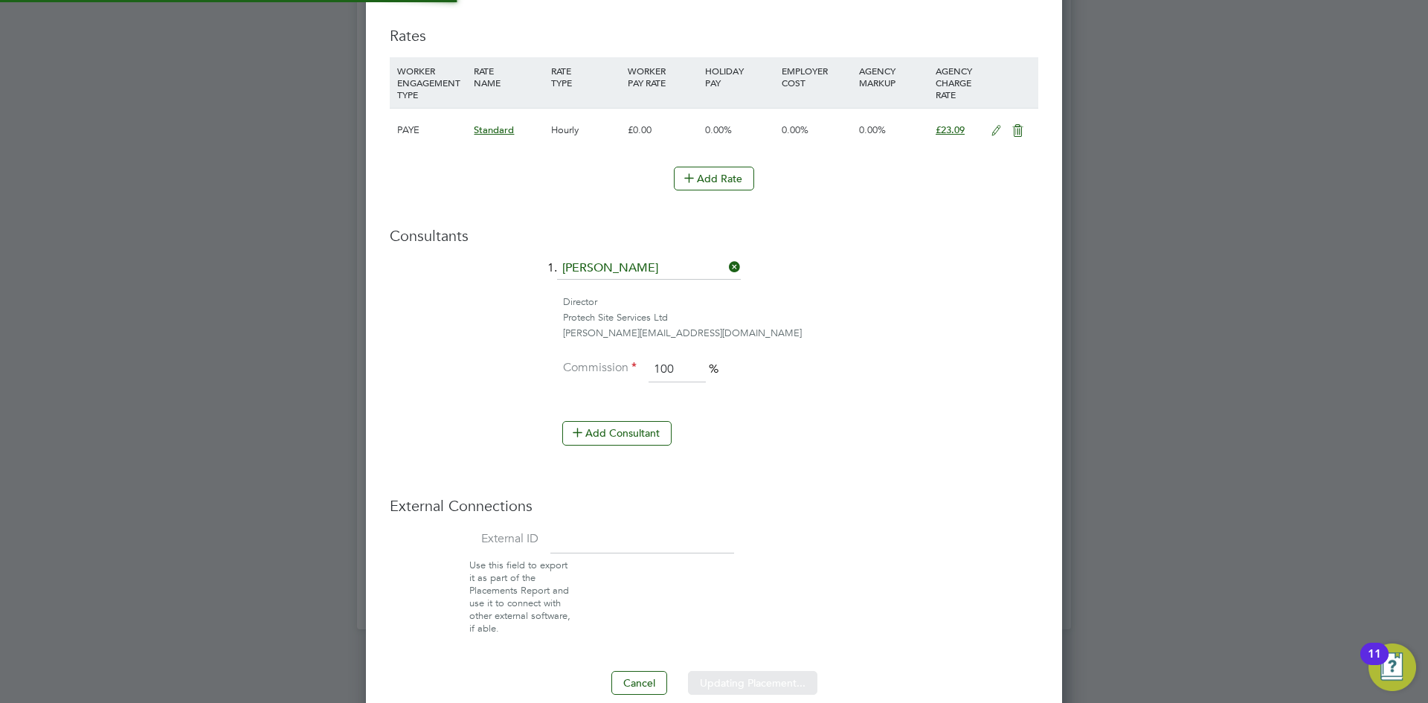
type input "[DATE]"
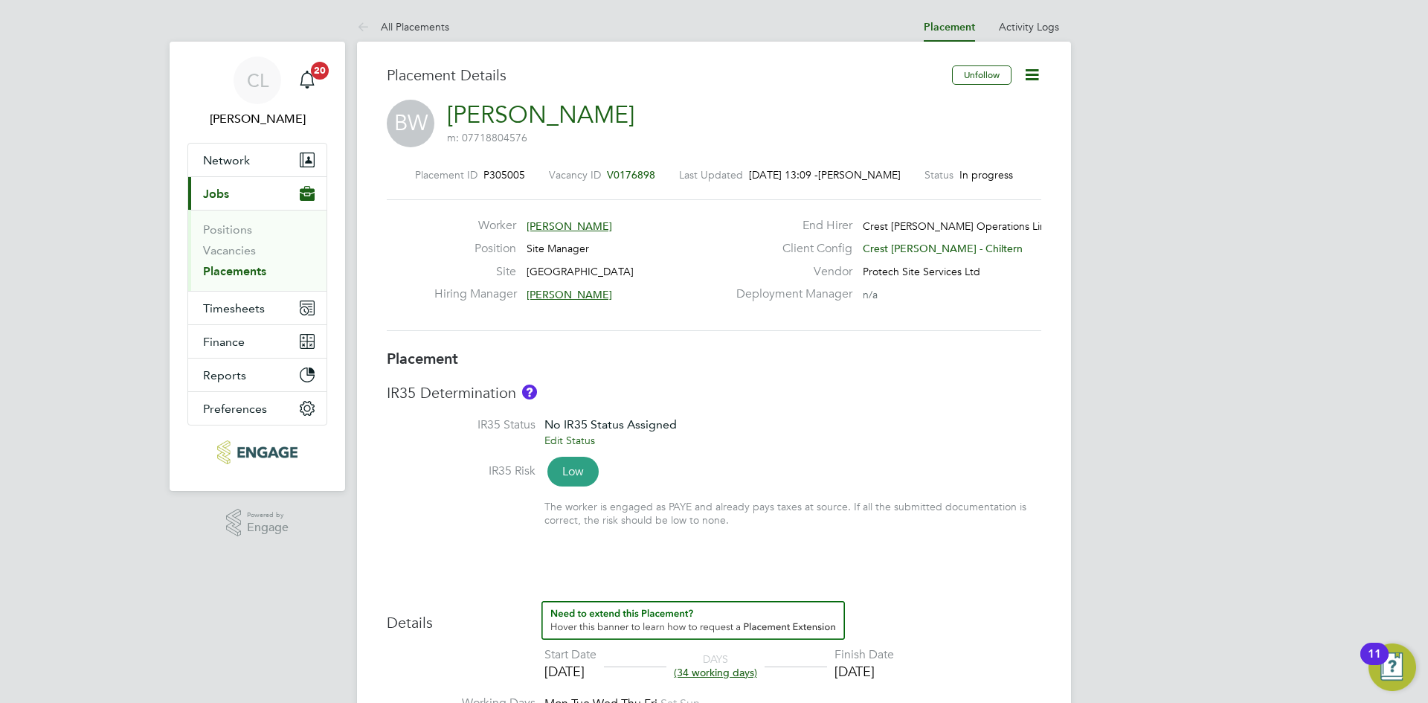
click at [1032, 75] on icon at bounding box center [1032, 74] width 19 height 19
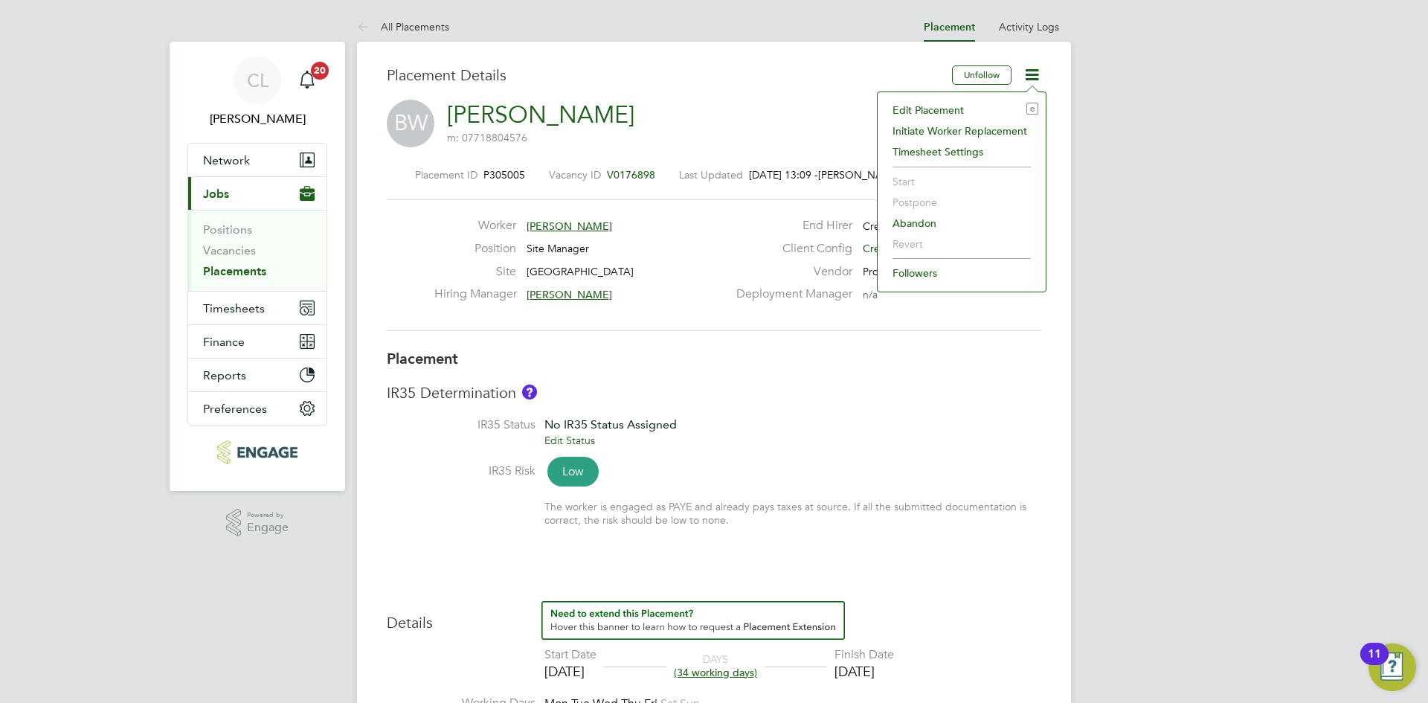
click at [965, 109] on li "Edit Placement e" at bounding box center [961, 110] width 153 height 21
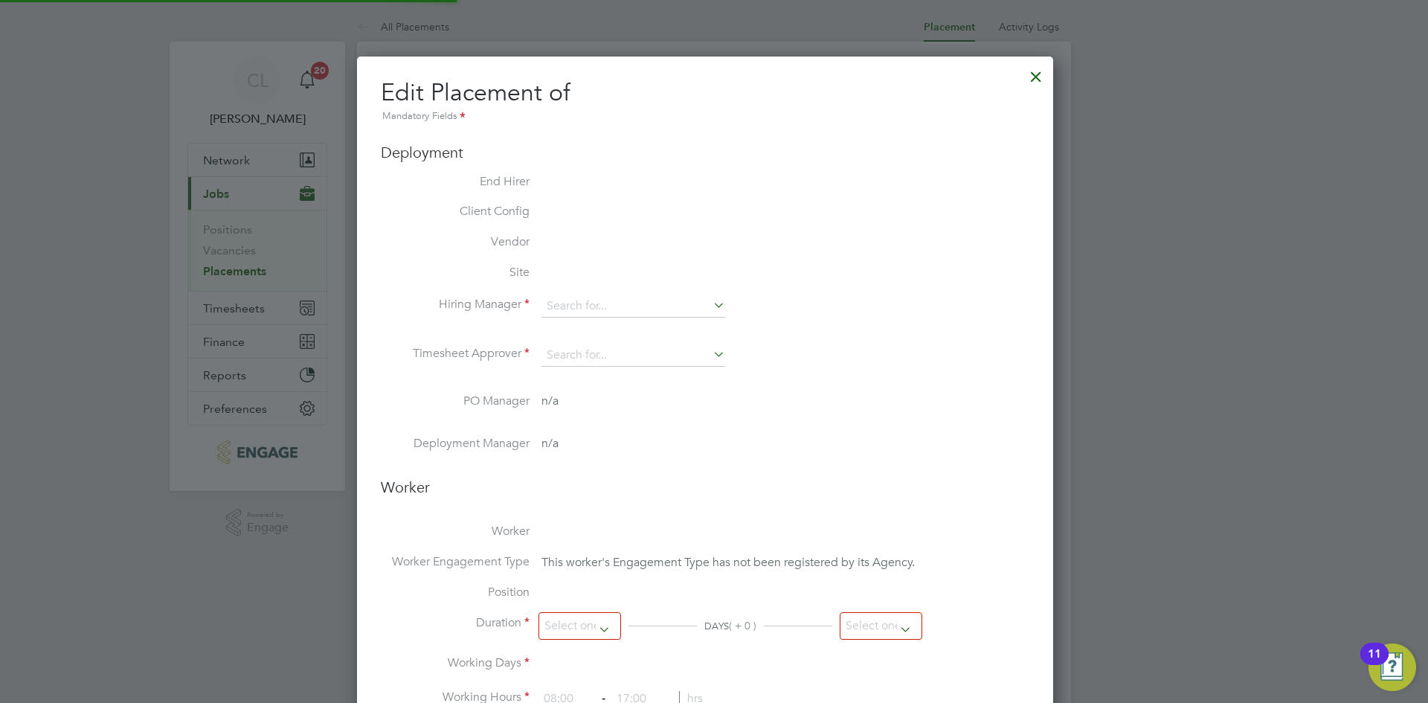
type input "[PERSON_NAME]"
type input "[DATE]"
type input "09:00"
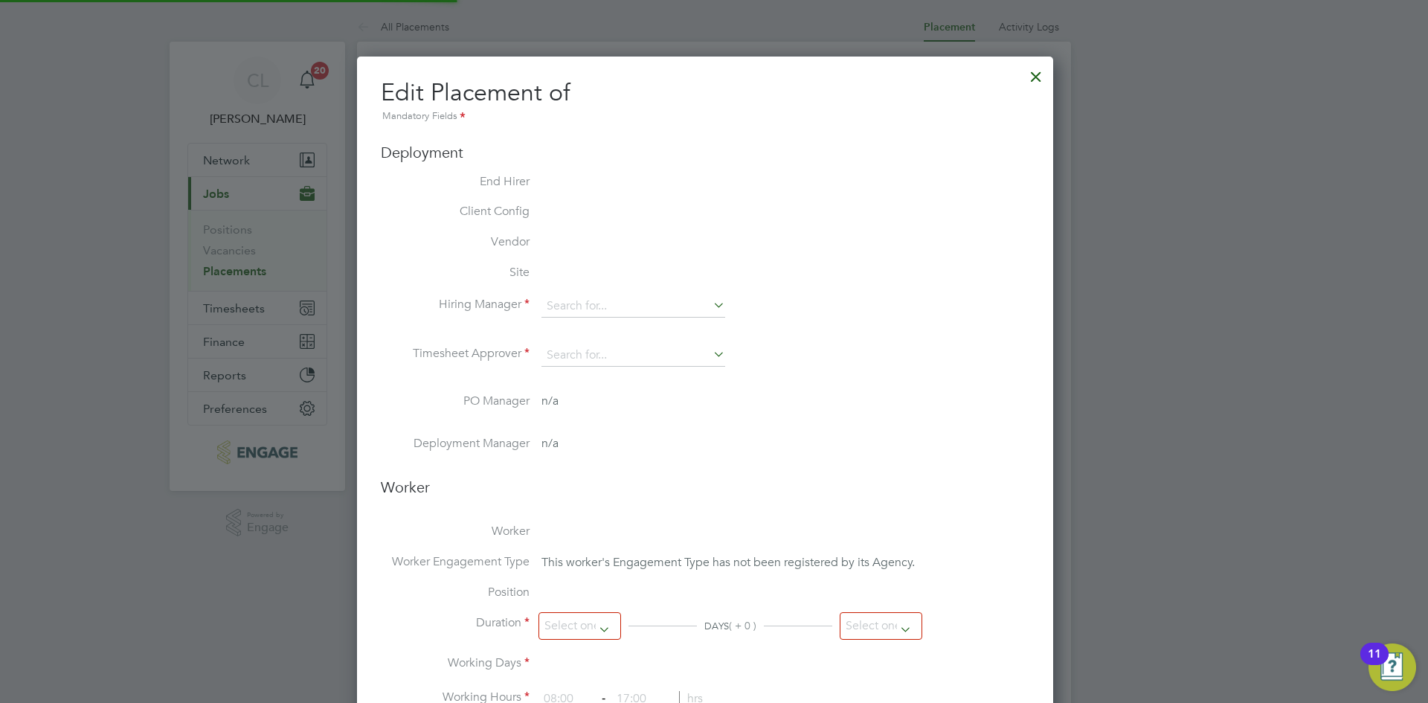
type input "17:00"
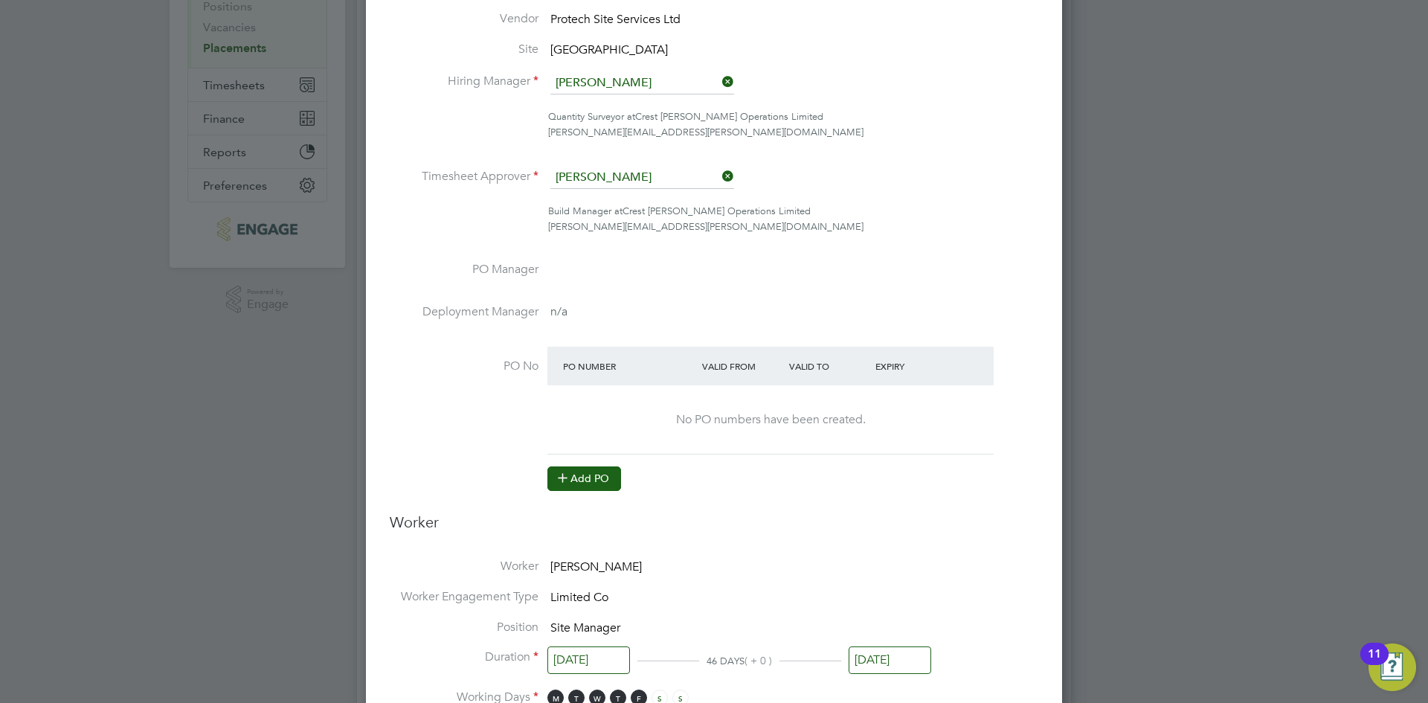
click at [607, 480] on button "Add PO" at bounding box center [584, 478] width 74 height 24
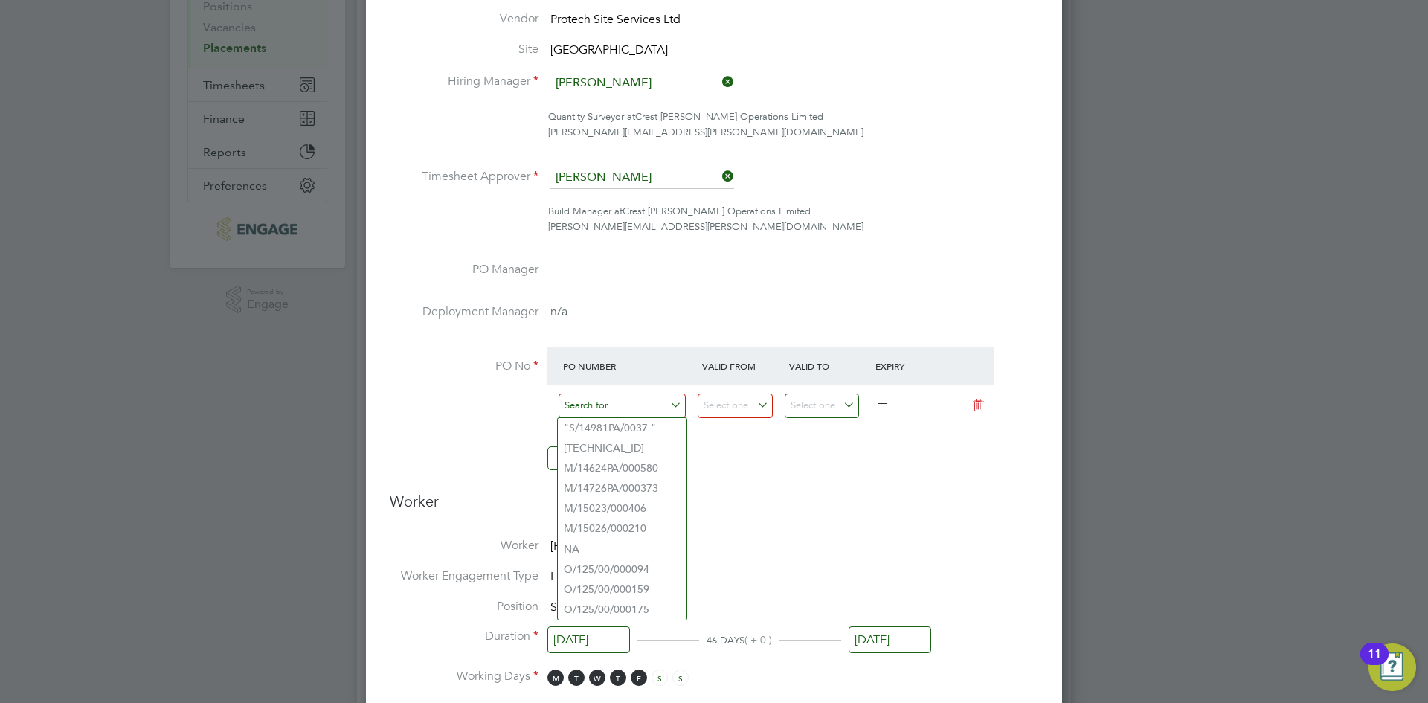
paste input "S/15030/0053"
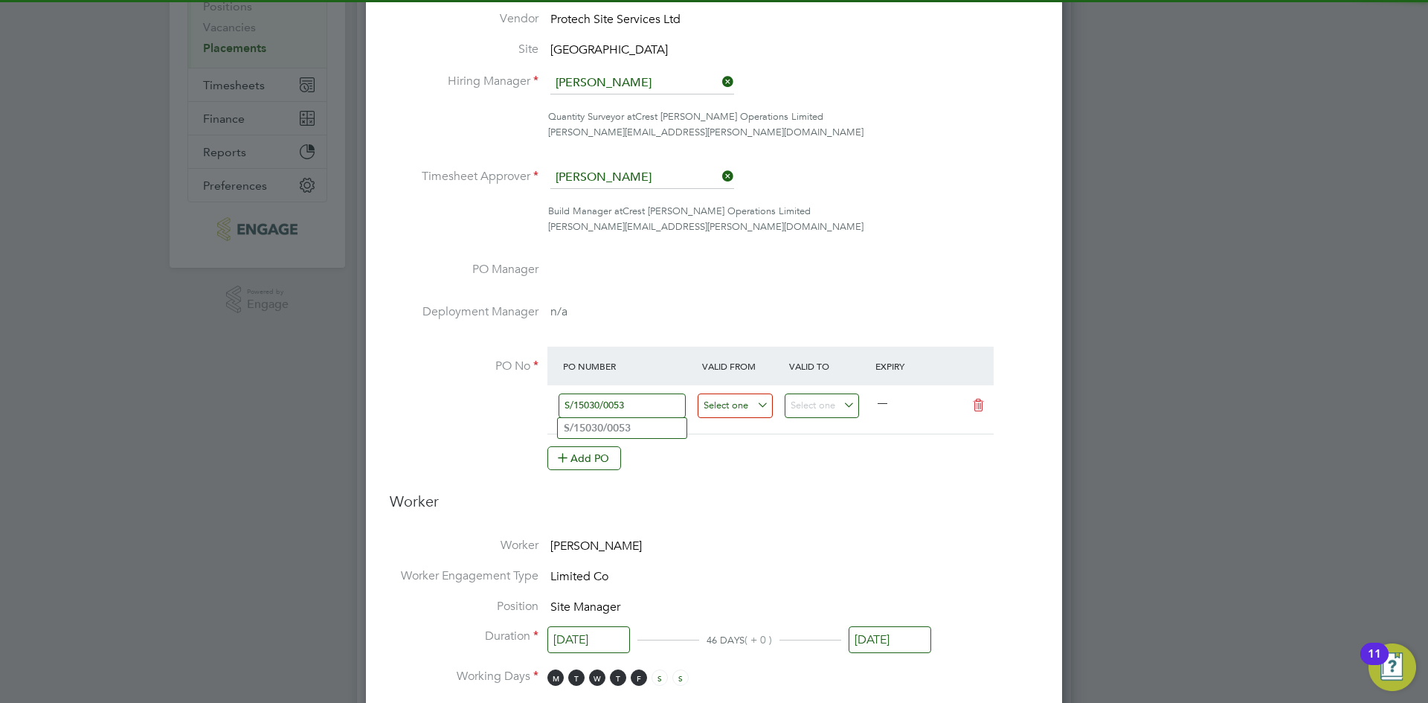
type input "S/15030/0053"
click at [752, 401] on input at bounding box center [735, 405] width 75 height 25
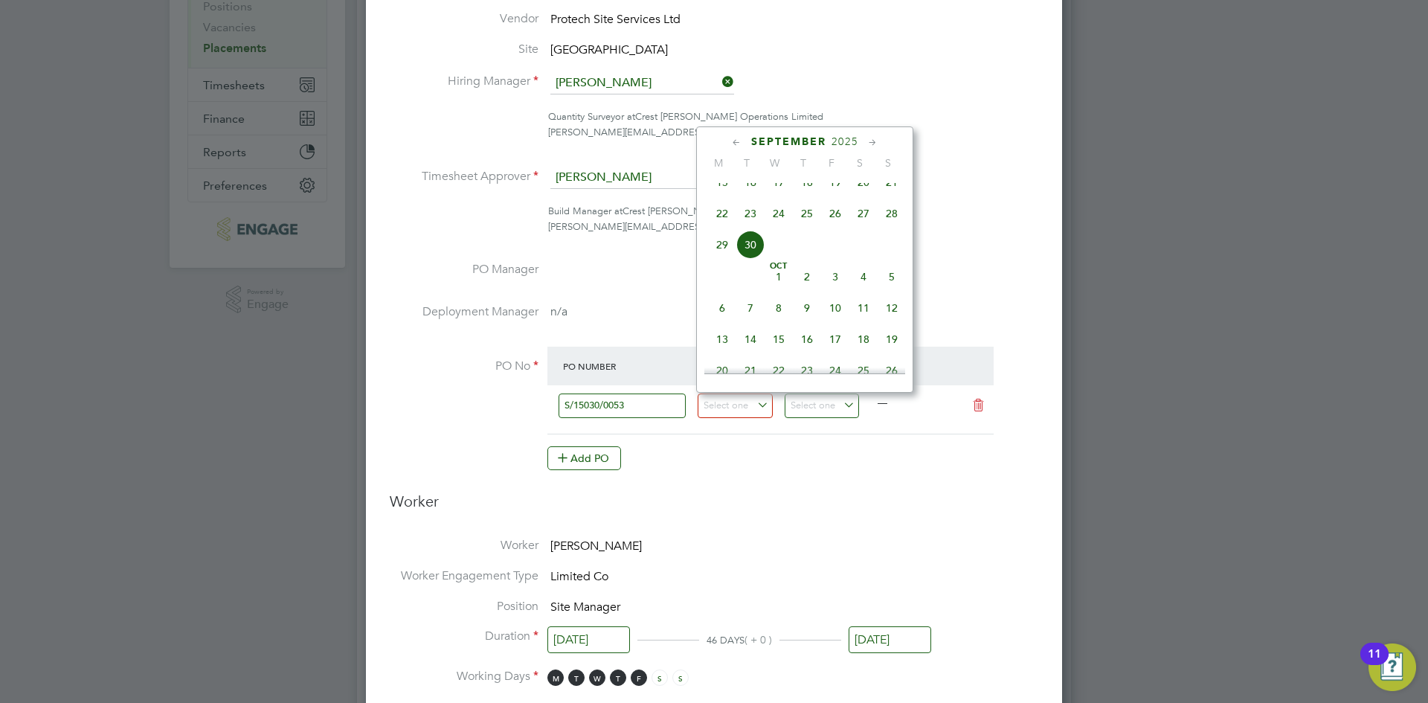
click at [732, 141] on icon at bounding box center [737, 143] width 14 height 16
click at [858, 325] on span "31" at bounding box center [863, 322] width 28 height 28
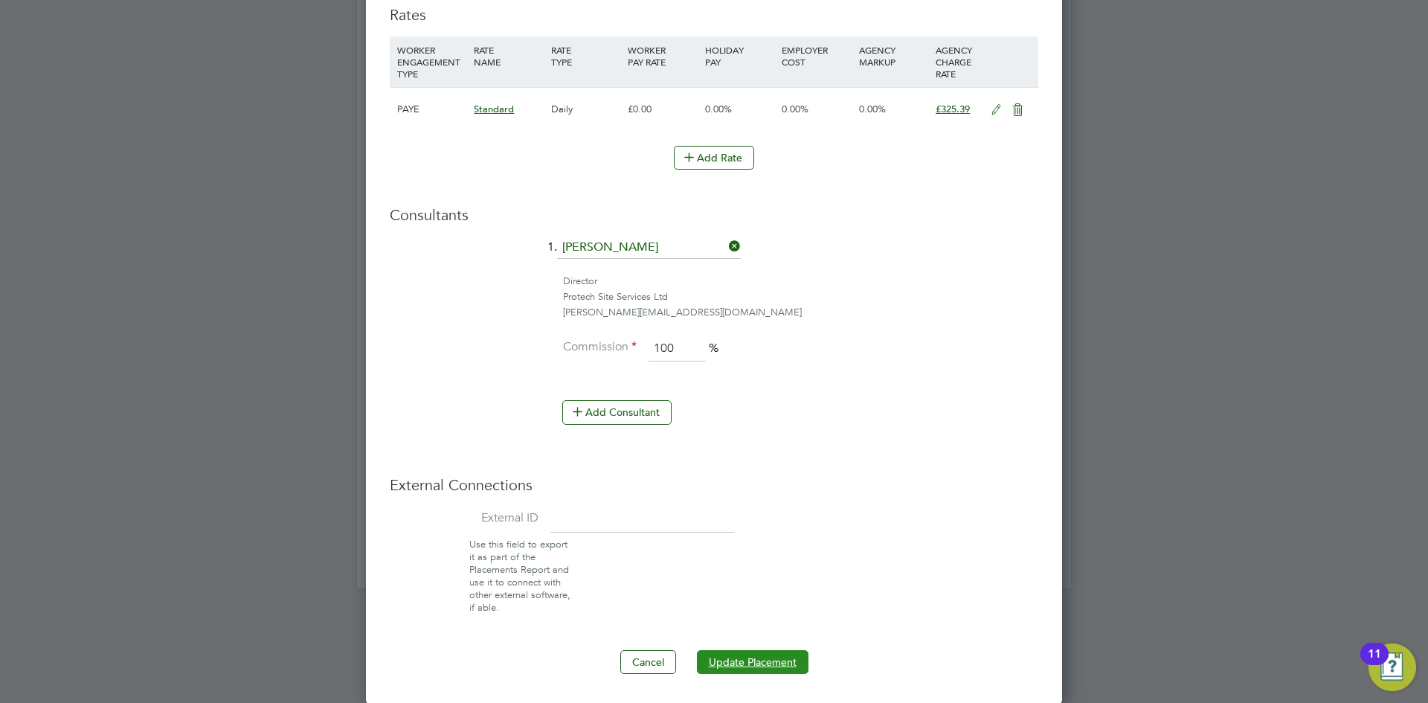
click at [720, 655] on button "Update Placement" at bounding box center [753, 662] width 112 height 24
type input "[DATE]"
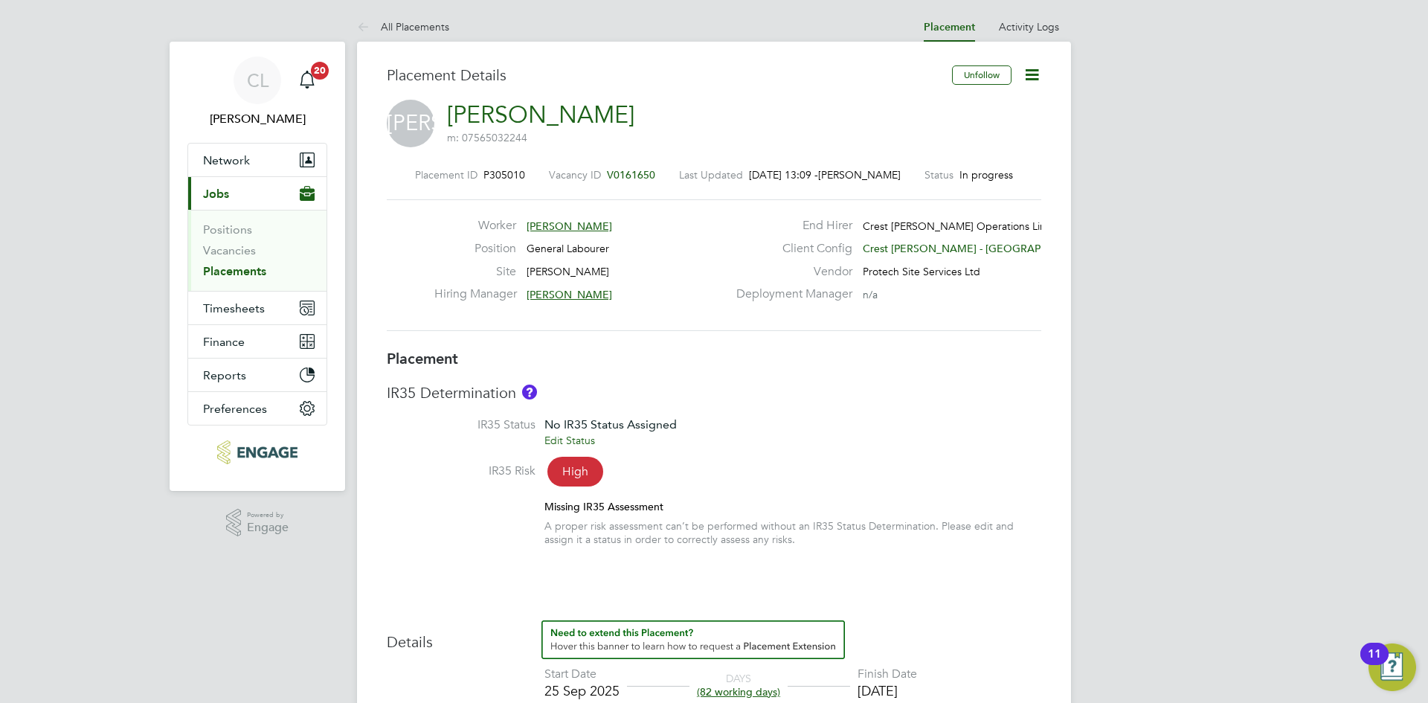
click at [1035, 79] on icon at bounding box center [1032, 74] width 19 height 19
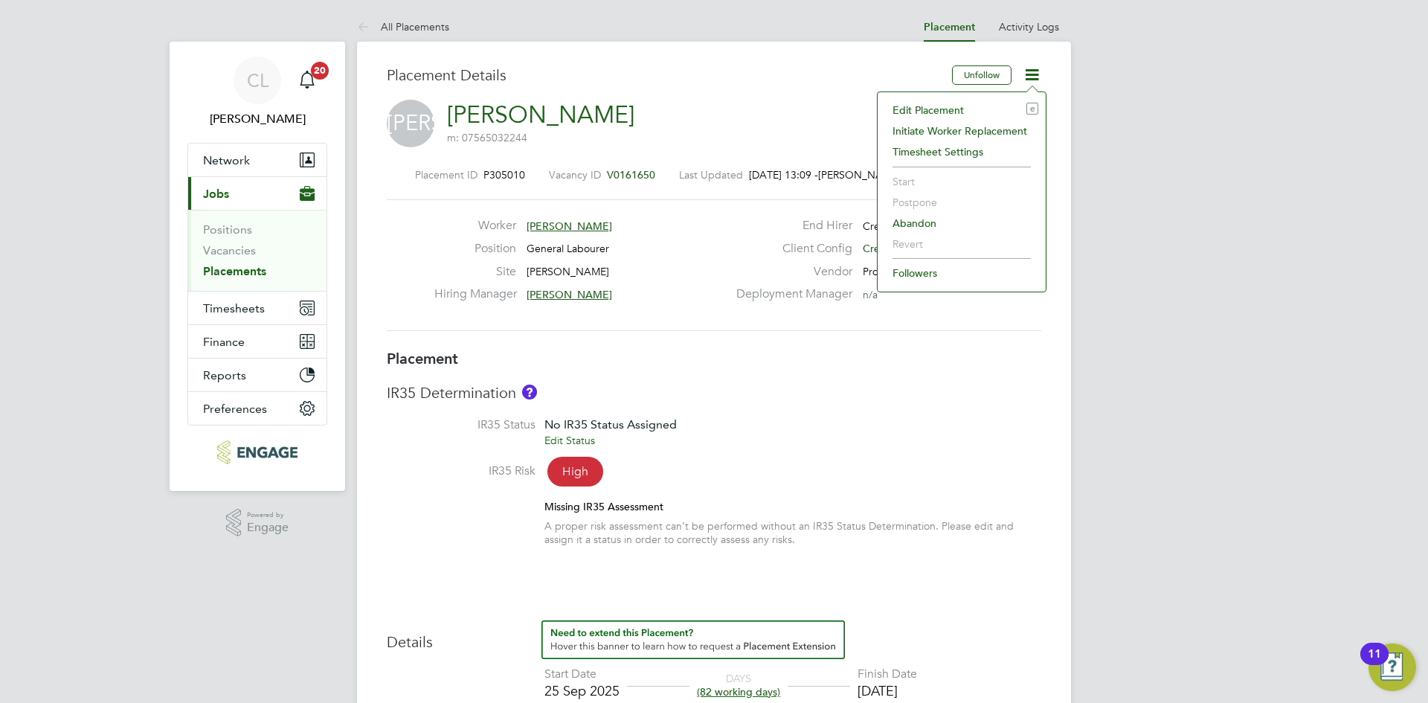
click at [951, 108] on li "Edit Placement e" at bounding box center [961, 110] width 153 height 21
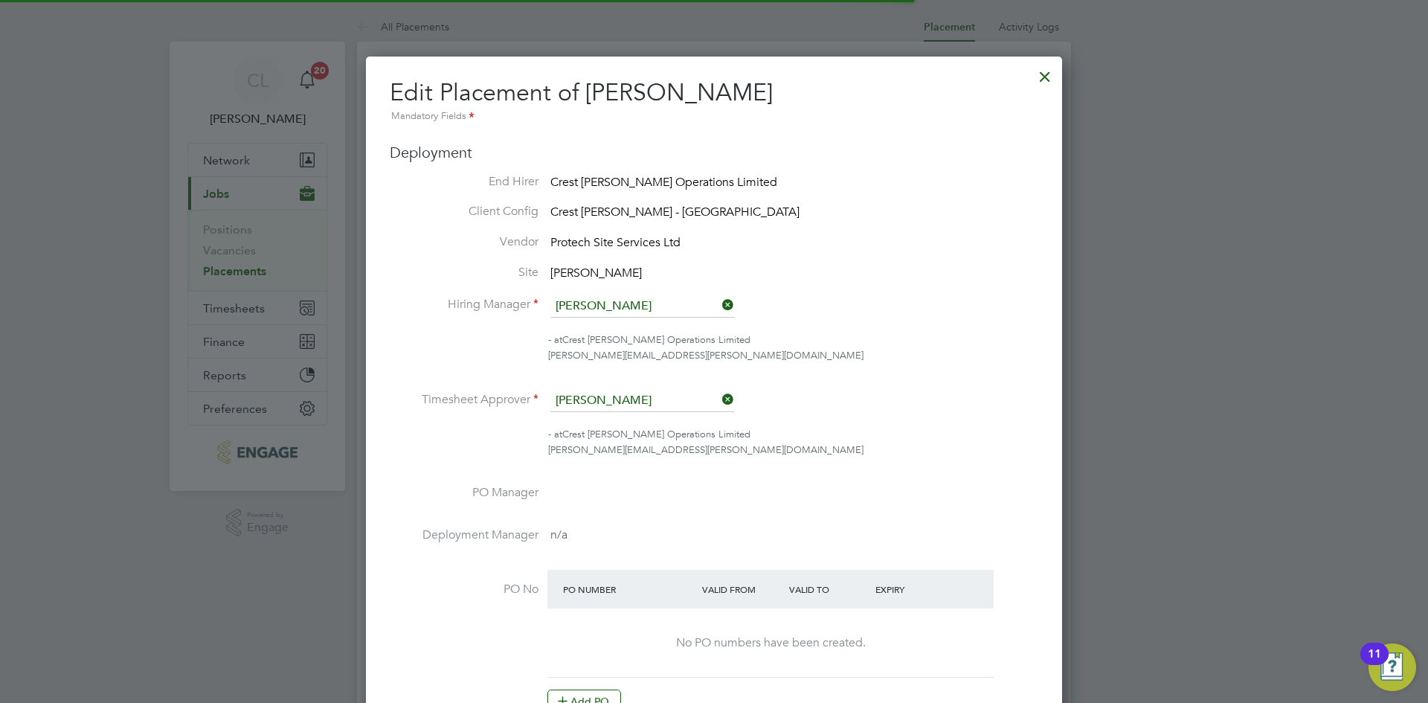
scroll to position [7, 7]
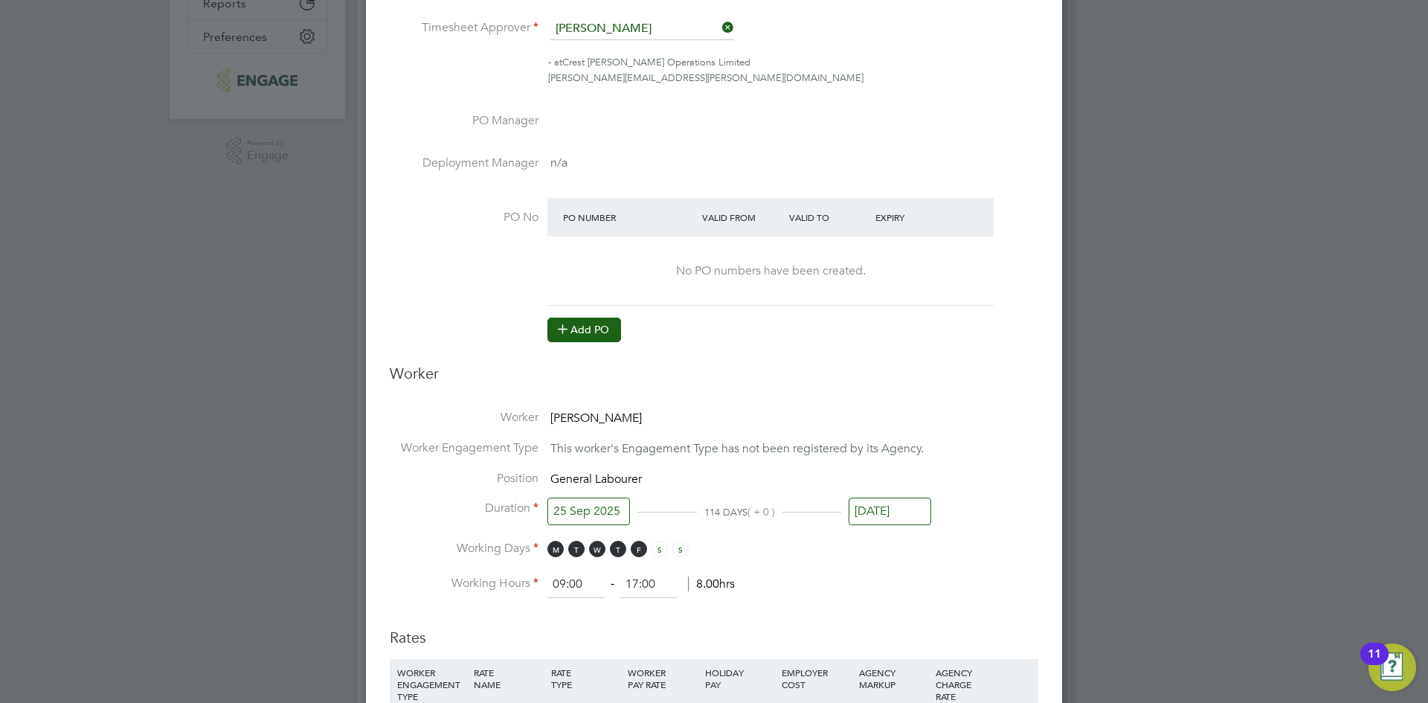
click at [599, 334] on button "Add PO" at bounding box center [584, 330] width 74 height 24
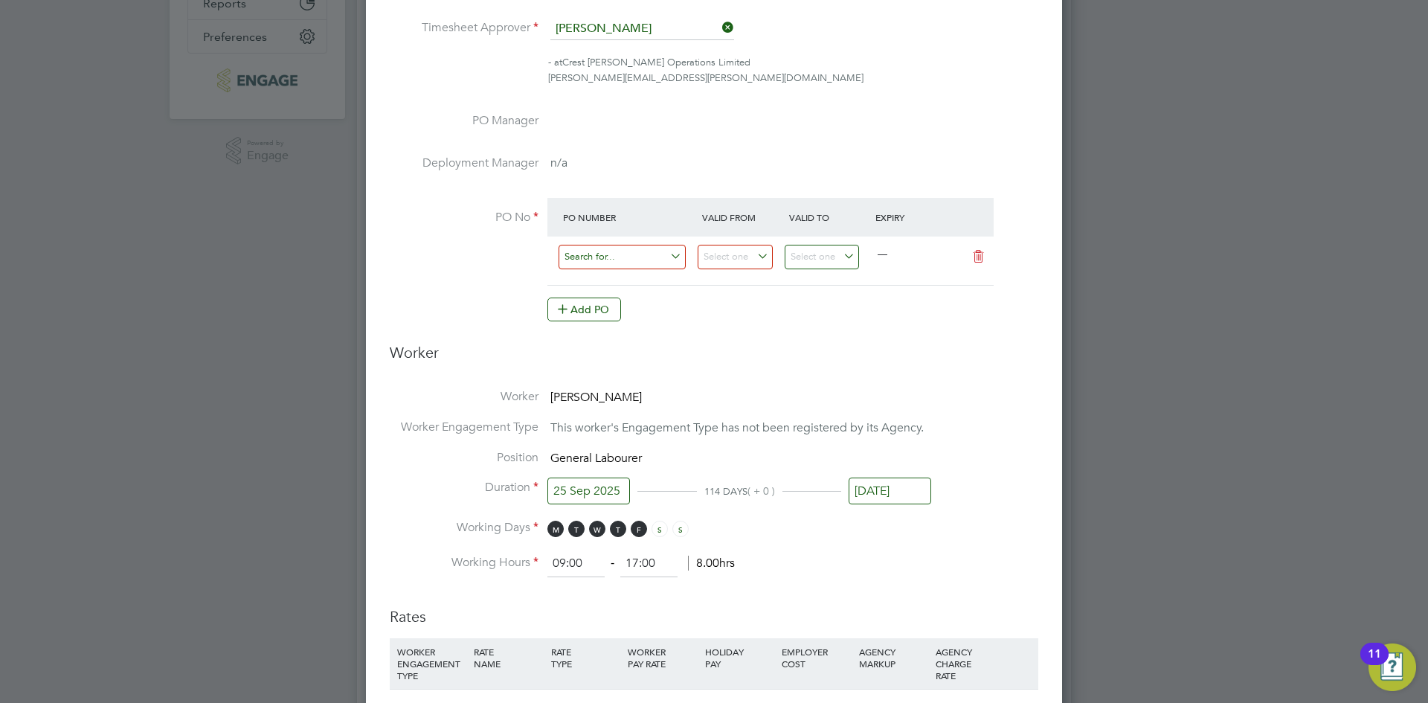
click at [590, 257] on input at bounding box center [622, 257] width 127 height 25
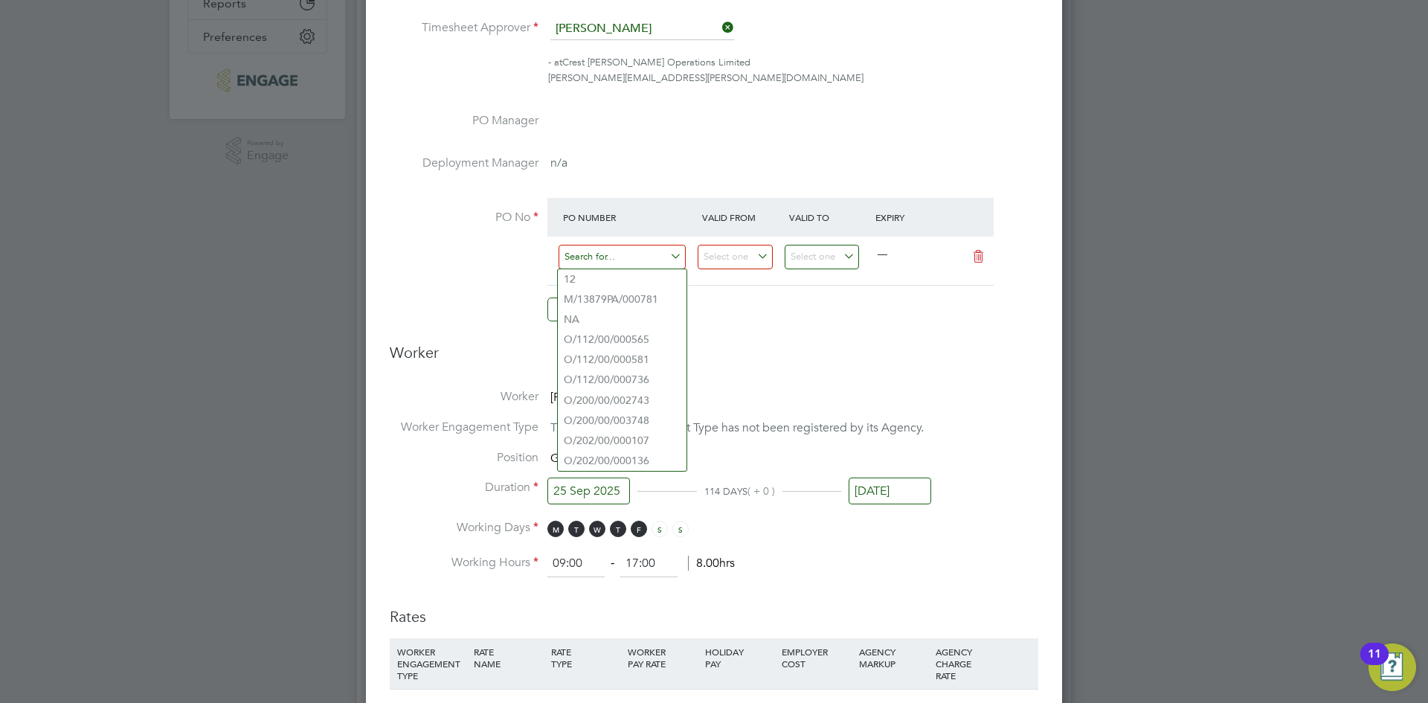
paste input "S/14994PA/0057"
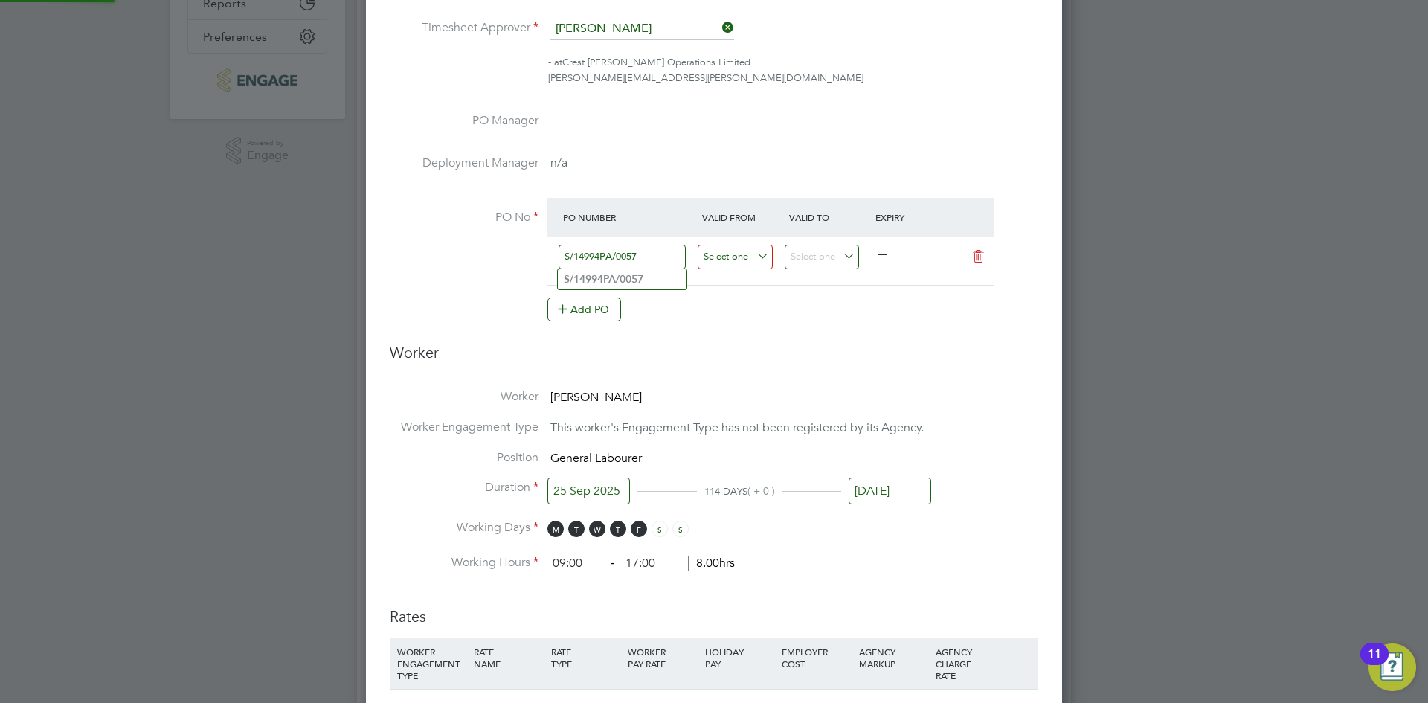
type input "S/14994PA/0057"
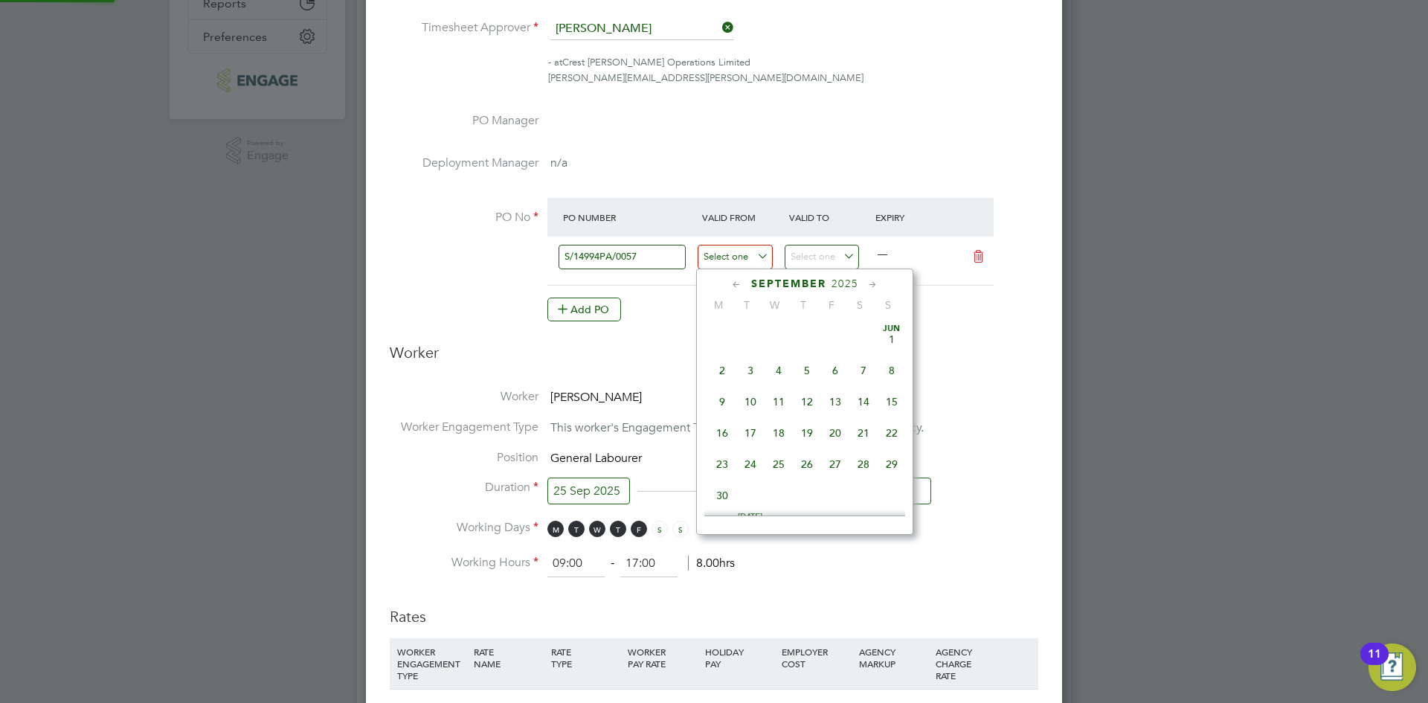
click at [753, 254] on input at bounding box center [735, 257] width 75 height 25
click at [739, 283] on icon at bounding box center [737, 285] width 14 height 16
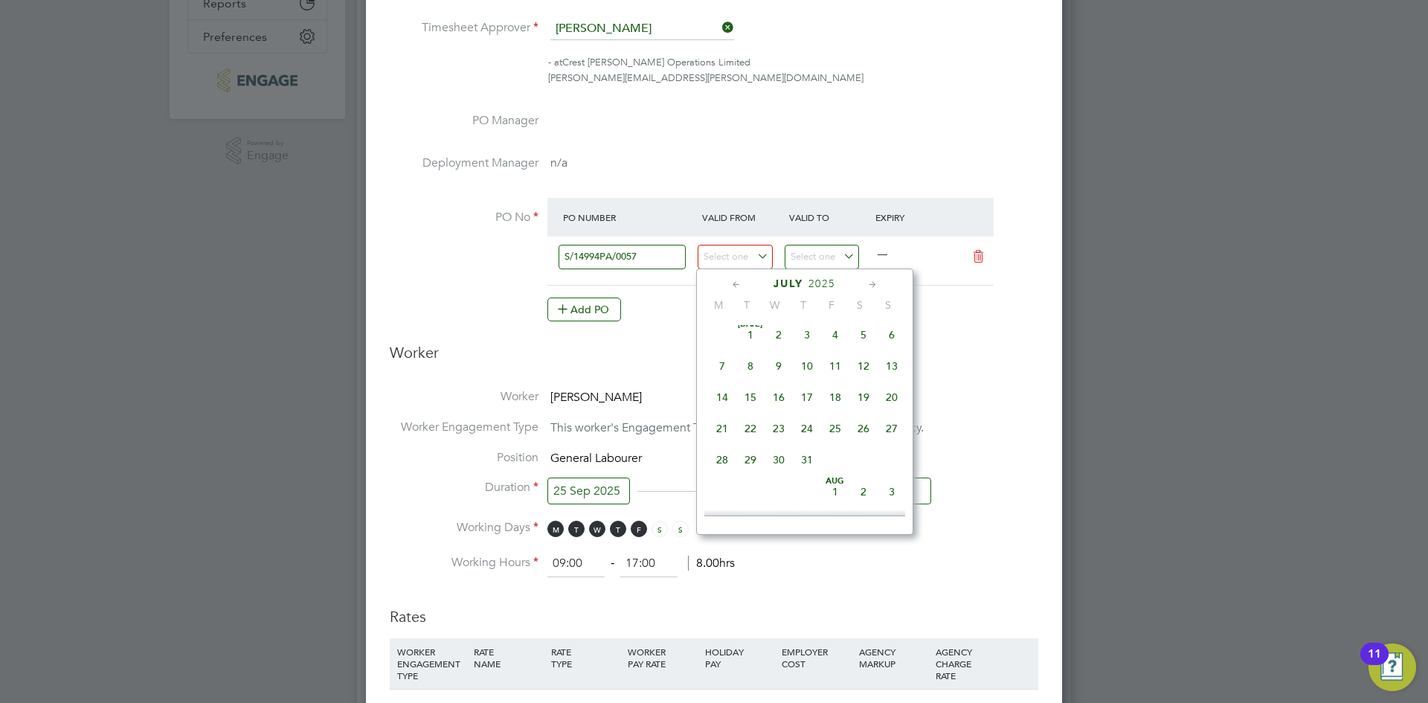
scroll to position [0, 0]
click at [867, 468] on span "31" at bounding box center [863, 464] width 28 height 28
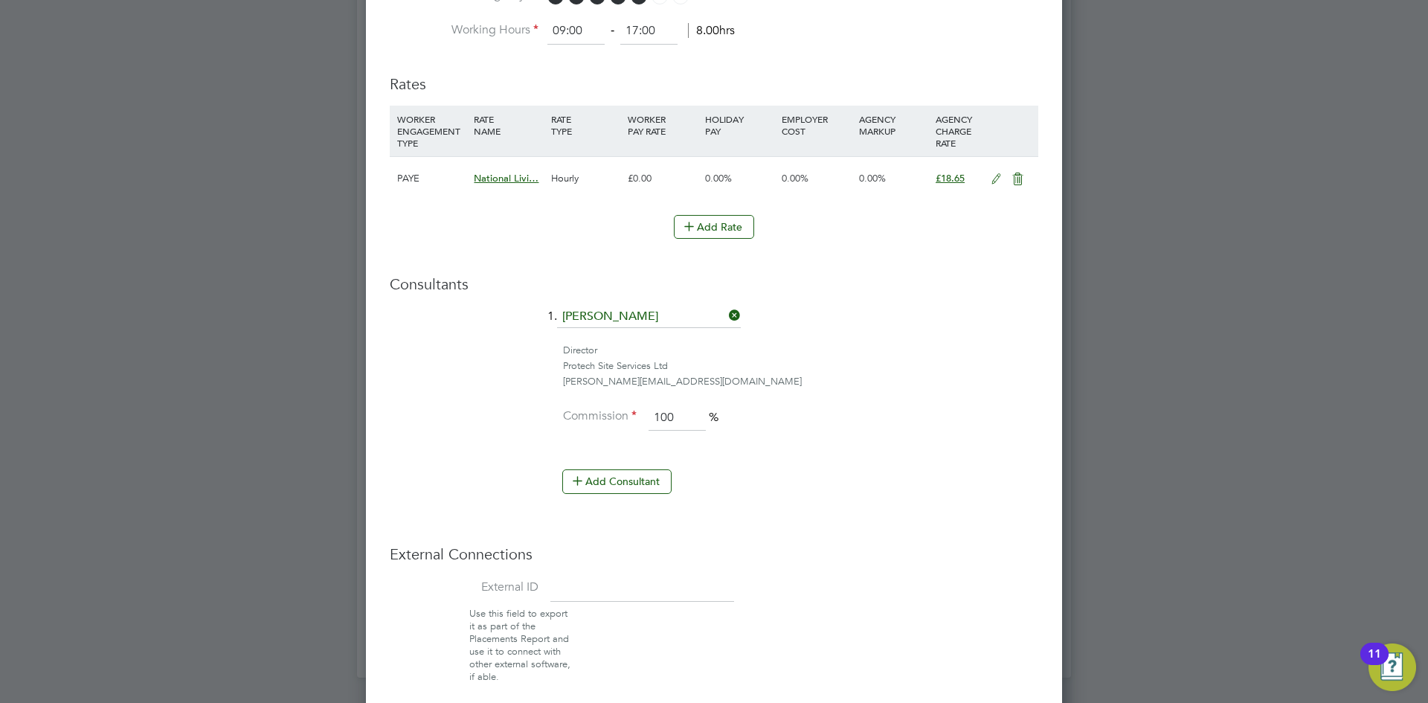
scroll to position [974, 0]
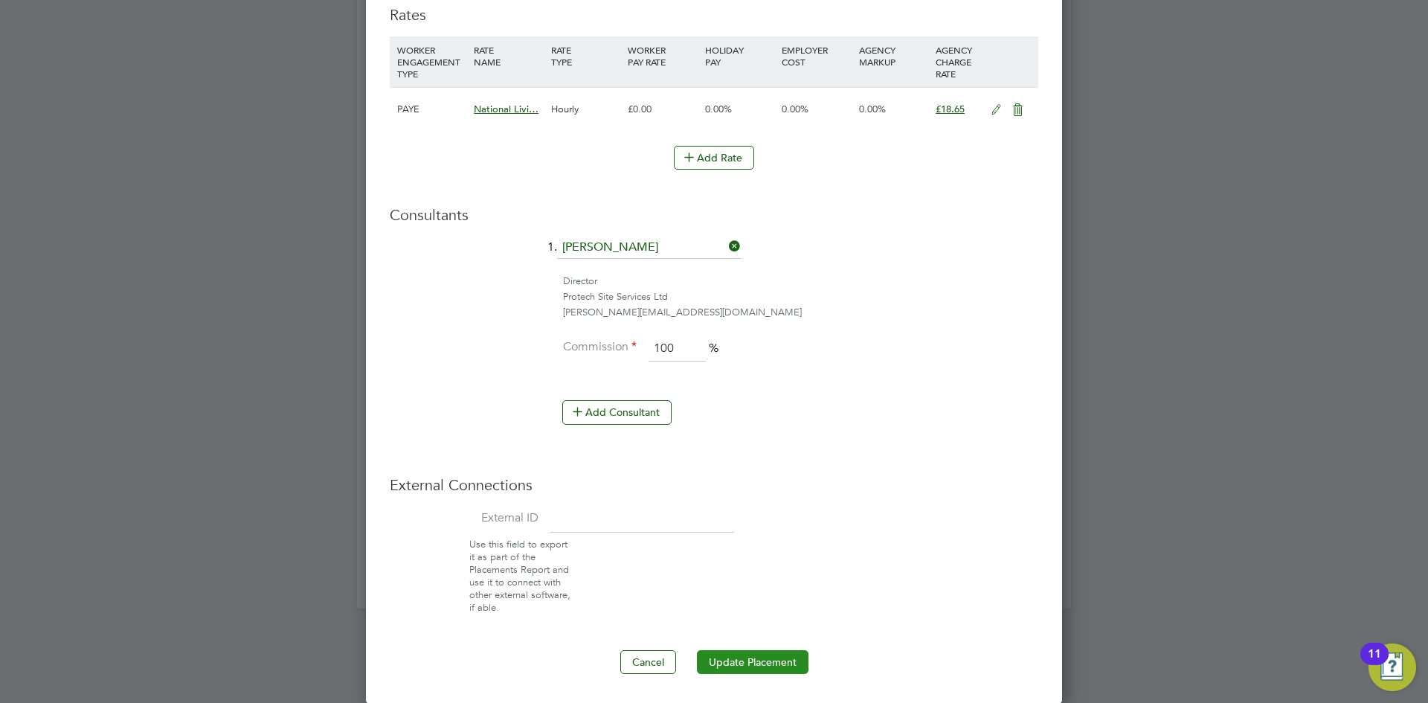
click at [782, 668] on button "Update Placement" at bounding box center [753, 662] width 112 height 24
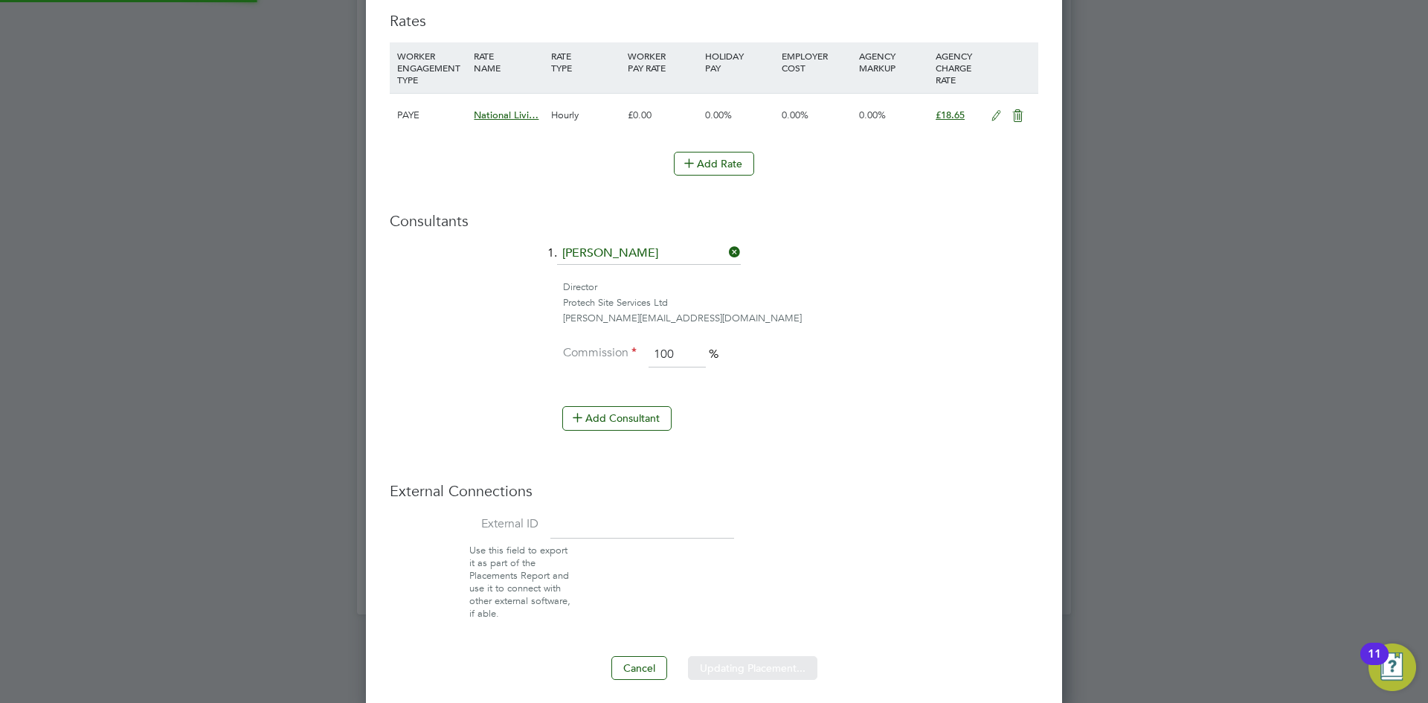
type input "25 Mar 2024"
type input "30 Apr 2026"
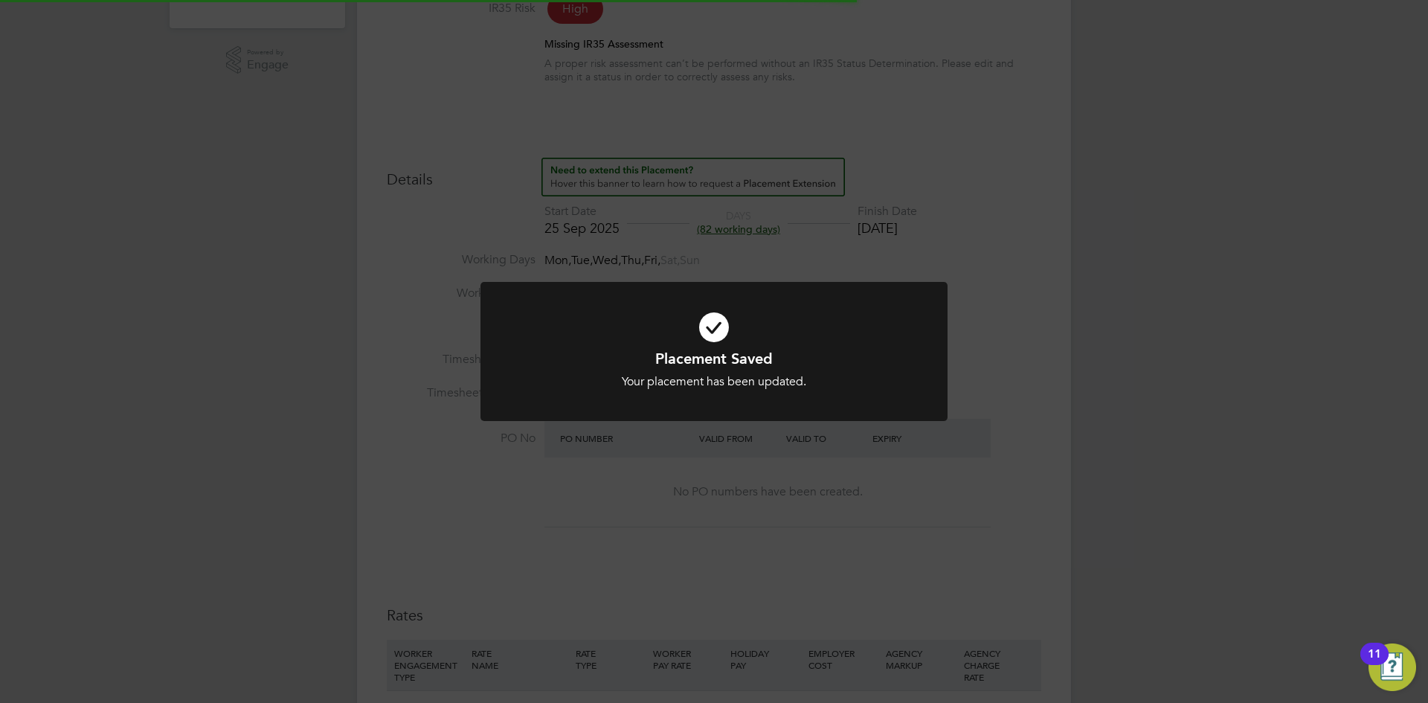
scroll to position [93, 0]
